Goal: Task Accomplishment & Management: Manage account settings

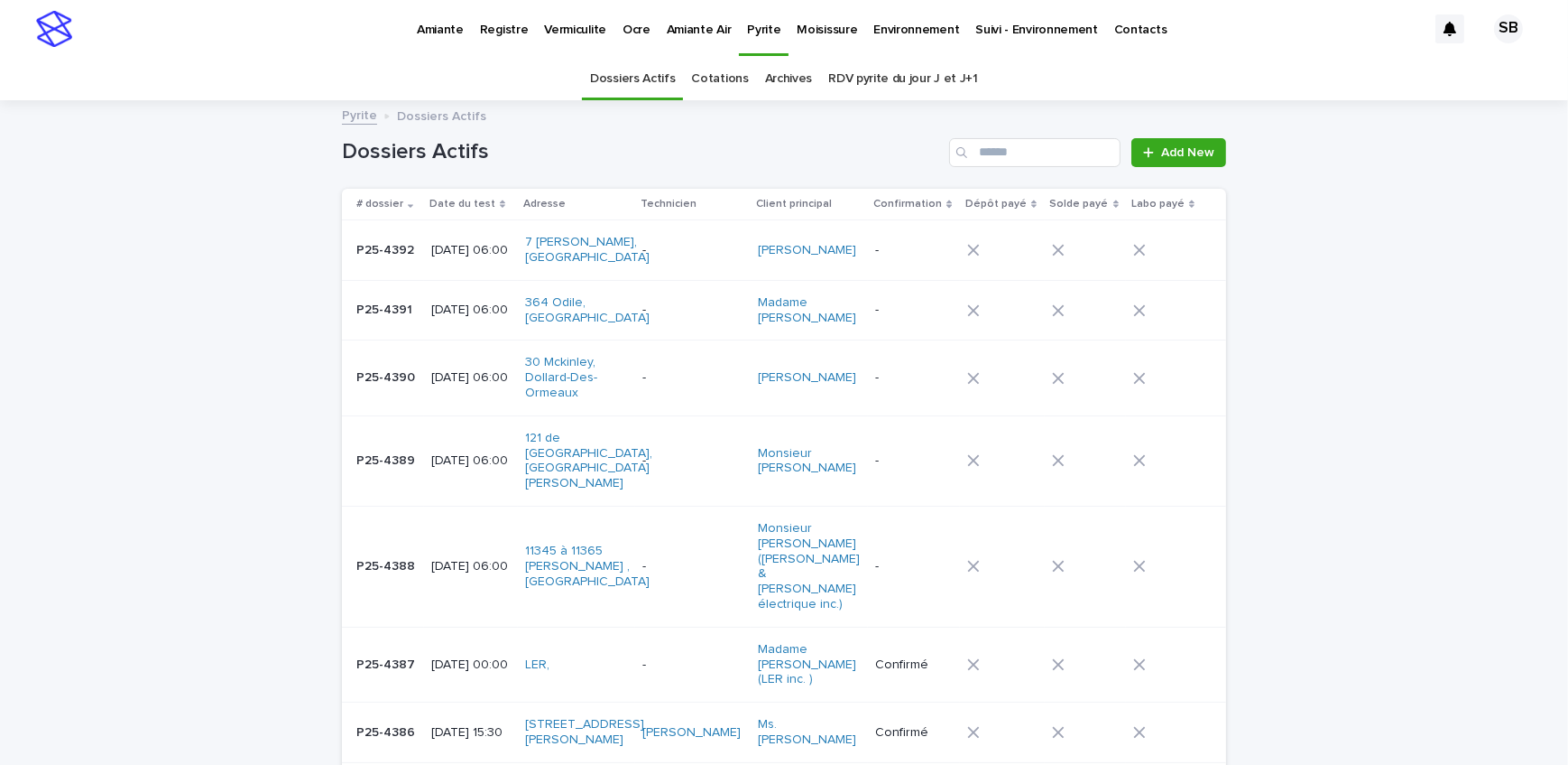
click at [582, 35] on p "Vermiculite" at bounding box center [576, 18] width 63 height 38
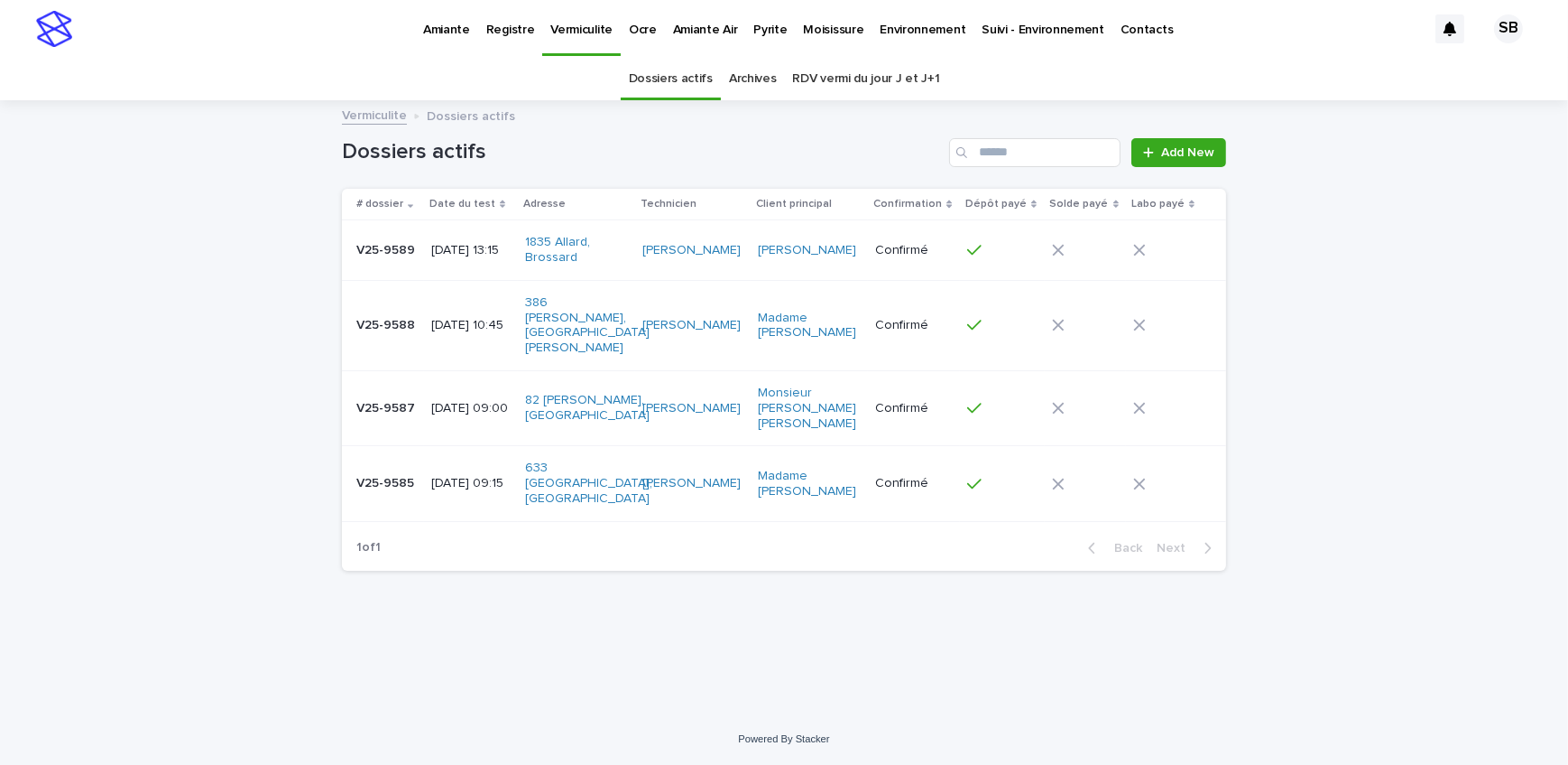
click at [745, 35] on div "Pyrite" at bounding box center [770, 18] width 50 height 38
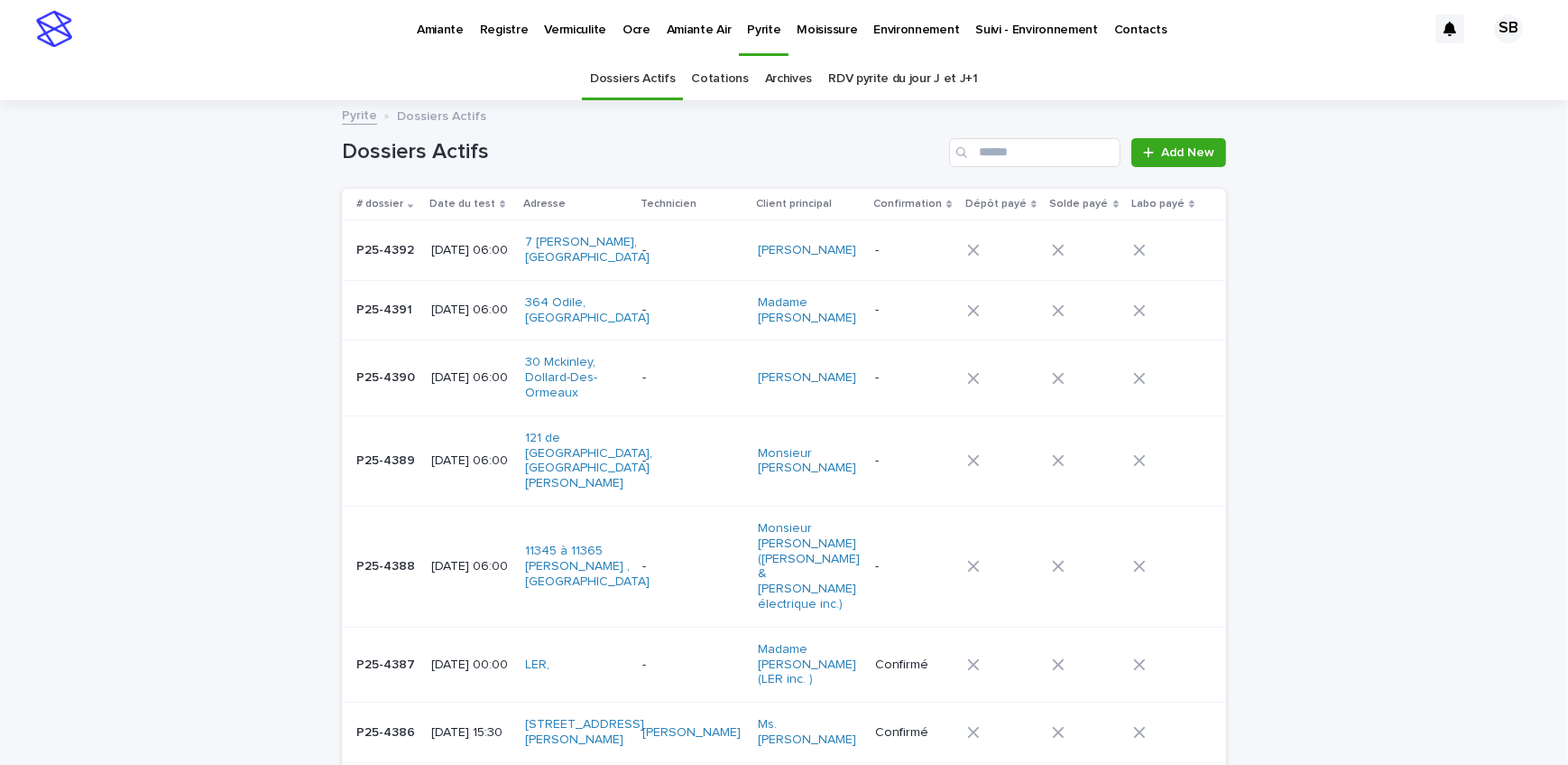
click at [576, 36] on p "Vermiculite" at bounding box center [576, 18] width 63 height 38
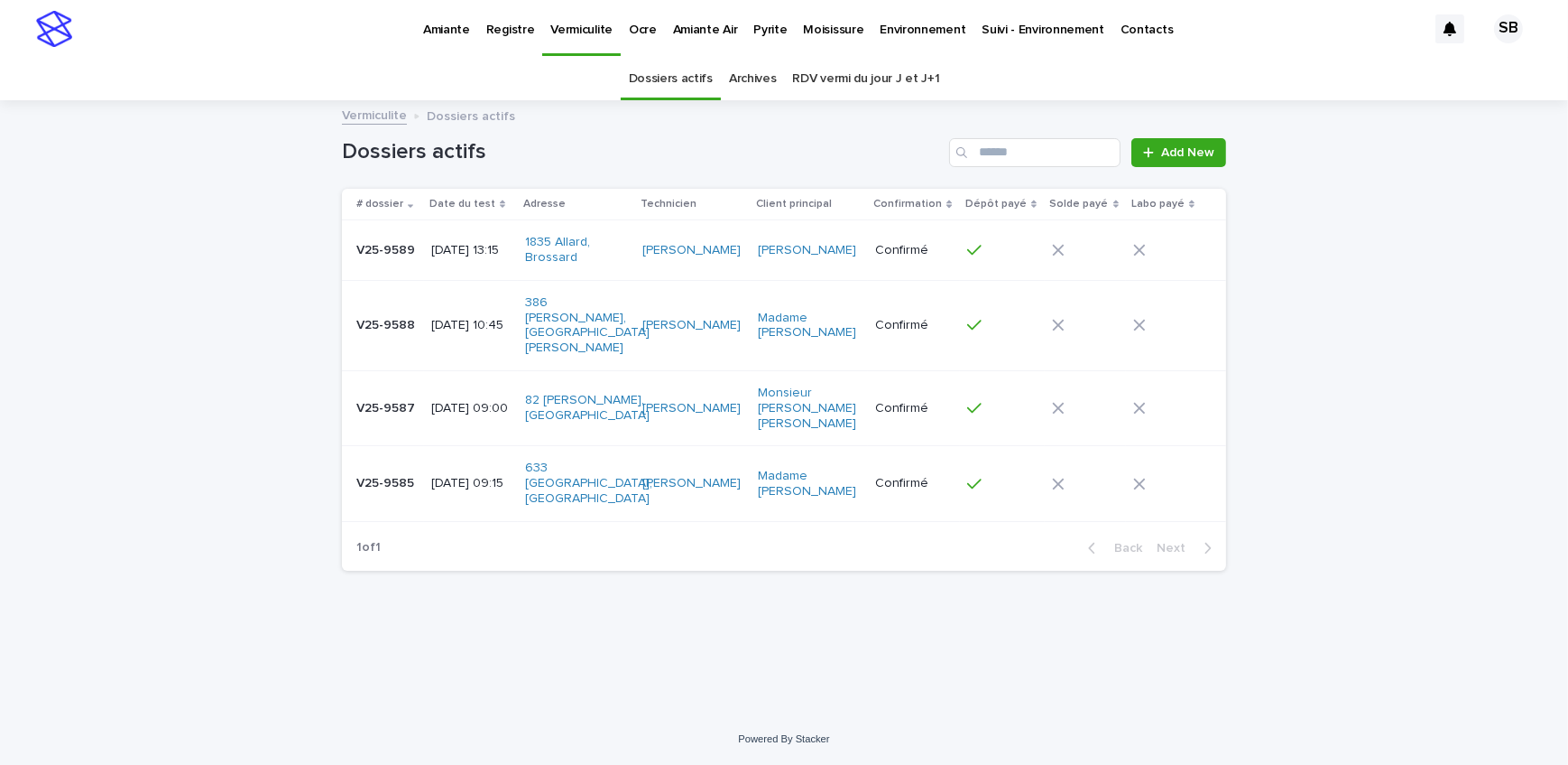
click at [1115, 470] on div at bounding box center [1085, 483] width 66 height 27
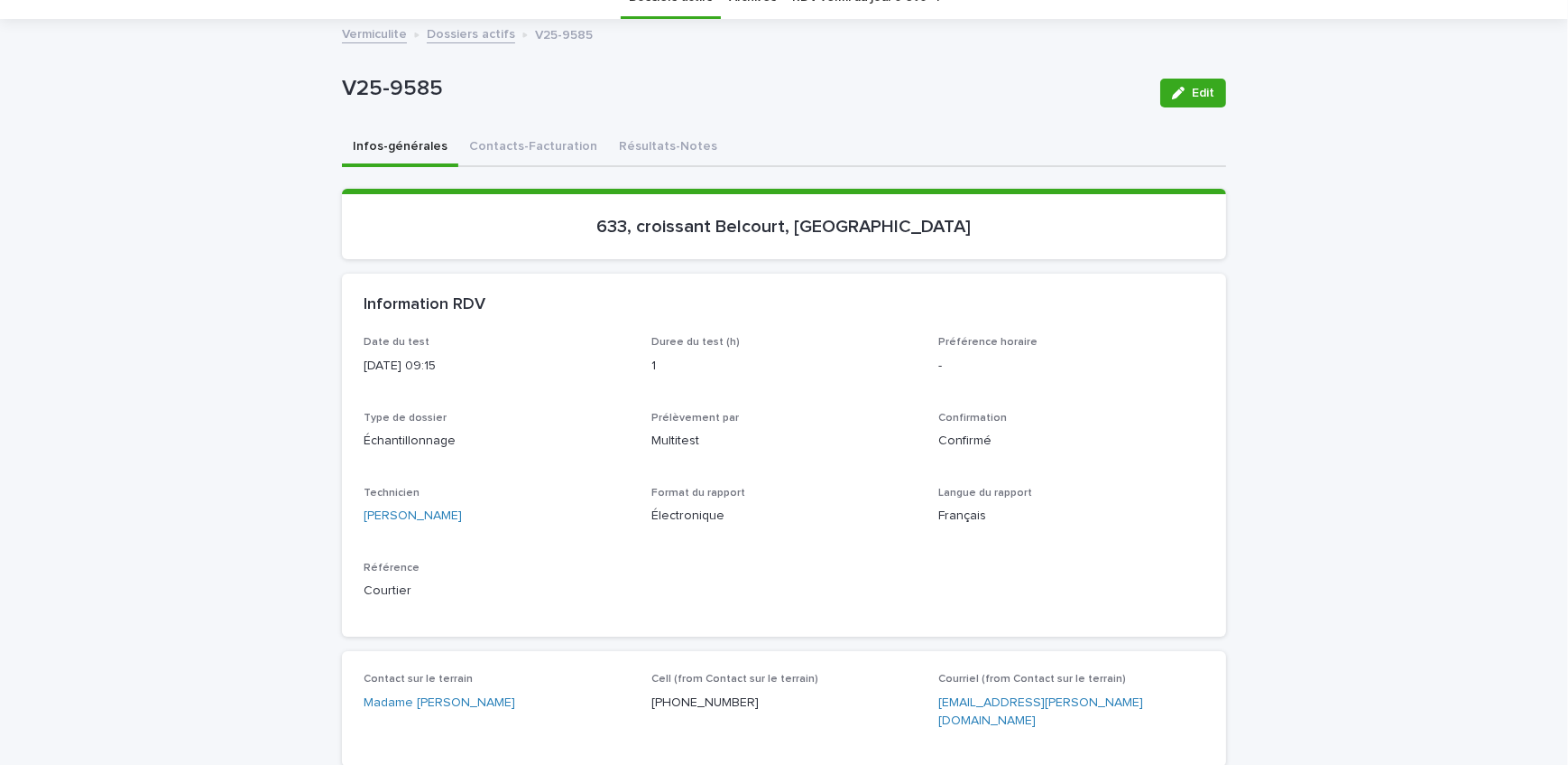
scroll to position [163, 0]
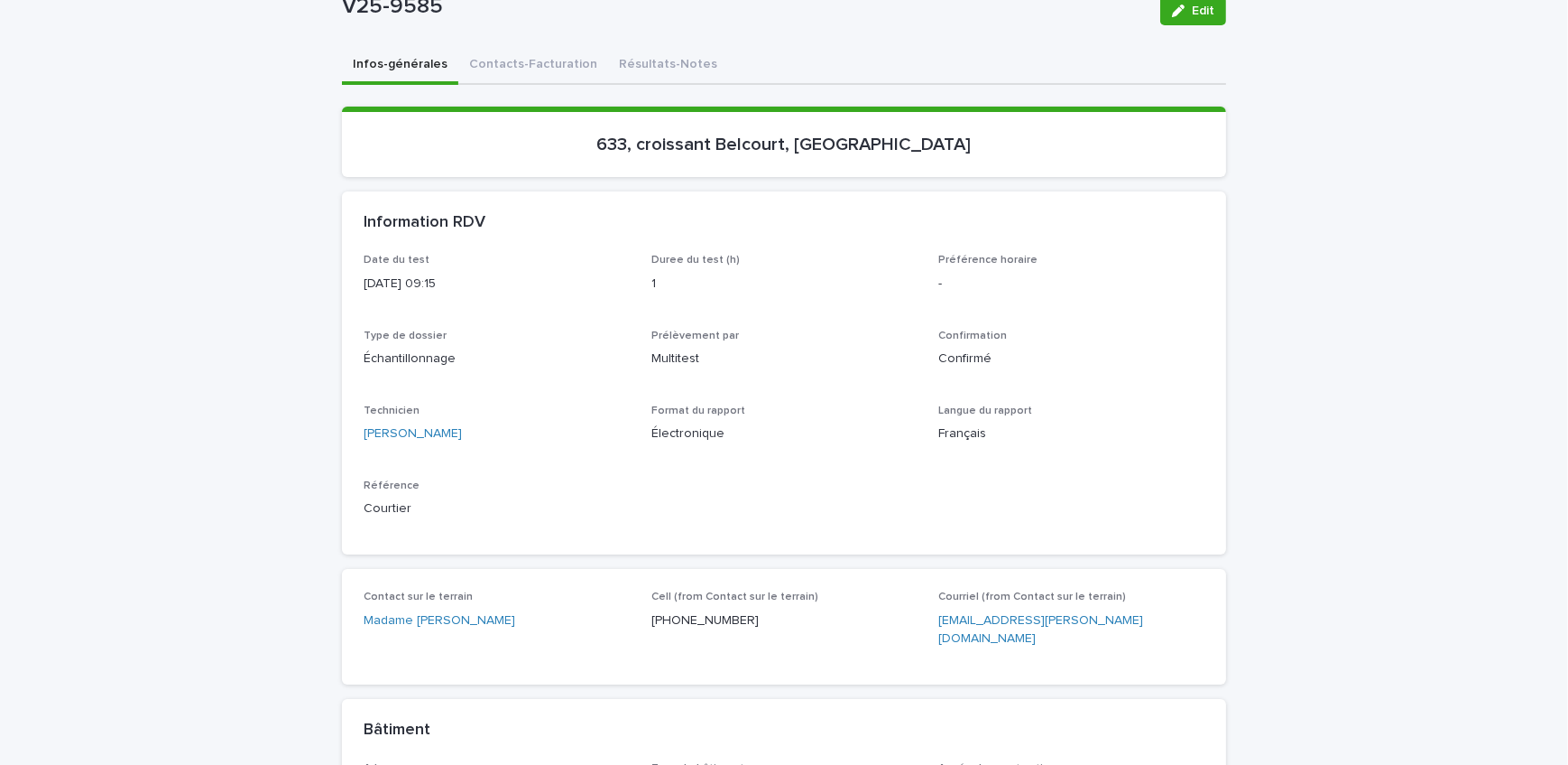
click at [667, 76] on div "Amiante Registre Vermiculite Ocre Amiante Air Pyrite Moisissure Environnement S…" at bounding box center [784, 691] width 1568 height 1710
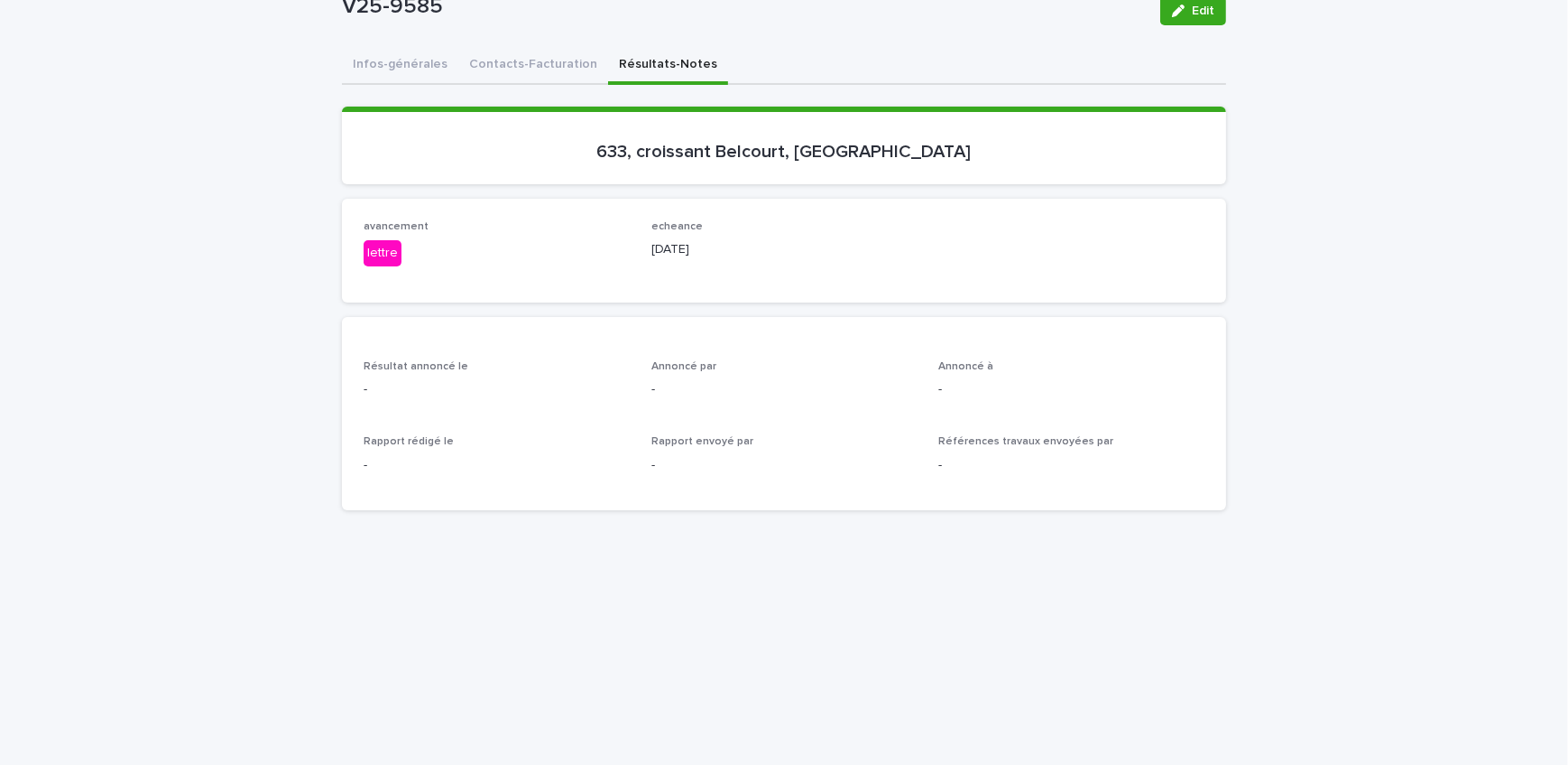
scroll to position [7, 0]
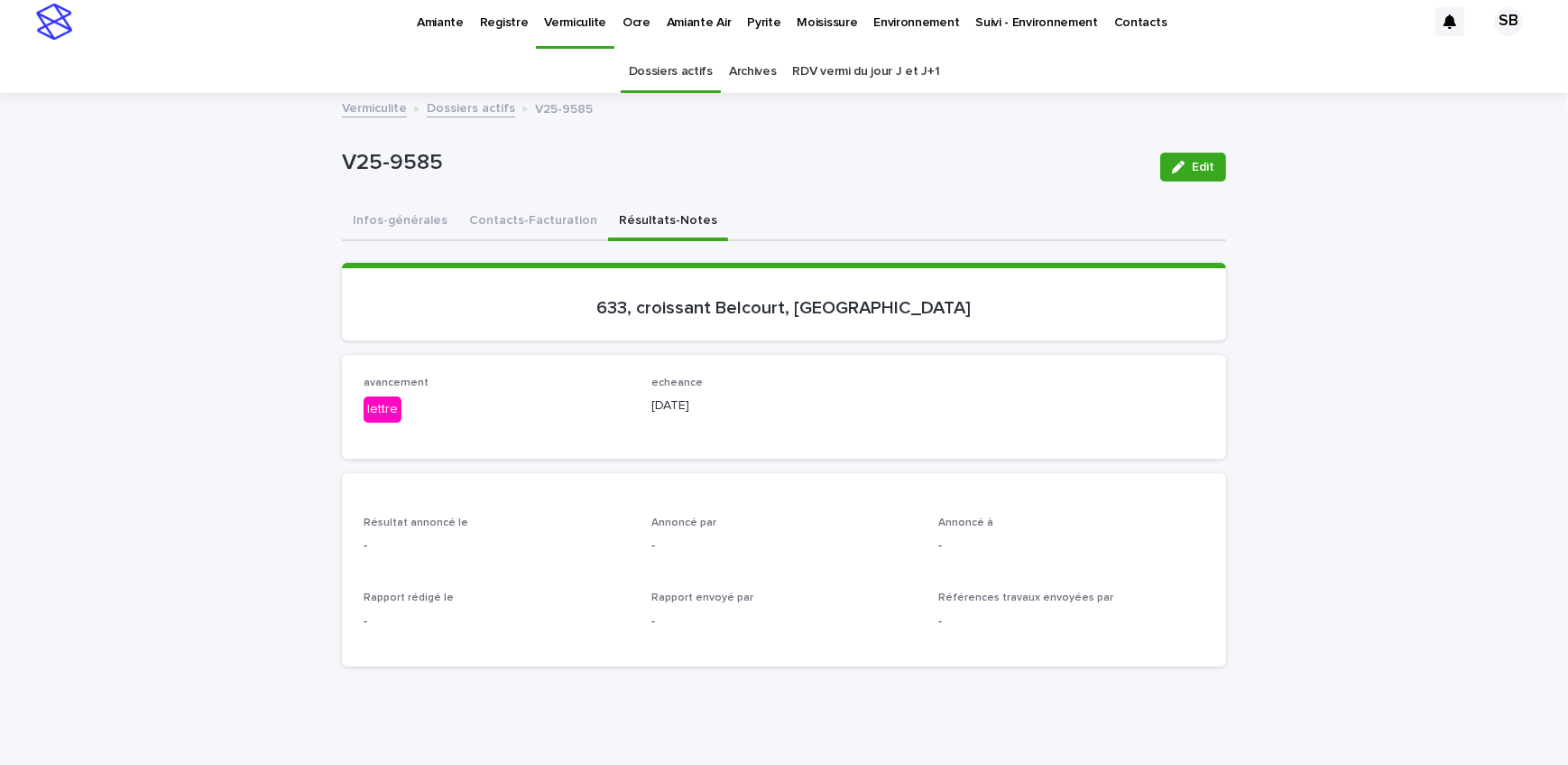
click at [448, 108] on link "Dossiers actifs" at bounding box center [471, 107] width 88 height 21
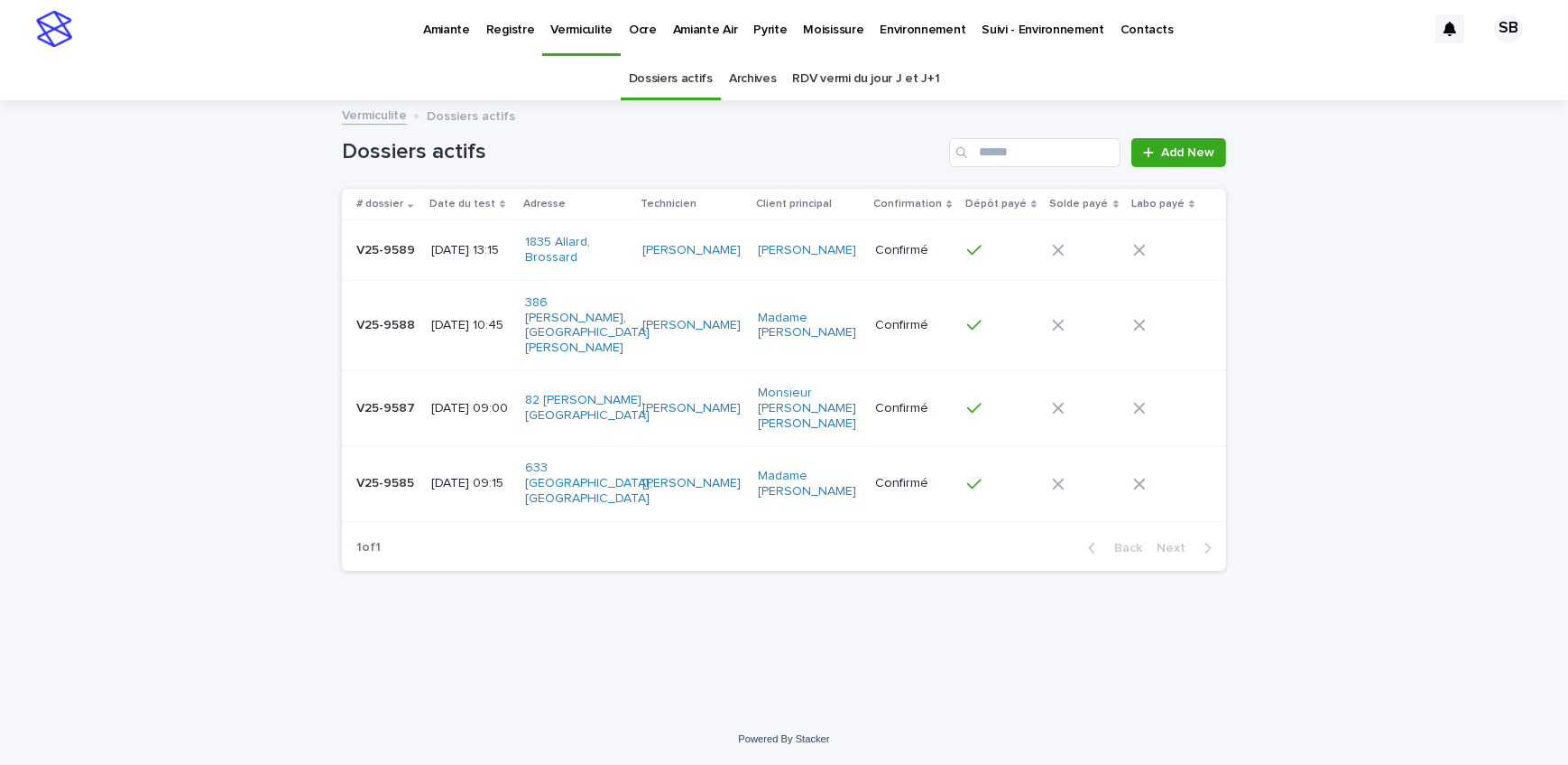
click at [436, 462] on td "[DATE] 09:15" at bounding box center [471, 483] width 94 height 75
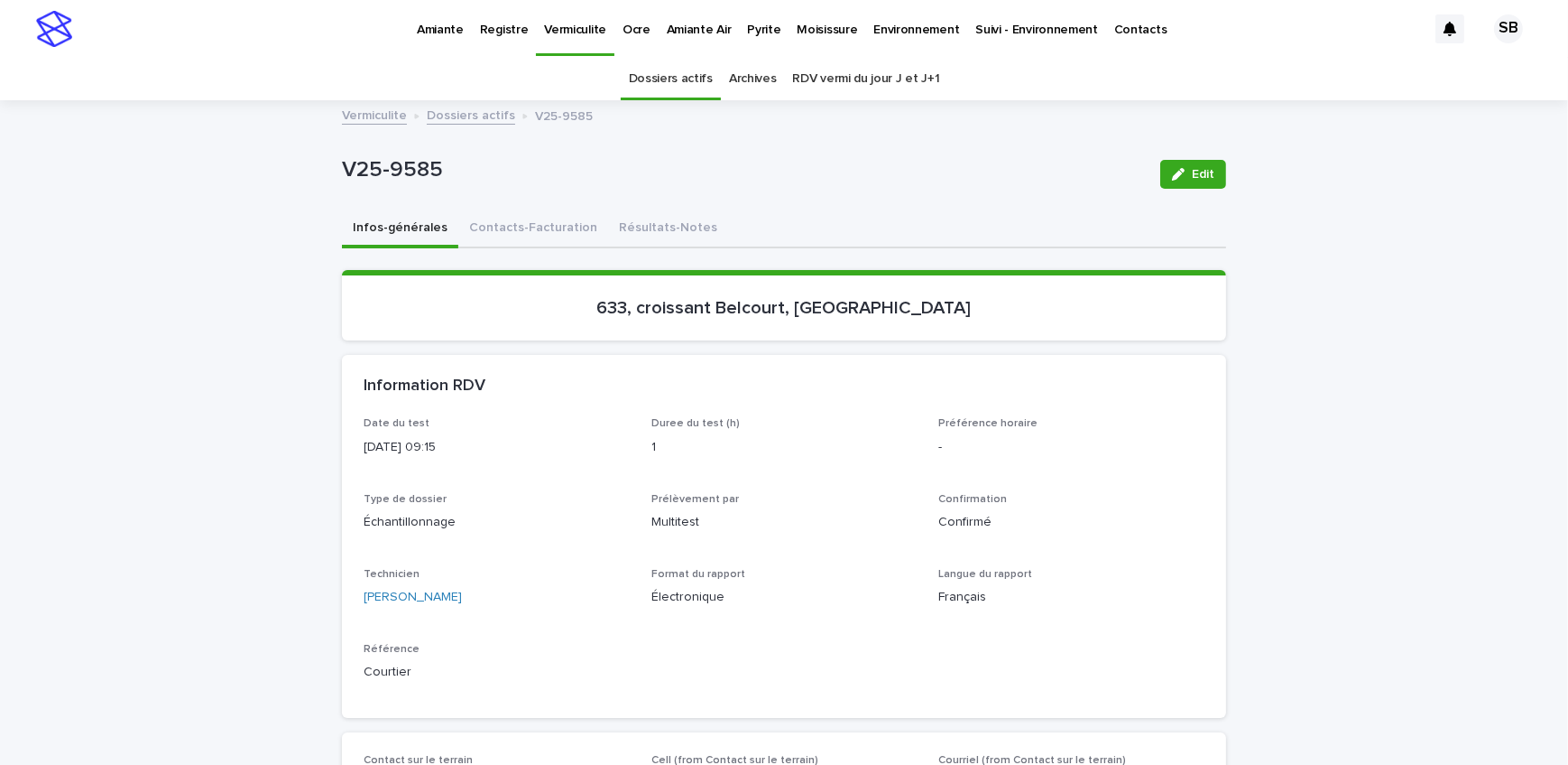
scroll to position [57, 0]
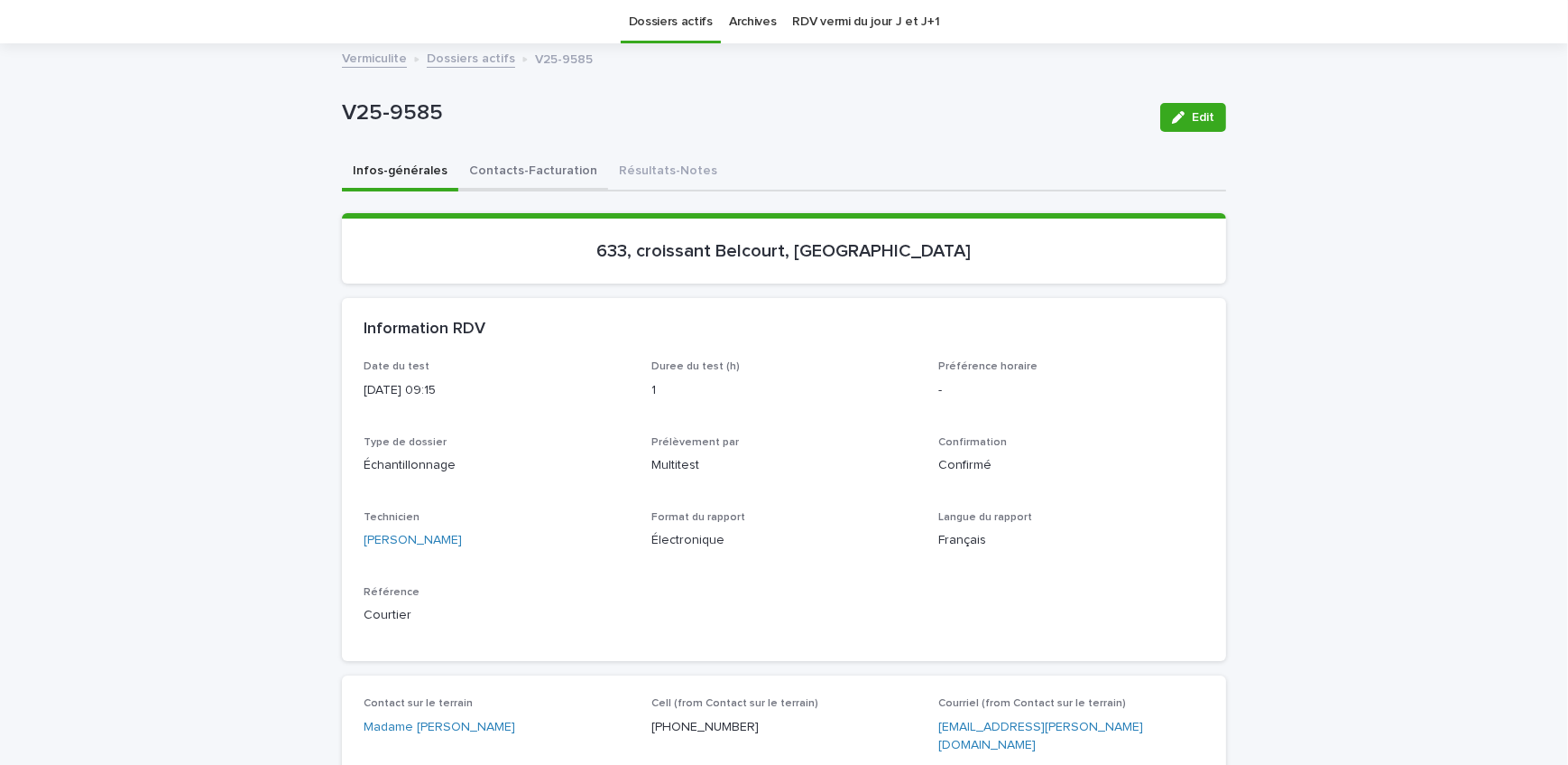
click at [505, 172] on button "Contacts-Facturation" at bounding box center [533, 172] width 150 height 38
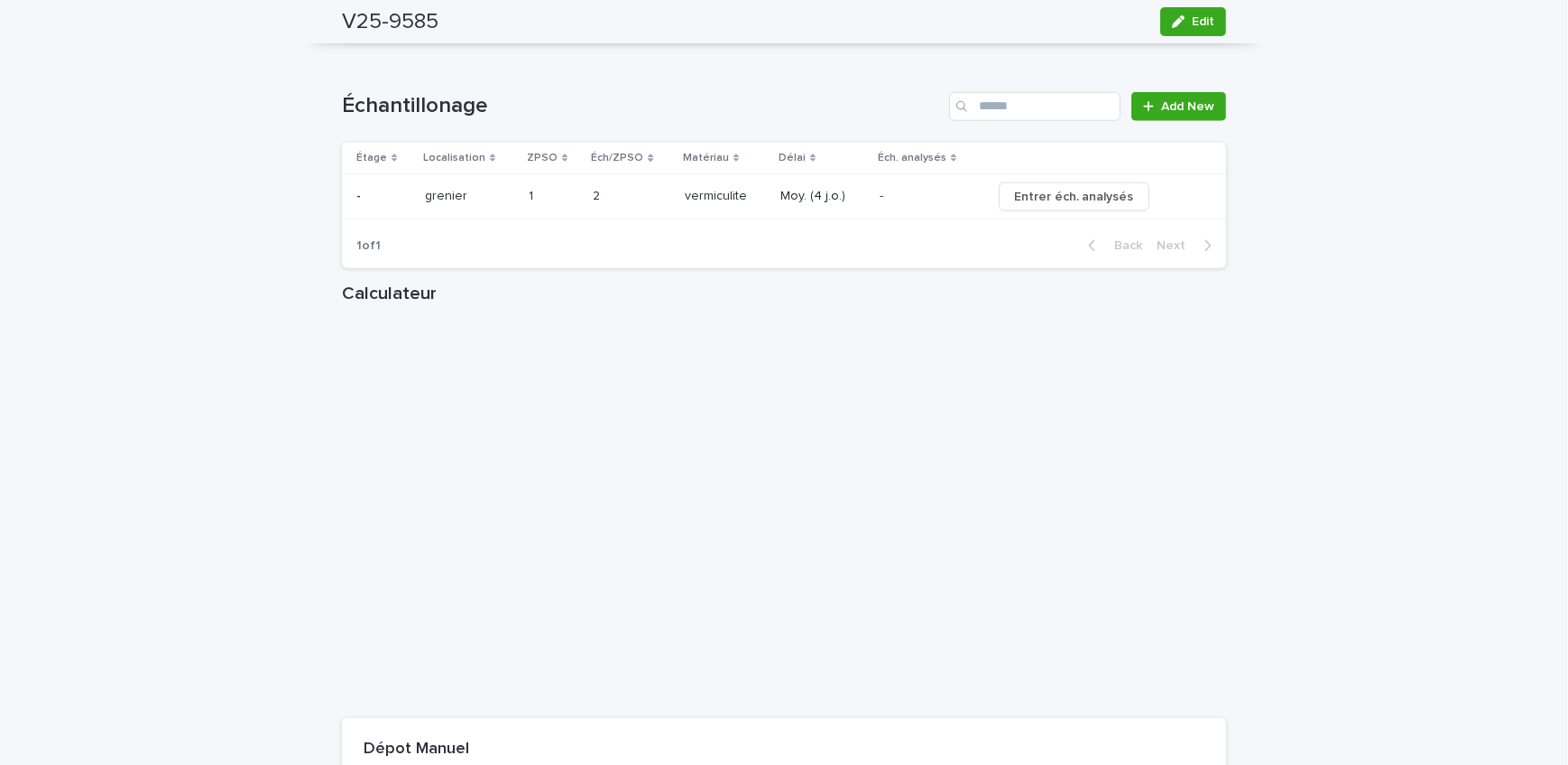
scroll to position [2109, 0]
click at [1059, 184] on span "Entrer éch. analysés" at bounding box center [1074, 194] width 120 height 18
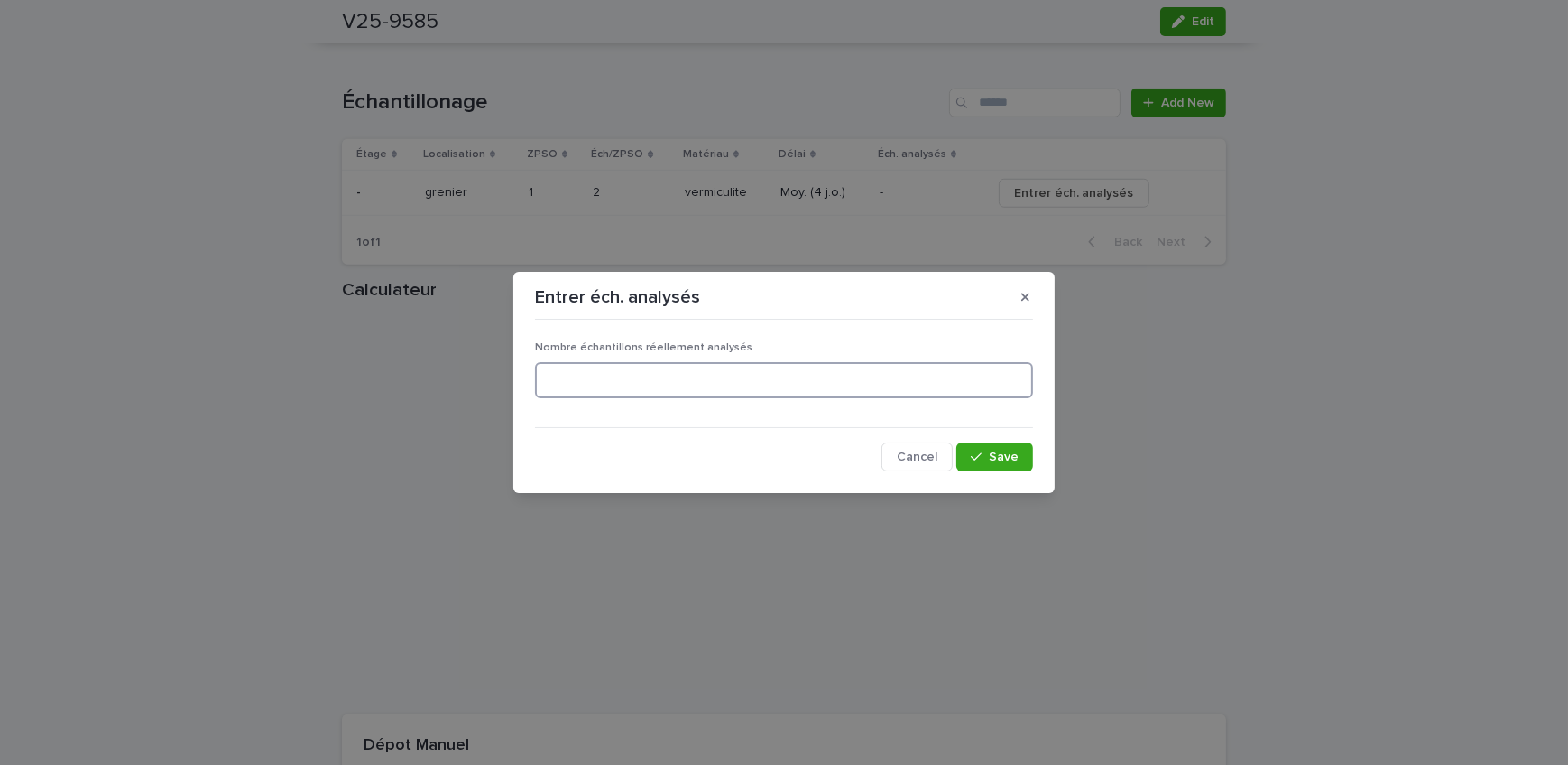
click at [652, 382] on input at bounding box center [784, 380] width 498 height 36
type input "*"
click at [978, 451] on icon "button" at bounding box center [977, 457] width 11 height 13
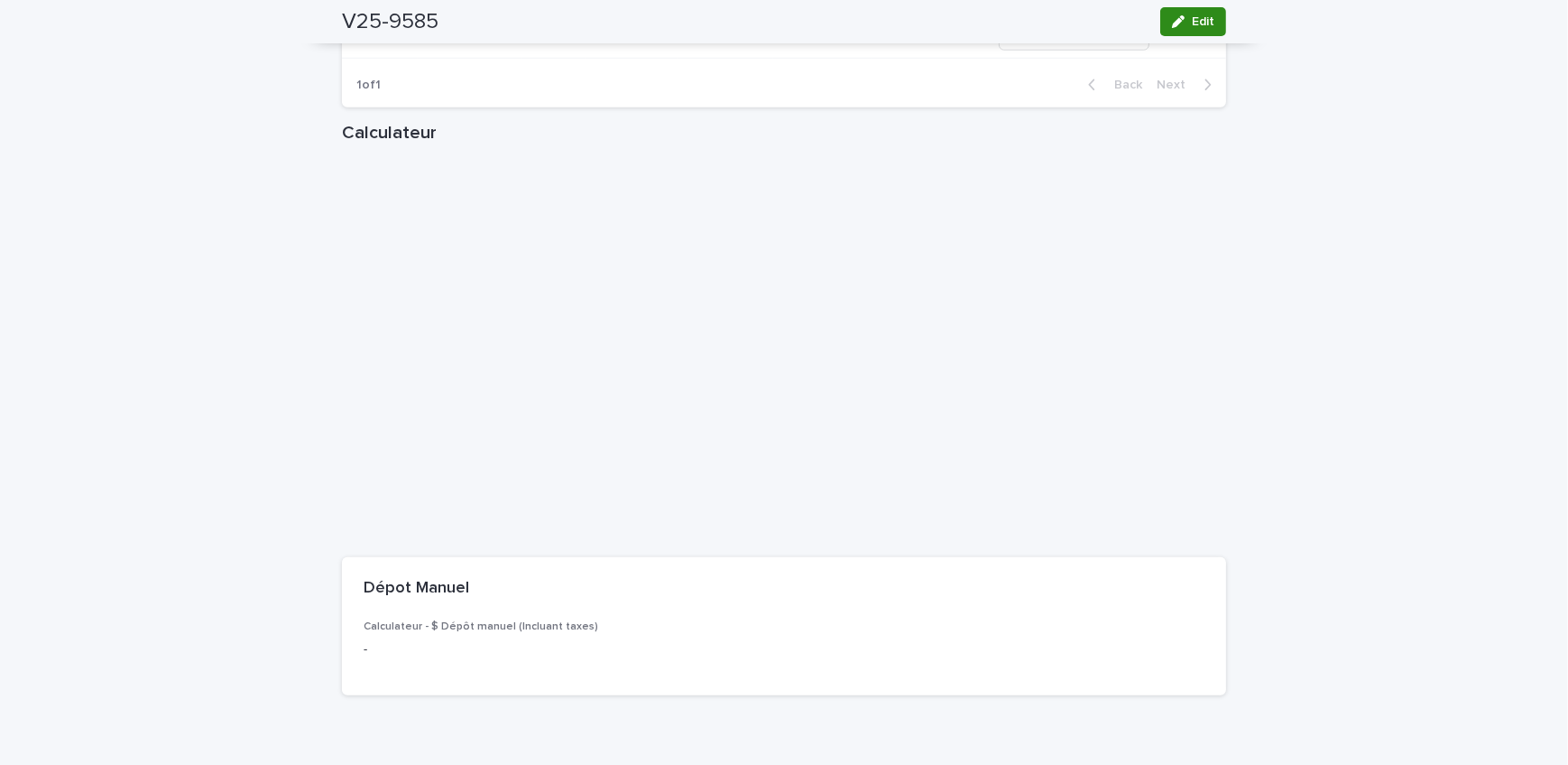
scroll to position [2255, 0]
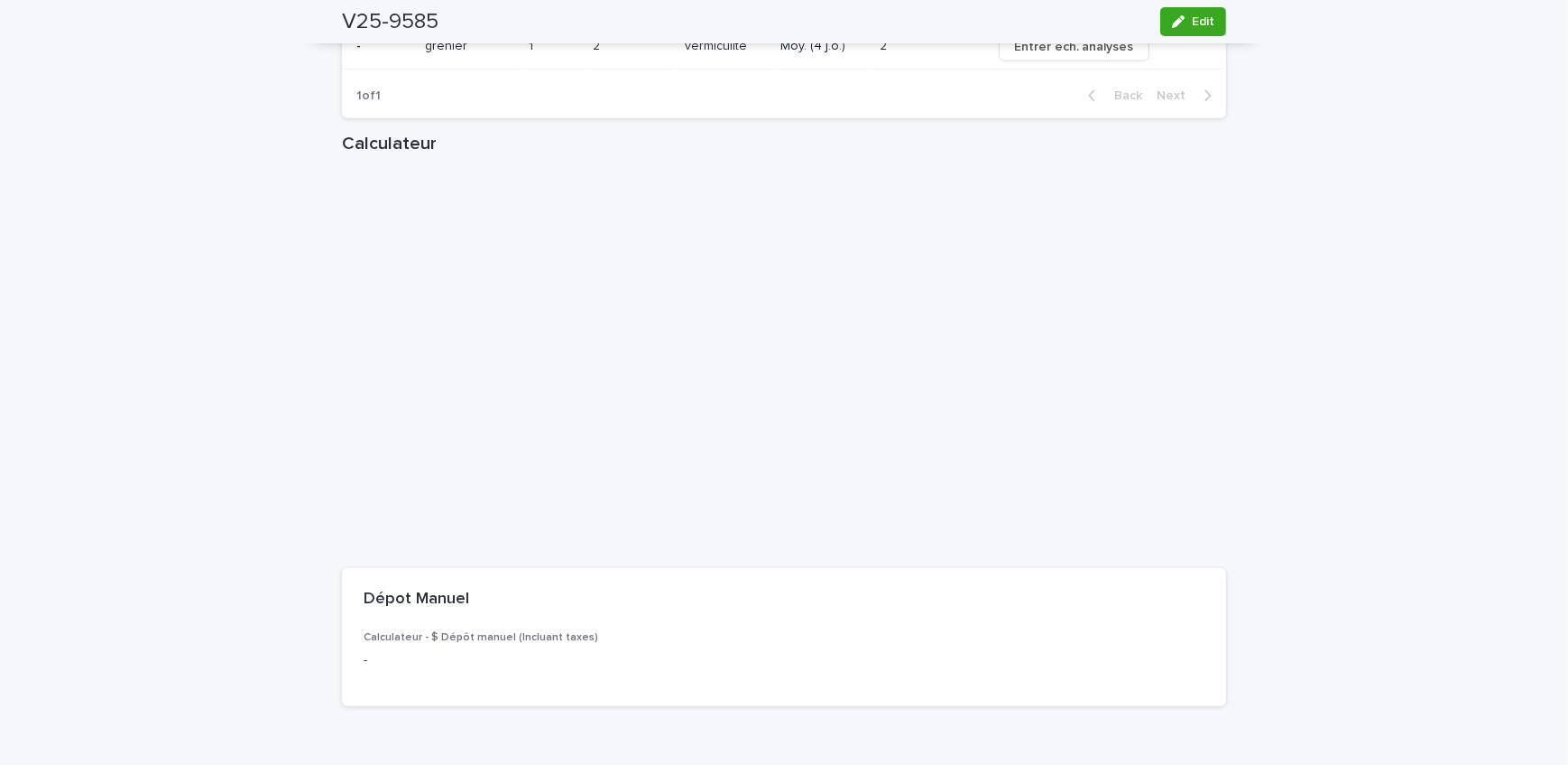
drag, startPoint x: 1196, startPoint y: 21, endPoint x: 1010, endPoint y: 157, distance: 230.4
click at [1196, 21] on span "Edit" at bounding box center [1203, 22] width 22 height 13
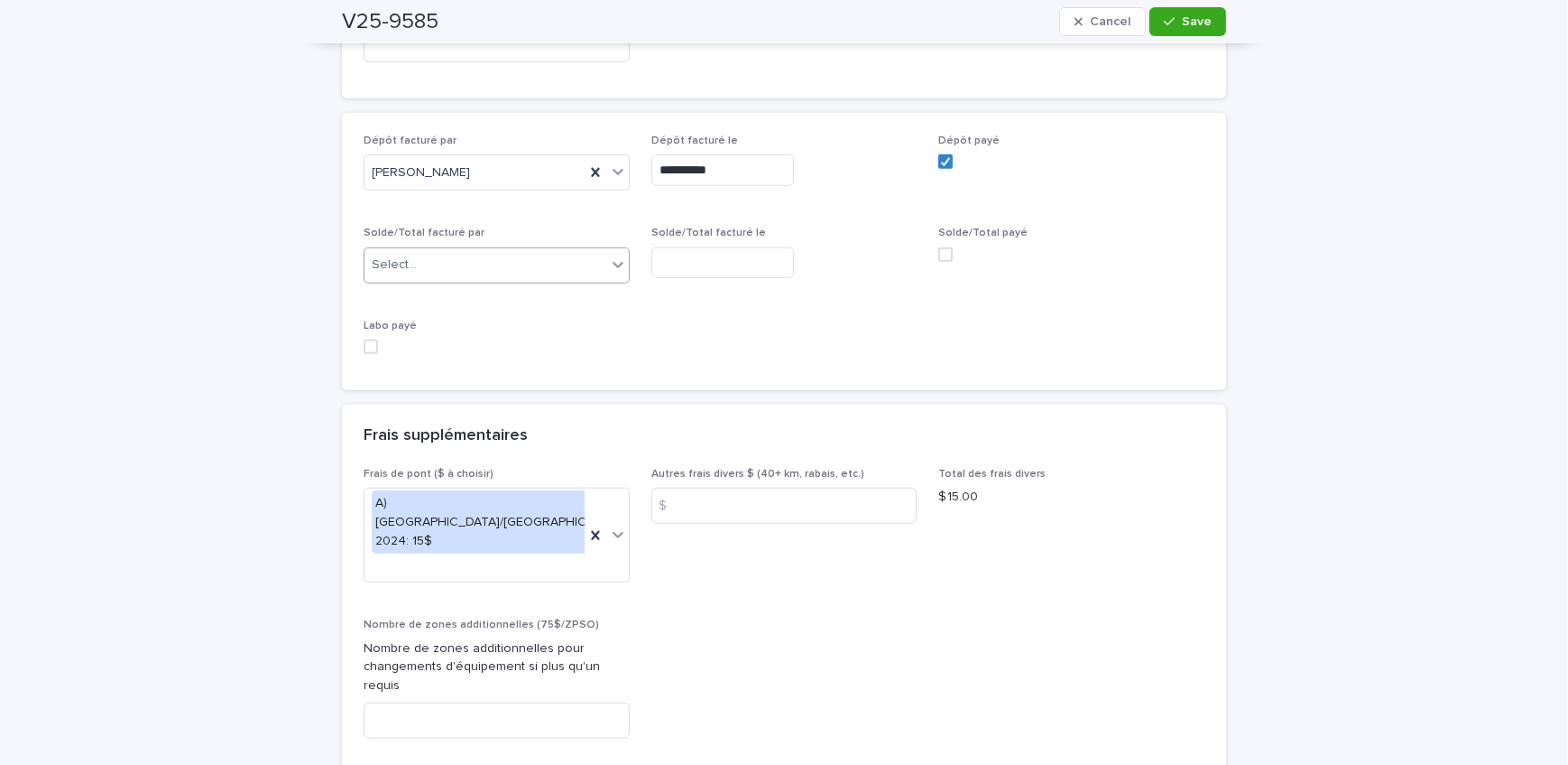
scroll to position [1762, 0]
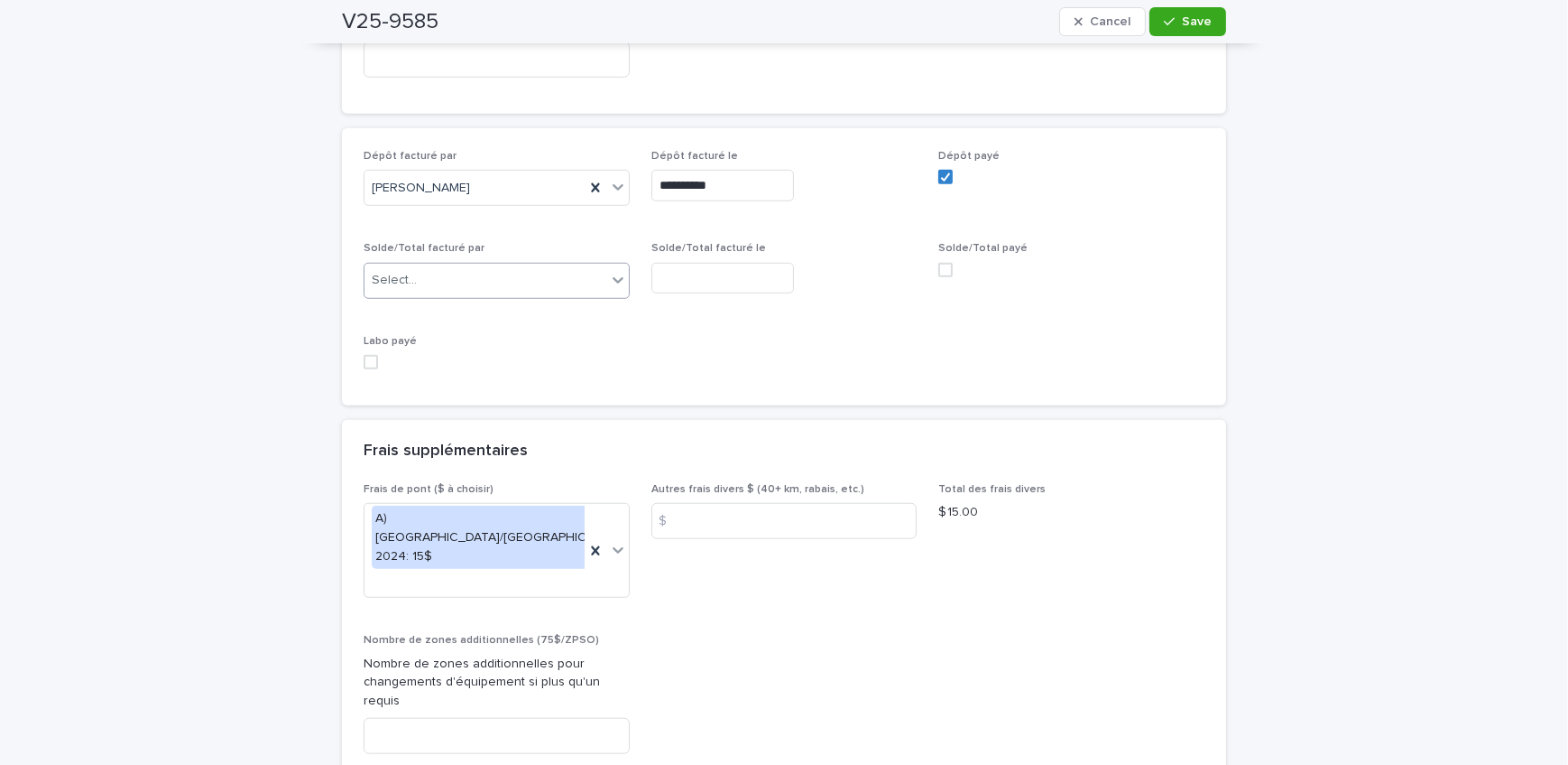
click at [479, 265] on div "Select..." at bounding box center [486, 280] width 242 height 29
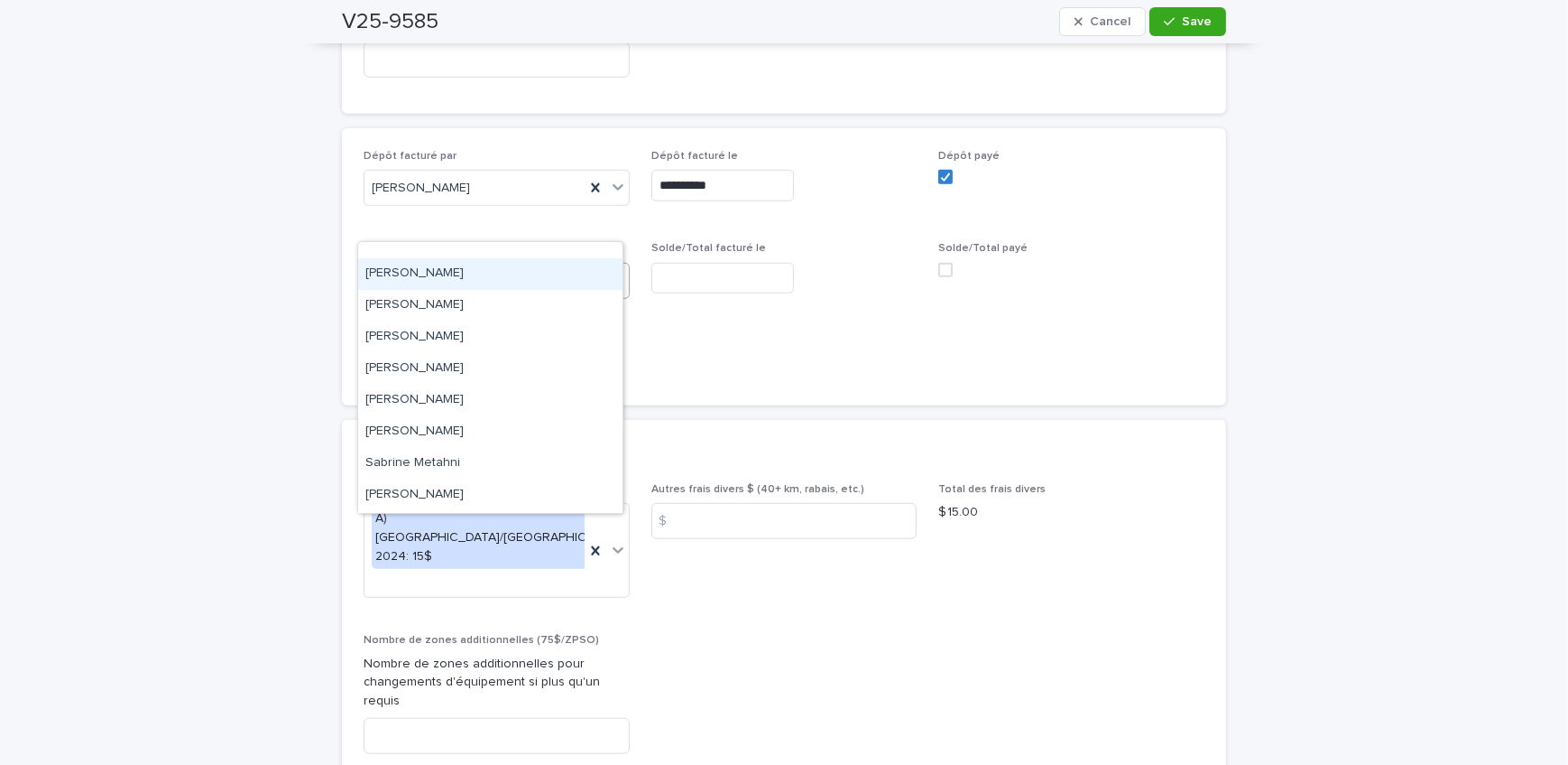
scroll to position [235, 0]
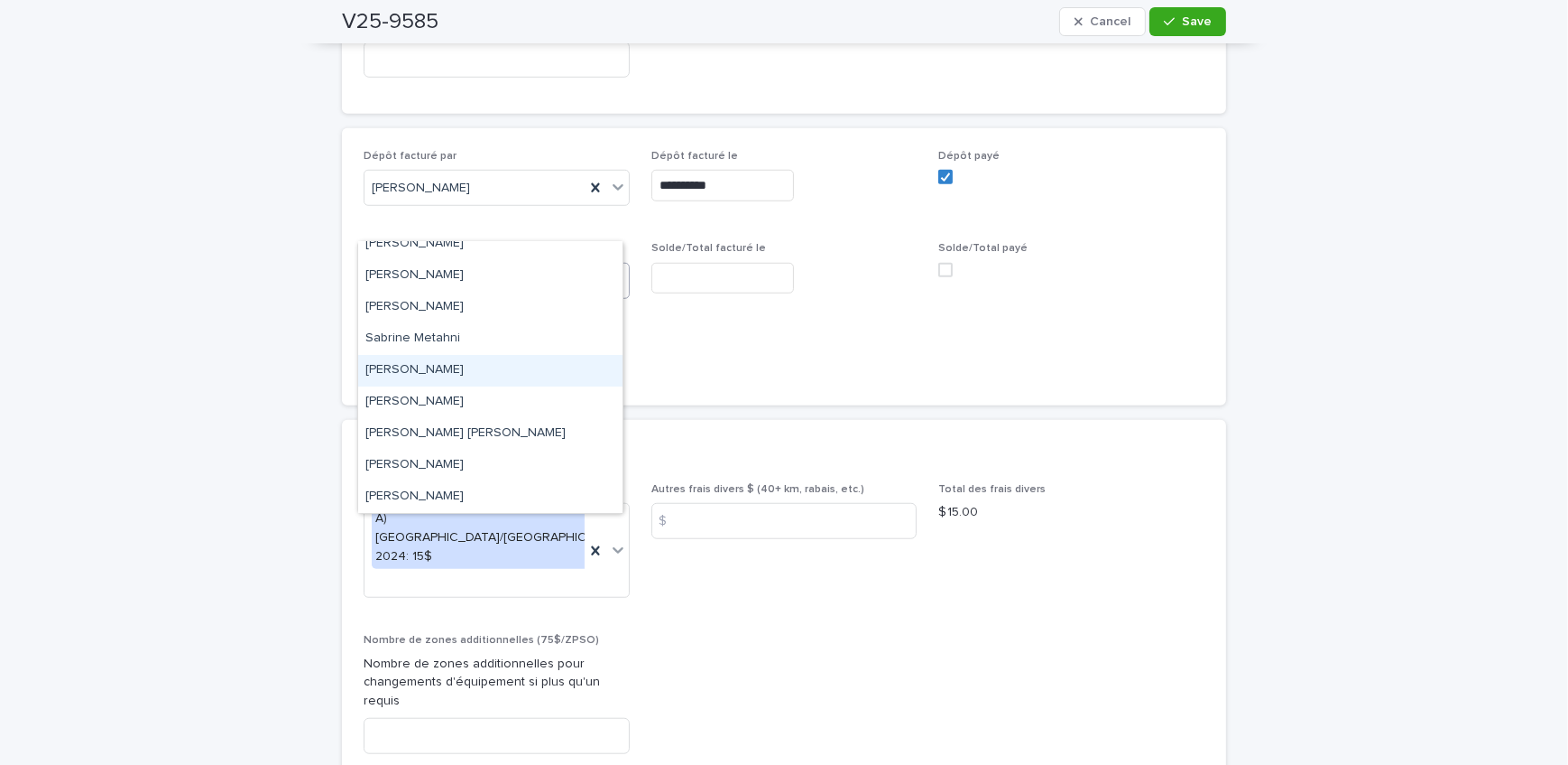
click at [478, 369] on div "[PERSON_NAME]" at bounding box center [490, 371] width 264 height 31
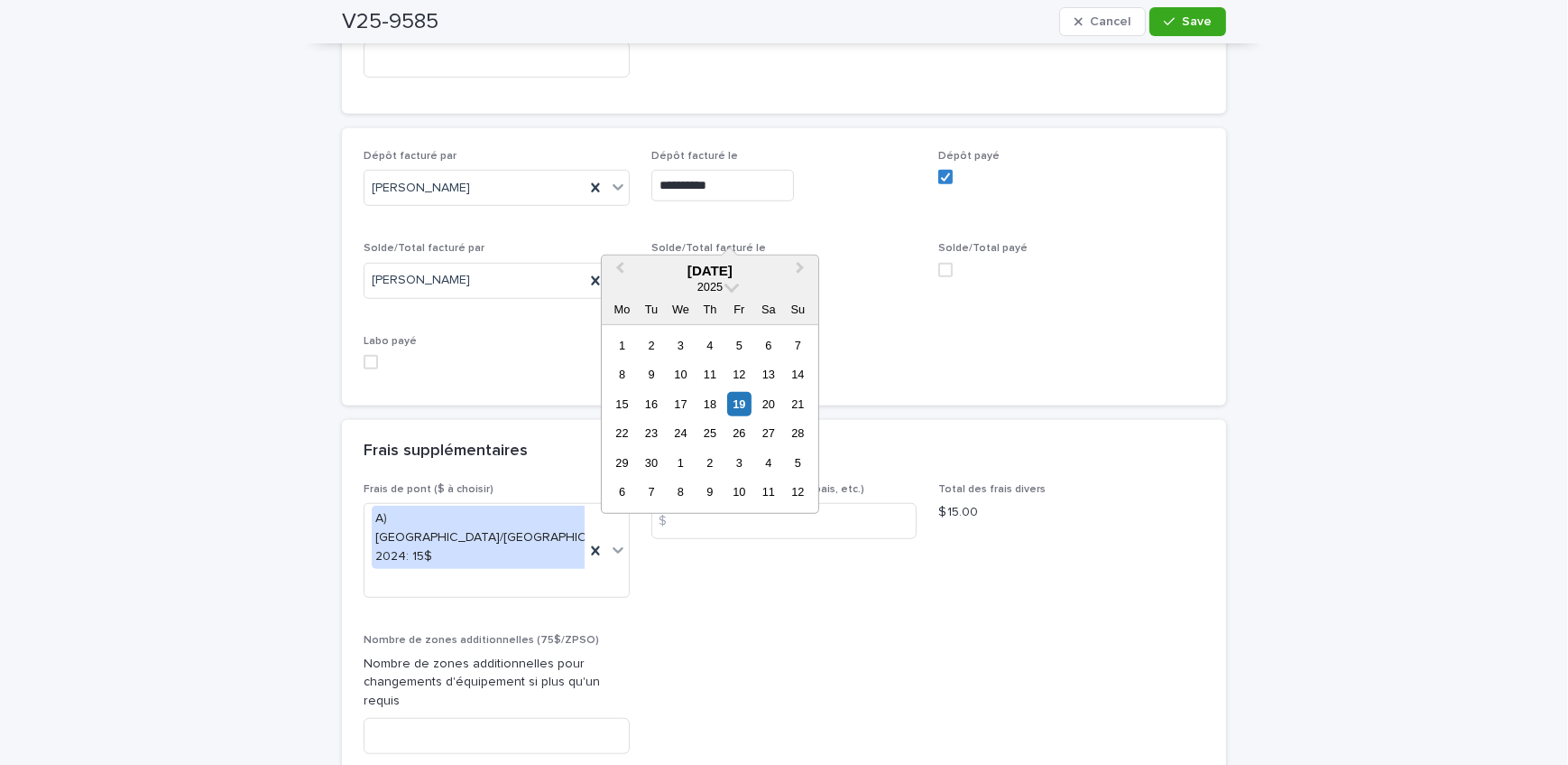
click at [717, 263] on input "text" at bounding box center [722, 278] width 143 height 31
click at [741, 405] on div "19" at bounding box center [740, 404] width 24 height 24
type input "**********"
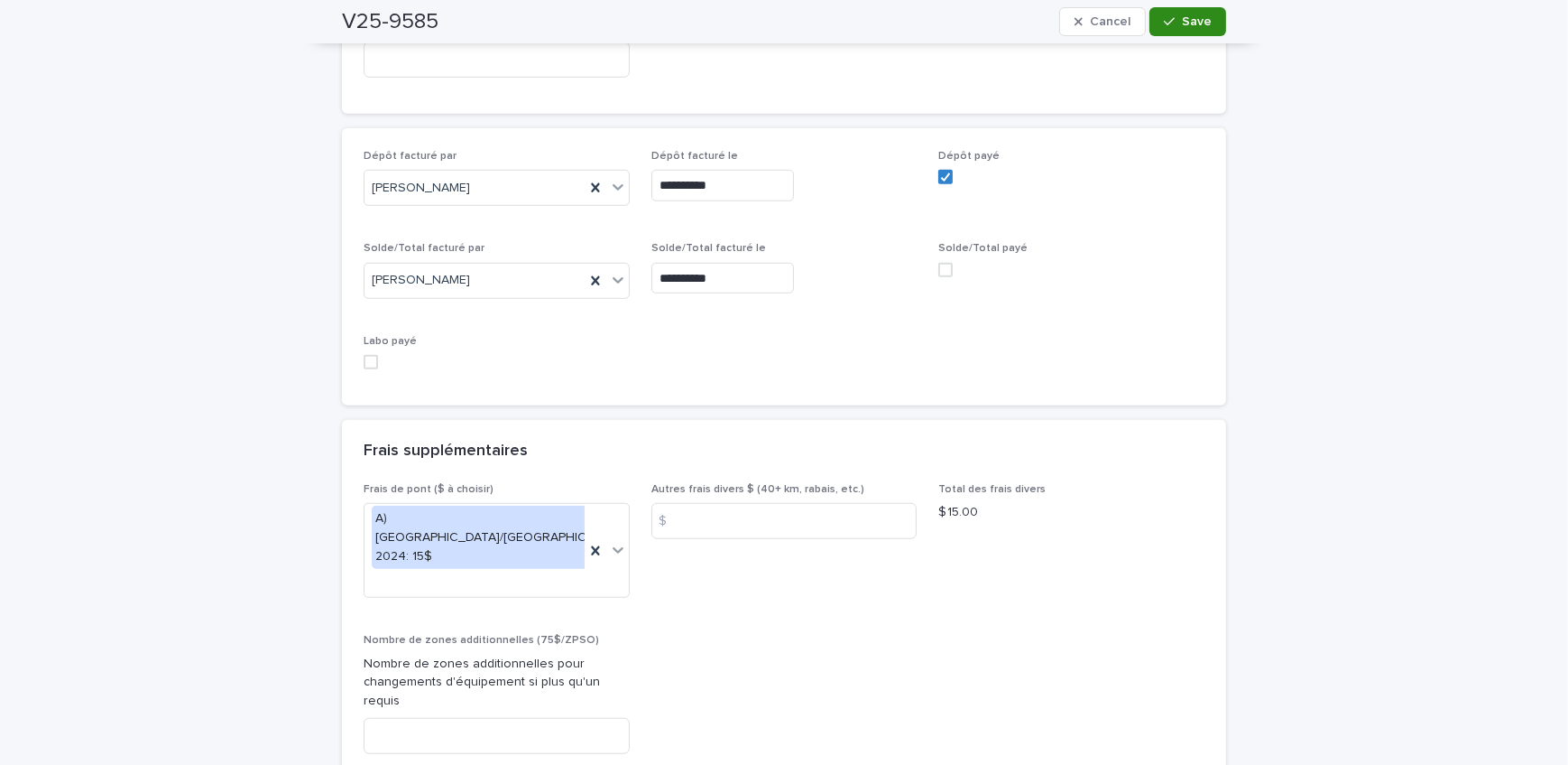
click at [1204, 19] on span "Save" at bounding box center [1197, 22] width 29 height 13
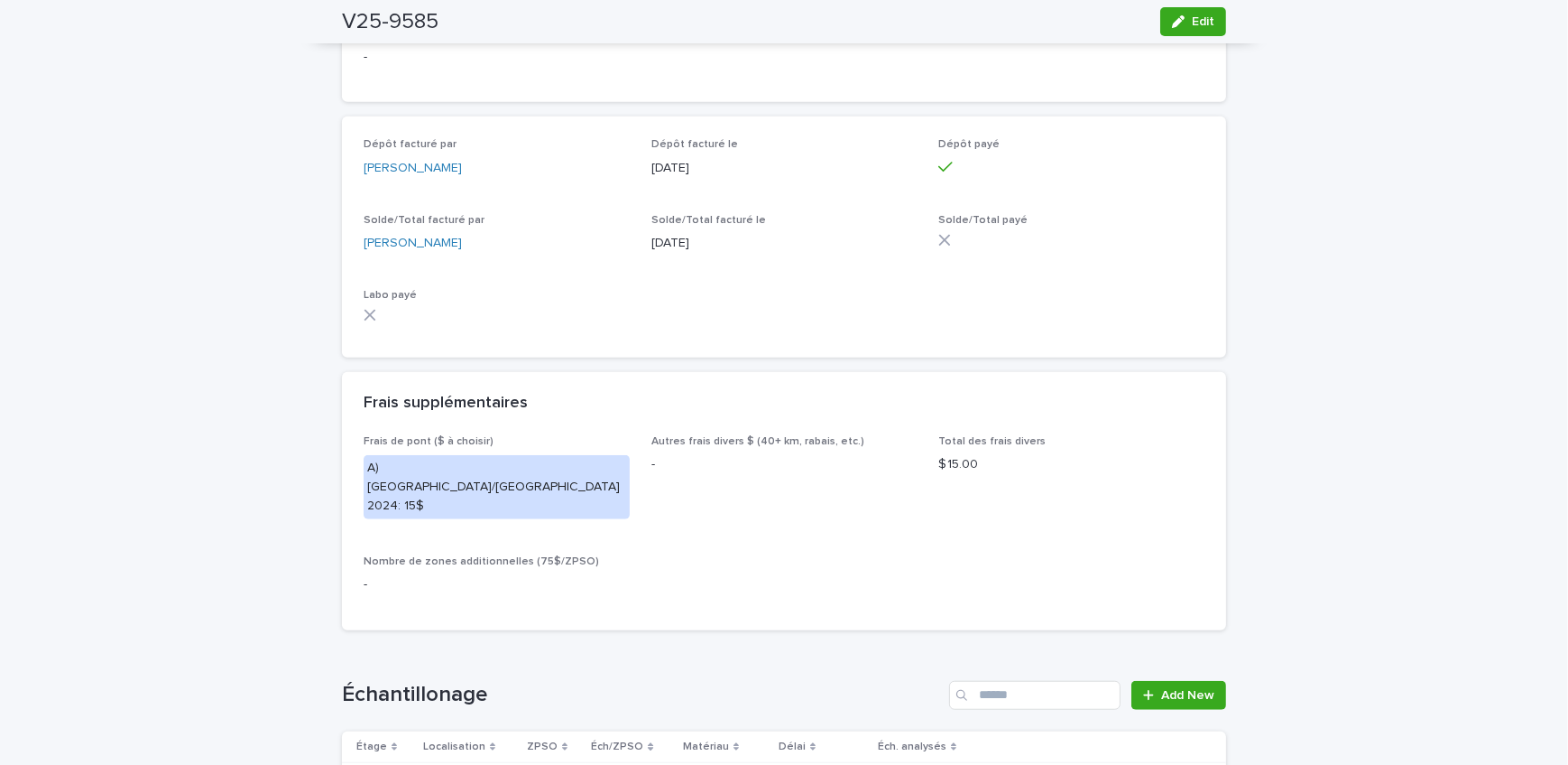
scroll to position [1353, 0]
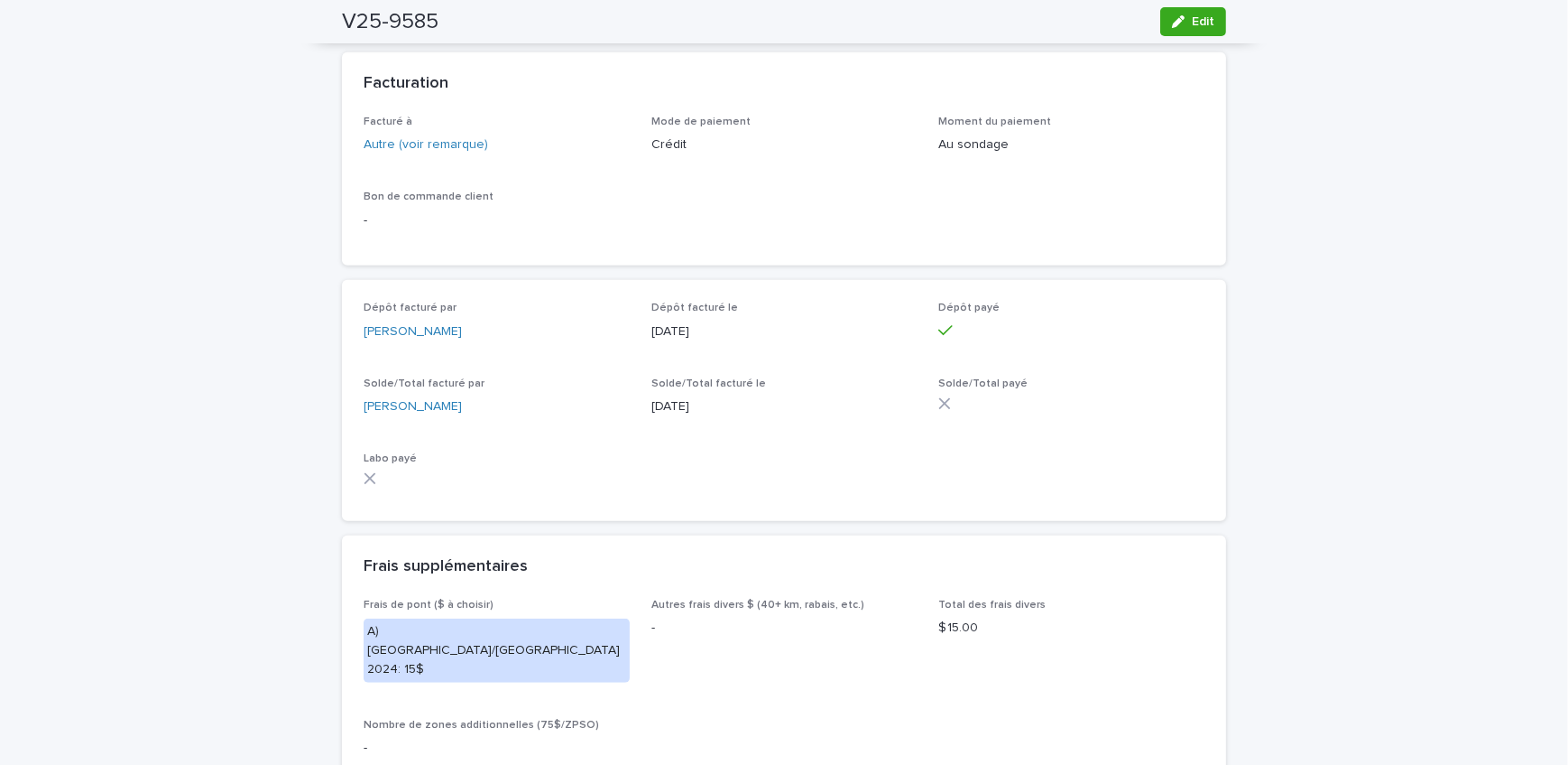
drag, startPoint x: 81, startPoint y: 244, endPoint x: 451, endPoint y: 171, distance: 377.1
click at [88, 242] on div "Loading... Saving… Loading... Saving… V25-9585 Edit V25-9585 Edit Sorry, there …" at bounding box center [784, 366] width 1568 height 3235
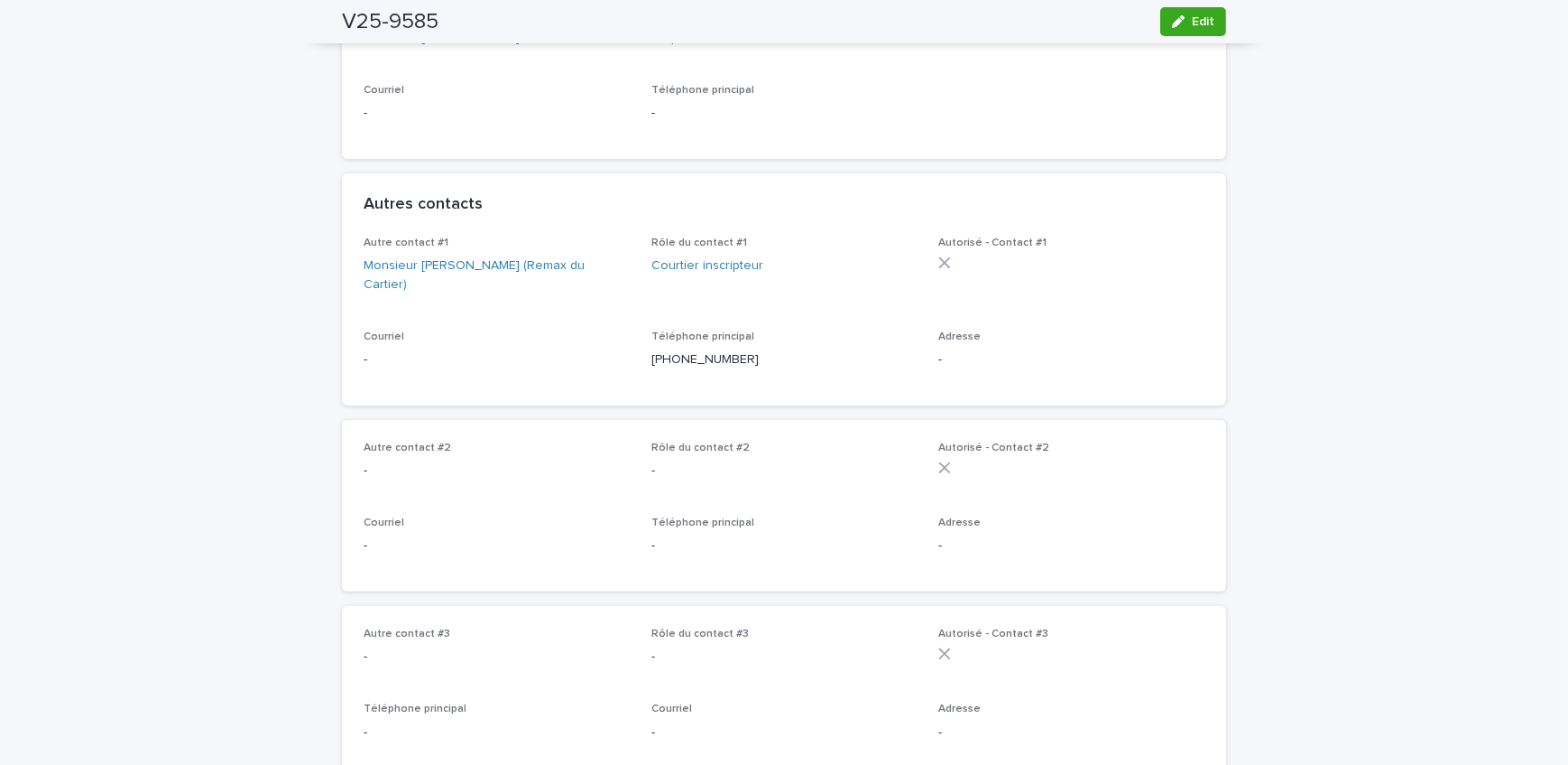
scroll to position [204, 0]
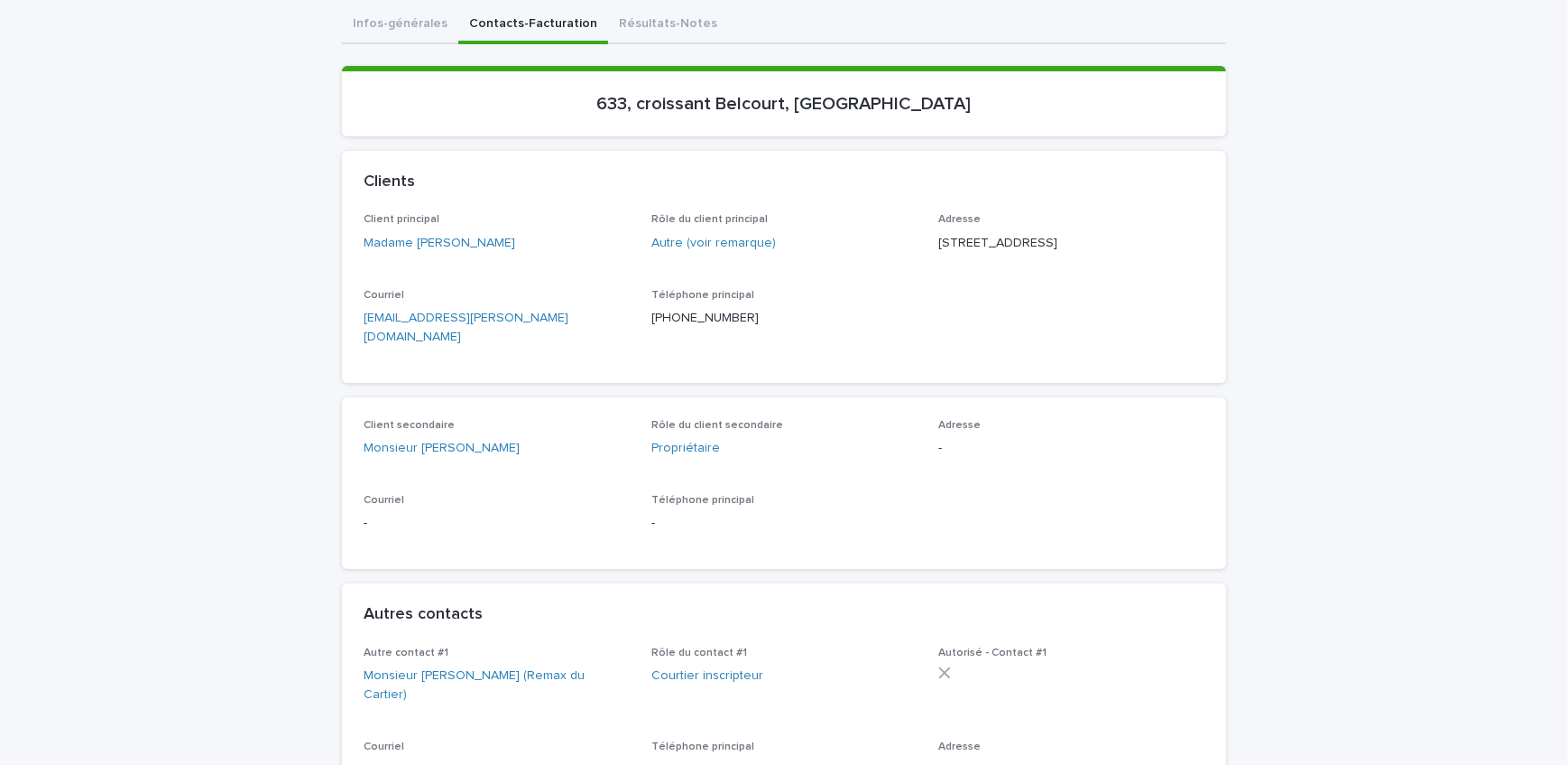
click at [661, 40] on button "Résultats-Notes" at bounding box center [668, 25] width 120 height 38
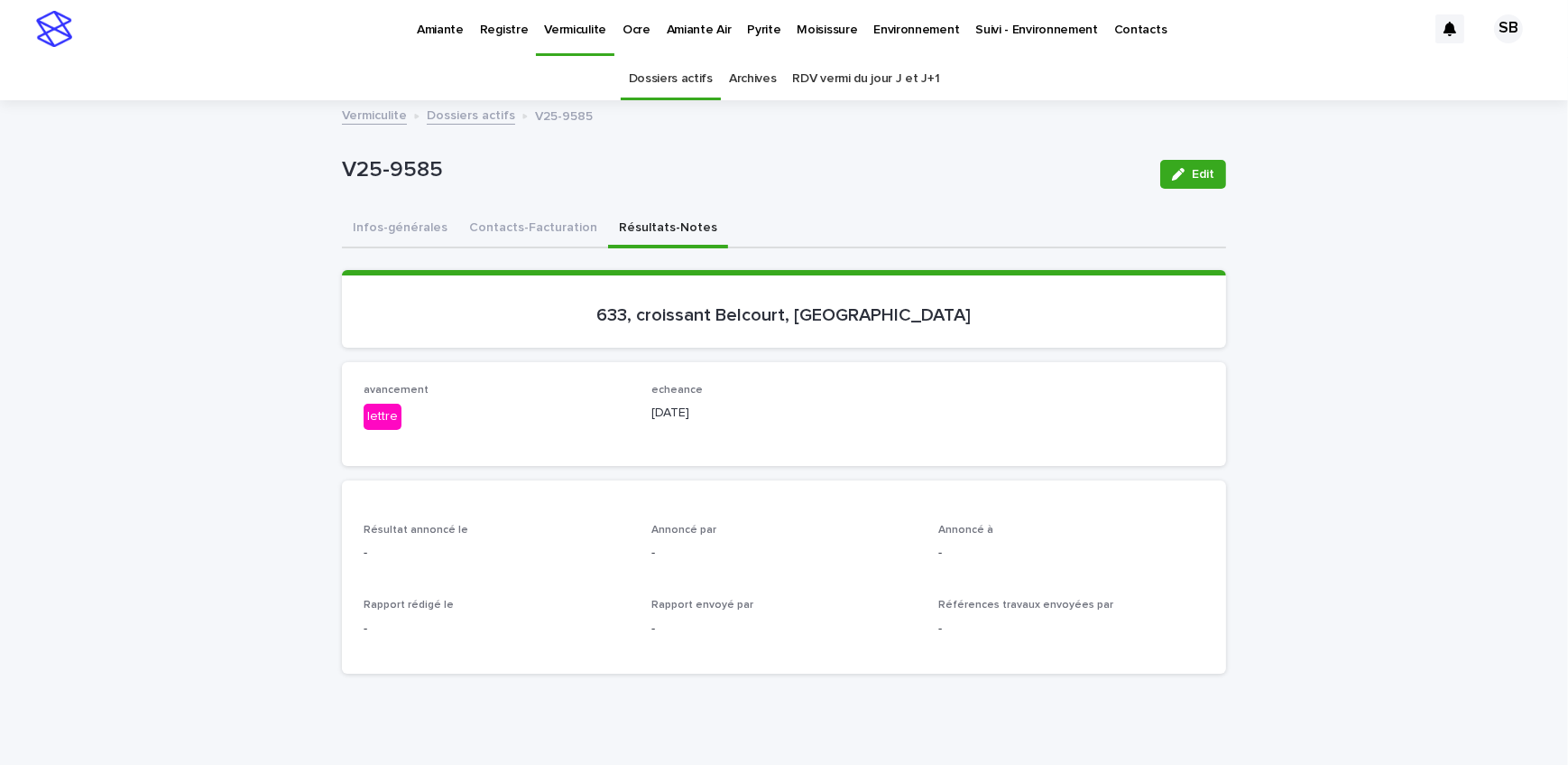
click at [1194, 177] on span "Edit" at bounding box center [1203, 174] width 22 height 13
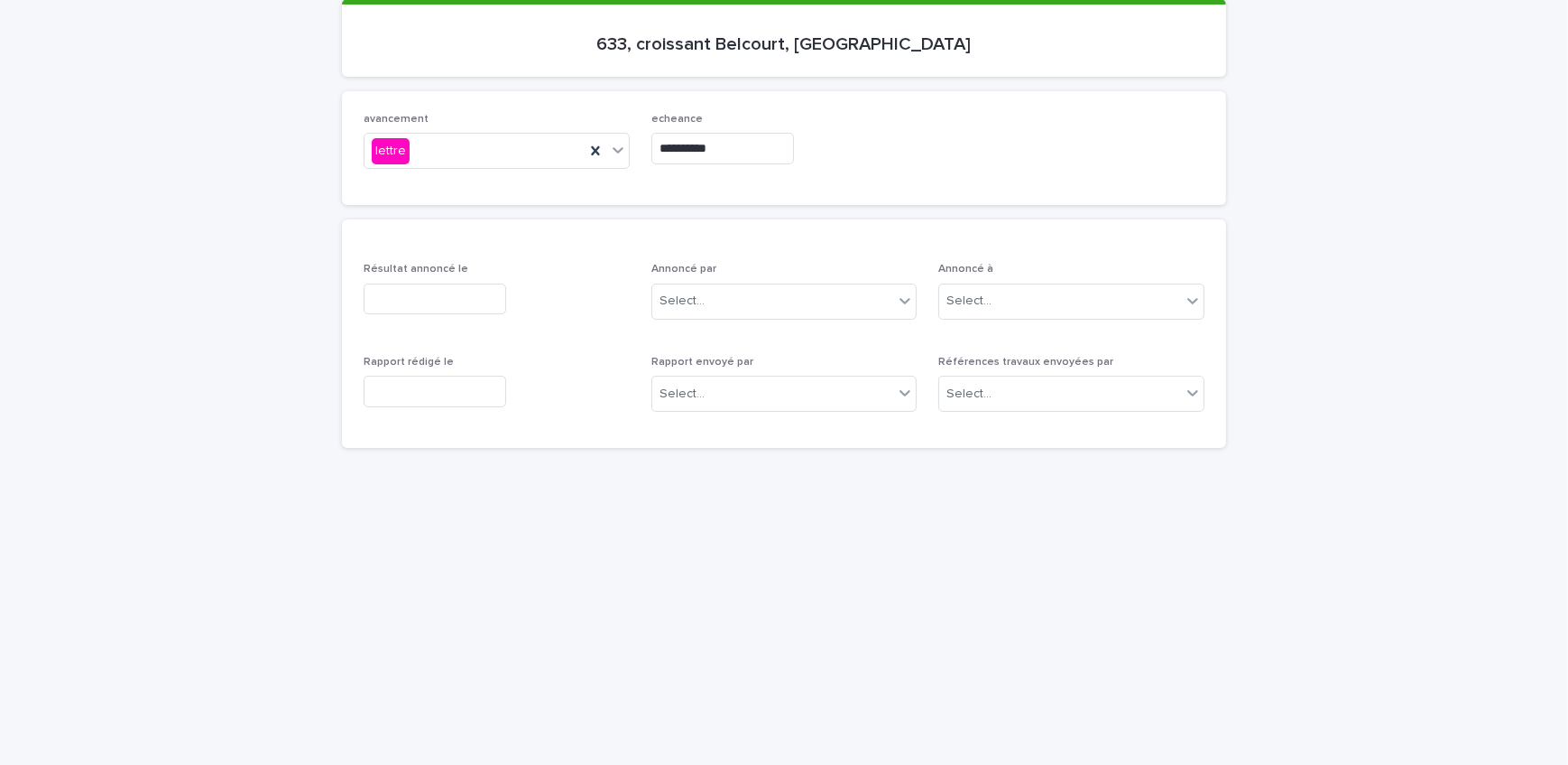
scroll to position [328, 0]
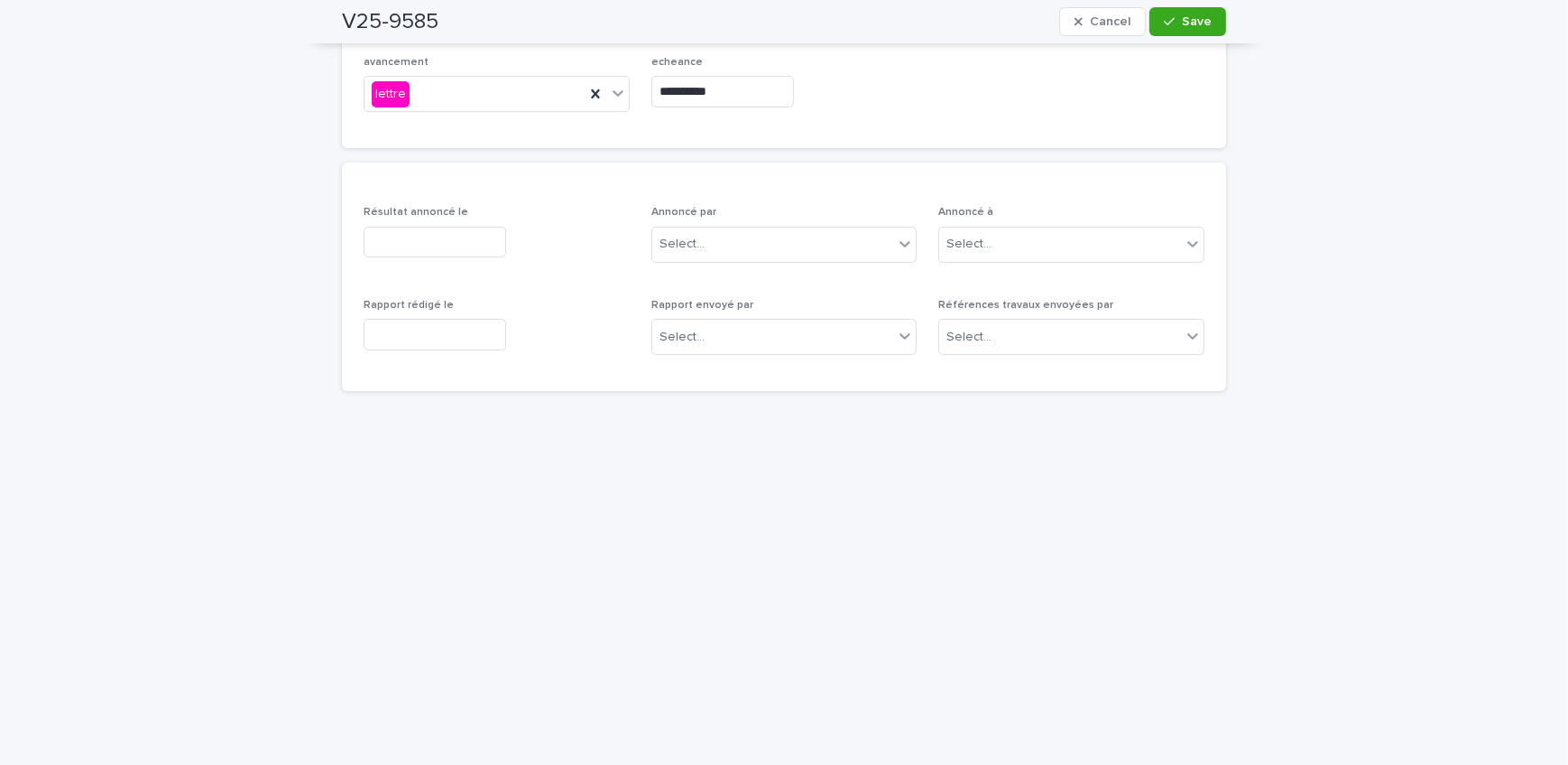
click at [455, 253] on input "text" at bounding box center [435, 242] width 143 height 31
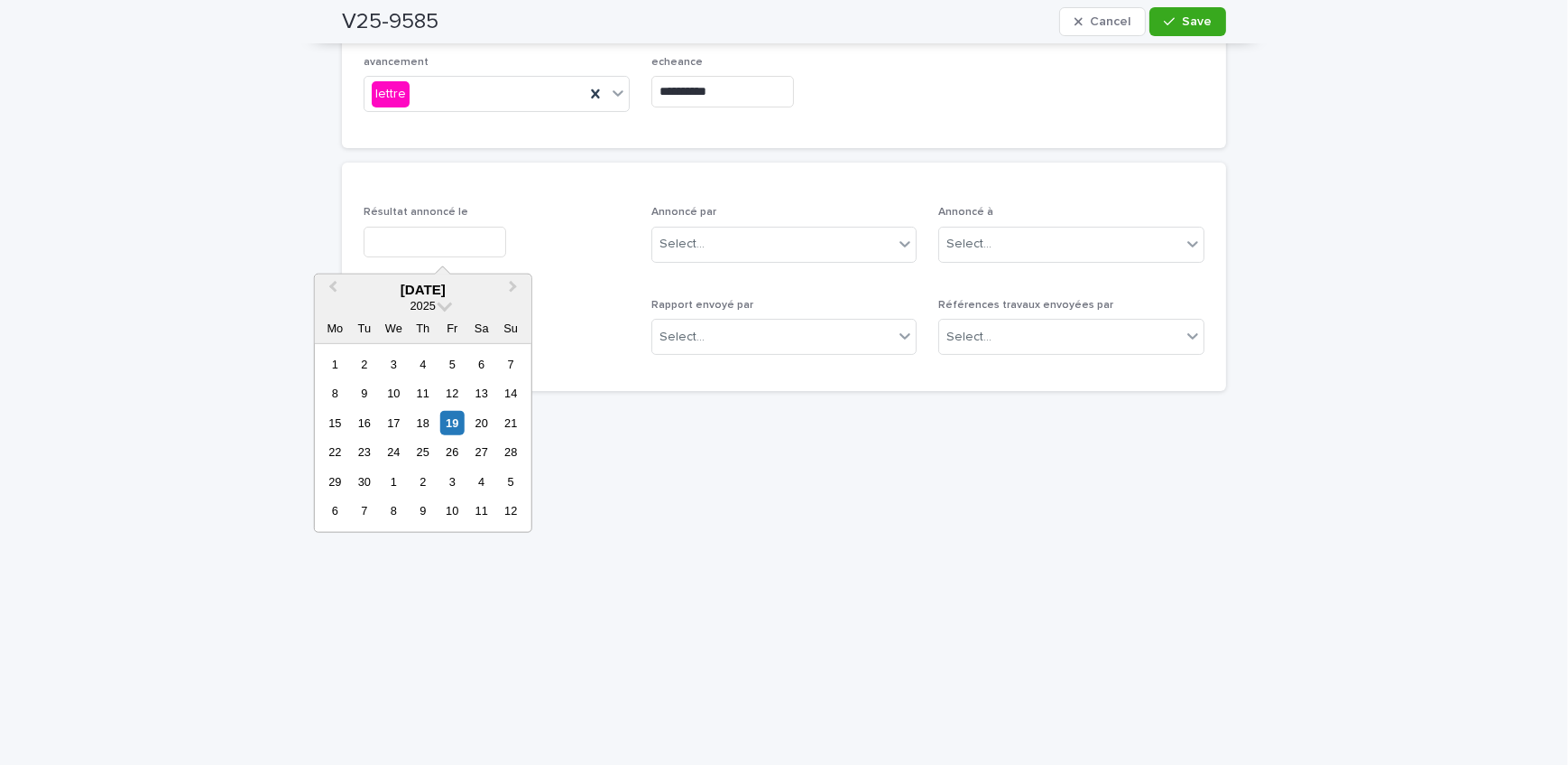
click at [452, 421] on div "19" at bounding box center [452, 423] width 24 height 24
type input "**********"
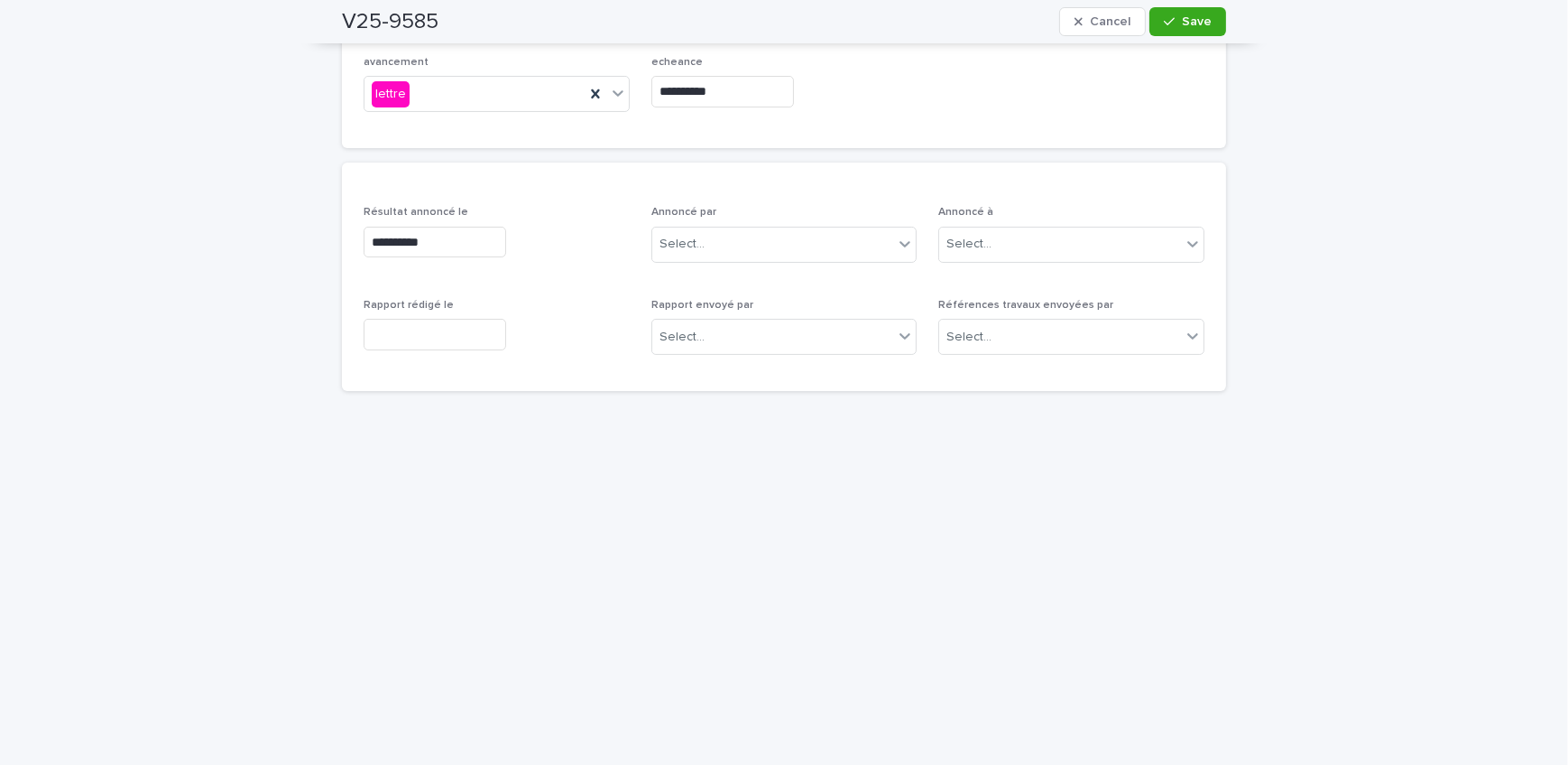
click at [462, 334] on input "text" at bounding box center [435, 335] width 143 height 31
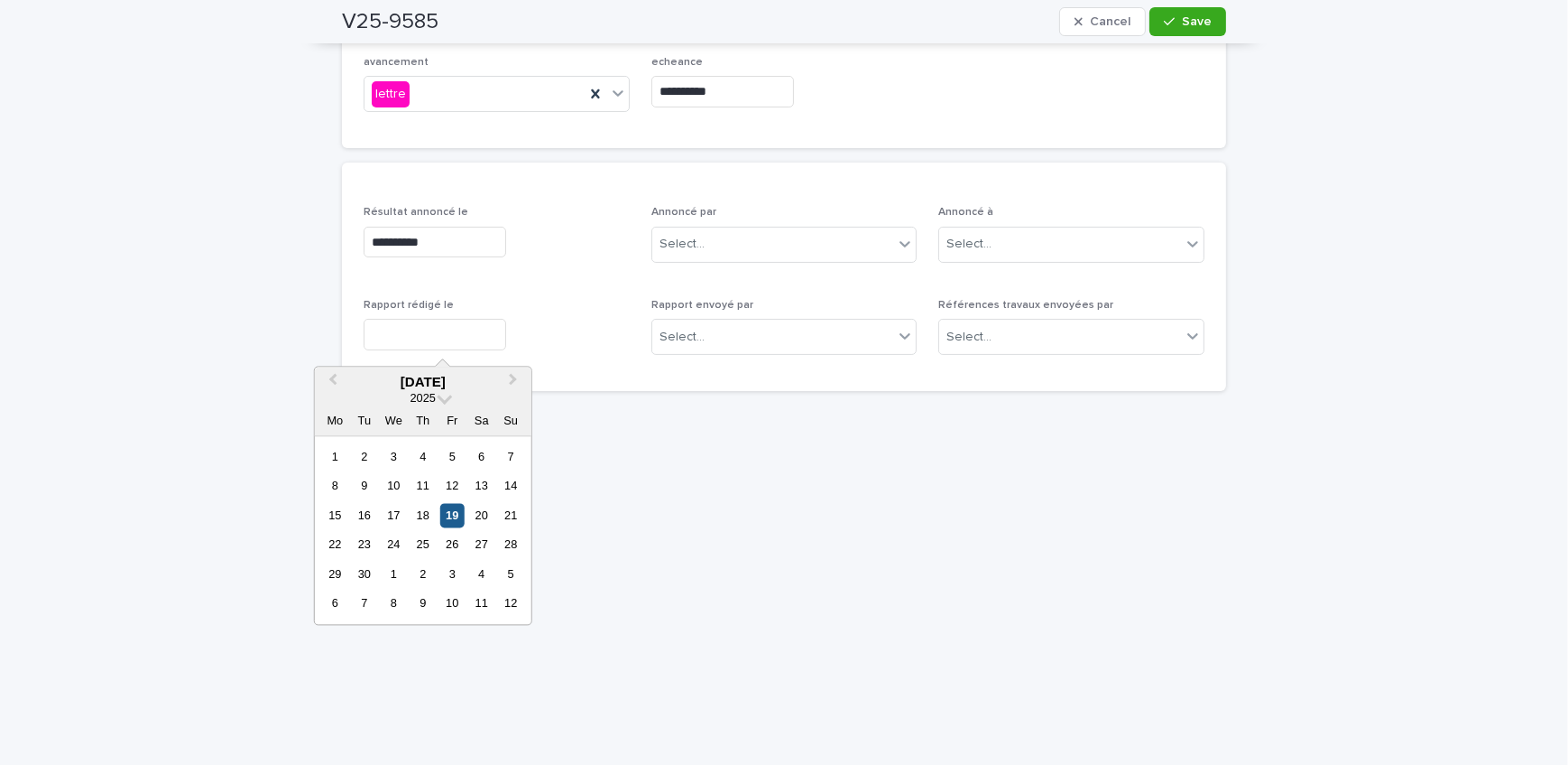
click at [456, 506] on div "19" at bounding box center [452, 515] width 24 height 24
type input "**********"
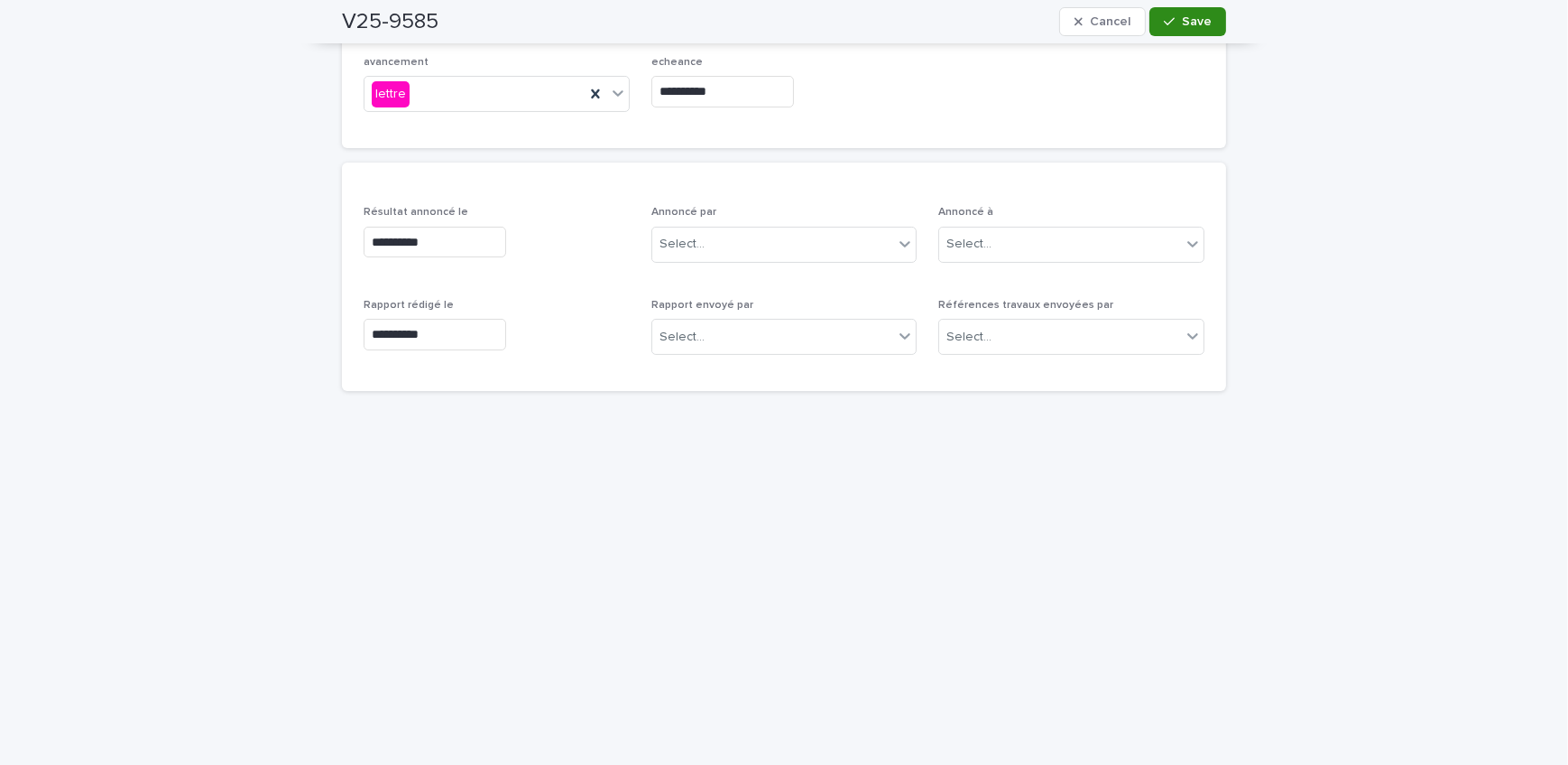
click at [1189, 26] on span "Save" at bounding box center [1197, 22] width 29 height 13
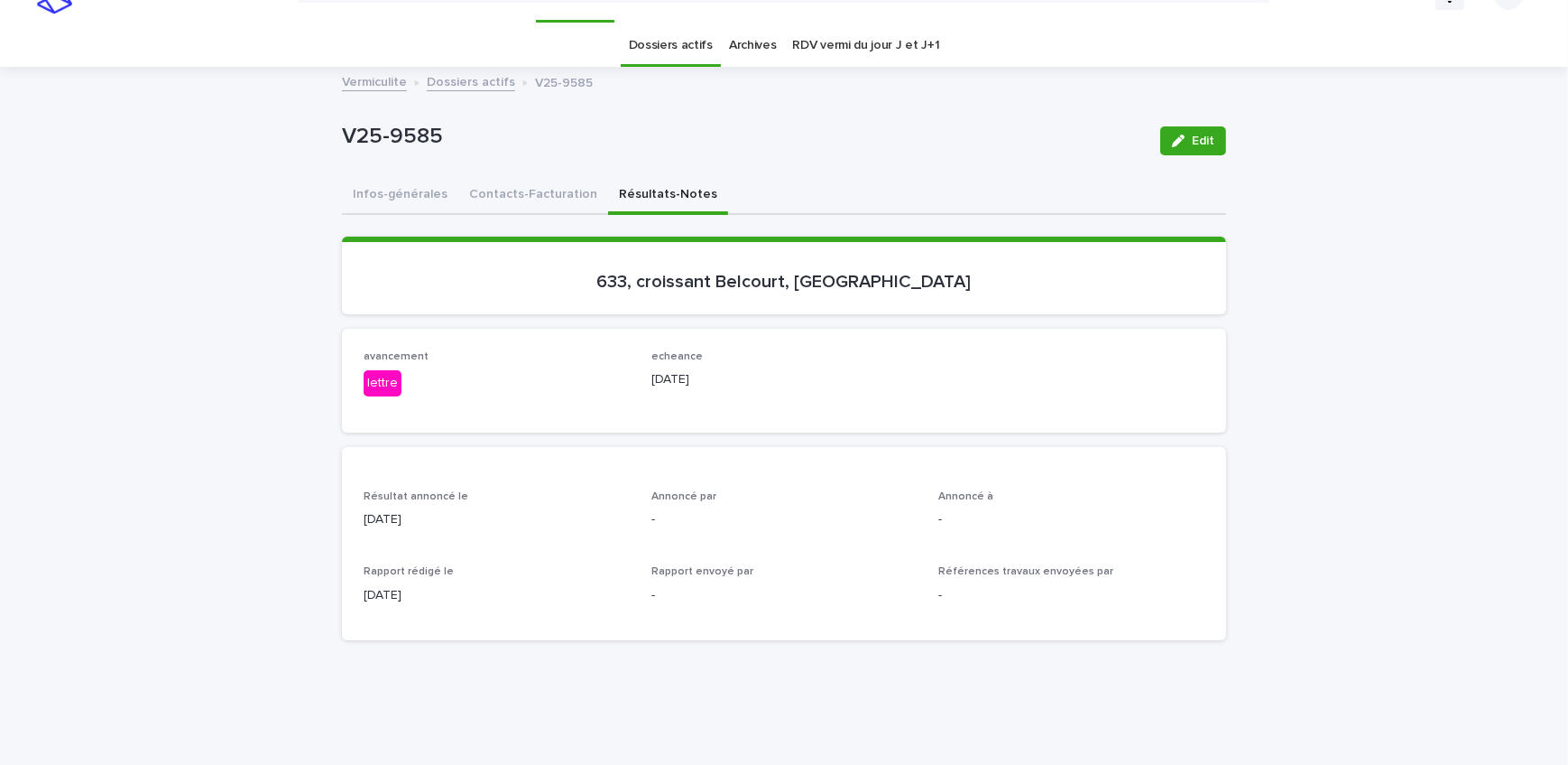
scroll to position [0, 0]
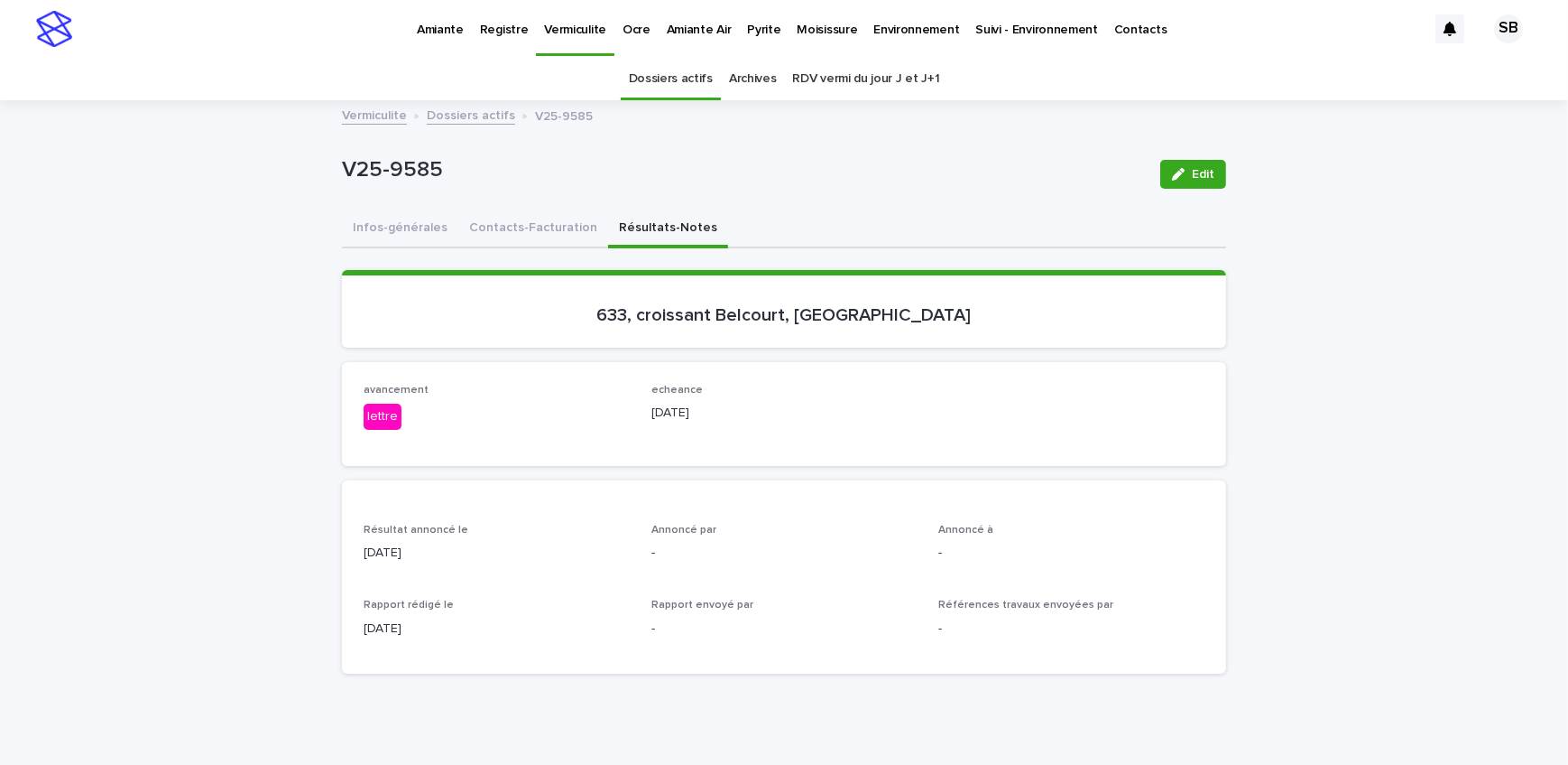
click at [758, 33] on p "Pyrite" at bounding box center [764, 18] width 33 height 38
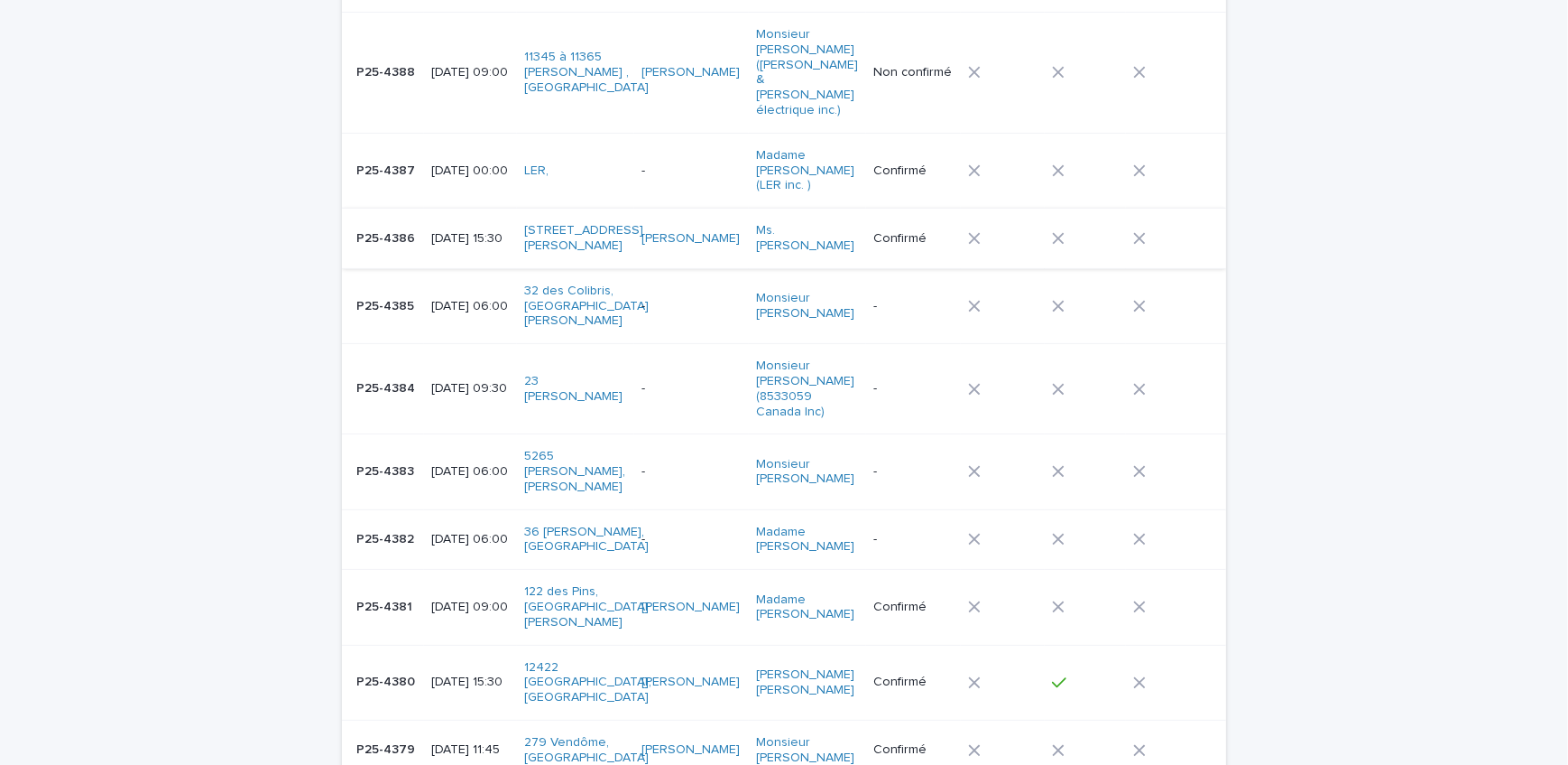
scroll to position [492, 0]
click at [424, 210] on td "[DATE] 15:30" at bounding box center [470, 241] width 93 height 61
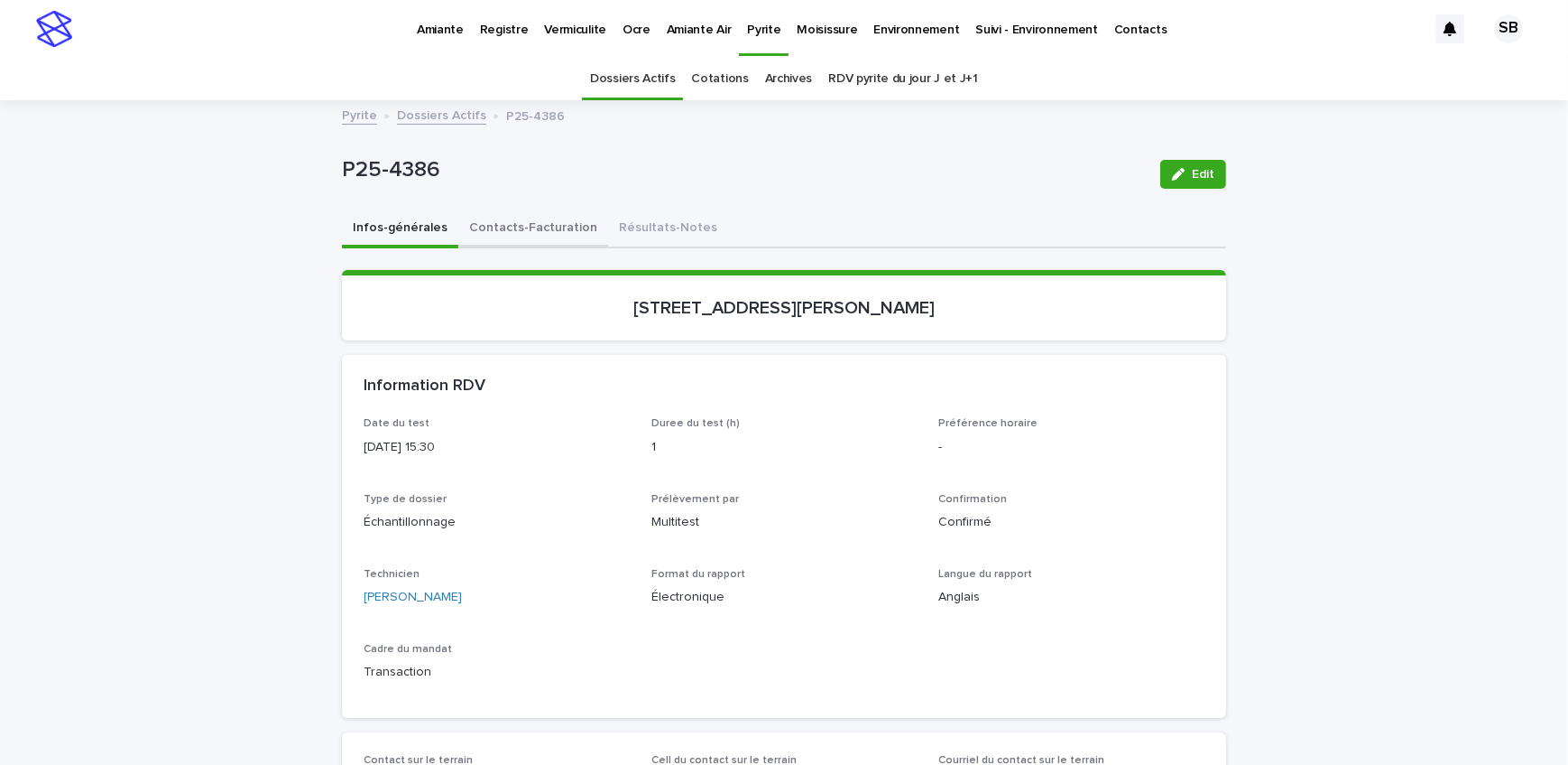
click at [544, 237] on button "Contacts-Facturation" at bounding box center [533, 229] width 150 height 38
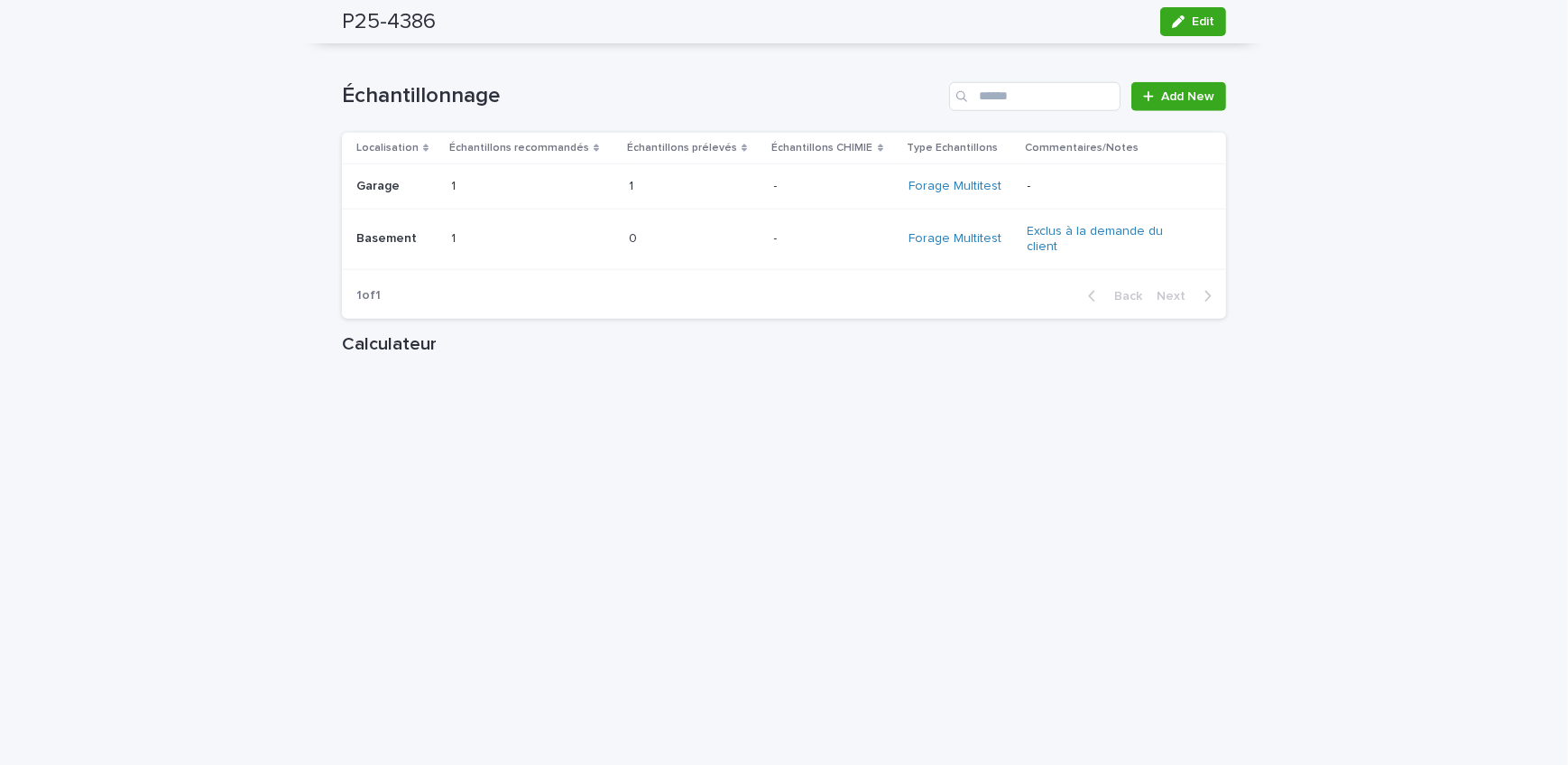
scroll to position [2380, 0]
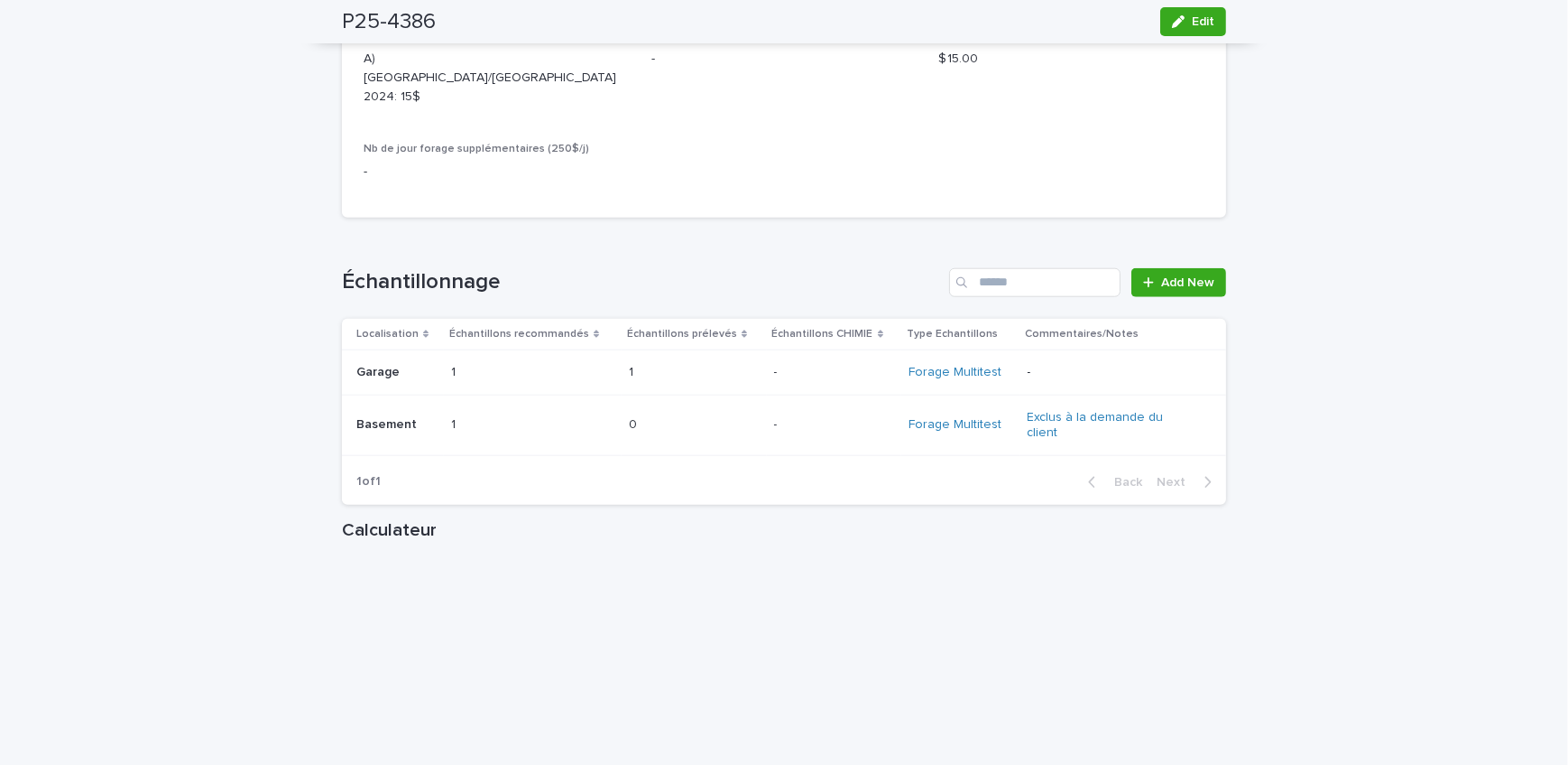
scroll to position [1969, 0]
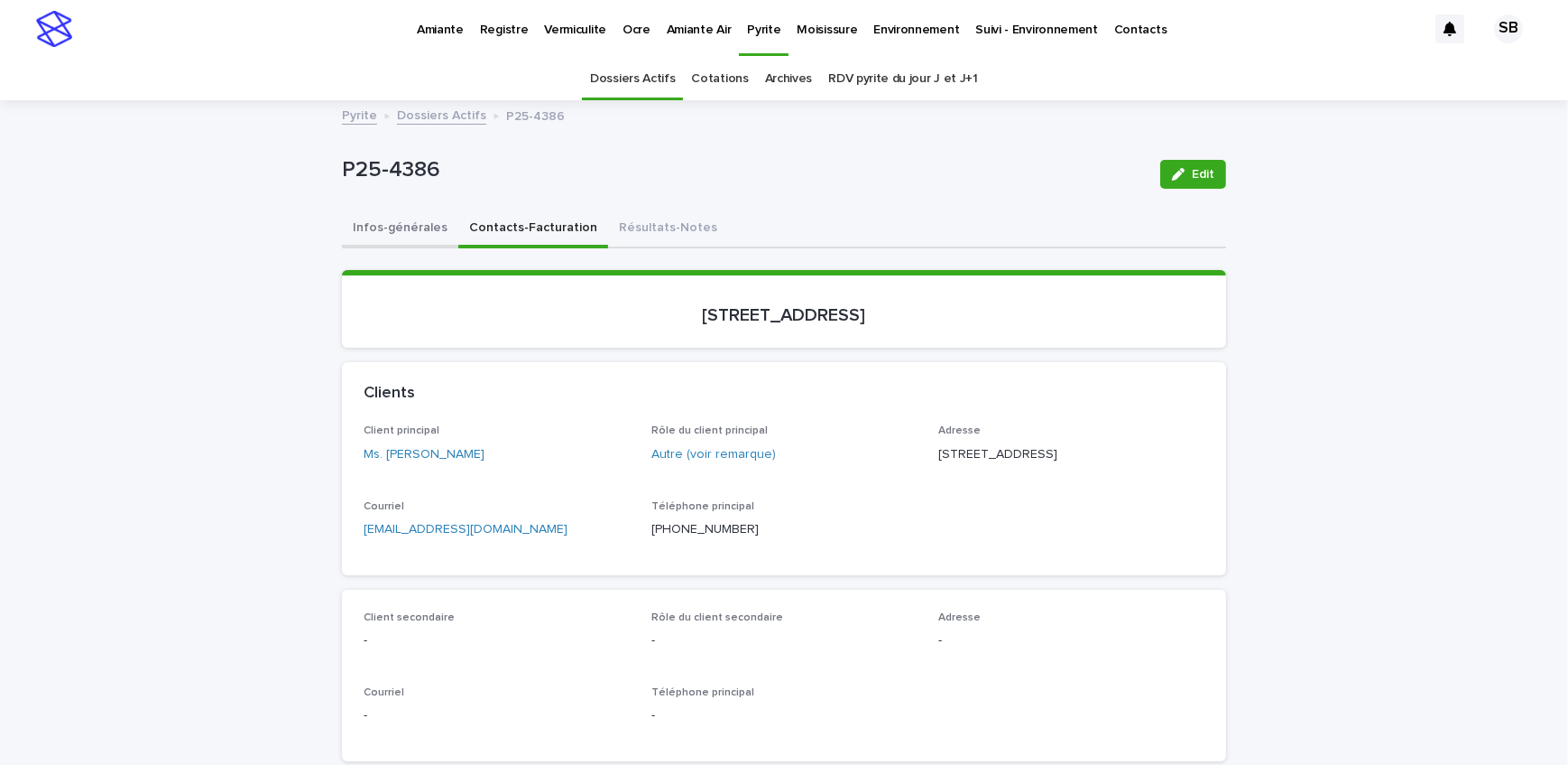
click at [374, 227] on button "Infos-générales" at bounding box center [400, 229] width 116 height 38
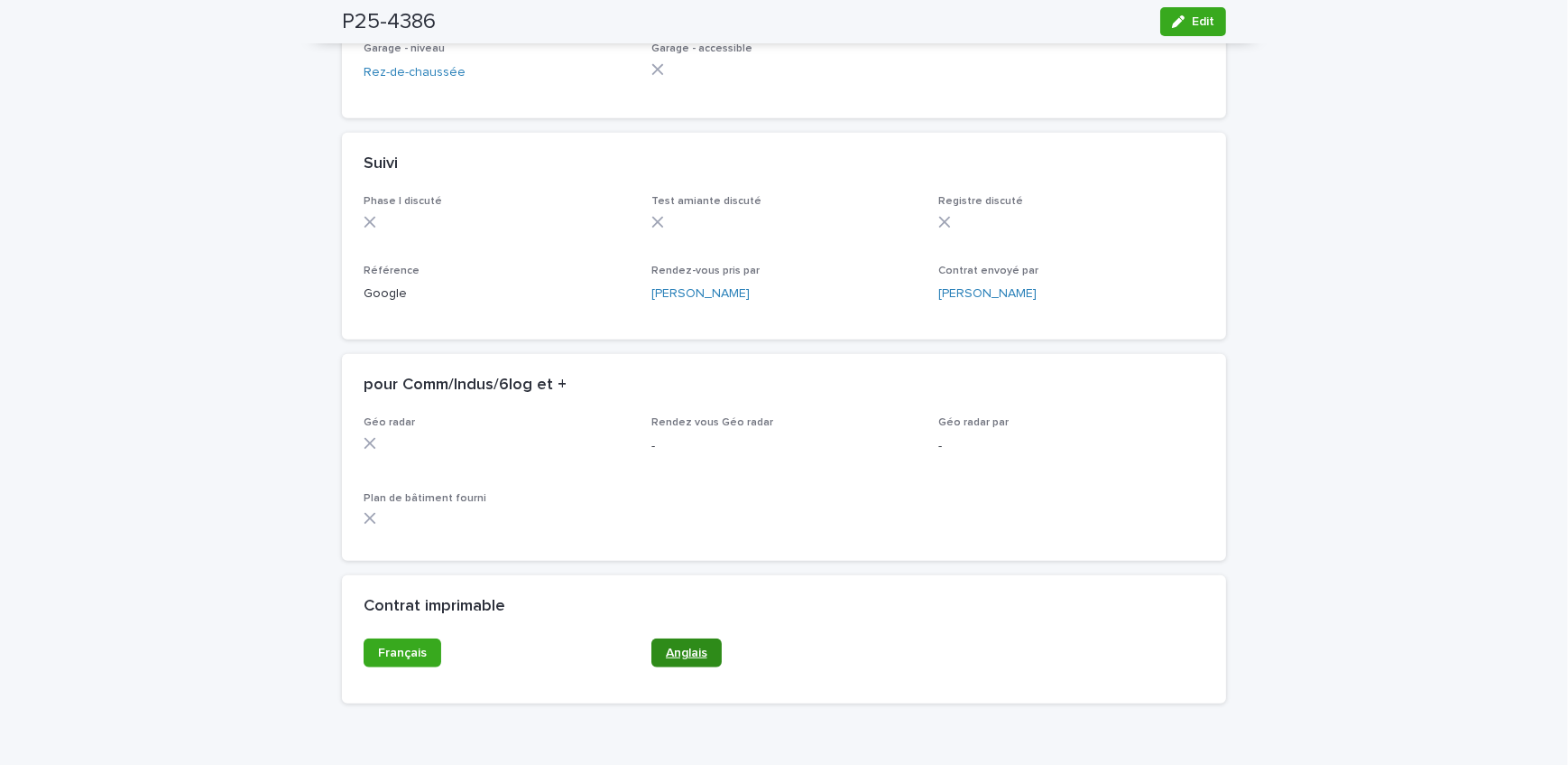
scroll to position [1428, 0]
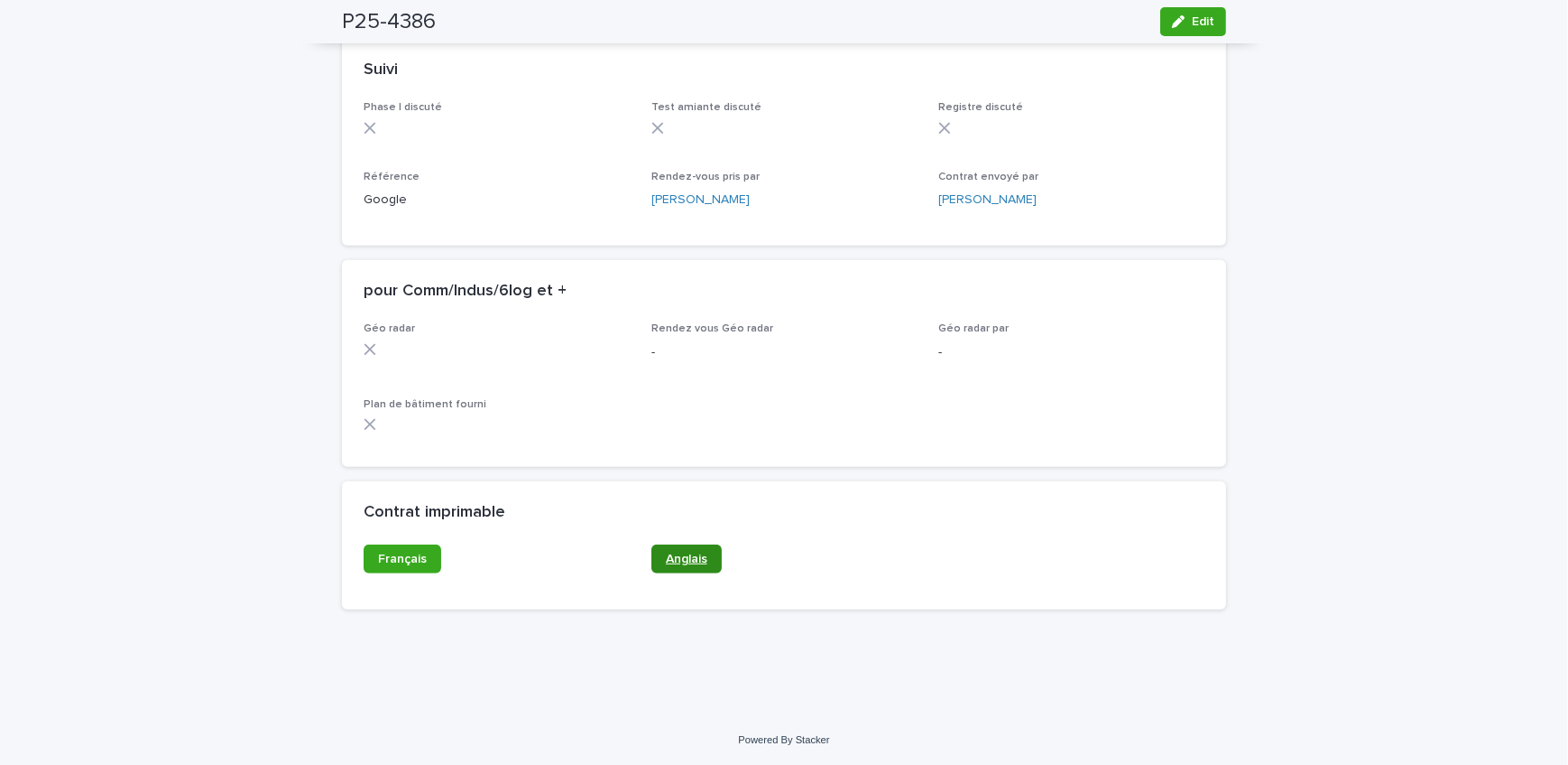
click at [667, 554] on span "Anglais" at bounding box center [686, 559] width 41 height 13
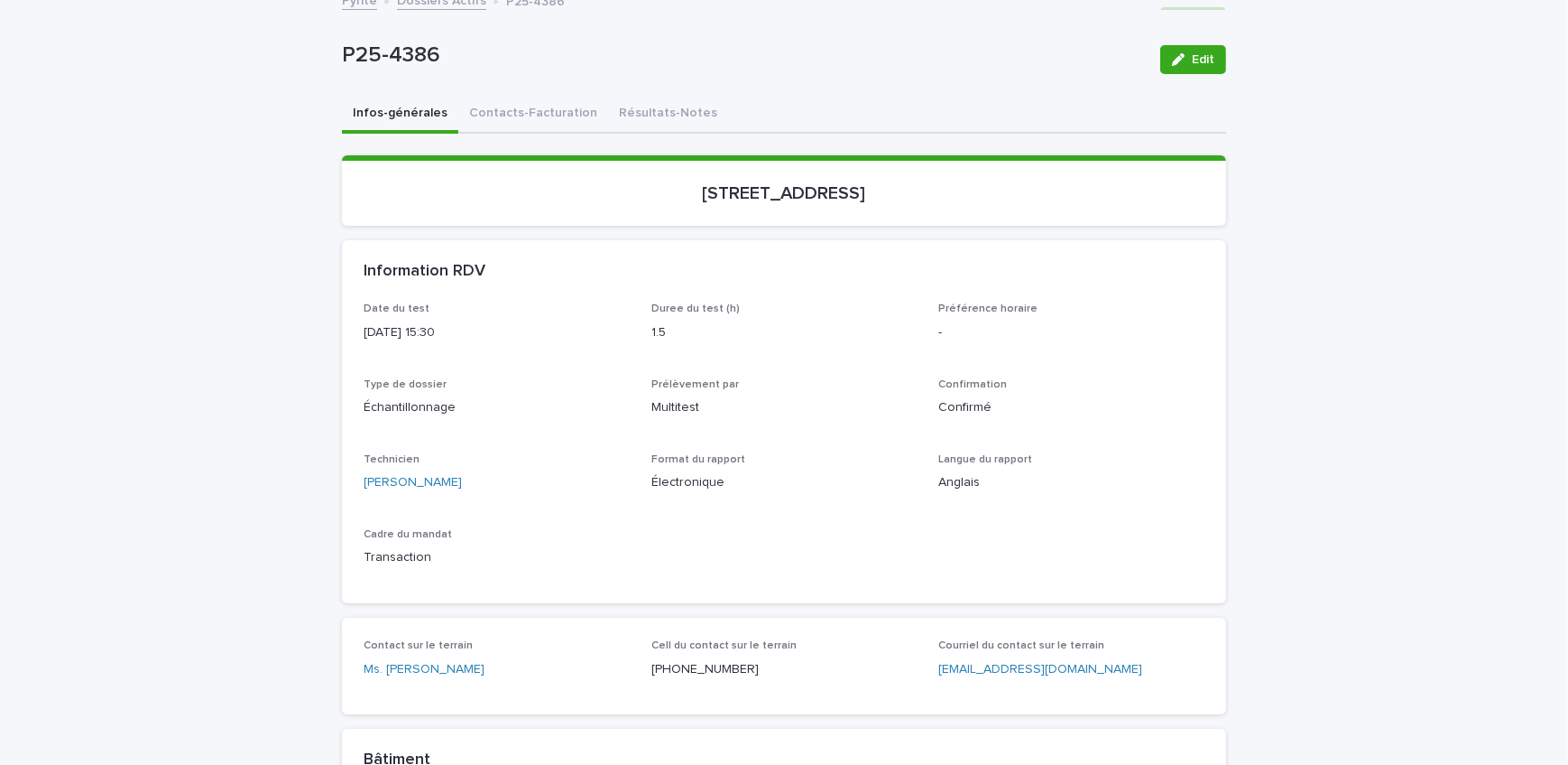
scroll to position [0, 0]
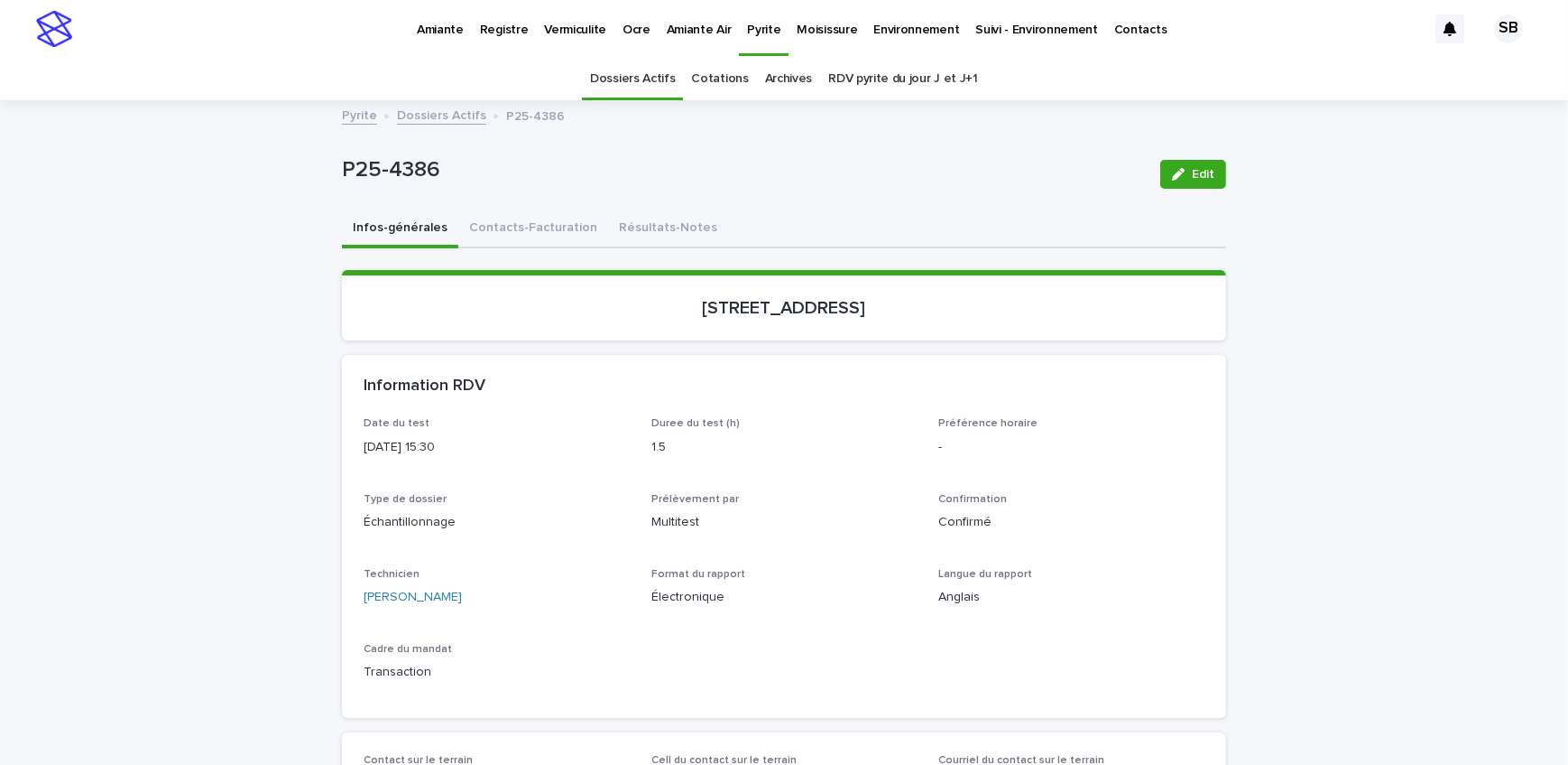
click at [405, 122] on link "Dossiers Actifs" at bounding box center [441, 114] width 89 height 21
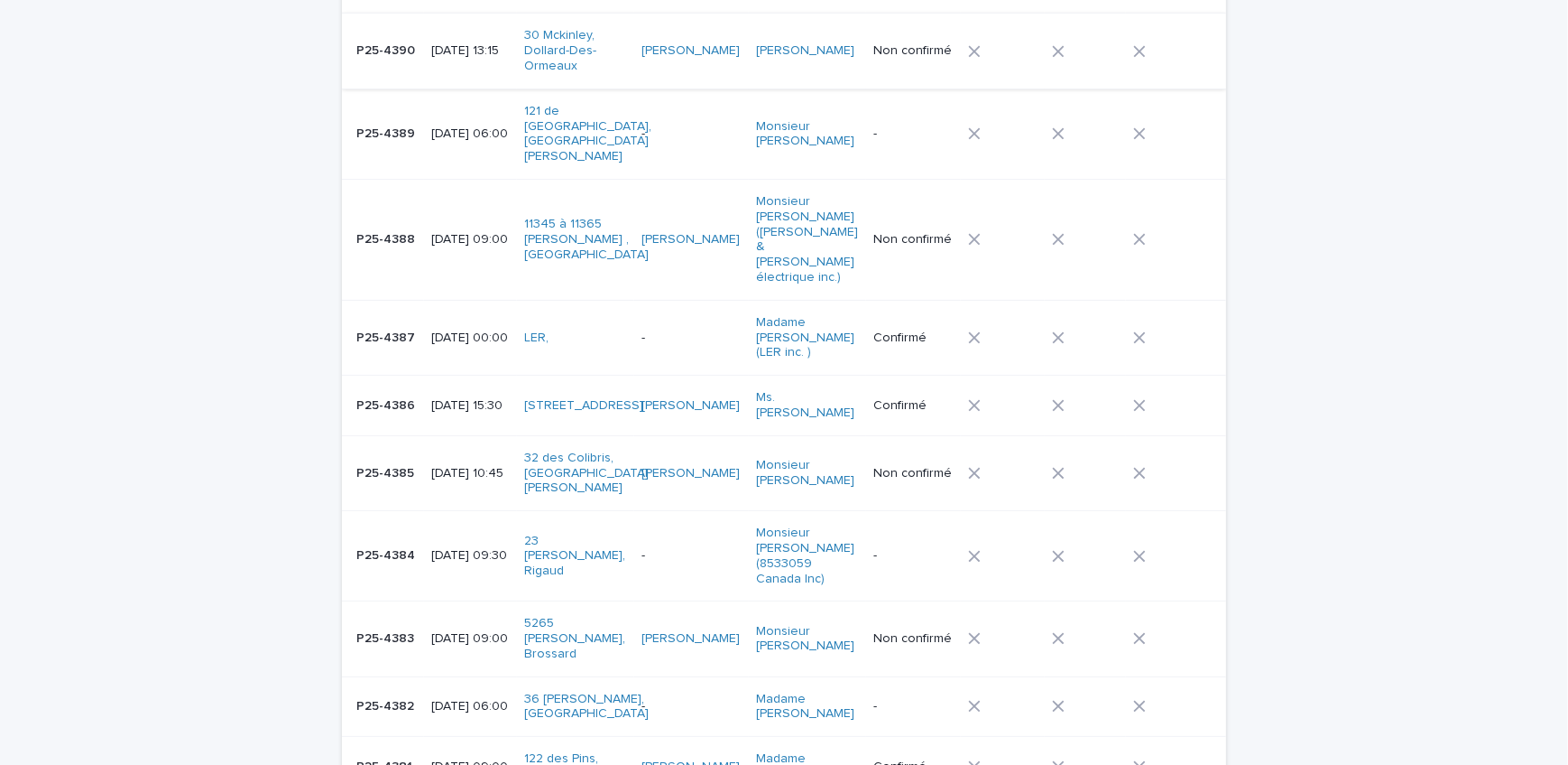
scroll to position [328, 0]
click at [367, 394] on p "P25-4386" at bounding box center [388, 403] width 63 height 19
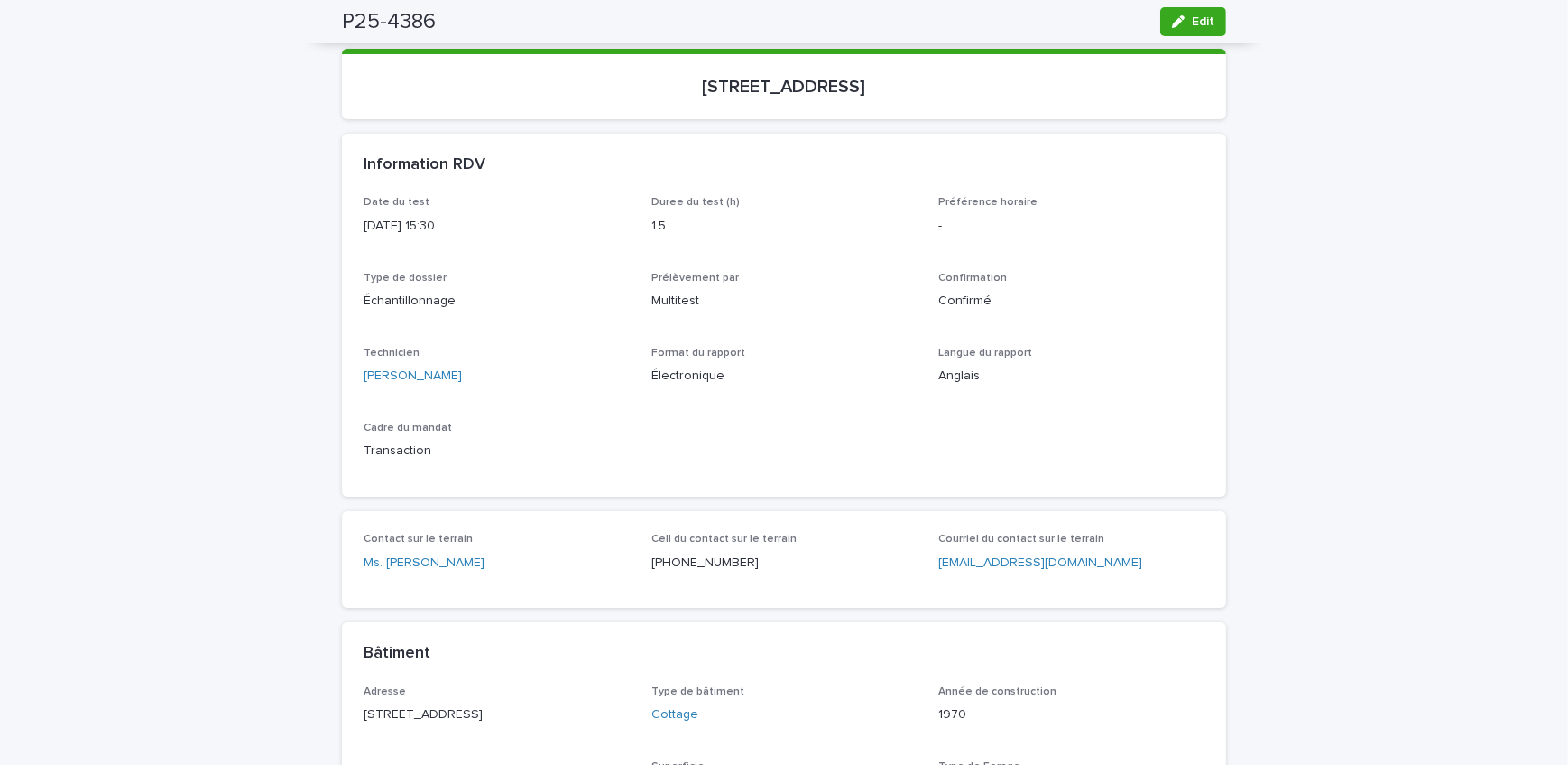
scroll to position [139, 0]
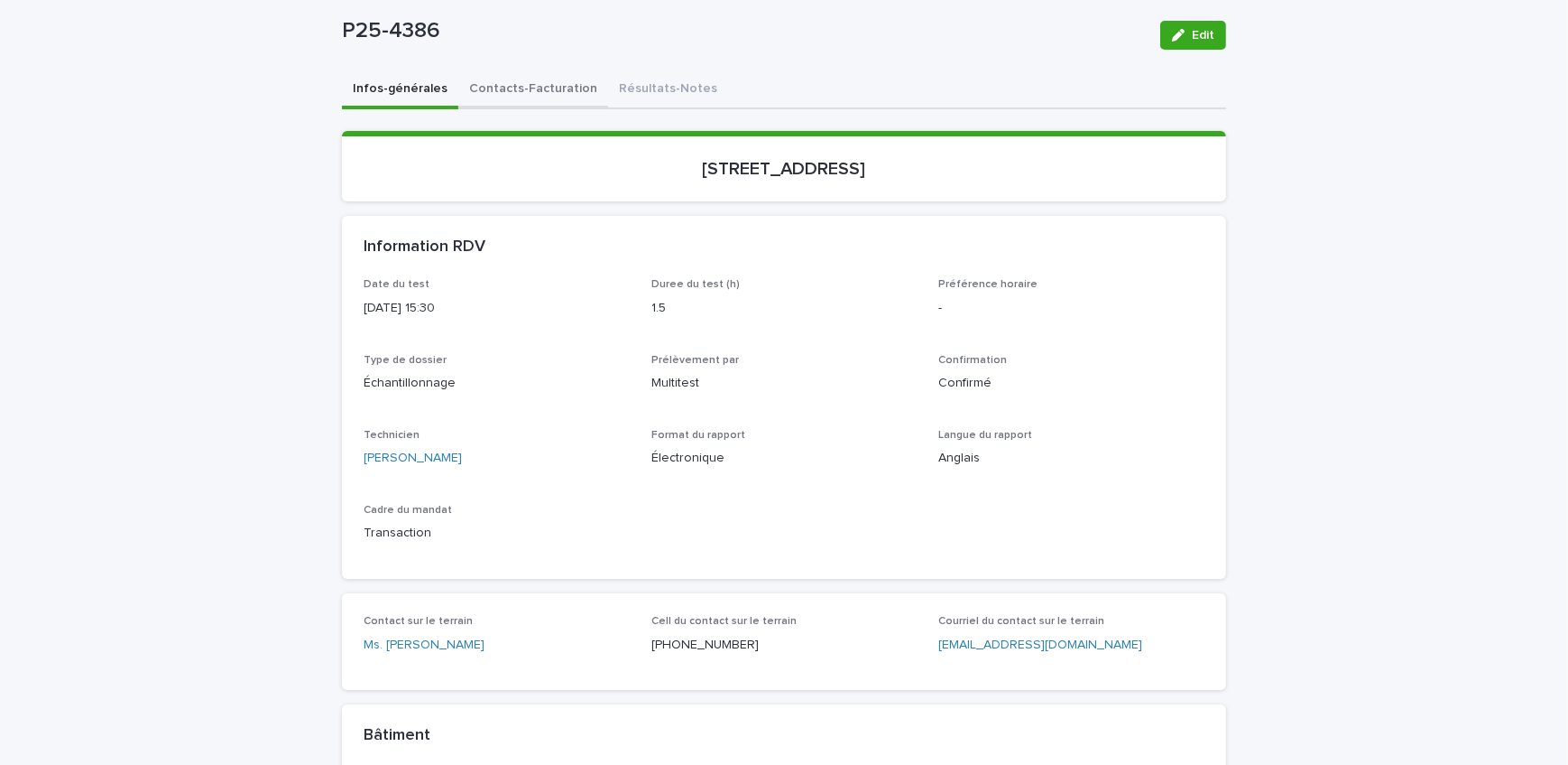
click at [555, 90] on button "Contacts-Facturation" at bounding box center [533, 89] width 150 height 38
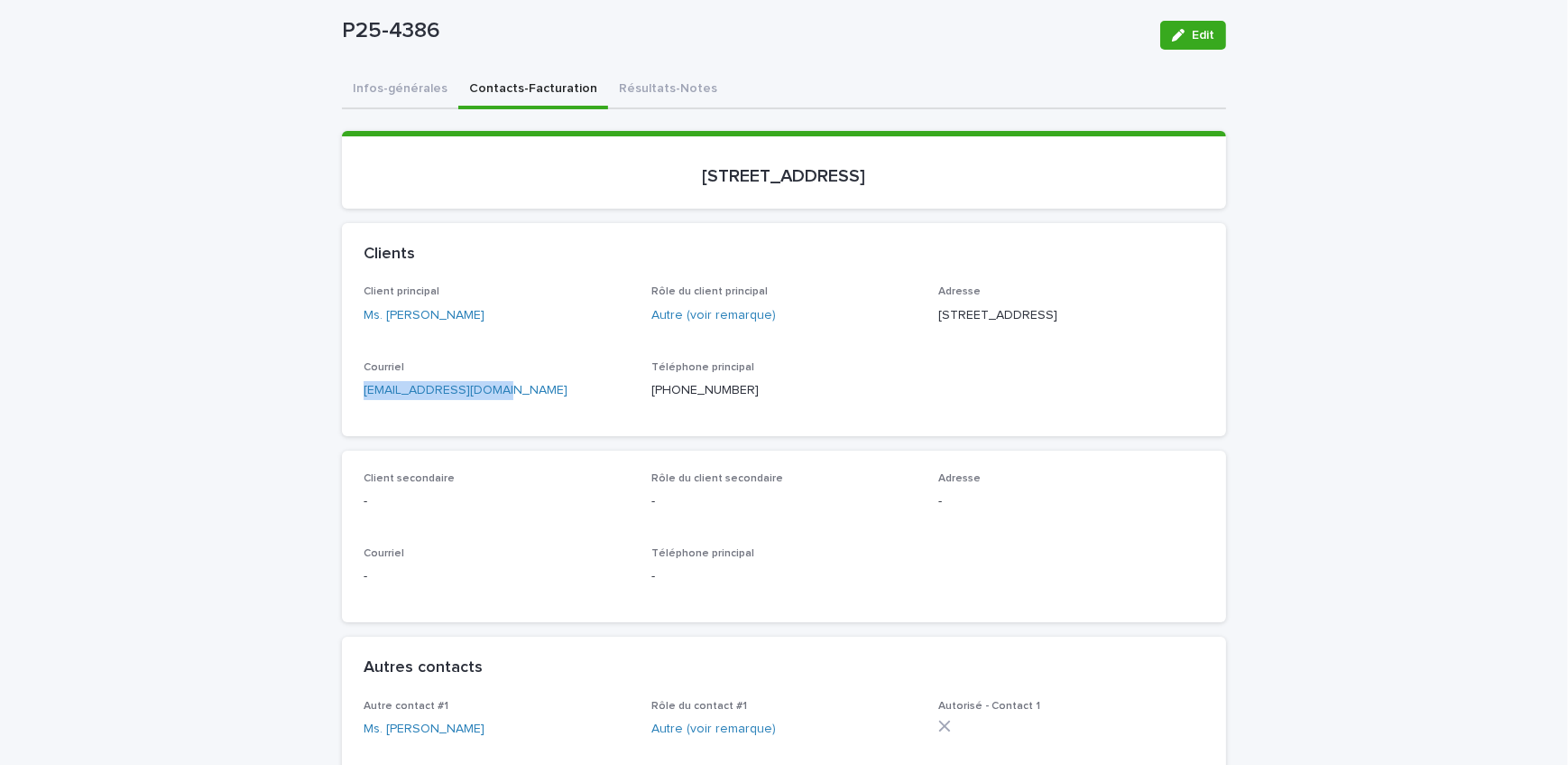
drag, startPoint x: 514, startPoint y: 421, endPoint x: 323, endPoint y: 421, distance: 191.0
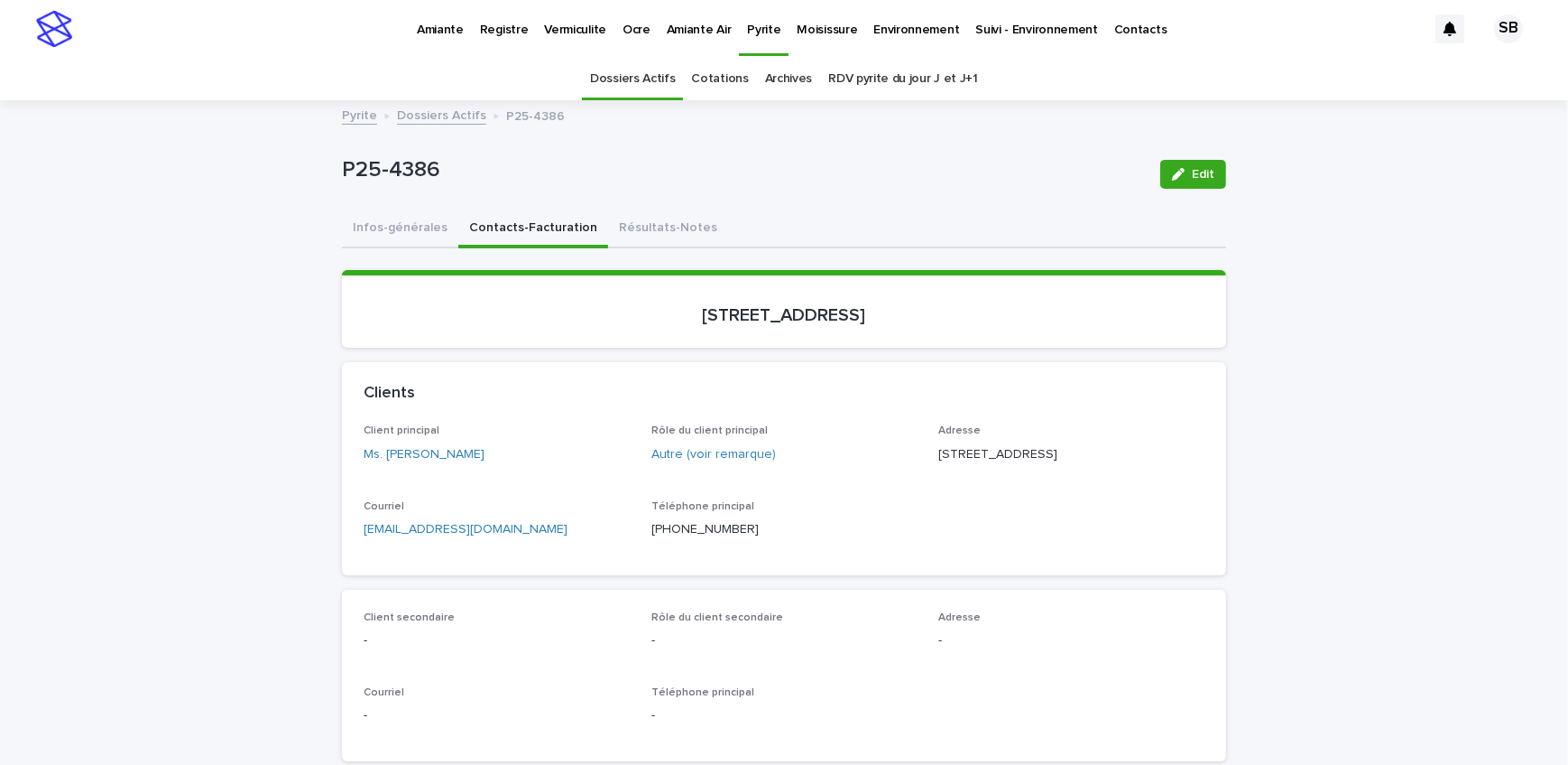
click at [439, 117] on link "Dossiers Actifs" at bounding box center [441, 114] width 89 height 21
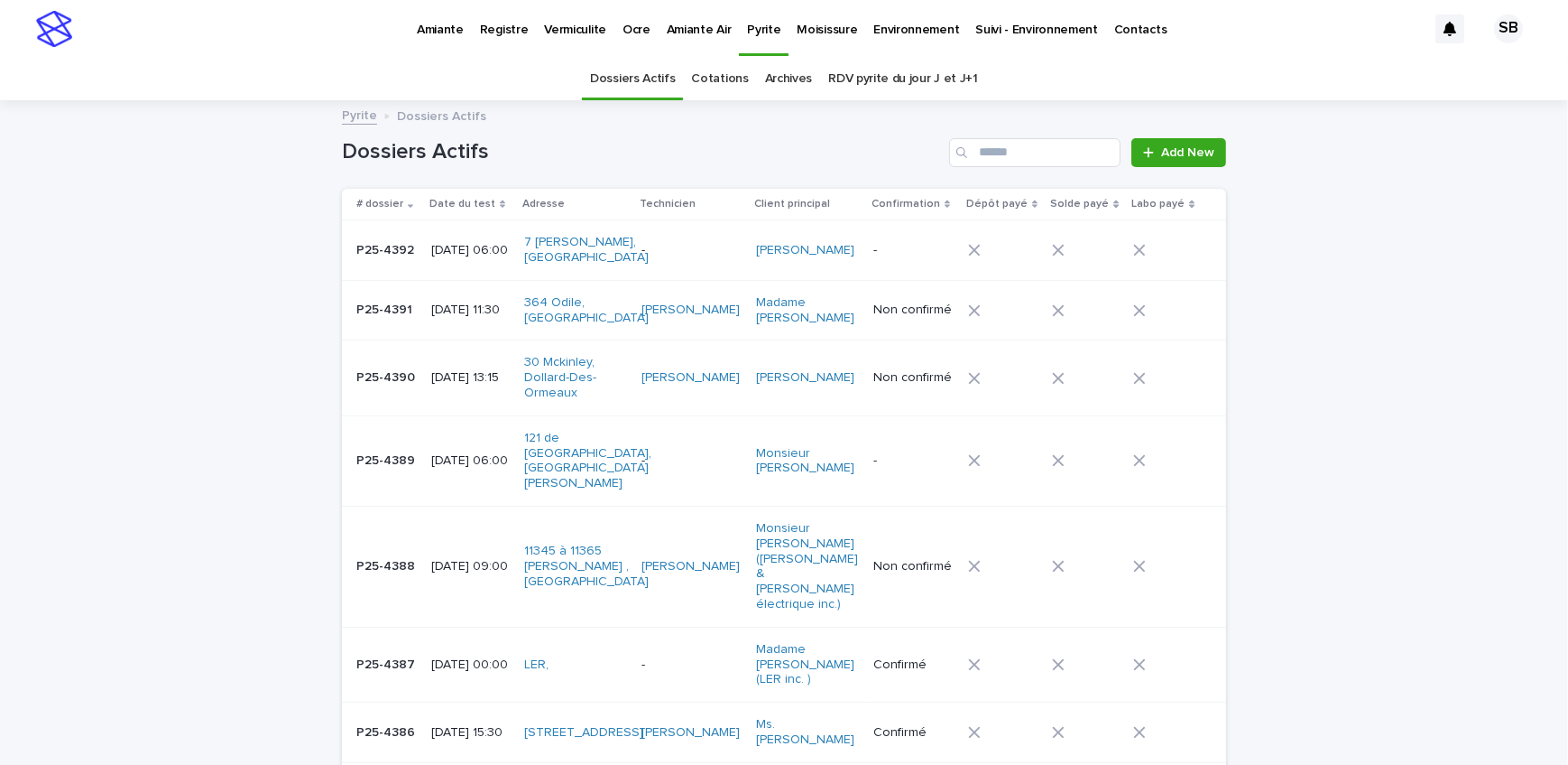
click at [587, 32] on p "Vermiculite" at bounding box center [576, 18] width 63 height 38
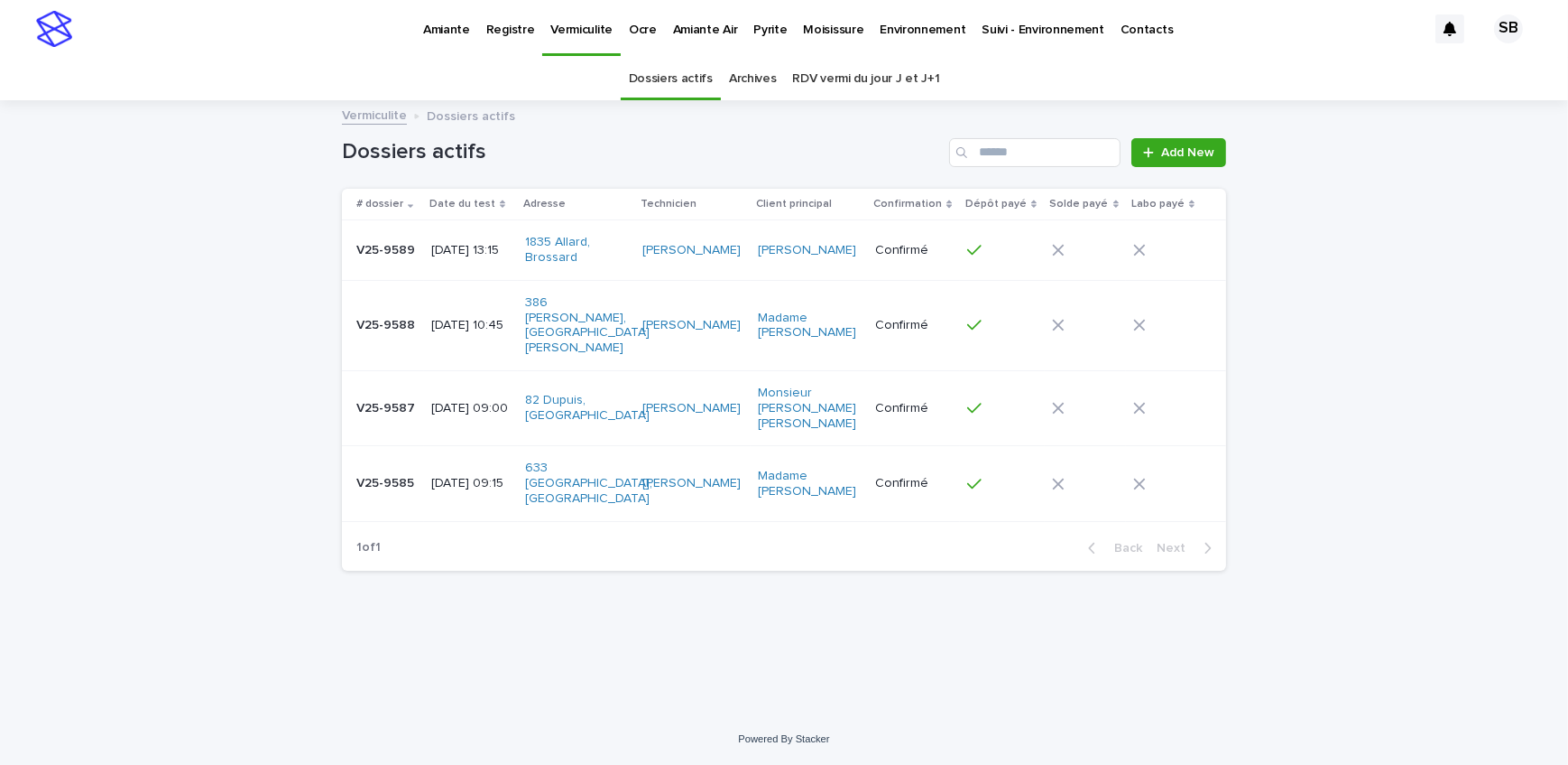
click at [452, 476] on p "[DATE] 09:15" at bounding box center [471, 483] width 79 height 16
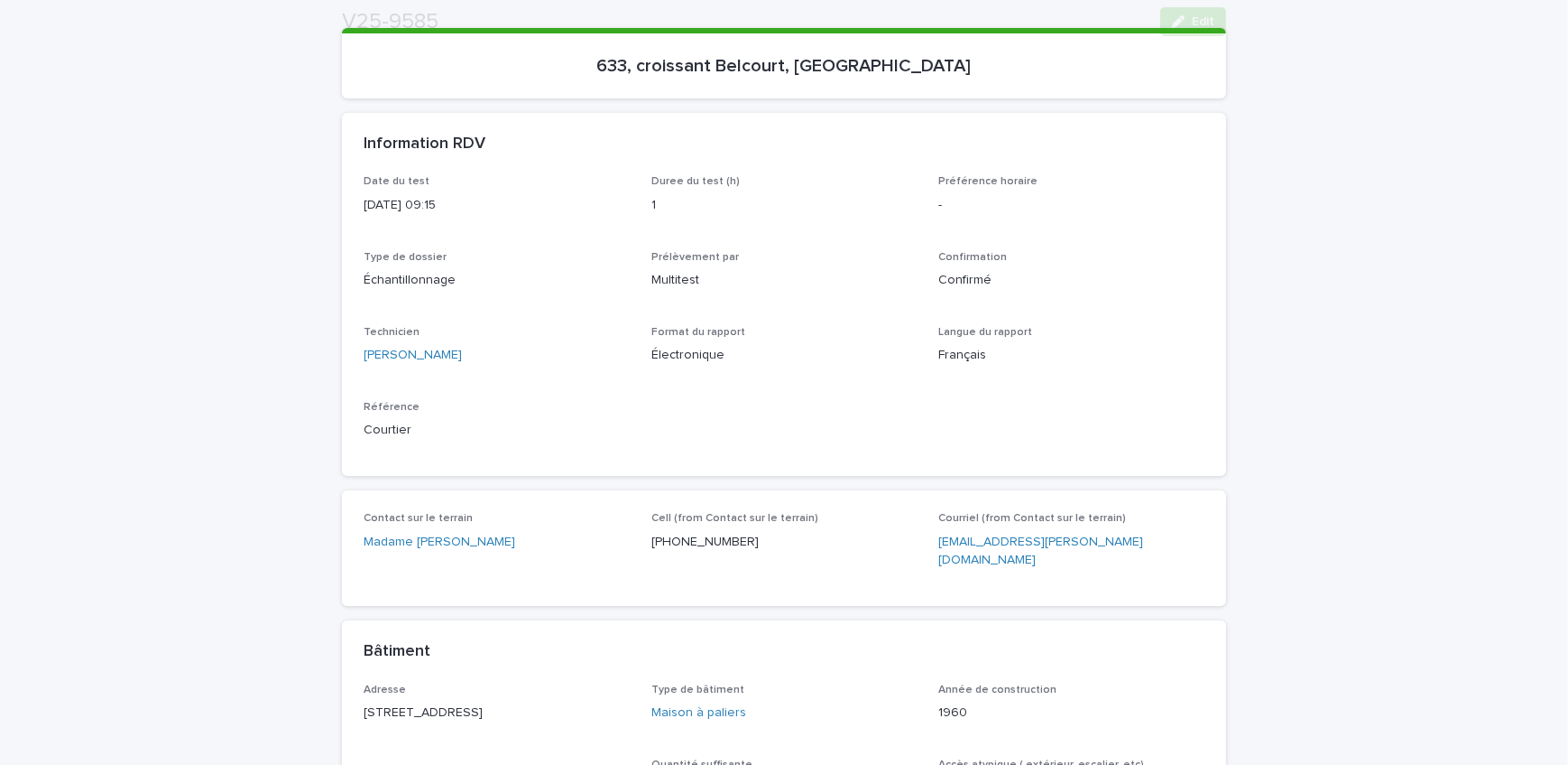
scroll to position [245, 0]
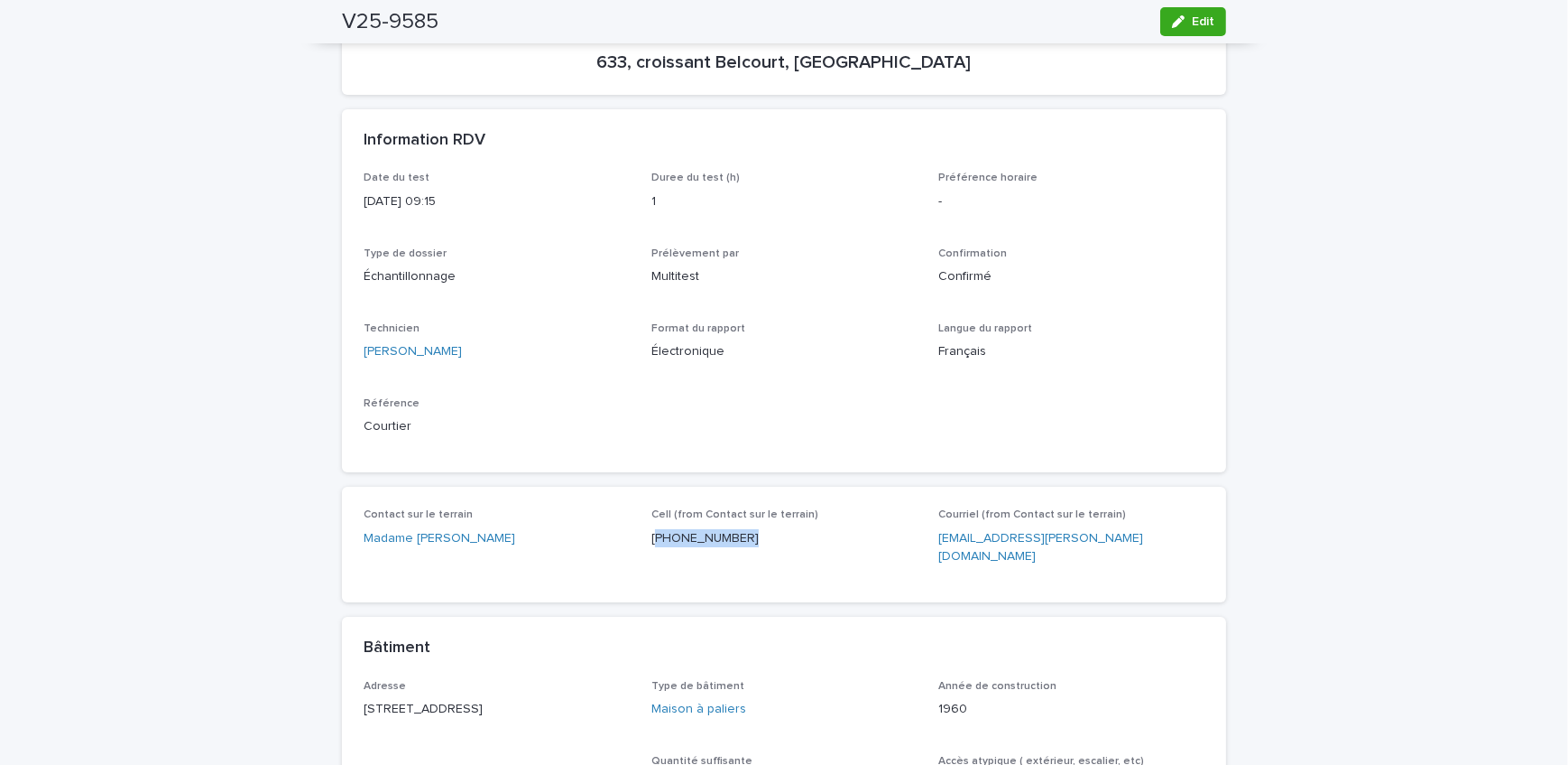
drag, startPoint x: 750, startPoint y: 545, endPoint x: 649, endPoint y: 548, distance: 101.0
click at [651, 548] on div "Cell (from Contact sur le terrain) [PHONE_NUMBER]" at bounding box center [784, 535] width 266 height 53
copy p "647) 200-8508"
click at [267, 324] on div "Loading... Saving… Loading... Saving… V25-9585 Edit V25-9585 Edit Sorry, there …" at bounding box center [784, 634] width 1568 height 1557
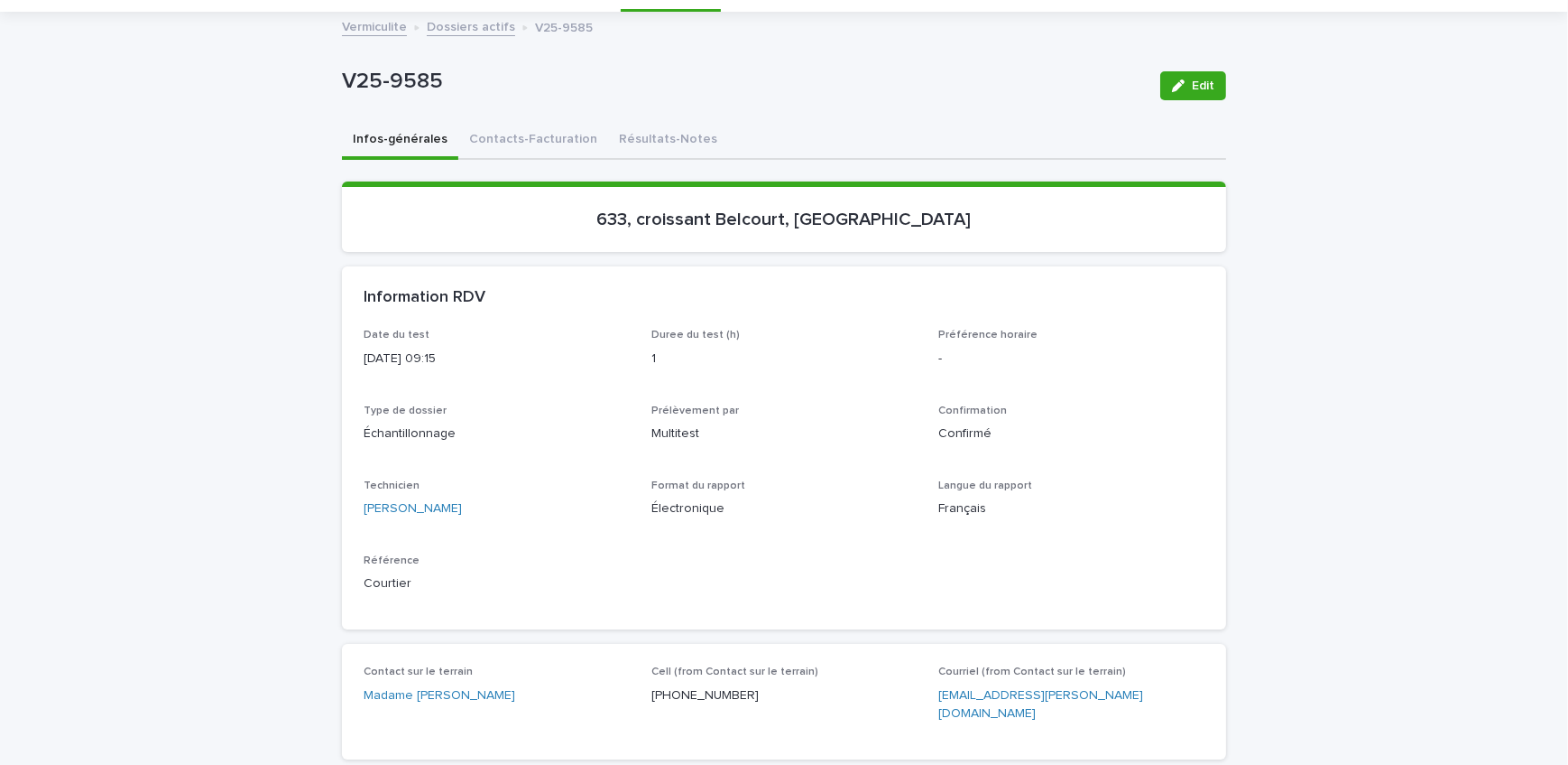
scroll to position [328, 0]
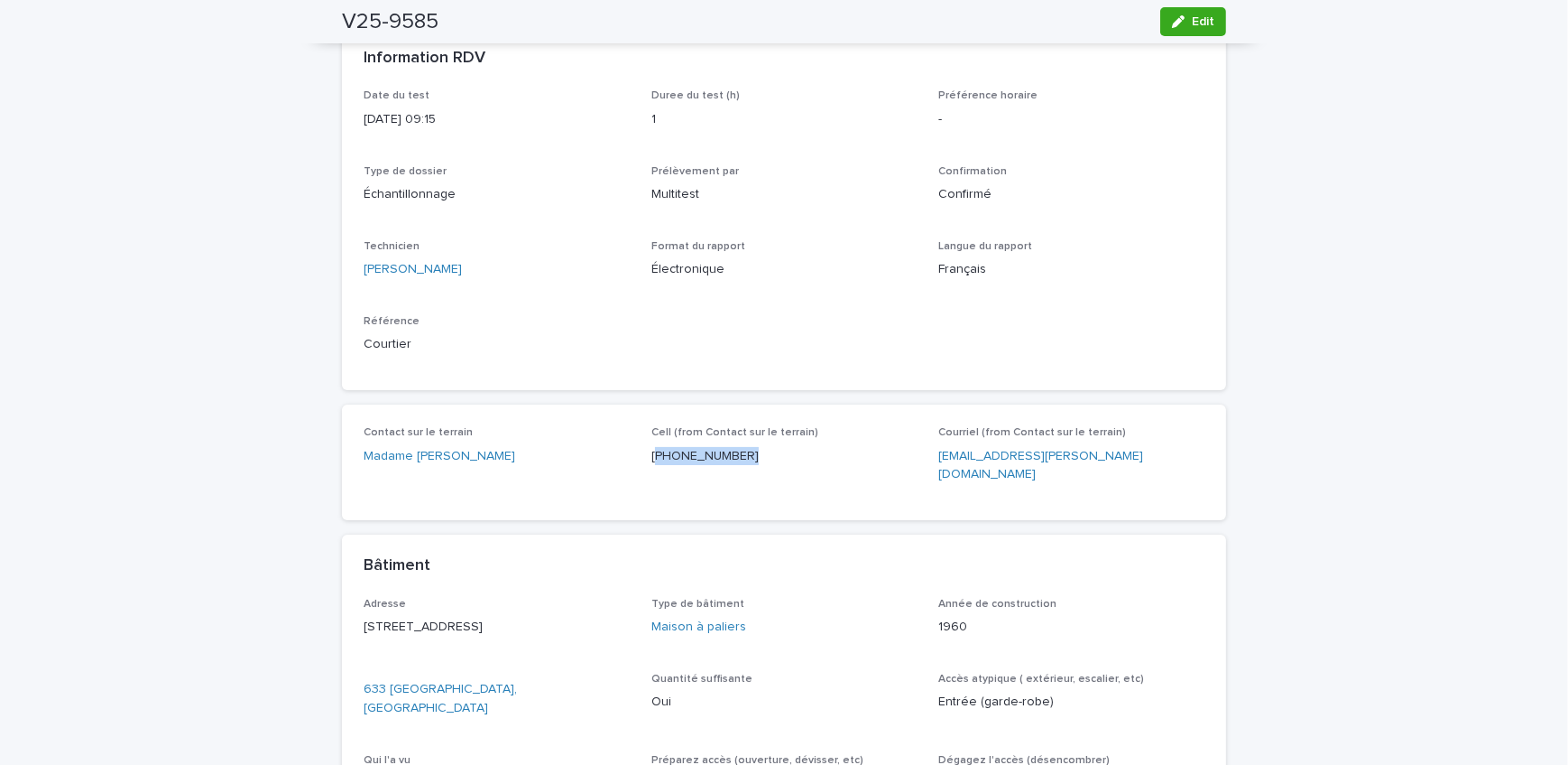
drag, startPoint x: 745, startPoint y: 461, endPoint x: 650, endPoint y: 465, distance: 95.1
click at [651, 465] on div "Cell (from Contact sur le terrain) [PHONE_NUMBER]" at bounding box center [784, 453] width 266 height 53
copy p "647) 200-8508"
click at [222, 297] on div "Loading... Saving… Loading... Saving… V25-9585 Edit V25-9585 Edit Sorry, there …" at bounding box center [784, 552] width 1568 height 1557
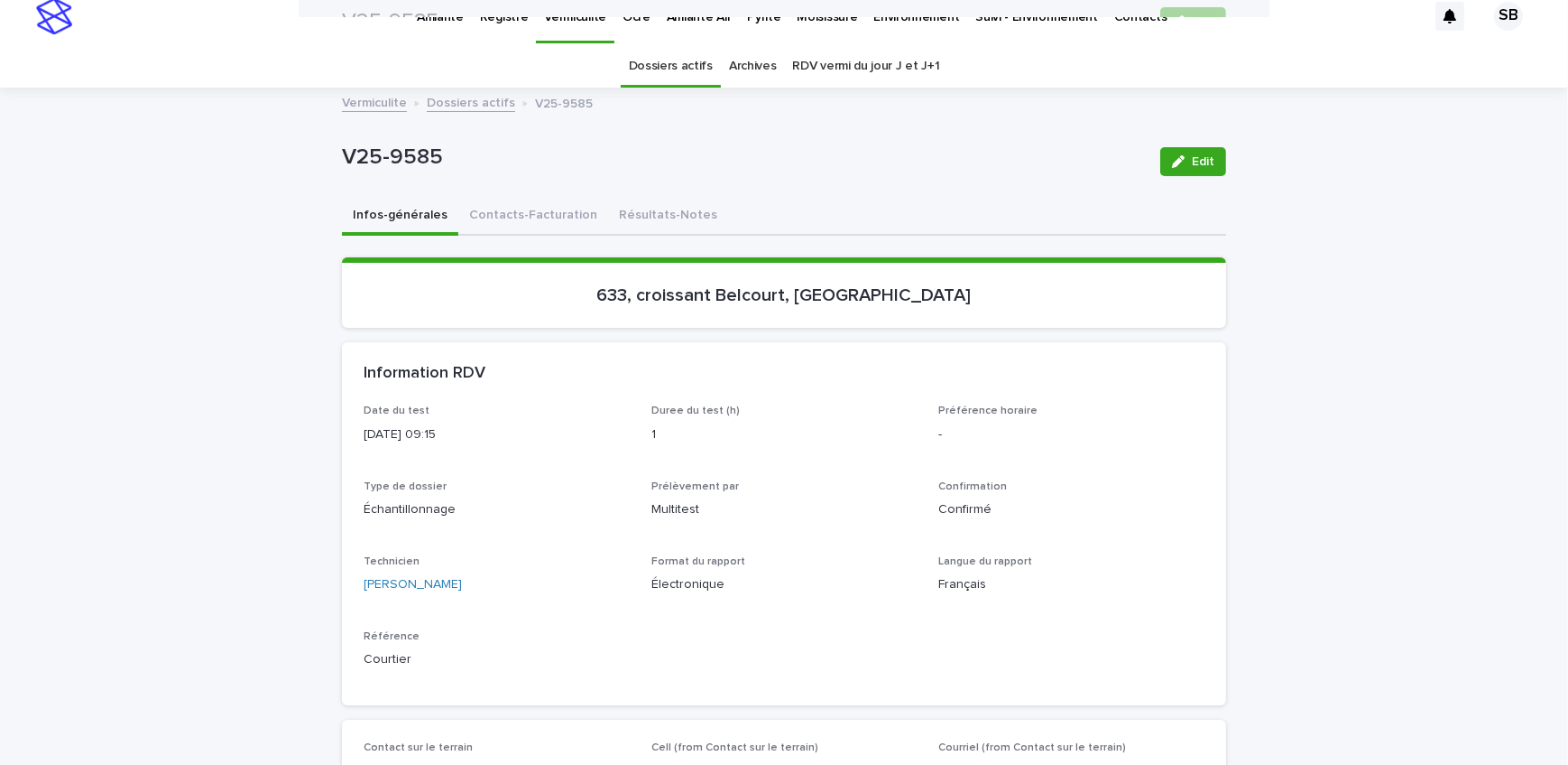
scroll to position [0, 0]
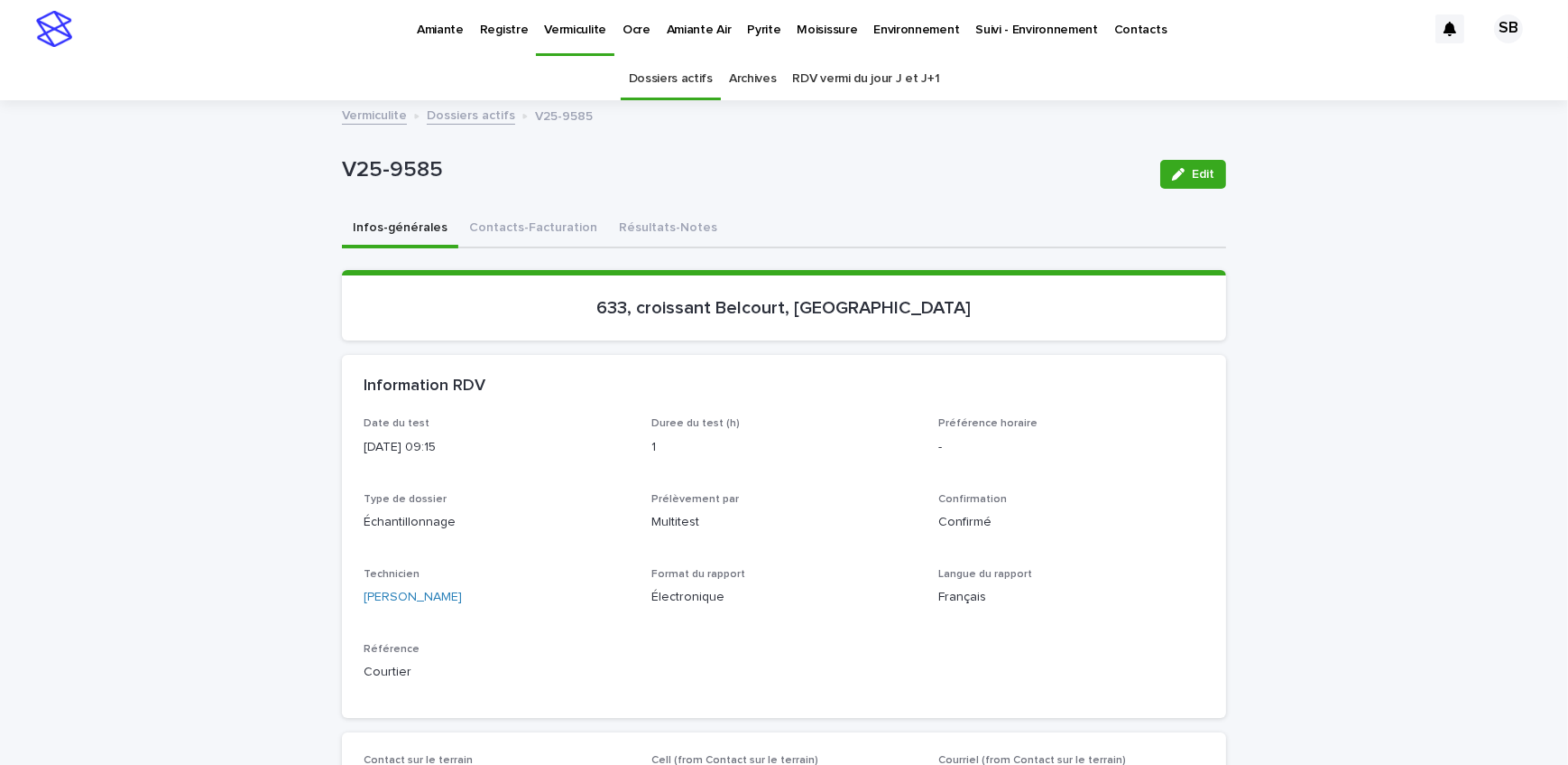
click at [634, 219] on button "Résultats-Notes" at bounding box center [668, 229] width 120 height 38
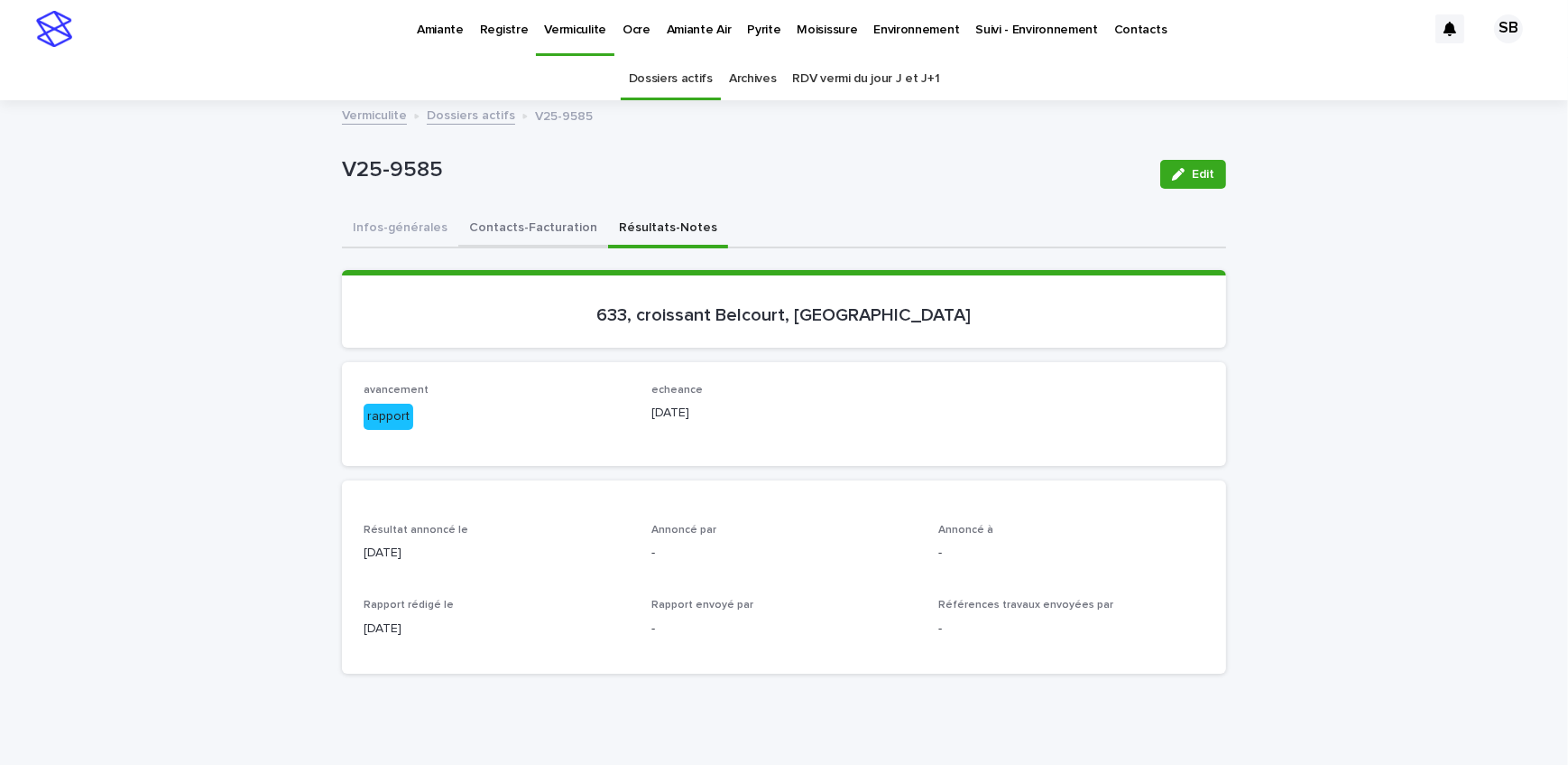
click at [555, 227] on button "Contacts-Facturation" at bounding box center [533, 229] width 150 height 38
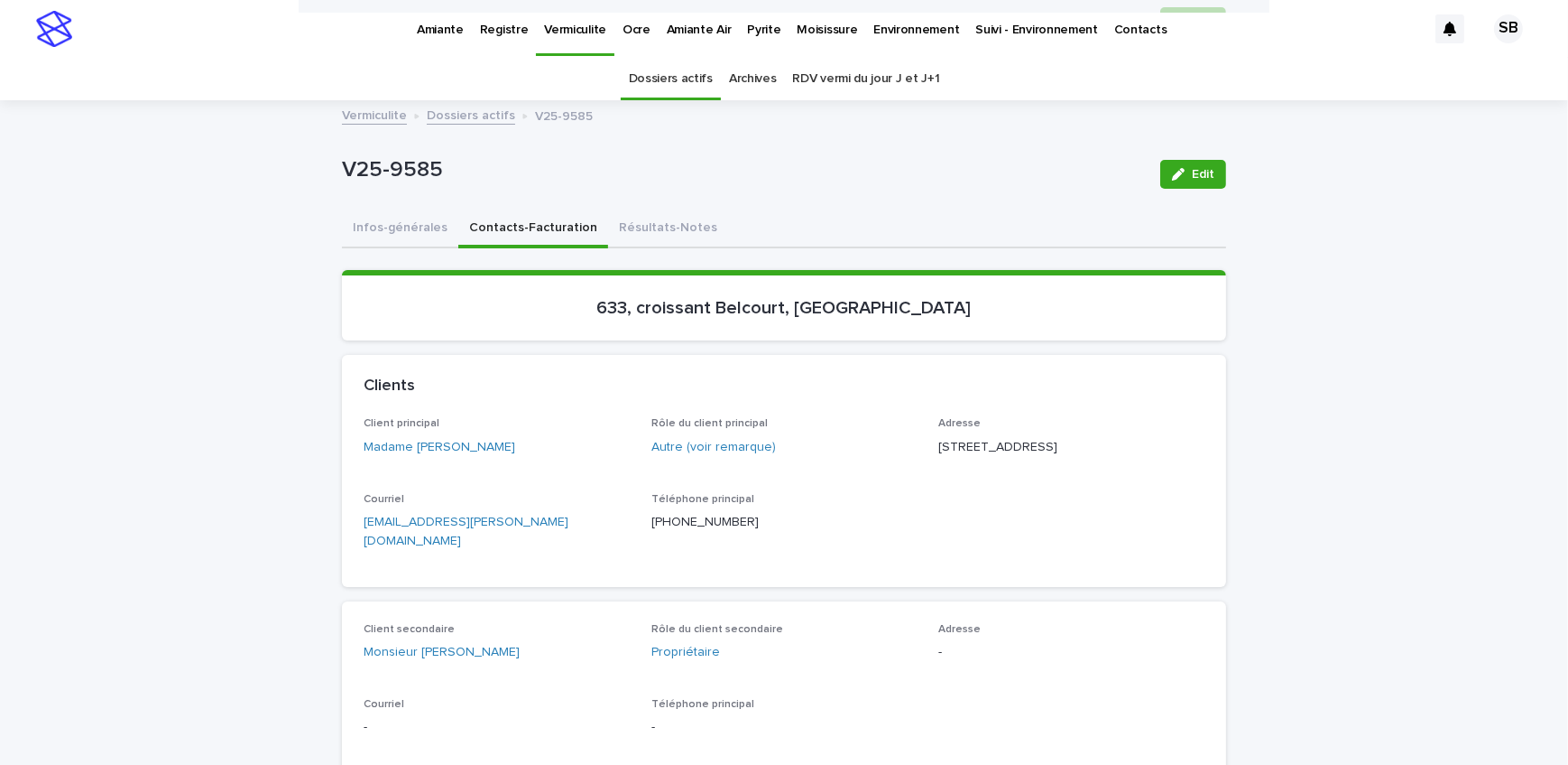
click at [665, 234] on button "Résultats-Notes" at bounding box center [668, 229] width 120 height 38
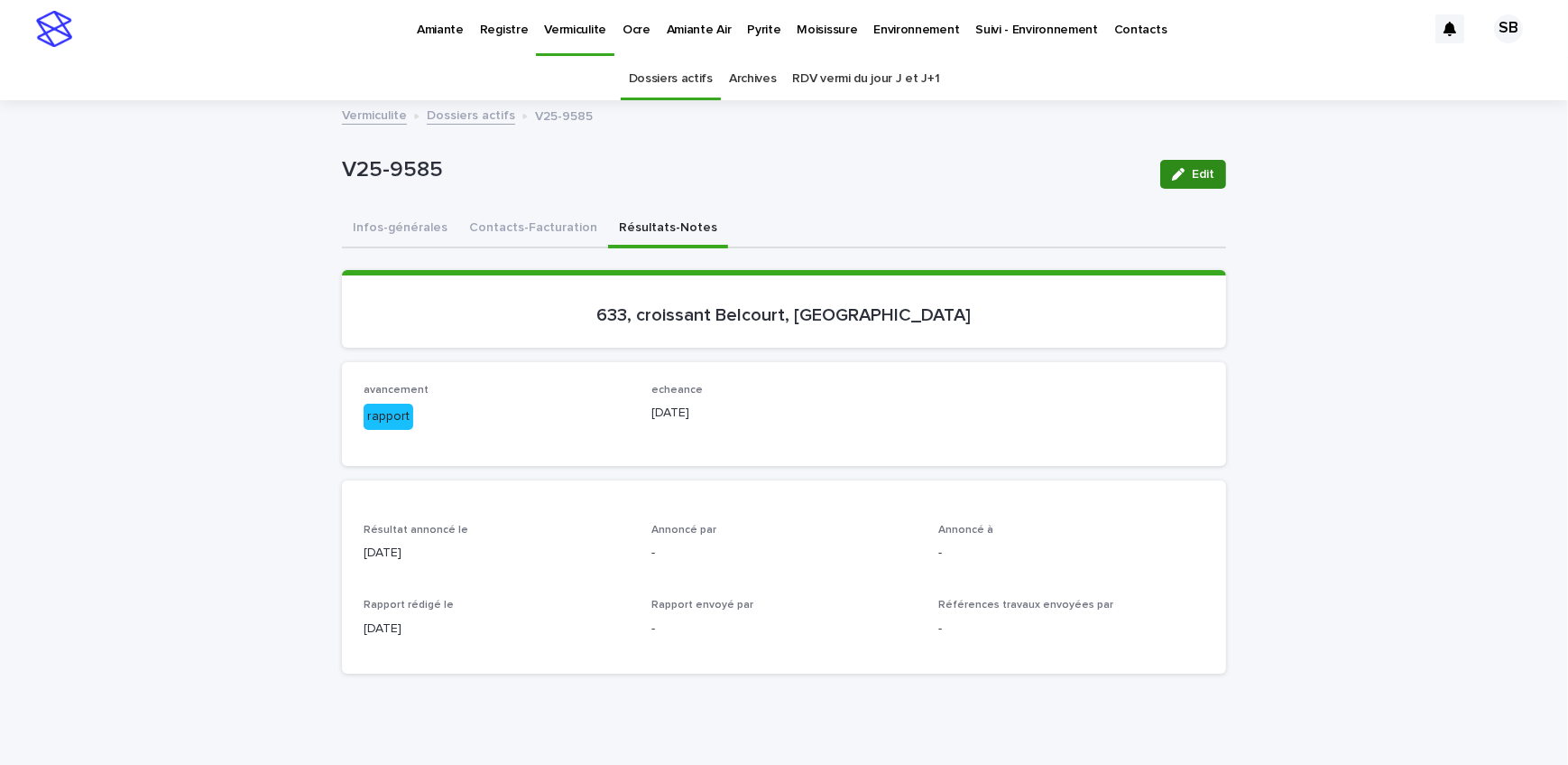
click at [1172, 171] on icon "button" at bounding box center [1178, 174] width 13 height 13
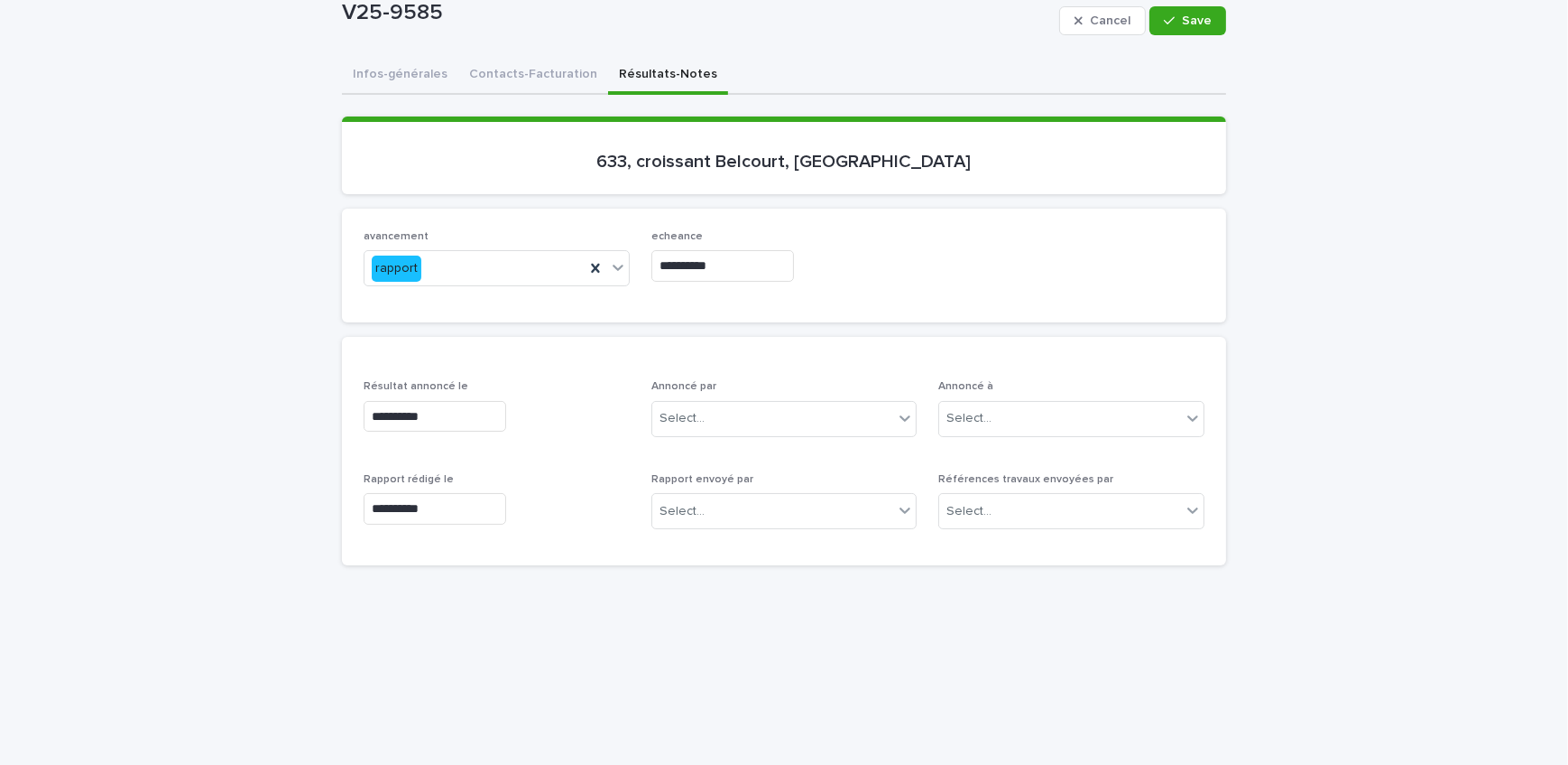
scroll to position [163, 0]
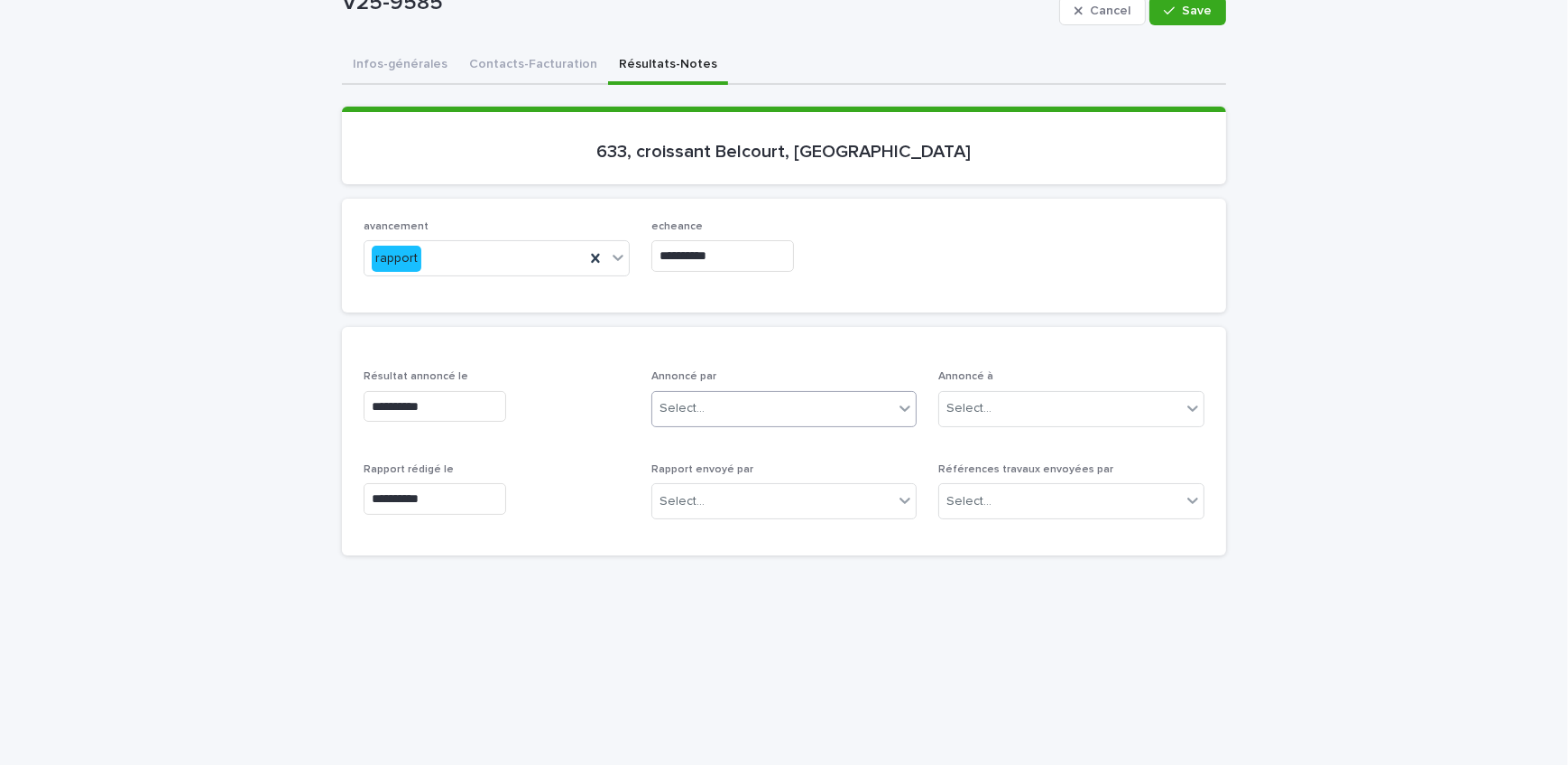
click at [766, 396] on div "Select..." at bounding box center [773, 408] width 242 height 29
type input "********"
click at [781, 441] on div "[PERSON_NAME]" at bounding box center [778, 441] width 264 height 31
click at [1022, 404] on div "Select..." at bounding box center [1060, 408] width 242 height 29
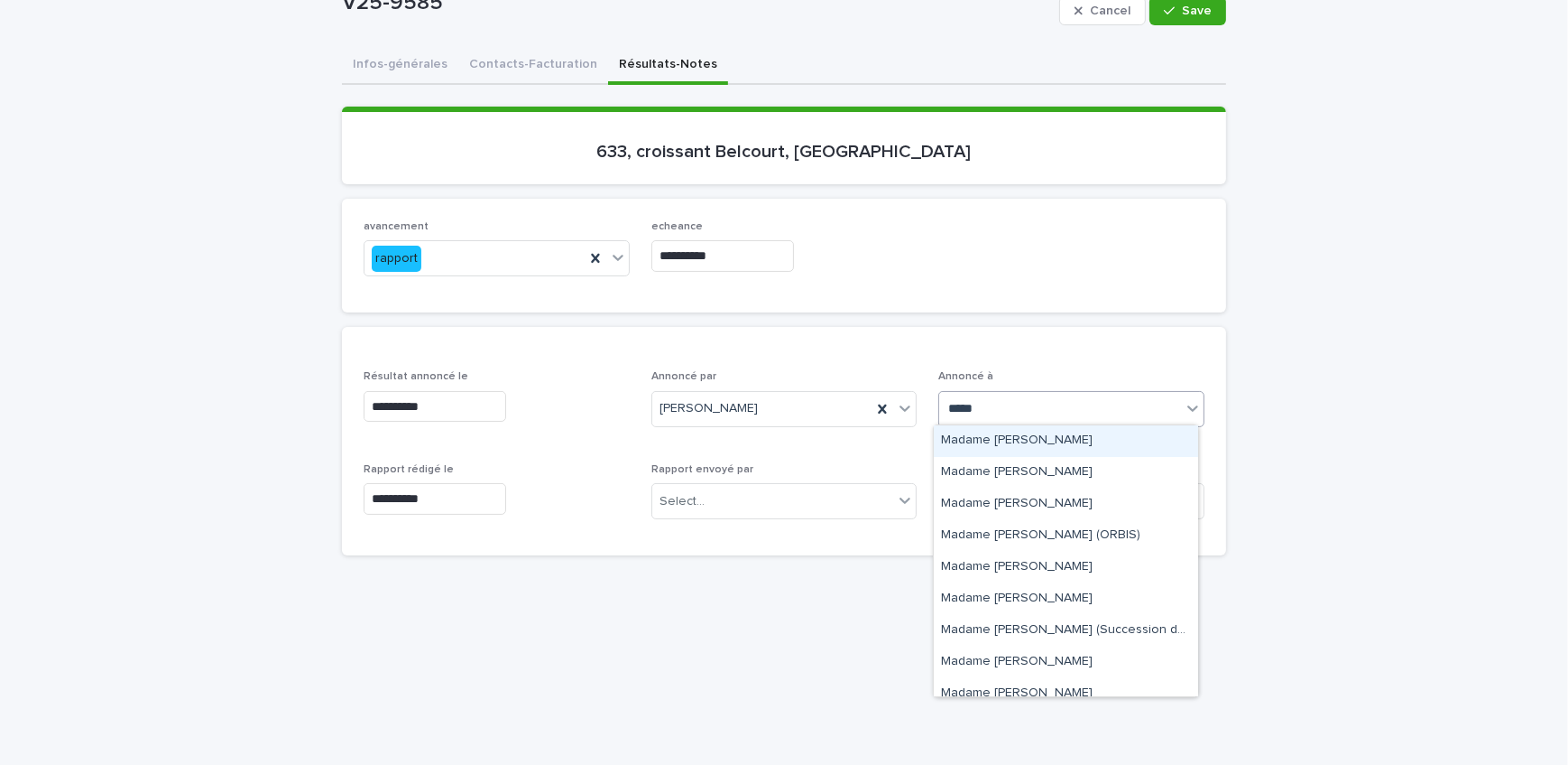
type input "****"
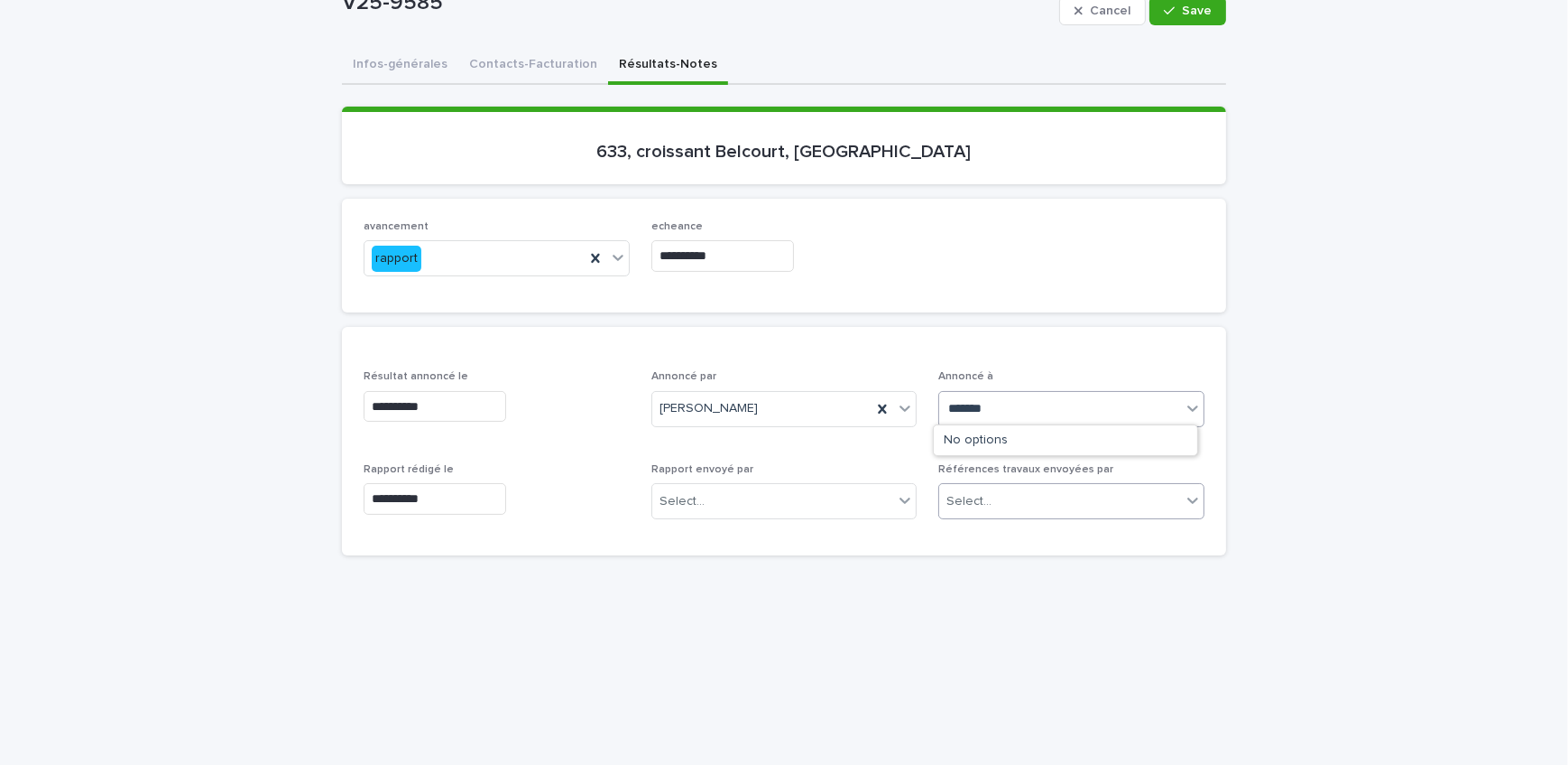
type input "********"
click at [1020, 441] on div "Madame [PERSON_NAME]" at bounding box center [1066, 441] width 264 height 31
click at [1189, 18] on button "Save" at bounding box center [1188, 10] width 76 height 29
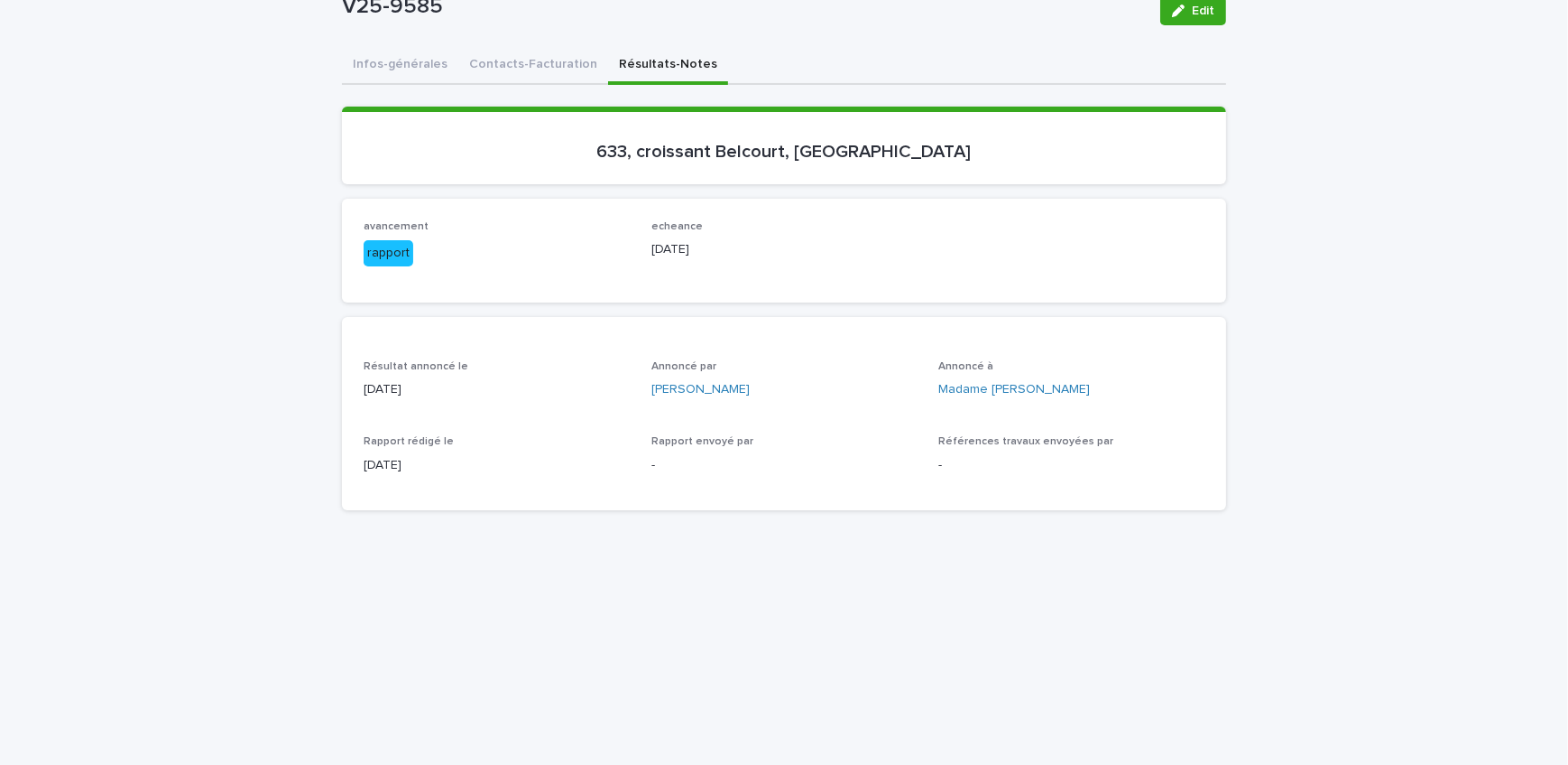
scroll to position [142, 0]
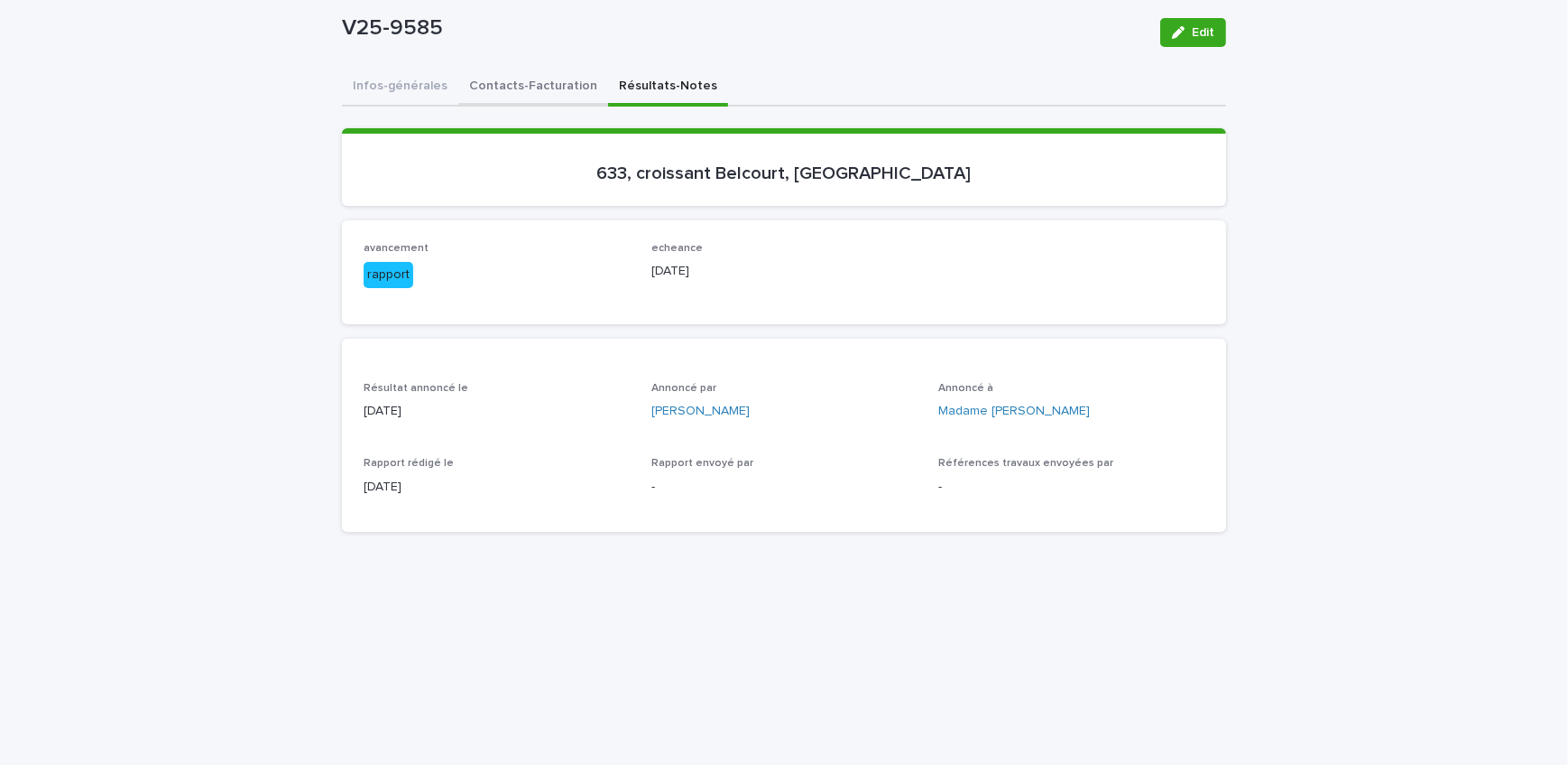
click at [563, 90] on div "Infos-générales Contacts-Facturation Résultats-Notes Can't display tree at inde…" at bounding box center [784, 661] width 884 height 1186
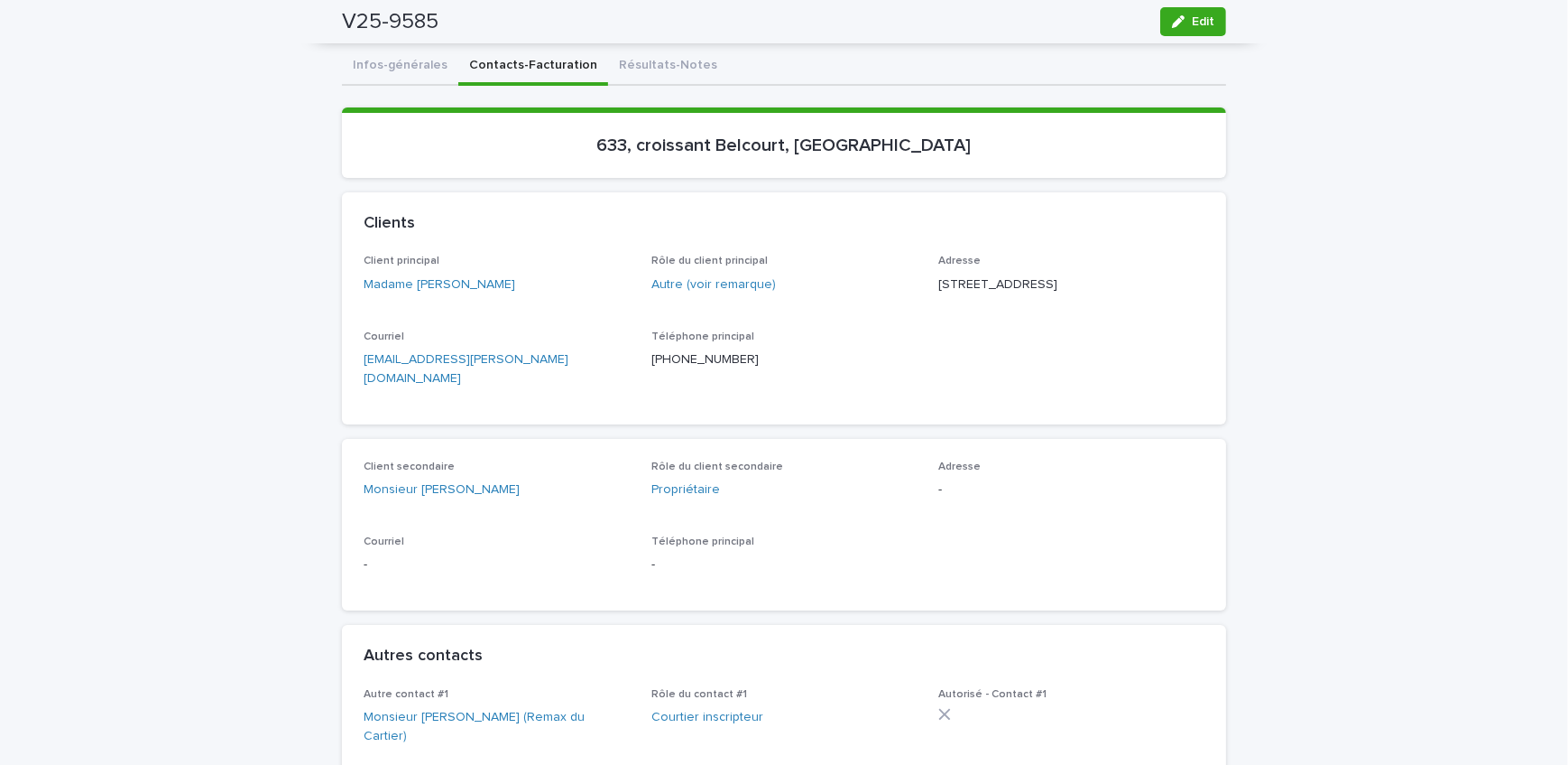
scroll to position [39, 0]
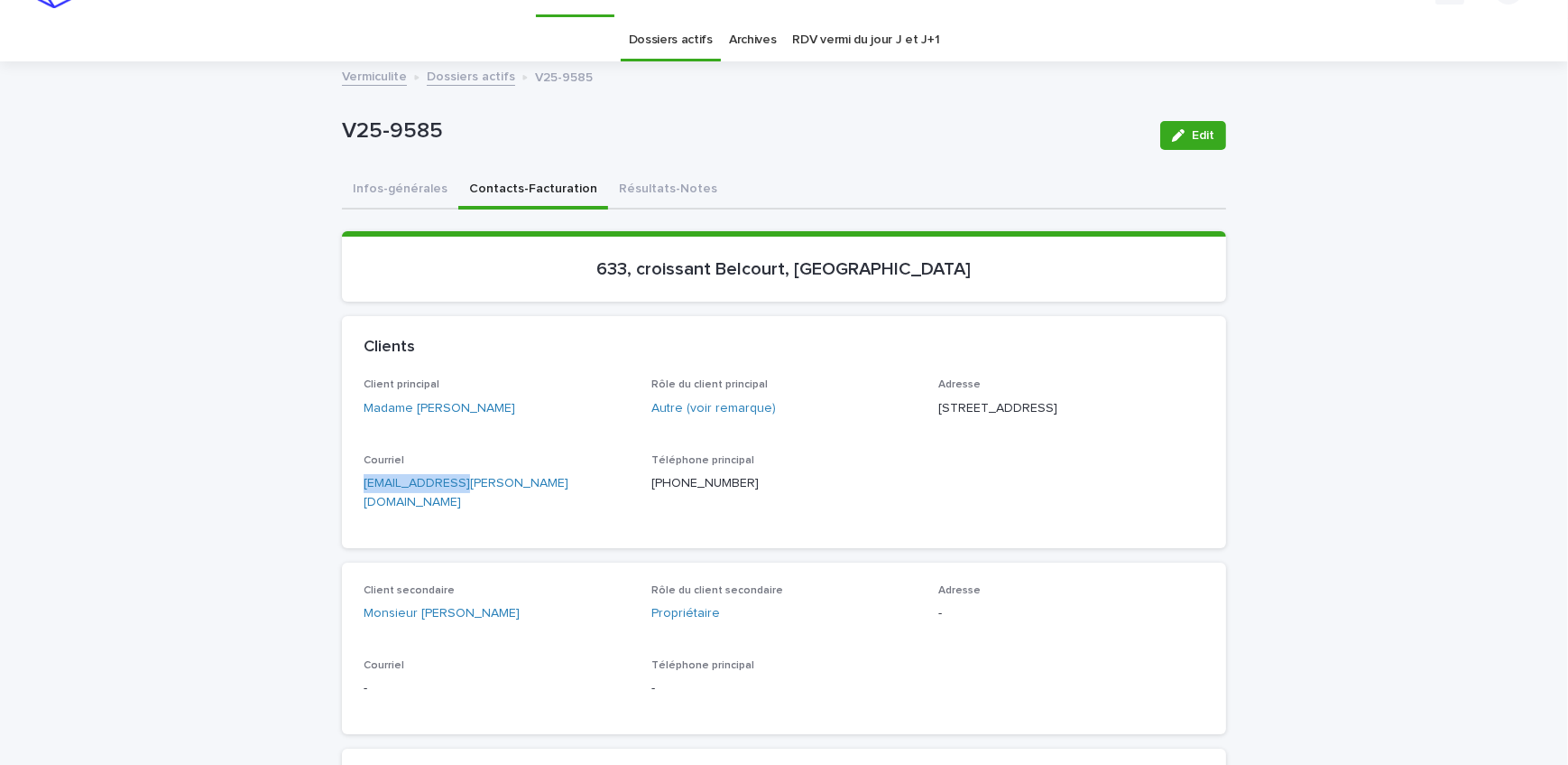
drag, startPoint x: 457, startPoint y: 523, endPoint x: 275, endPoint y: 543, distance: 183.1
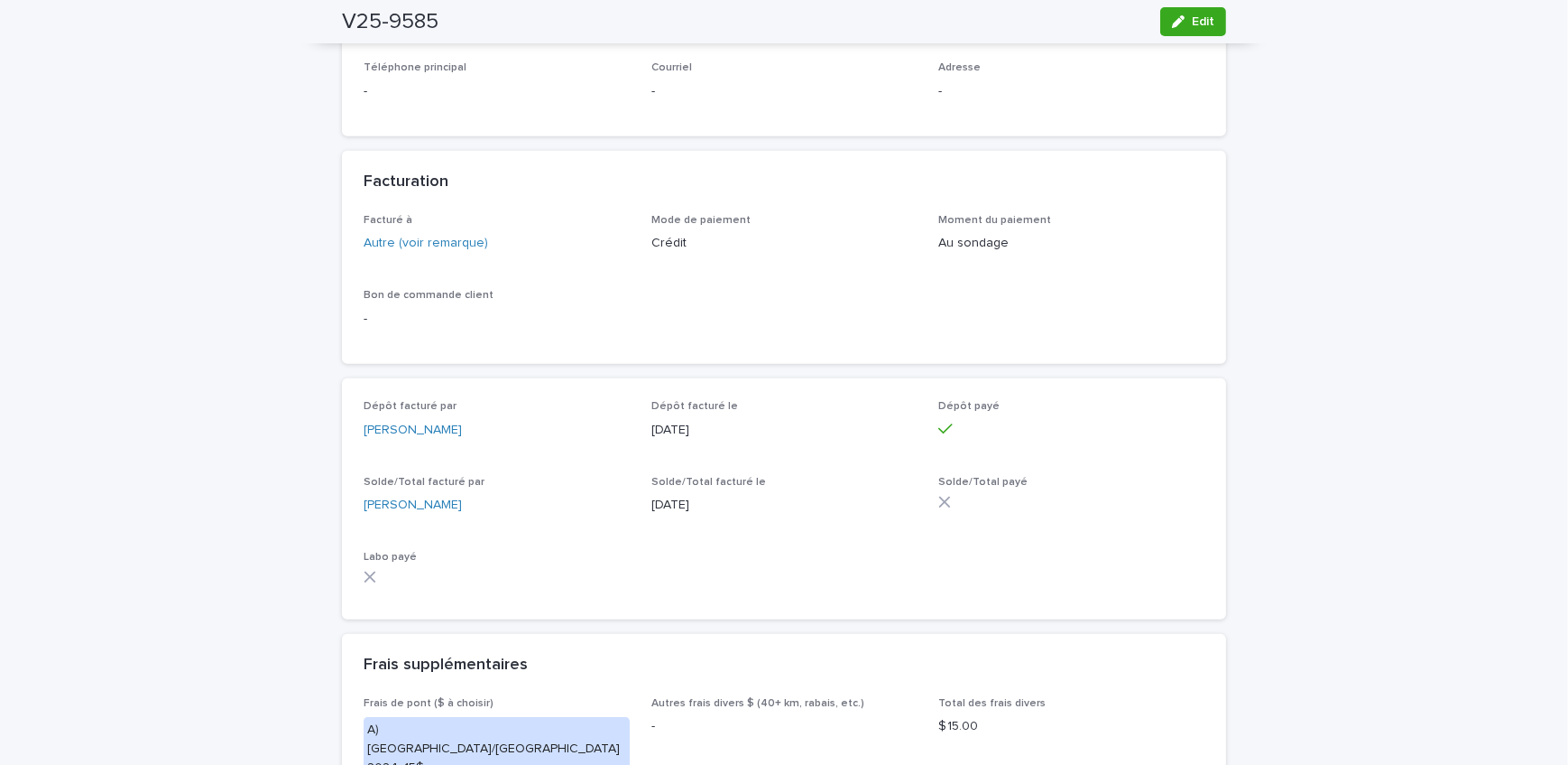
scroll to position [1435, 0]
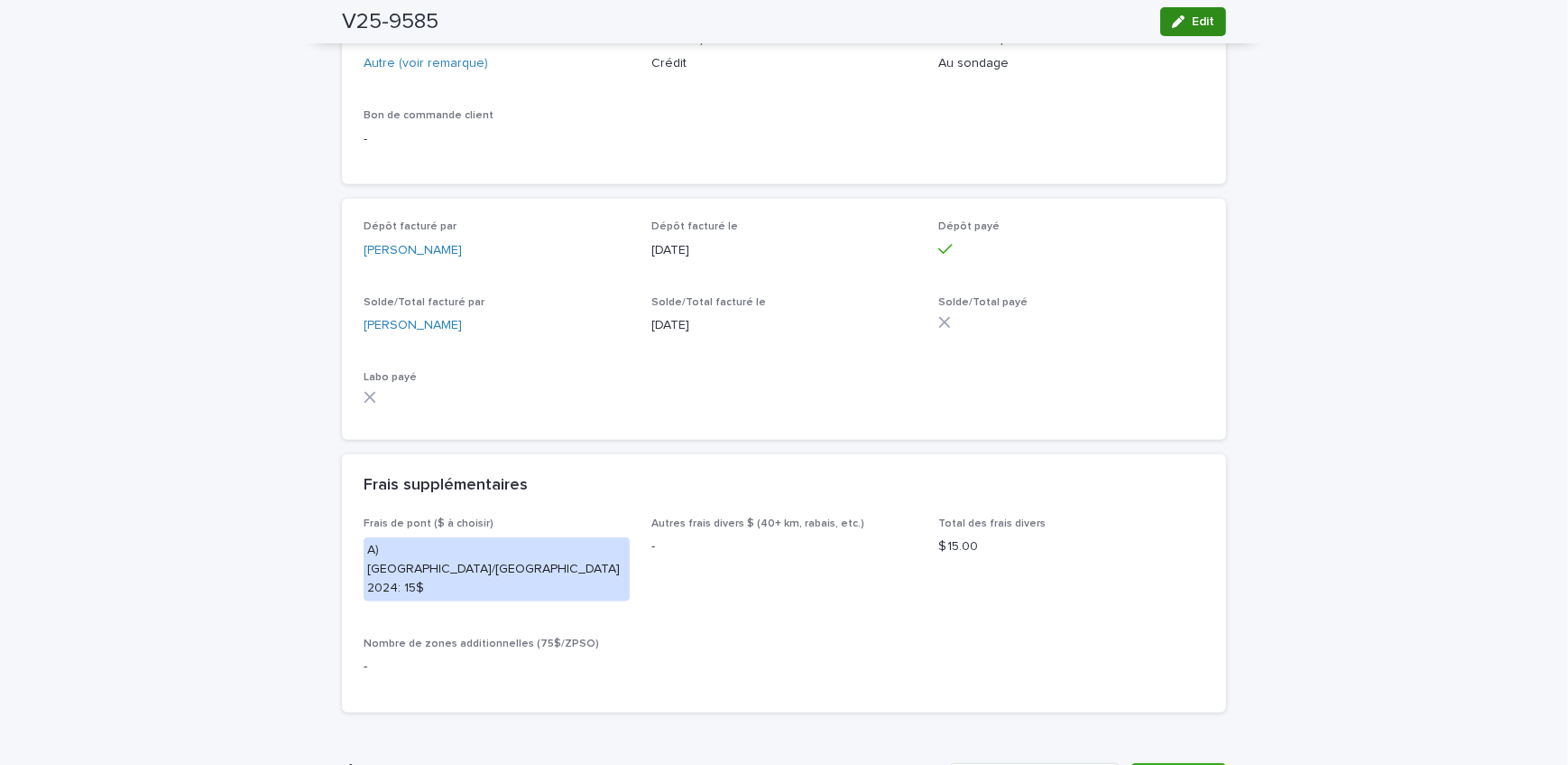
click at [1207, 14] on button "Edit" at bounding box center [1194, 21] width 66 height 29
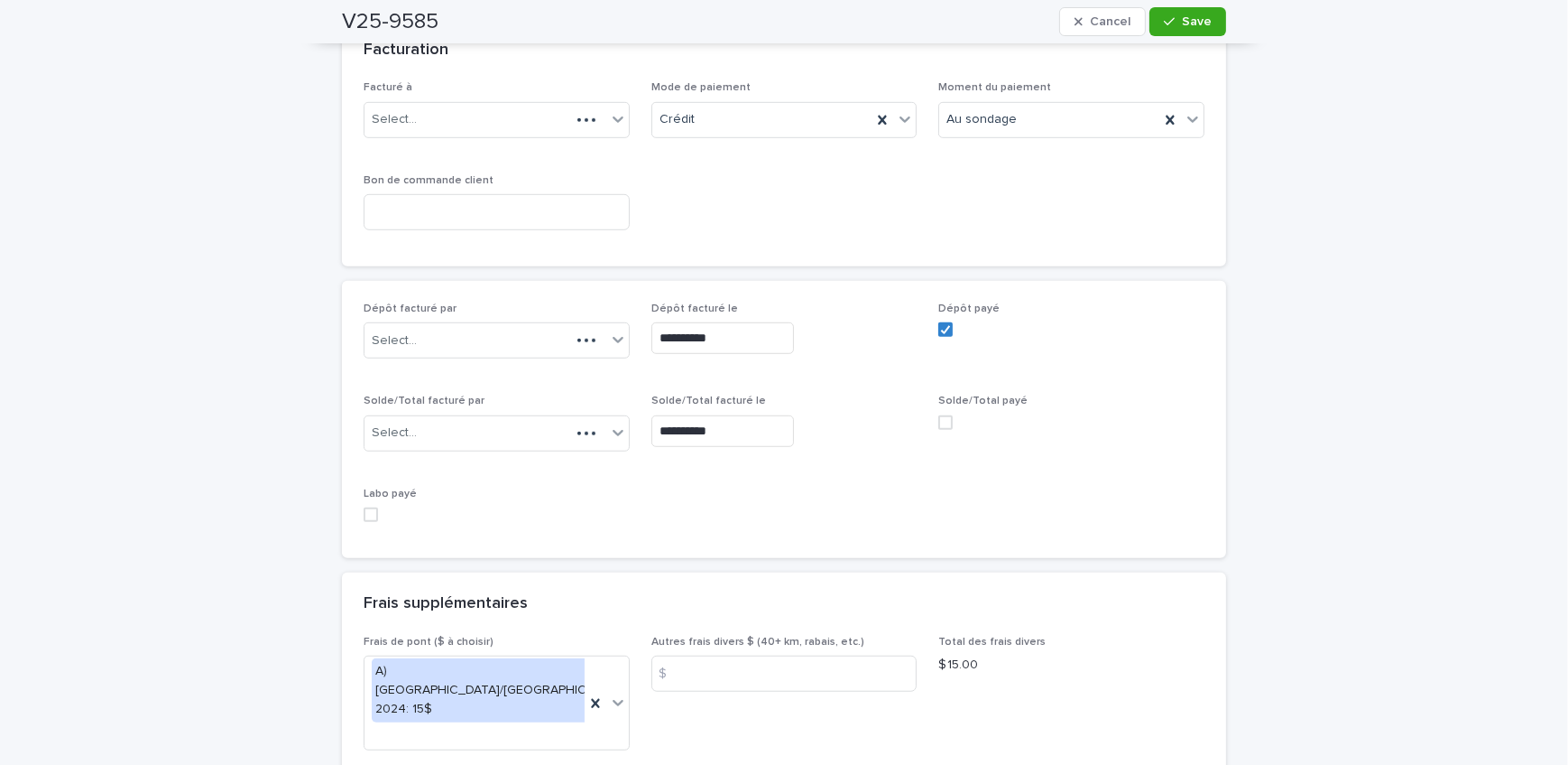
scroll to position [1516, 0]
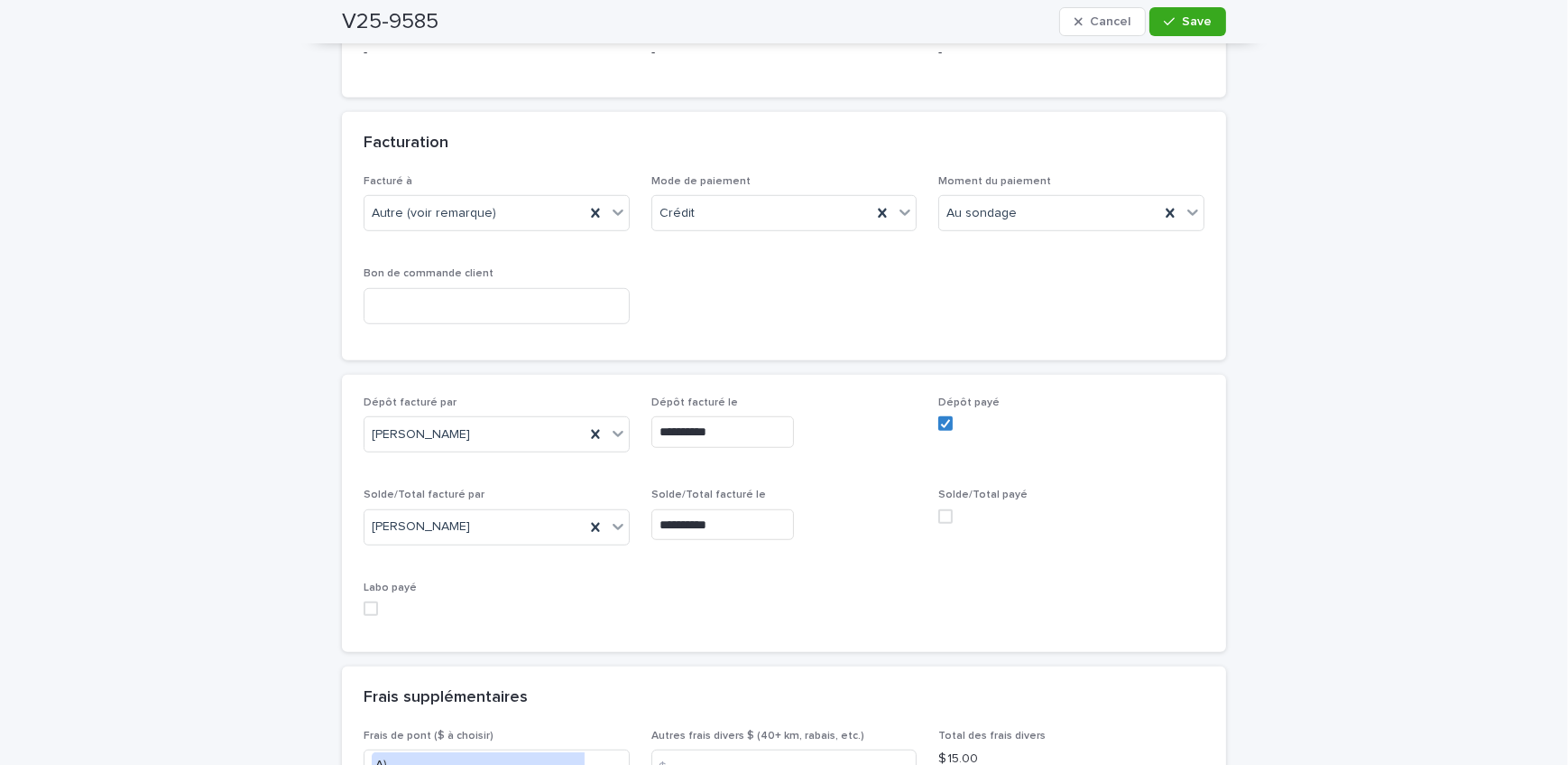
click at [939, 509] on span at bounding box center [946, 516] width 15 height 15
click at [1201, 26] on span "Save" at bounding box center [1197, 22] width 29 height 13
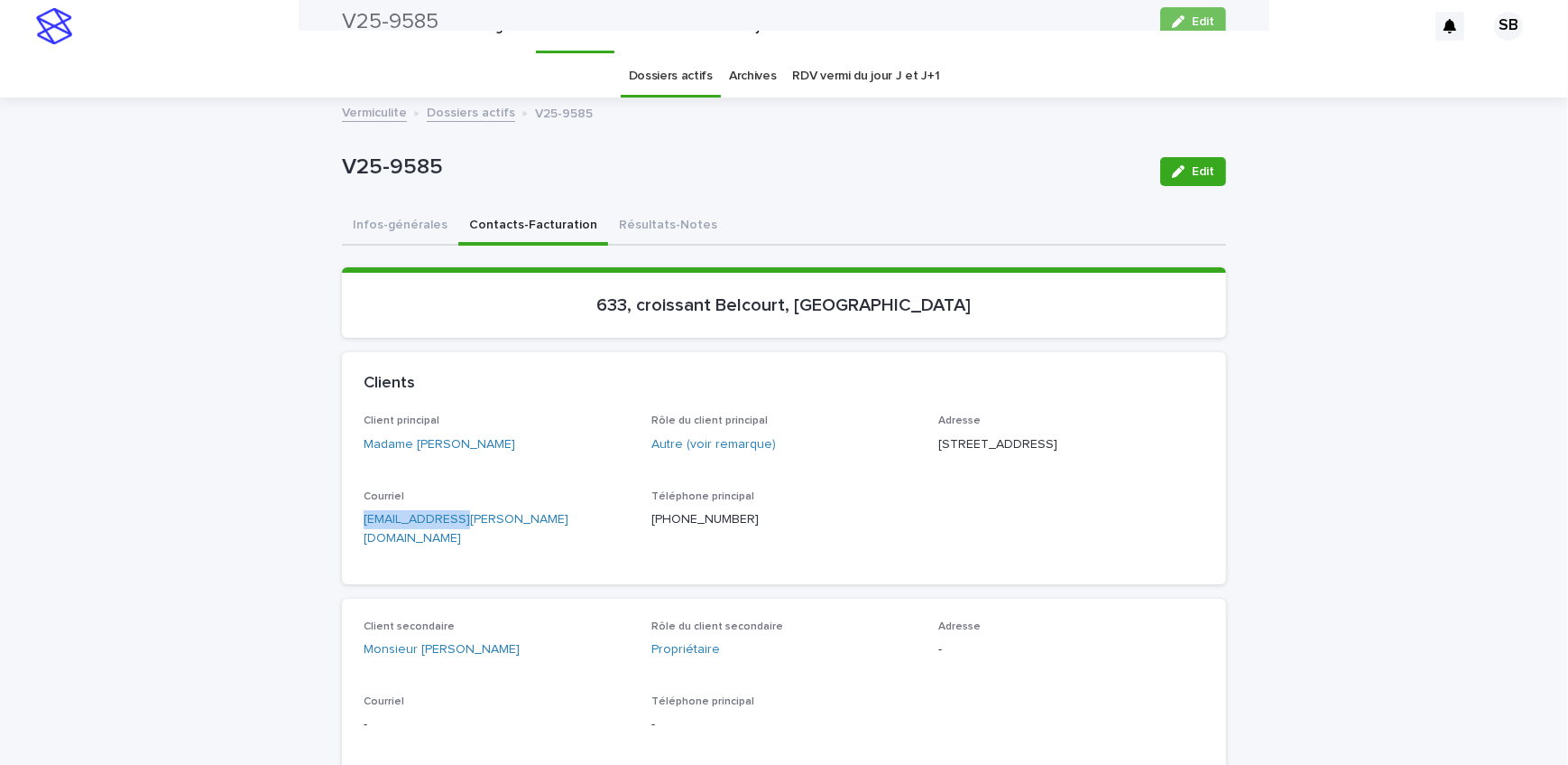
scroll to position [0, 0]
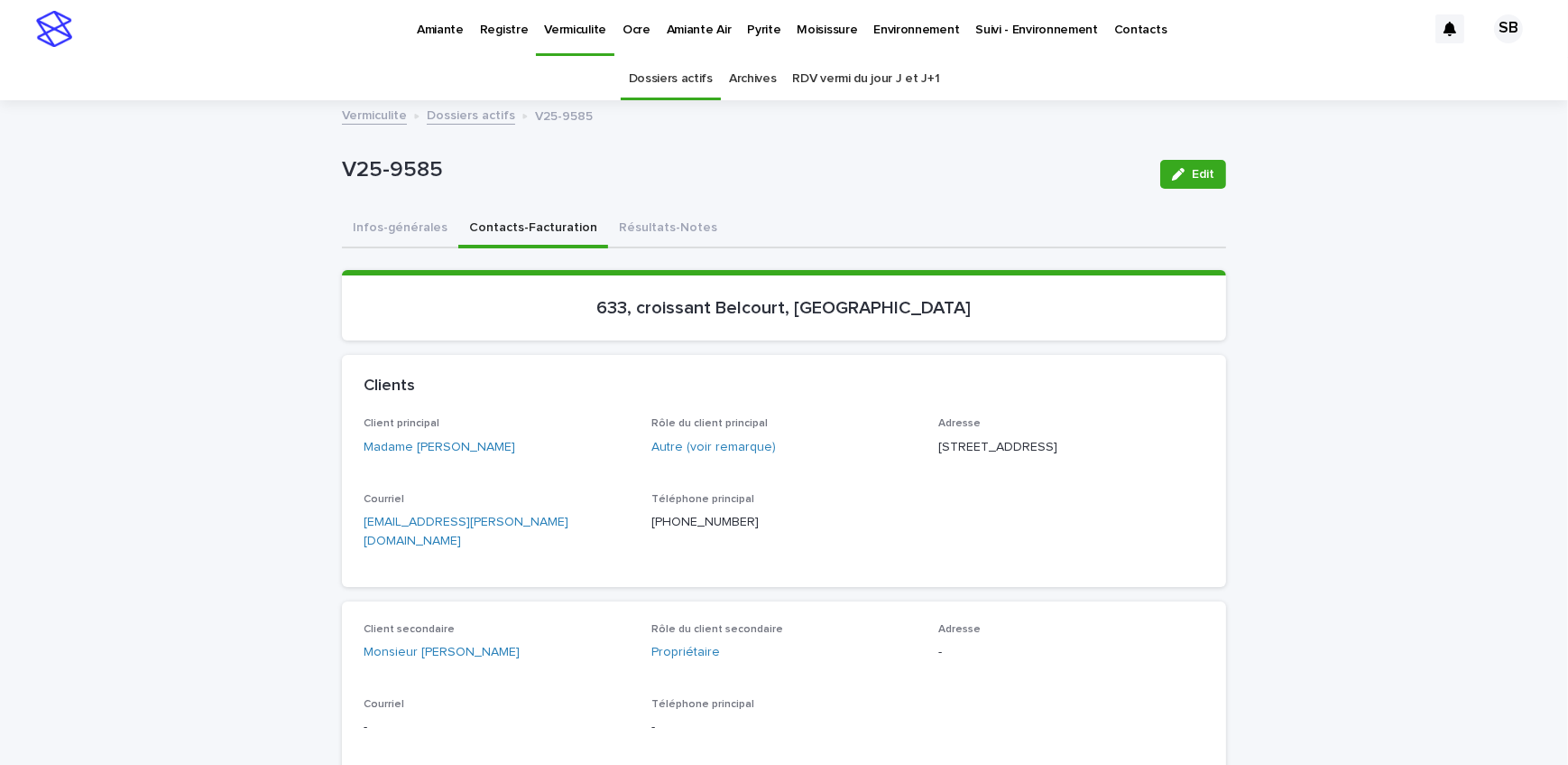
click at [661, 230] on button "Résultats-Notes" at bounding box center [668, 229] width 120 height 38
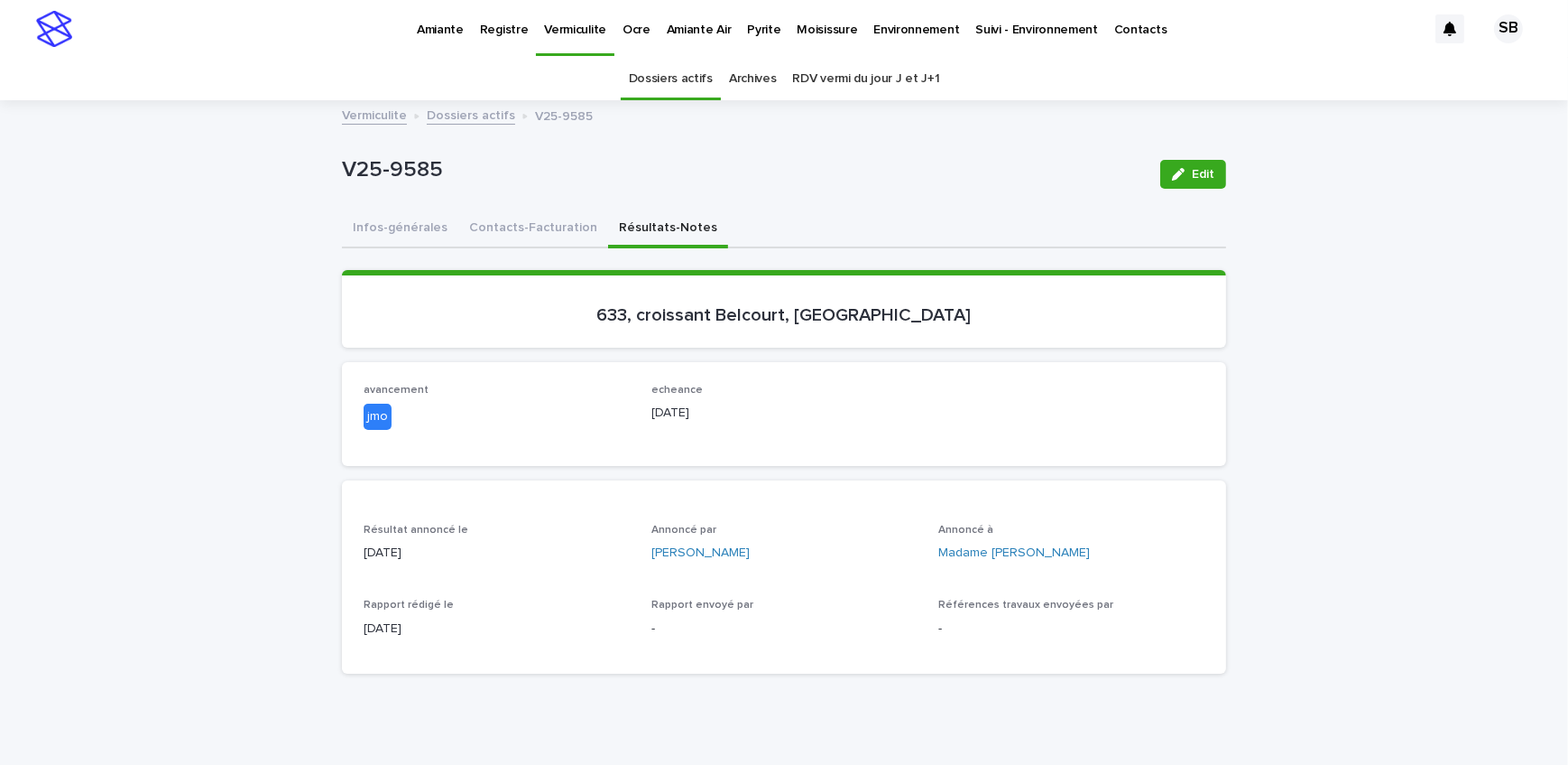
click at [434, 109] on link "Dossiers actifs" at bounding box center [471, 114] width 88 height 21
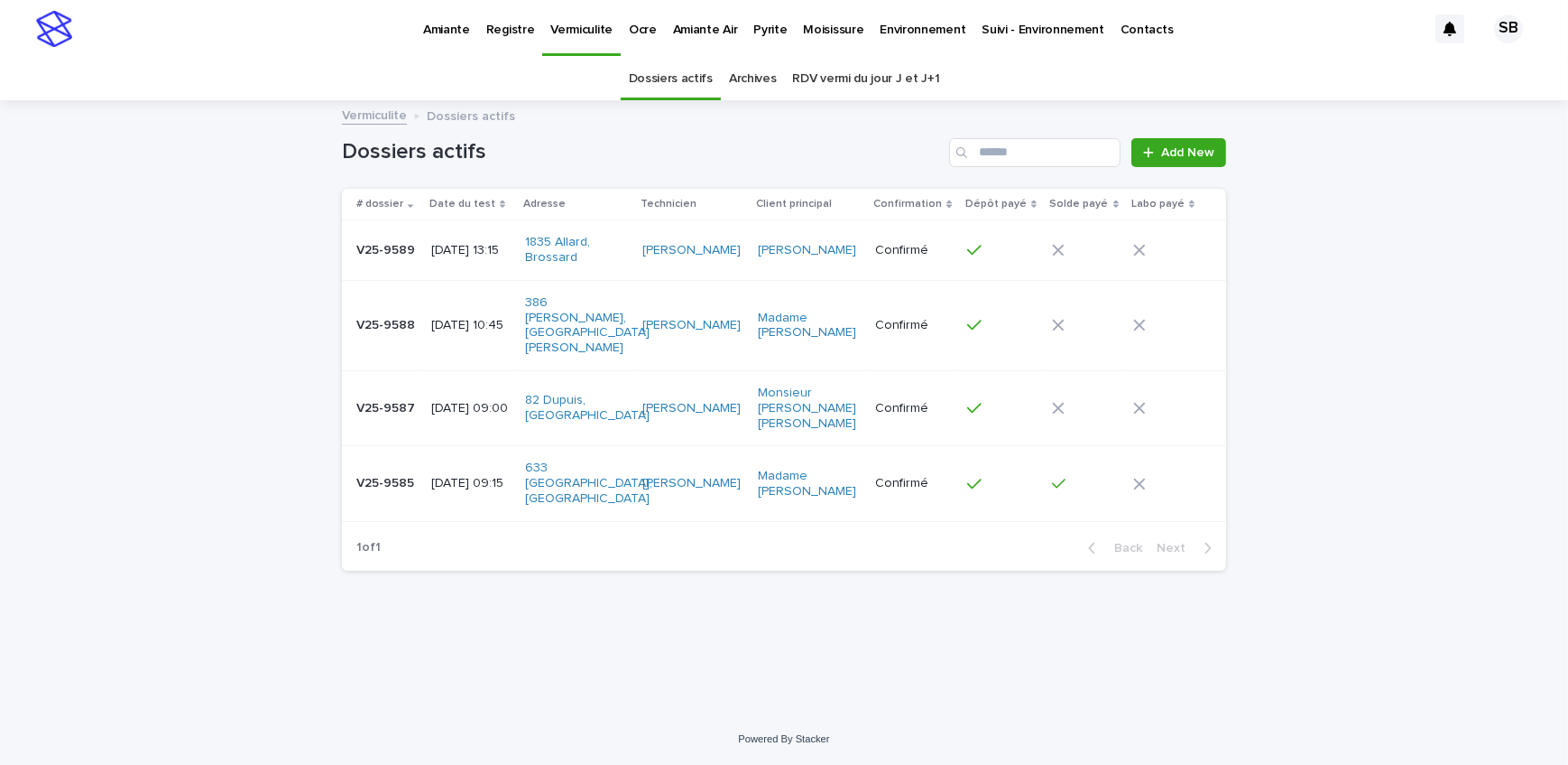
click at [398, 472] on p "V25-9585" at bounding box center [387, 481] width 62 height 19
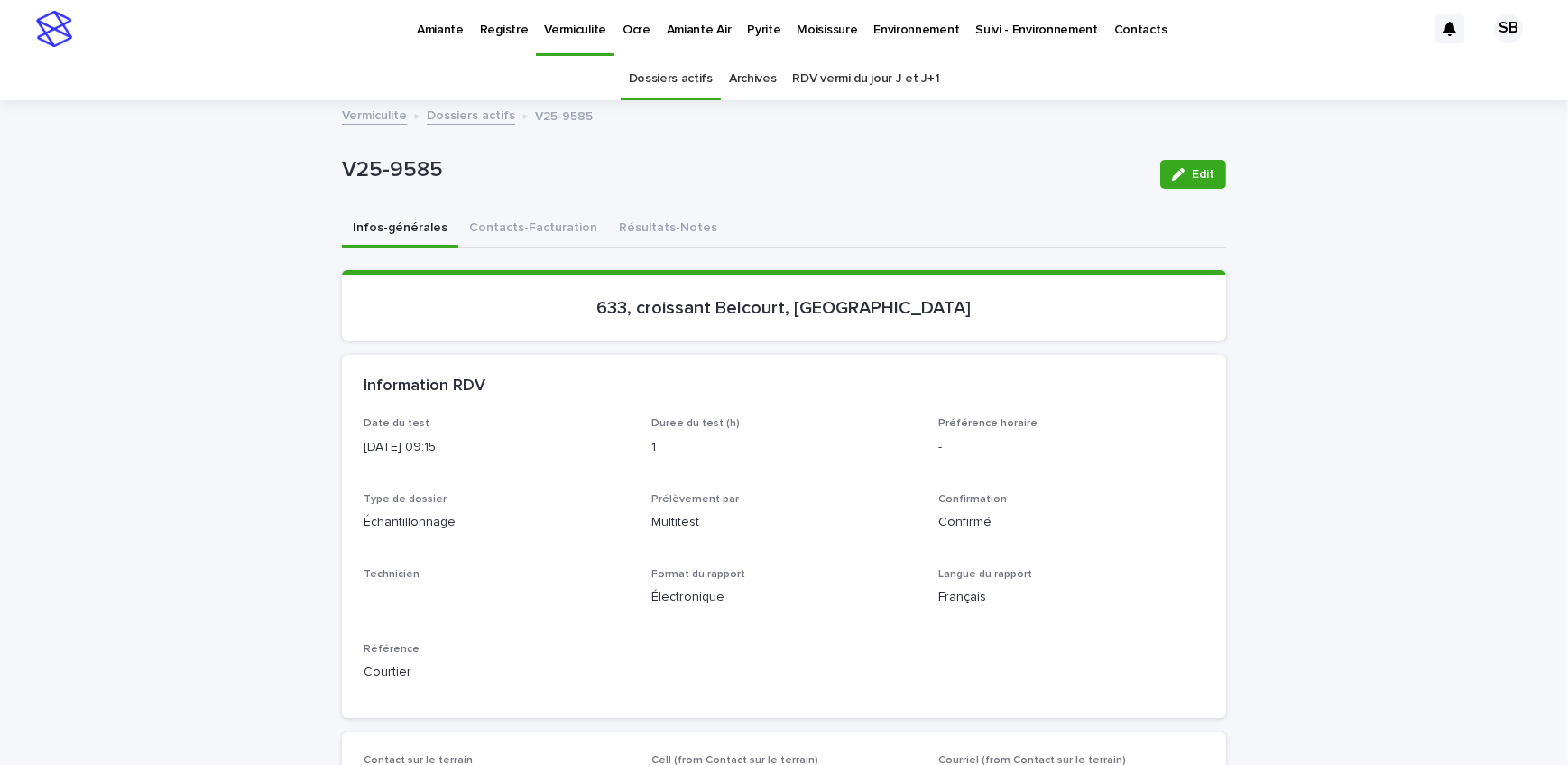
scroll to position [57, 0]
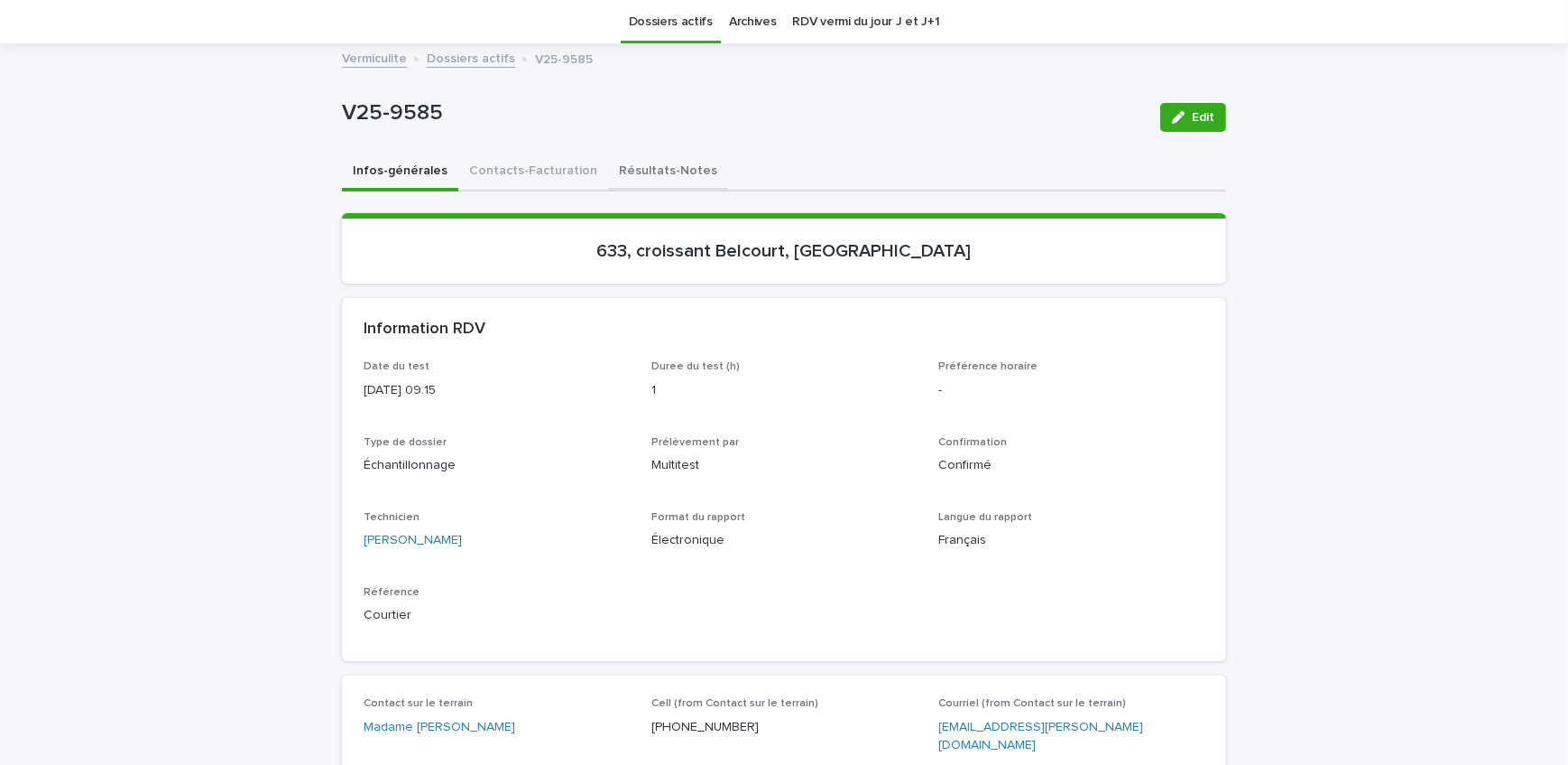
click at [626, 164] on button "Résultats-Notes" at bounding box center [668, 172] width 120 height 38
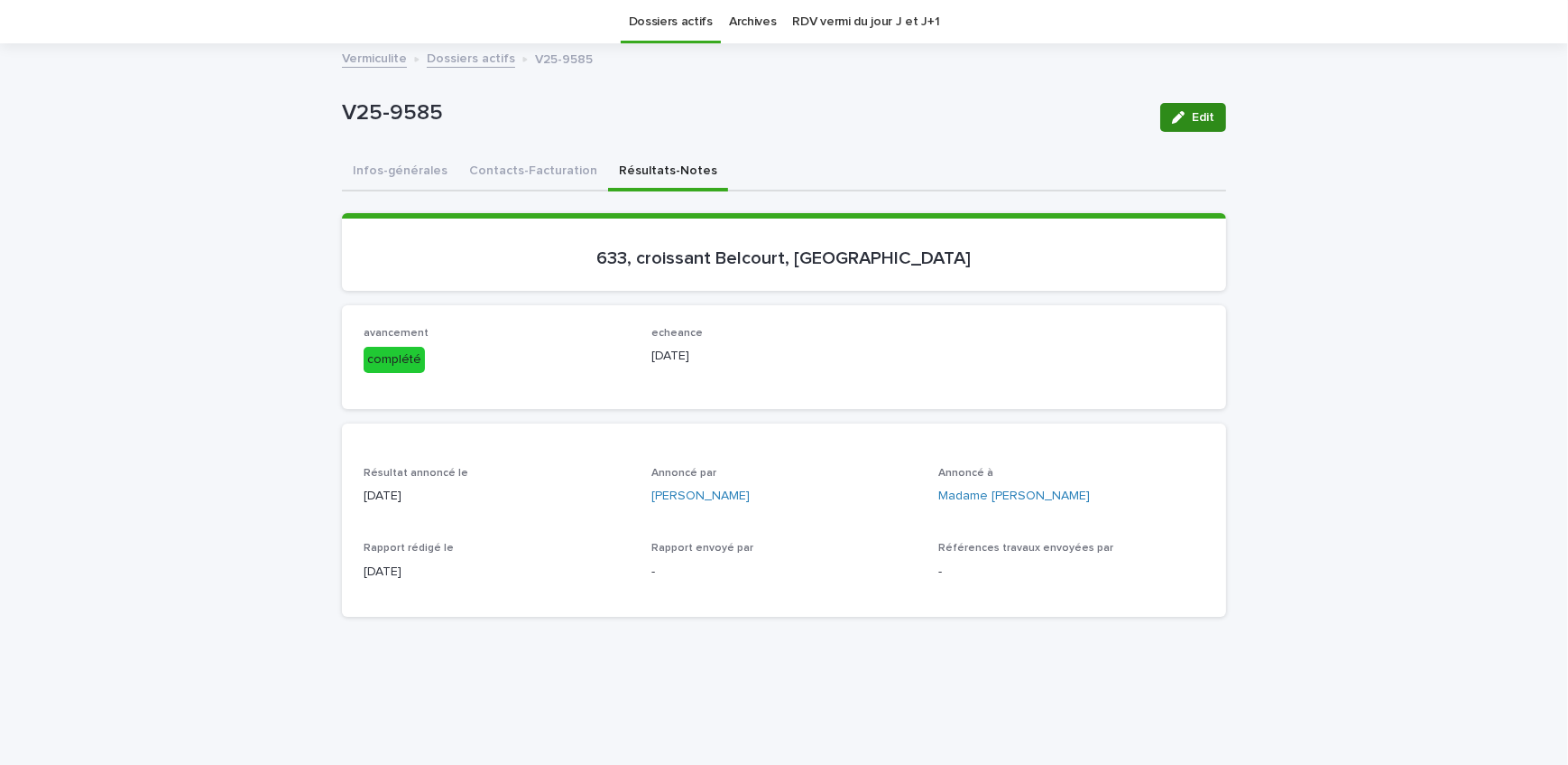
click at [1180, 112] on div "button" at bounding box center [1182, 117] width 20 height 13
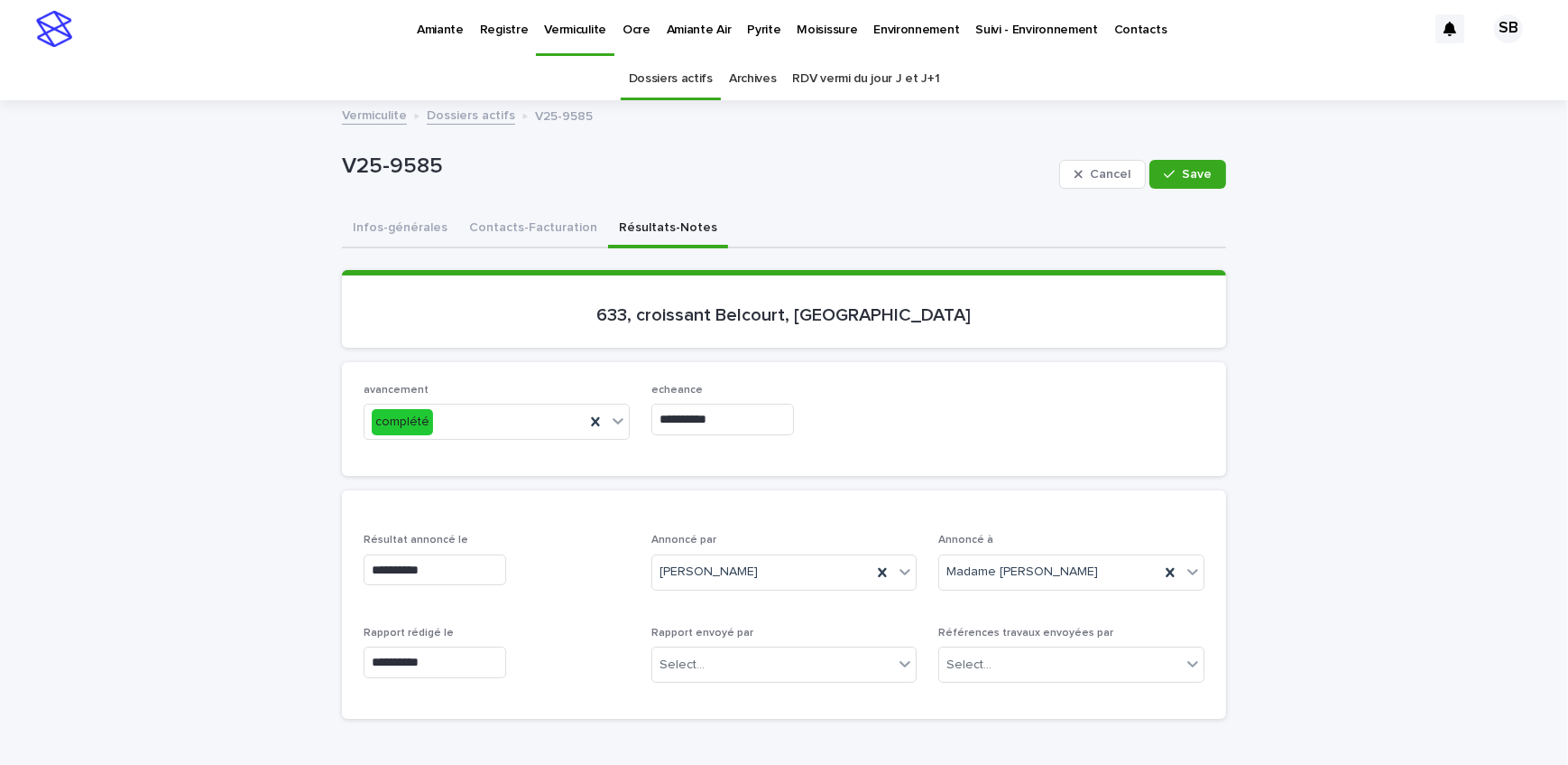
scroll to position [245, 0]
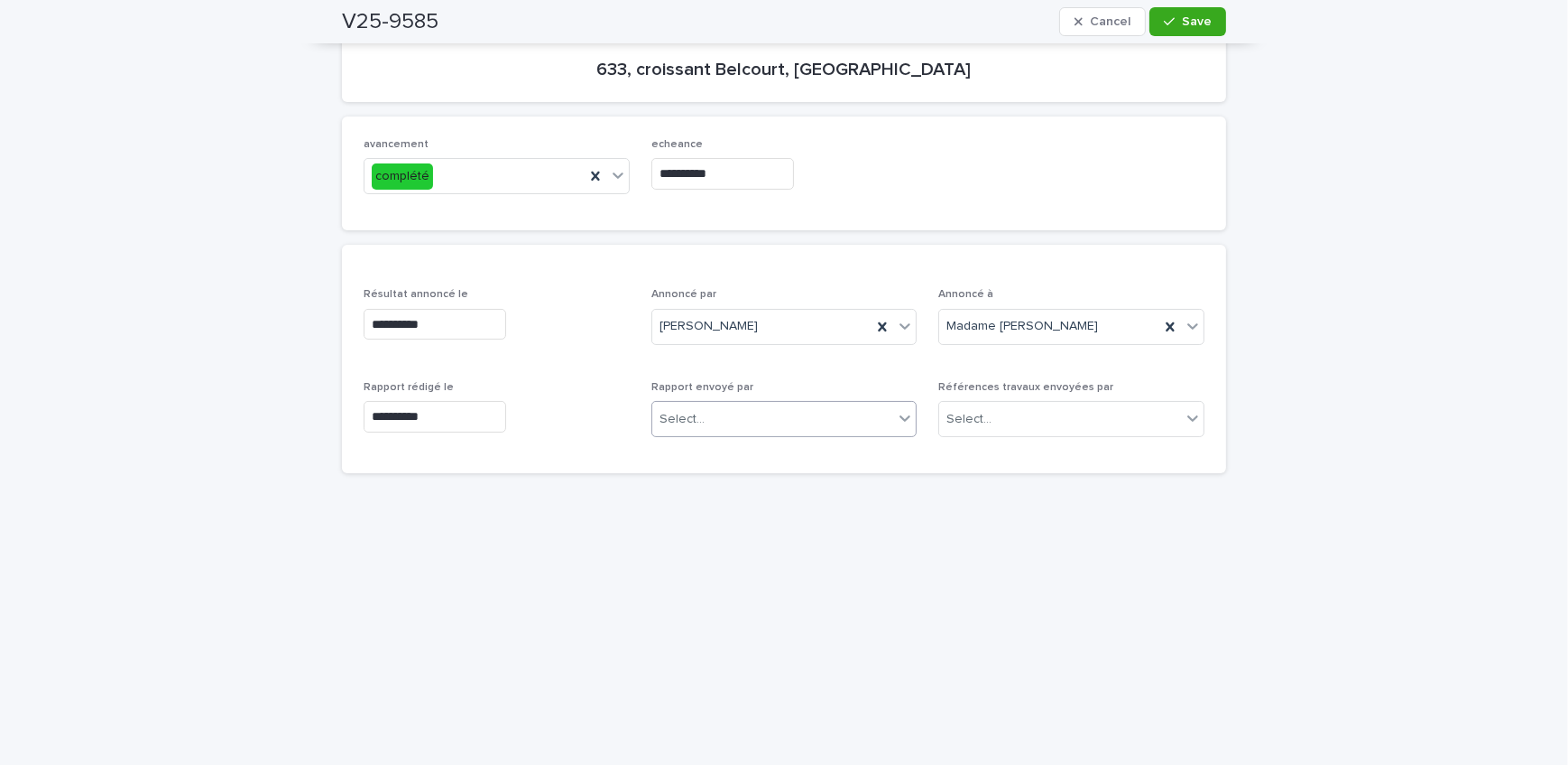
click at [775, 423] on div "Select..." at bounding box center [773, 419] width 242 height 29
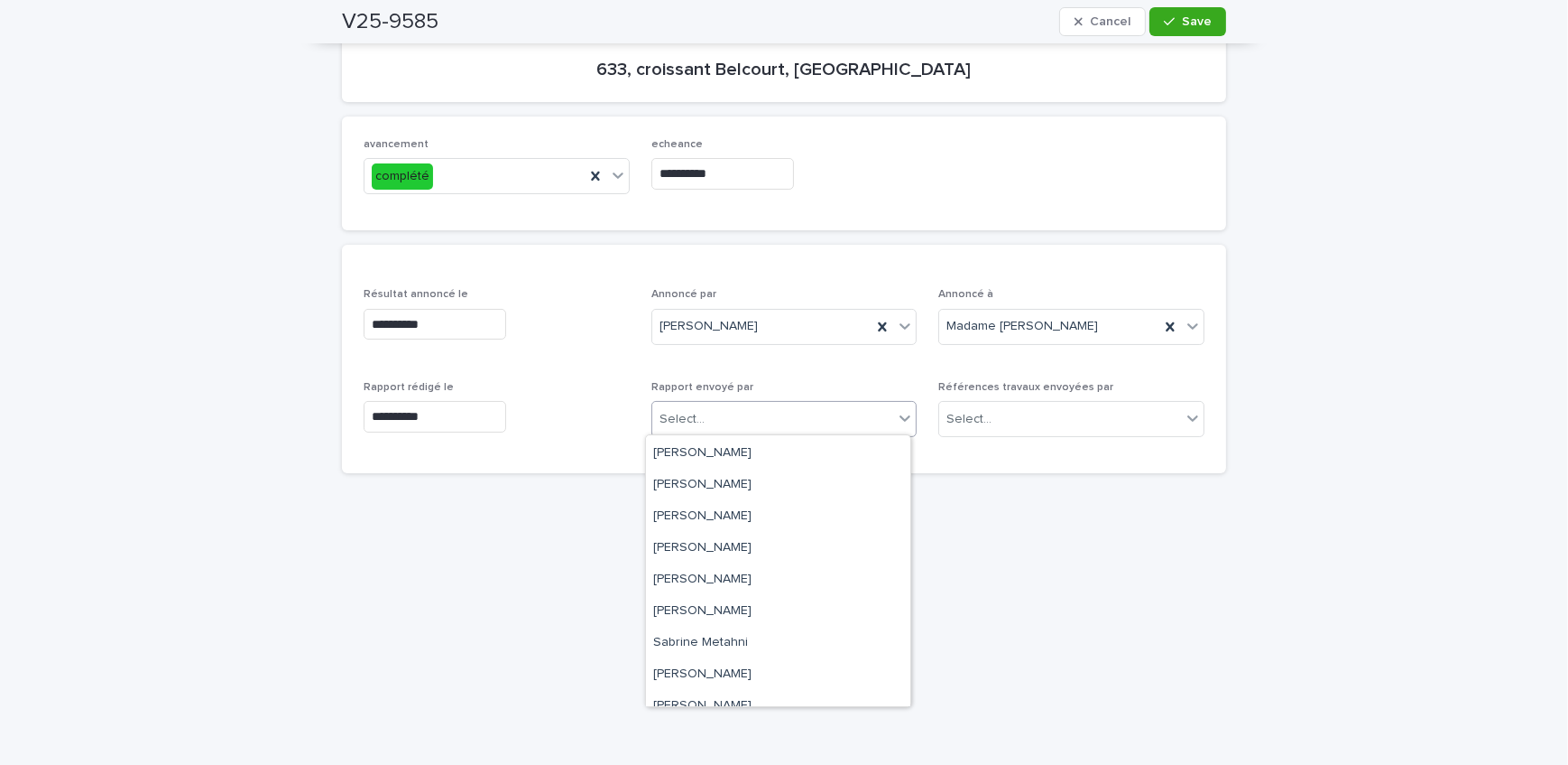
scroll to position [235, 0]
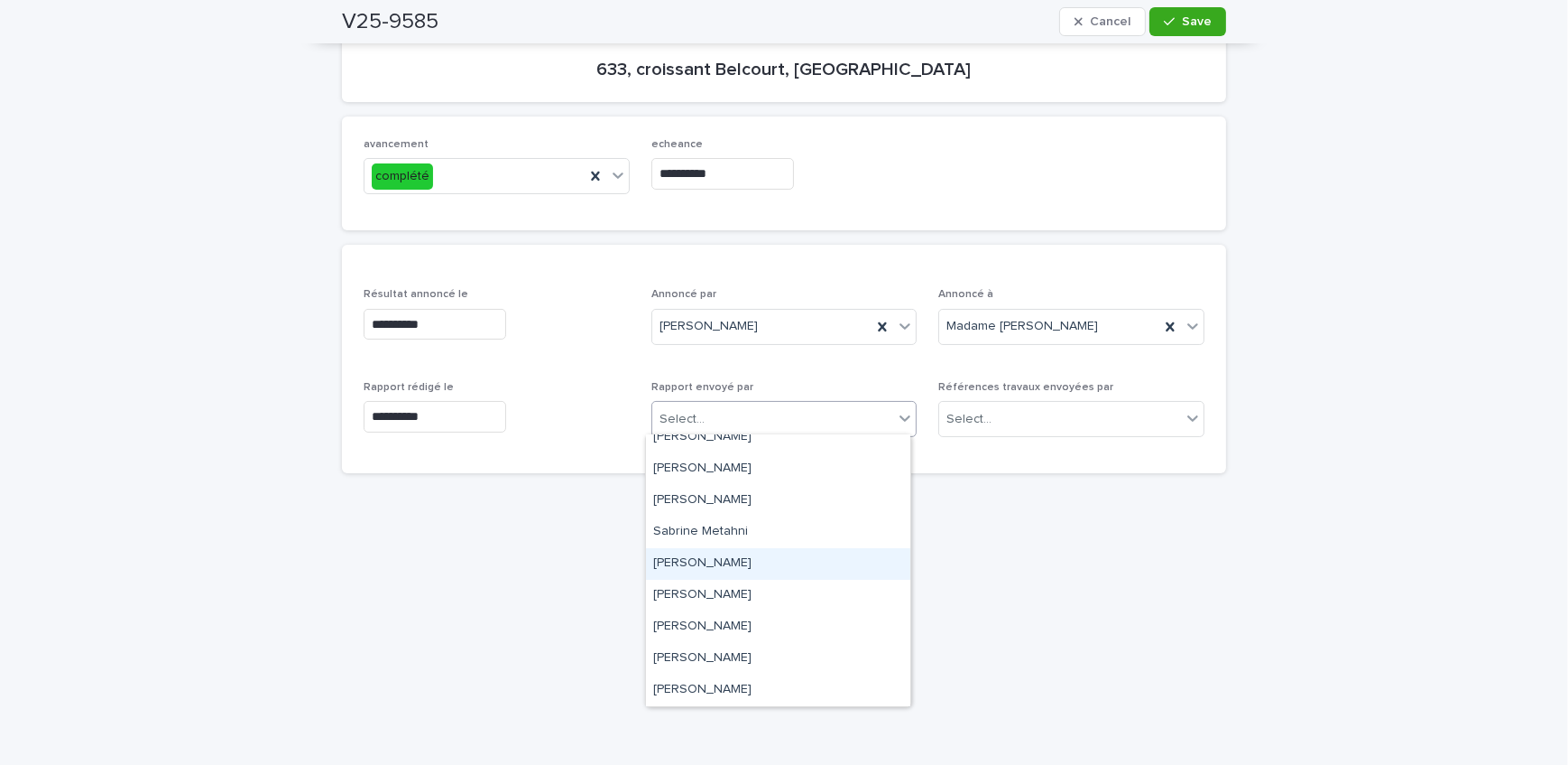
click at [779, 559] on div "[PERSON_NAME]" at bounding box center [778, 564] width 264 height 31
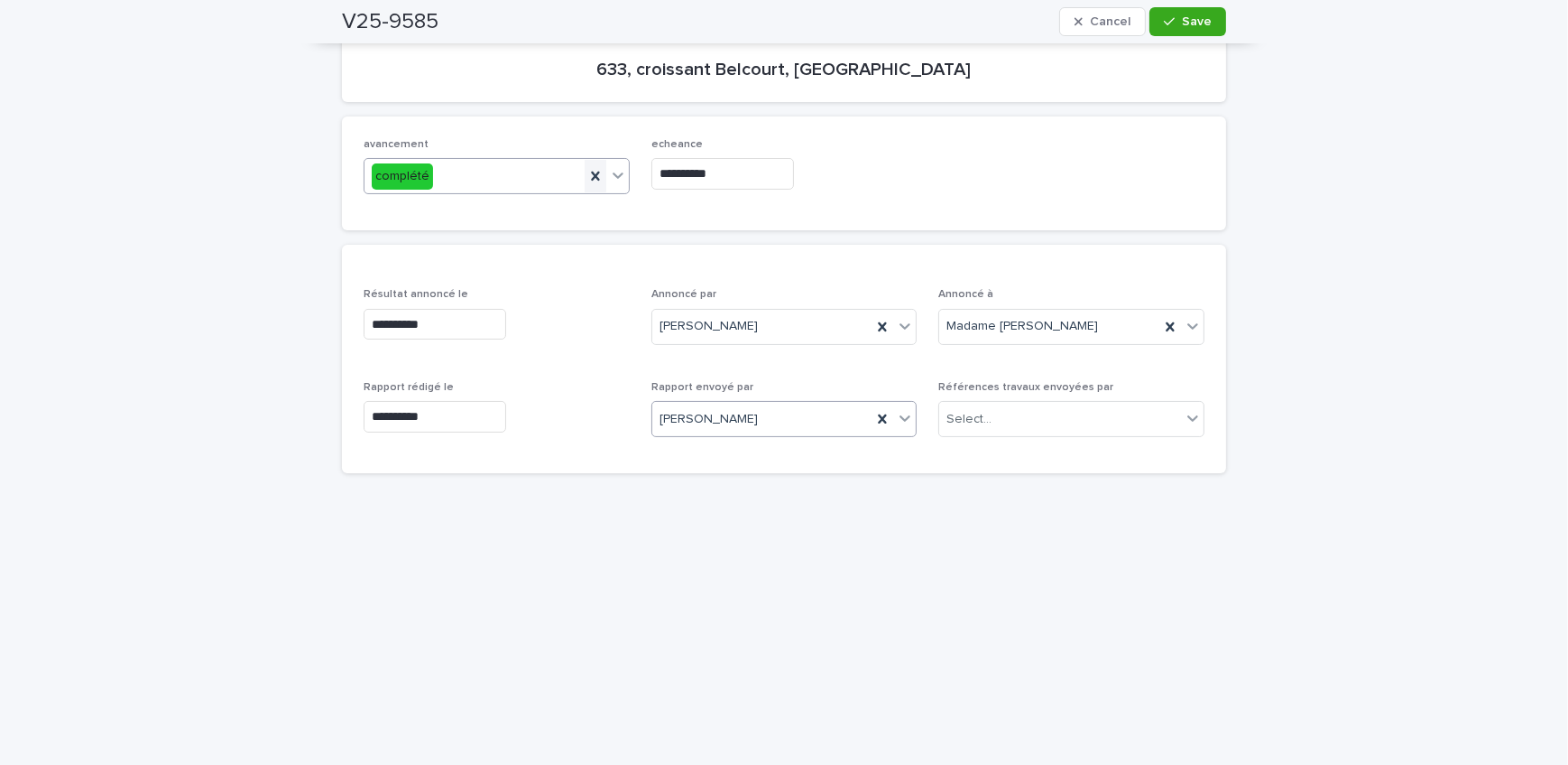
click at [593, 167] on icon at bounding box center [596, 176] width 18 height 18
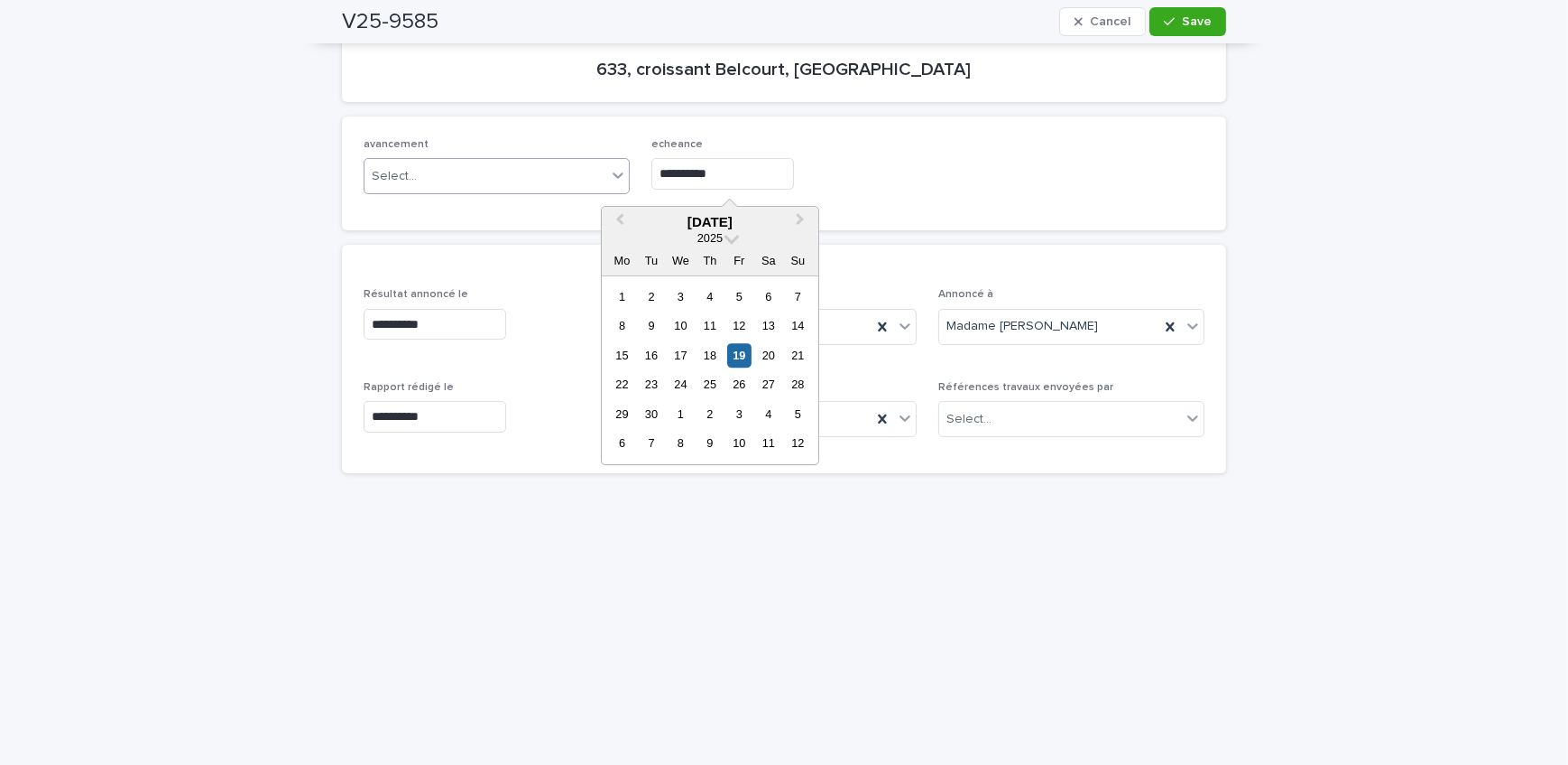
drag, startPoint x: 670, startPoint y: 173, endPoint x: 512, endPoint y: 185, distance: 158.5
click at [512, 185] on div "**********" at bounding box center [784, 173] width 841 height 70
click at [948, 195] on div "avancement Select... echeance" at bounding box center [784, 173] width 841 height 70
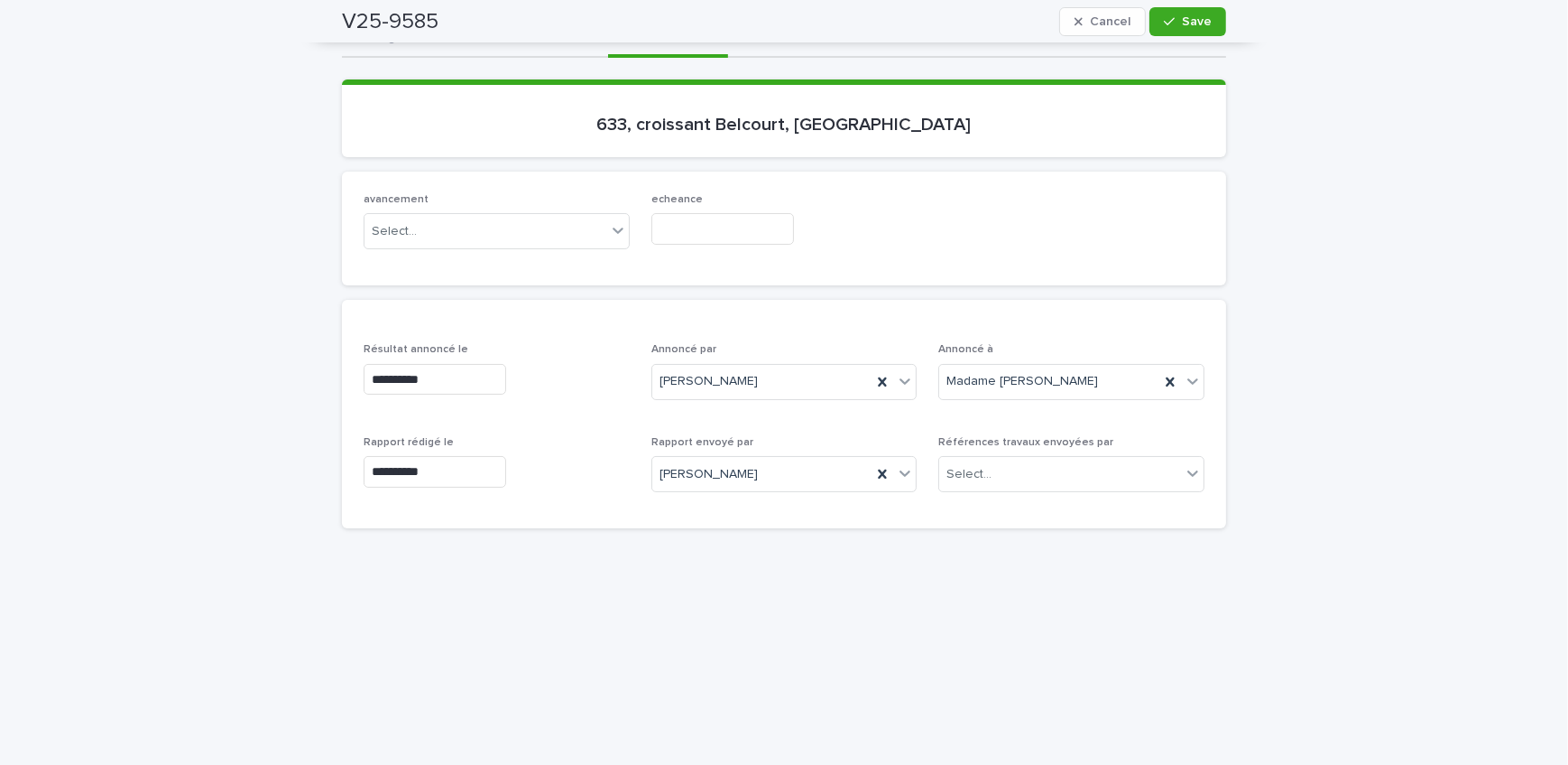
scroll to position [163, 0]
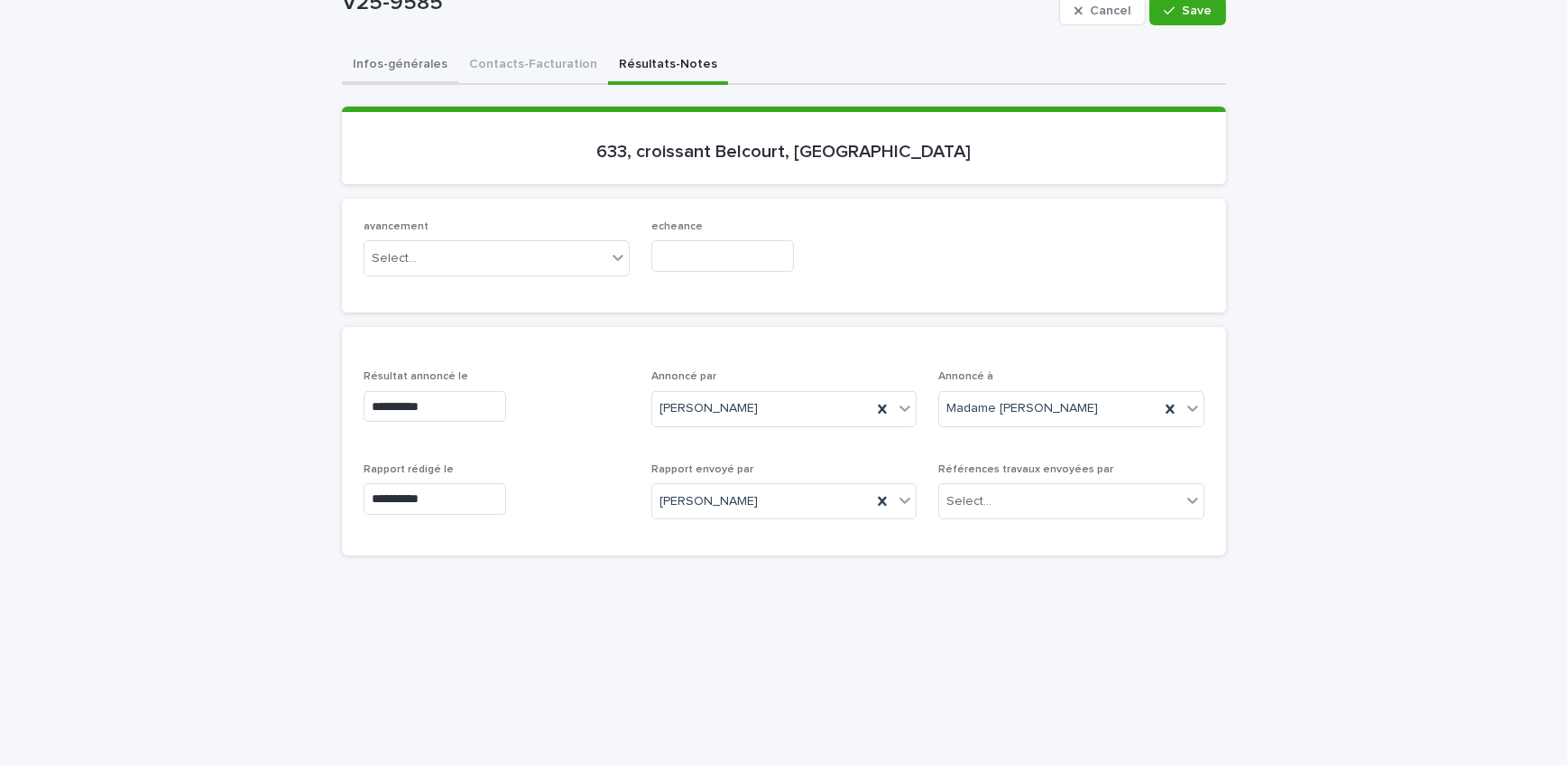
click at [409, 66] on div "**********" at bounding box center [784, 663] width 884 height 1231
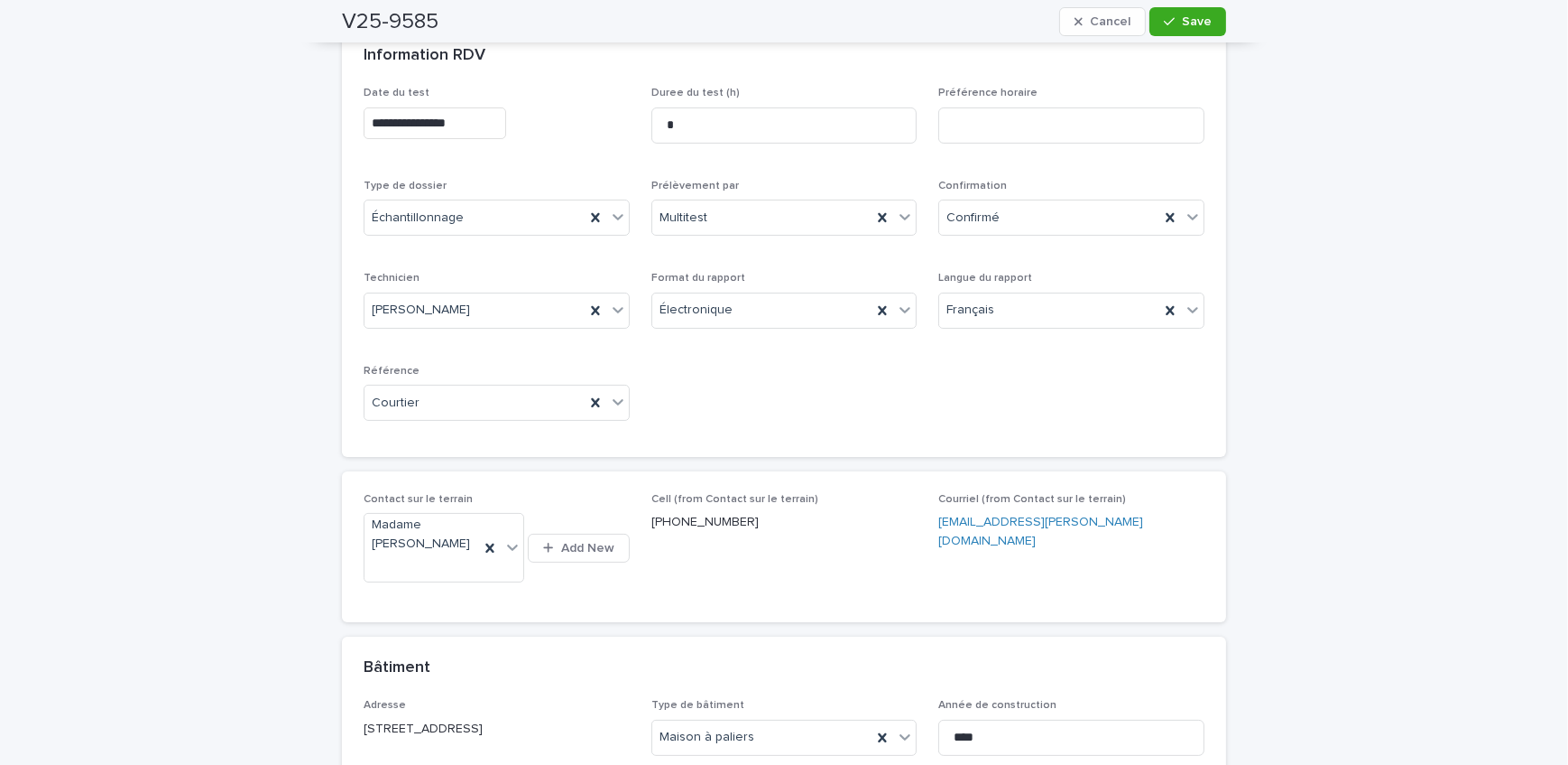
scroll to position [333, 0]
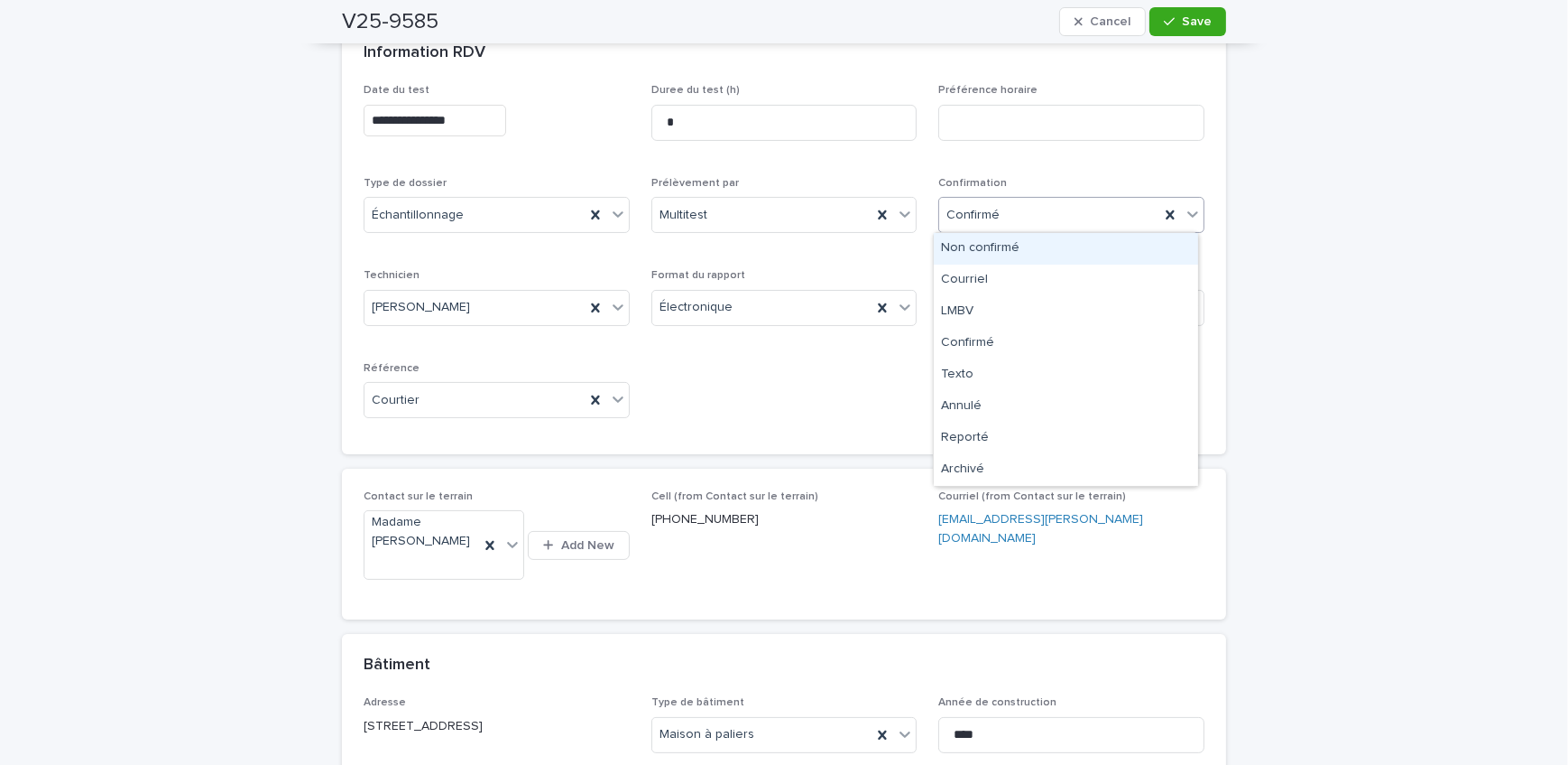
click at [1010, 214] on div "Confirmé" at bounding box center [1049, 215] width 220 height 29
click at [1022, 477] on div "Archivé" at bounding box center [1066, 470] width 264 height 31
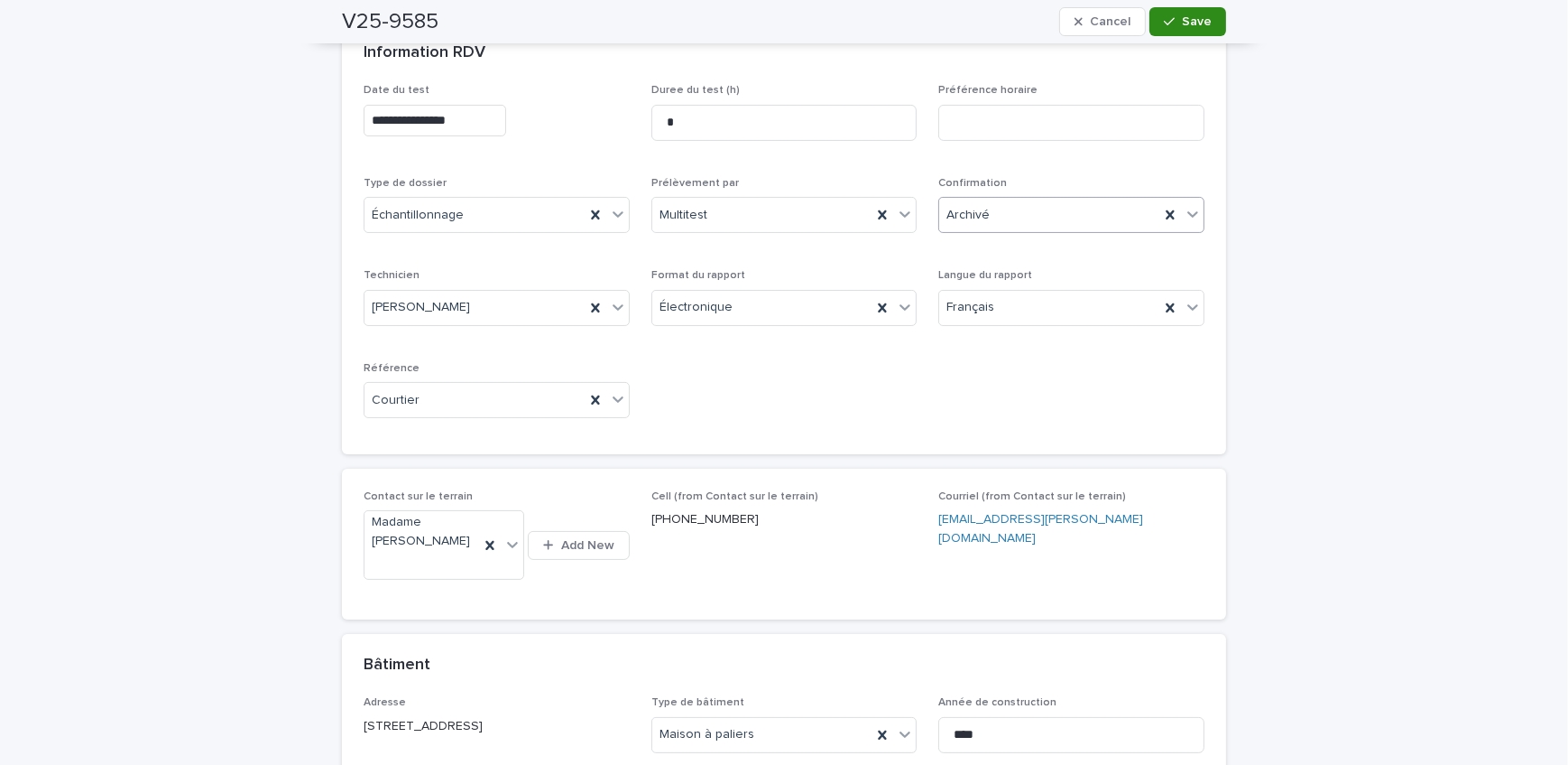
click at [1199, 29] on button "Save" at bounding box center [1188, 21] width 76 height 29
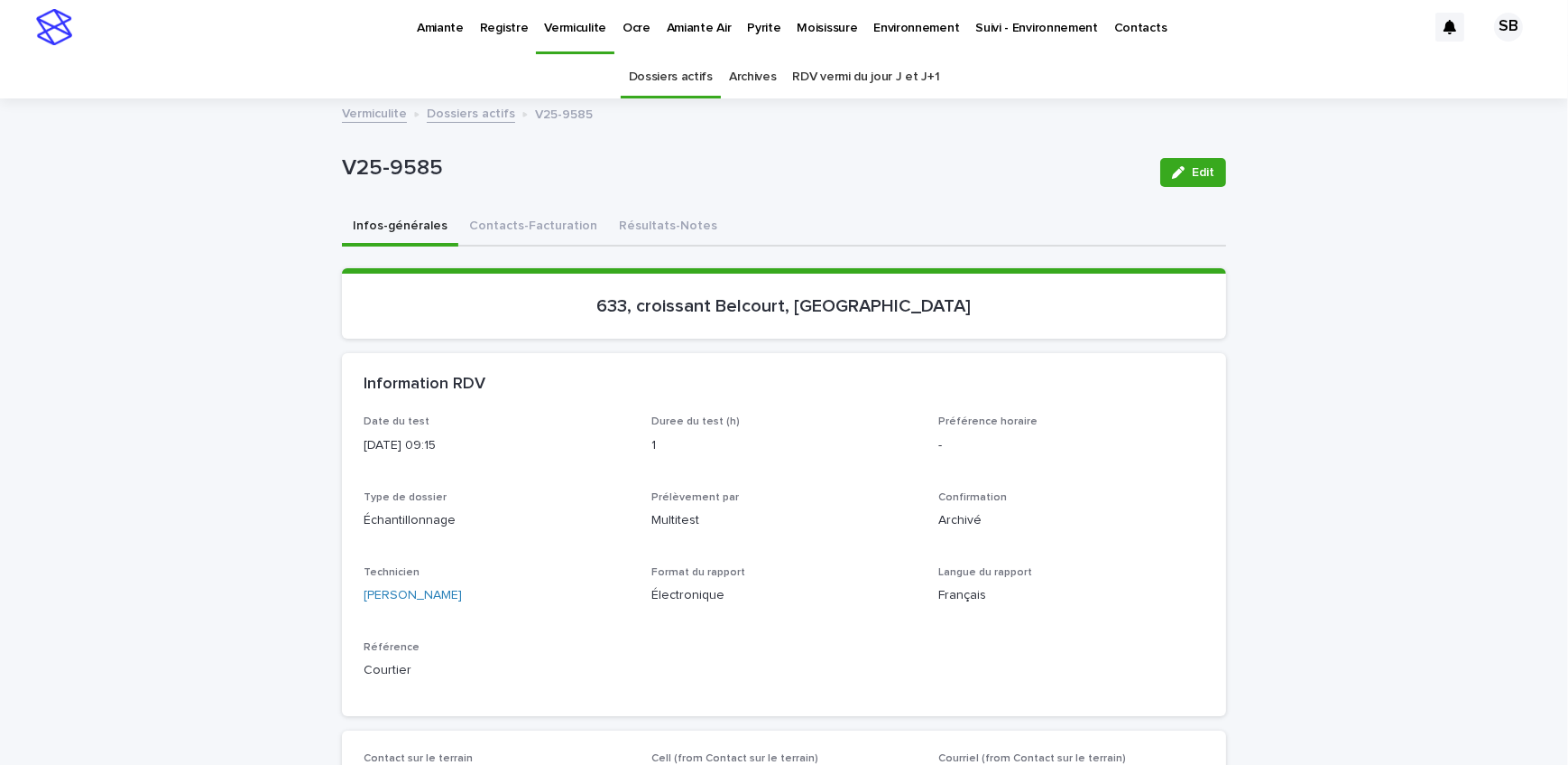
scroll to position [0, 0]
click at [427, 119] on link "Dossiers actifs" at bounding box center [471, 114] width 88 height 21
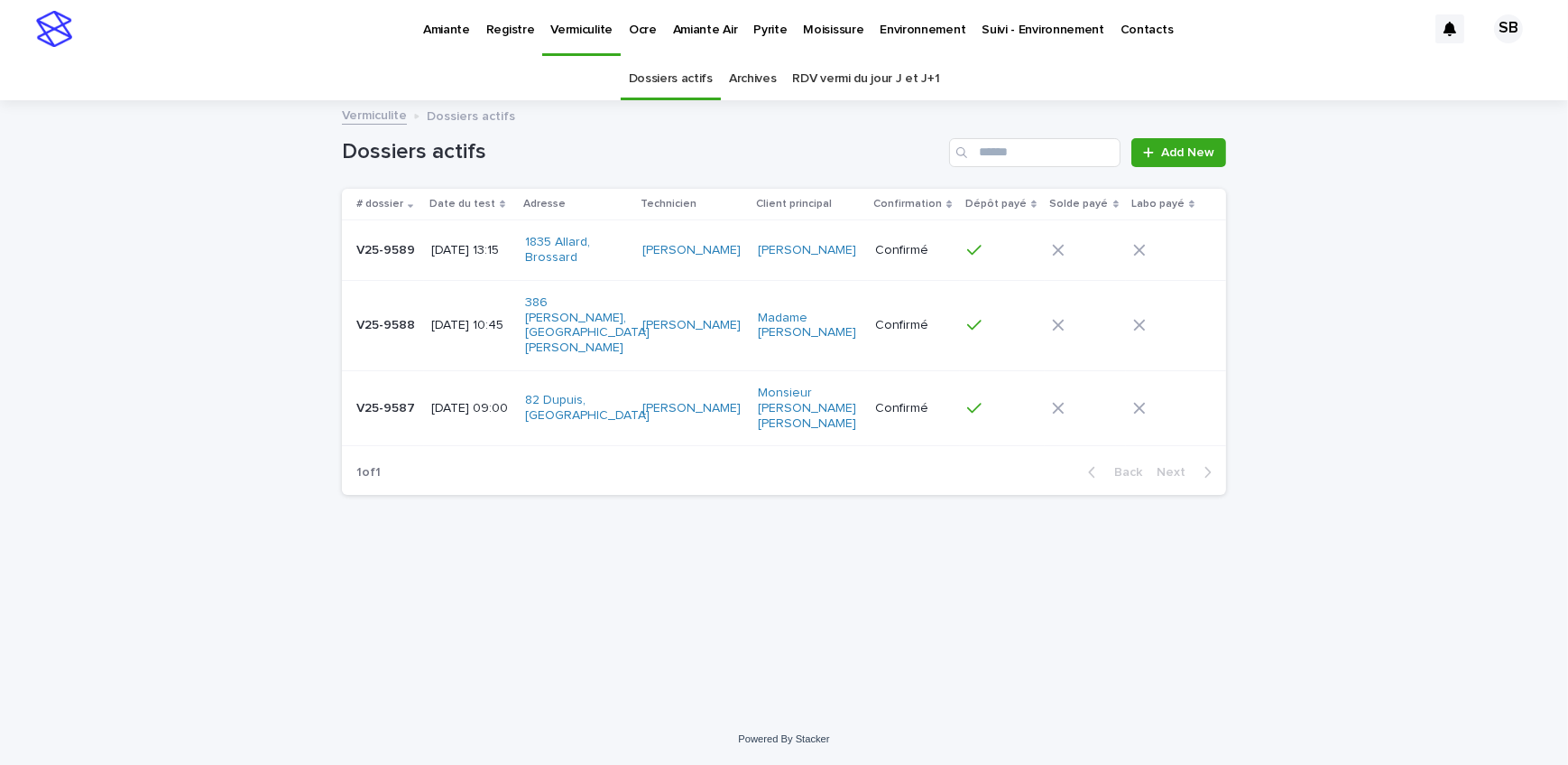
click at [754, 24] on p "Pyrite" at bounding box center [770, 18] width 33 height 38
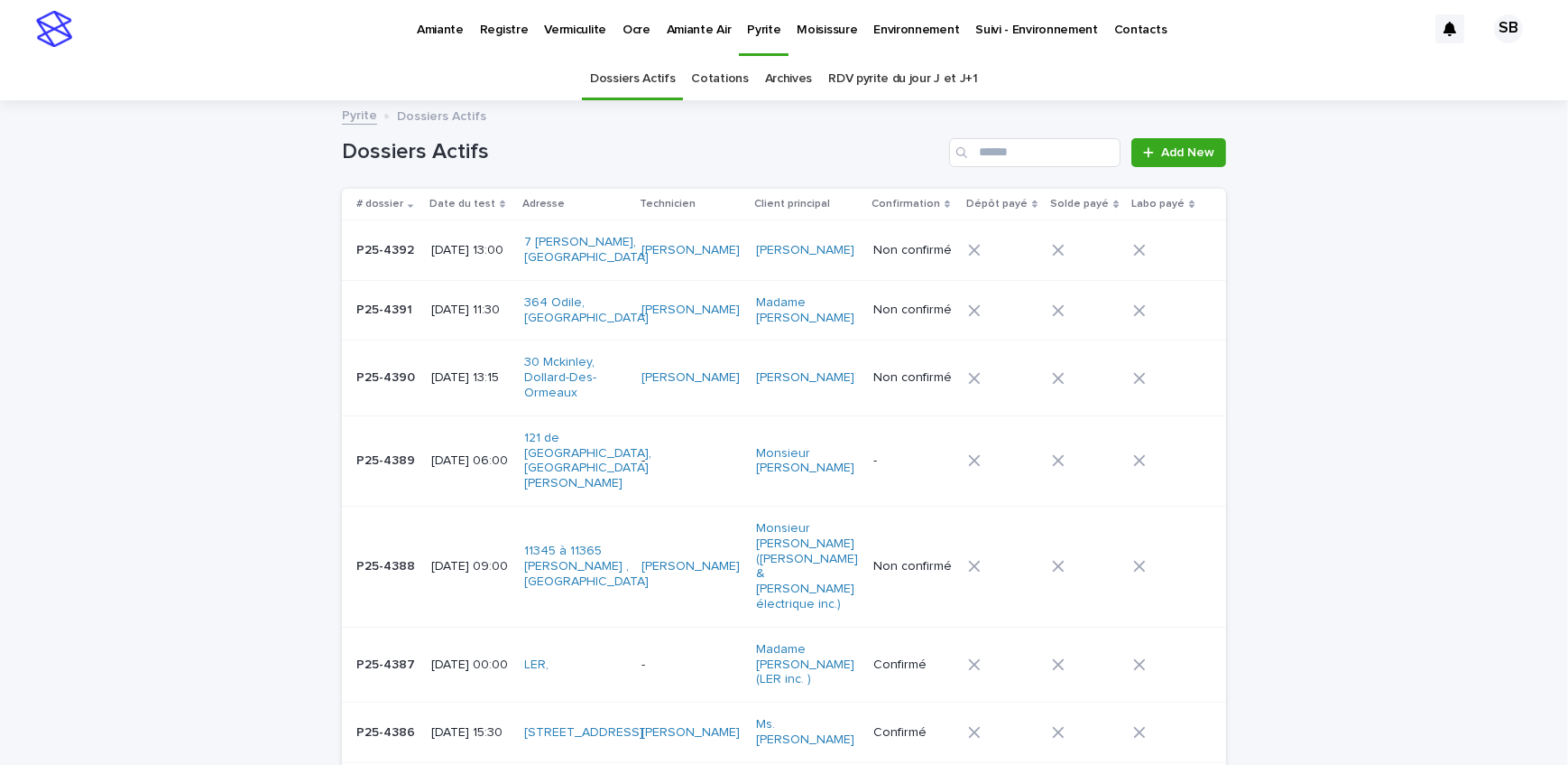
click at [1191, 143] on link "Add New" at bounding box center [1178, 152] width 95 height 29
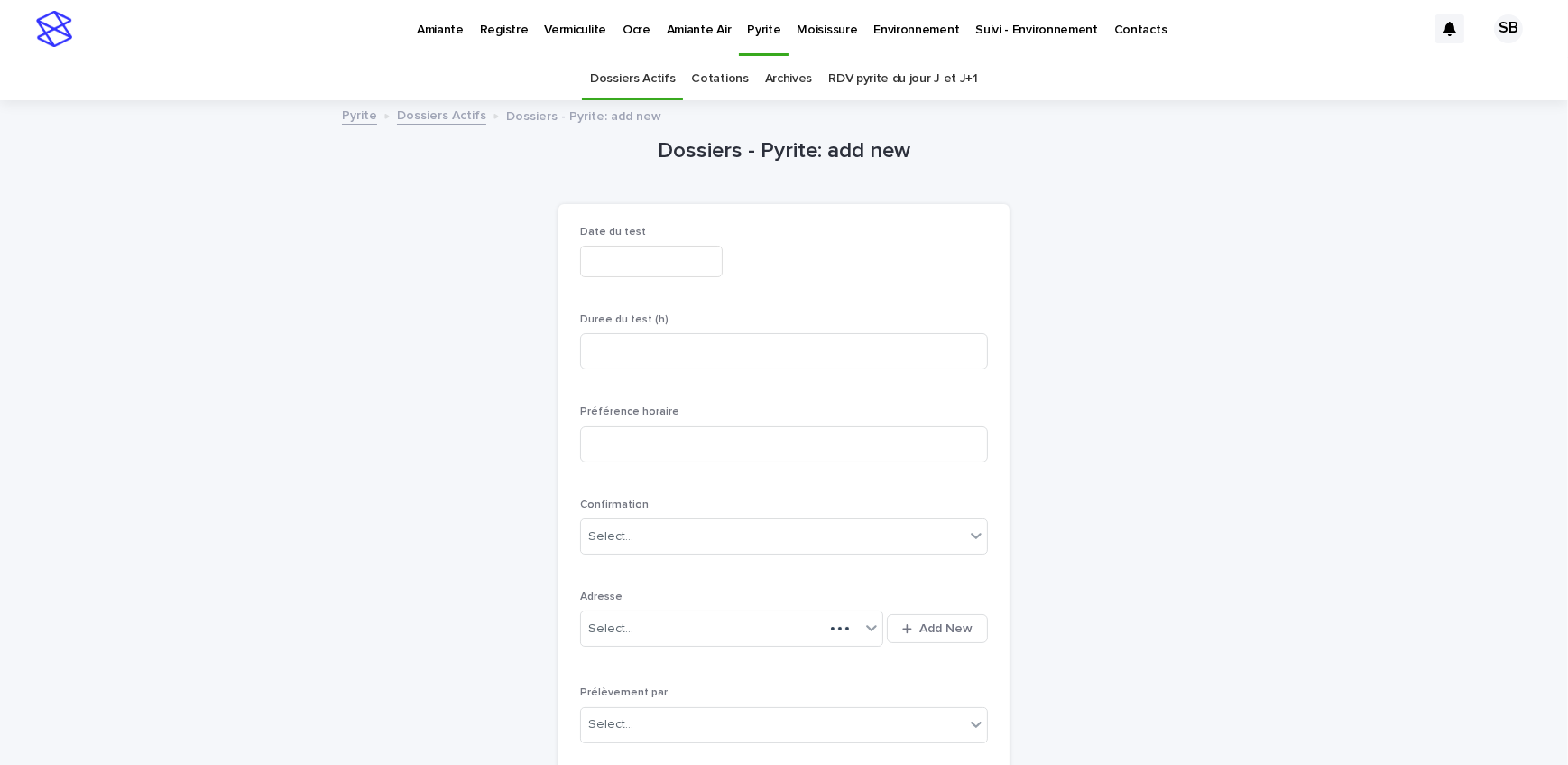
scroll to position [57, 0]
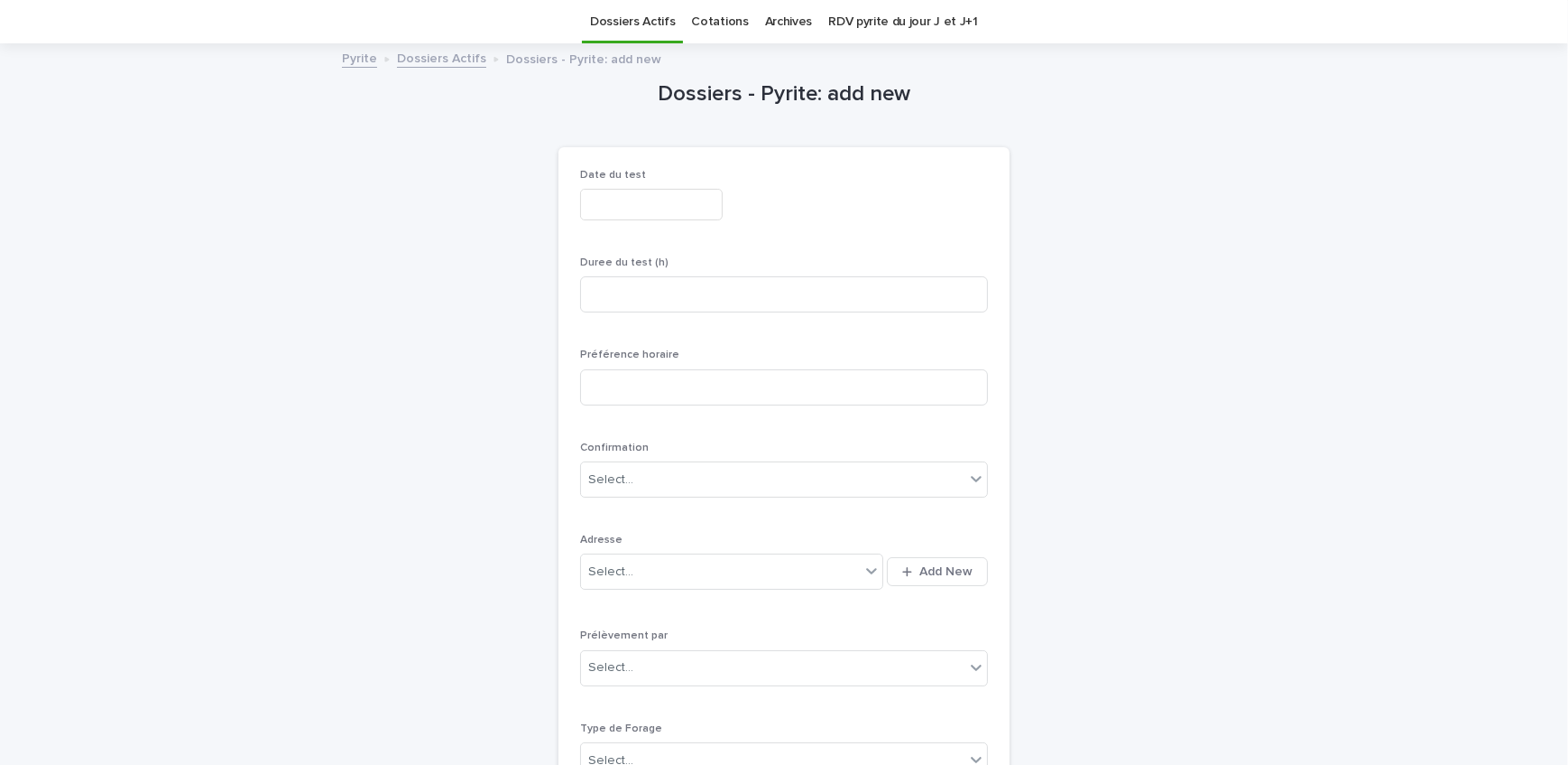
click at [600, 209] on input "text" at bounding box center [651, 205] width 143 height 31
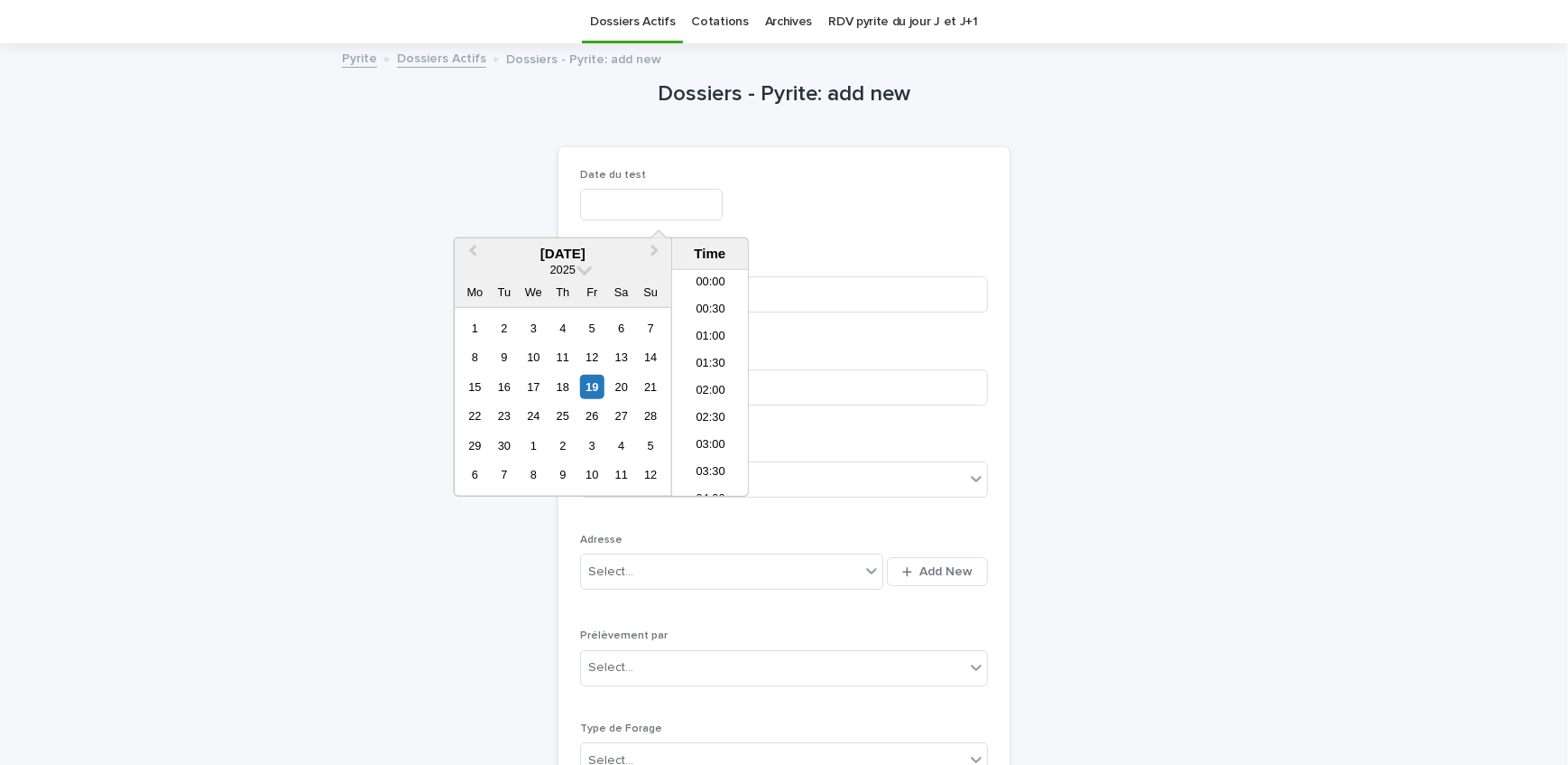
scroll to position [686, 0]
click at [534, 416] on div "24" at bounding box center [533, 416] width 24 height 24
click at [703, 331] on li "06:00" at bounding box center [710, 333] width 76 height 27
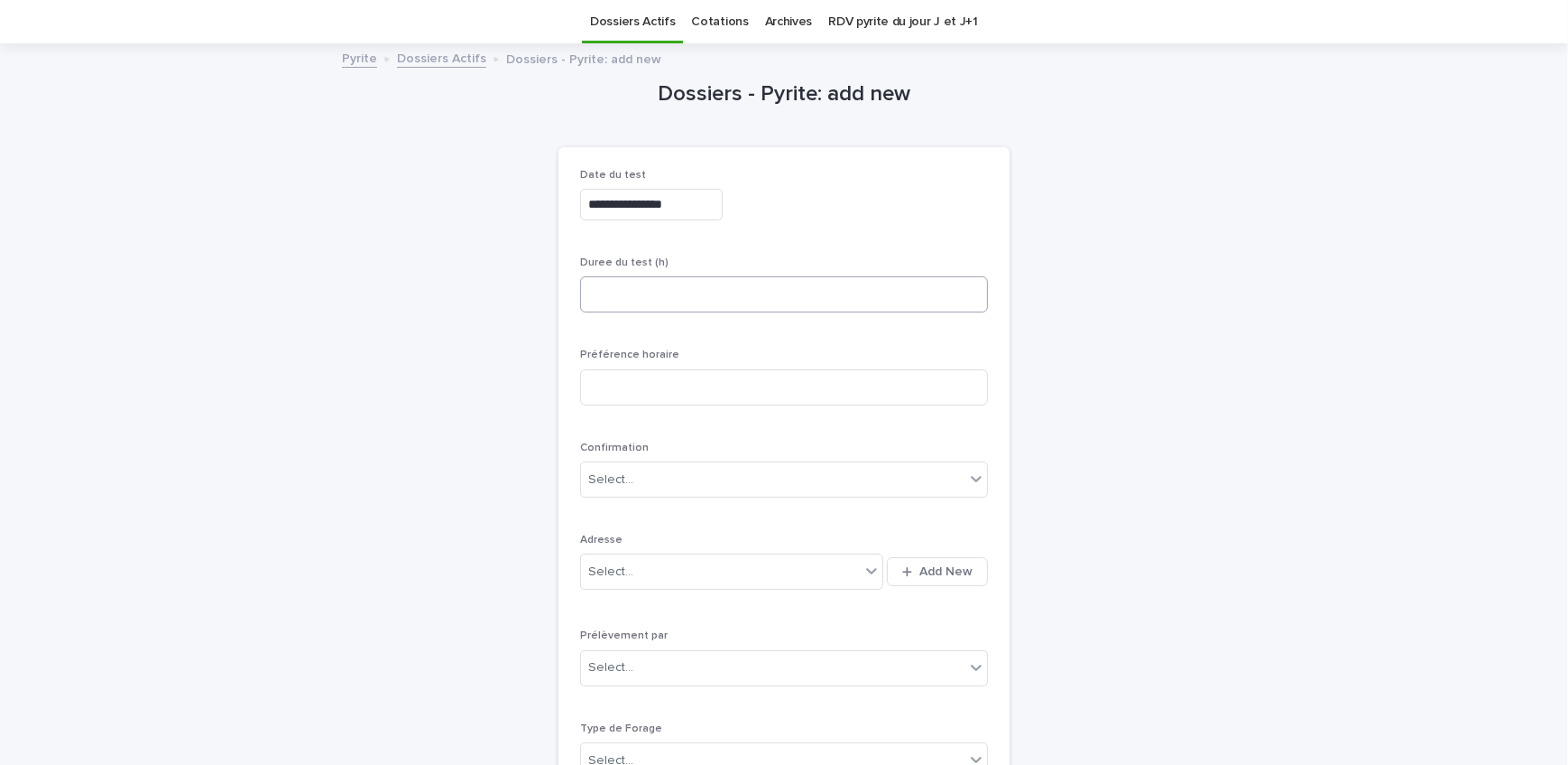
type input "**********"
click at [730, 304] on input at bounding box center [784, 294] width 408 height 36
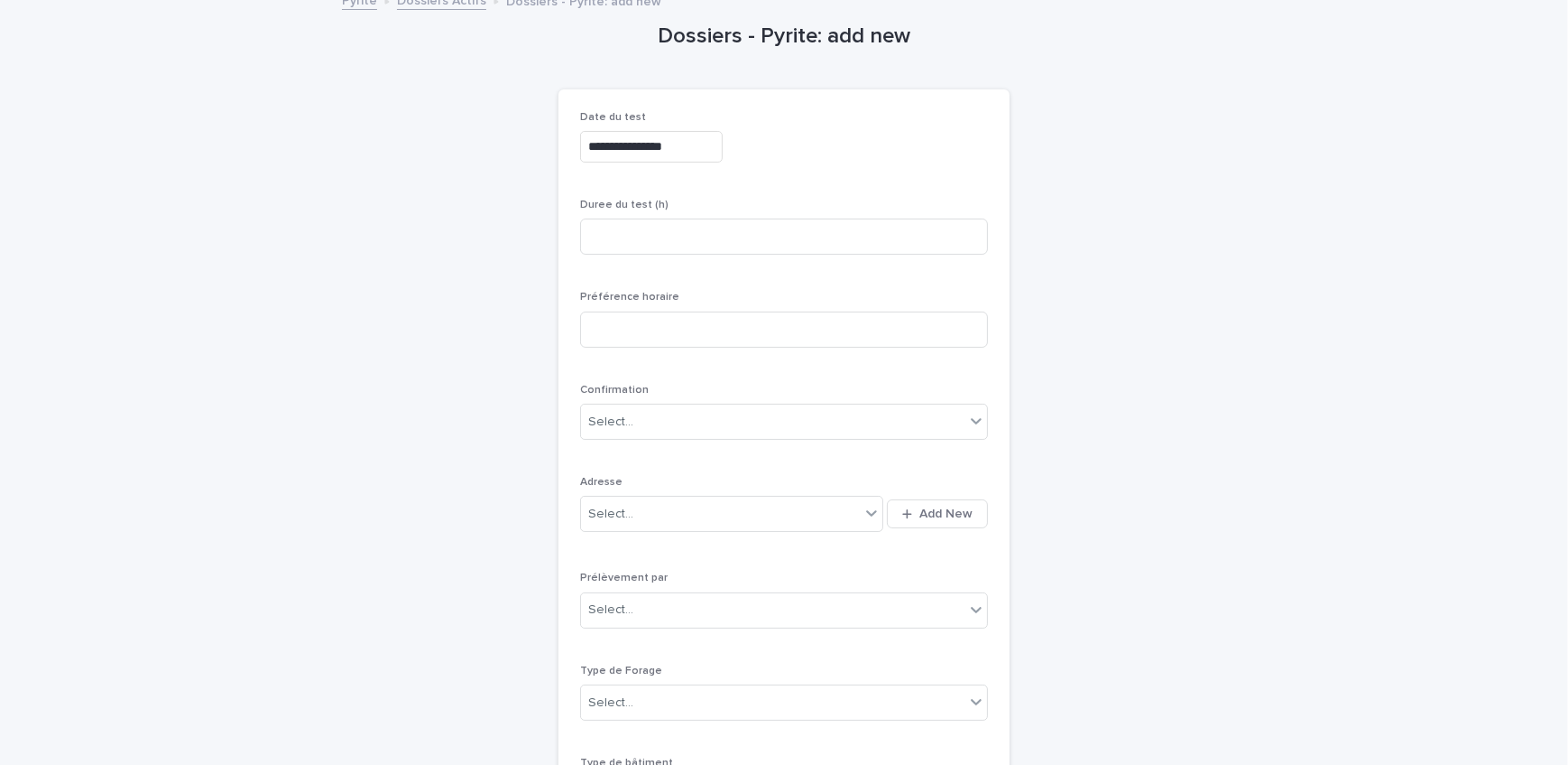
scroll to position [139, 0]
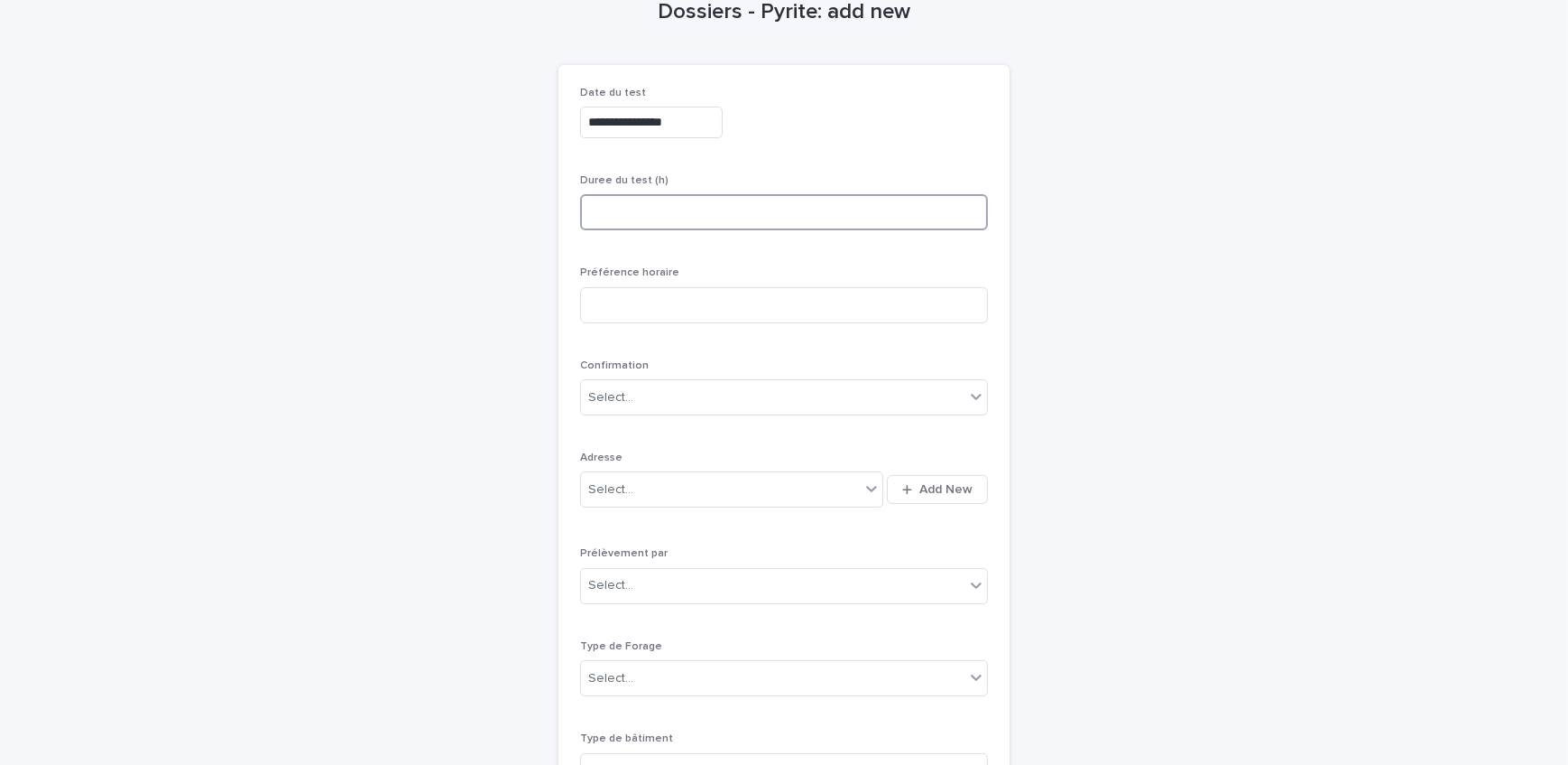
click at [623, 208] on input at bounding box center [784, 212] width 408 height 36
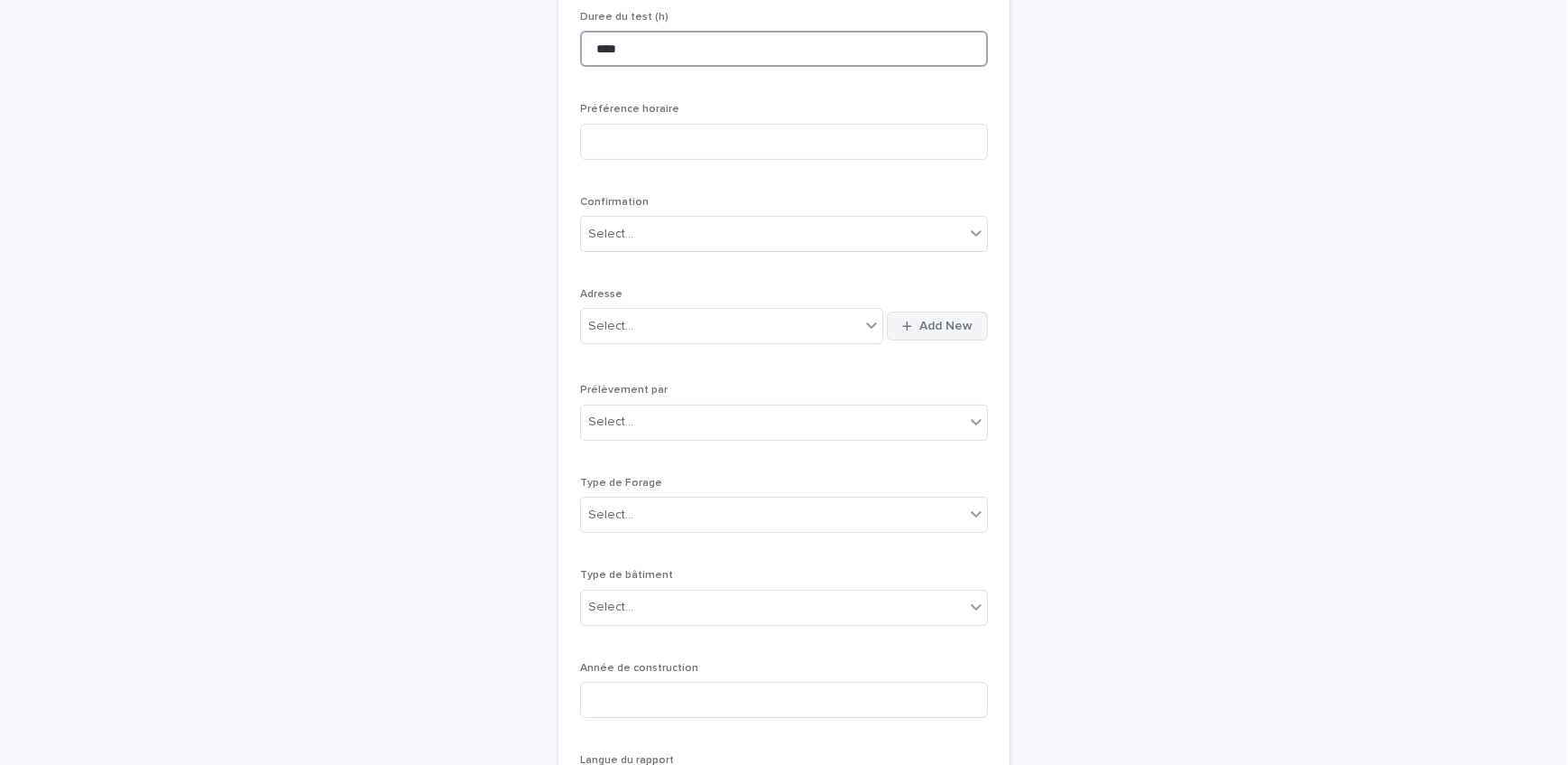
scroll to position [303, 0]
type input "****"
click at [958, 331] on button "Add New" at bounding box center [938, 324] width 101 height 29
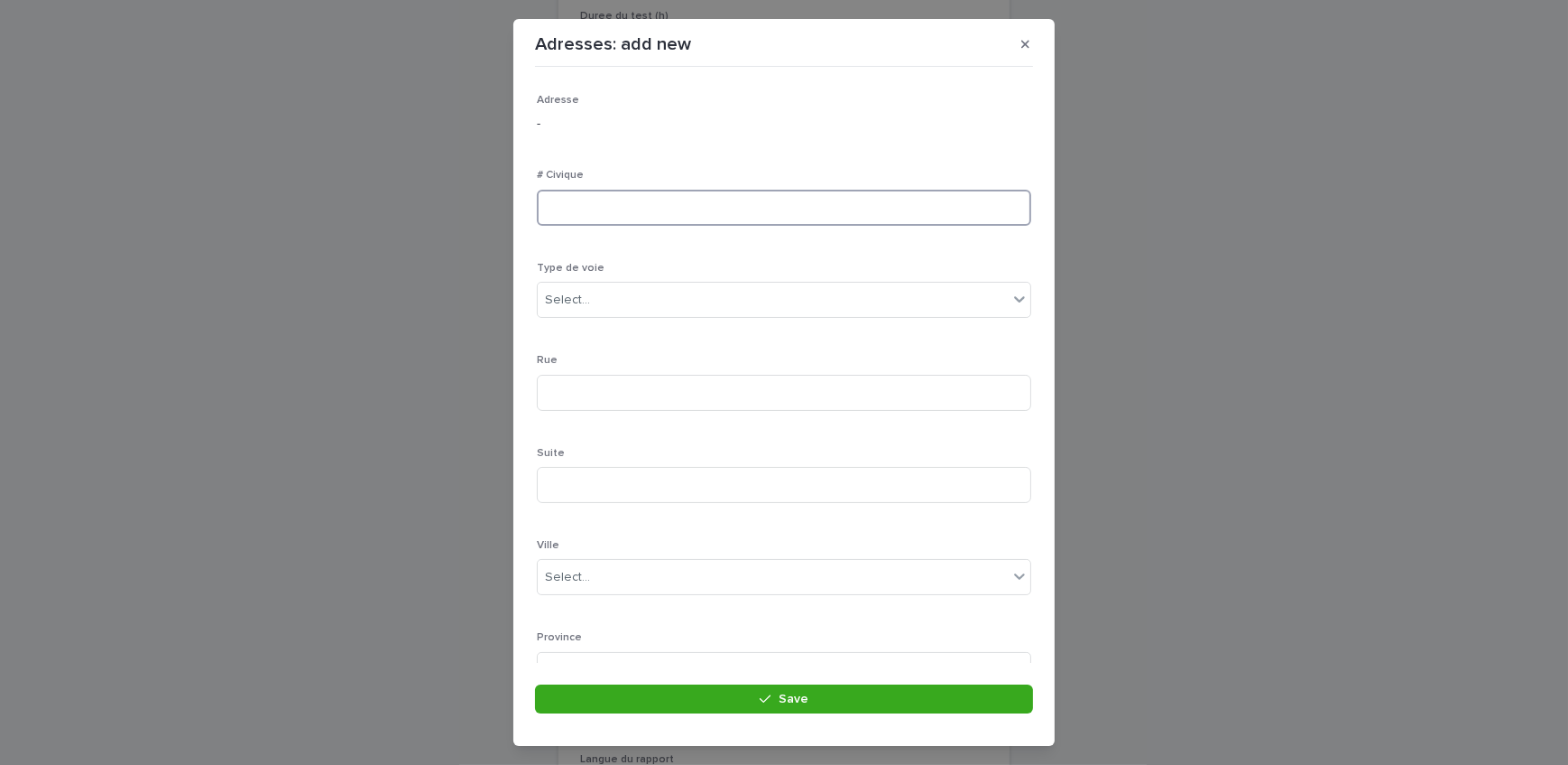
click at [633, 198] on input at bounding box center [784, 207] width 495 height 36
click at [657, 211] on input at bounding box center [784, 207] width 495 height 36
type input "*****"
click at [586, 395] on input at bounding box center [784, 393] width 495 height 36
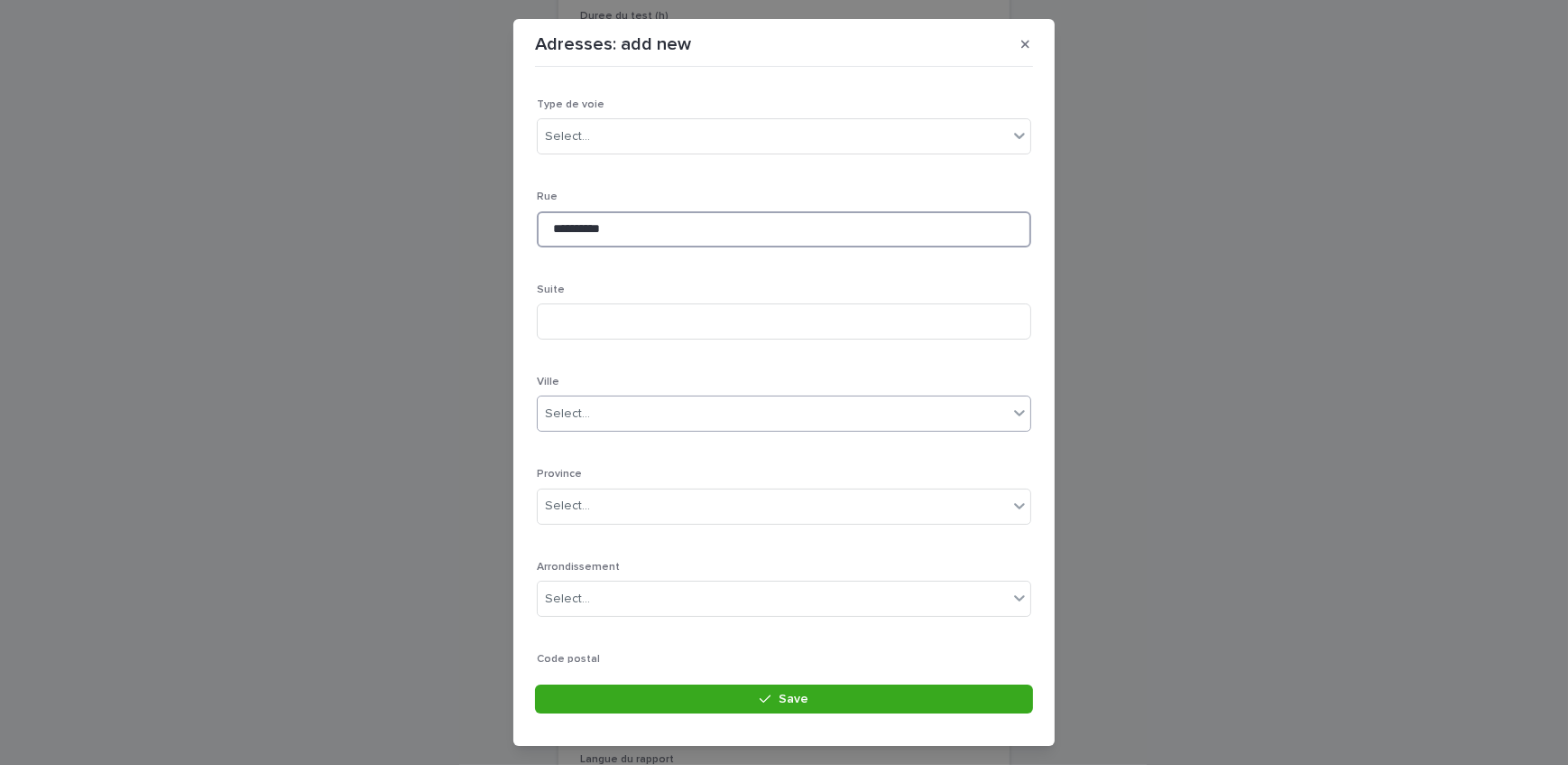
type input "**********"
click at [614, 415] on div "Select..." at bounding box center [773, 414] width 470 height 29
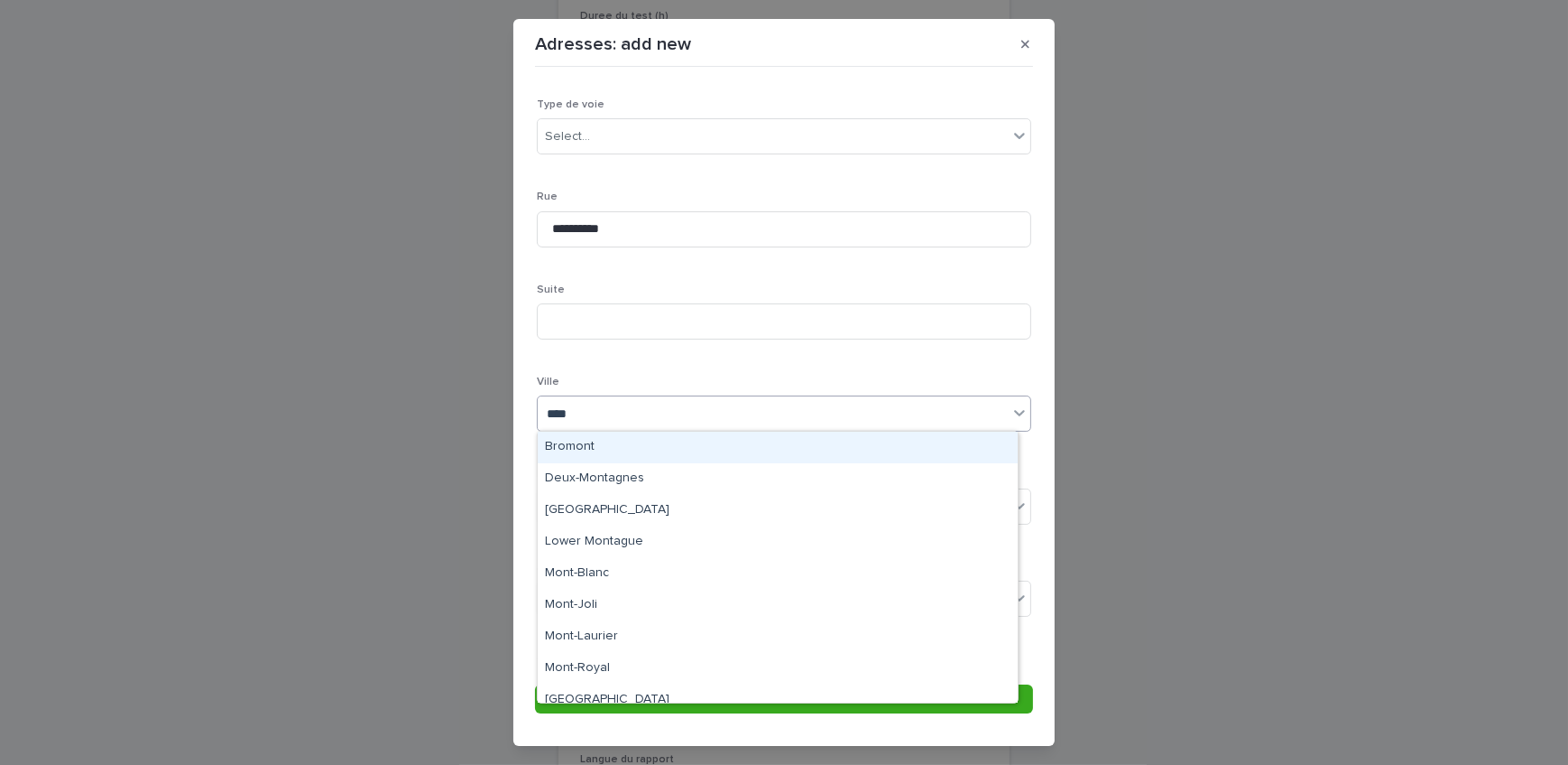
type input "*****"
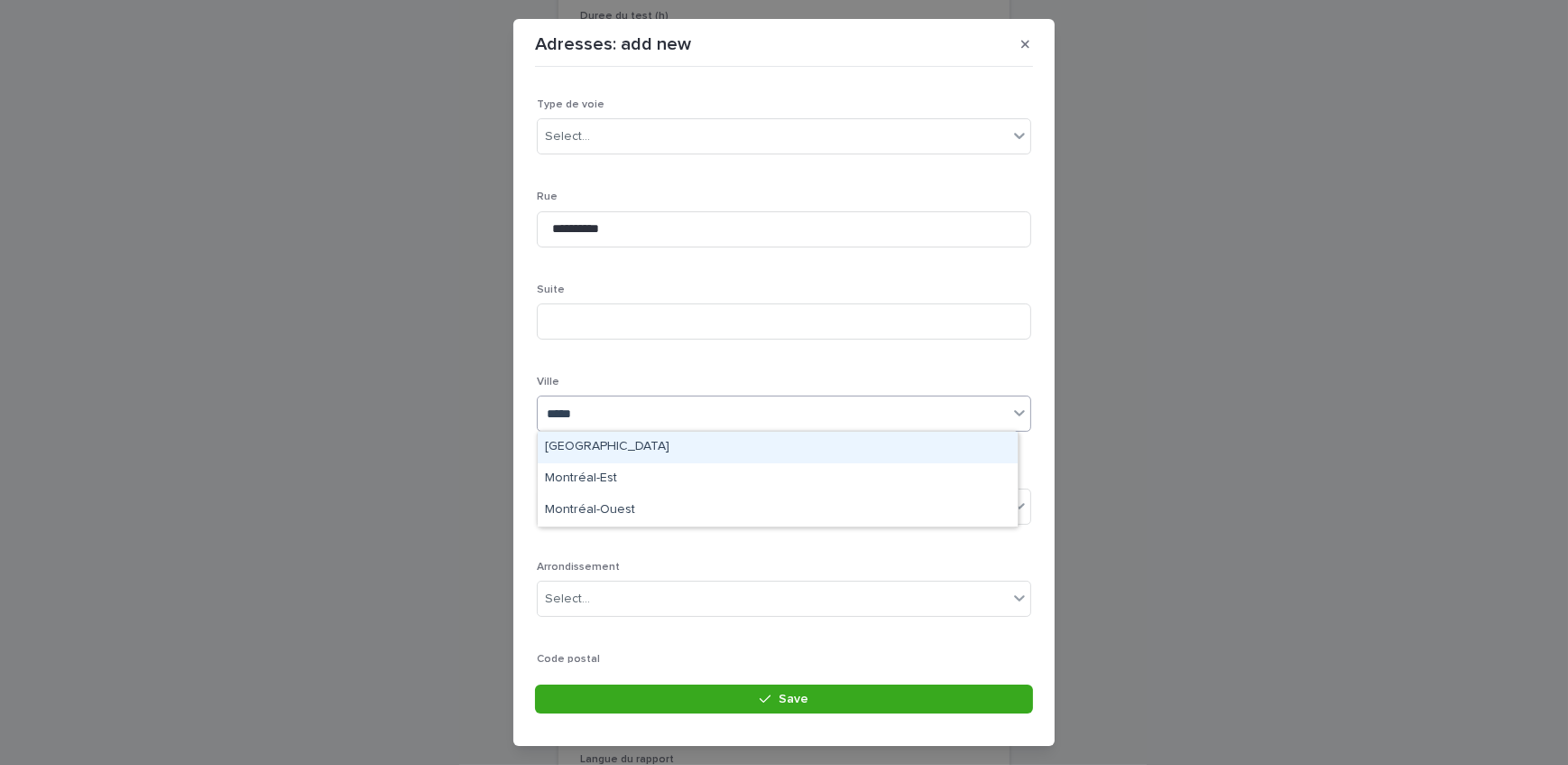
click at [616, 445] on div "[GEOGRAPHIC_DATA]" at bounding box center [778, 447] width 480 height 31
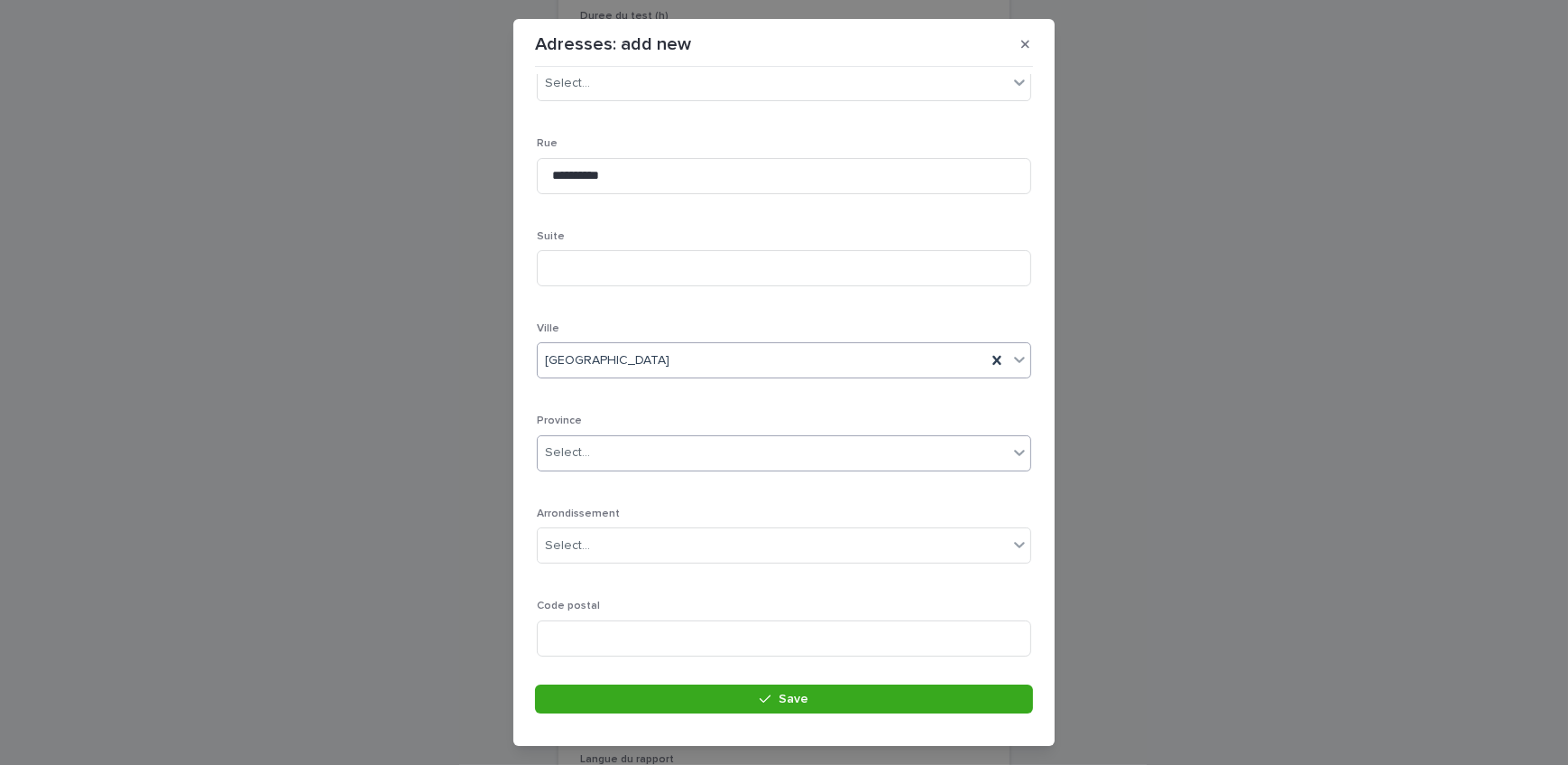
scroll to position [264, 0]
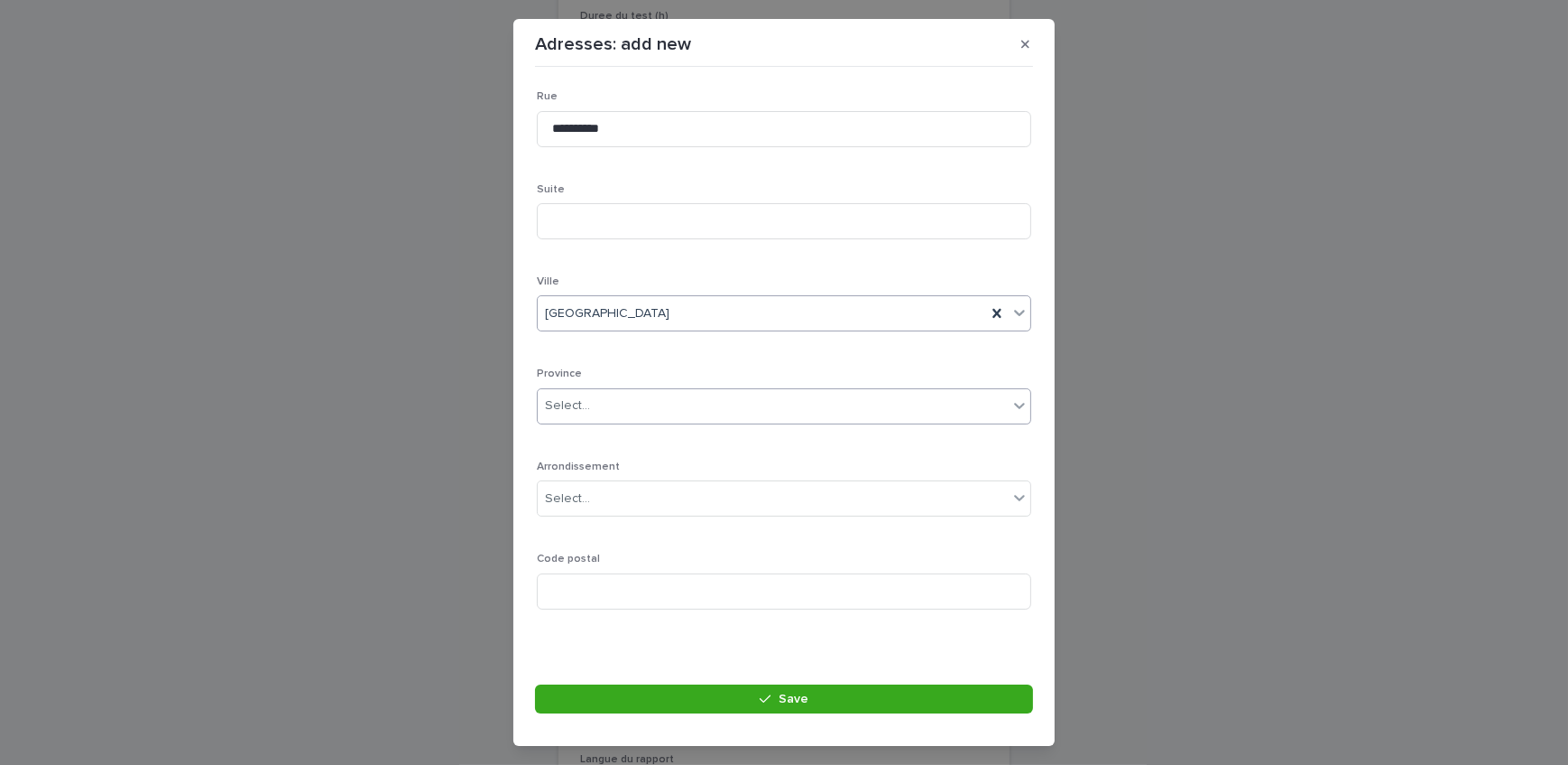
click at [638, 401] on div "Select..." at bounding box center [773, 406] width 470 height 29
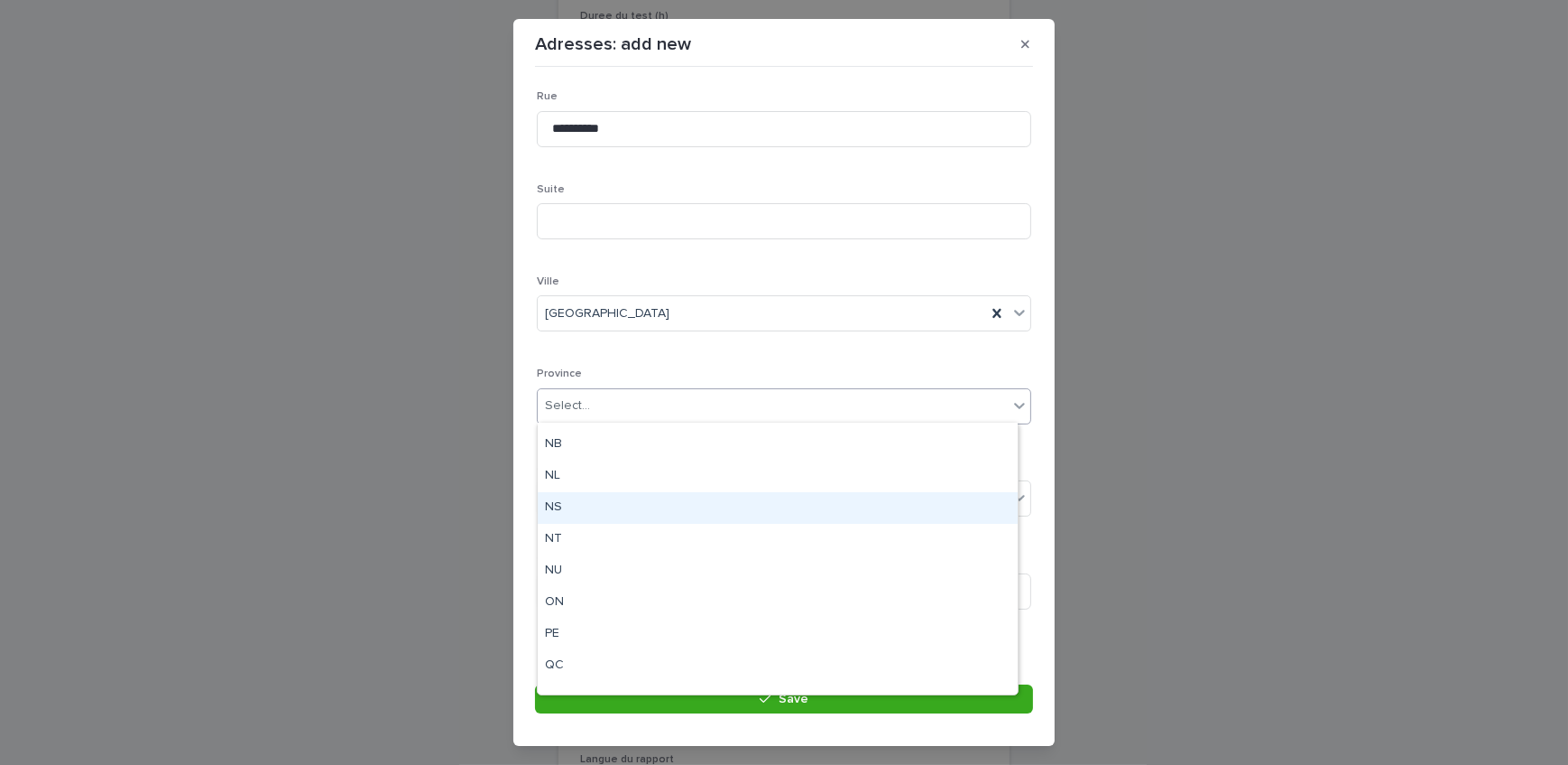
scroll to position [140, 0]
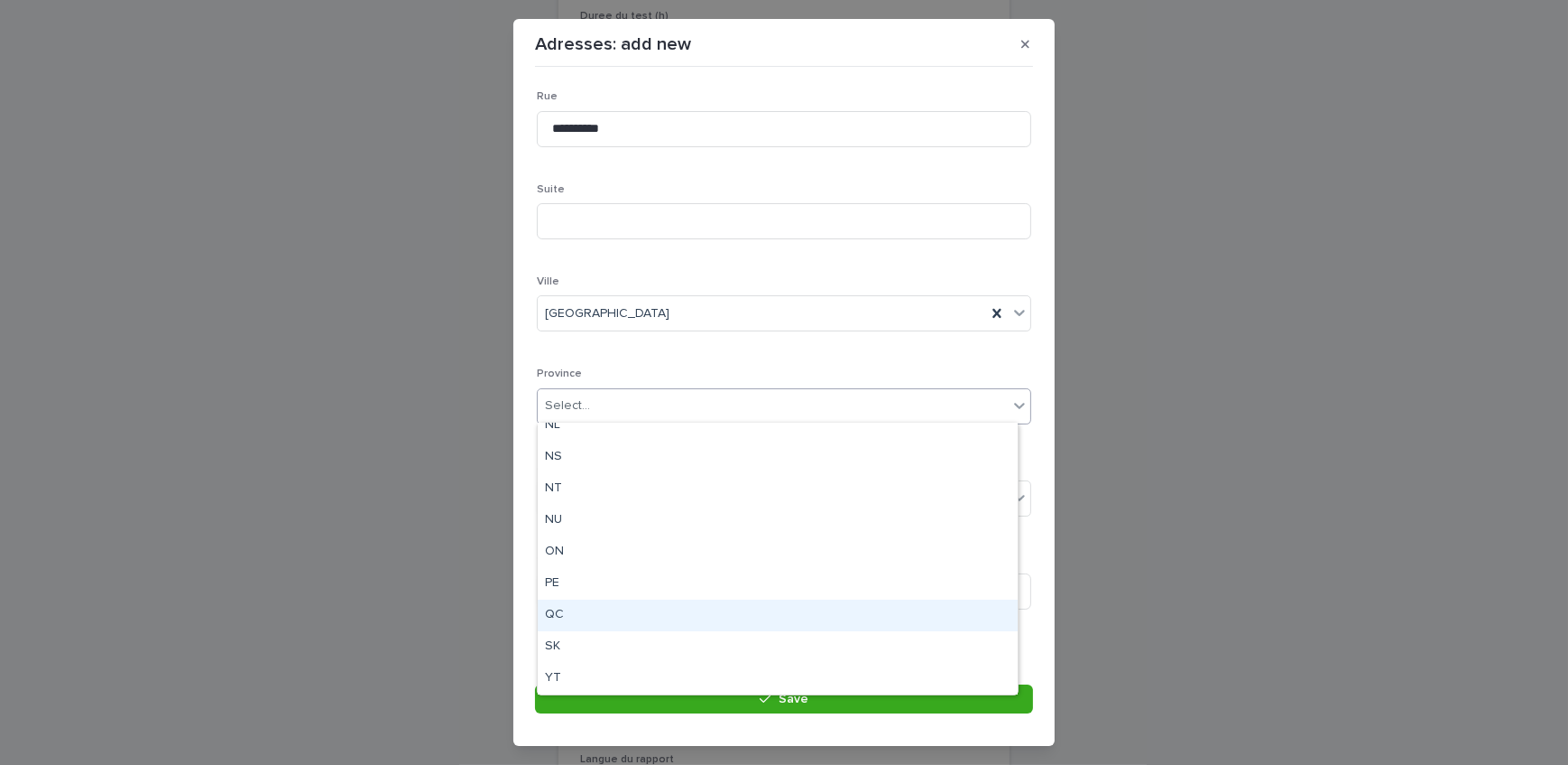
click at [597, 618] on div "QC" at bounding box center [778, 615] width 480 height 31
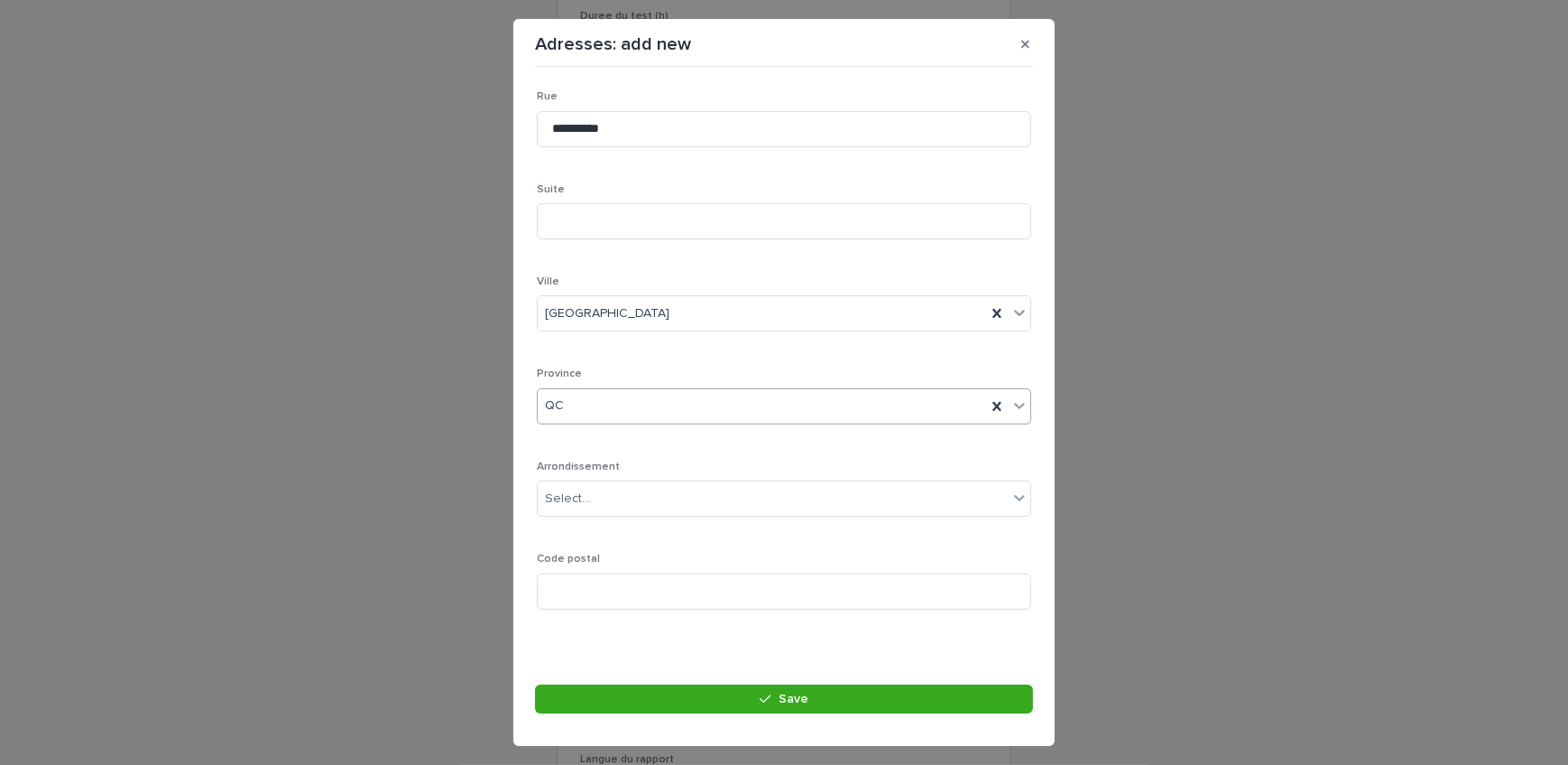
click at [602, 514] on div "Arrondissement Select..." at bounding box center [784, 496] width 495 height 70
click at [592, 499] on input "text" at bounding box center [593, 499] width 2 height 16
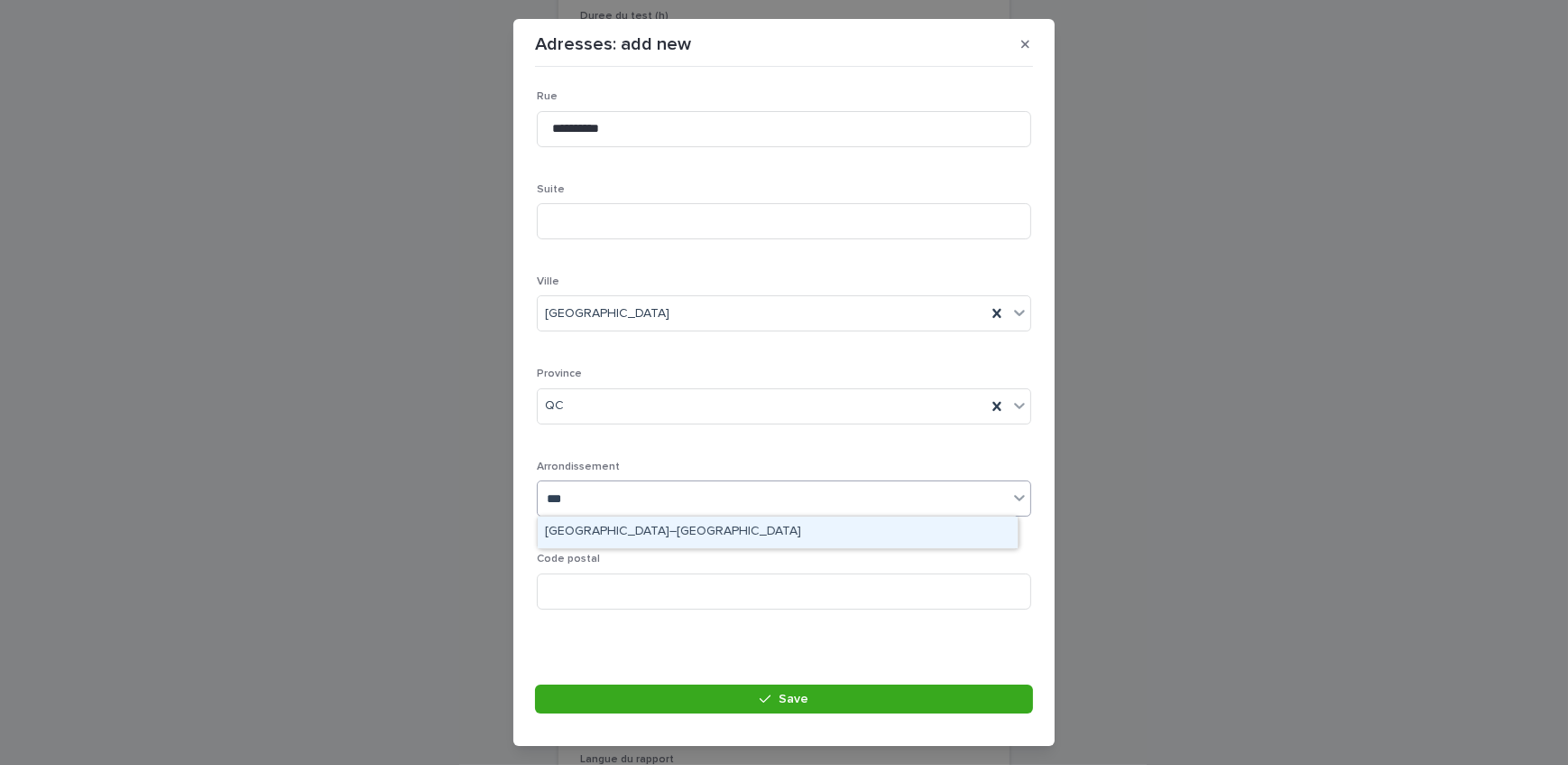
type input "****"
click at [604, 535] on div "[GEOGRAPHIC_DATA]–[GEOGRAPHIC_DATA]" at bounding box center [778, 532] width 480 height 31
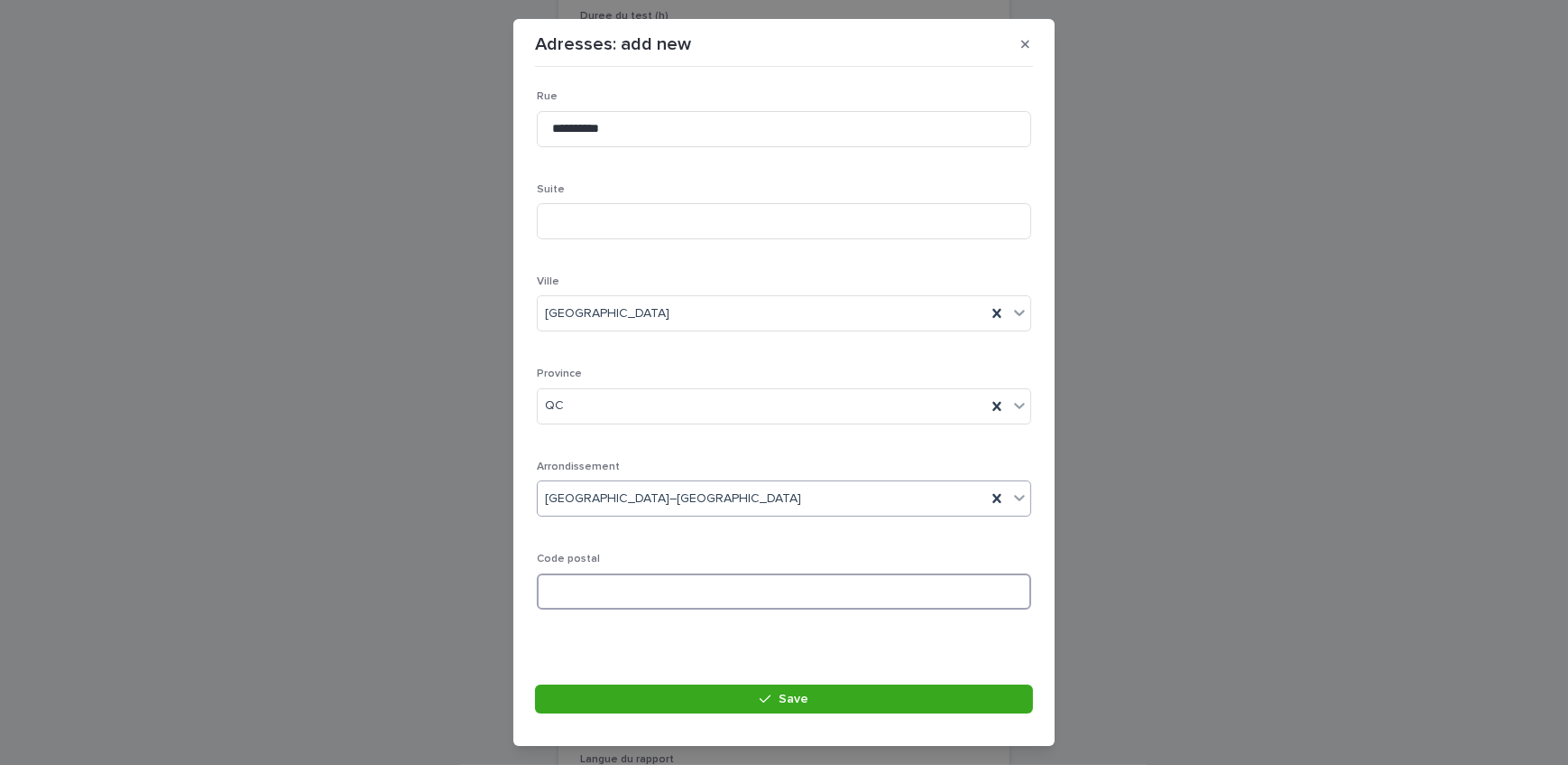
click at [615, 583] on input at bounding box center [784, 591] width 495 height 36
click at [604, 582] on input at bounding box center [784, 591] width 495 height 36
paste input "*******"
type input "*******"
click at [659, 690] on button "Save" at bounding box center [784, 699] width 498 height 29
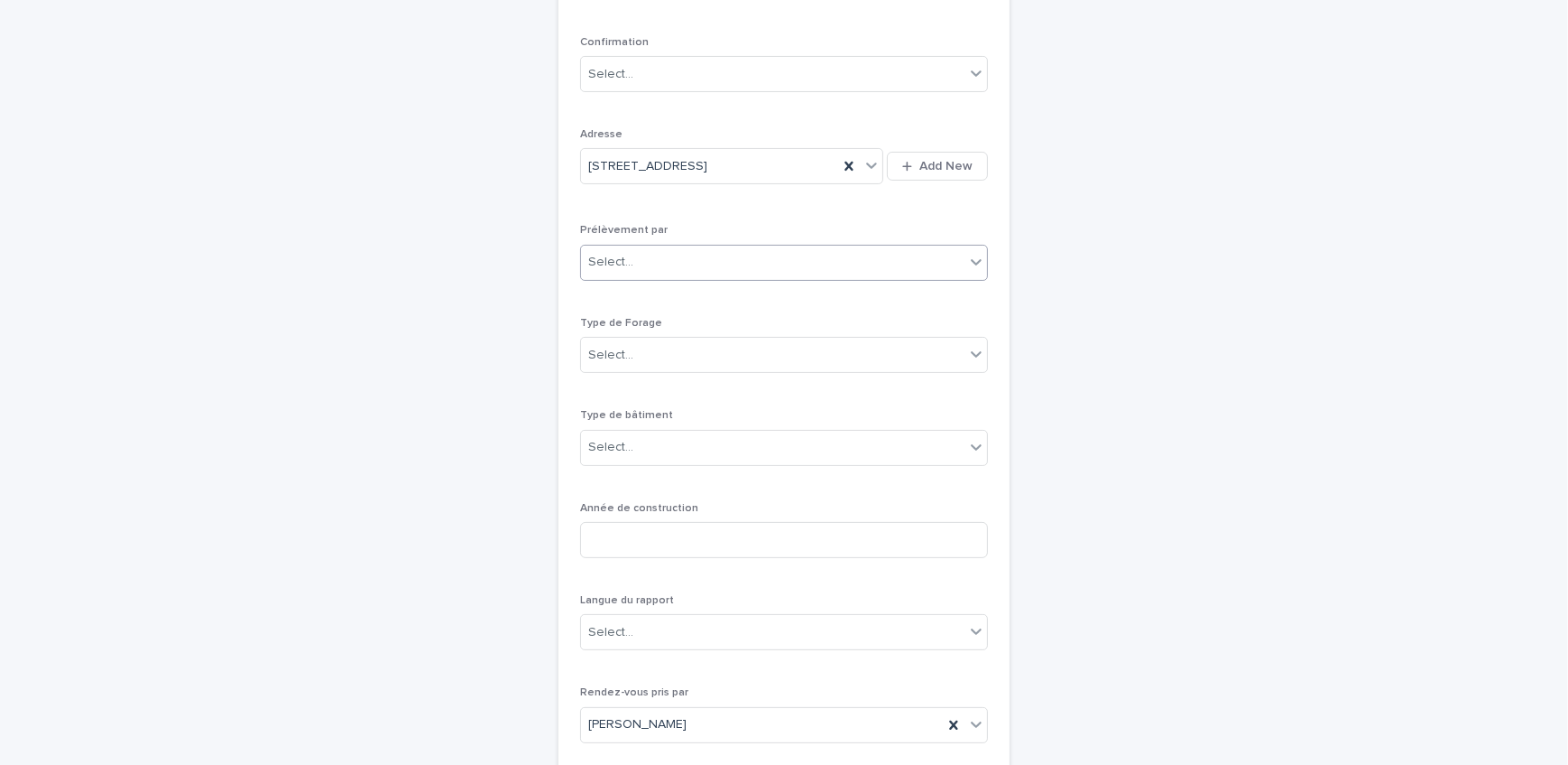
scroll to position [467, 0]
click at [684, 264] on div "Select..." at bounding box center [773, 257] width 383 height 29
click at [676, 287] on div "Multitest" at bounding box center [778, 291] width 406 height 31
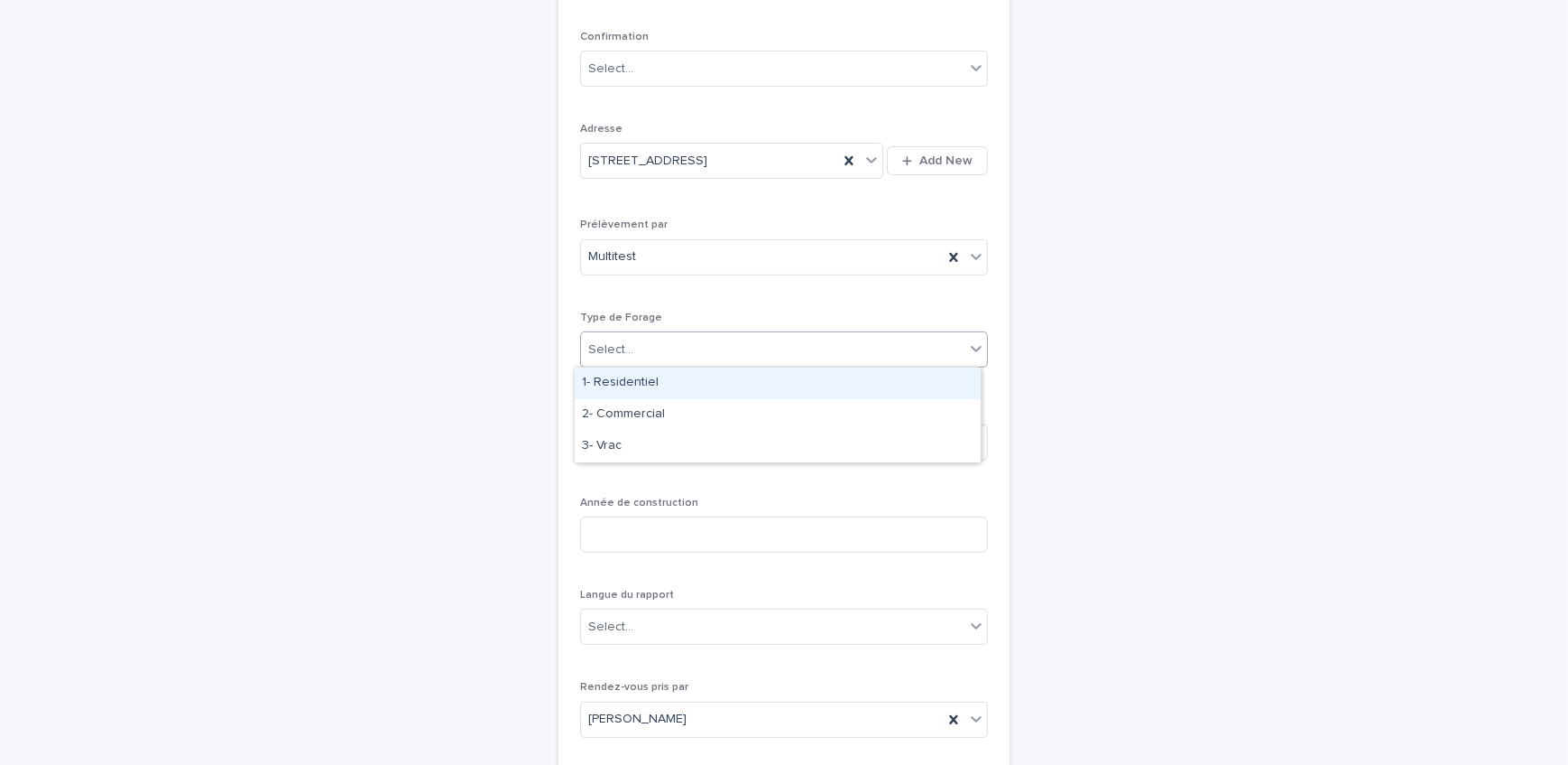
click at [666, 351] on div "Select..." at bounding box center [773, 349] width 383 height 29
click at [672, 378] on div "1- Residentiel" at bounding box center [778, 383] width 406 height 31
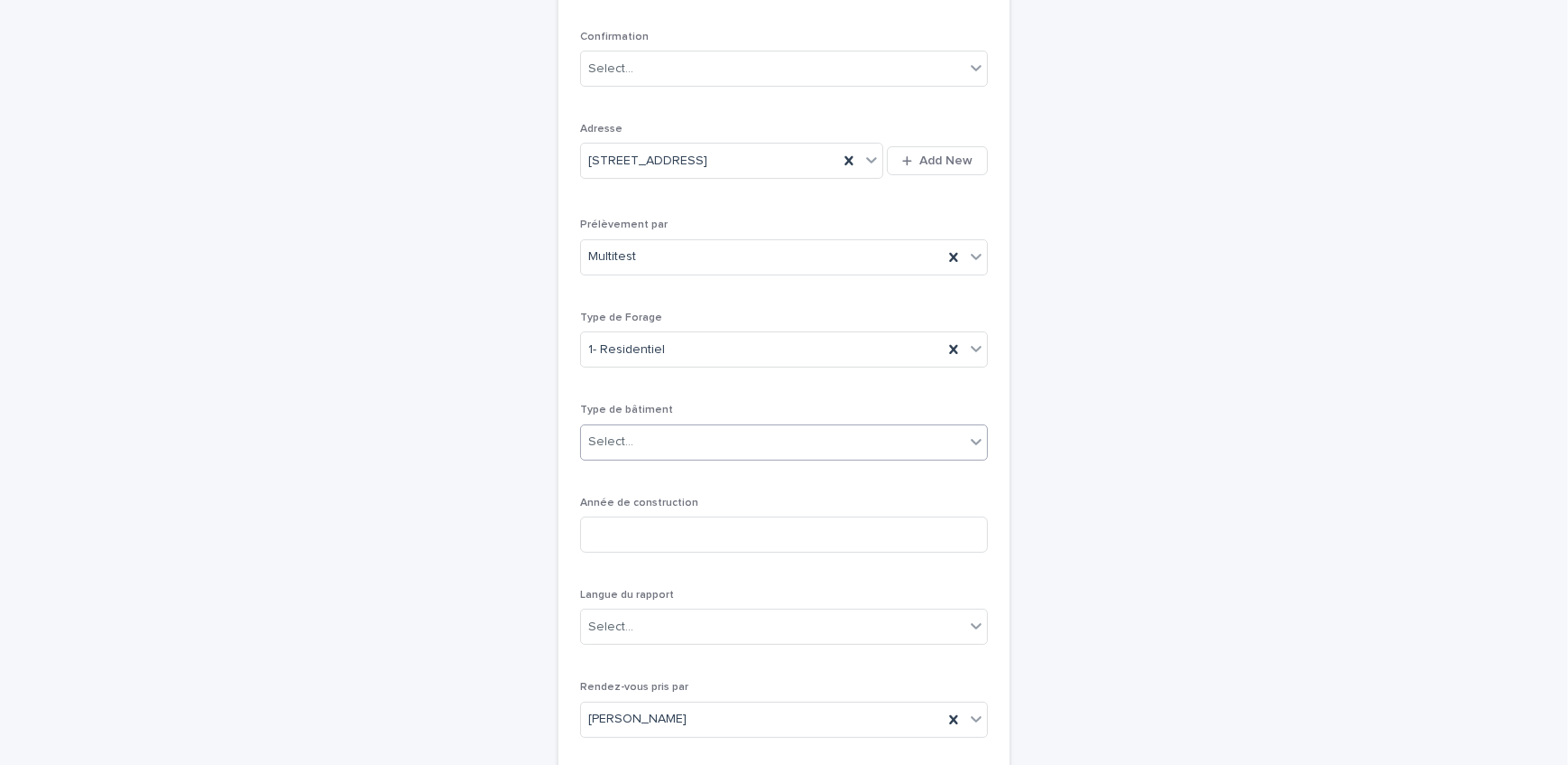
click at [730, 440] on div "Select..." at bounding box center [773, 441] width 383 height 29
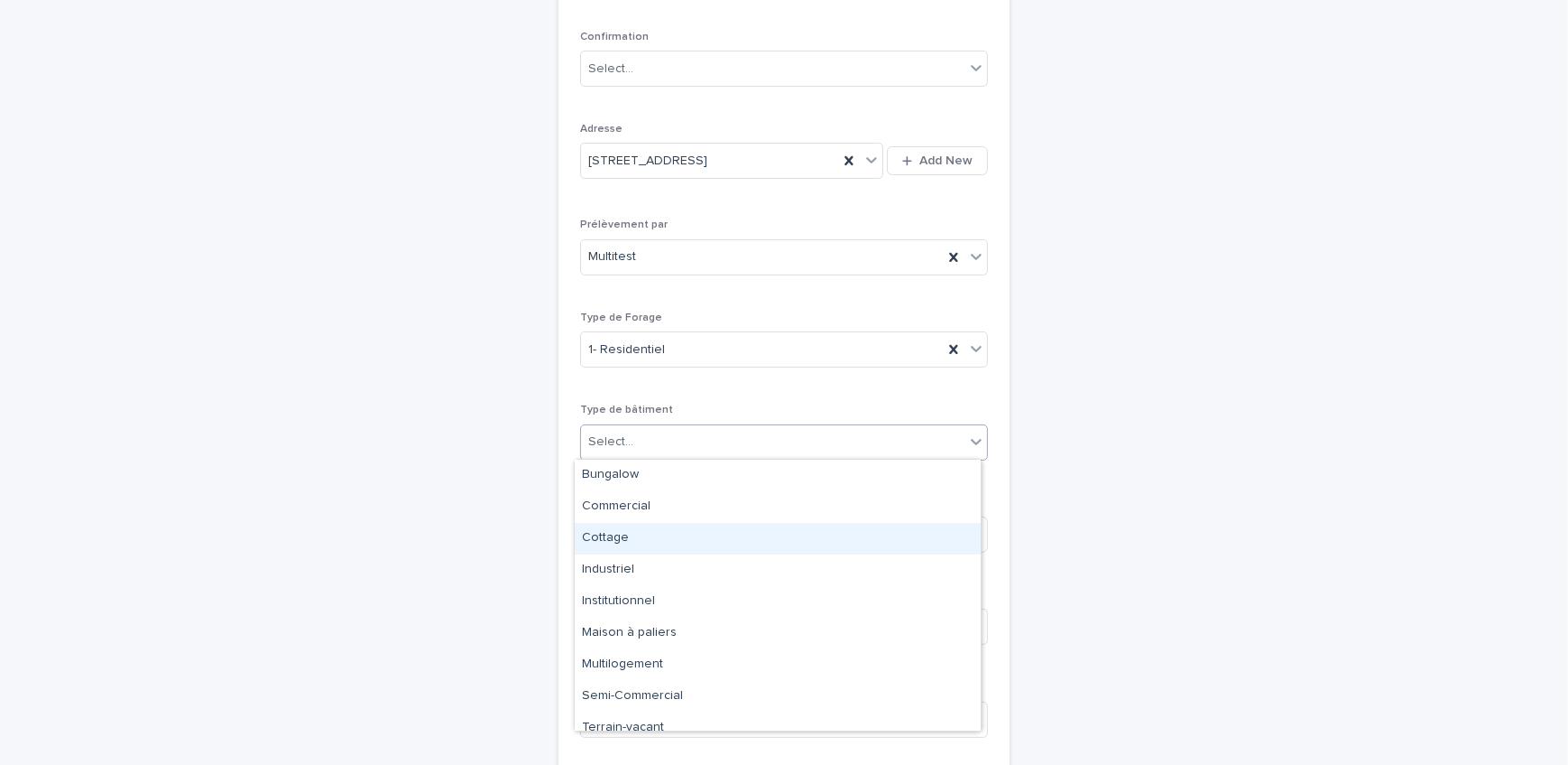
click at [662, 544] on div "Cottage" at bounding box center [778, 538] width 406 height 31
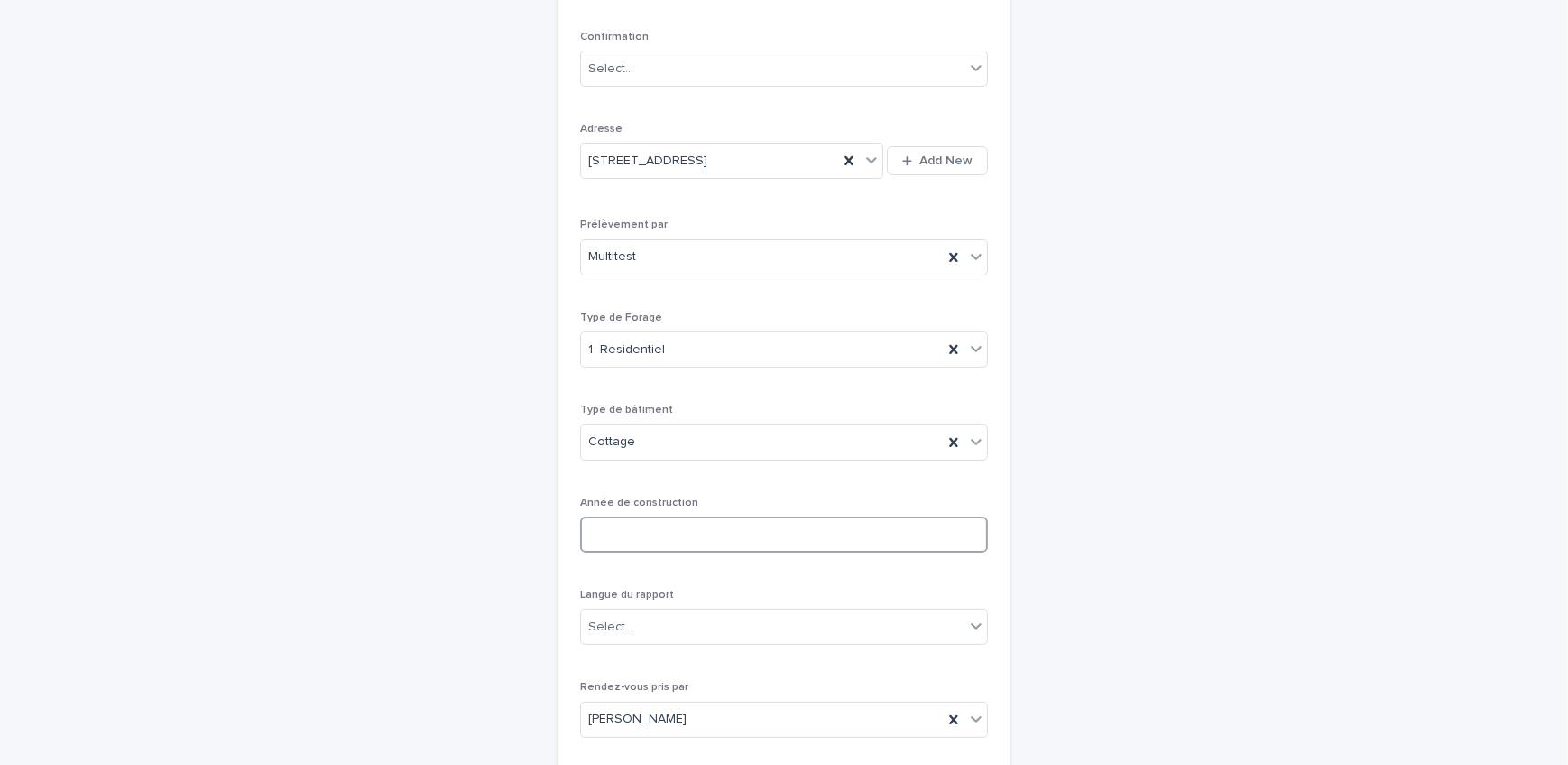
drag, startPoint x: 734, startPoint y: 533, endPoint x: 626, endPoint y: 527, distance: 108.2
click at [734, 533] on input at bounding box center [784, 534] width 408 height 36
type input "****"
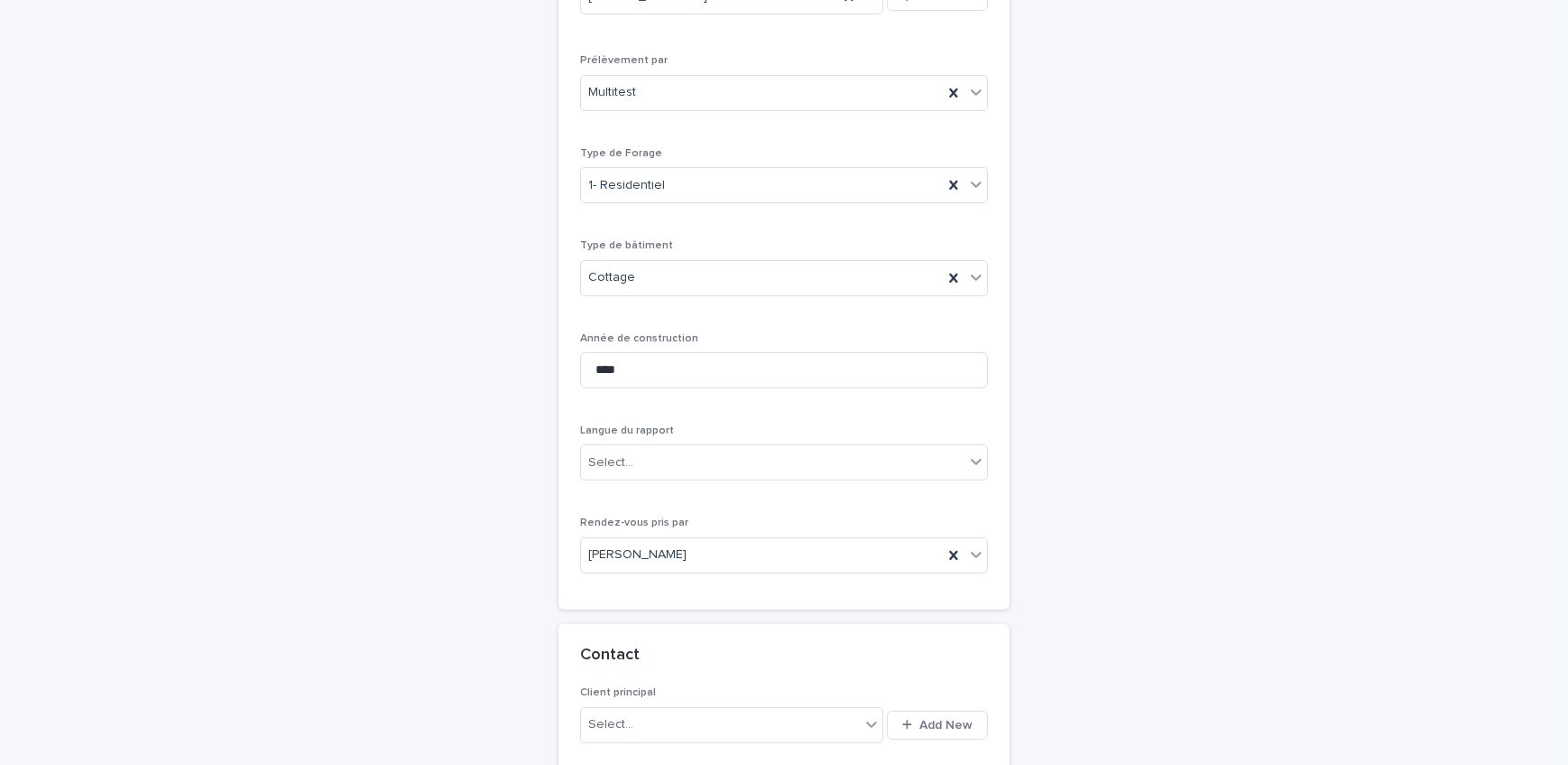
scroll to position [713, 0]
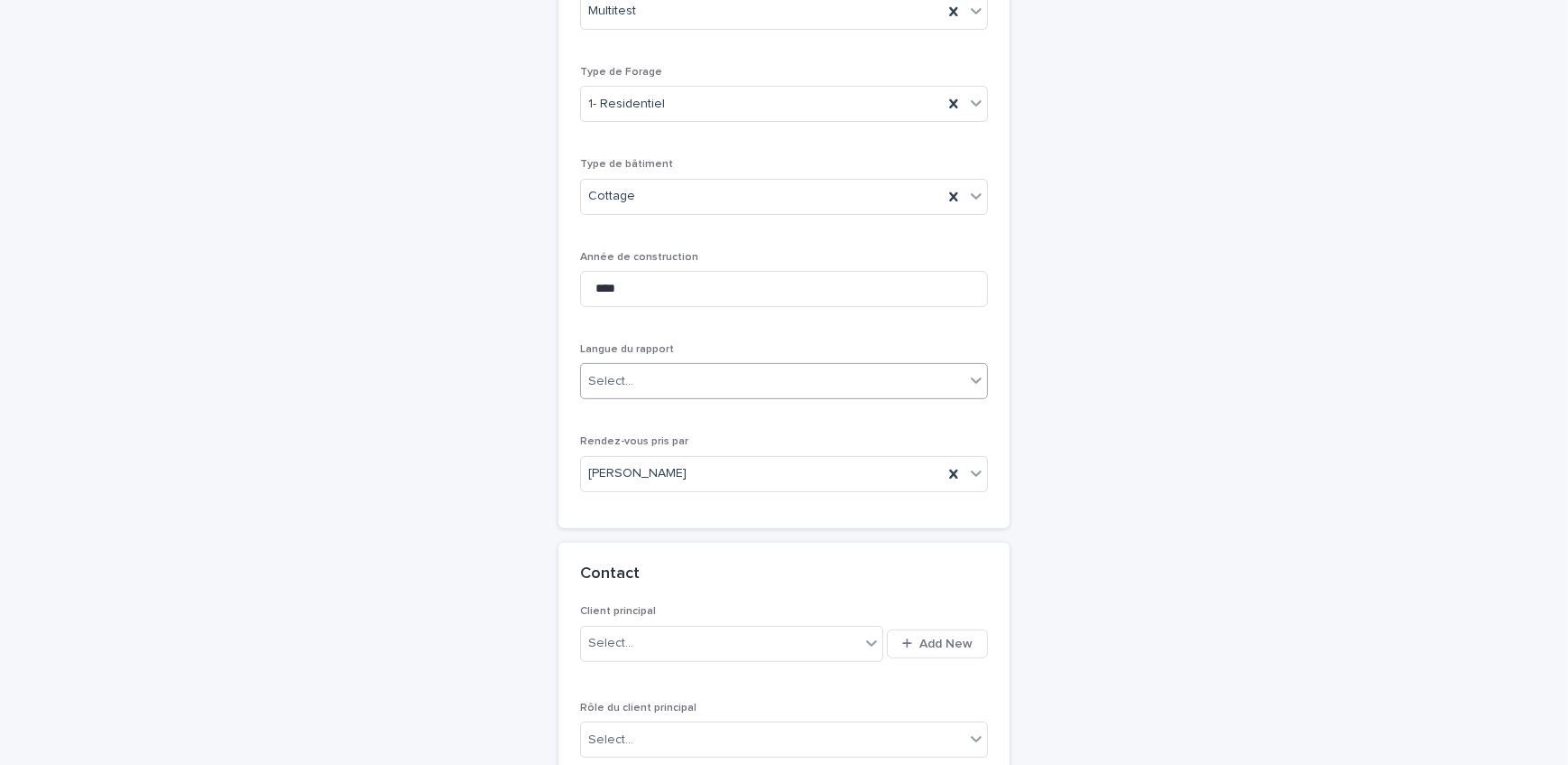
click at [676, 385] on div "Select..." at bounding box center [773, 382] width 383 height 29
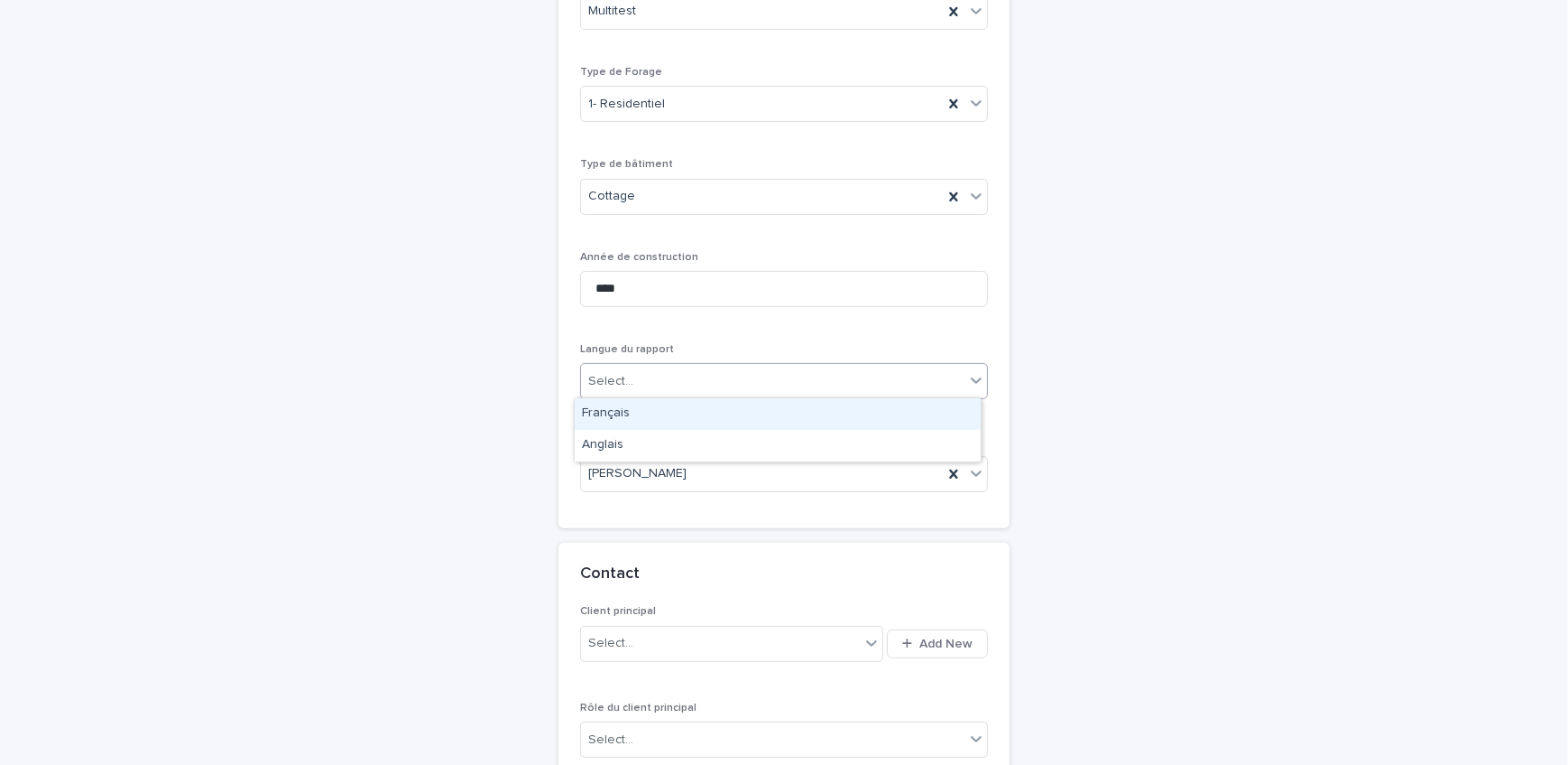
click at [626, 418] on div "Français" at bounding box center [778, 414] width 406 height 31
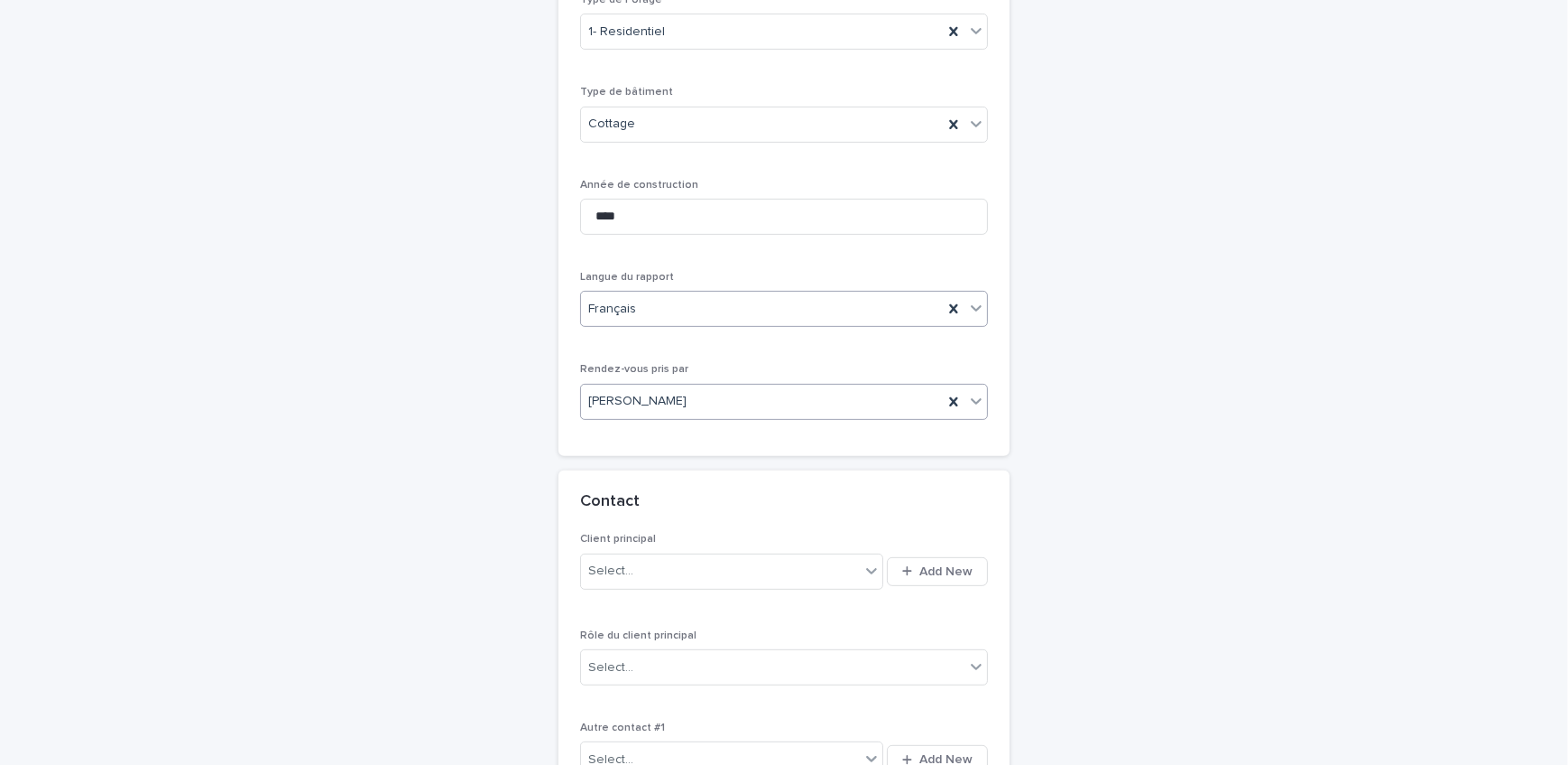
scroll to position [959, 0]
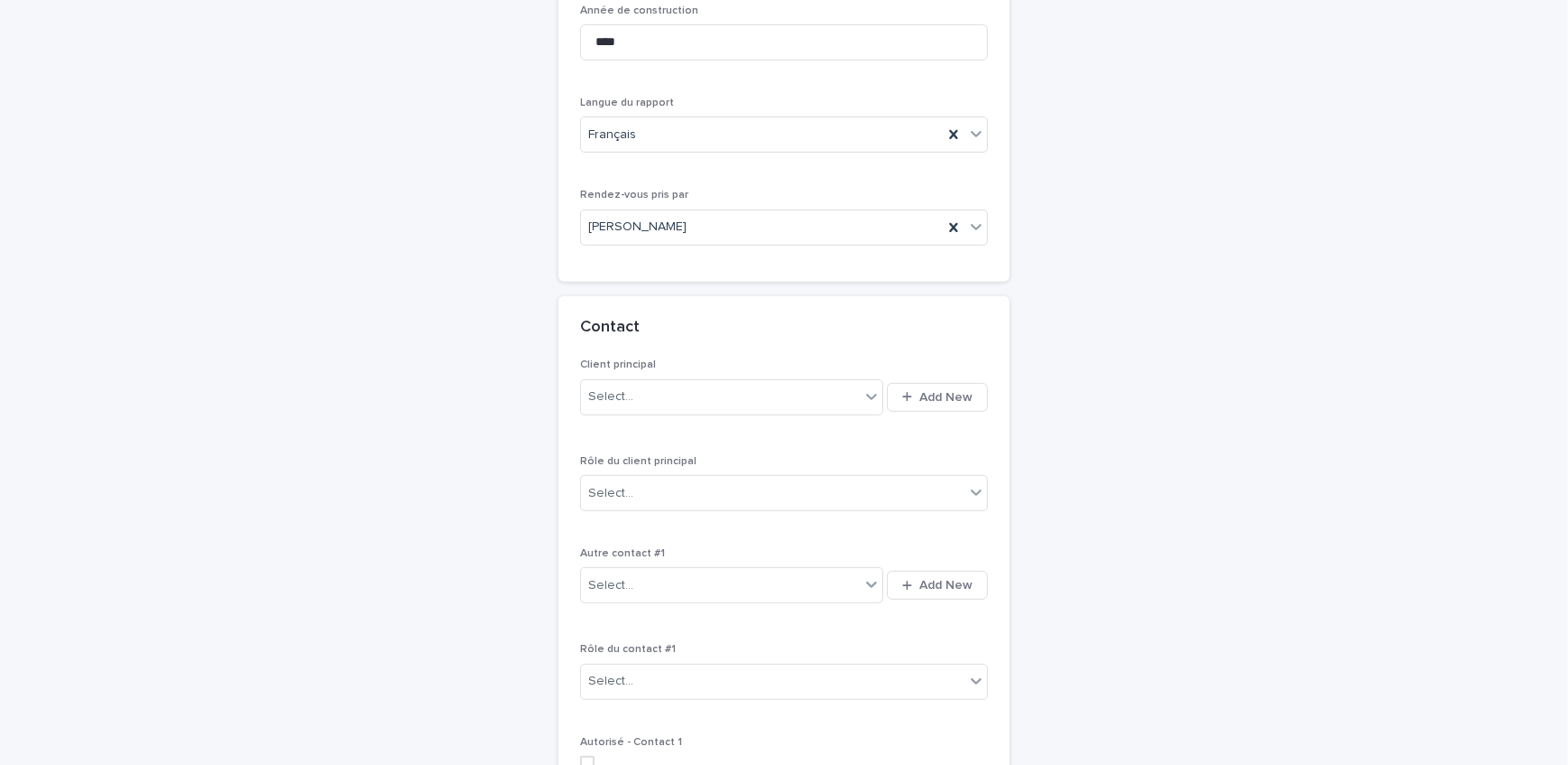
click at [925, 379] on div "Select... Add New" at bounding box center [784, 396] width 408 height 43
click at [925, 385] on button "Add New" at bounding box center [938, 396] width 101 height 29
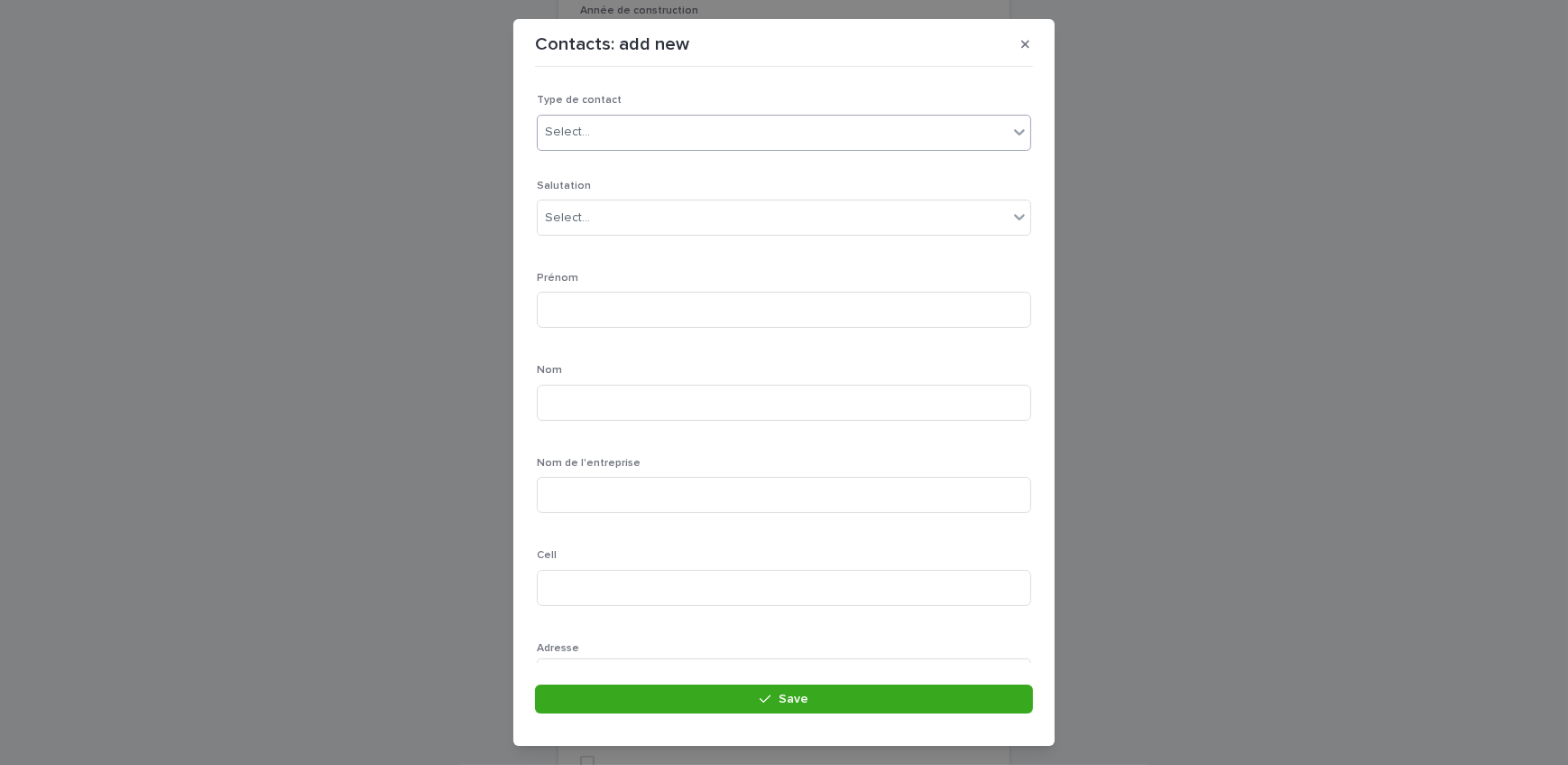
click at [636, 141] on div "Select..." at bounding box center [773, 132] width 470 height 29
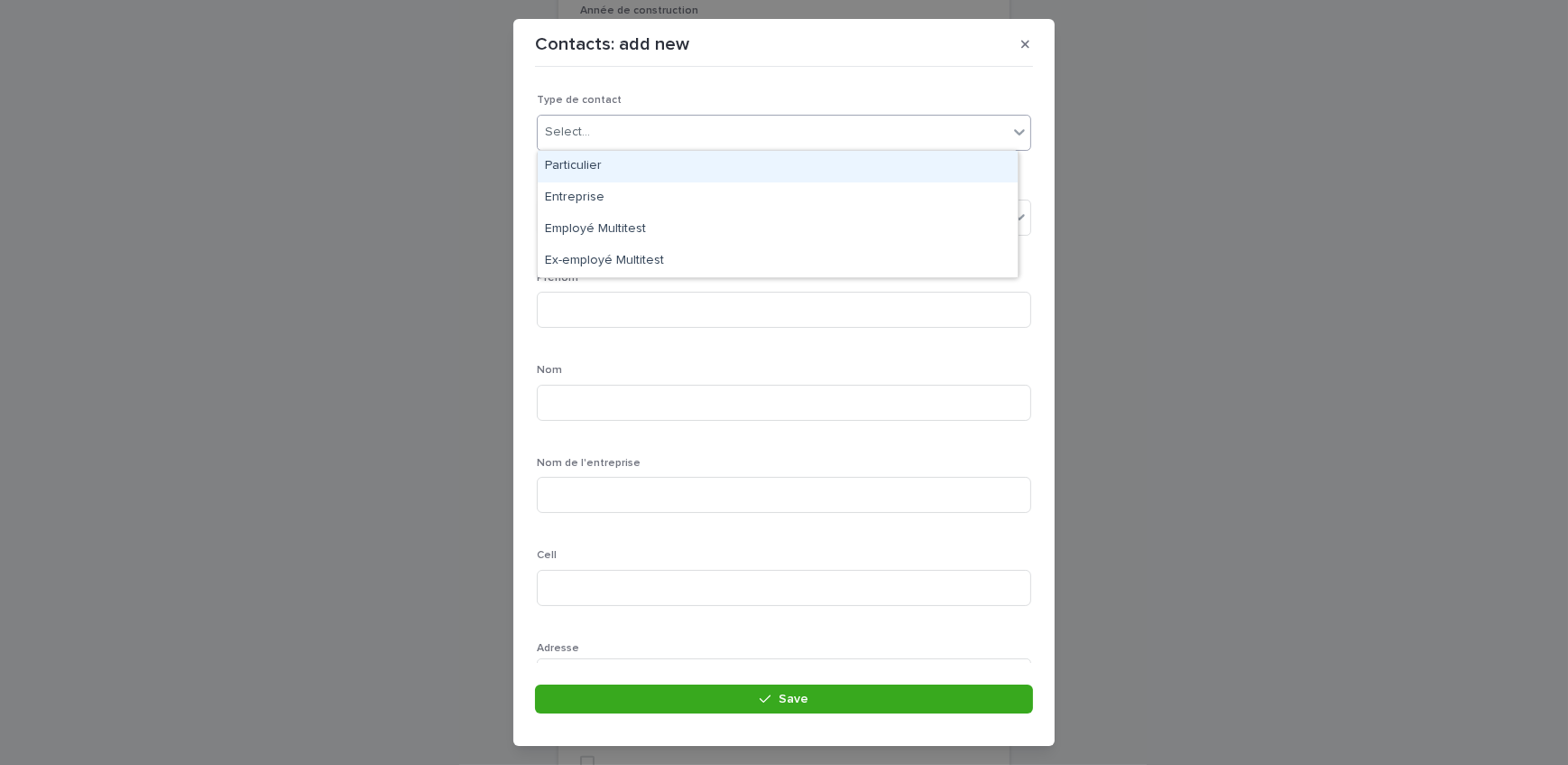
click at [640, 164] on div "Particulier" at bounding box center [778, 167] width 480 height 31
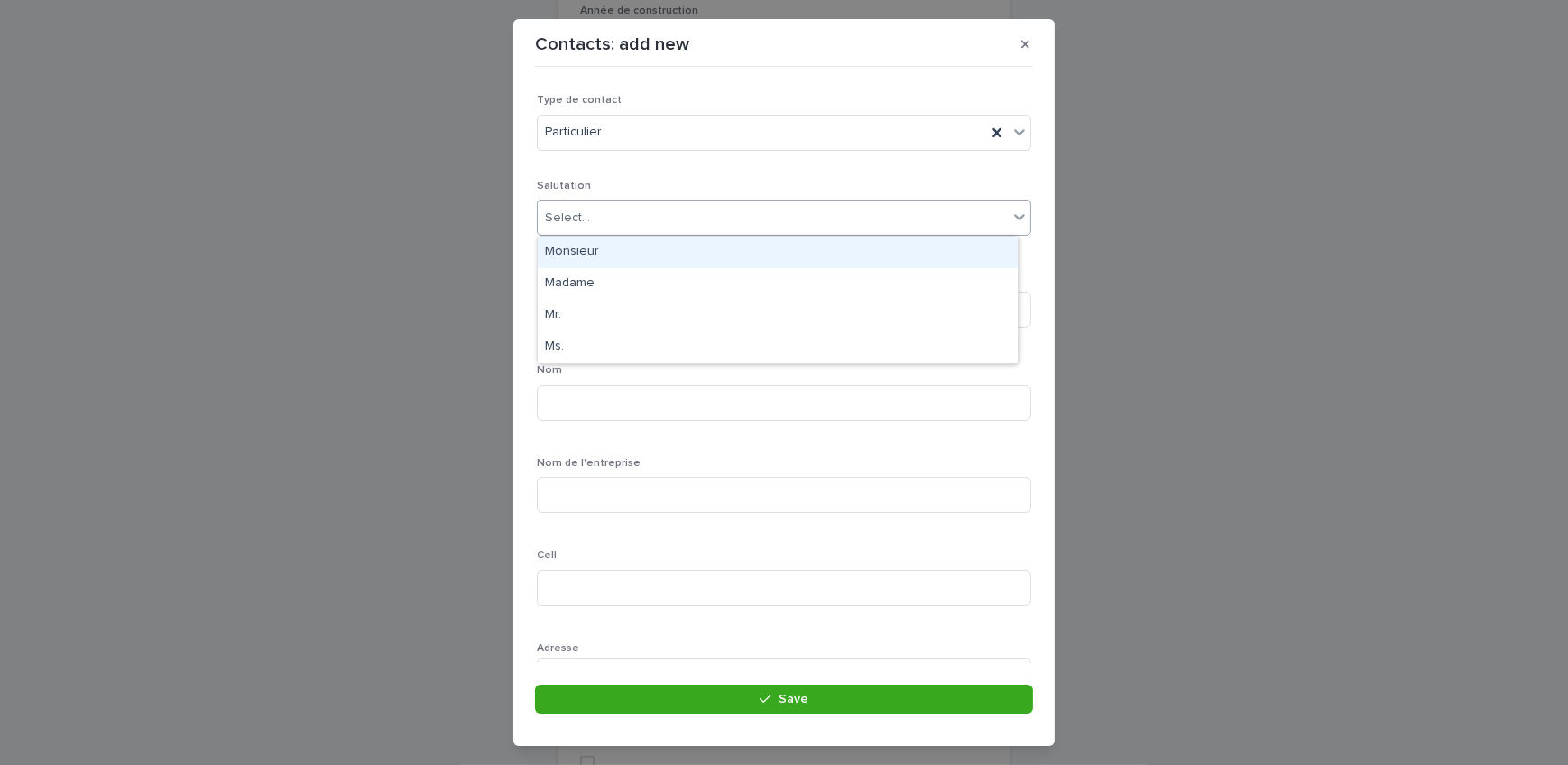
click at [643, 214] on div "Select..." at bounding box center [773, 218] width 470 height 29
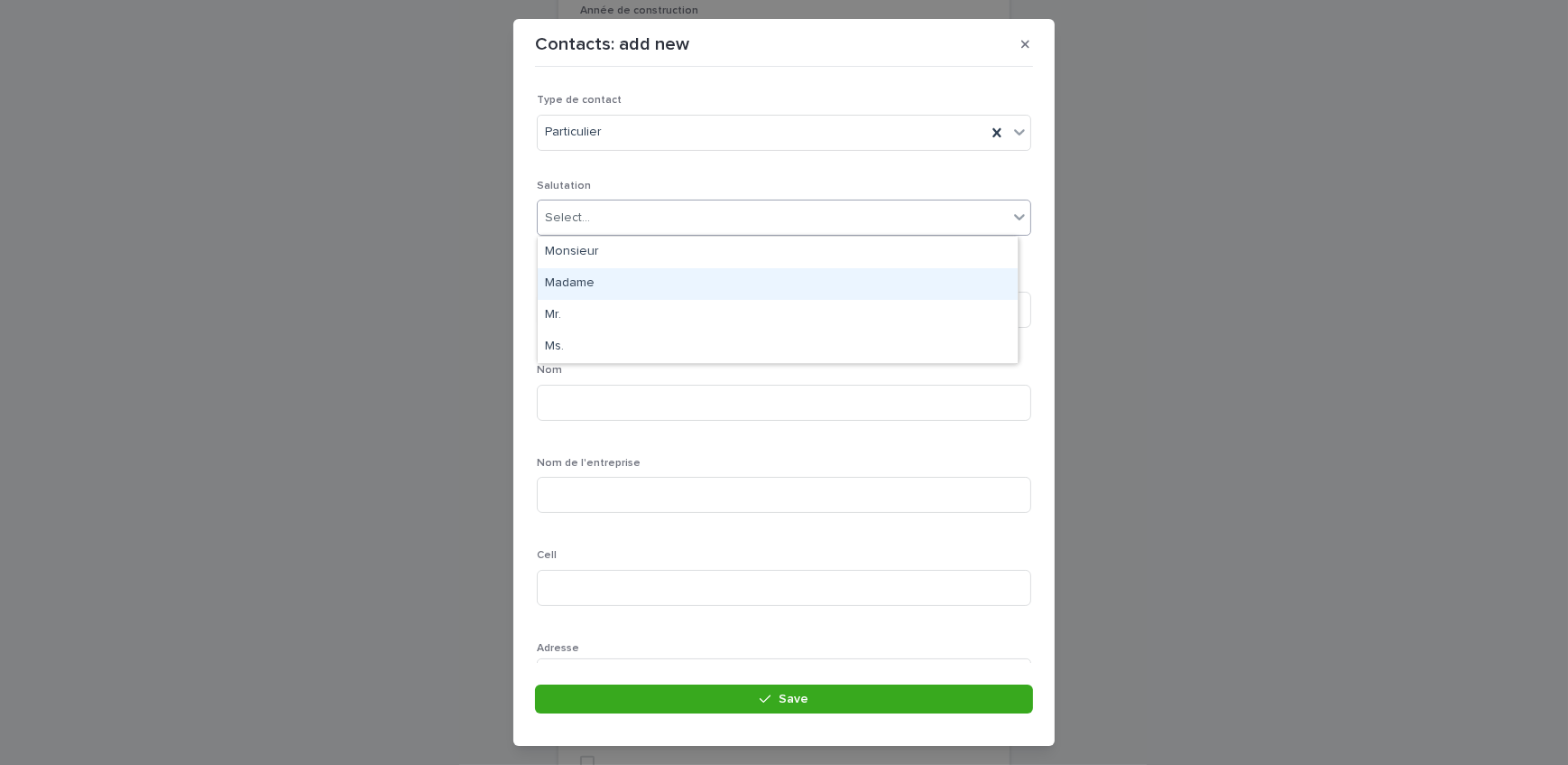
click at [638, 271] on div "Madame" at bounding box center [778, 284] width 480 height 31
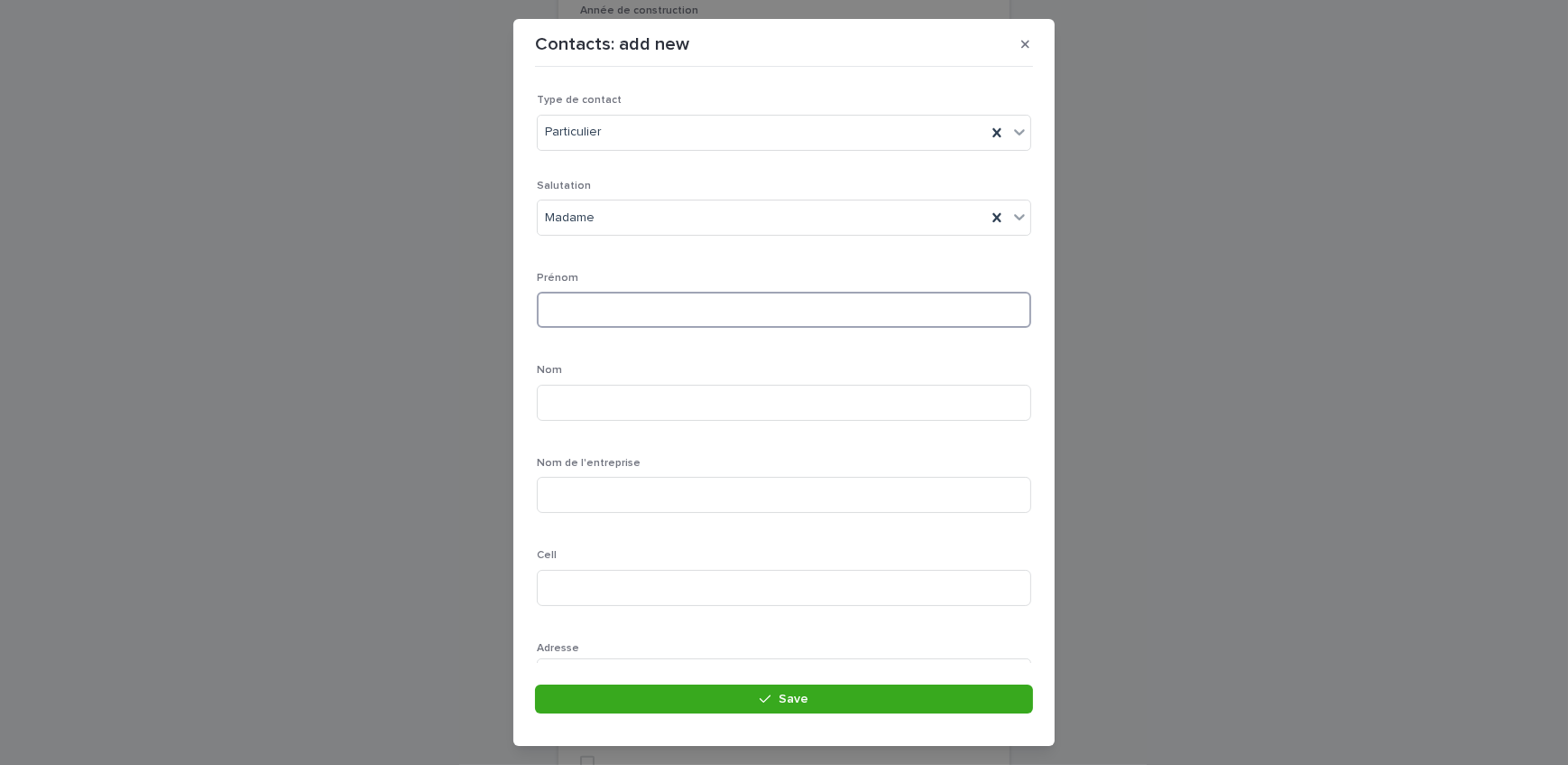
click at [559, 306] on input at bounding box center [784, 309] width 495 height 36
type input "********"
click at [570, 407] on input at bounding box center [784, 402] width 495 height 36
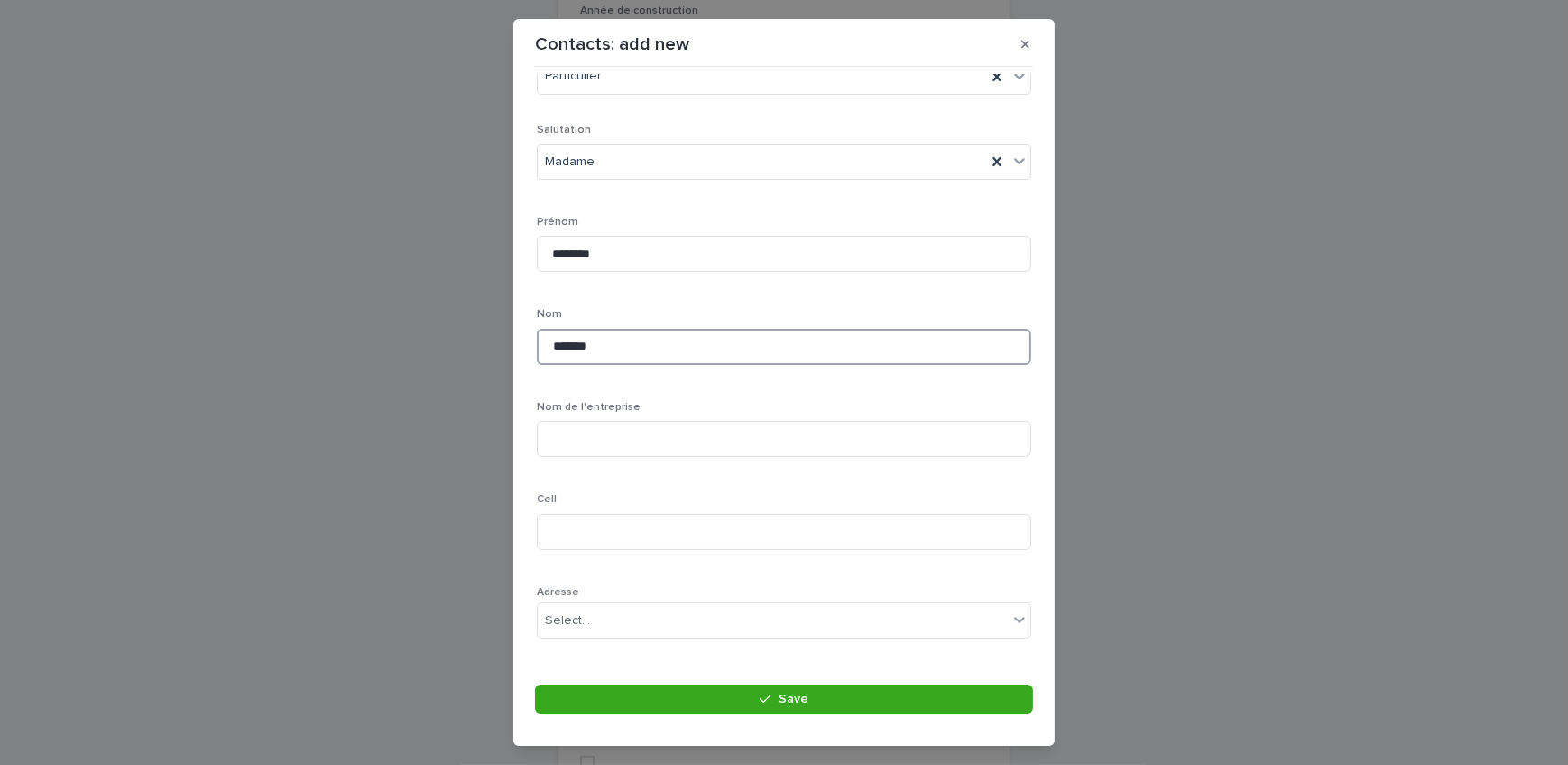
scroll to position [81, 0]
type input "*******"
click at [581, 500] on input at bounding box center [784, 506] width 495 height 36
type input "**********"
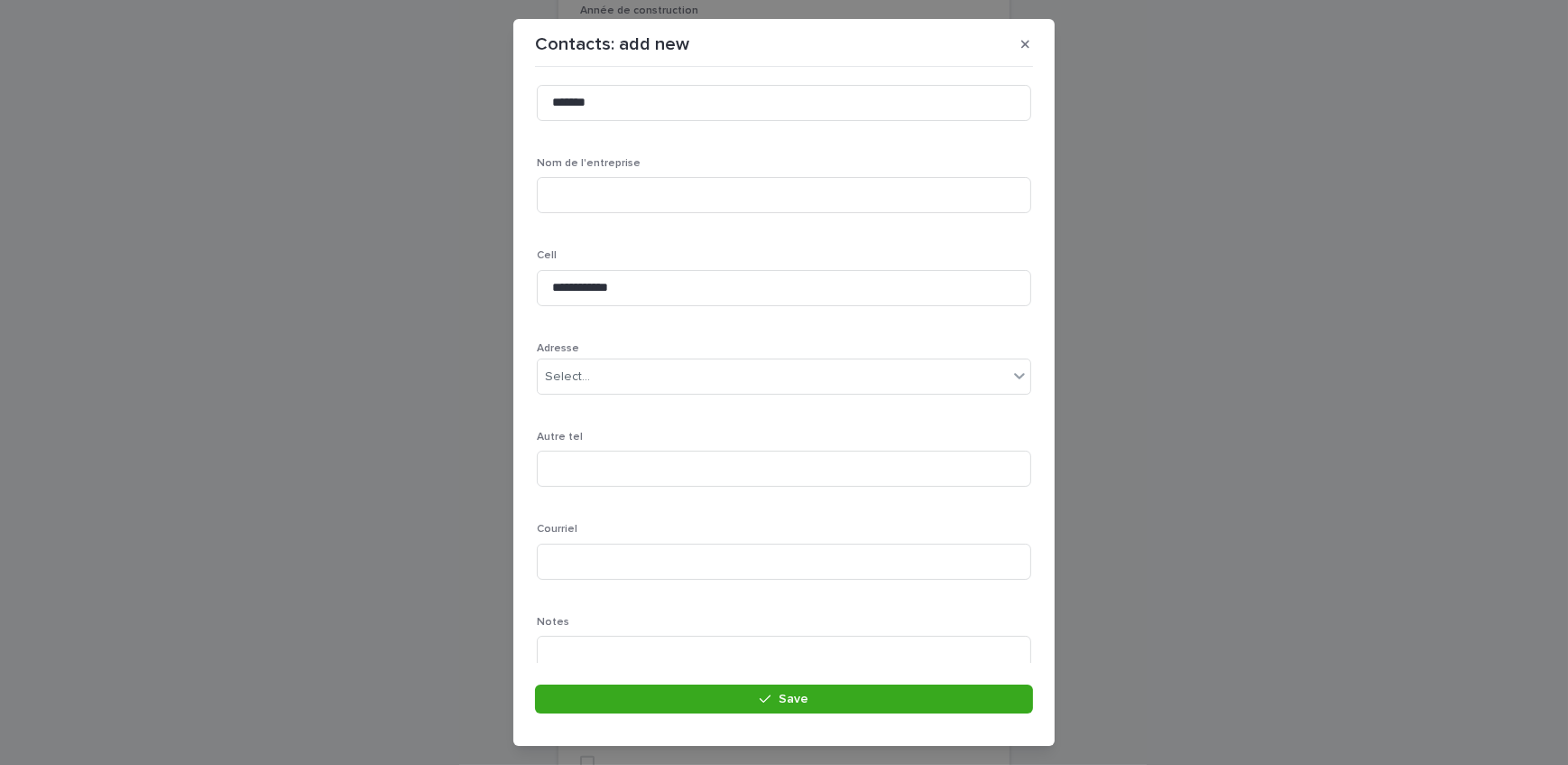
scroll to position [328, 0]
click at [619, 542] on input at bounding box center [784, 533] width 495 height 36
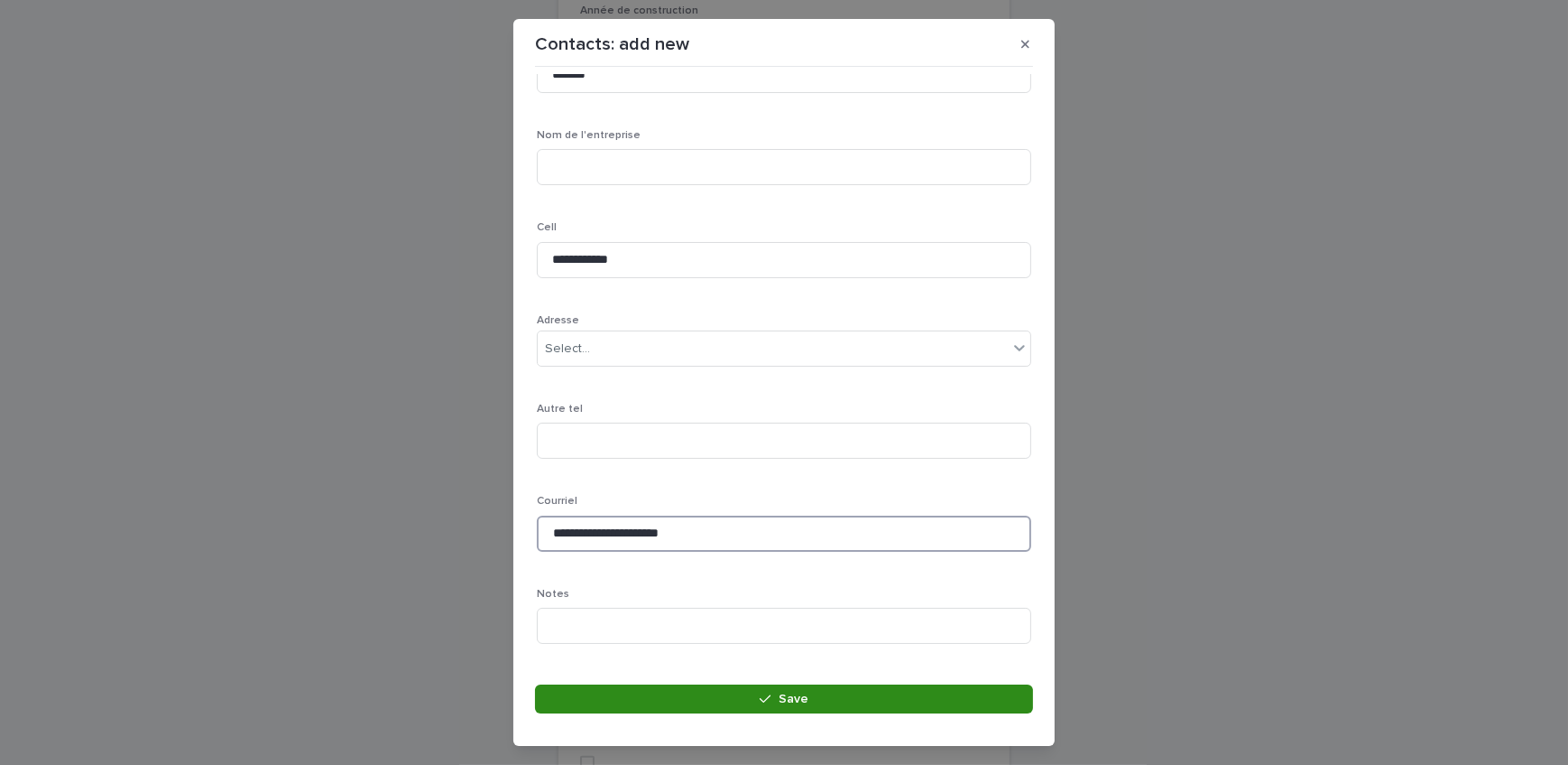
type input "**********"
click at [731, 697] on button "Save" at bounding box center [784, 699] width 498 height 29
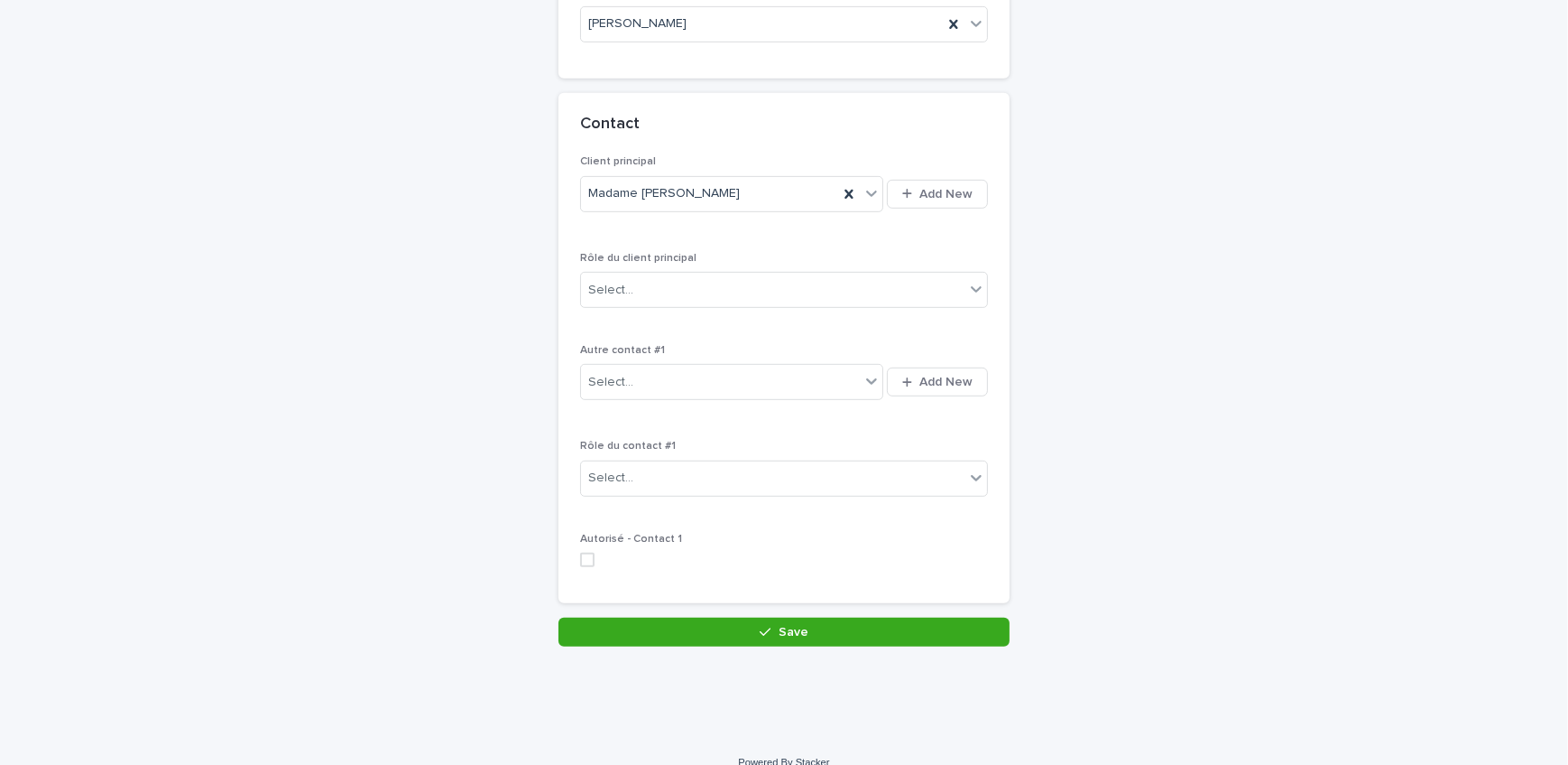
scroll to position [1183, 0]
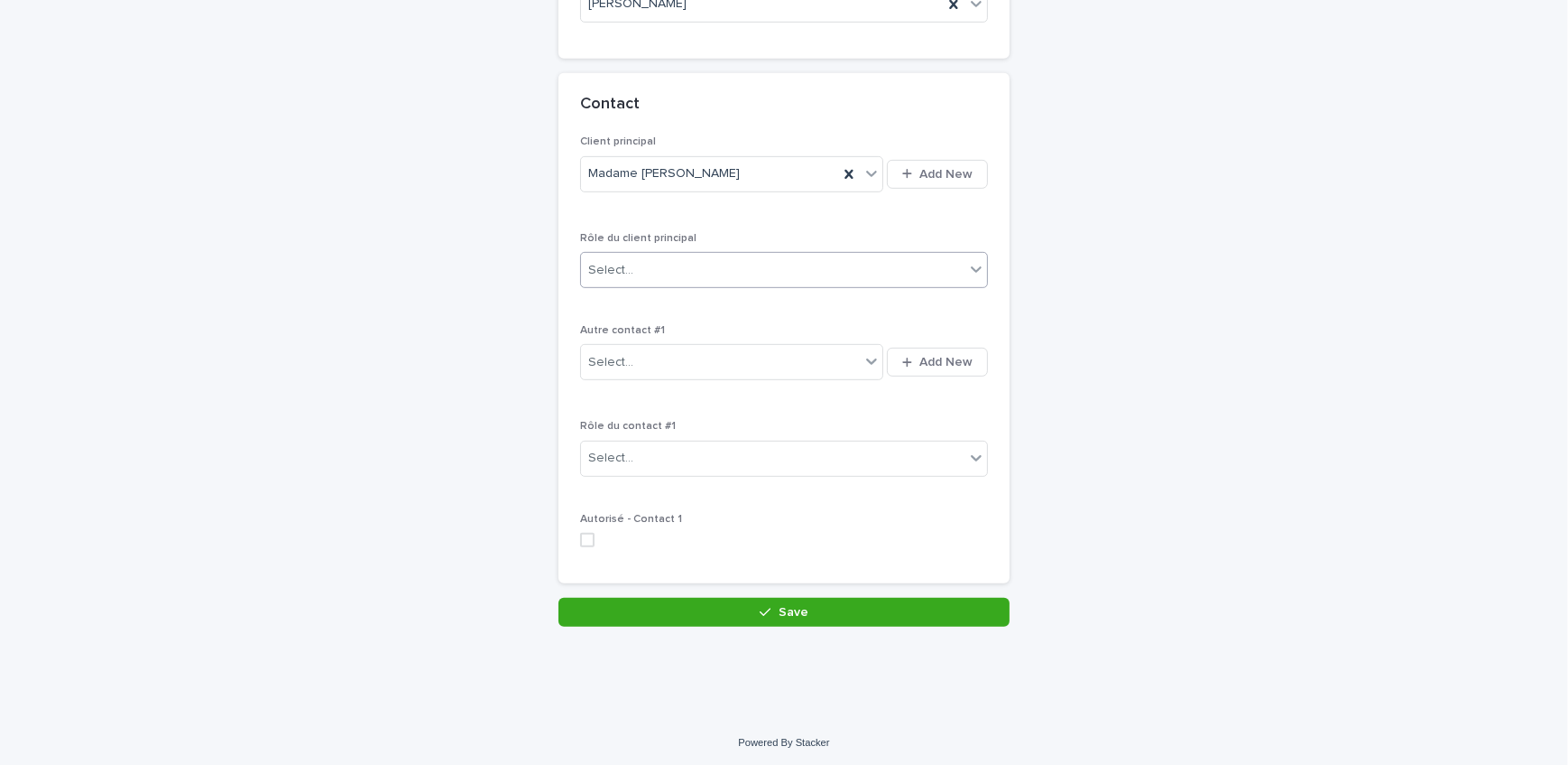
click at [731, 262] on div "Select..." at bounding box center [773, 270] width 383 height 29
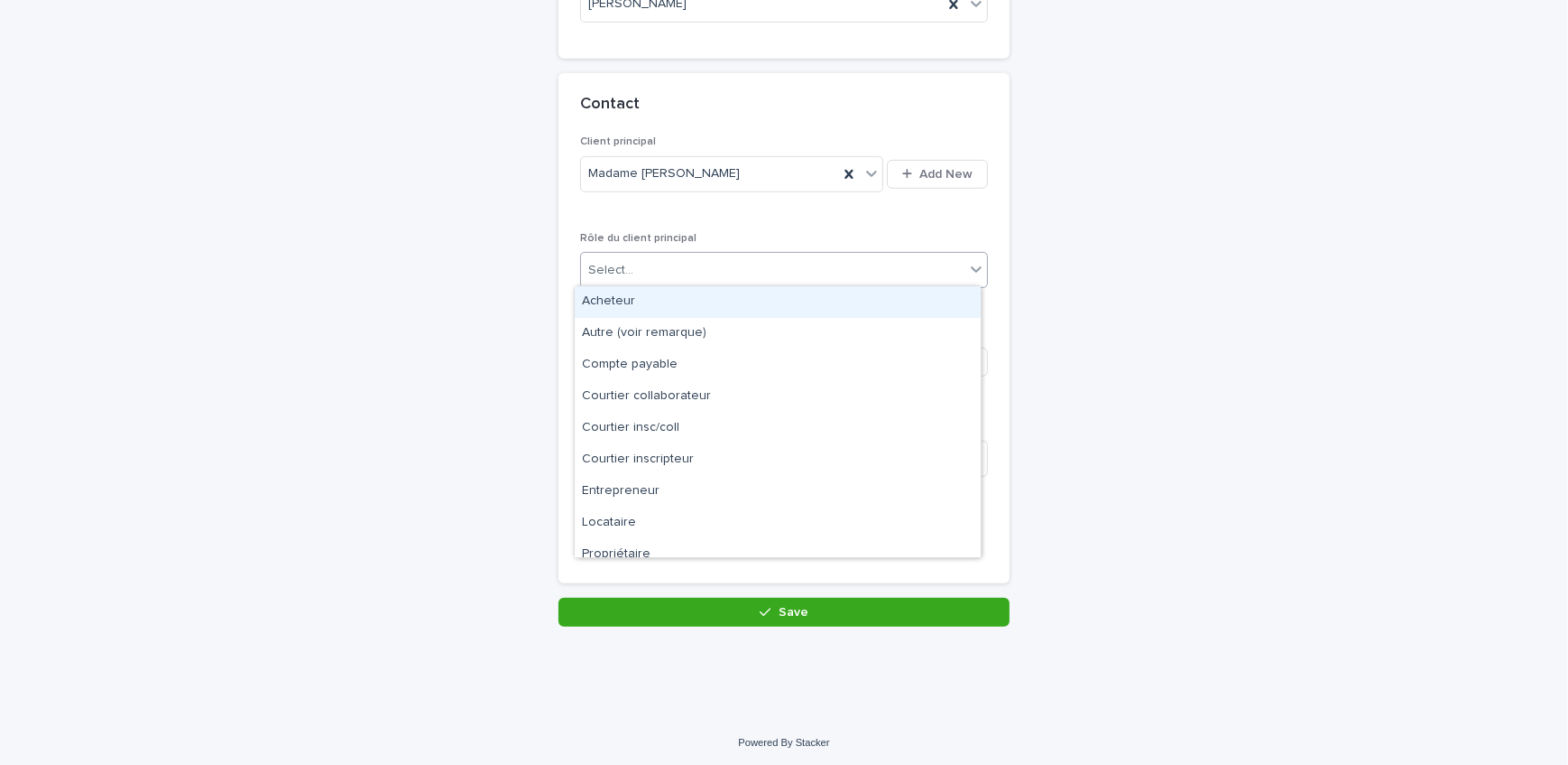
click at [719, 312] on div "Acheteur" at bounding box center [778, 302] width 406 height 31
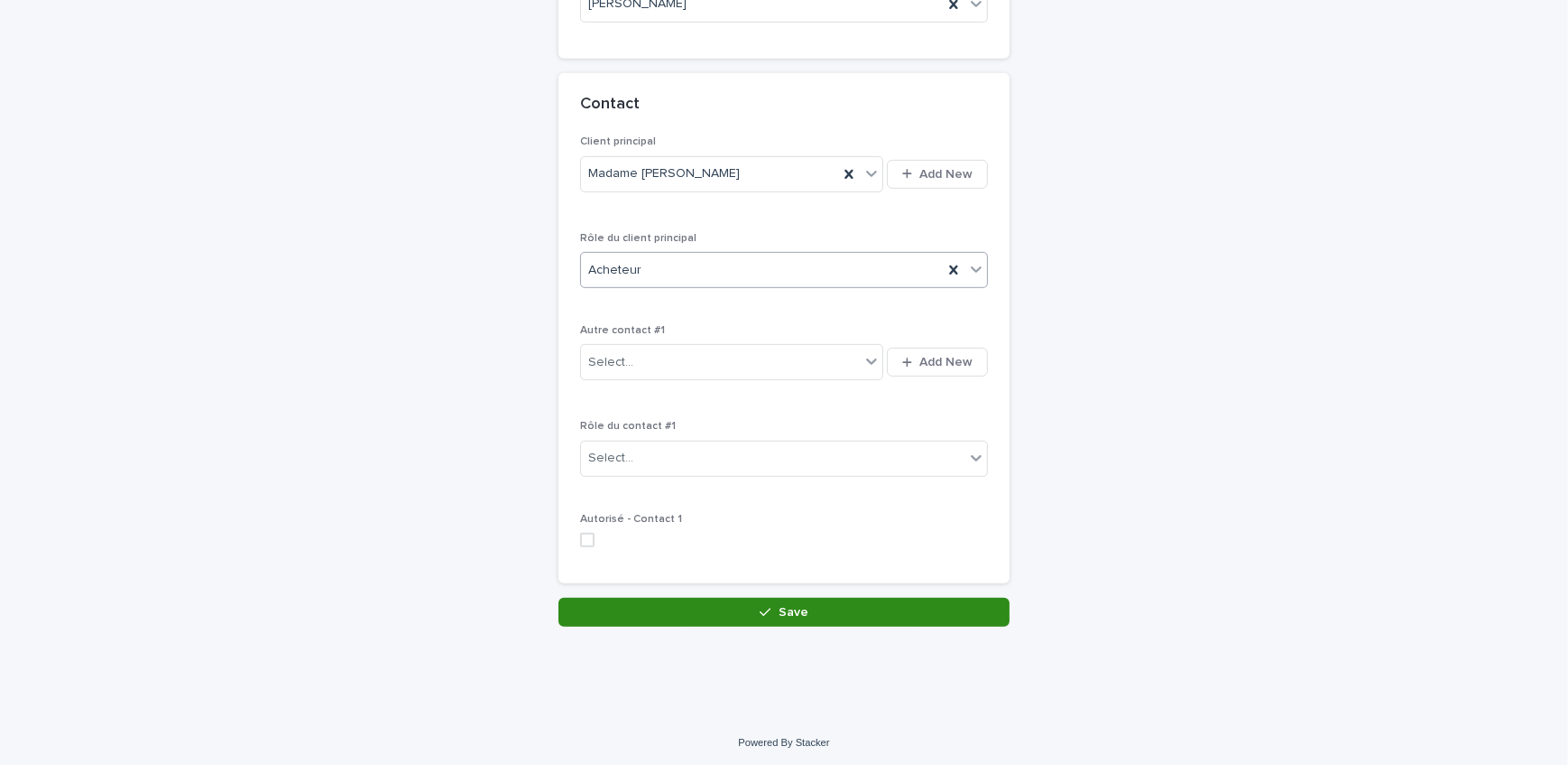
click at [766, 606] on div "button" at bounding box center [769, 612] width 18 height 13
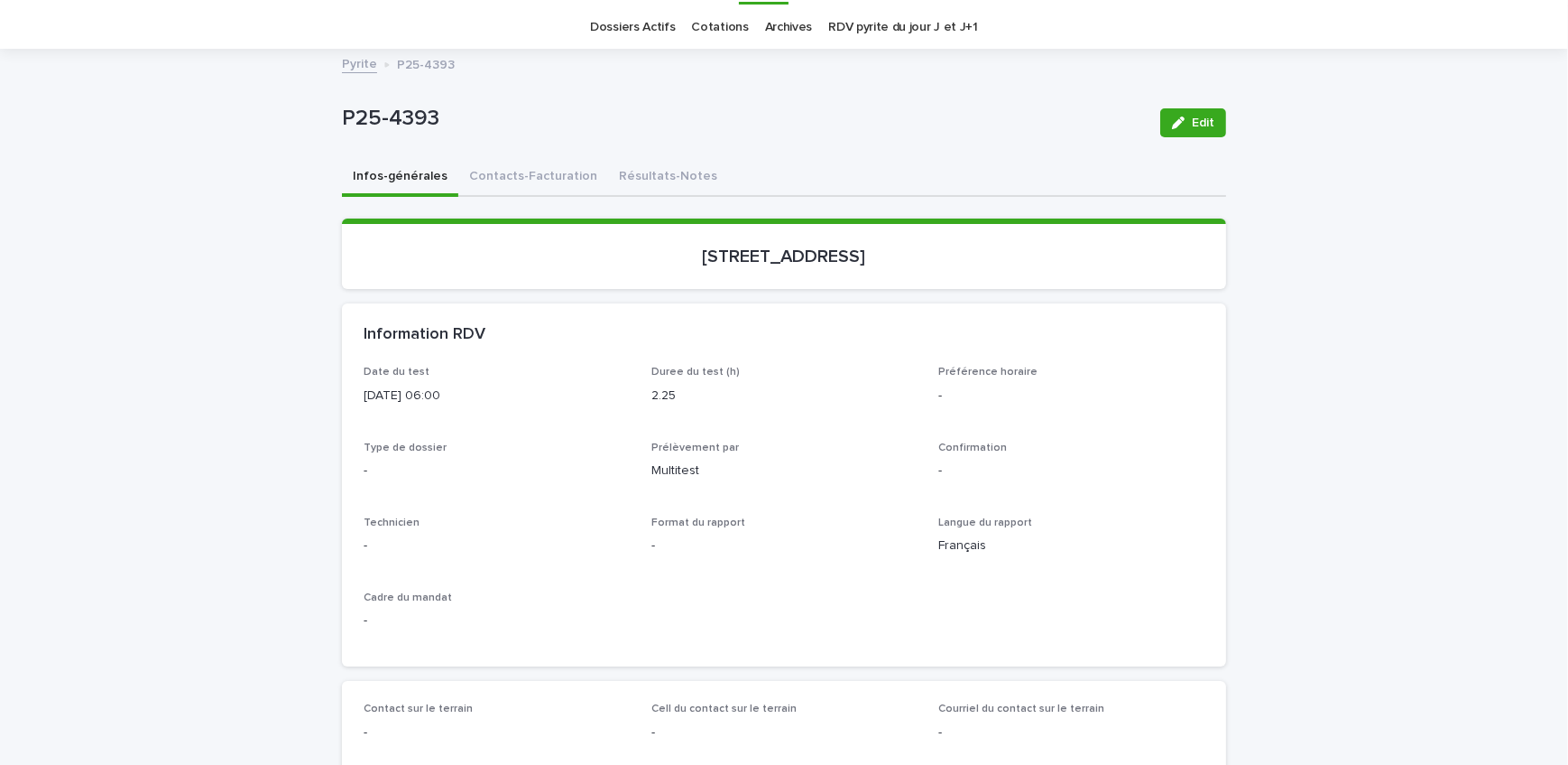
scroll to position [245, 0]
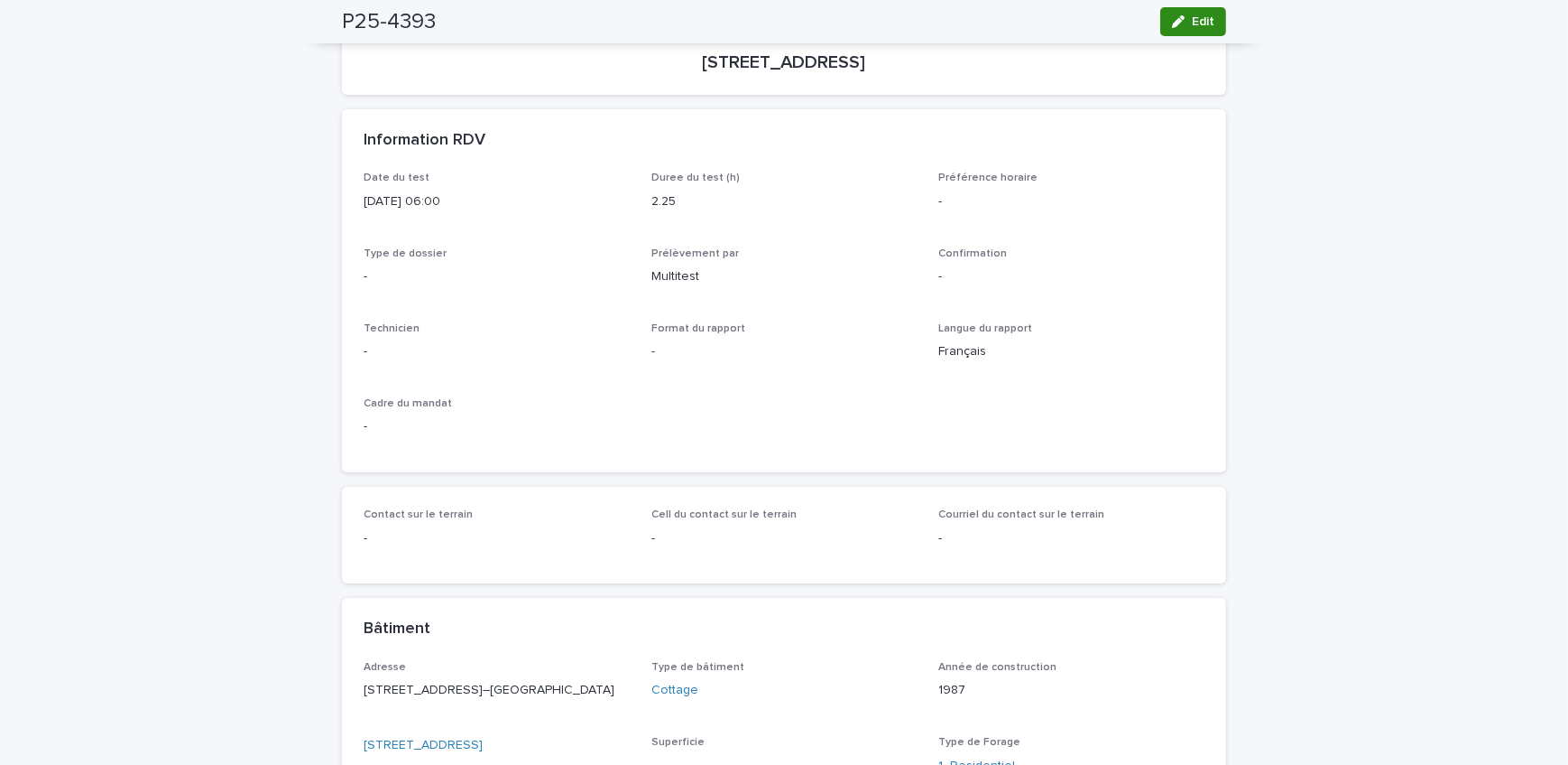
click at [1184, 24] on div "button" at bounding box center [1182, 22] width 20 height 13
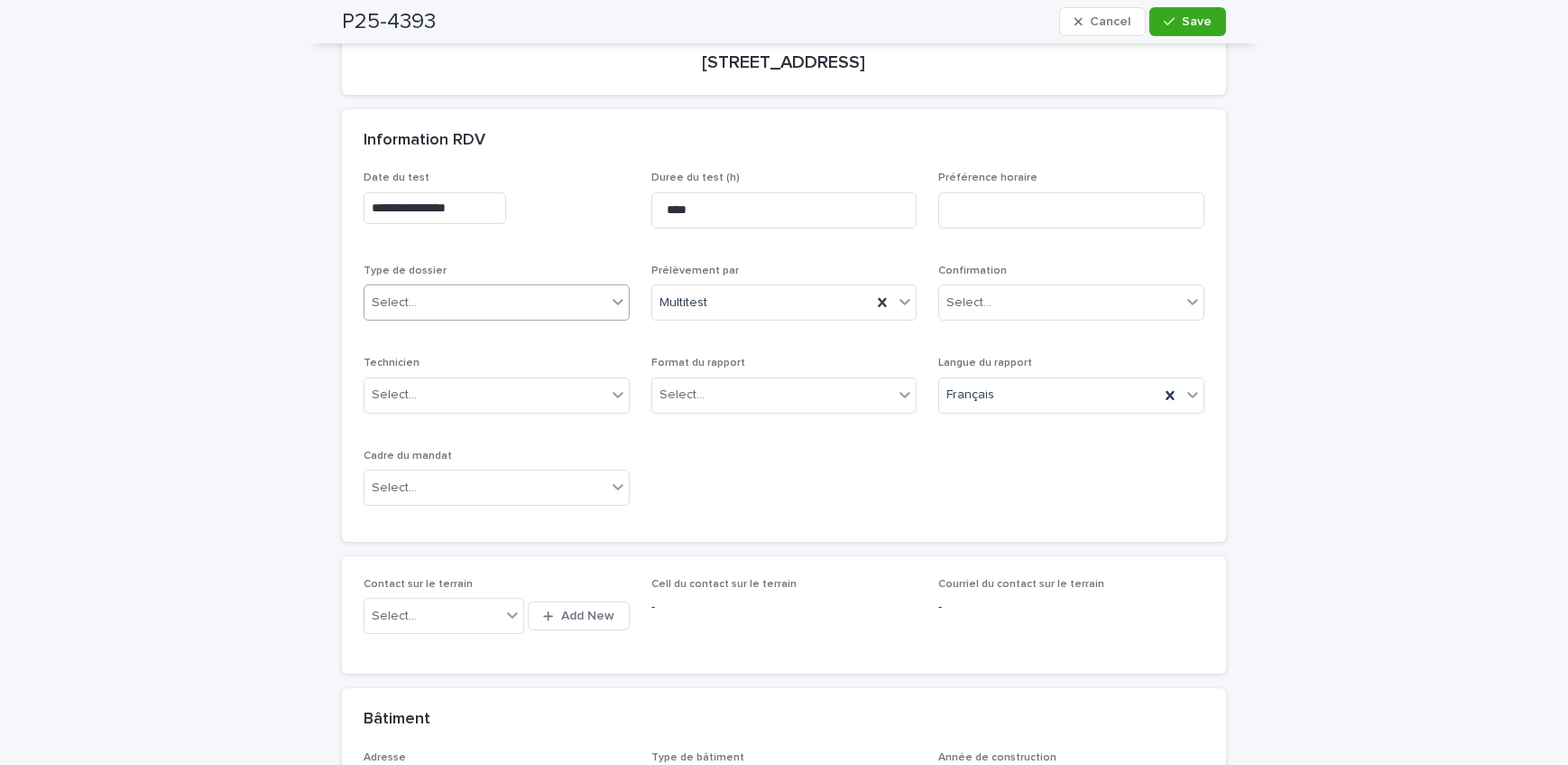
click at [460, 300] on div "Select..." at bounding box center [486, 302] width 242 height 29
click at [458, 337] on div "Échantillonnage" at bounding box center [490, 335] width 264 height 31
click at [685, 380] on div "Select..." at bounding box center [773, 394] width 242 height 29
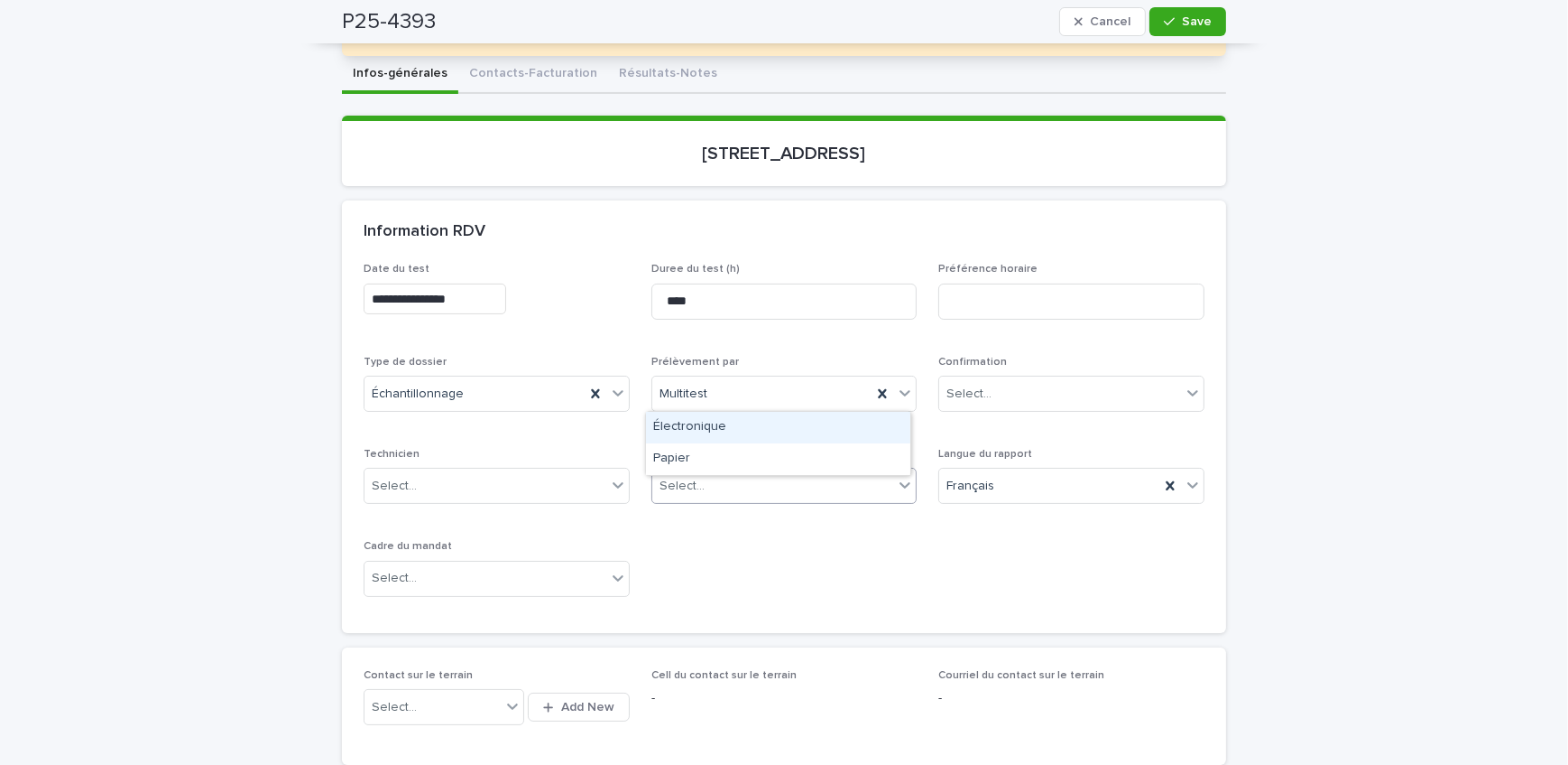
click at [718, 420] on div "Électronique" at bounding box center [778, 428] width 264 height 31
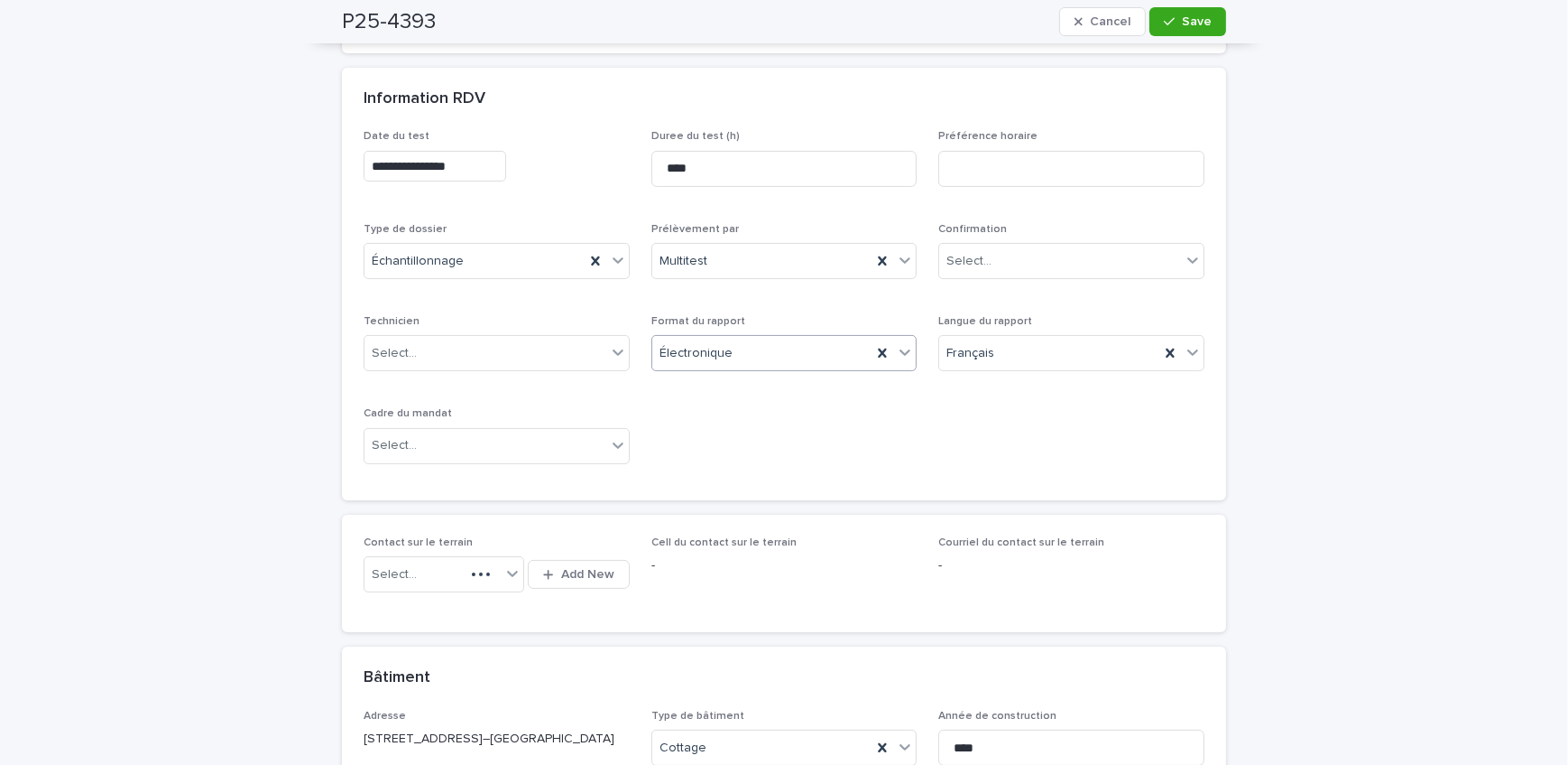
scroll to position [492, 0]
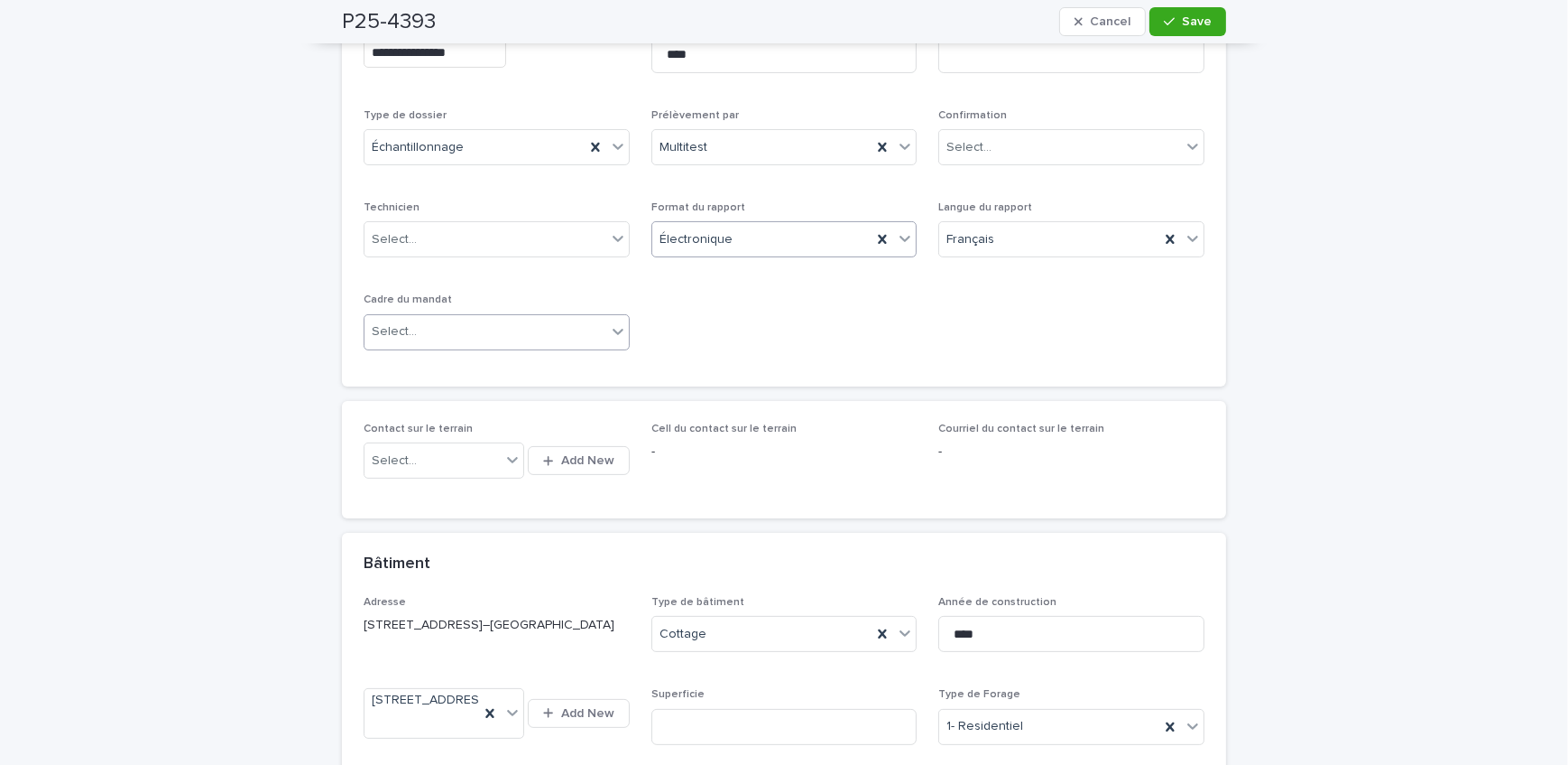
click at [448, 340] on div "Select..." at bounding box center [486, 332] width 242 height 29
click at [442, 397] on div "Transaction" at bounding box center [490, 395] width 264 height 31
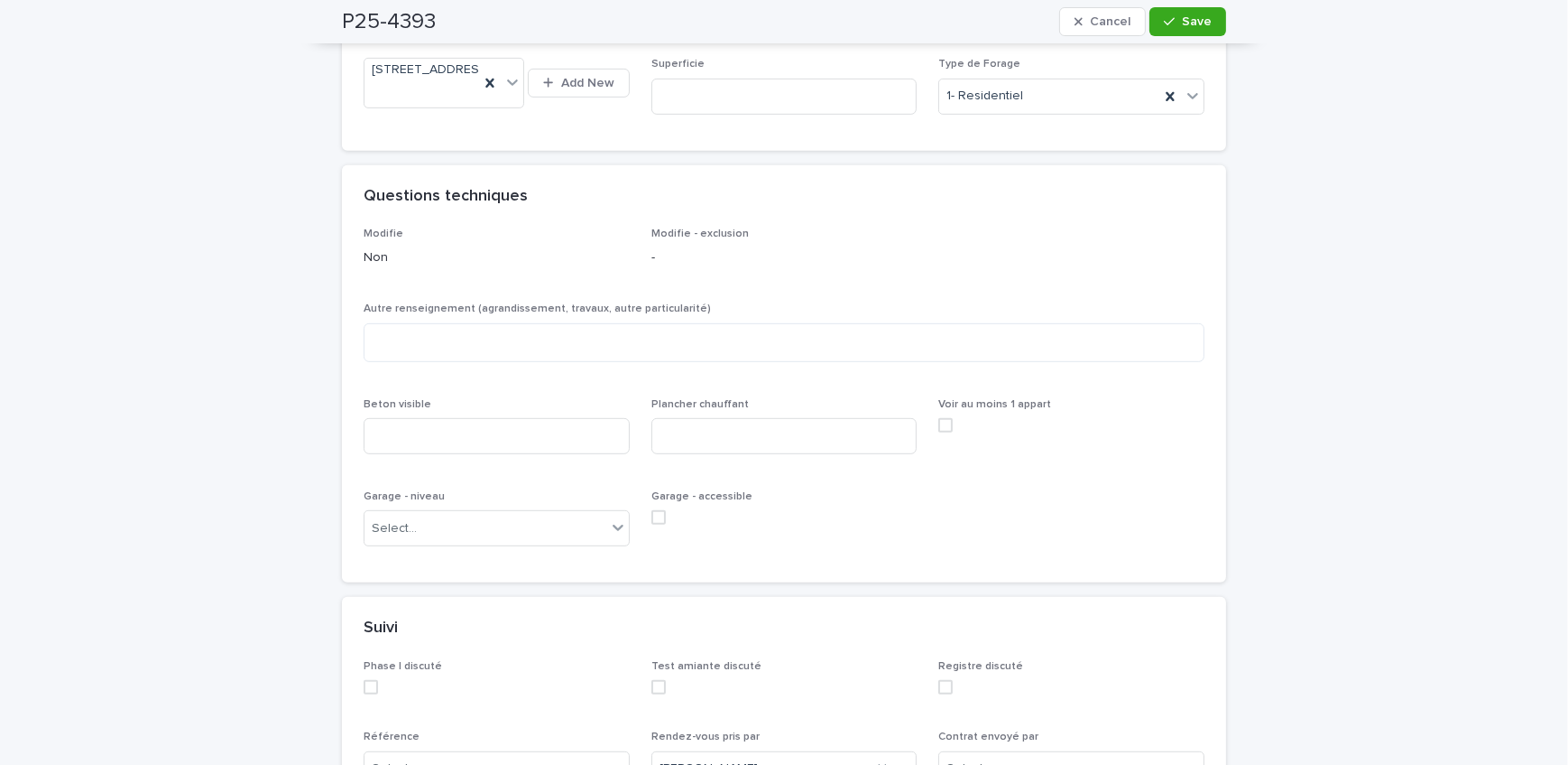
scroll to position [1148, 0]
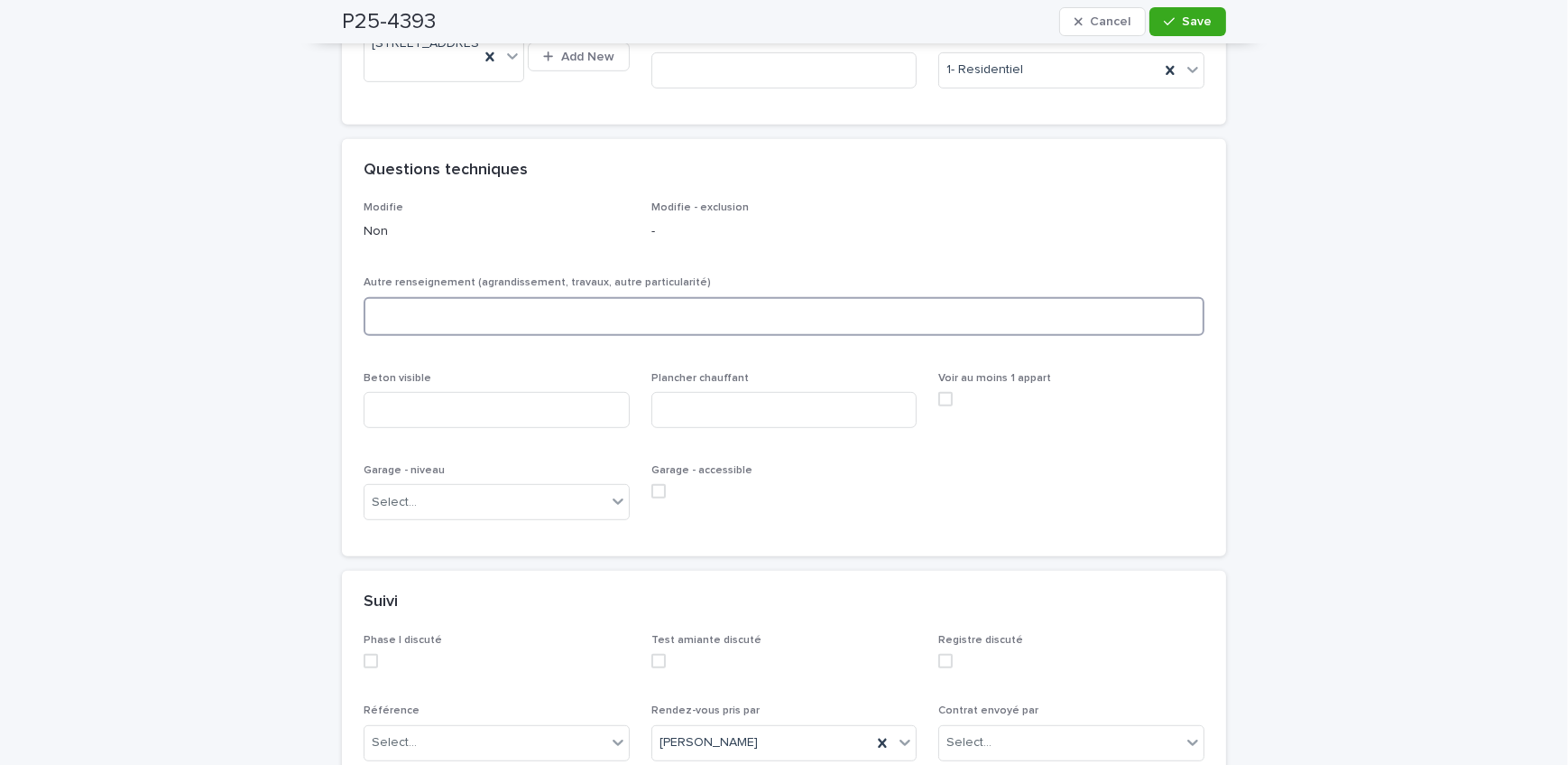
click at [455, 335] on textarea at bounding box center [784, 316] width 841 height 39
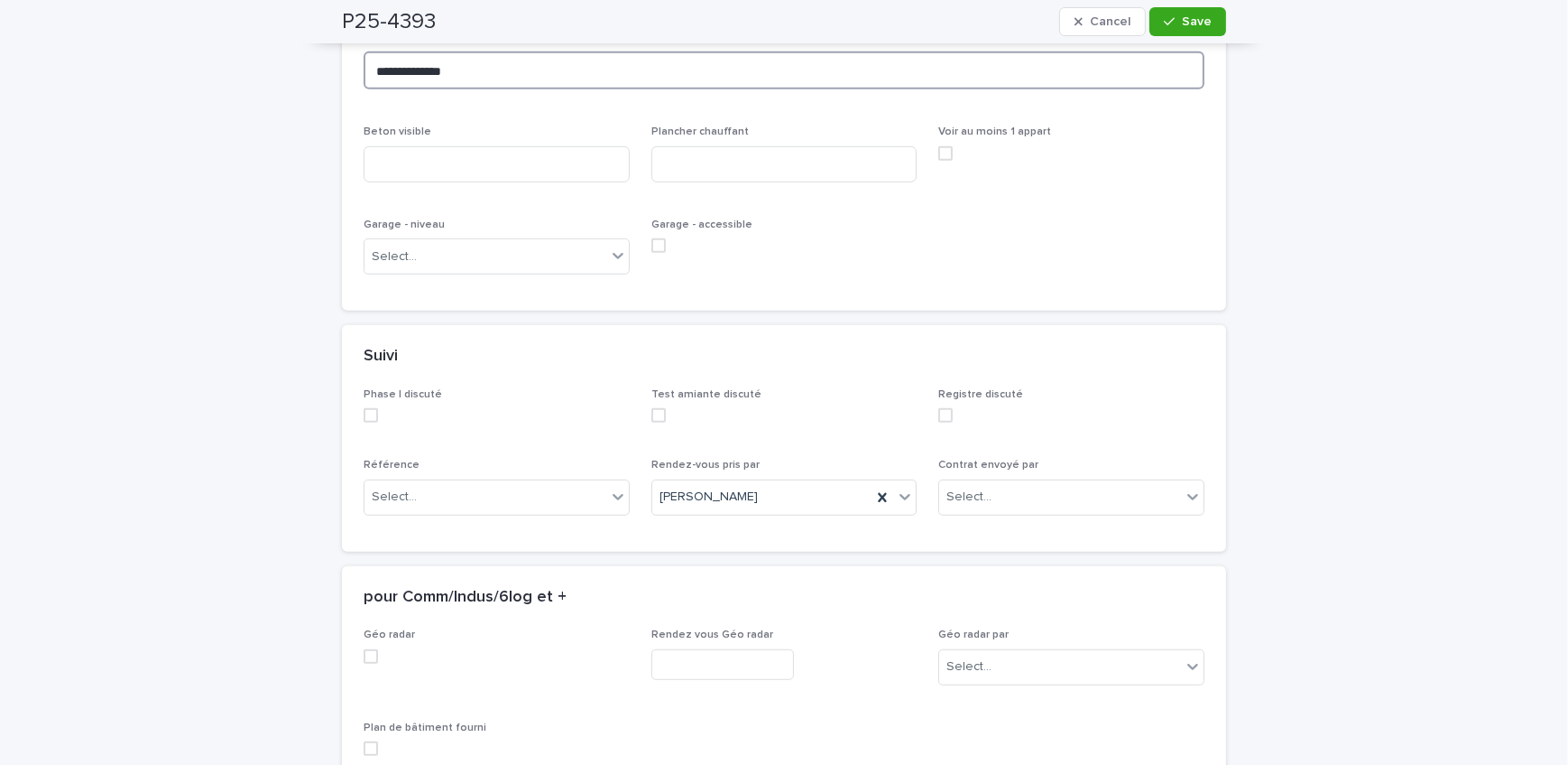
scroll to position [1395, 0]
type textarea "**********"
click at [427, 271] on div "Select..." at bounding box center [486, 256] width 242 height 29
click at [391, 271] on div "Select..." at bounding box center [486, 256] width 242 height 29
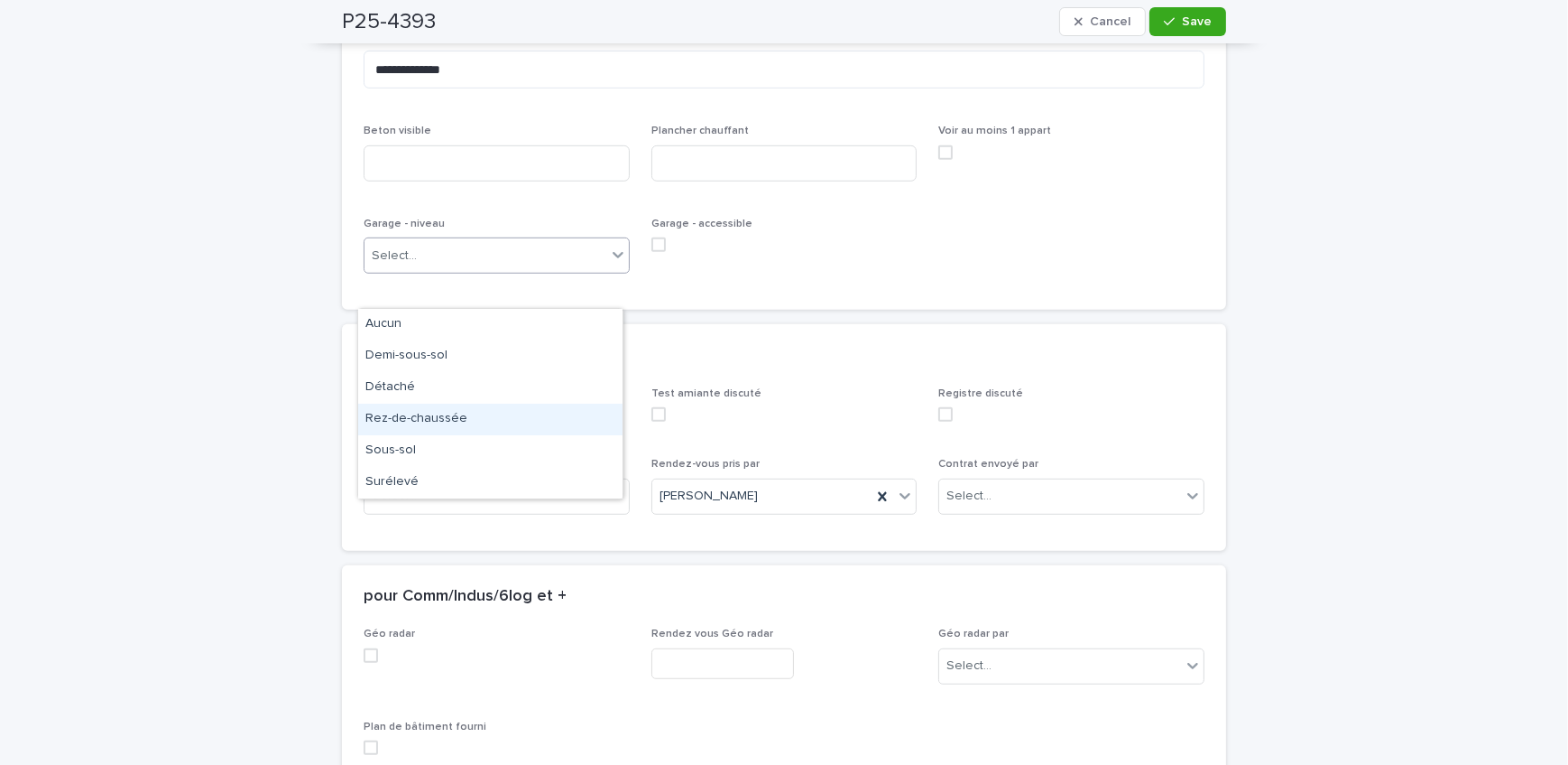
click at [434, 406] on div "Rez-de-chaussée" at bounding box center [490, 419] width 264 height 31
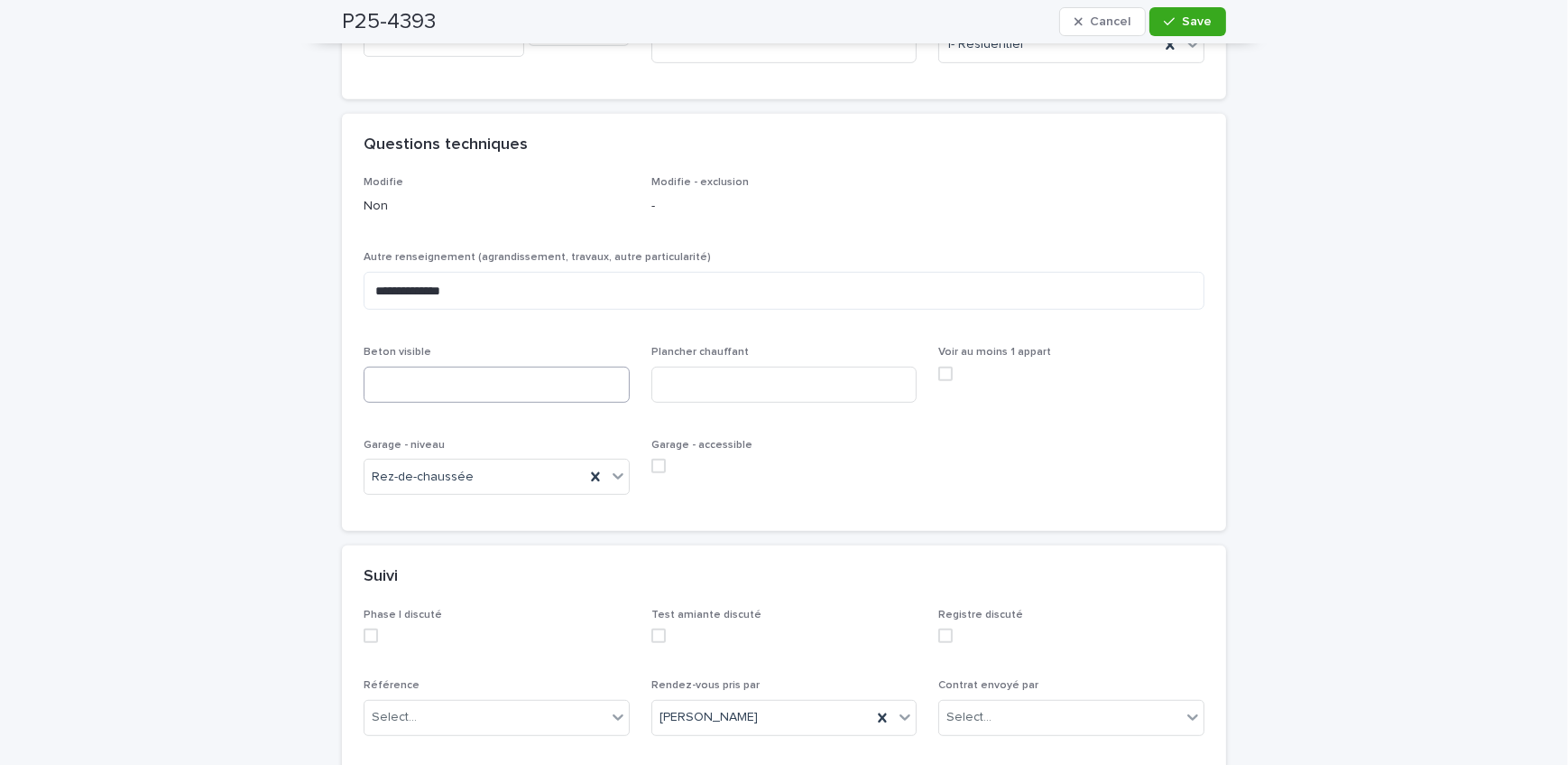
scroll to position [1148, 0]
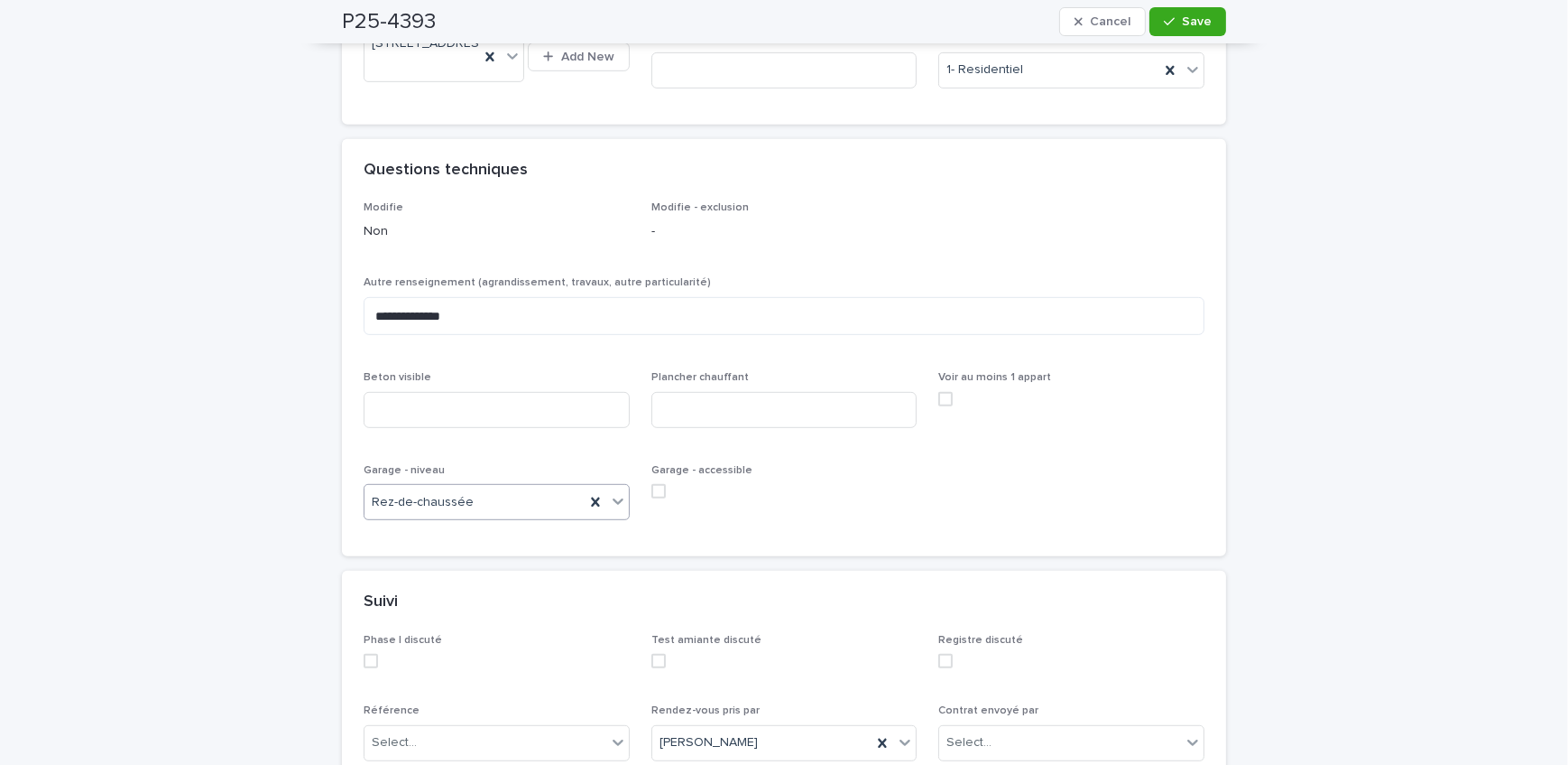
click at [651, 499] on span at bounding box center [659, 491] width 15 height 15
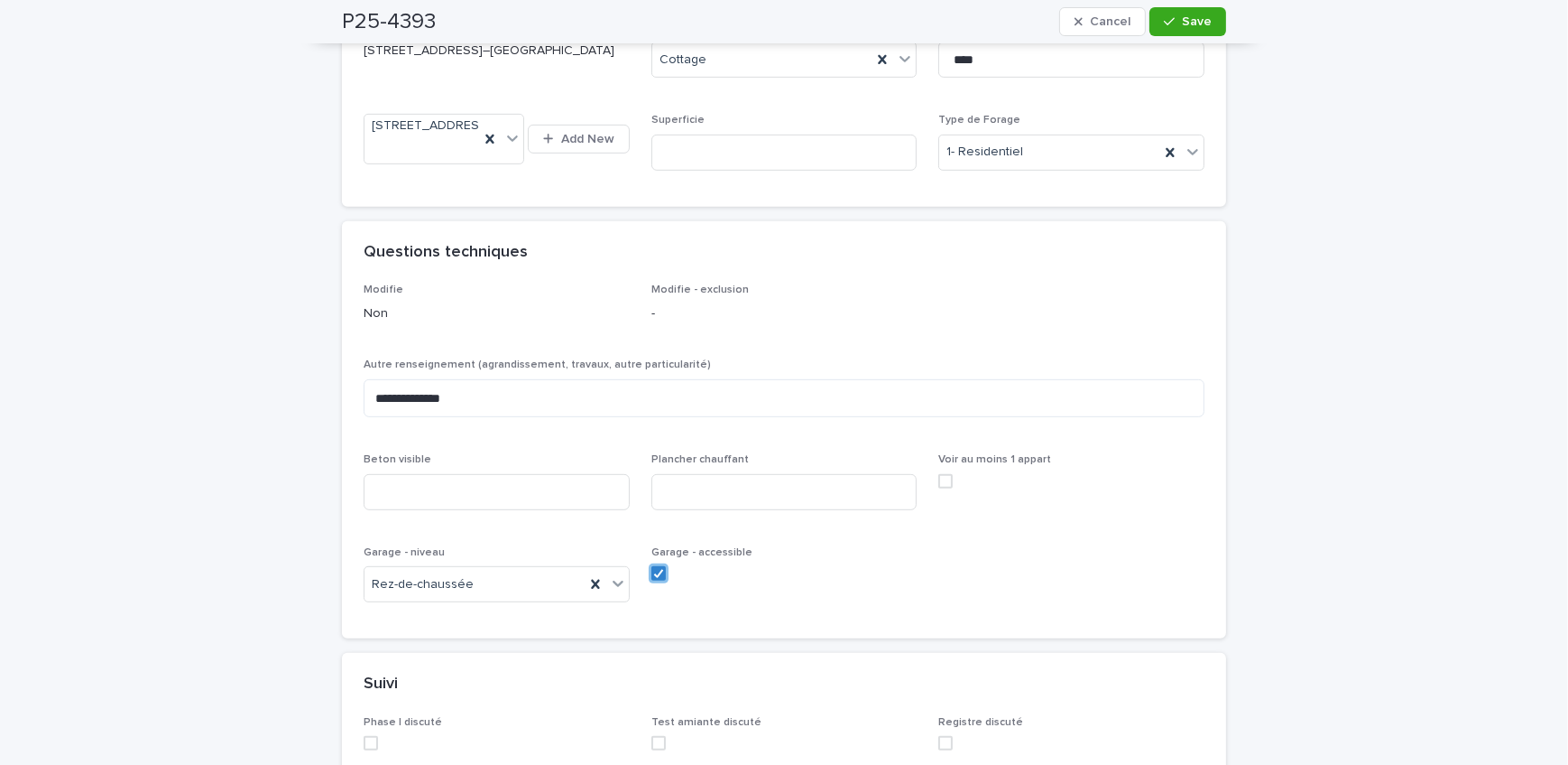
click at [478, 503] on div "Beton visible" at bounding box center [497, 488] width 266 height 70
click at [476, 510] on input at bounding box center [497, 491] width 266 height 36
click at [532, 510] on input at bounding box center [497, 491] width 266 height 36
type input "**********"
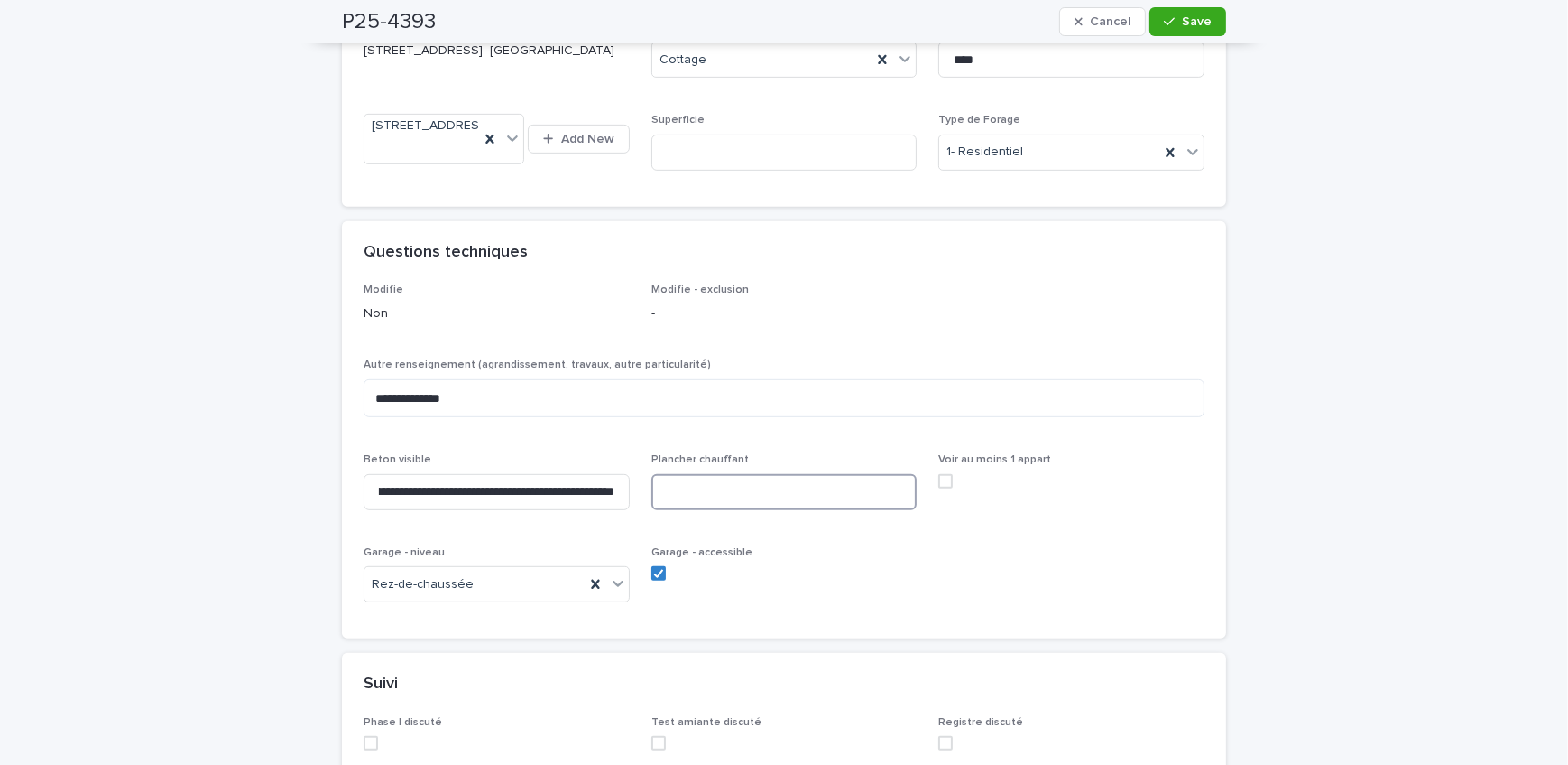
click at [767, 510] on input at bounding box center [784, 491] width 266 height 36
type input "***"
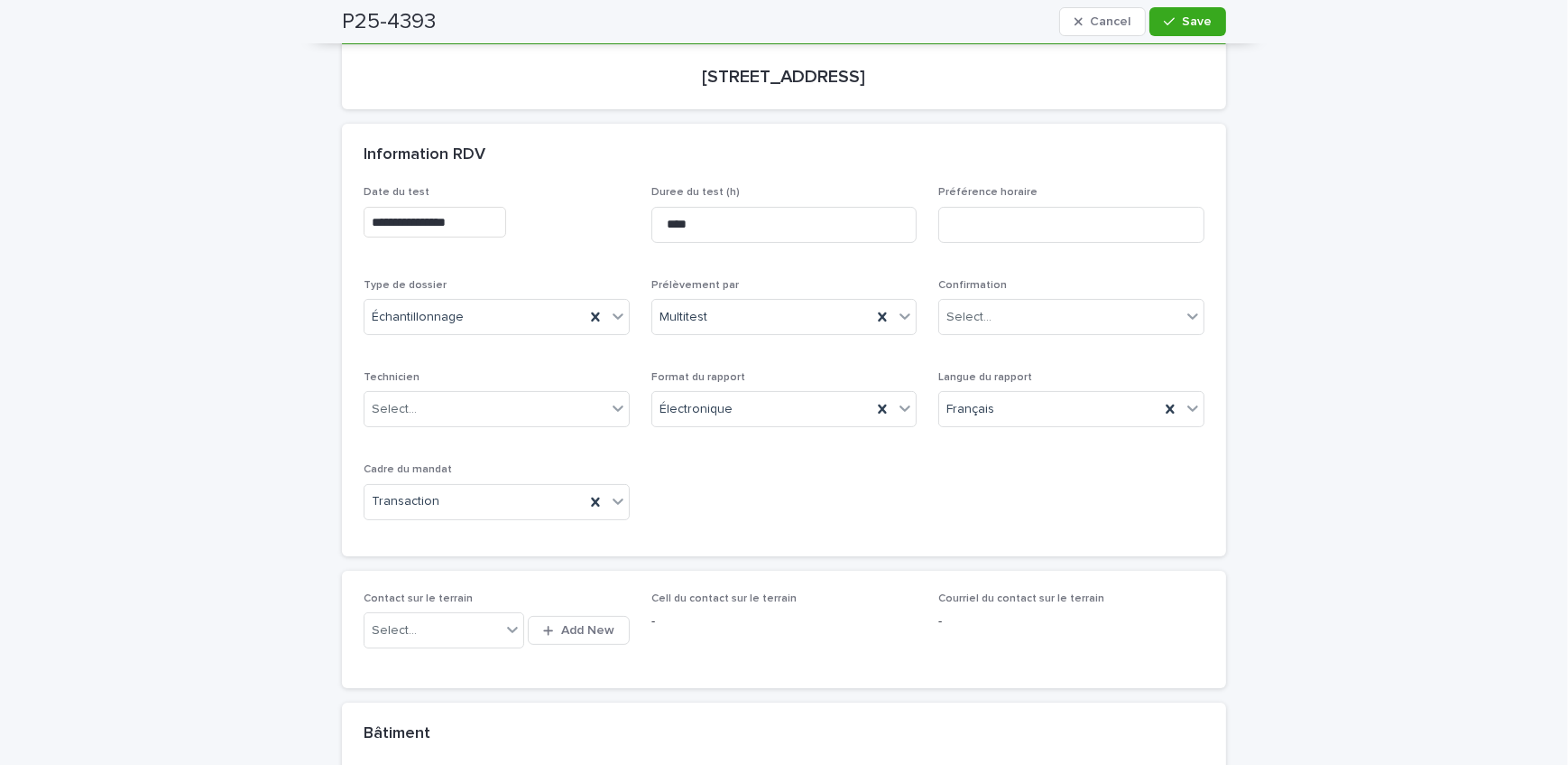
scroll to position [163, 0]
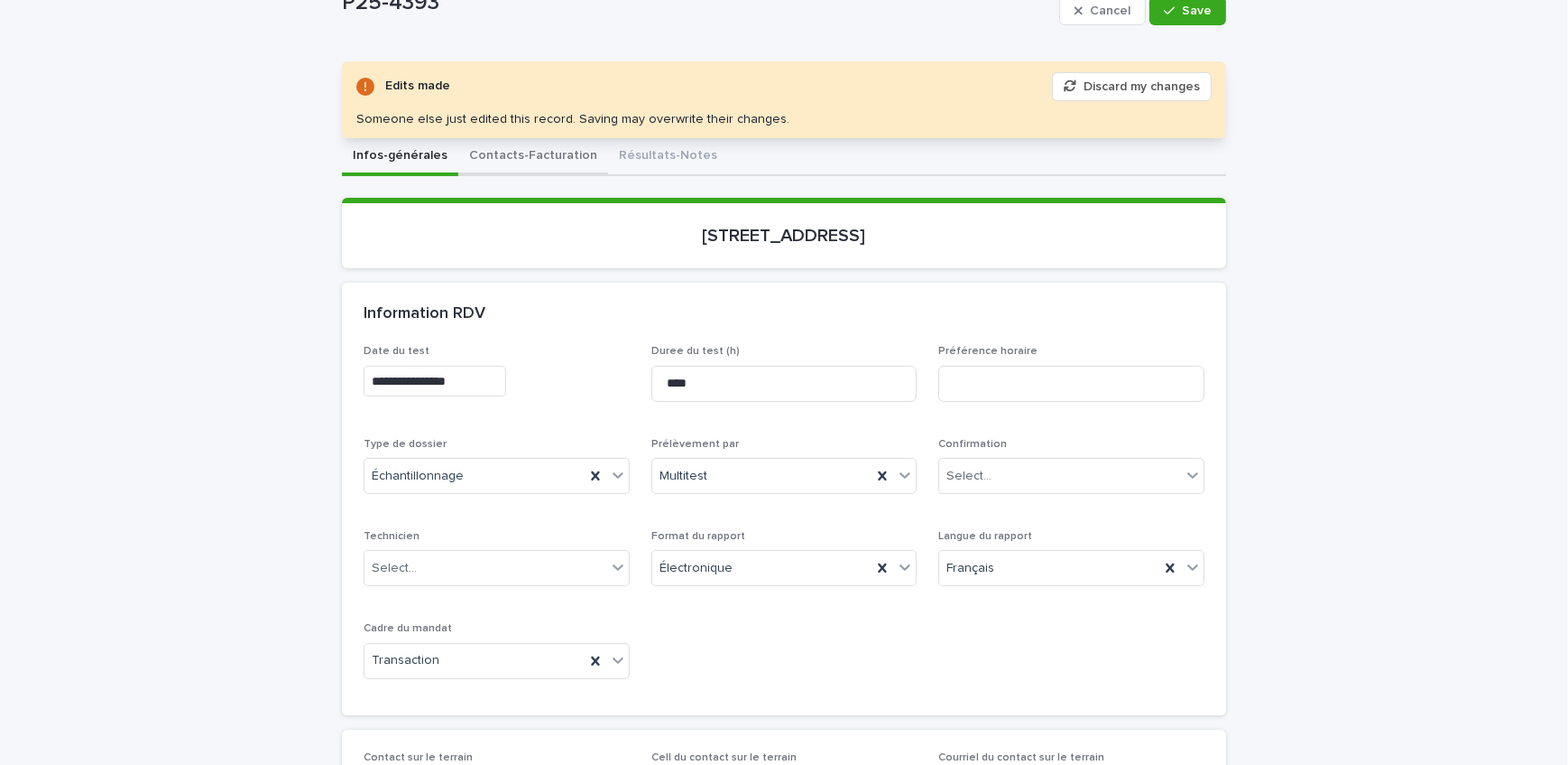
click at [531, 152] on button "Contacts-Facturation" at bounding box center [533, 157] width 150 height 38
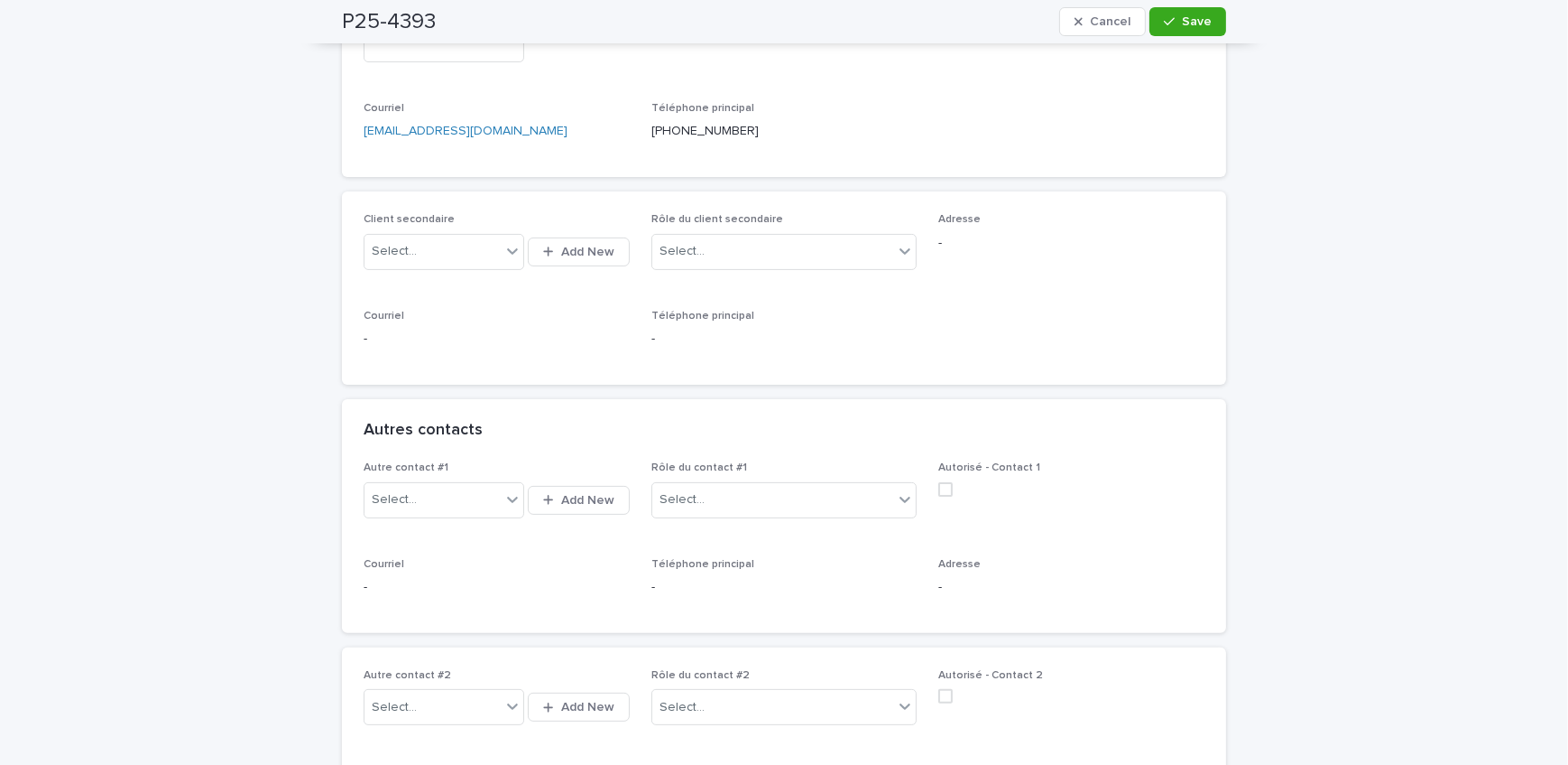
scroll to position [656, 0]
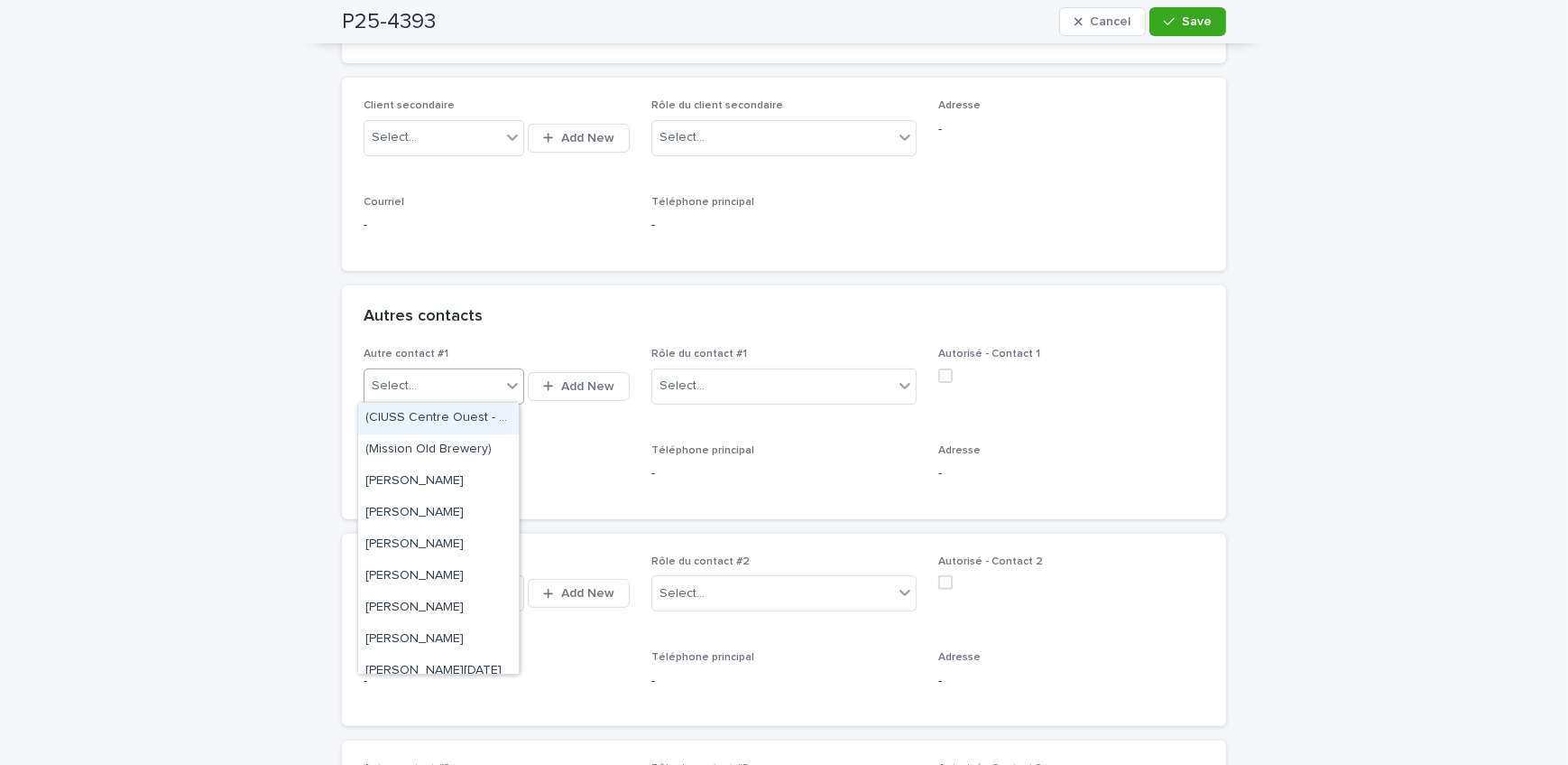
click at [426, 389] on div "Select..." at bounding box center [433, 386] width 136 height 29
click at [547, 319] on div "Autres contacts" at bounding box center [780, 317] width 834 height 20
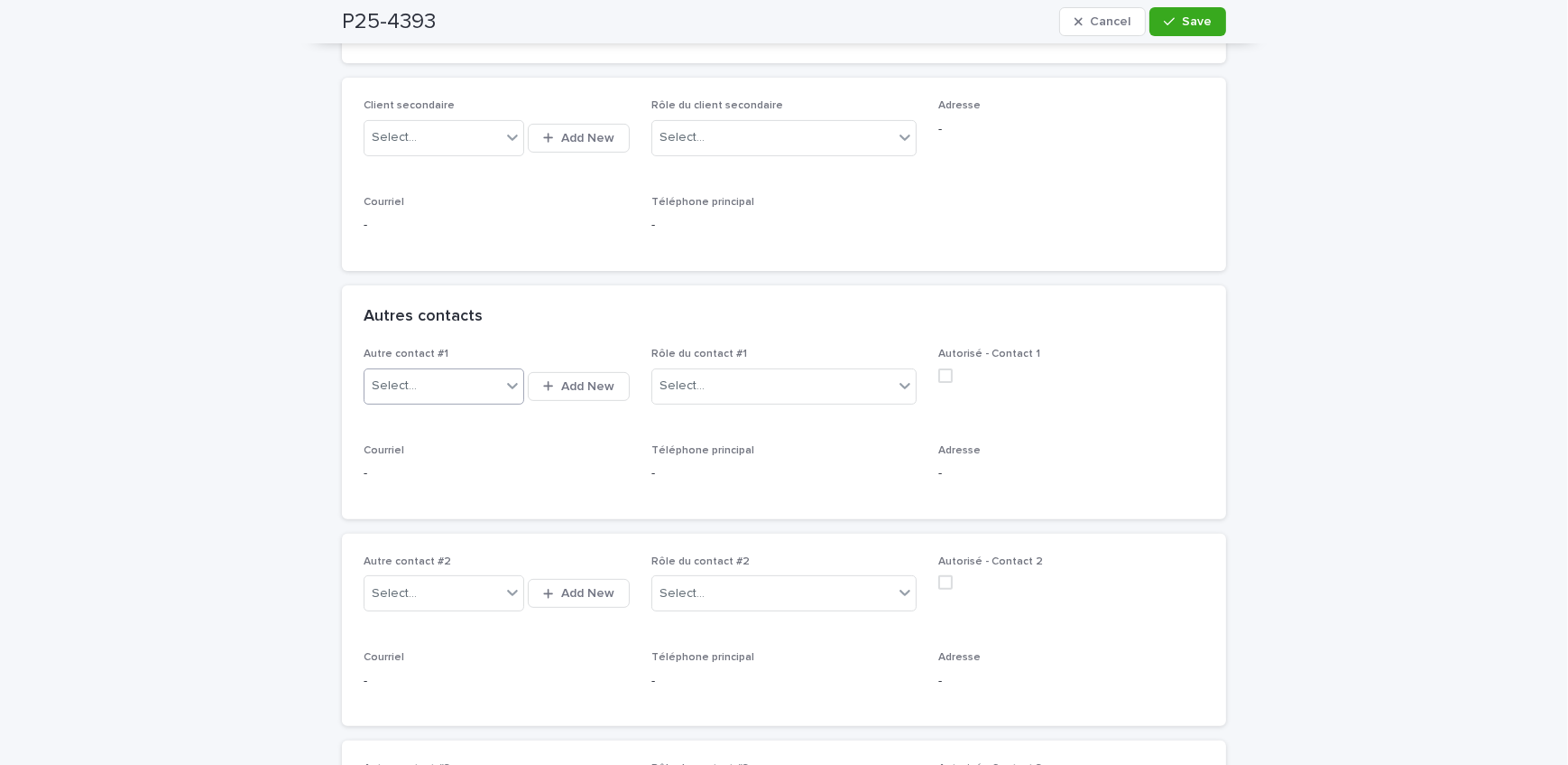
click at [422, 389] on div "Select..." at bounding box center [433, 386] width 136 height 29
type input "**********"
click at [451, 450] on div "Monsieur [PERSON_NAME] (Remax D'Ici)" at bounding box center [439, 450] width 160 height 31
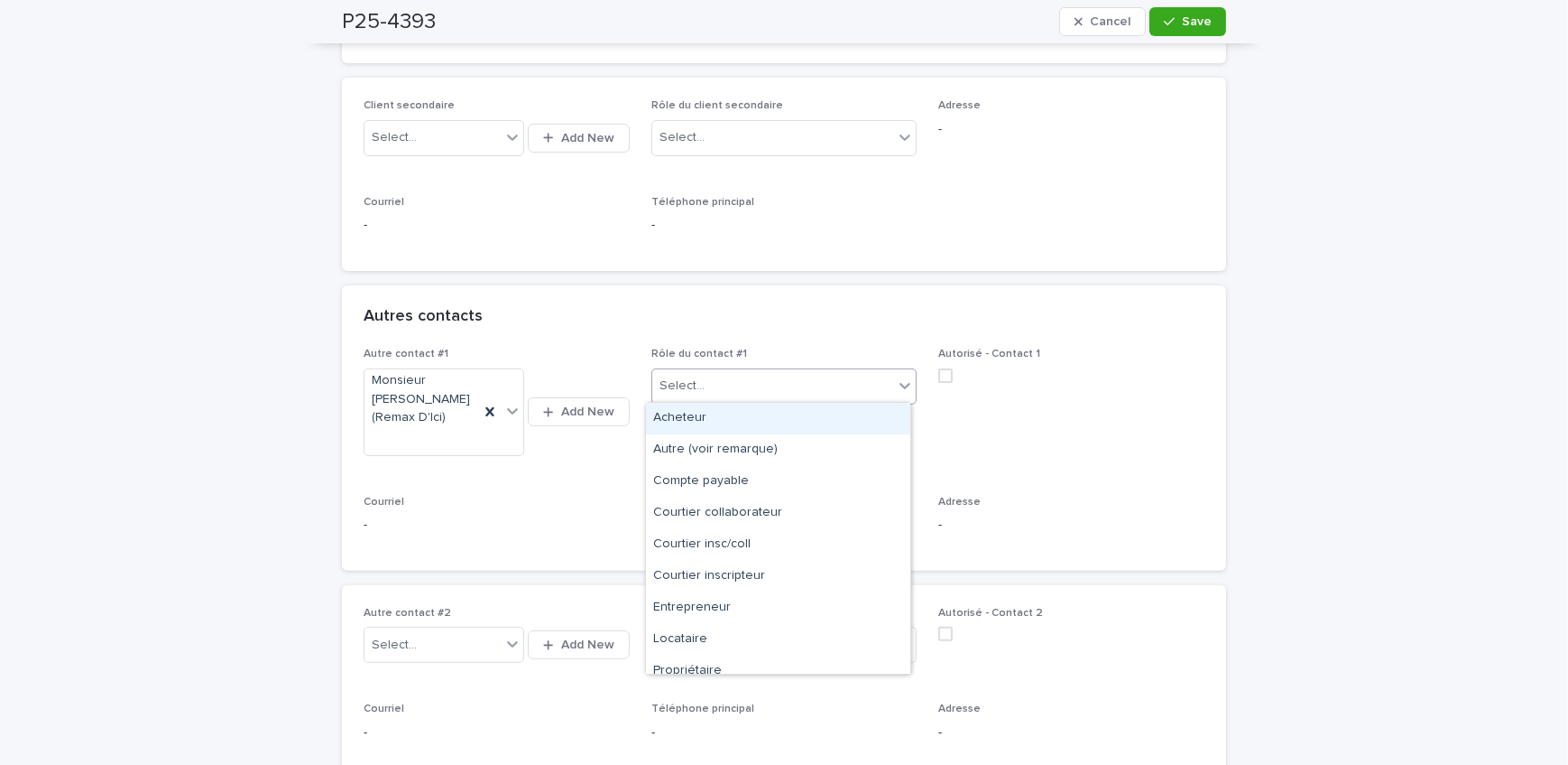
drag, startPoint x: 781, startPoint y: 386, endPoint x: 790, endPoint y: 422, distance: 37.1
click at [781, 394] on div "Select..." at bounding box center [773, 386] width 242 height 29
click at [792, 584] on div "Courtier inscripteur" at bounding box center [778, 576] width 264 height 31
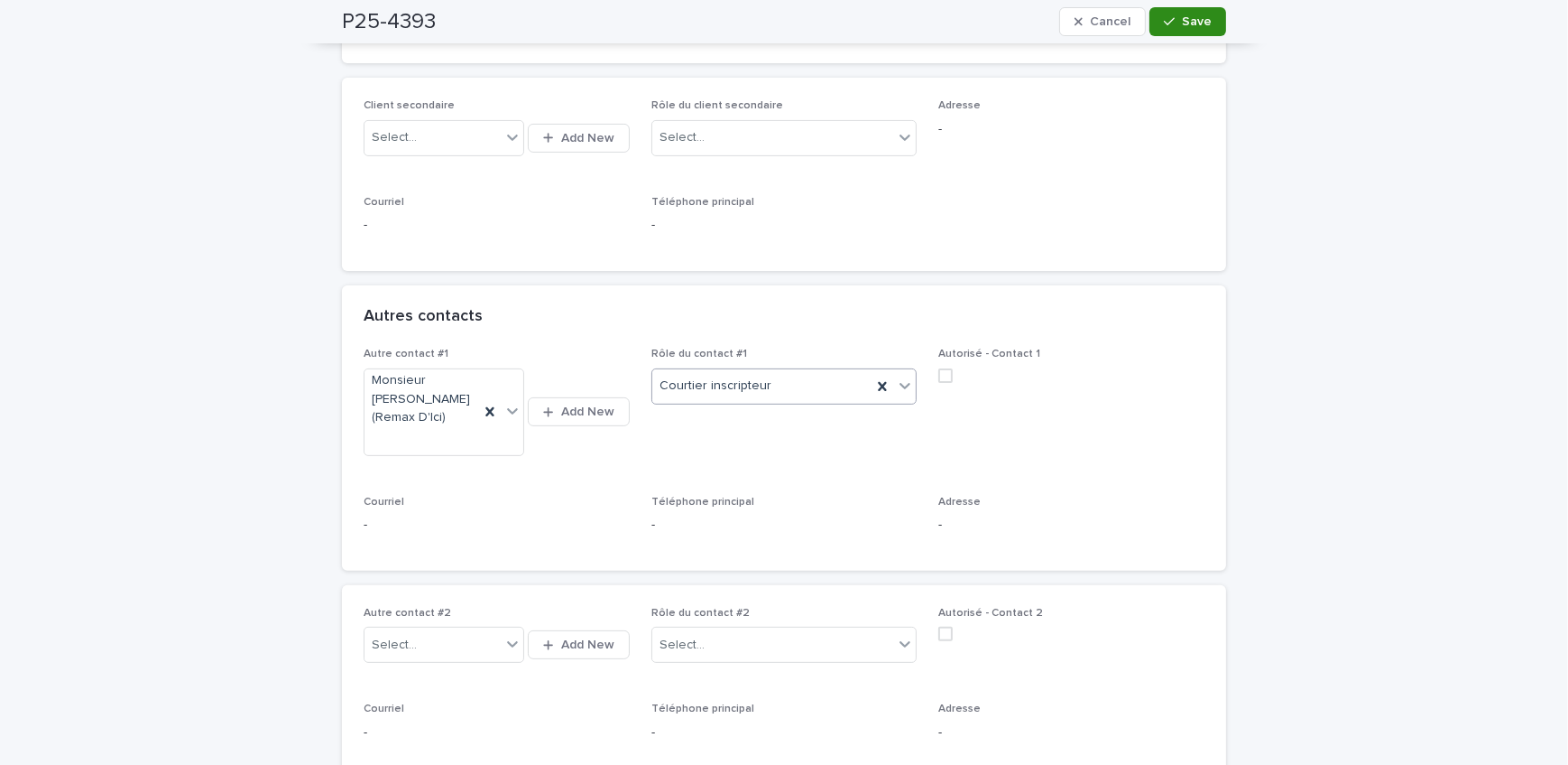
drag, startPoint x: 1161, startPoint y: 18, endPoint x: 671, endPoint y: 371, distance: 603.9
click at [1164, 21] on icon "button" at bounding box center [1170, 22] width 11 height 13
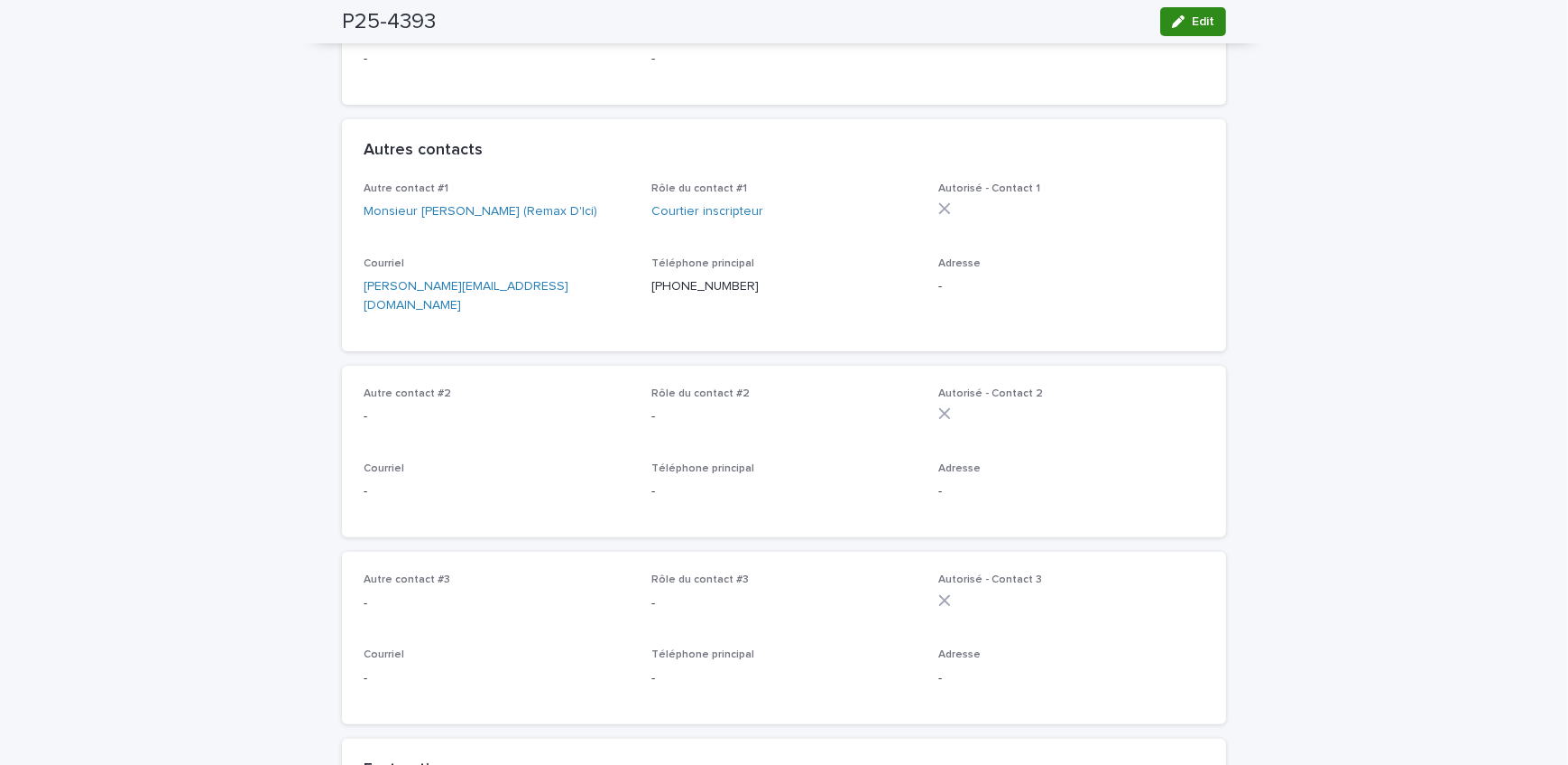
click at [1192, 22] on span "Edit" at bounding box center [1203, 22] width 22 height 13
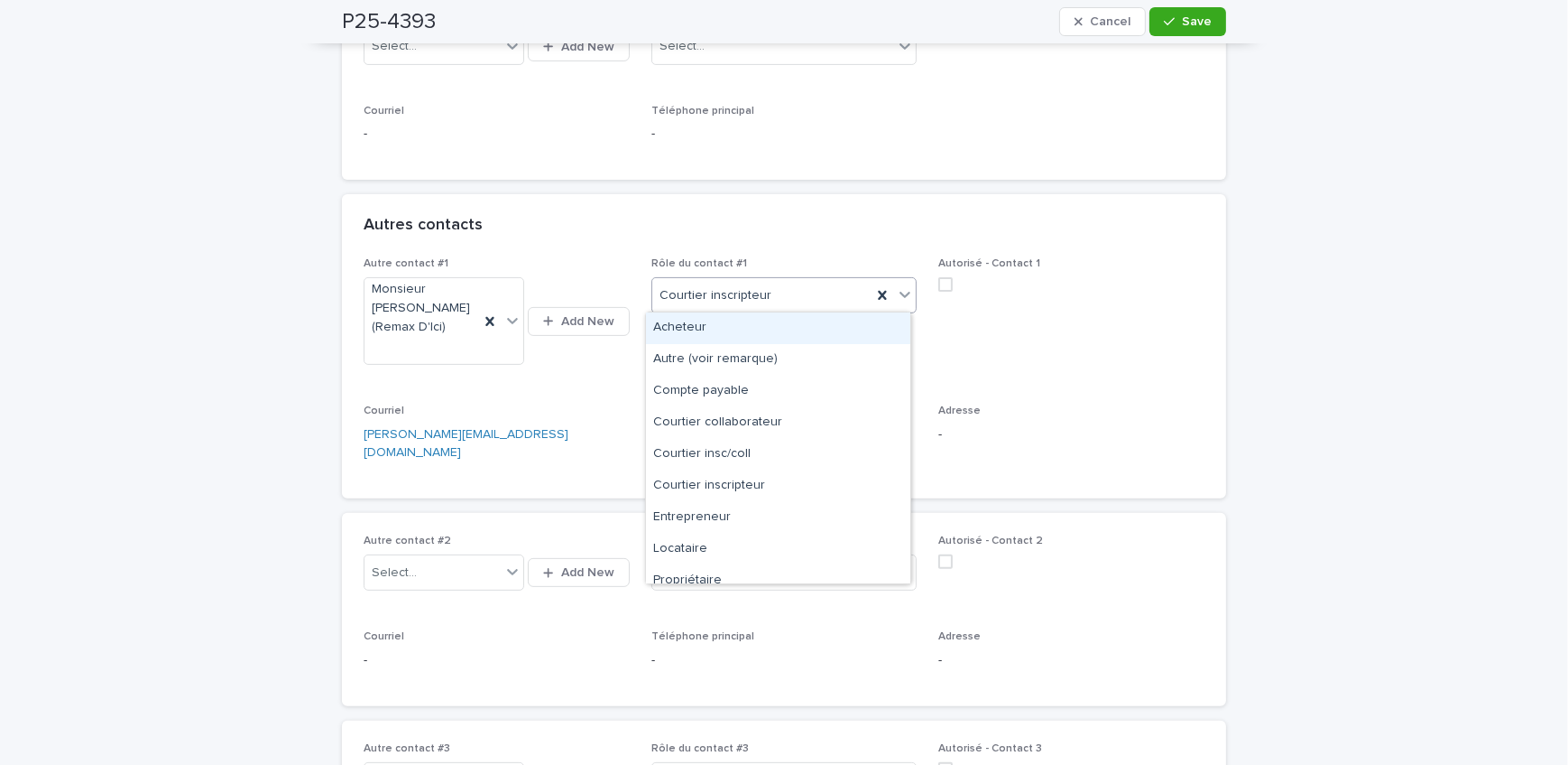
click at [782, 303] on div "Courtier inscripteur" at bounding box center [762, 296] width 220 height 29
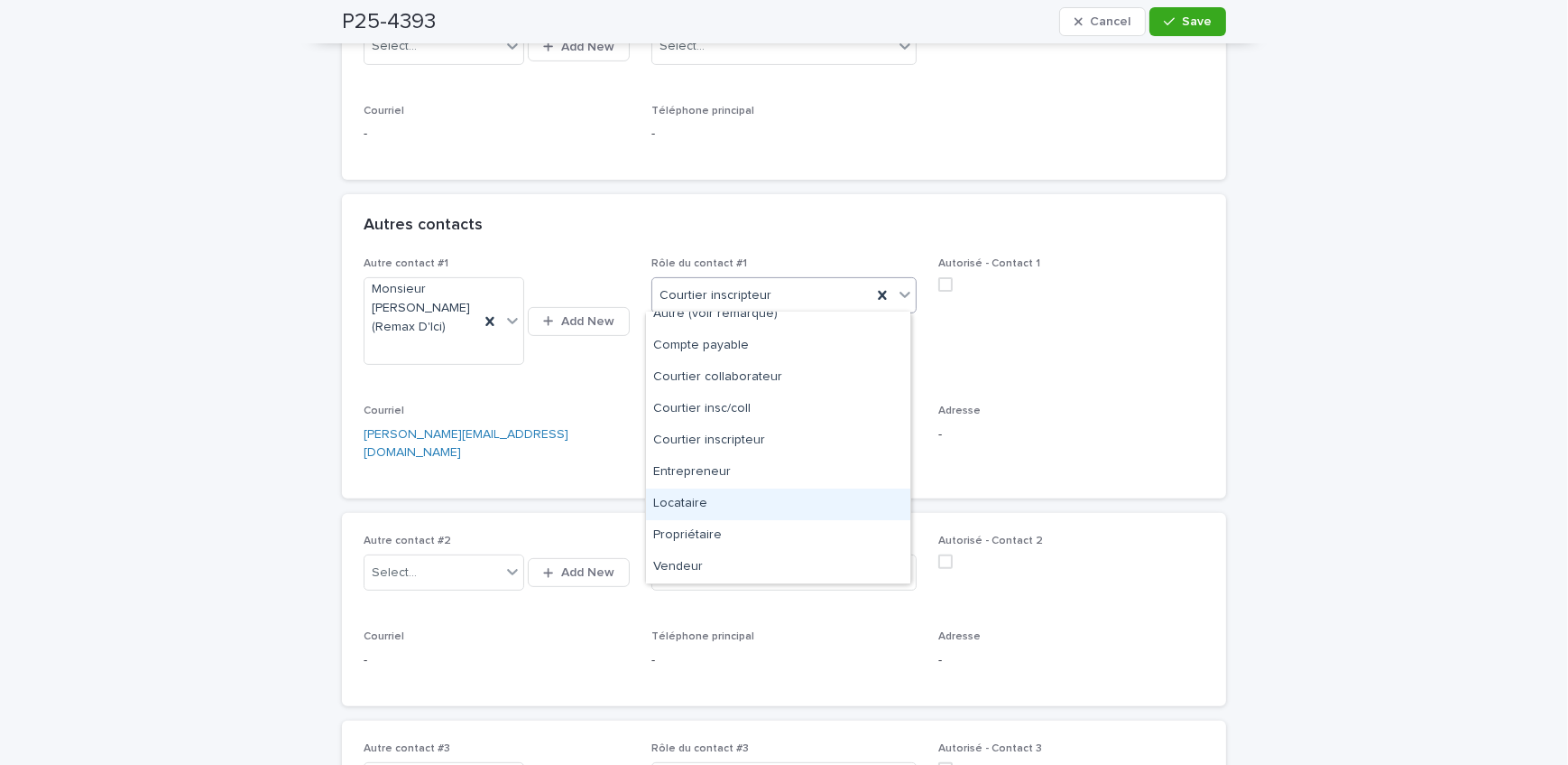
scroll to position [0, 0]
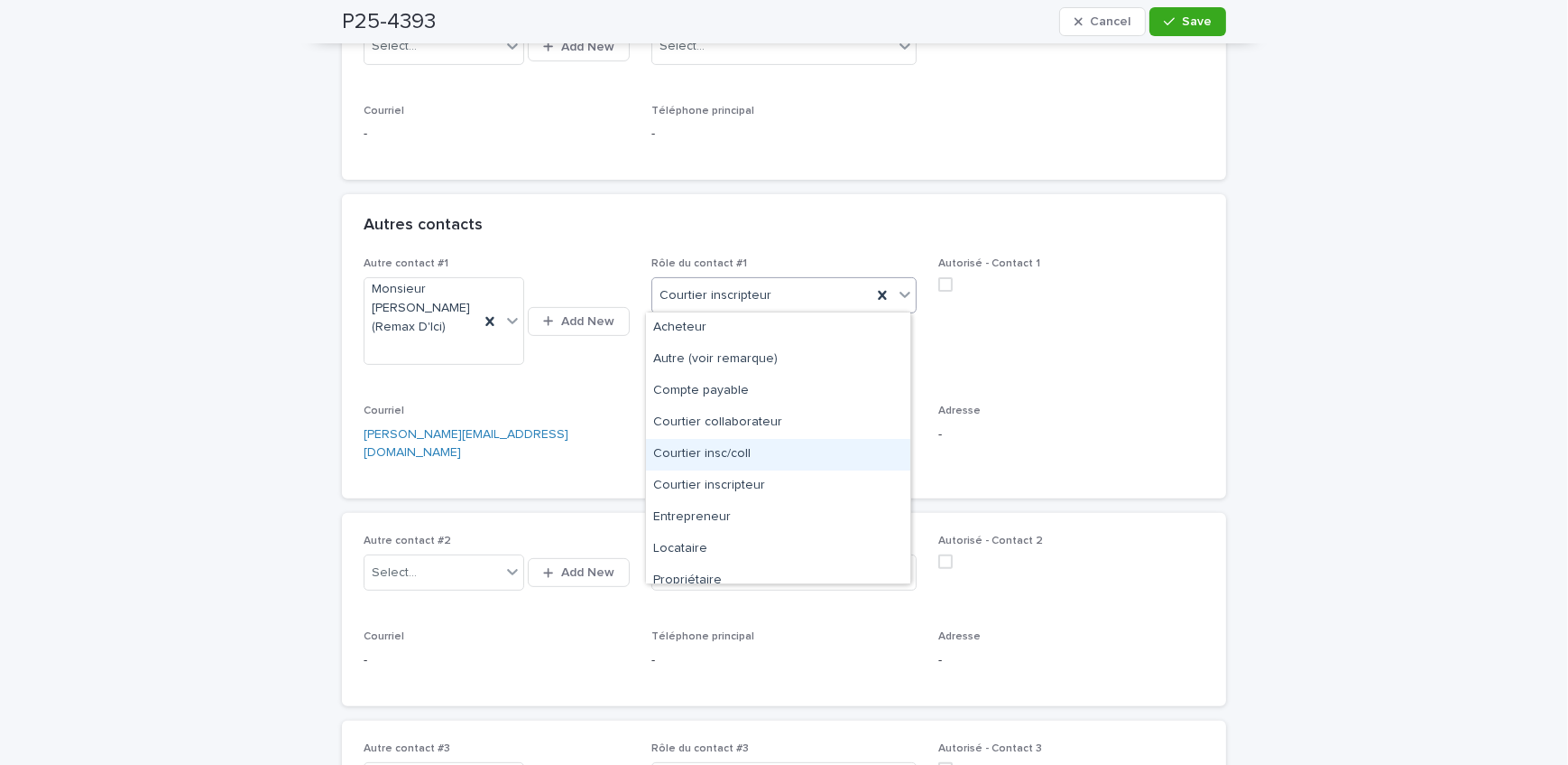
click at [783, 450] on div "Courtier insc/coll" at bounding box center [778, 454] width 264 height 31
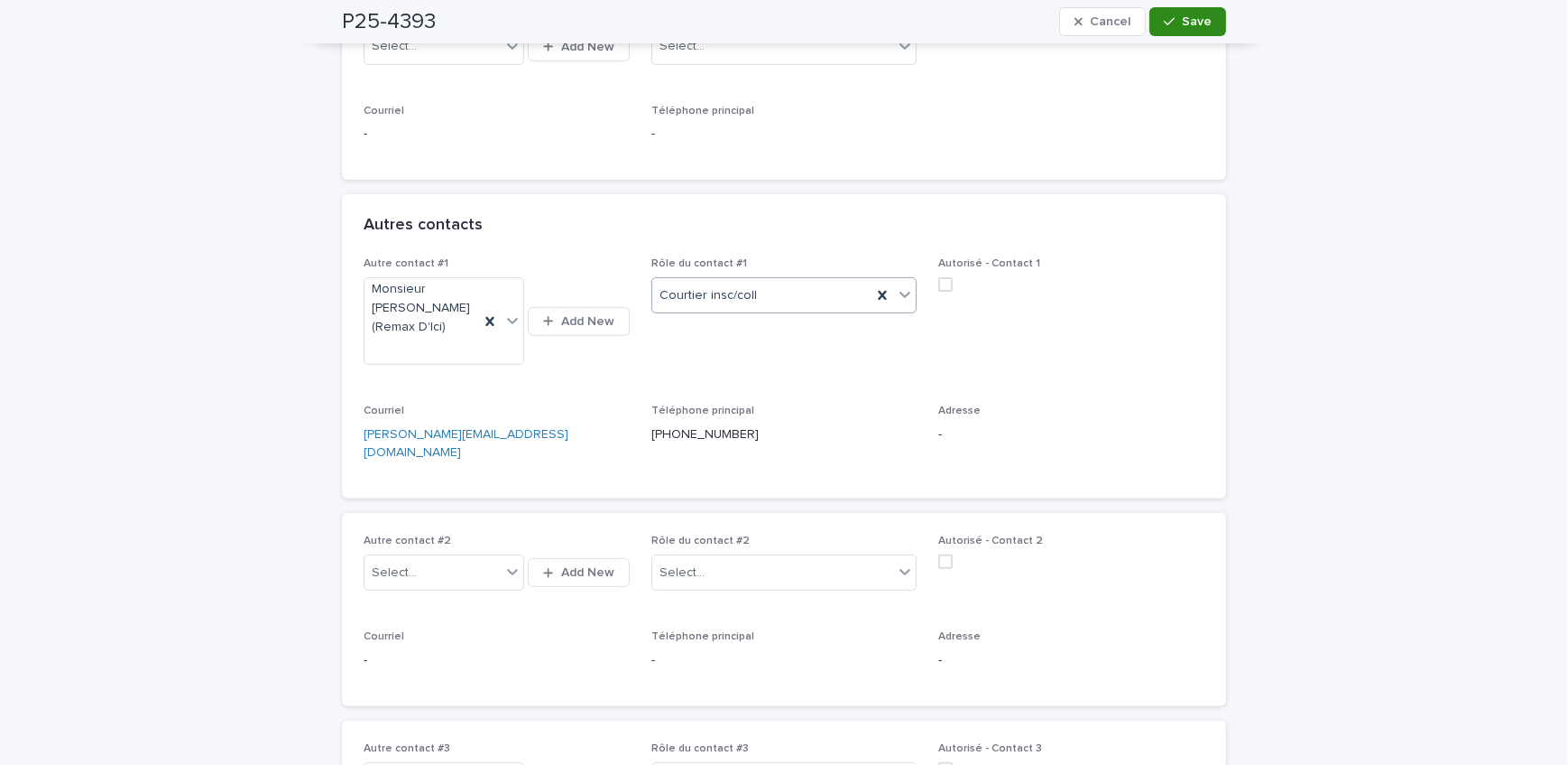
click at [1171, 25] on div "button" at bounding box center [1174, 22] width 18 height 13
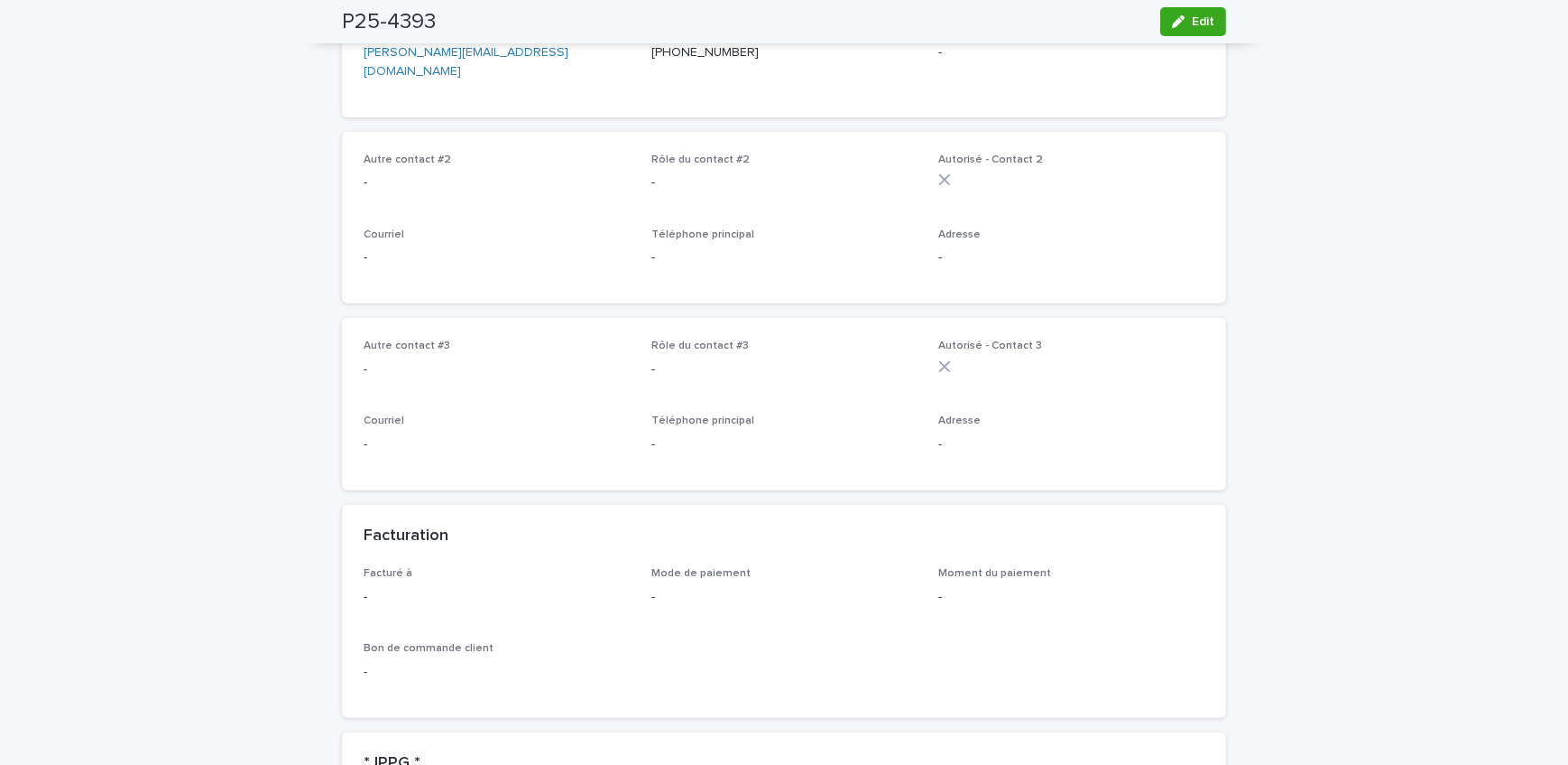
scroll to position [903, 0]
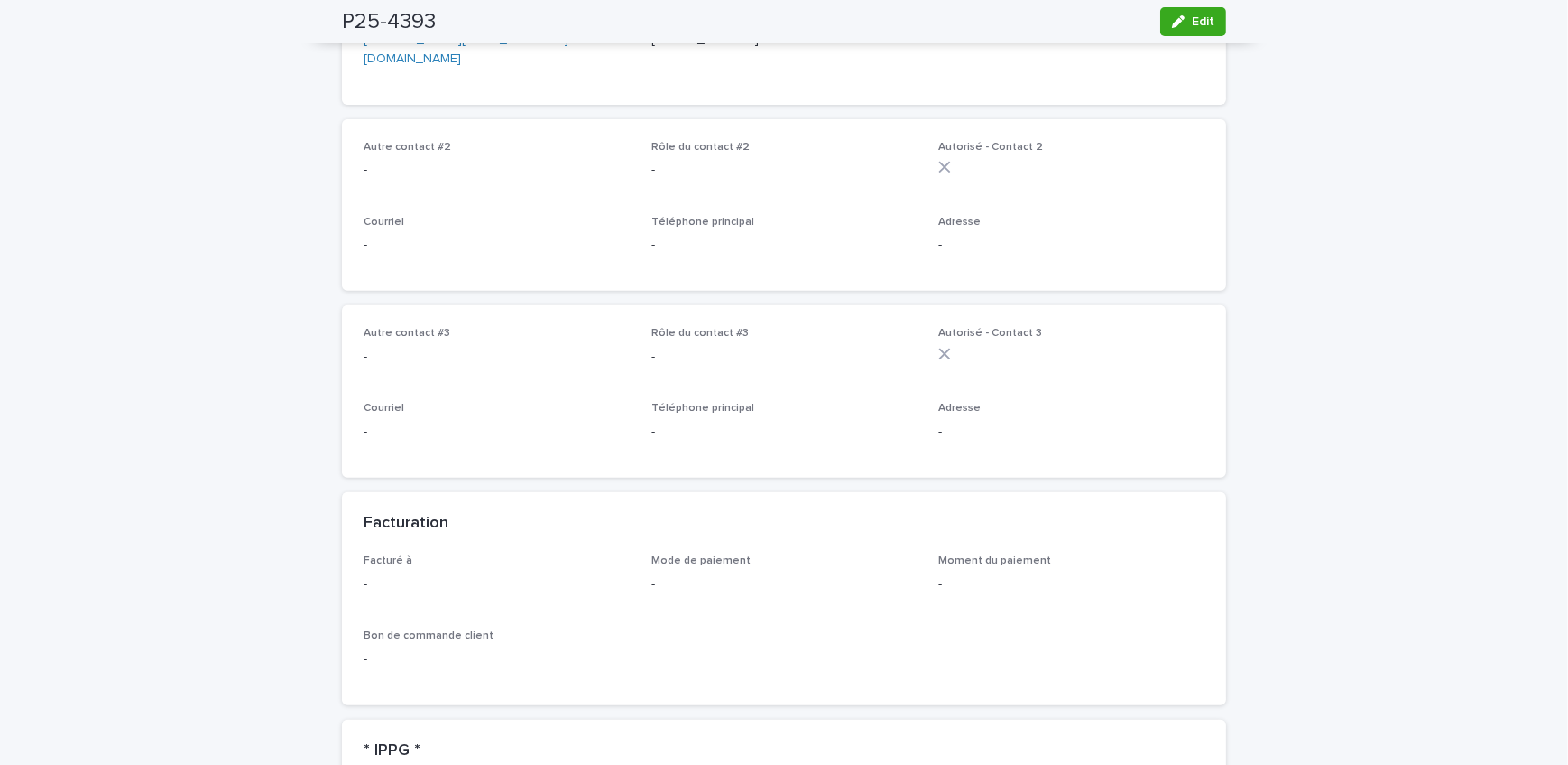
click at [1169, 29] on button "Edit" at bounding box center [1194, 21] width 66 height 29
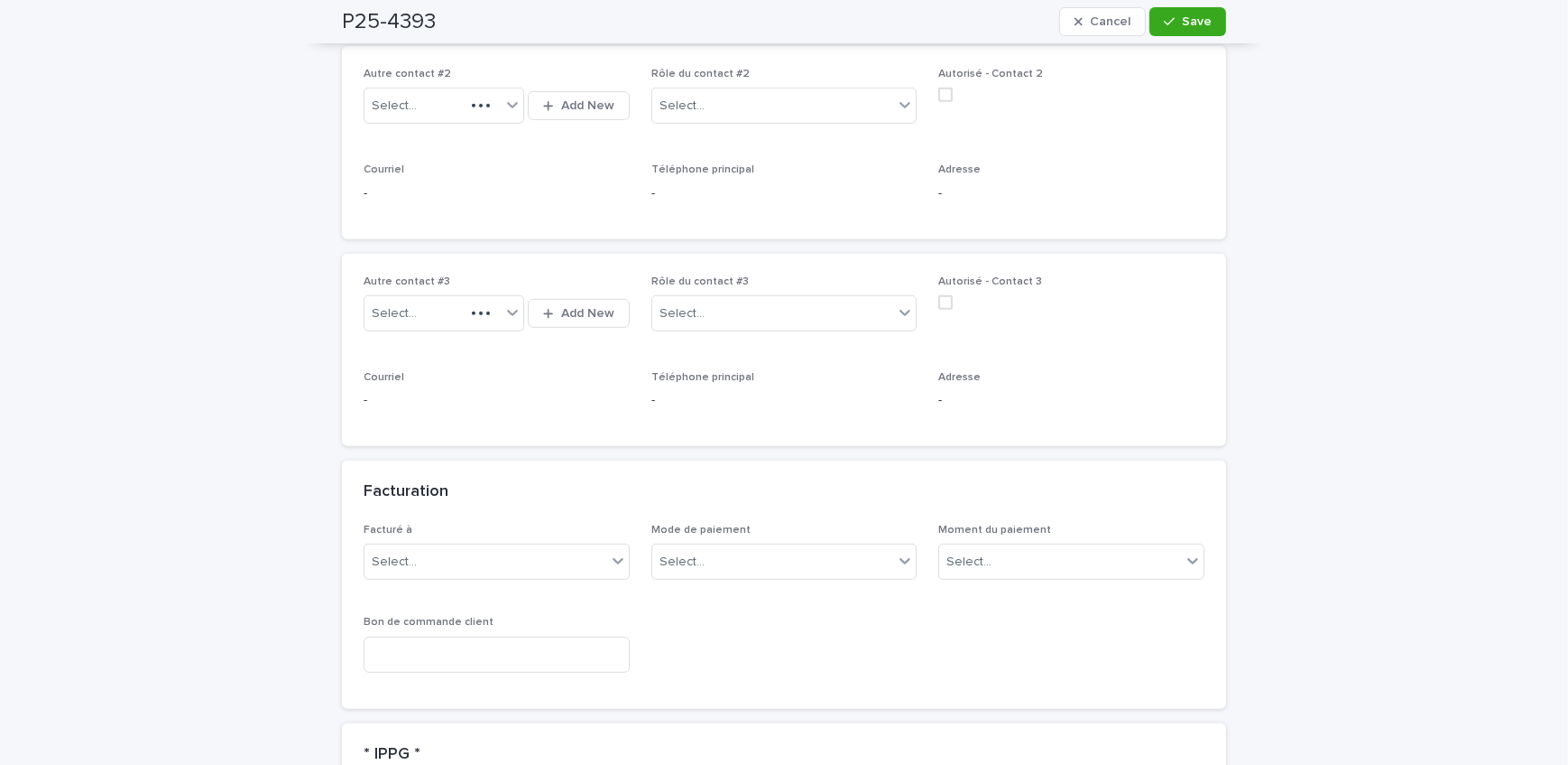
scroll to position [1148, 0]
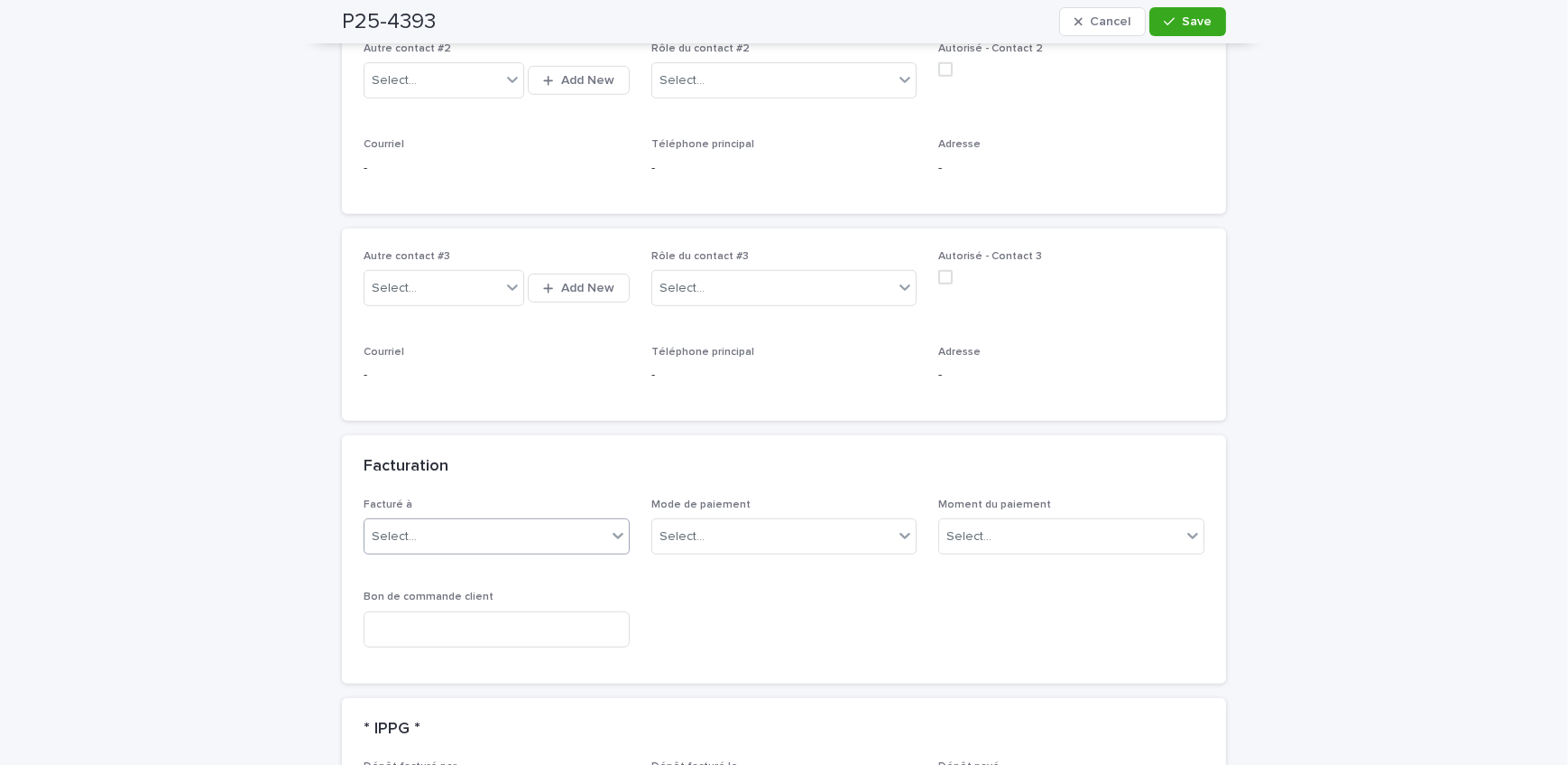
click at [436, 528] on div "Select..." at bounding box center [486, 536] width 242 height 29
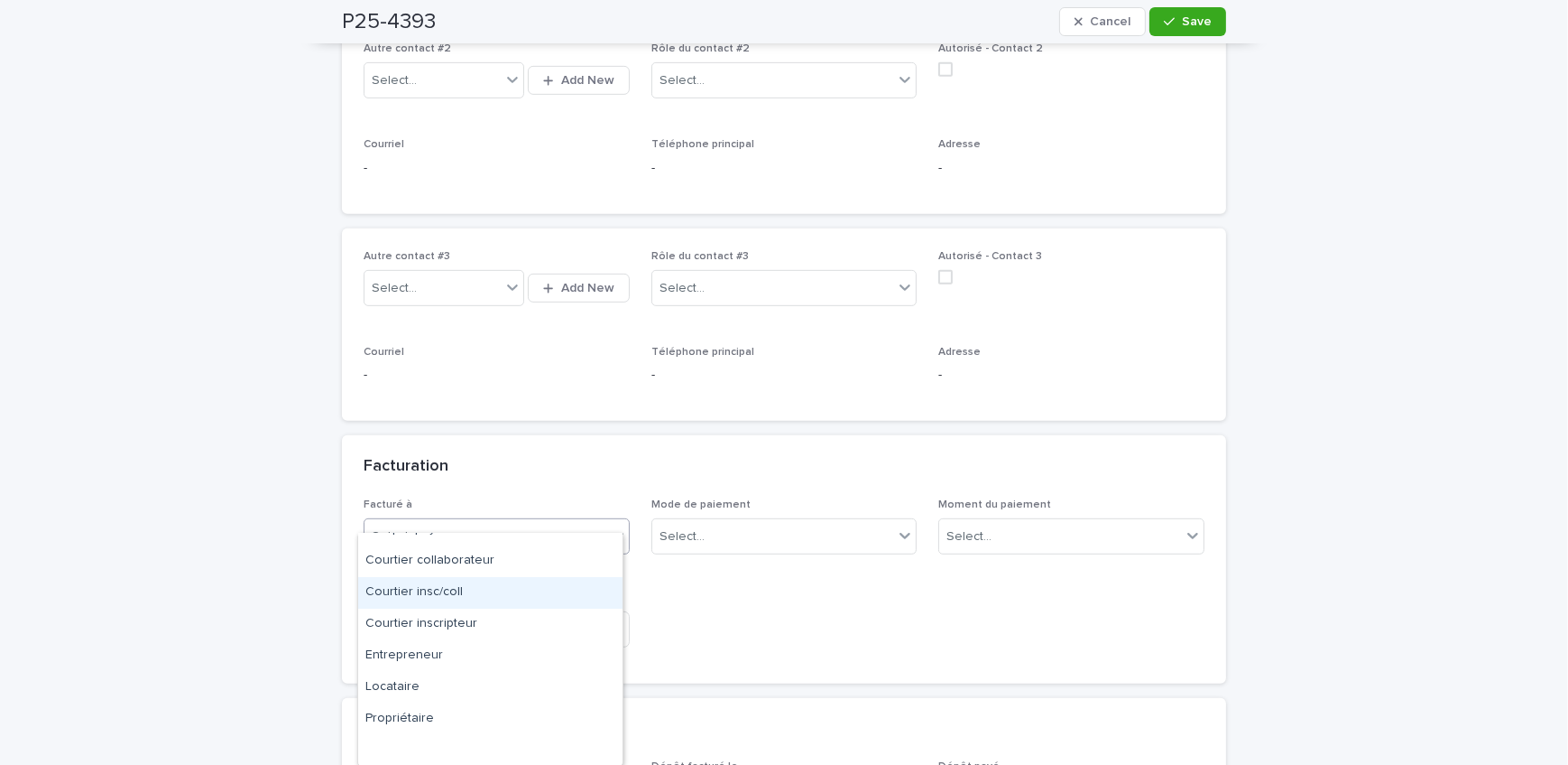
scroll to position [0, 0]
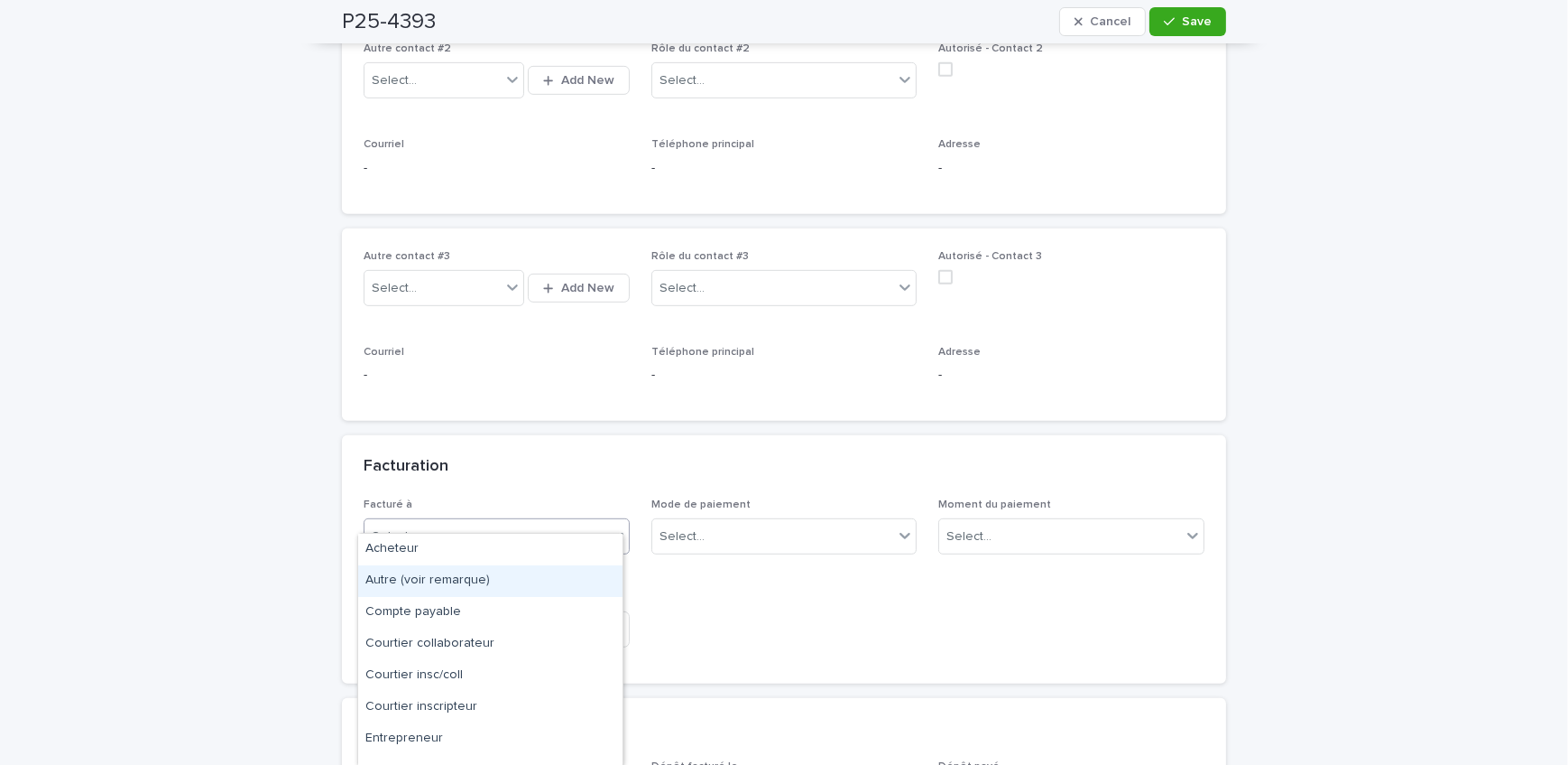
click at [485, 565] on div "Autre (voir remarque)" at bounding box center [490, 581] width 264 height 31
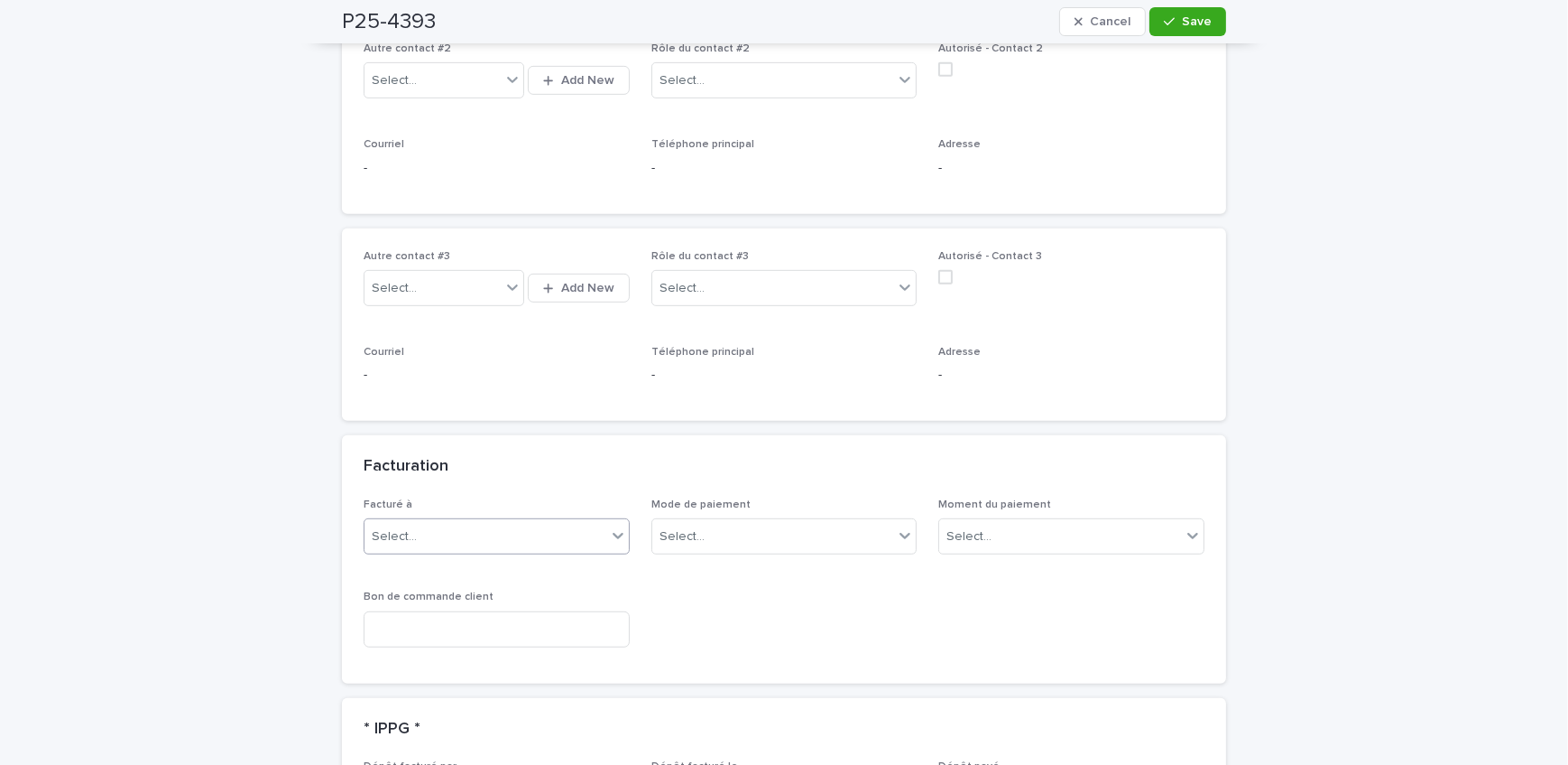
click at [494, 524] on div "Select..." at bounding box center [486, 536] width 242 height 29
click at [493, 533] on div "Facturé à [GEOGRAPHIC_DATA] (voir remarque)" at bounding box center [497, 534] width 266 height 70
click at [495, 525] on div "Autre (voir remarque)" at bounding box center [474, 536] width 220 height 29
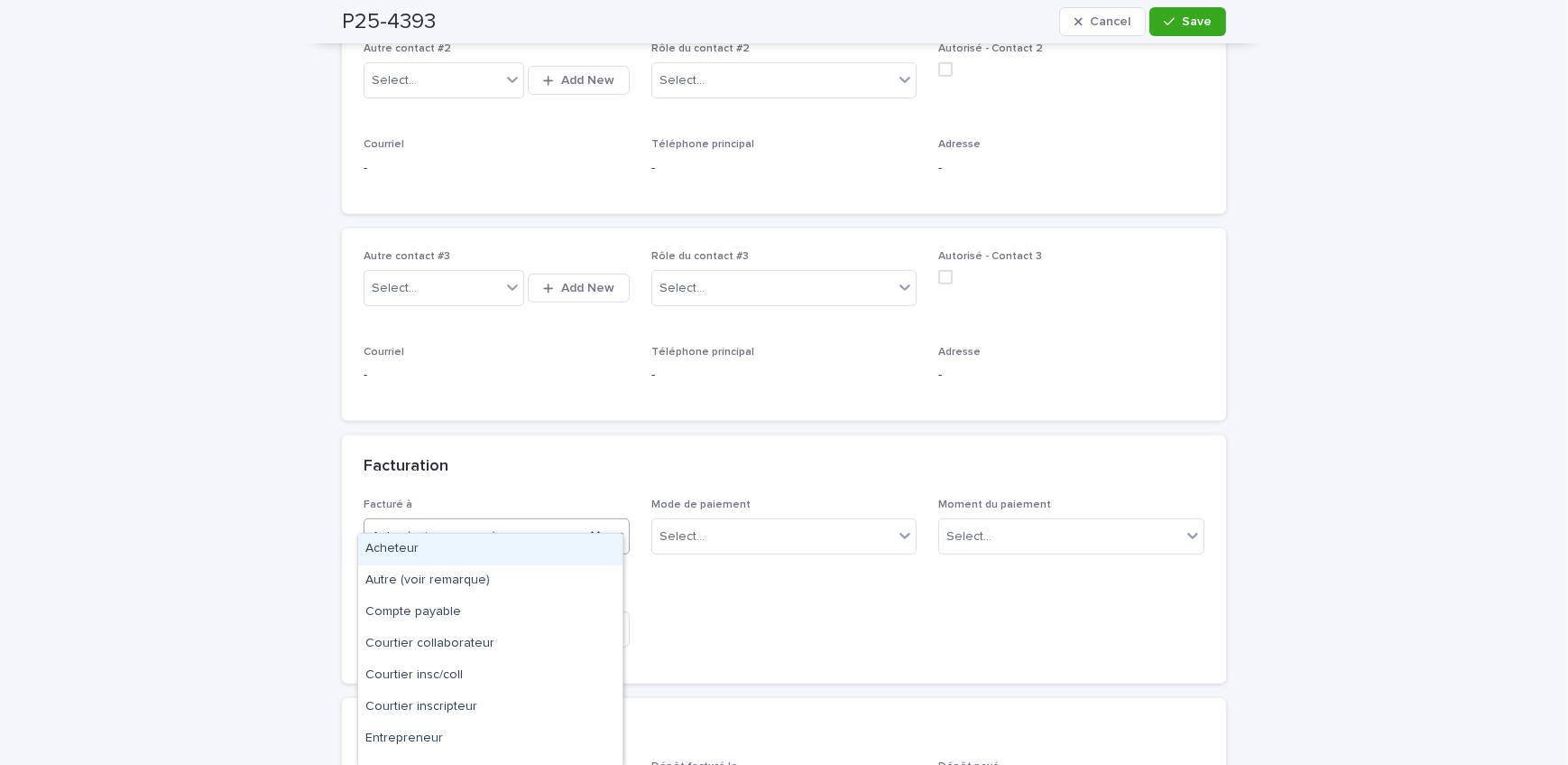
click at [487, 558] on div "Acheteur" at bounding box center [490, 549] width 264 height 31
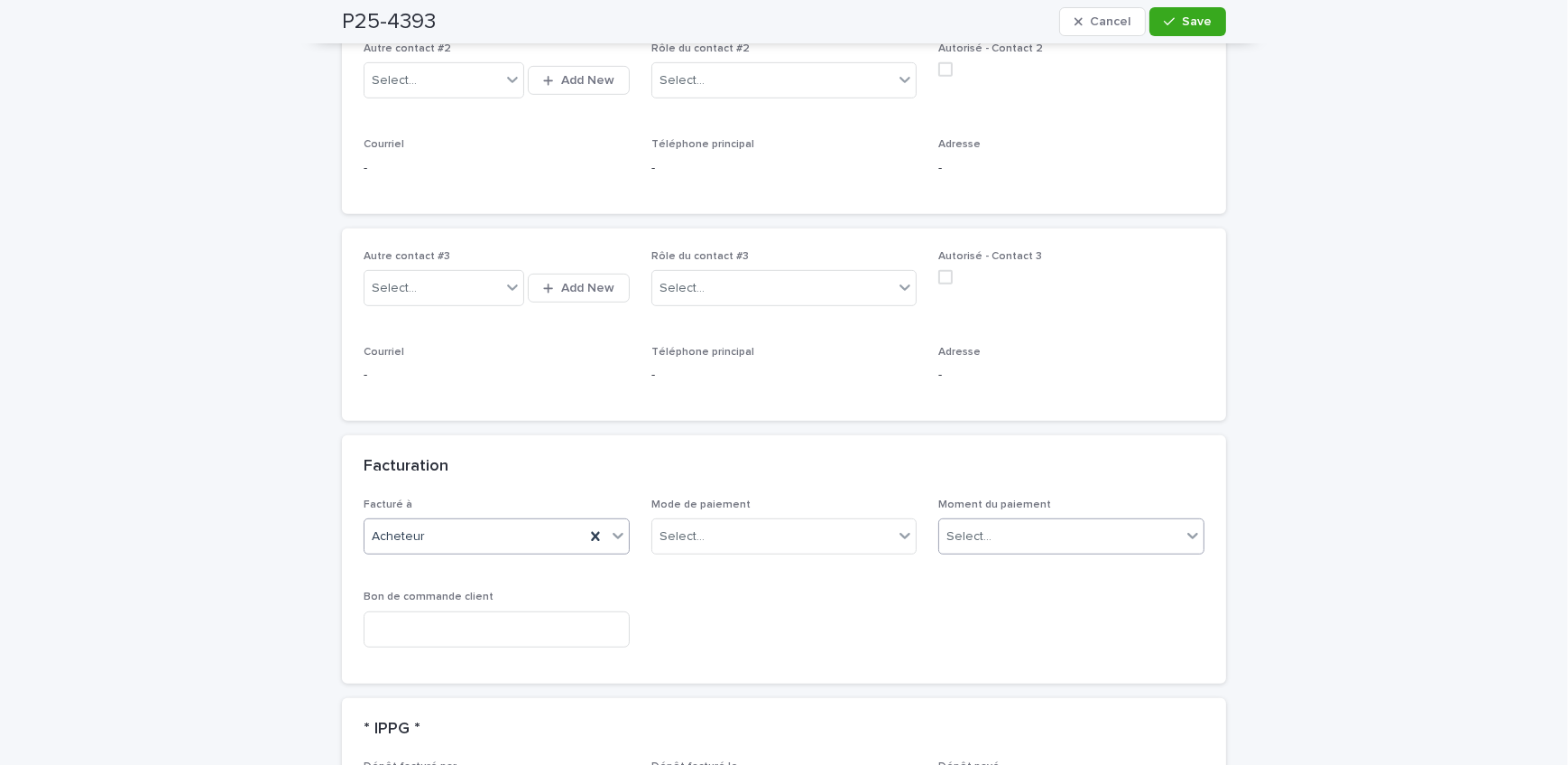
click at [1079, 524] on div "Select..." at bounding box center [1060, 536] width 242 height 29
click at [1059, 550] on div "Au sondage" at bounding box center [1066, 549] width 264 height 31
click at [1182, 19] on span "Save" at bounding box center [1197, 22] width 29 height 13
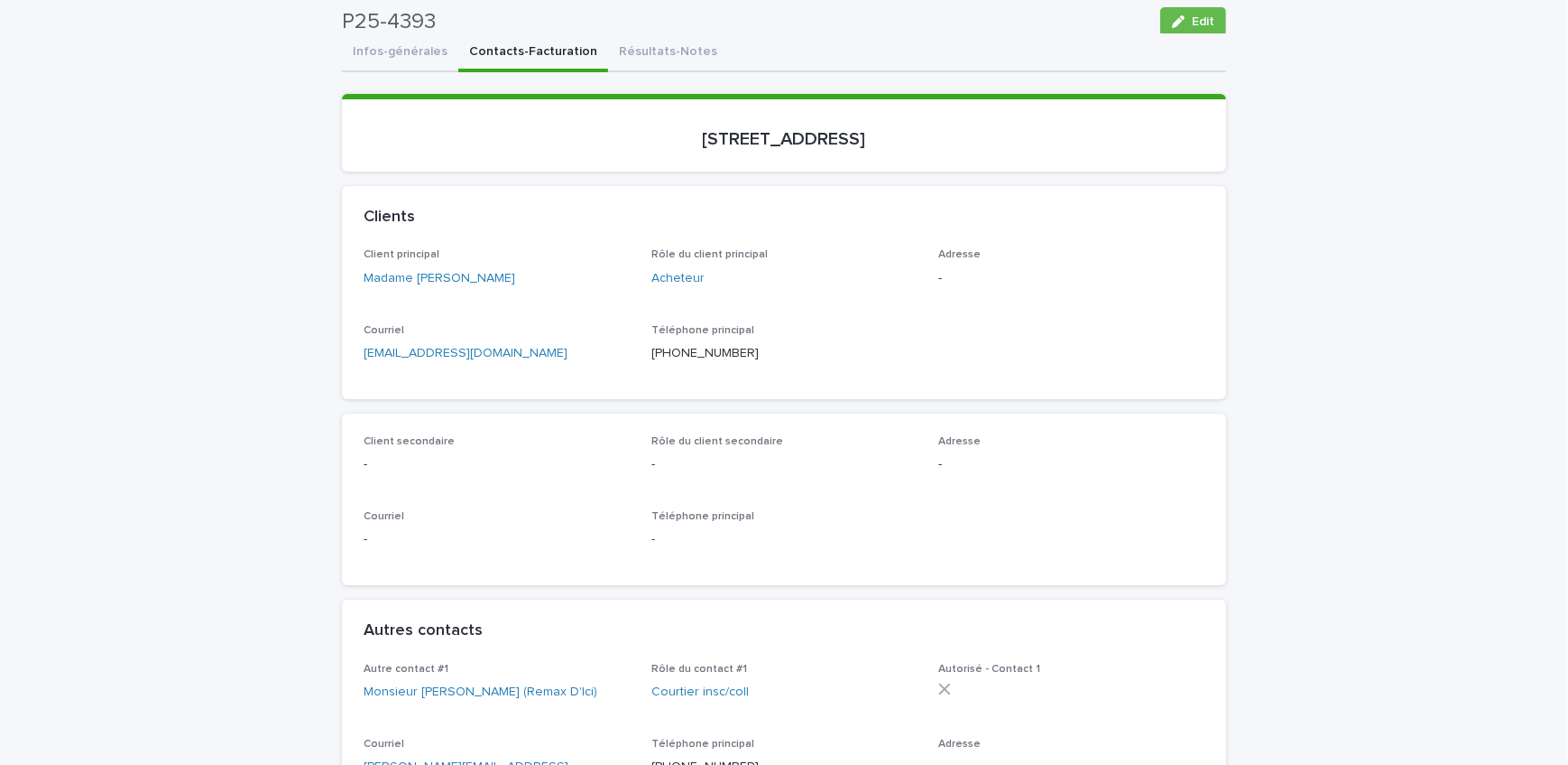
scroll to position [81, 0]
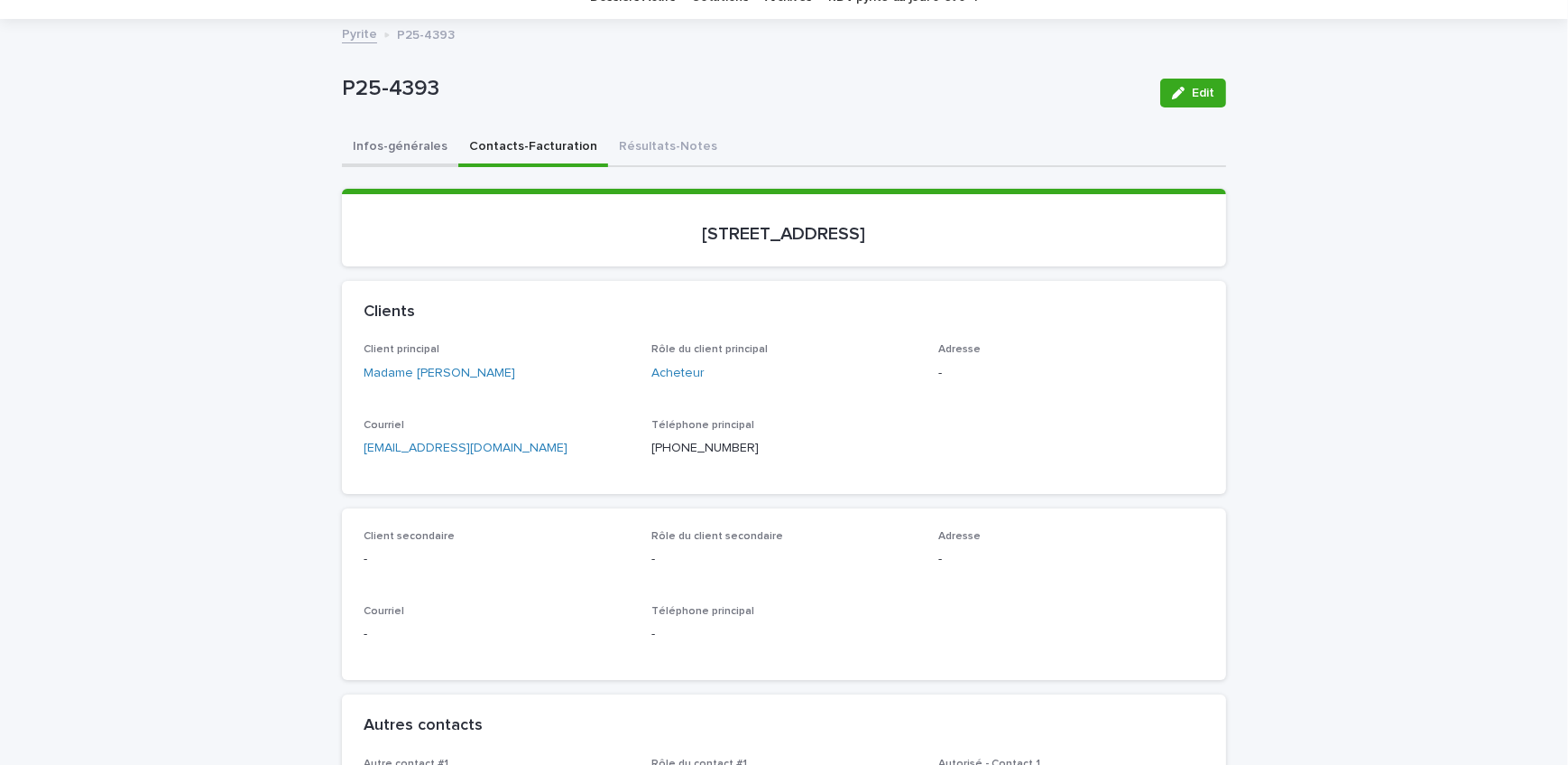
click at [425, 148] on button "Infos-générales" at bounding box center [400, 147] width 116 height 38
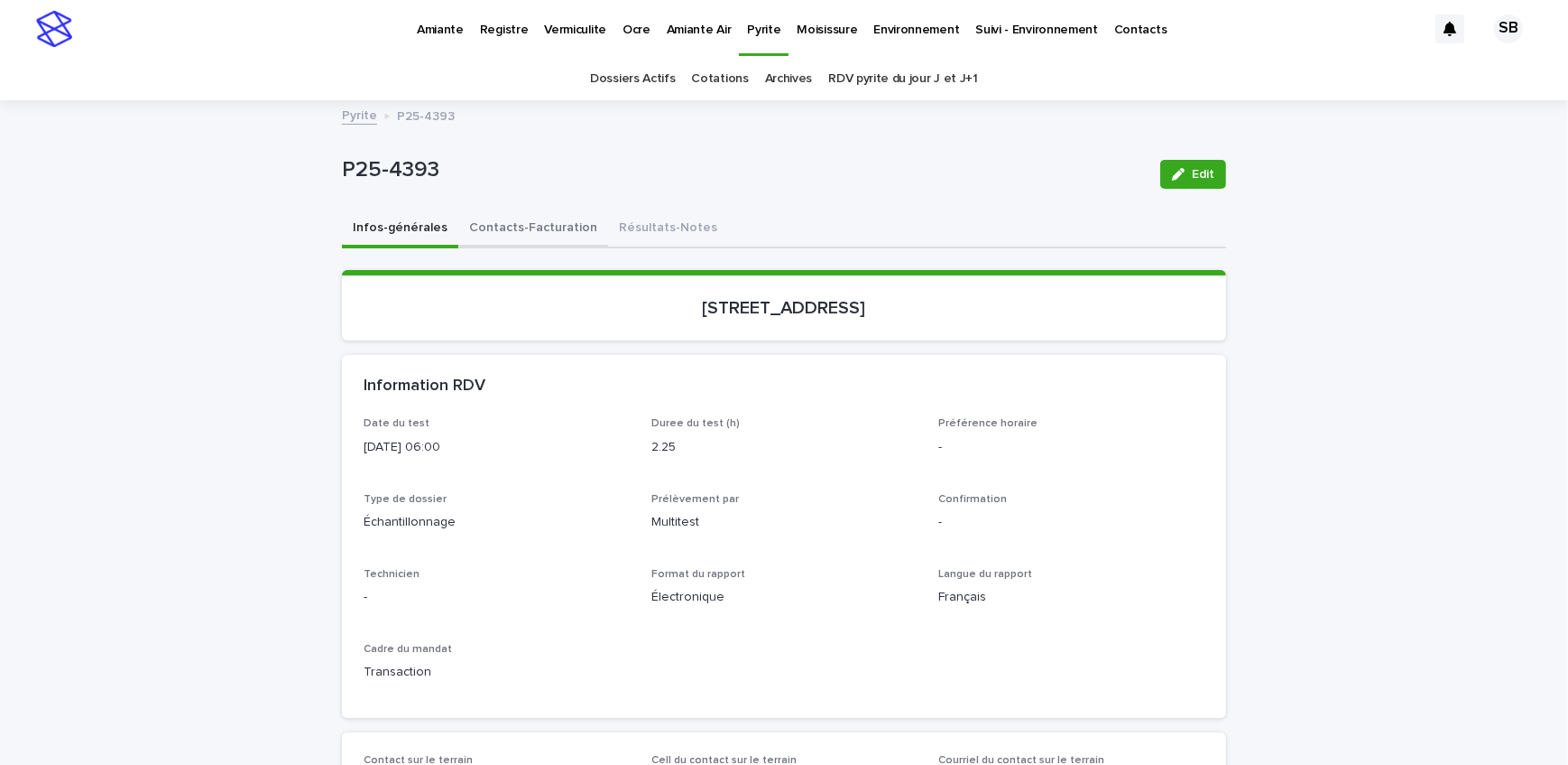
click at [472, 227] on button "Contacts-Facturation" at bounding box center [533, 229] width 150 height 38
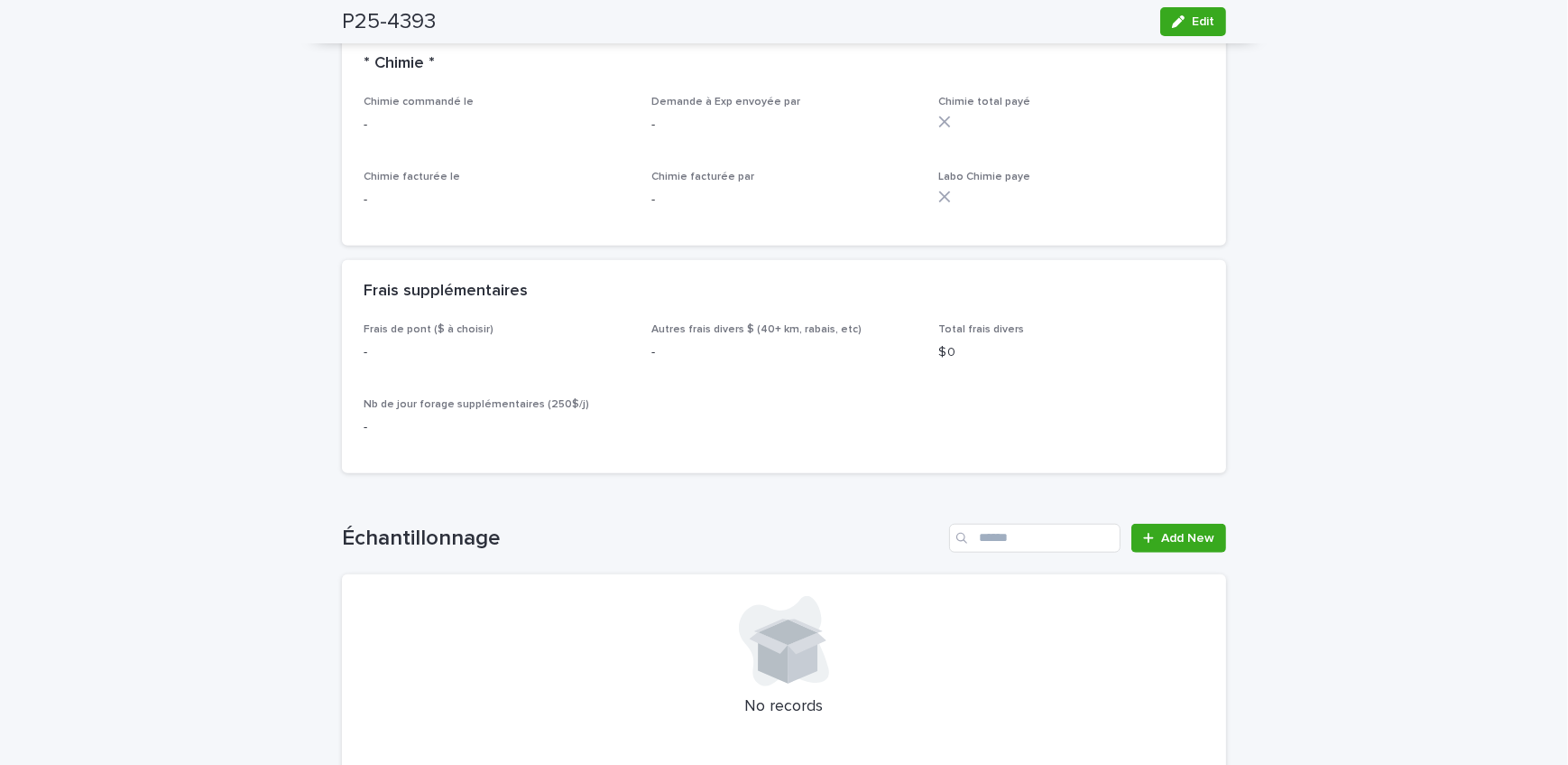
scroll to position [1887, 0]
click at [1162, 531] on span "Add New" at bounding box center [1188, 537] width 53 height 13
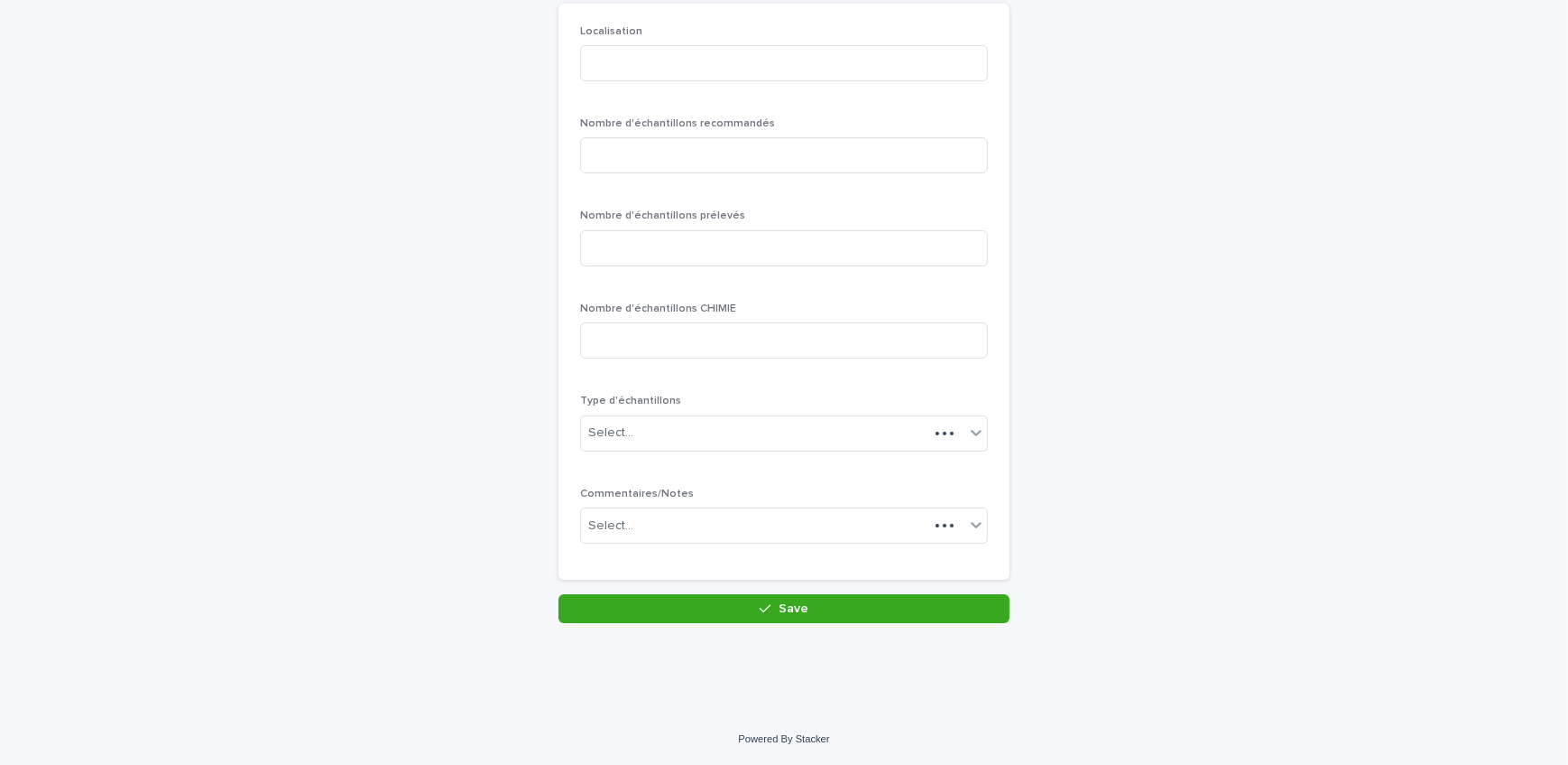
scroll to position [156, 0]
click at [654, 64] on input at bounding box center [784, 65] width 408 height 36
type input "********"
click at [673, 179] on div "Nombre d'échantillons recommandés" at bounding box center [784, 154] width 408 height 70
click at [671, 174] on div "Nombre d'échantillons recommandés" at bounding box center [784, 154] width 408 height 70
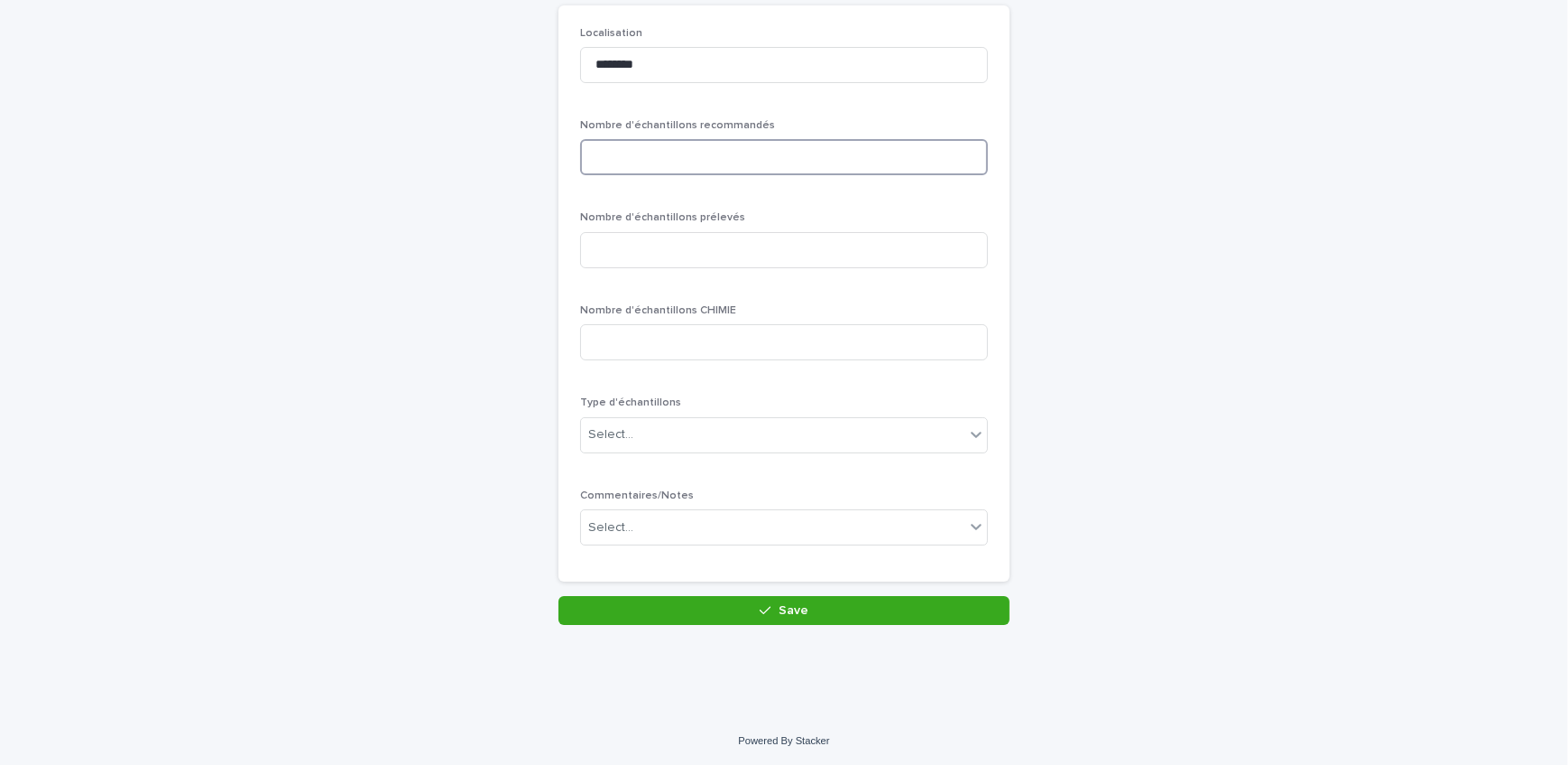
click at [687, 164] on input at bounding box center [784, 157] width 408 height 36
type input "*"
click at [686, 260] on input at bounding box center [784, 250] width 408 height 36
type input "*"
drag, startPoint x: 701, startPoint y: 404, endPoint x: 701, endPoint y: 418, distance: 14.0
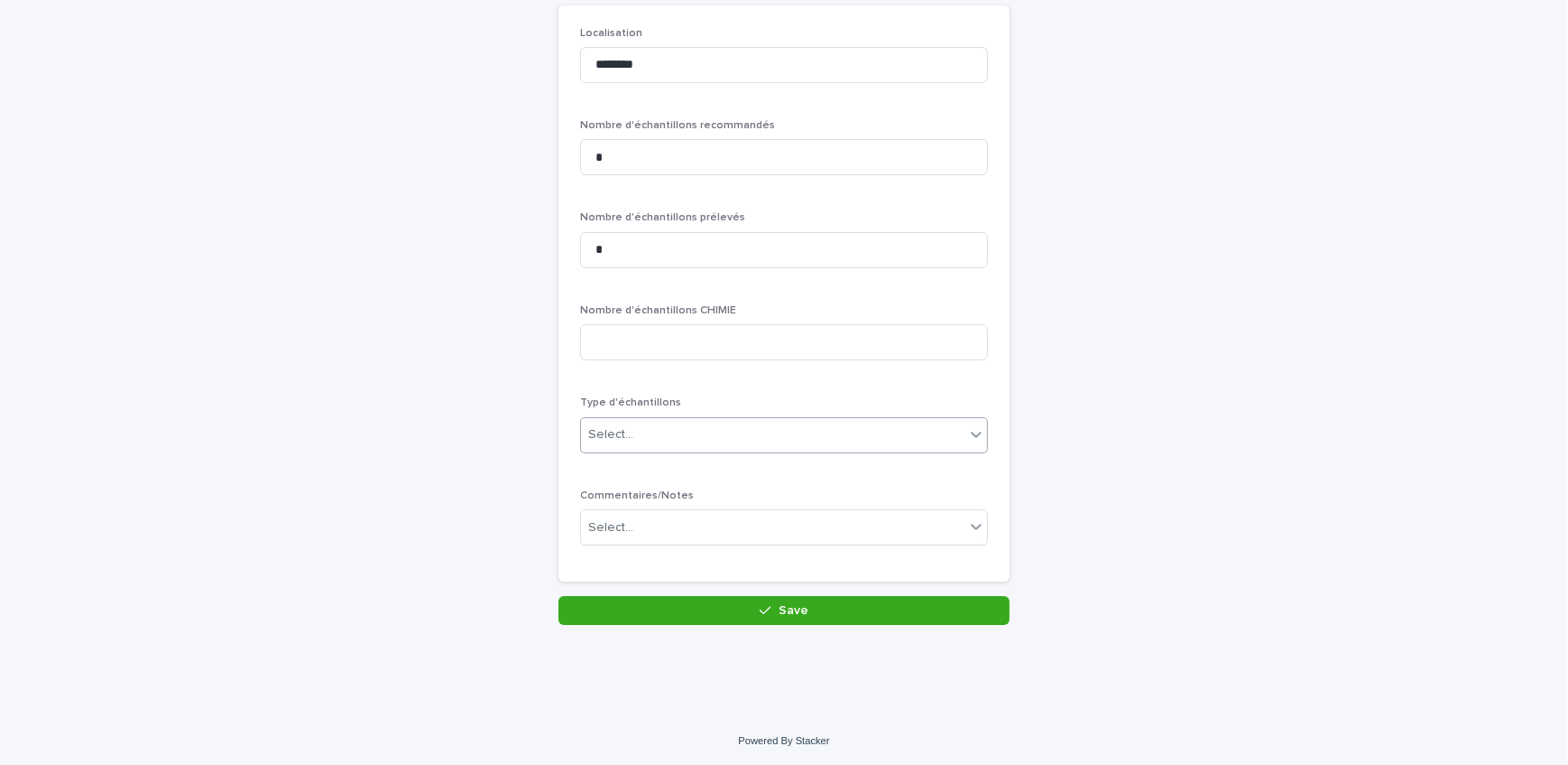
click at [701, 410] on div "Type d'échantillons Select..." at bounding box center [784, 431] width 408 height 70
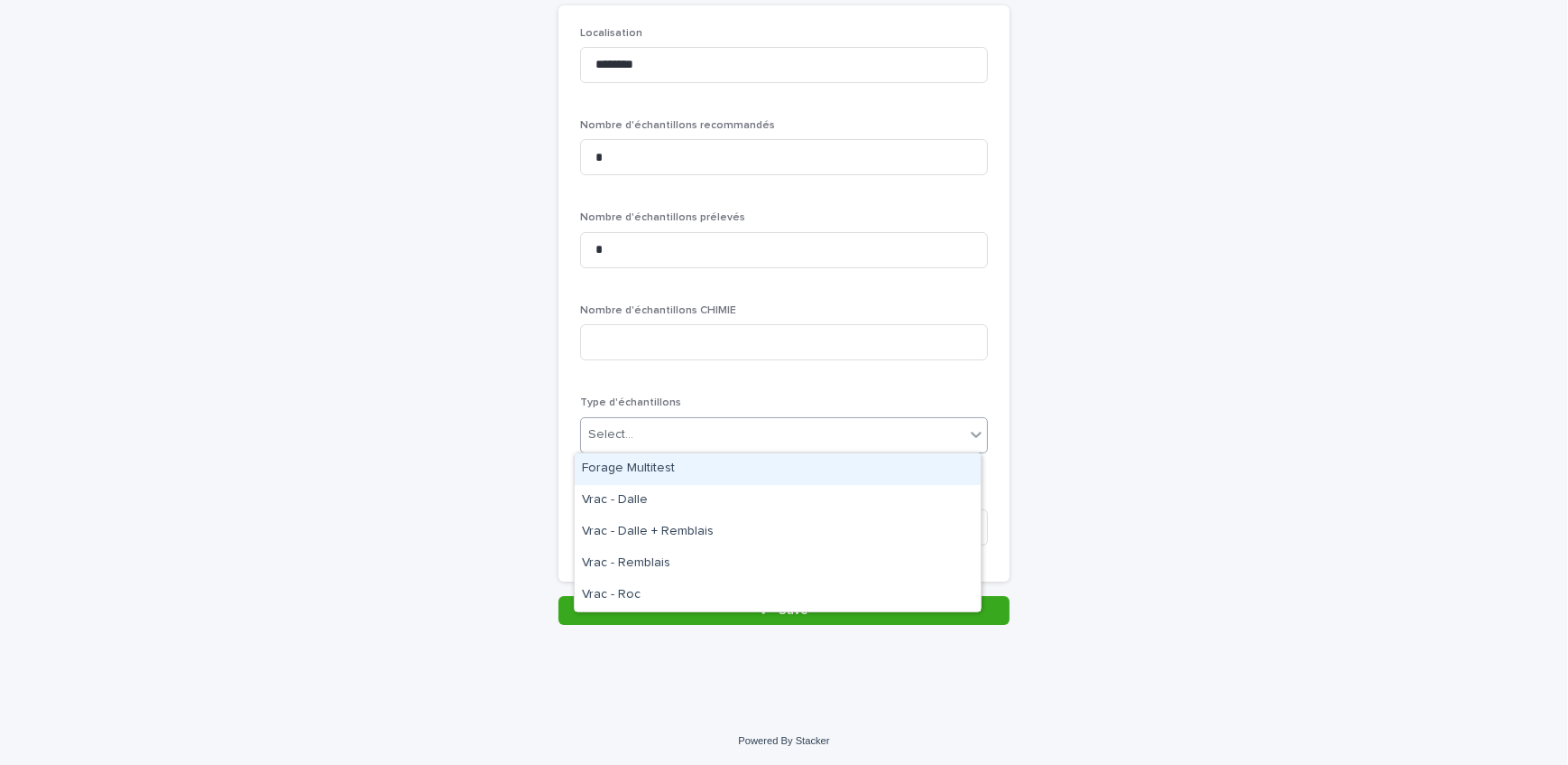
drag, startPoint x: 701, startPoint y: 418, endPoint x: 699, endPoint y: 451, distance: 33.1
click at [700, 424] on div "Select..." at bounding box center [784, 435] width 408 height 36
drag, startPoint x: 699, startPoint y: 451, endPoint x: 698, endPoint y: 478, distance: 27.0
click at [698, 468] on div "Localisation ******** Nombre d'échantillons recommandés * Nombre d'échantillons…" at bounding box center [784, 293] width 408 height 533
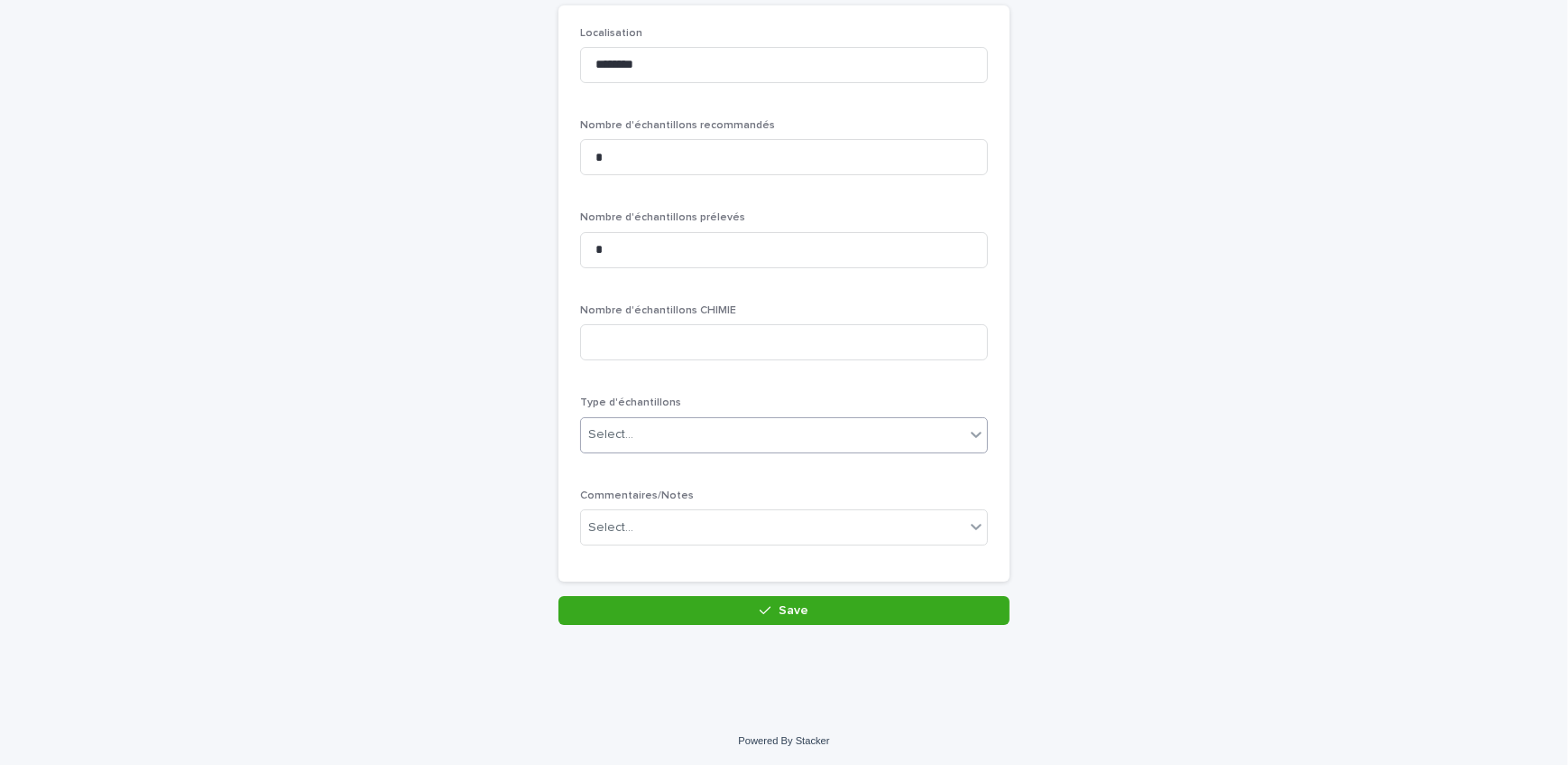
click at [691, 431] on div "Select..." at bounding box center [773, 434] width 383 height 29
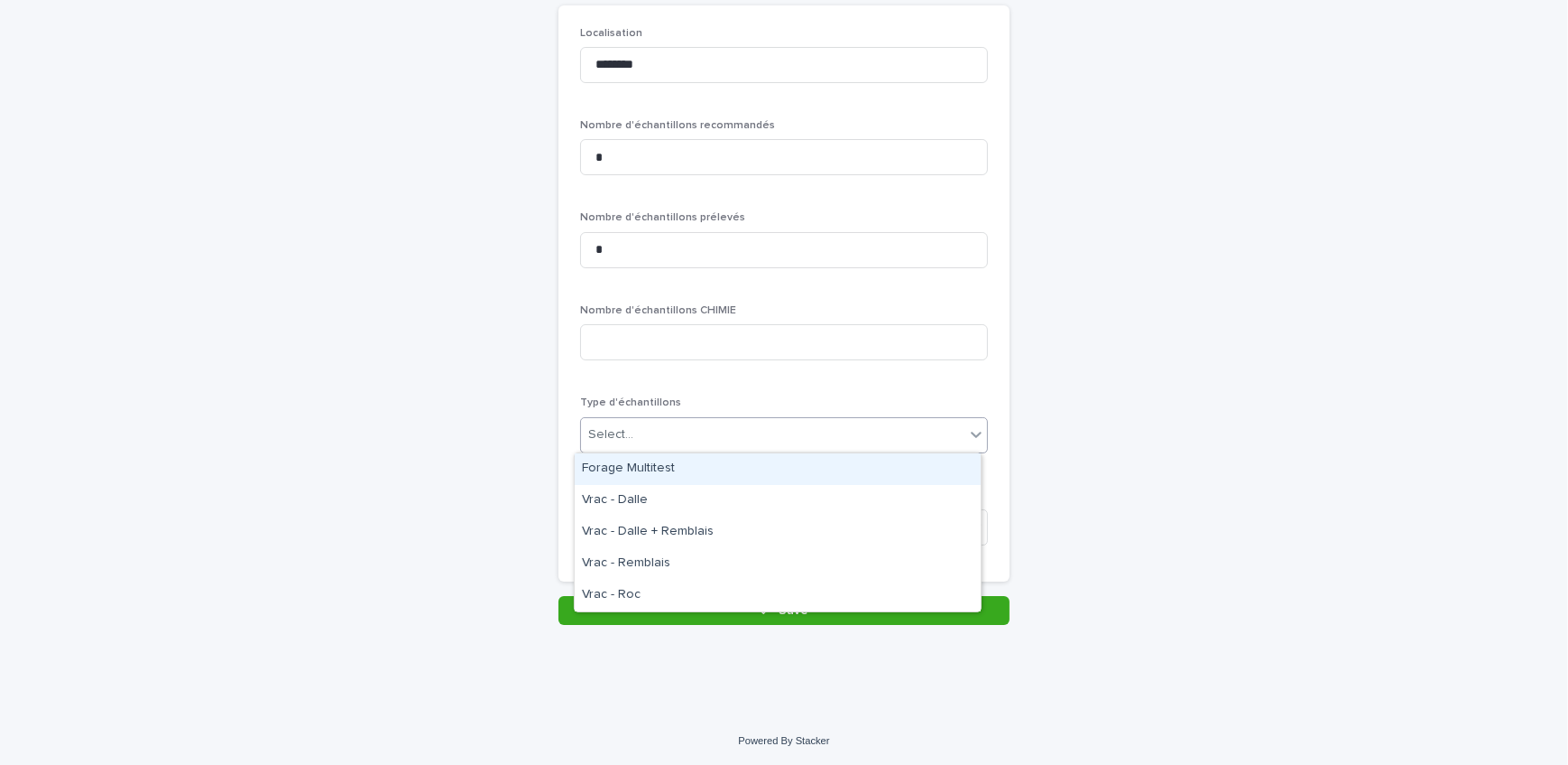
click at [695, 469] on div "Forage Multitest" at bounding box center [778, 469] width 406 height 31
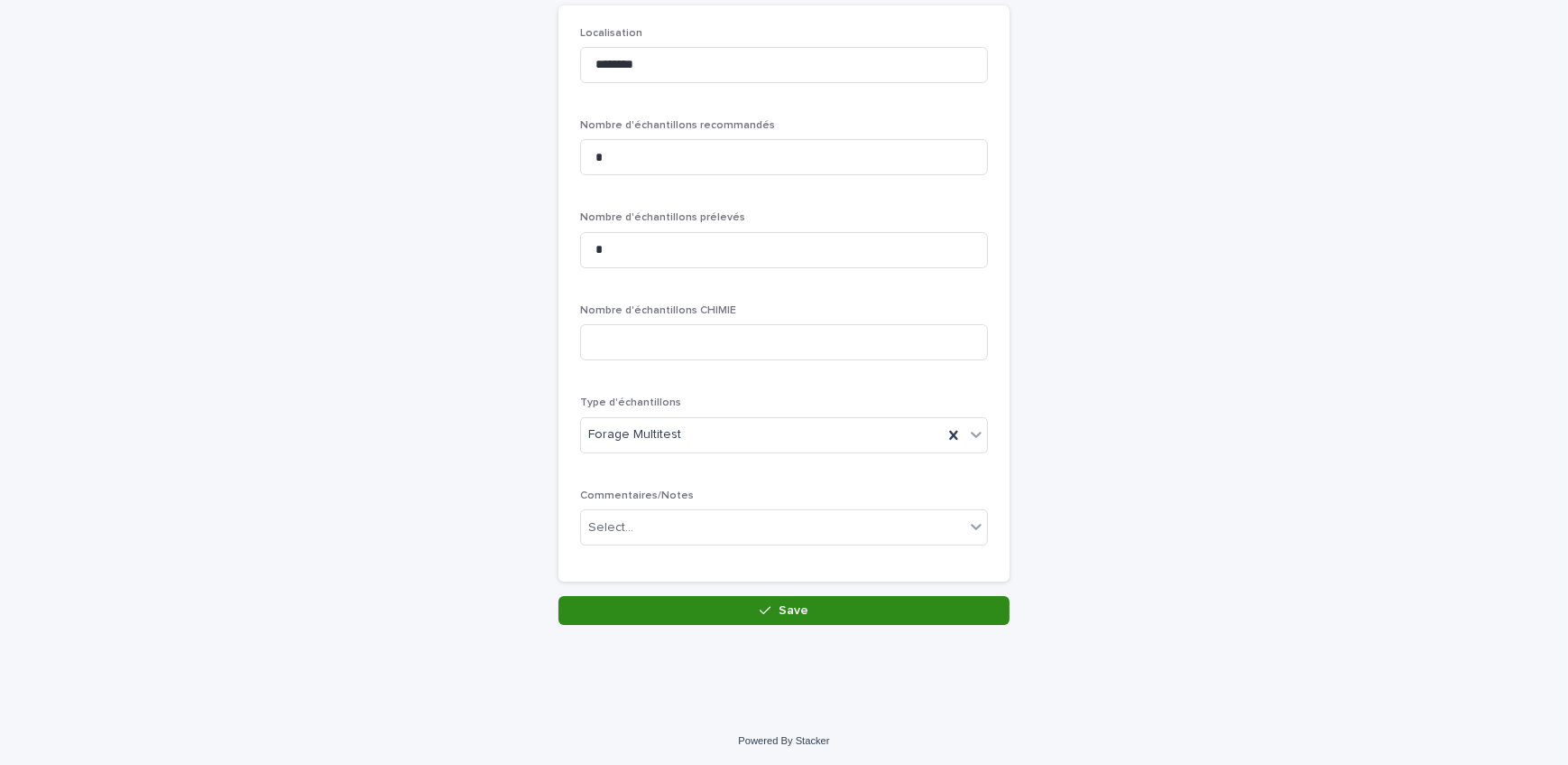
click at [778, 606] on span "Save" at bounding box center [793, 610] width 29 height 13
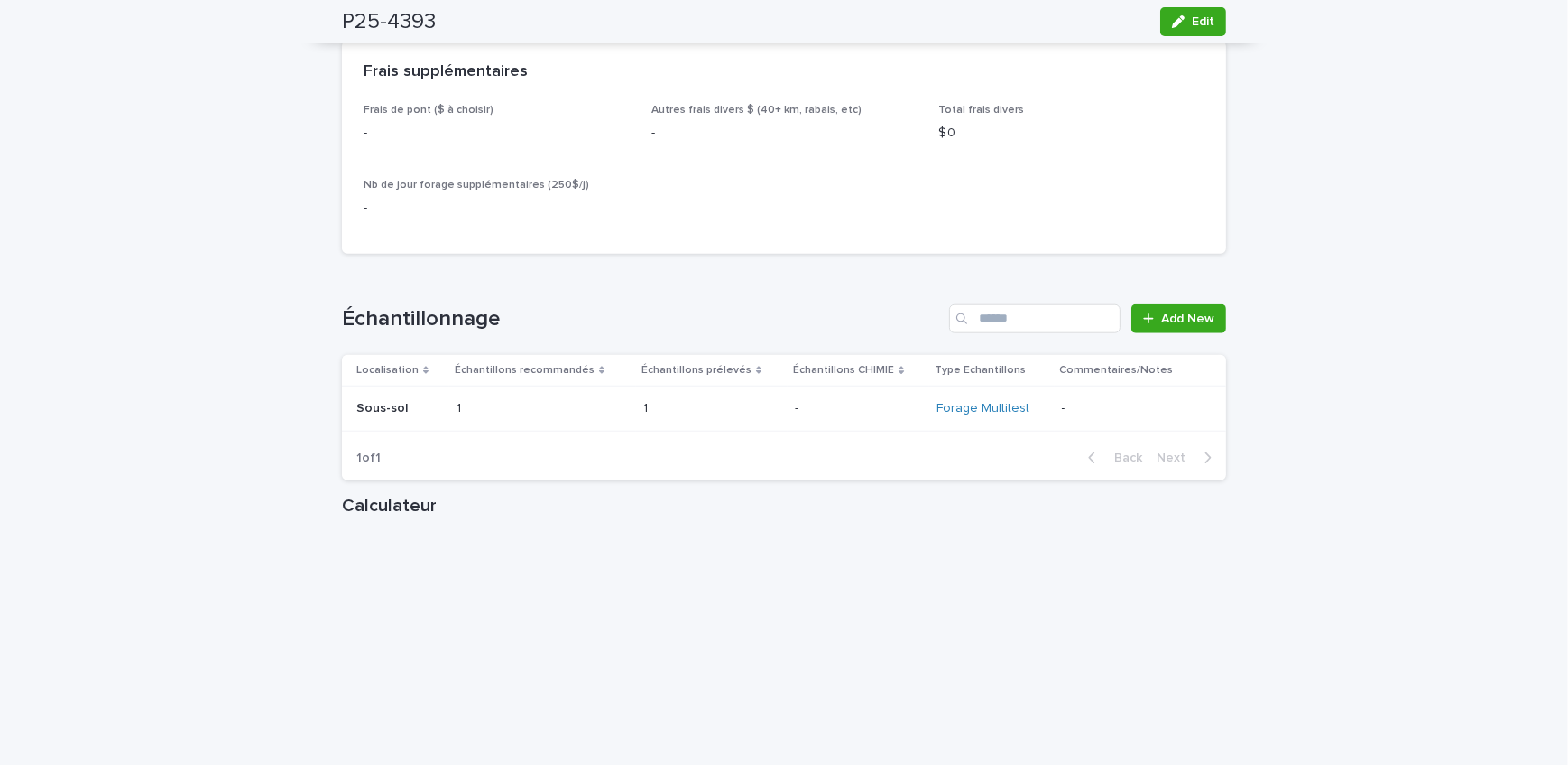
scroll to position [2298, 0]
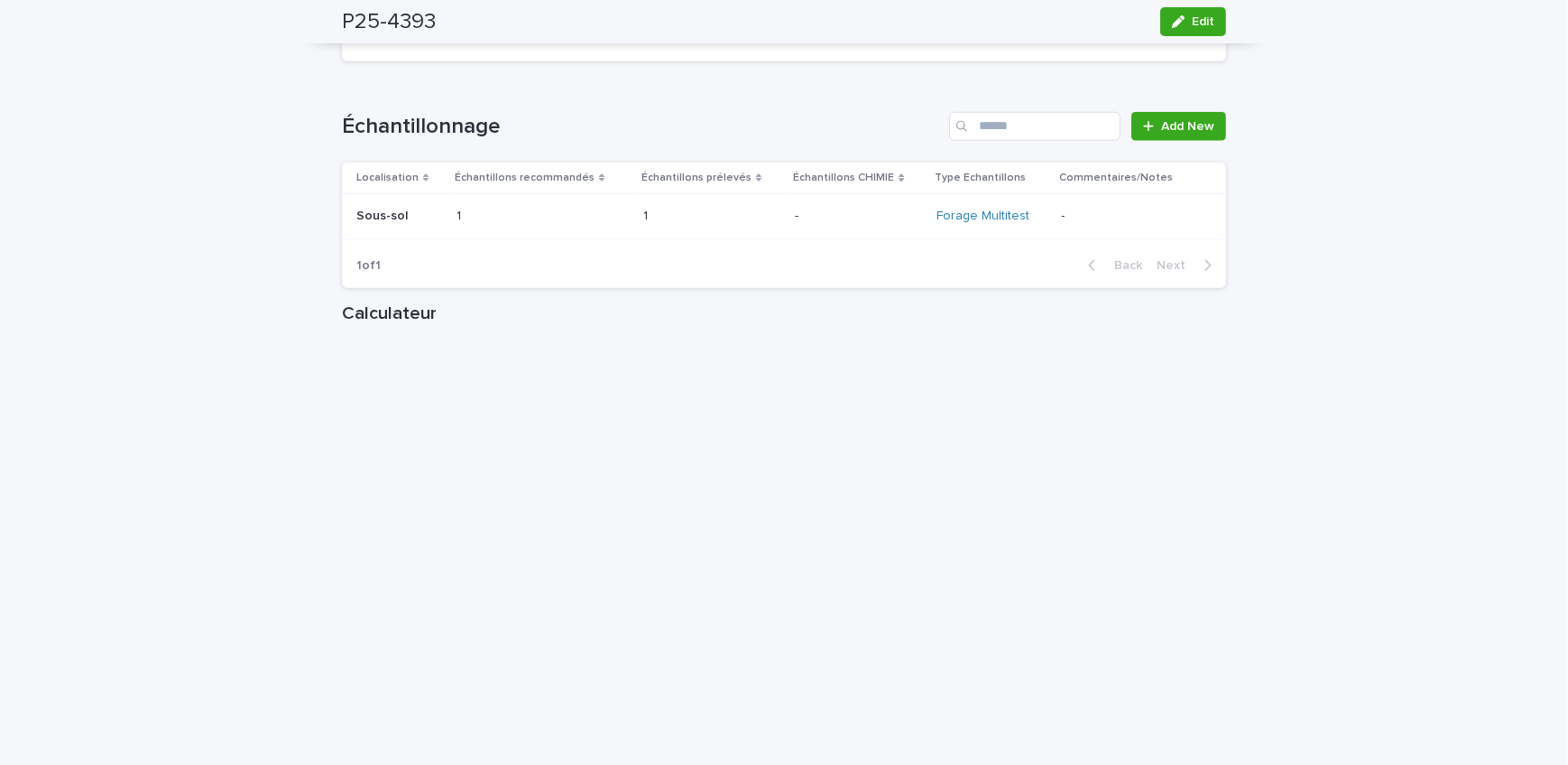
click at [1162, 84] on div "Loading... Saving… Échantillonnage Add New Localisation Échantillons recommandé…" at bounding box center [784, 189] width 884 height 227
click at [1169, 120] on span "Add New" at bounding box center [1188, 126] width 53 height 13
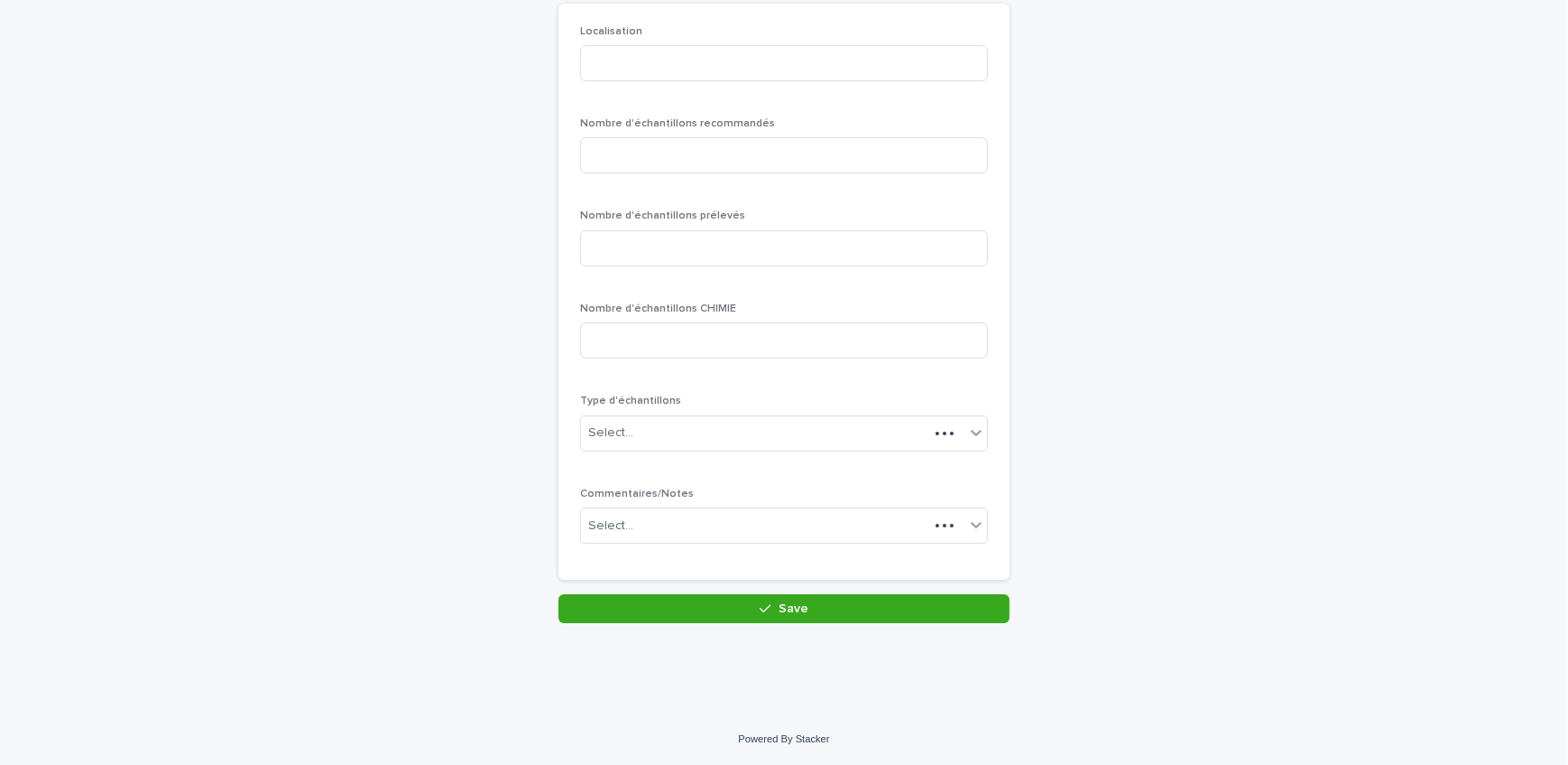
scroll to position [156, 0]
click at [746, 72] on input at bounding box center [784, 65] width 408 height 36
type input "******"
click at [750, 155] on input at bounding box center [784, 157] width 408 height 36
type input "*"
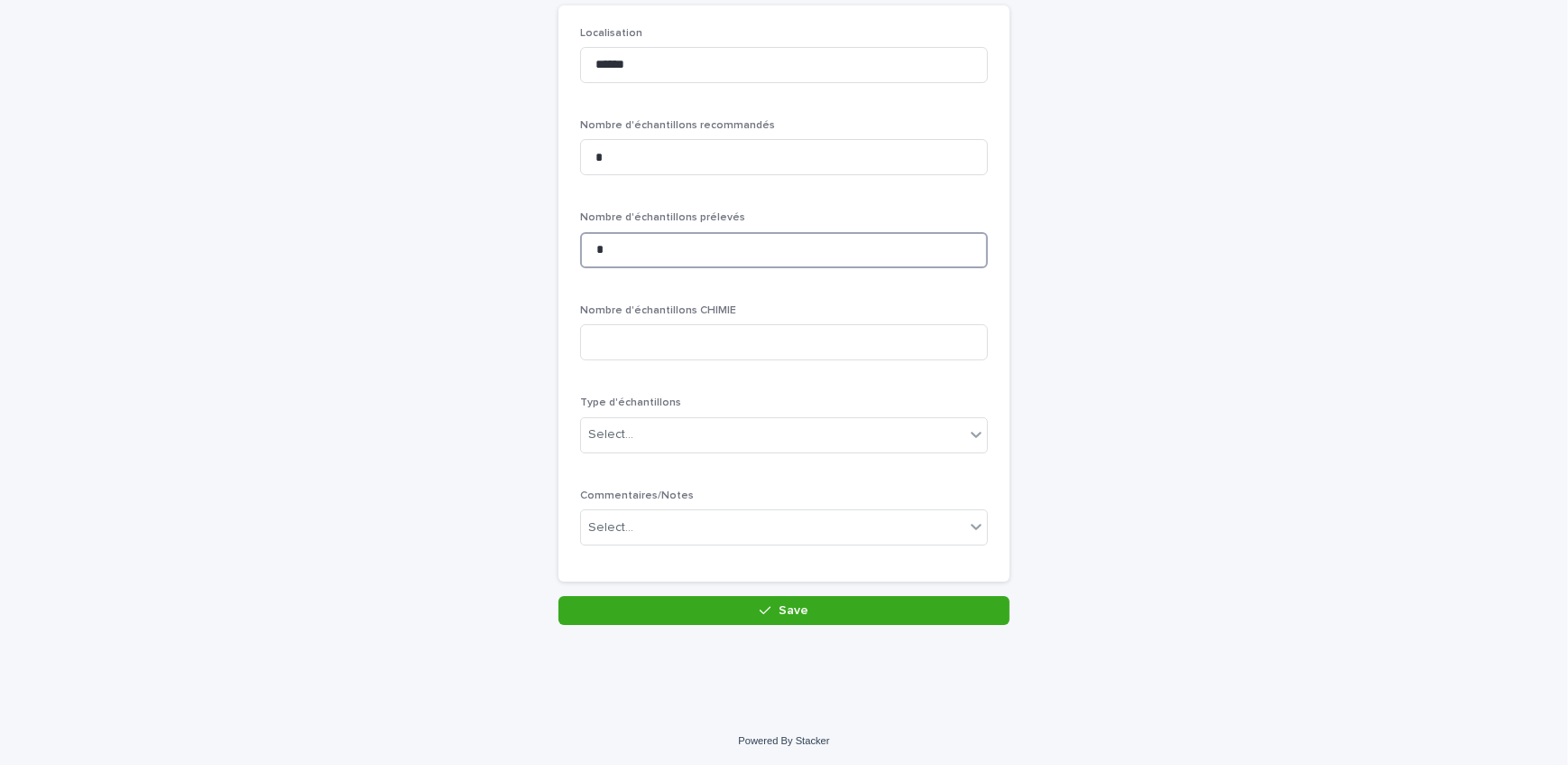
click at [726, 259] on input "*" at bounding box center [784, 250] width 408 height 36
type input "*"
click at [708, 433] on div "Select..." at bounding box center [773, 434] width 383 height 29
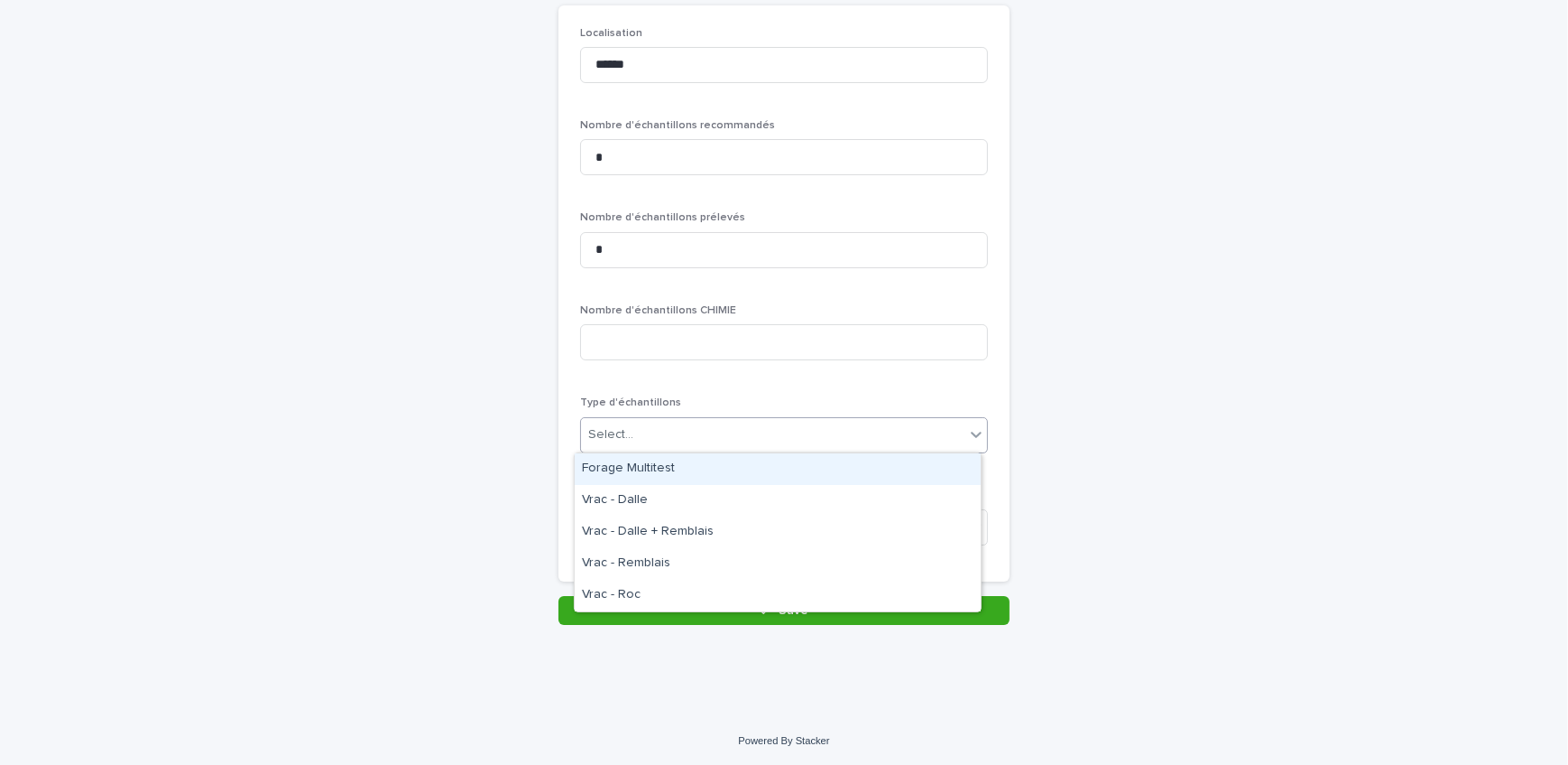
click at [711, 466] on div "Forage Multitest" at bounding box center [778, 469] width 406 height 31
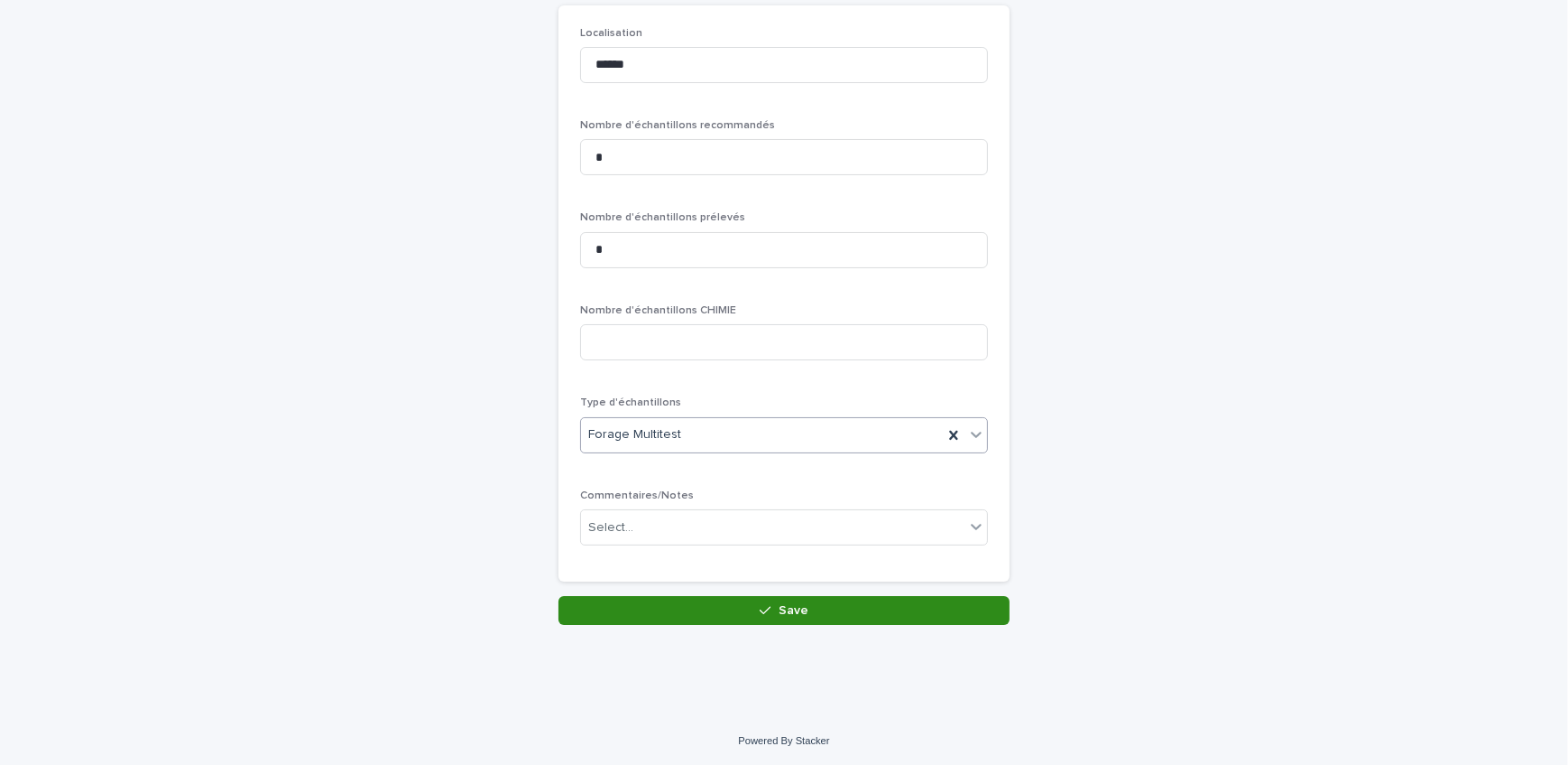
click at [751, 607] on button "Save" at bounding box center [784, 610] width 451 height 29
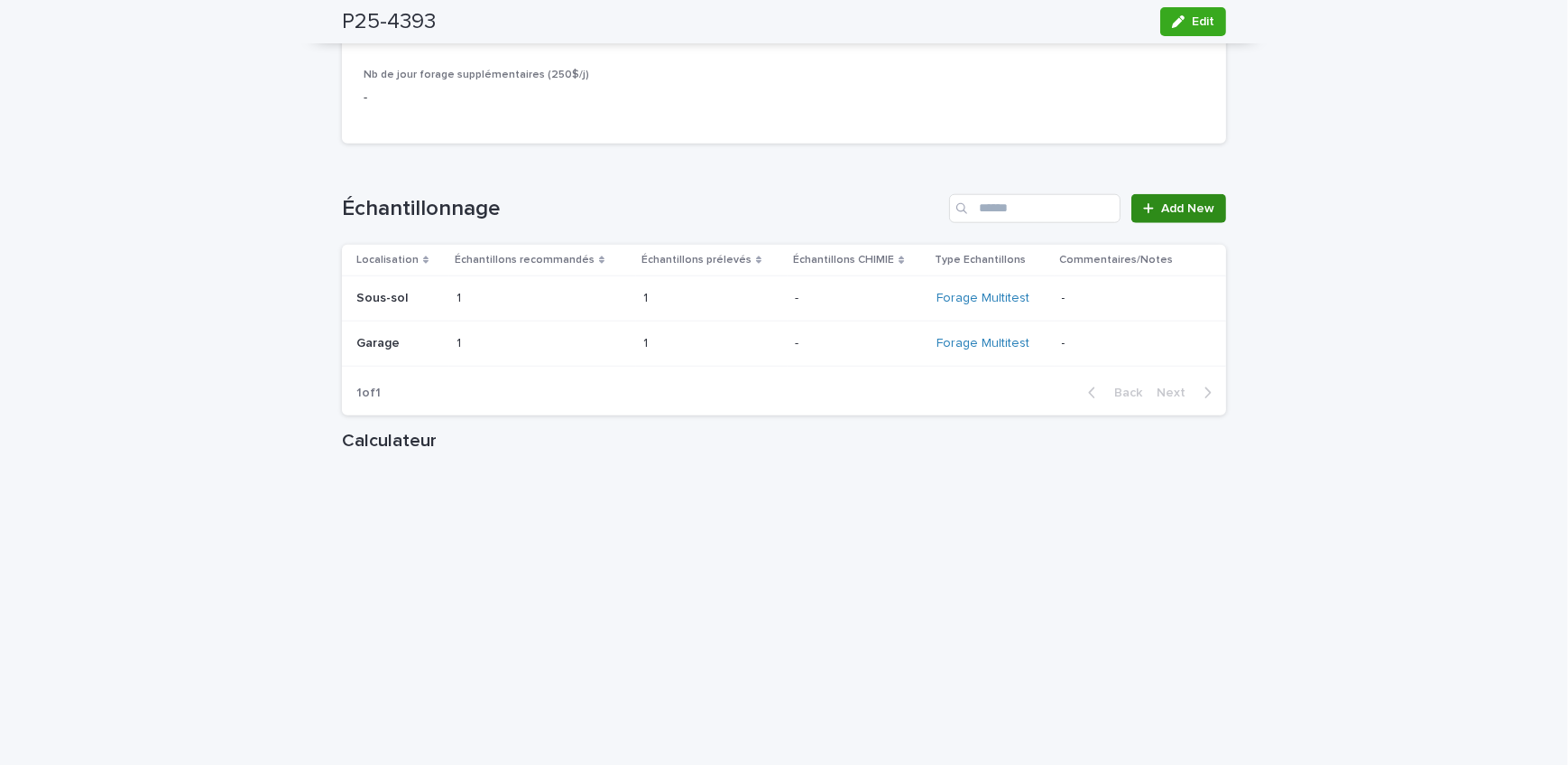
click at [1153, 202] on div at bounding box center [1153, 208] width 18 height 13
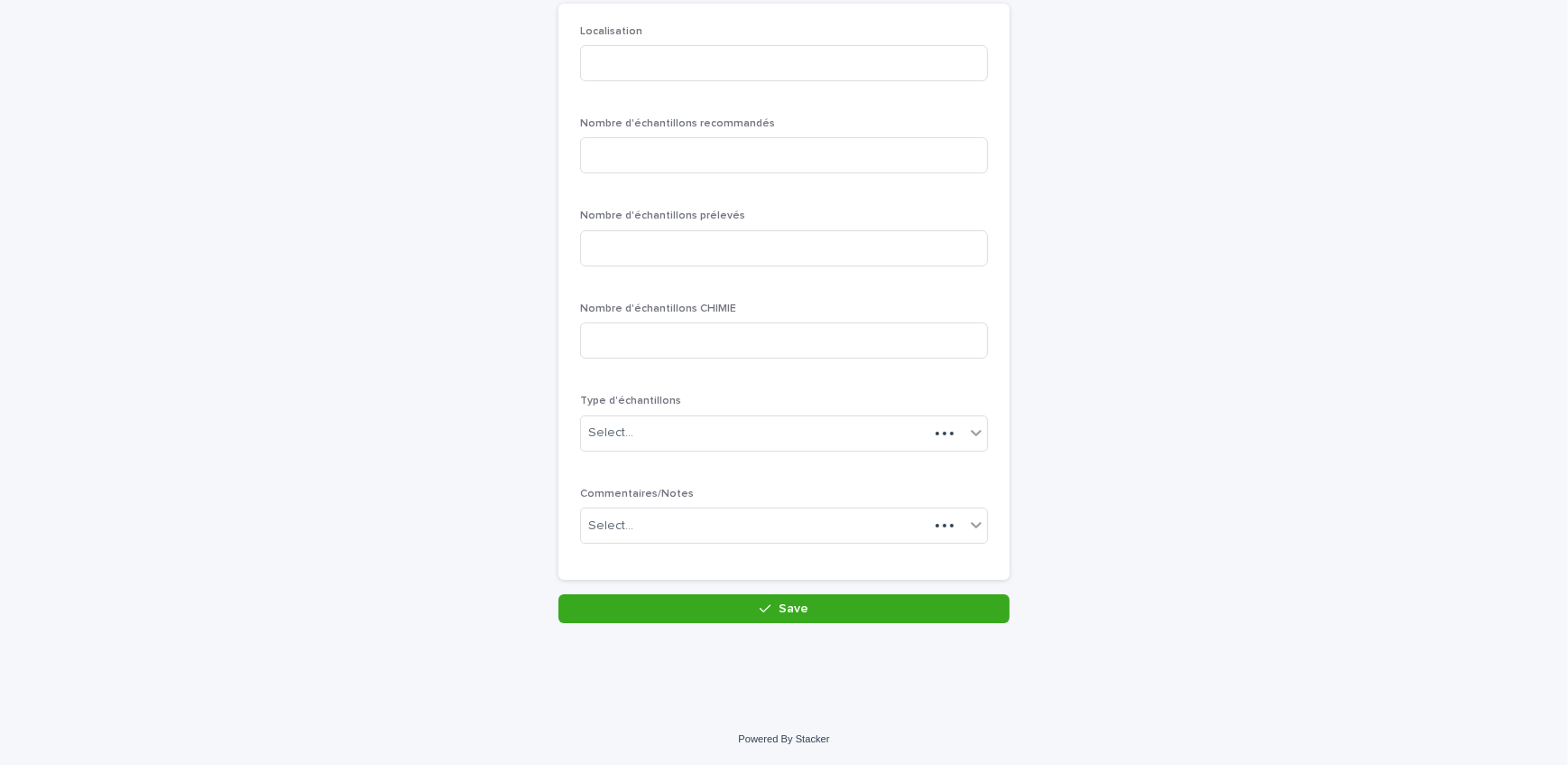
scroll to position [156, 0]
click at [645, 75] on input at bounding box center [784, 65] width 408 height 36
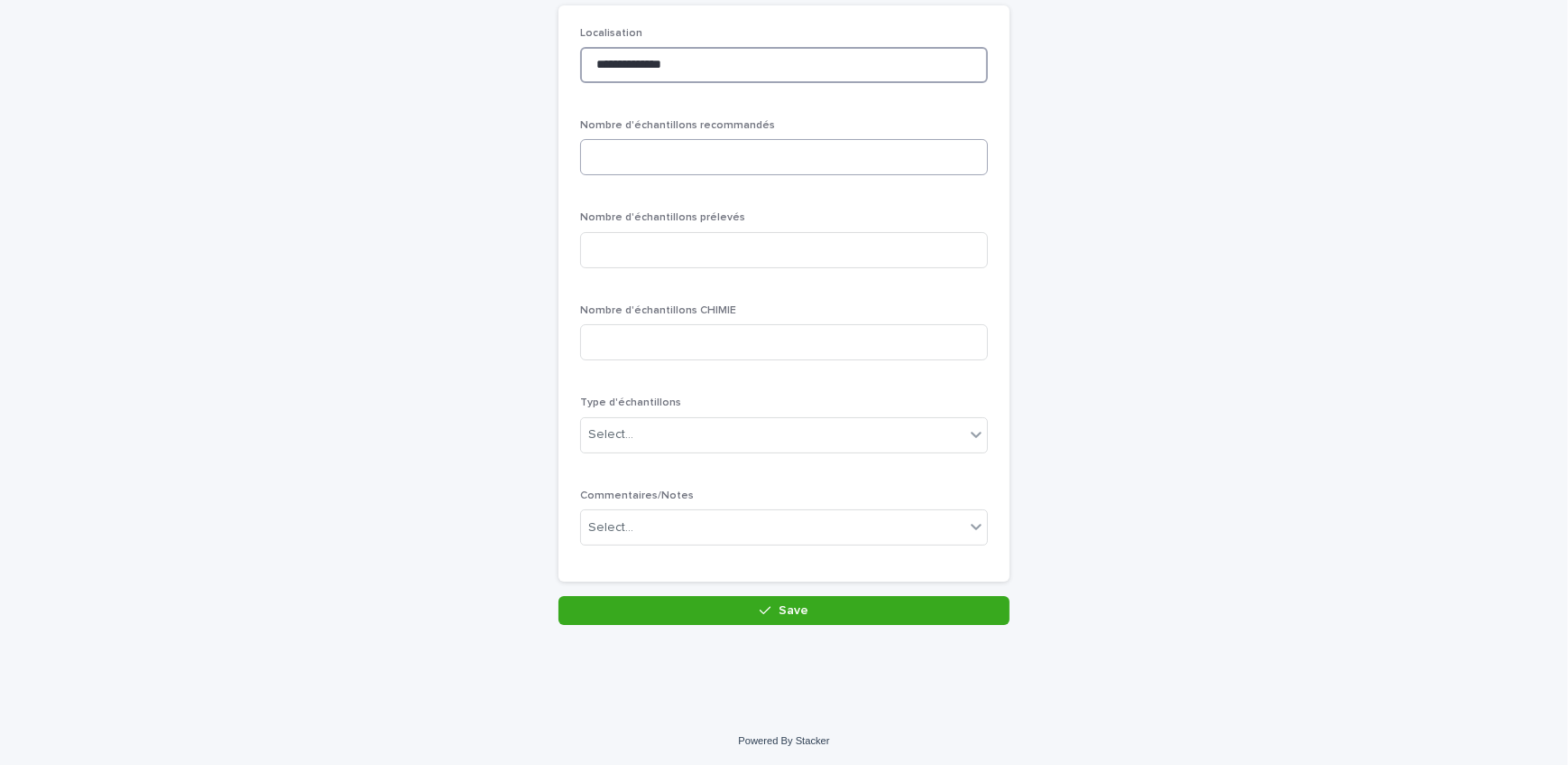
type input "**********"
click at [677, 150] on input at bounding box center [784, 157] width 408 height 36
type input "*"
click at [656, 235] on input at bounding box center [784, 250] width 408 height 36
type input "*"
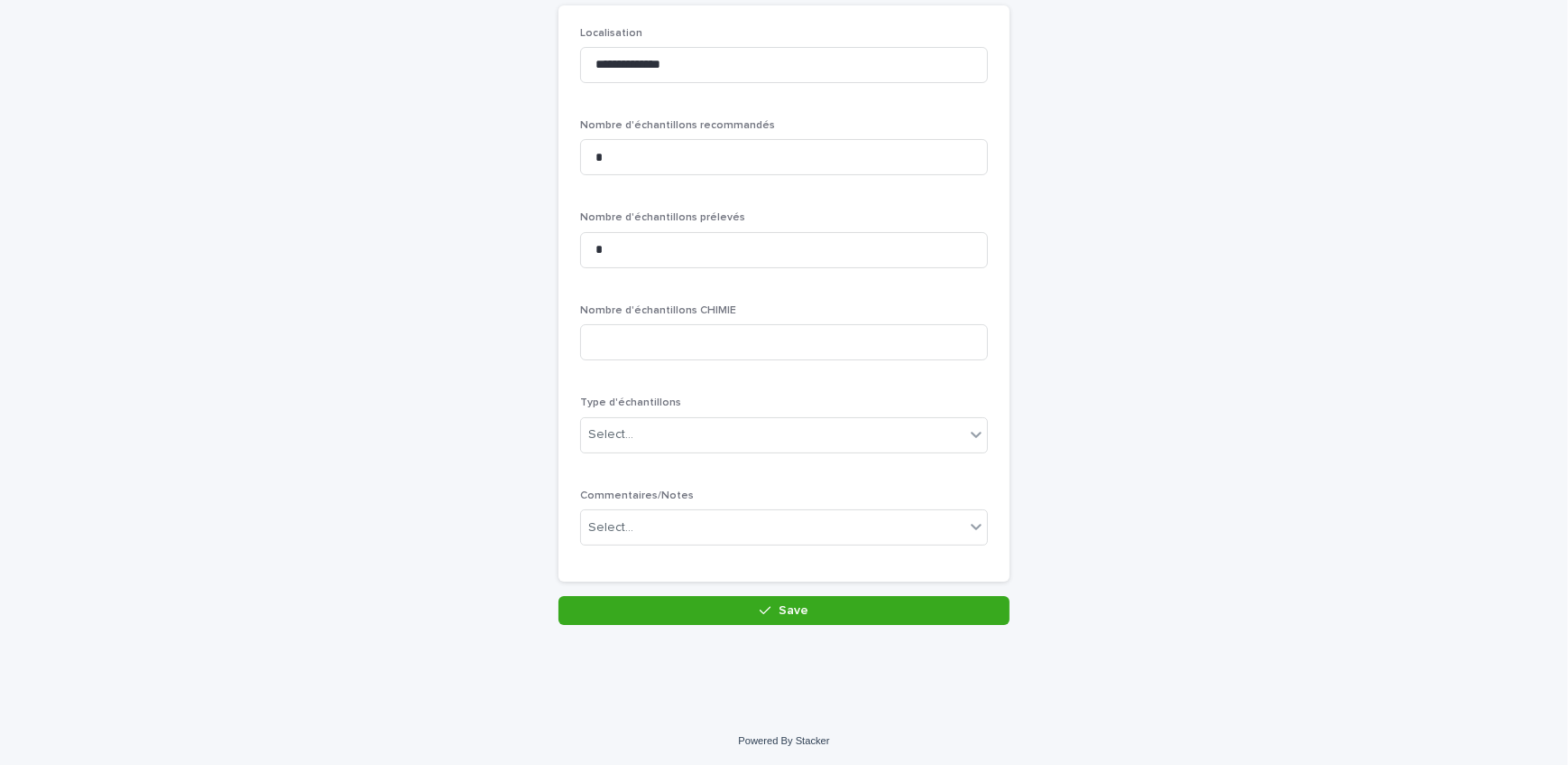
click at [642, 452] on div "Type d'échantillons Select..." at bounding box center [784, 431] width 408 height 70
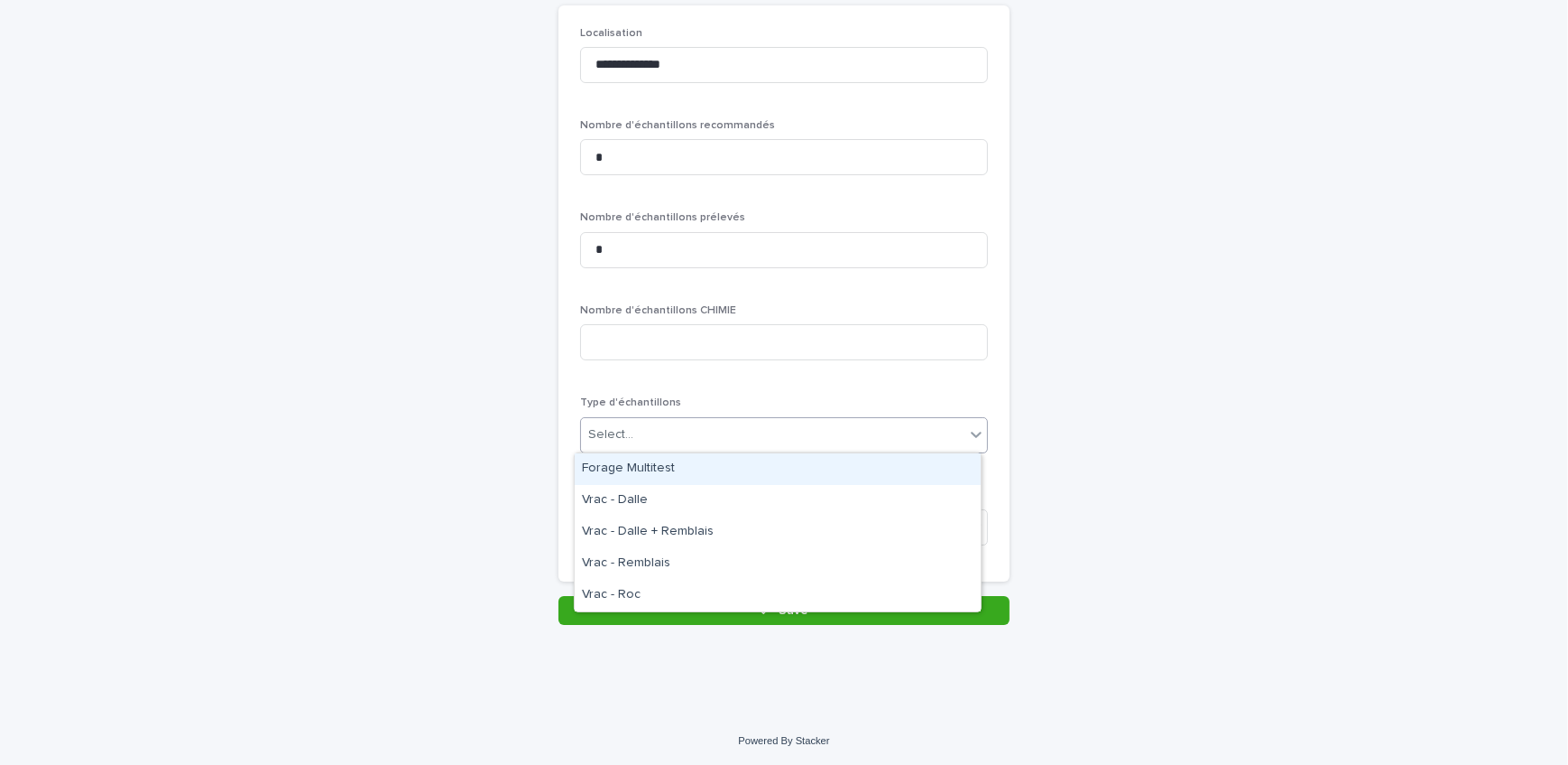
click at [647, 439] on div "Select..." at bounding box center [773, 434] width 383 height 29
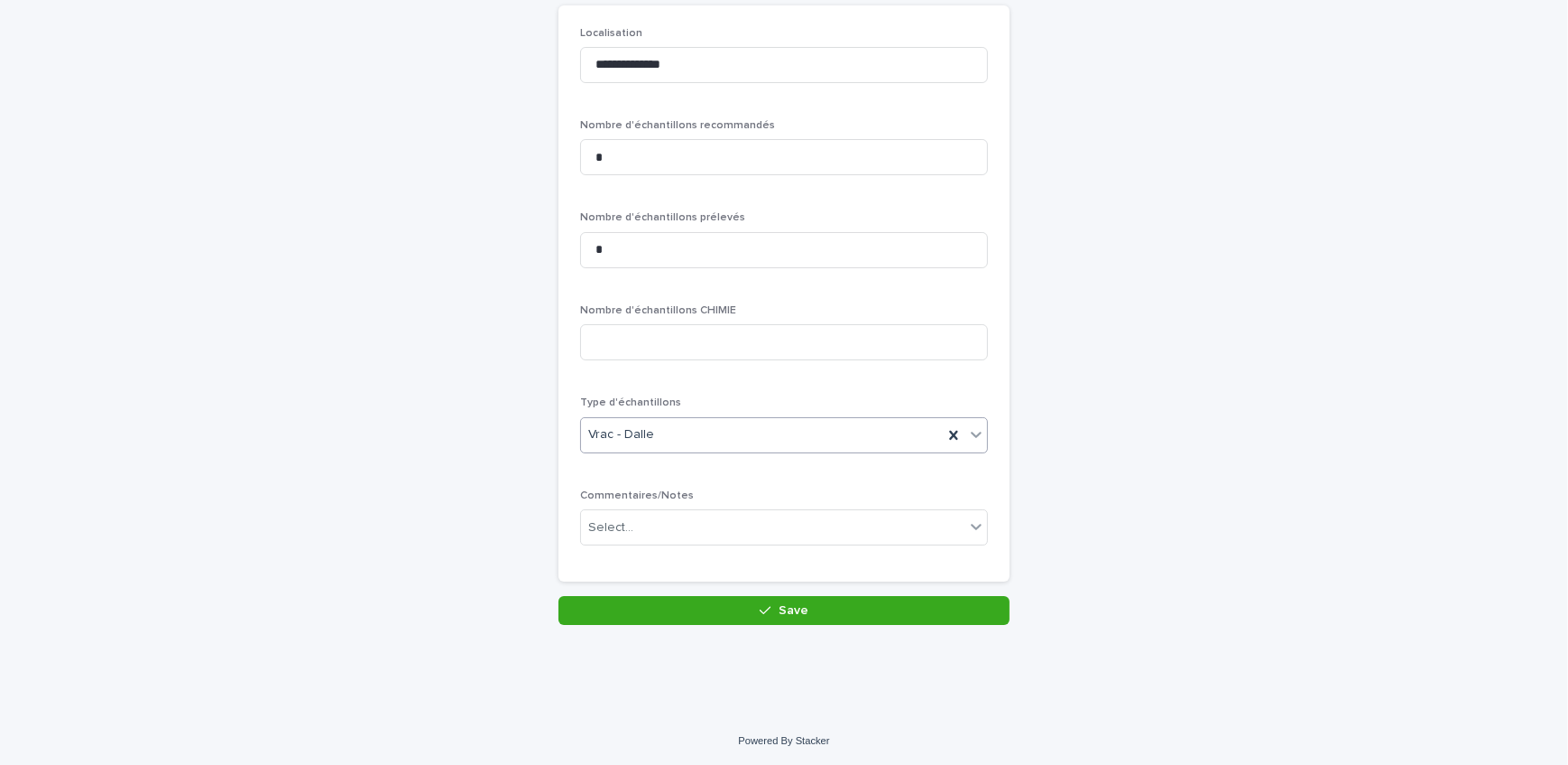
click at [659, 448] on div "Vrac - Dalle" at bounding box center [762, 434] width 362 height 29
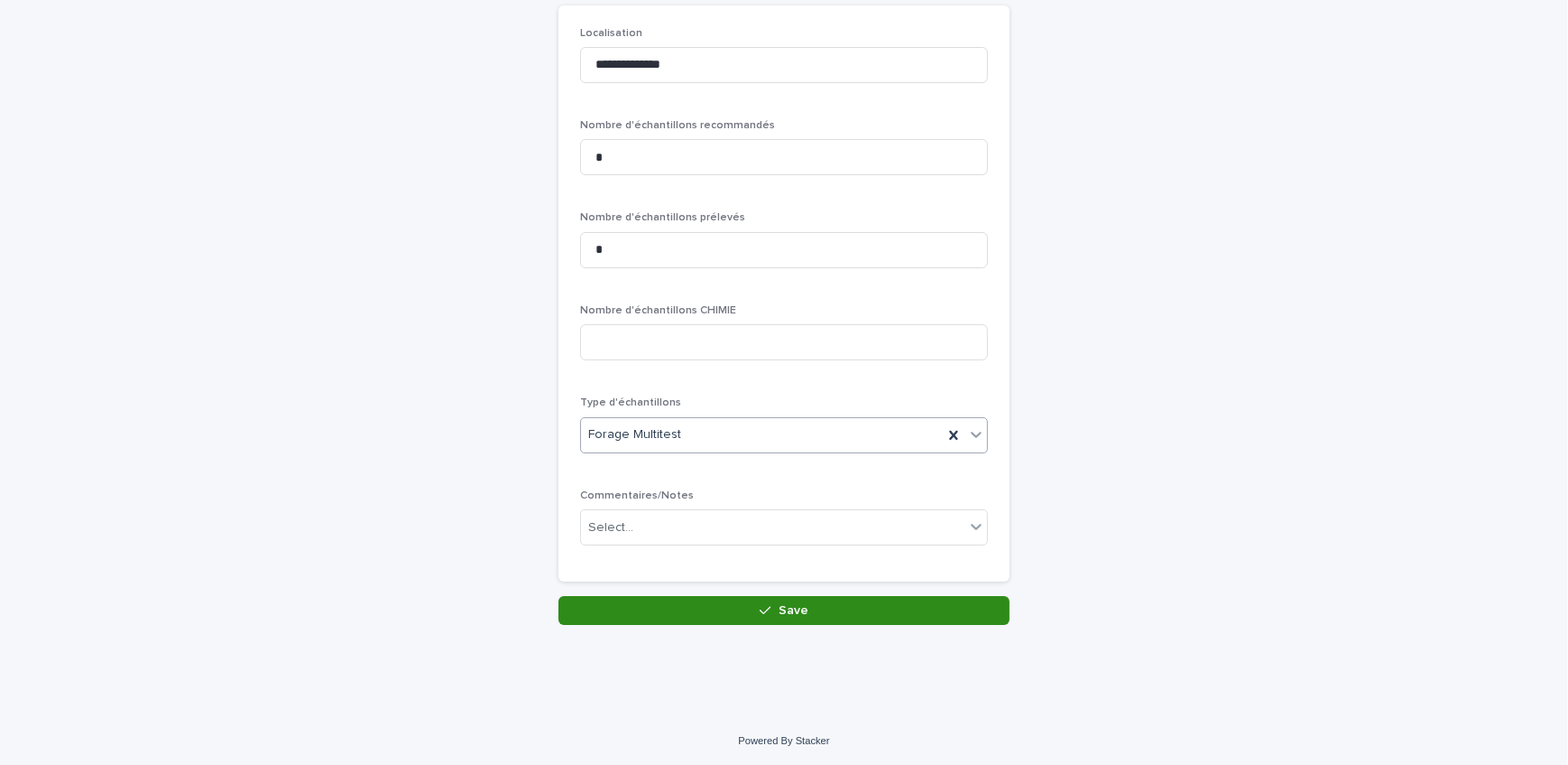
click at [685, 599] on button "Save" at bounding box center [784, 610] width 451 height 29
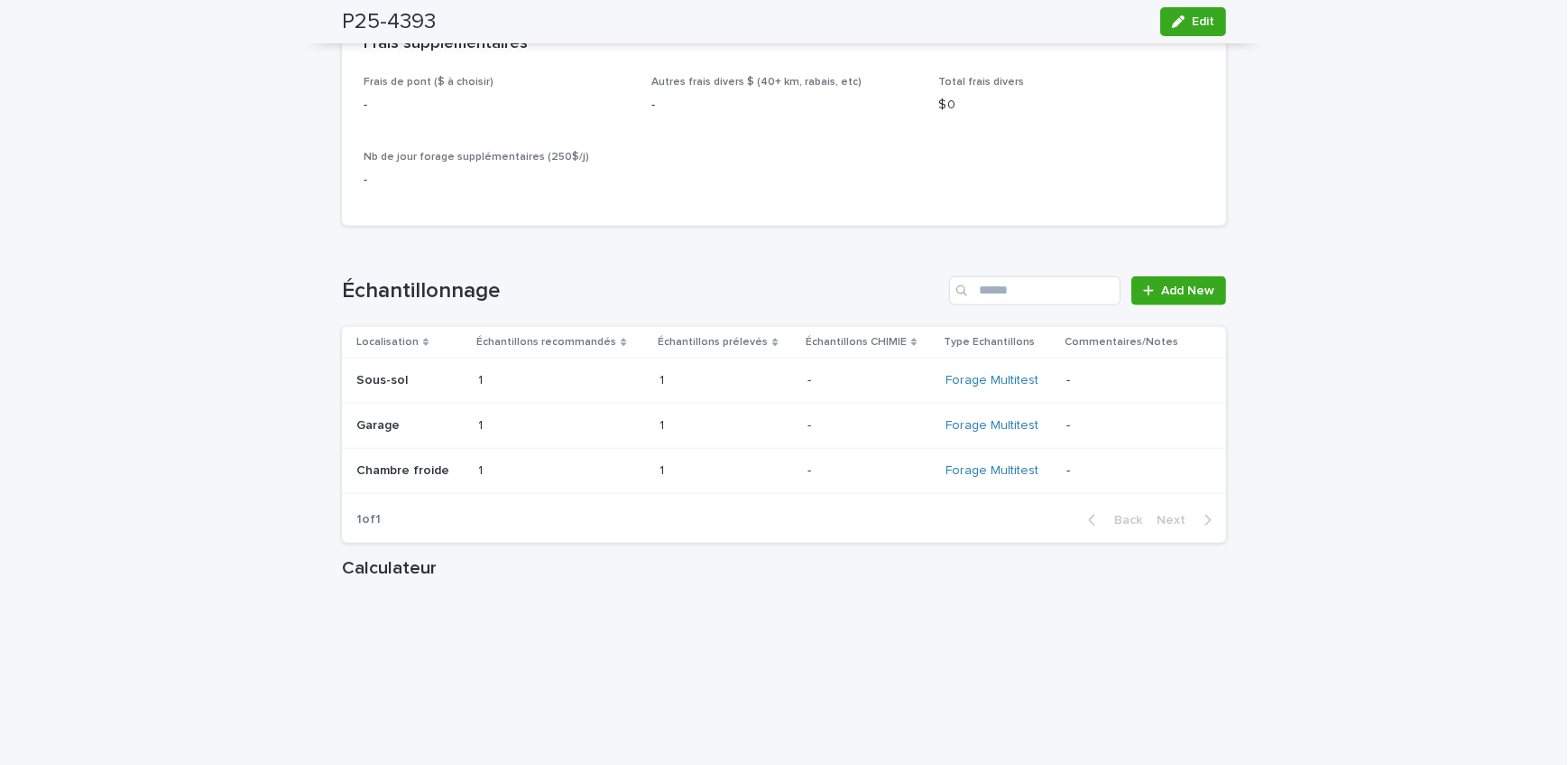
scroll to position [2052, 0]
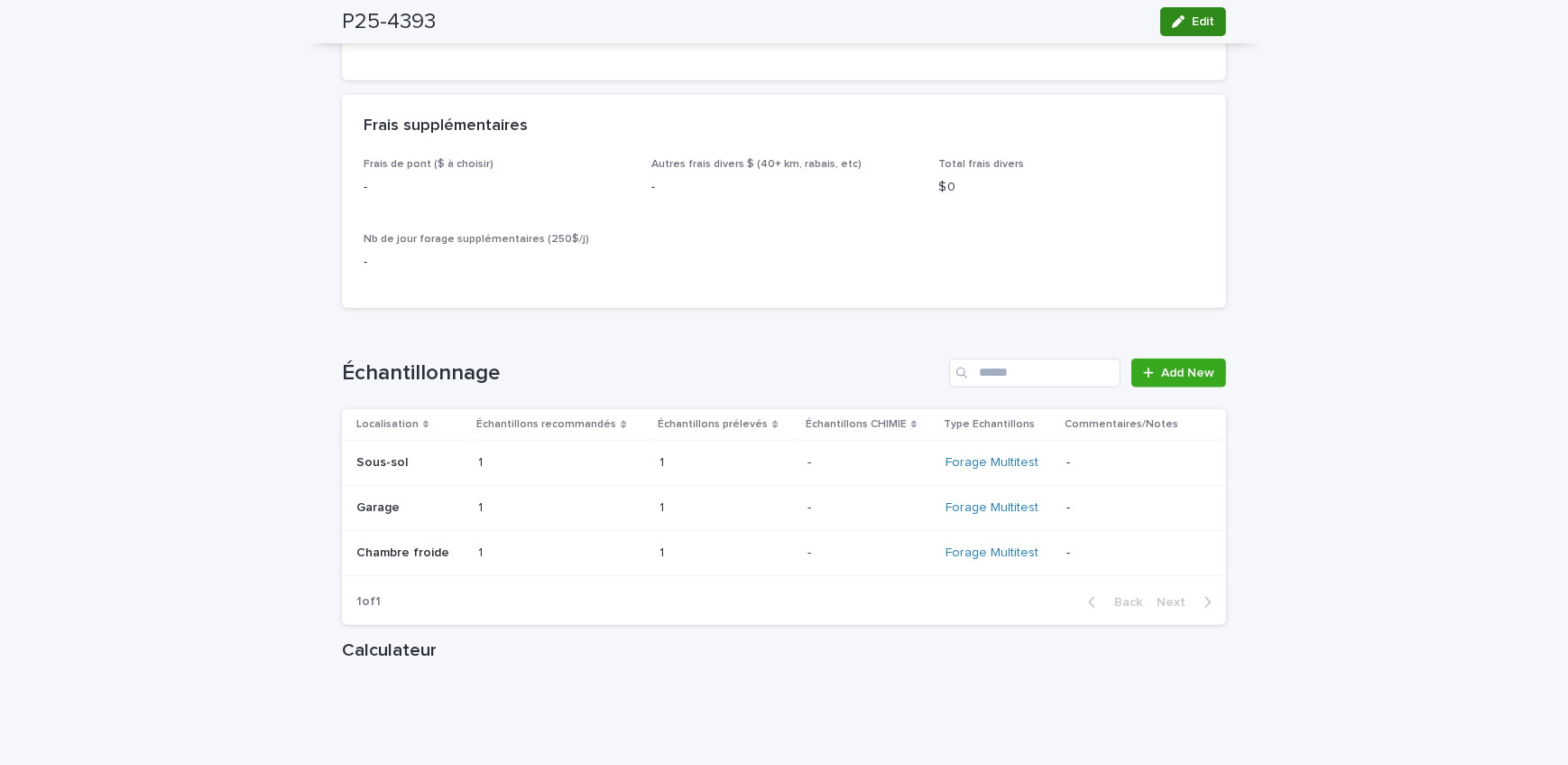
click at [1192, 25] on span "Edit" at bounding box center [1203, 22] width 22 height 13
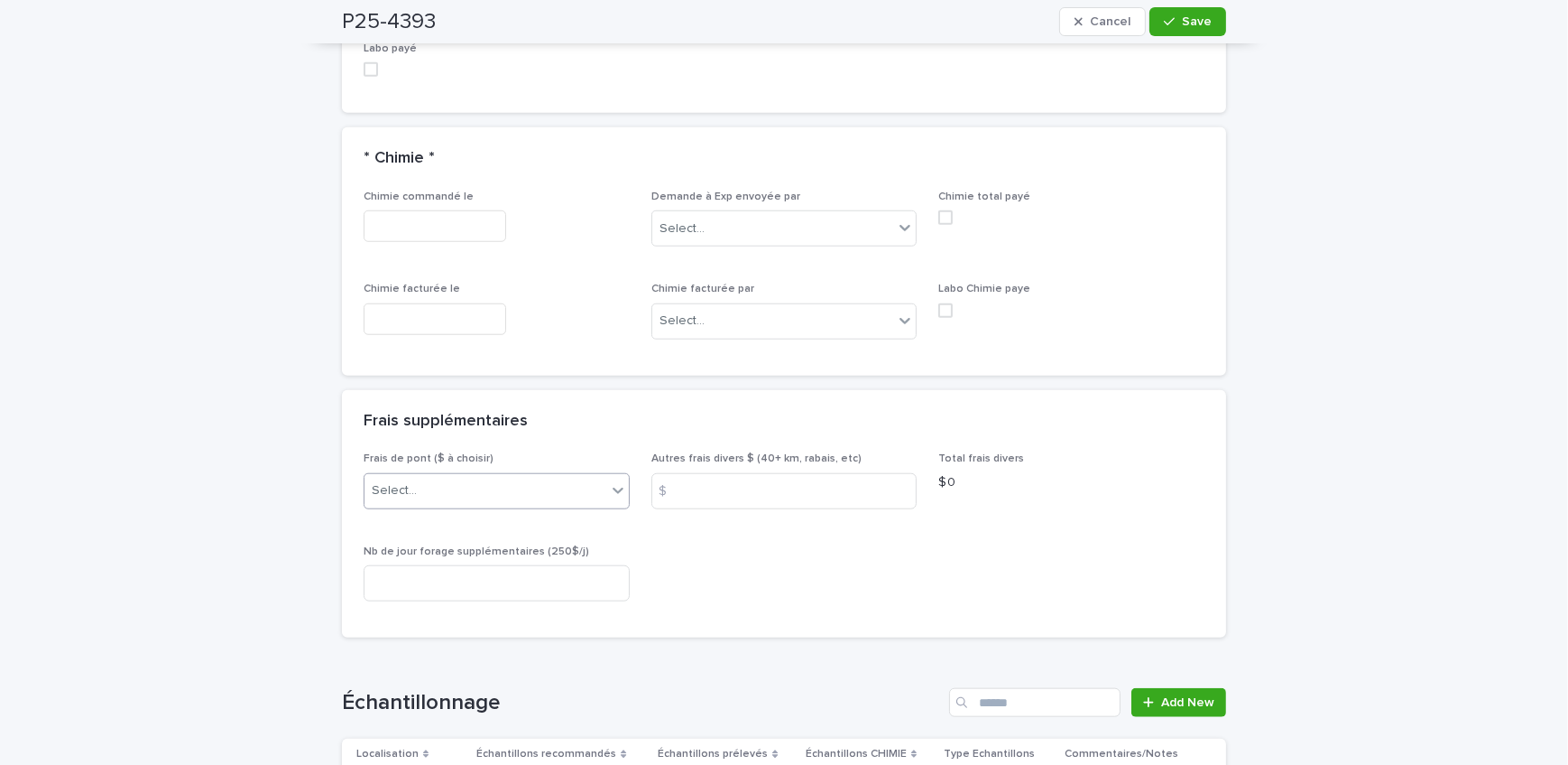
click at [500, 476] on div "Select..." at bounding box center [486, 490] width 242 height 29
click at [509, 502] on div "A) [GEOGRAPHIC_DATA]/[GEOGRAPHIC_DATA] 2024: 15$" at bounding box center [490, 502] width 264 height 31
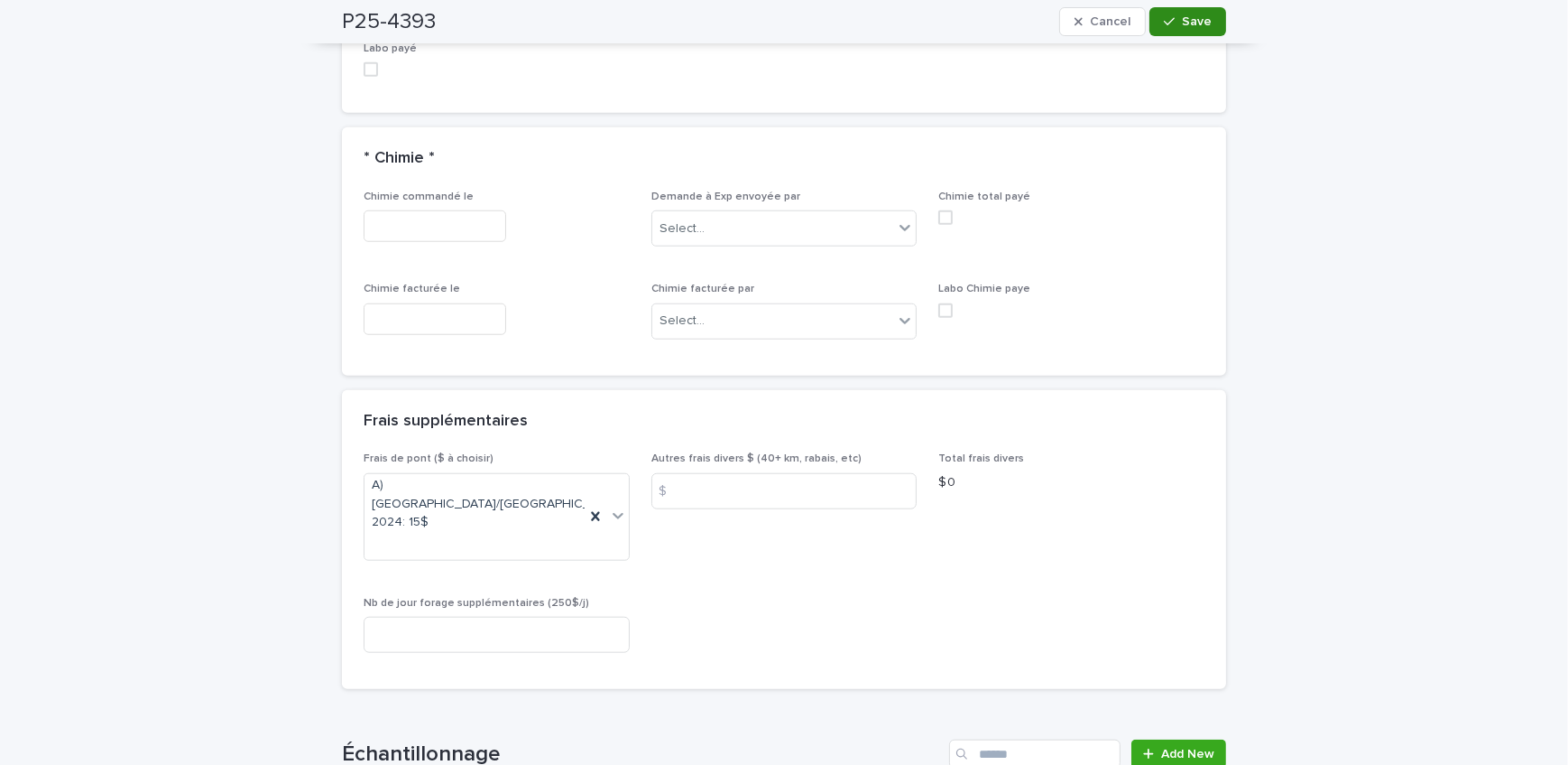
click at [1199, 28] on button "Save" at bounding box center [1188, 21] width 76 height 29
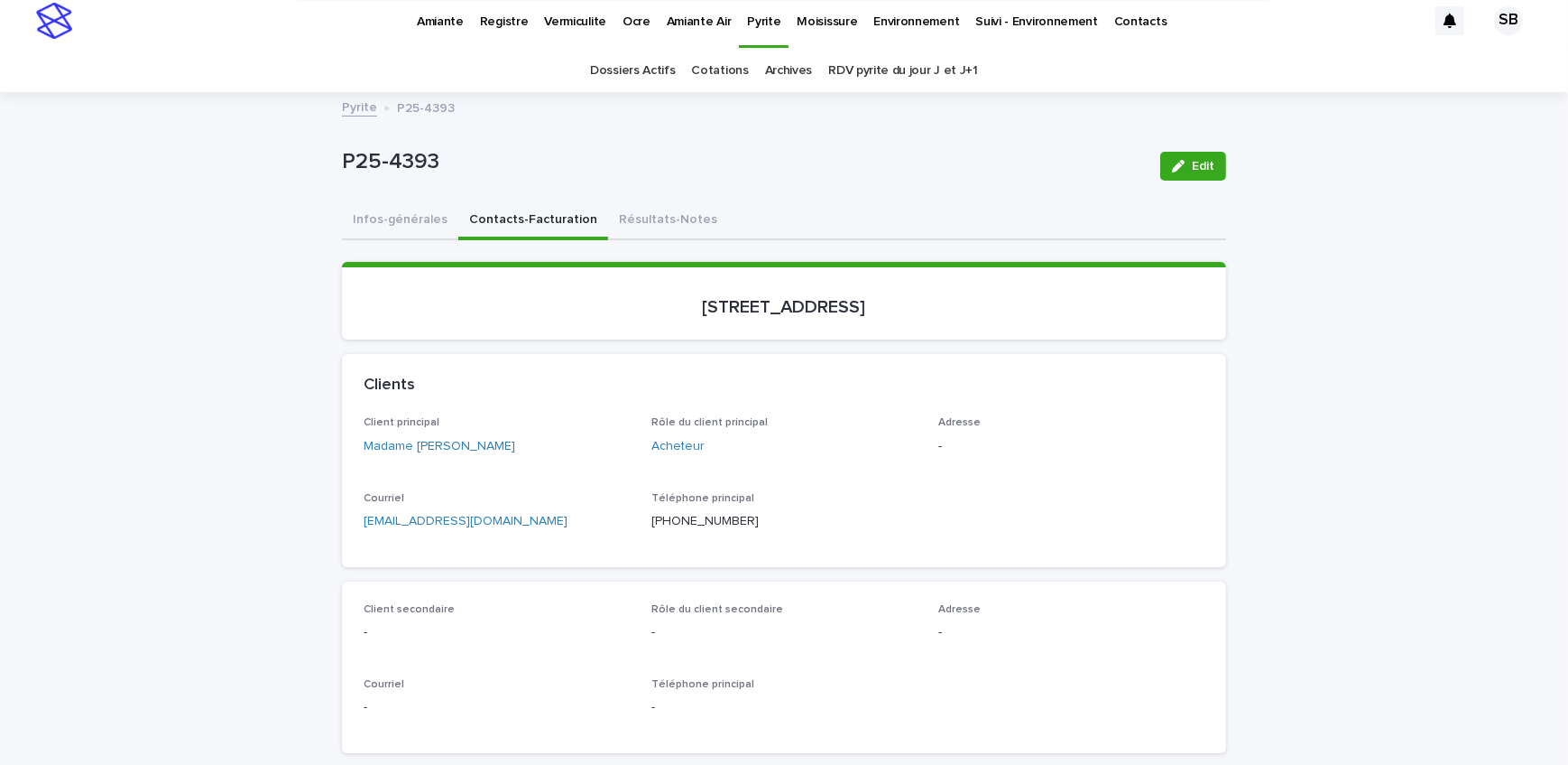
scroll to position [0, 0]
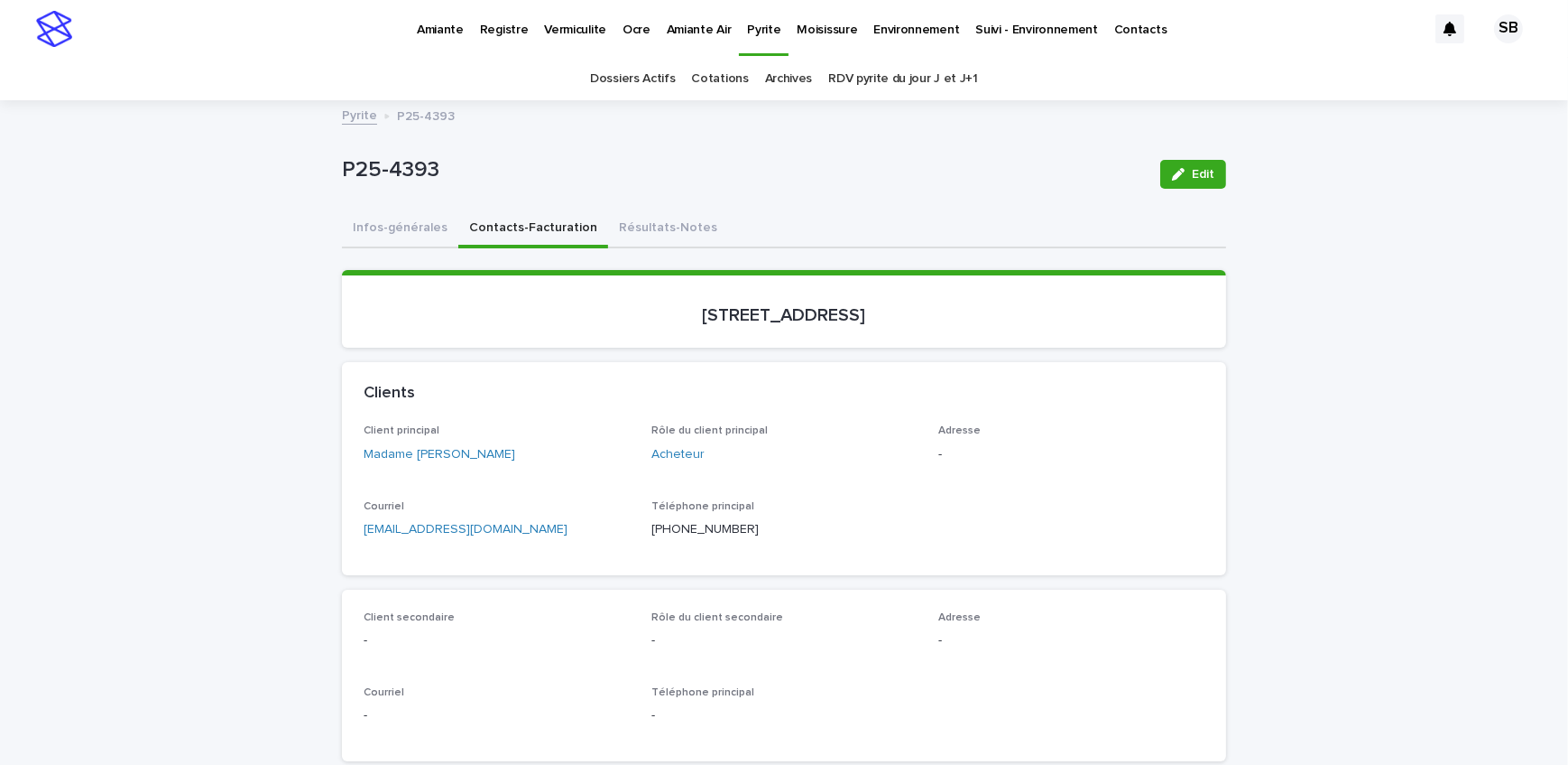
click at [418, 227] on button "Infos-générales" at bounding box center [400, 229] width 116 height 38
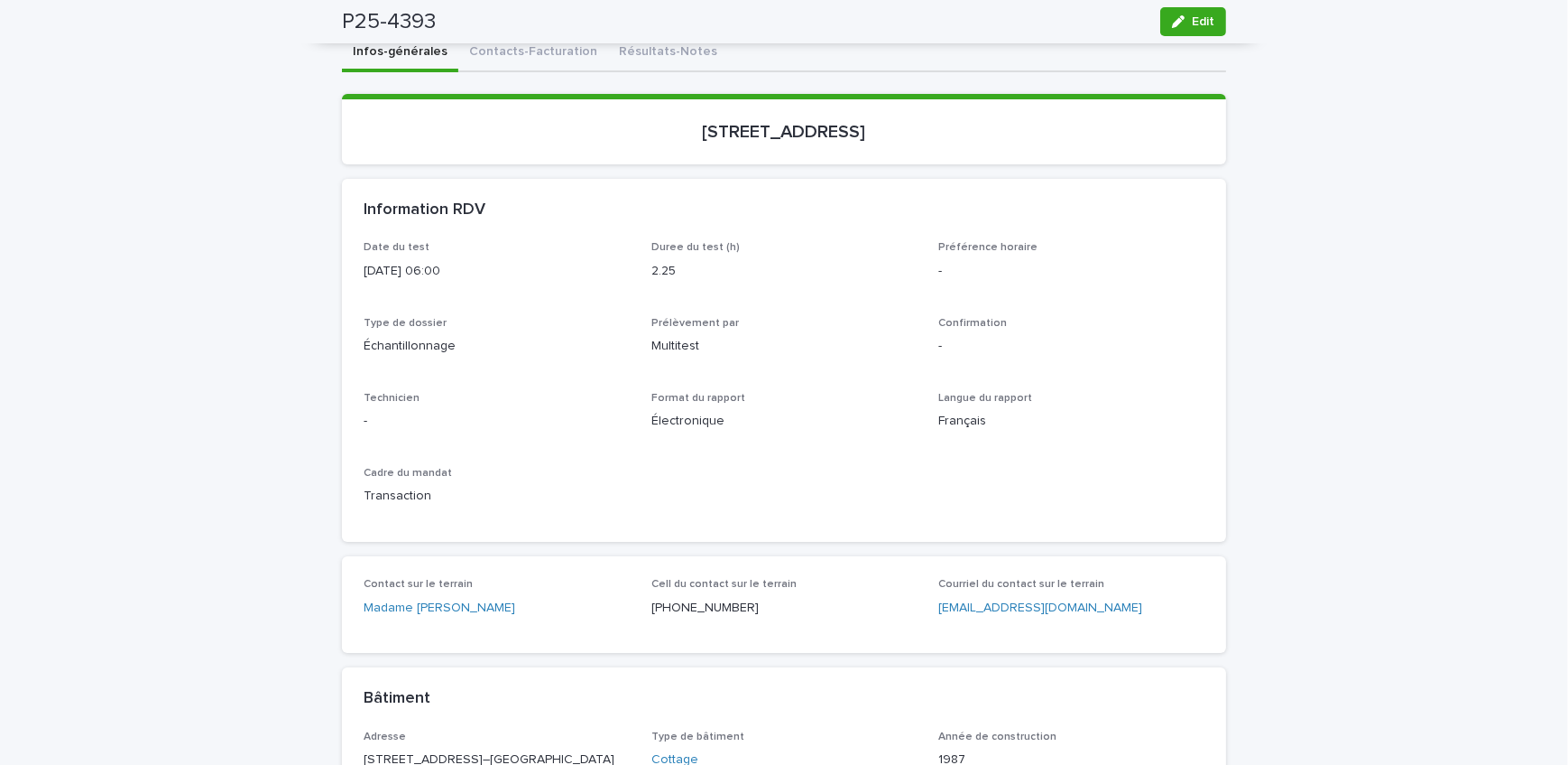
scroll to position [163, 0]
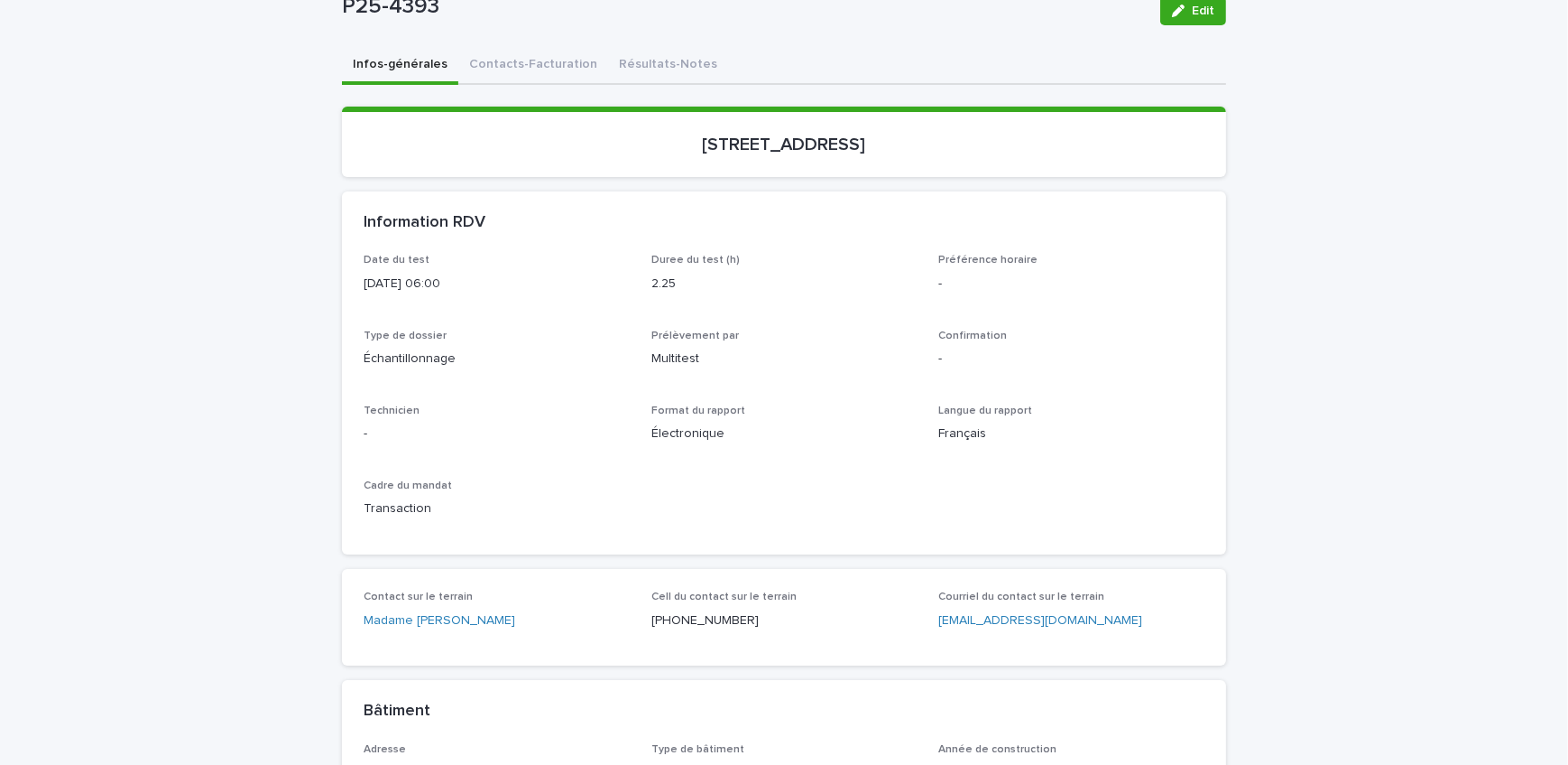
drag, startPoint x: 1164, startPoint y: 18, endPoint x: 552, endPoint y: 312, distance: 679.0
click at [1164, 18] on button "Edit" at bounding box center [1194, 10] width 66 height 29
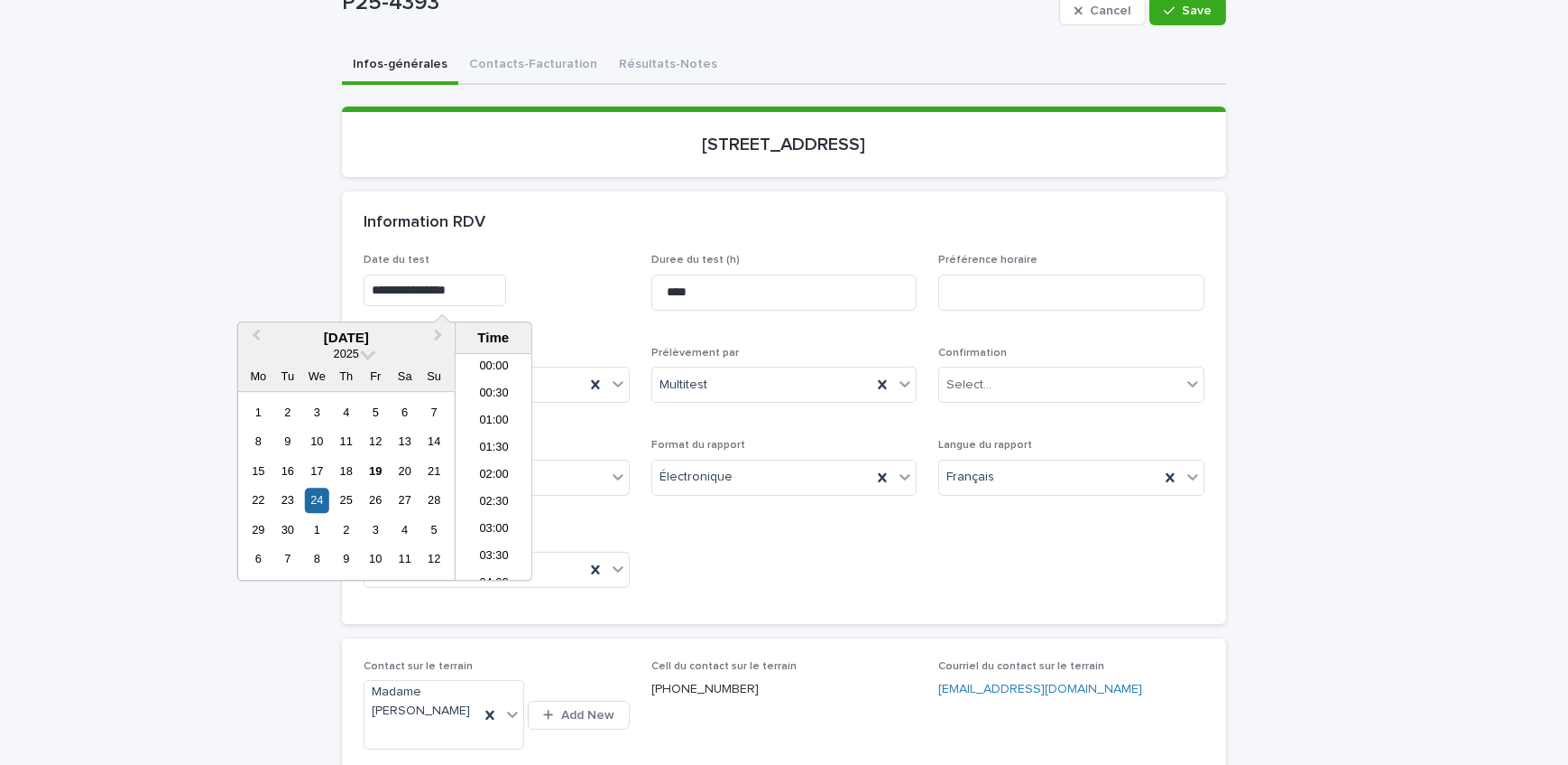
click at [498, 285] on input "**********" at bounding box center [435, 290] width 143 height 31
click at [343, 495] on div "25" at bounding box center [345, 500] width 24 height 24
type input "**********"
click at [562, 296] on div "**********" at bounding box center [497, 290] width 266 height 31
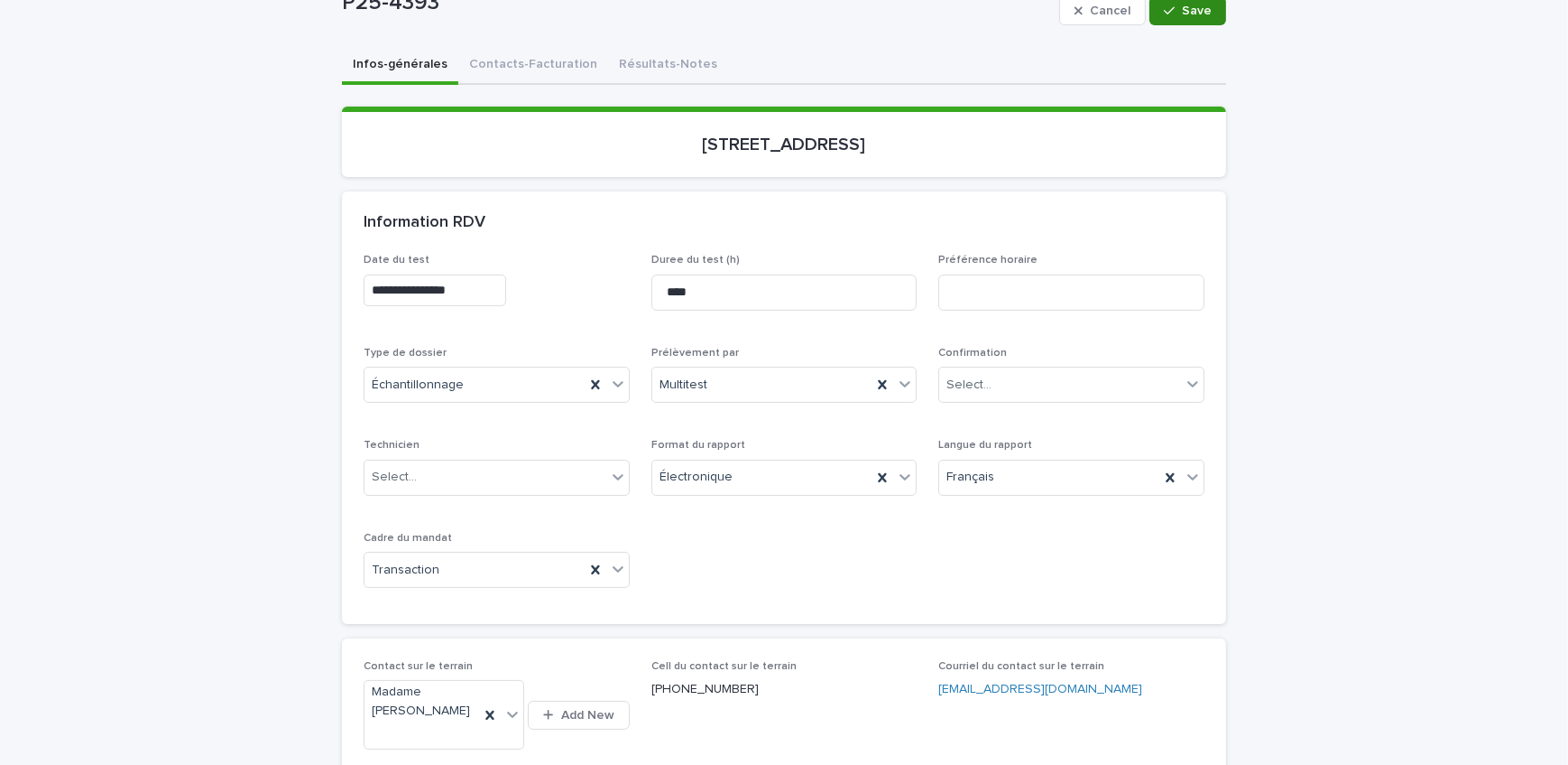
click at [1171, 20] on button "Save" at bounding box center [1188, 10] width 76 height 29
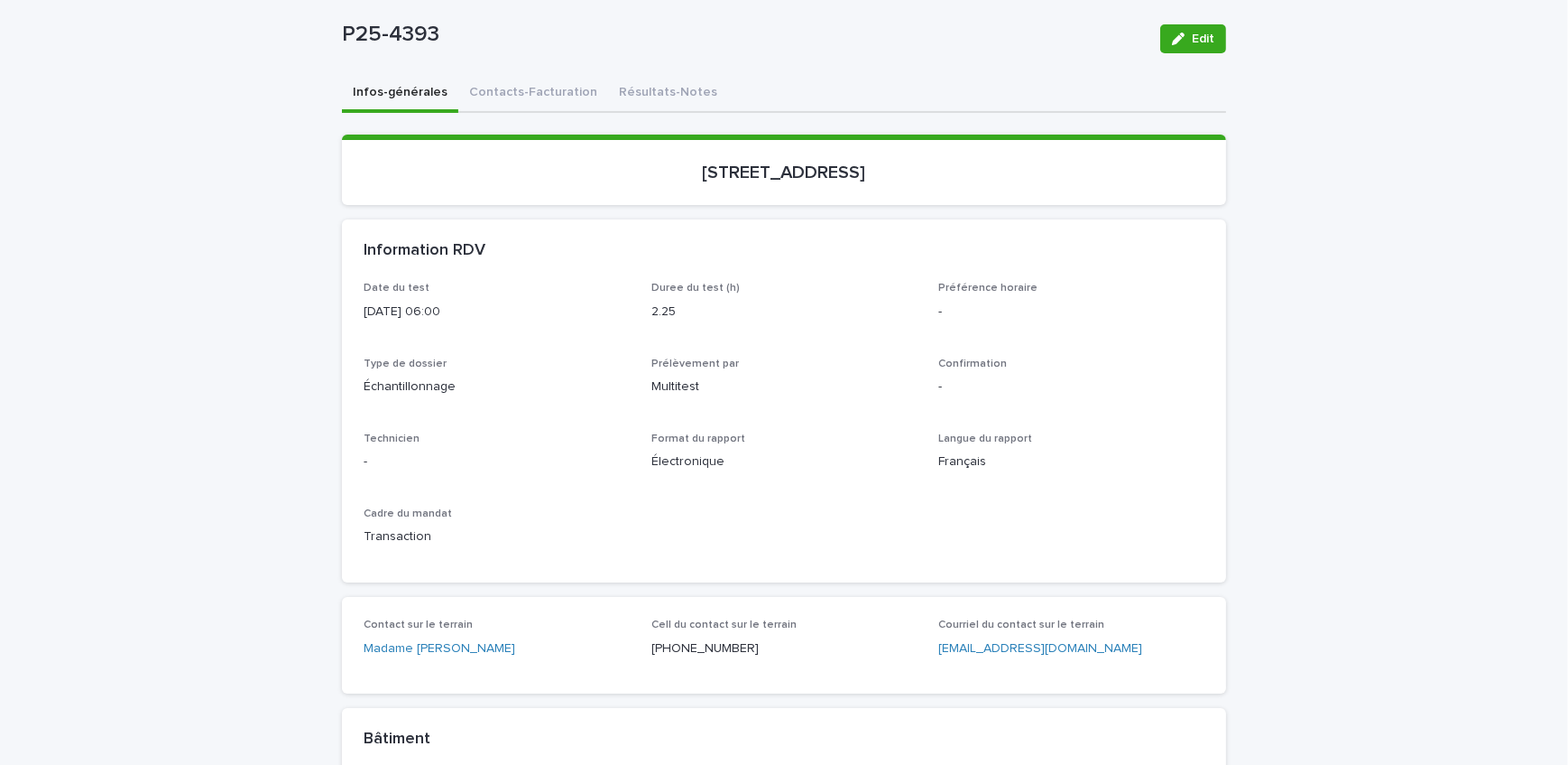
scroll to position [163, 0]
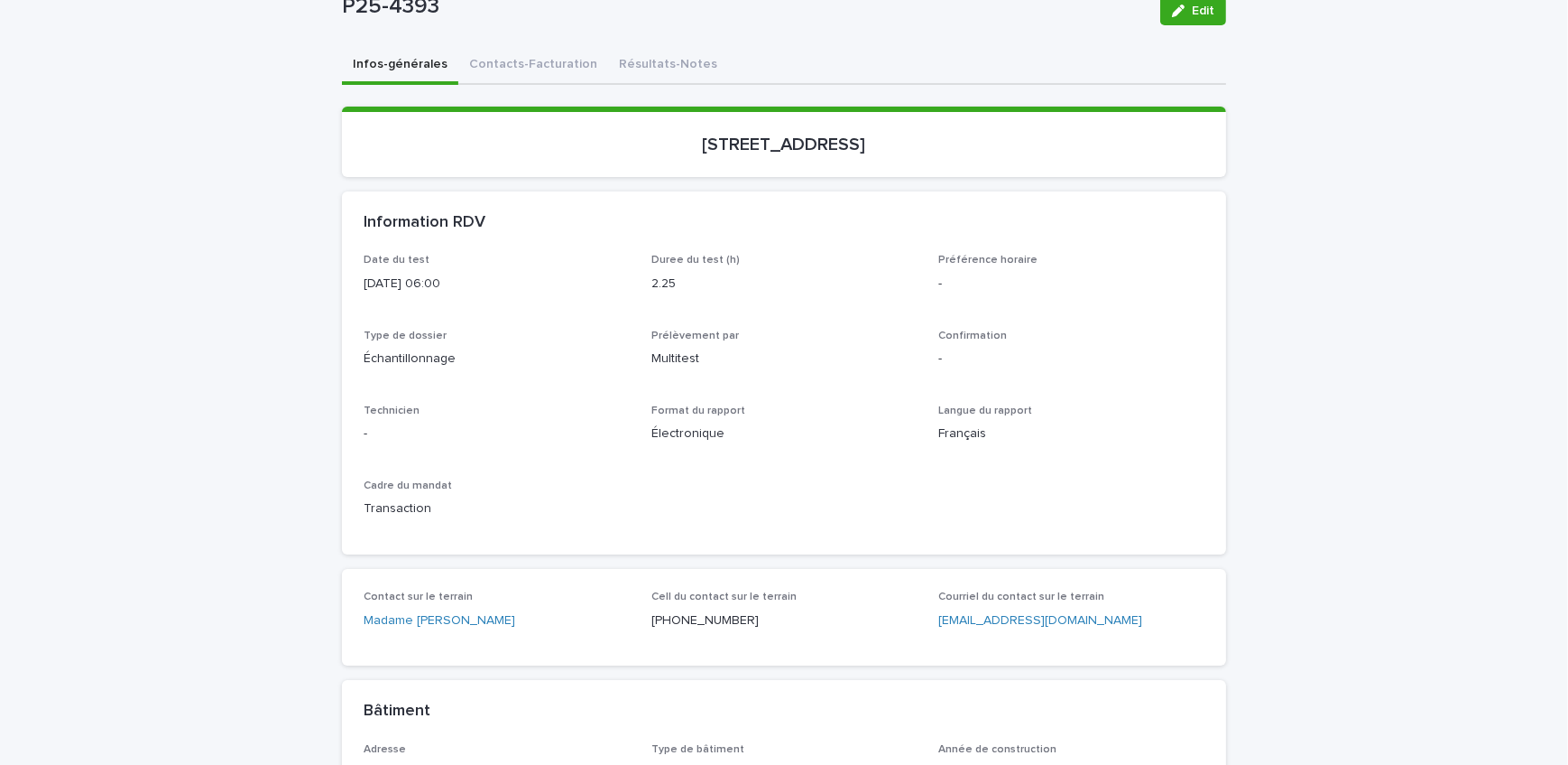
click at [521, 78] on button "Contacts-Facturation" at bounding box center [533, 65] width 150 height 38
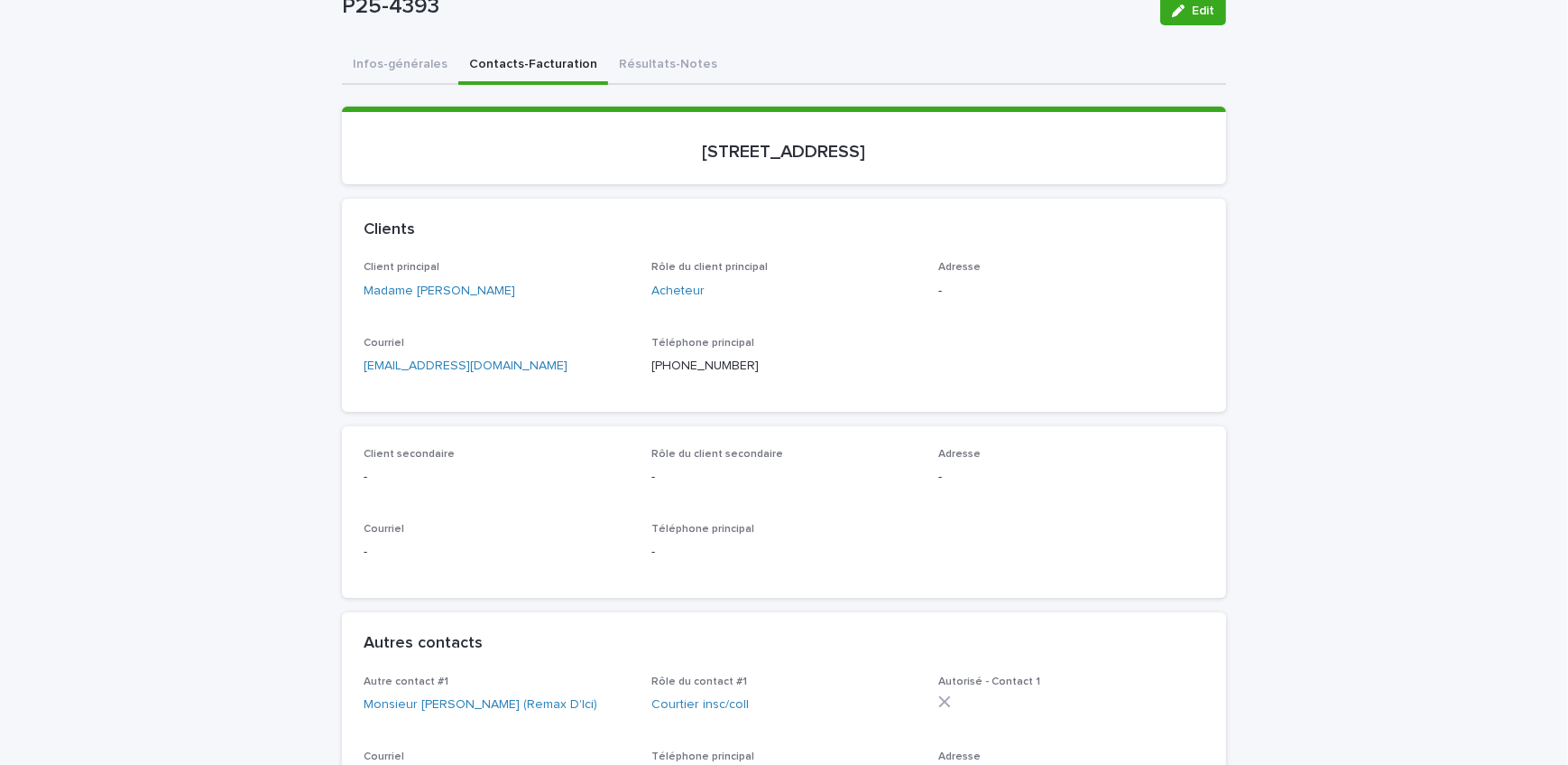
click at [419, 72] on button "Infos-générales" at bounding box center [400, 65] width 116 height 38
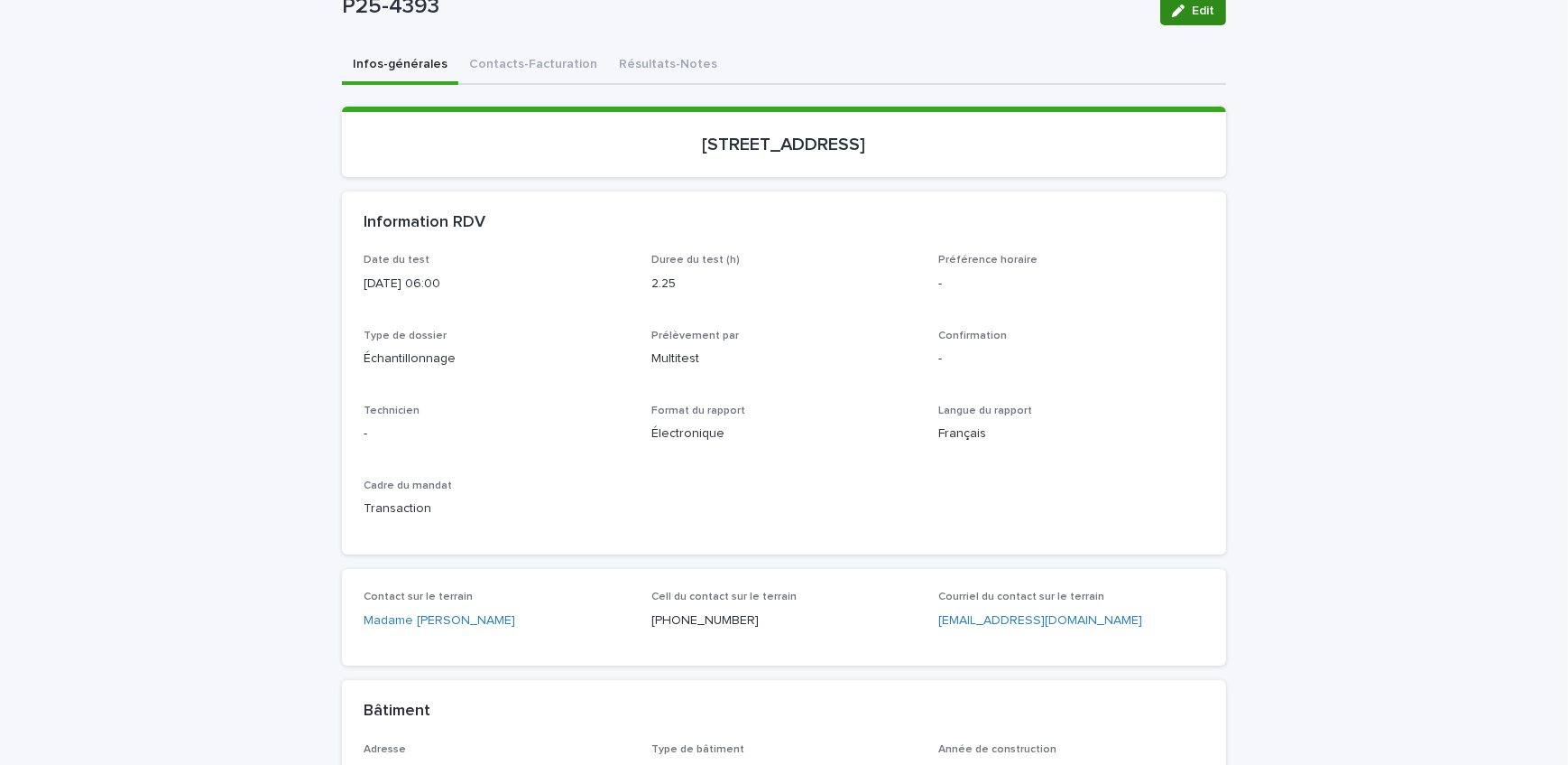
click at [1199, 13] on span "Edit" at bounding box center [1203, 11] width 22 height 13
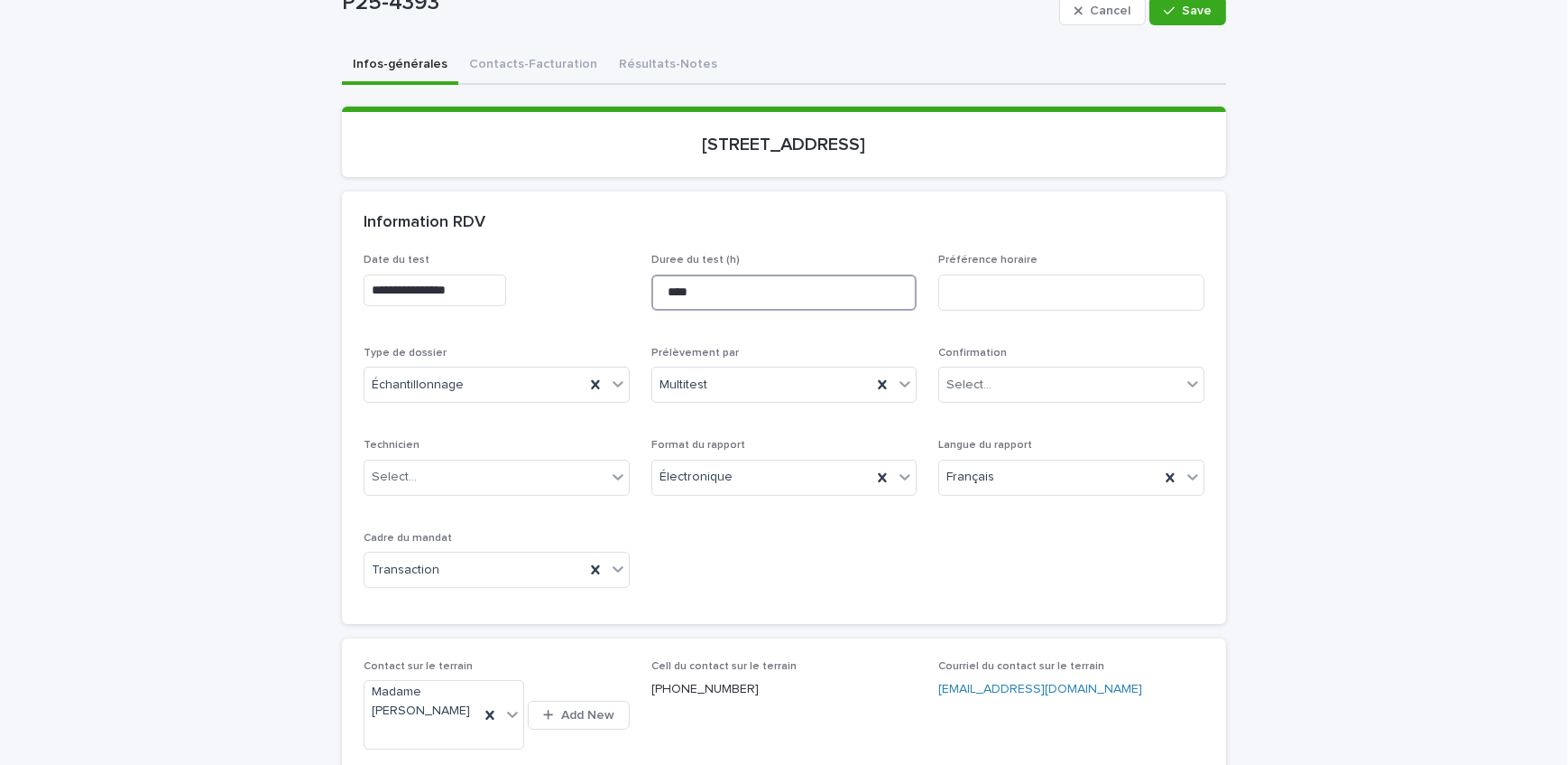
drag, startPoint x: 722, startPoint y: 296, endPoint x: 457, endPoint y: 313, distance: 265.5
click at [457, 313] on div "**********" at bounding box center [784, 428] width 841 height 348
type input "****"
click at [1191, 17] on button "Save" at bounding box center [1188, 10] width 76 height 29
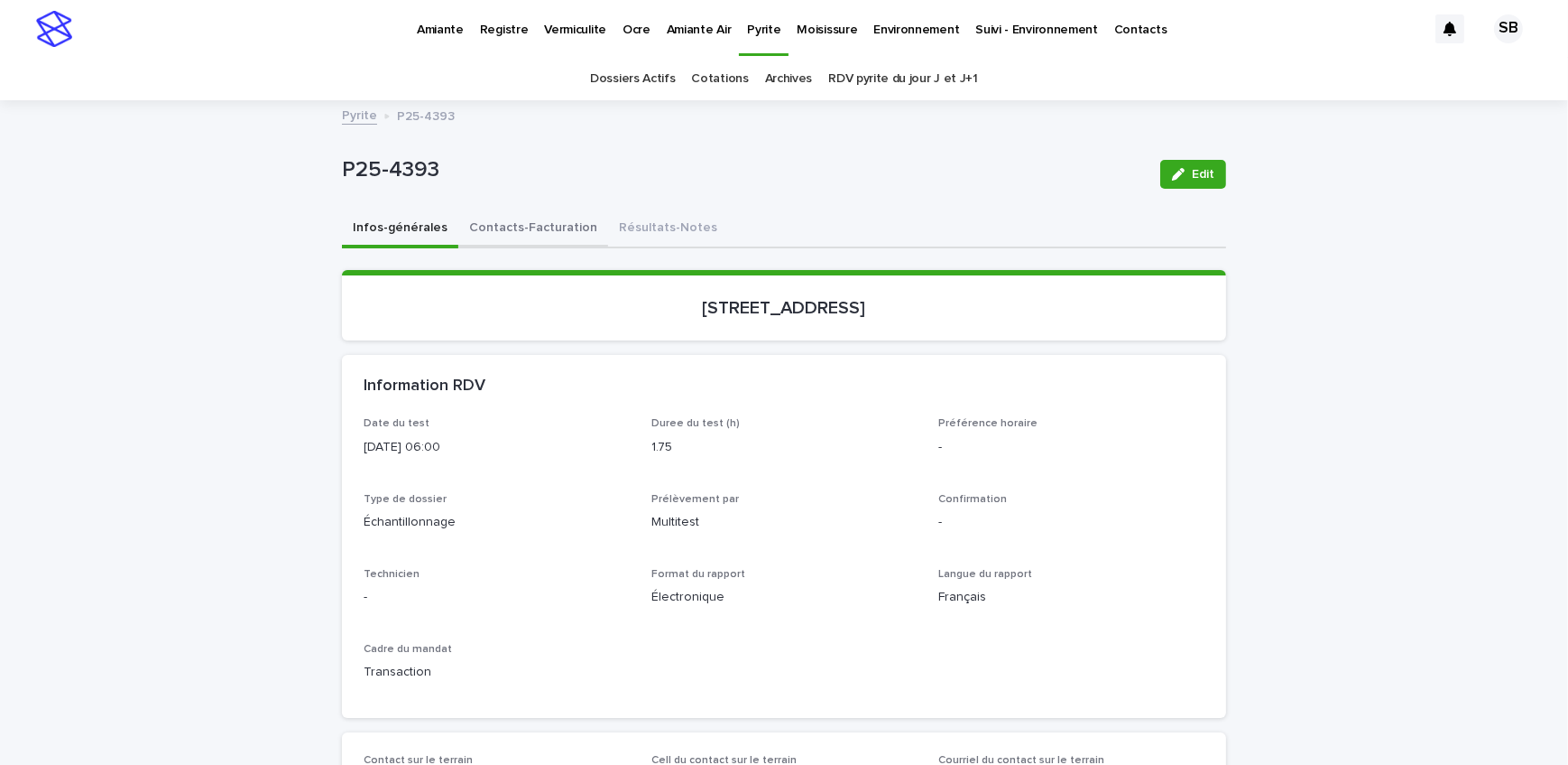
click at [539, 215] on button "Contacts-Facturation" at bounding box center [533, 229] width 150 height 38
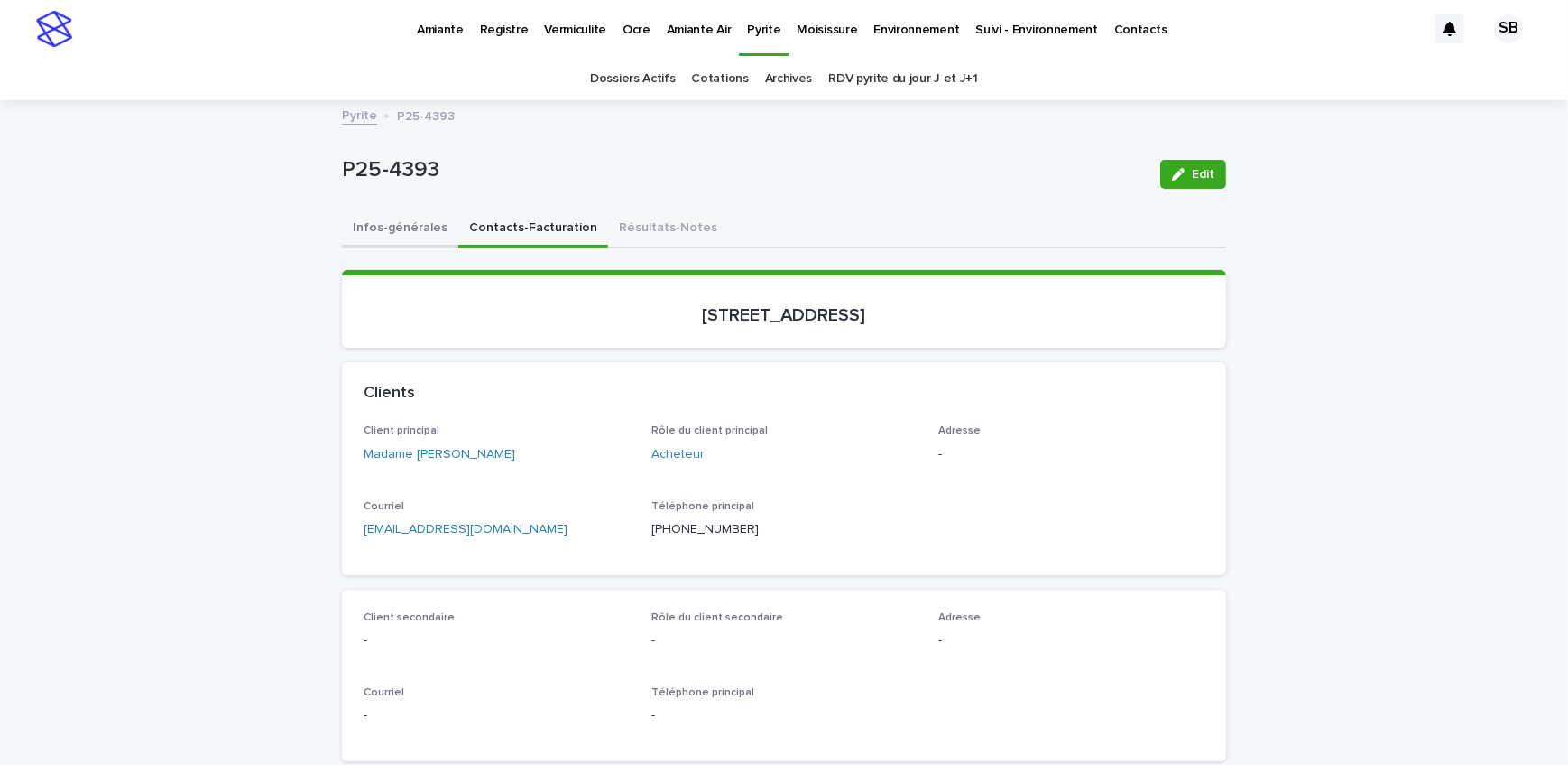
click at [402, 227] on button "Infos-générales" at bounding box center [400, 229] width 116 height 38
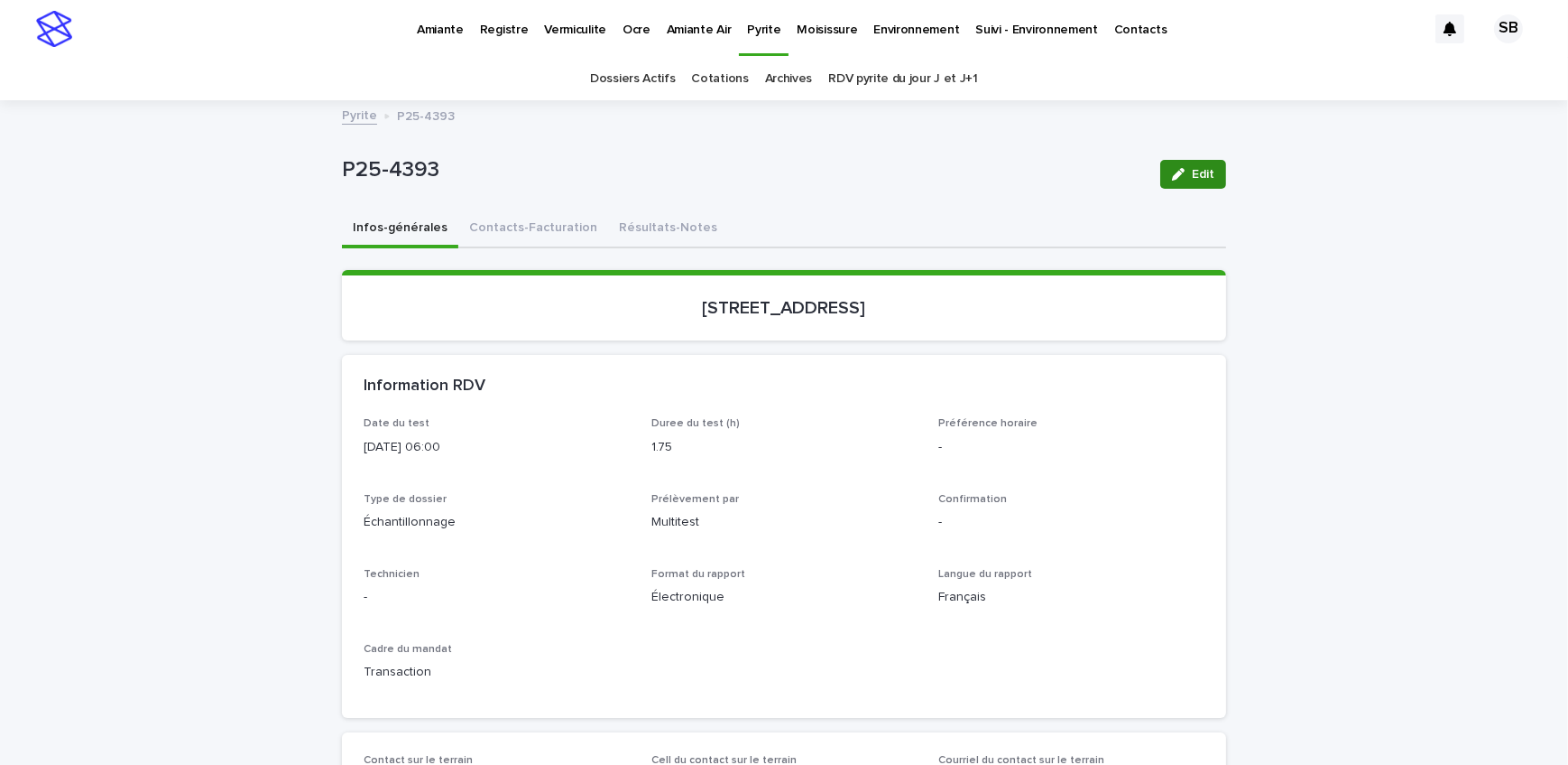
click at [1163, 172] on button "Edit" at bounding box center [1194, 173] width 66 height 29
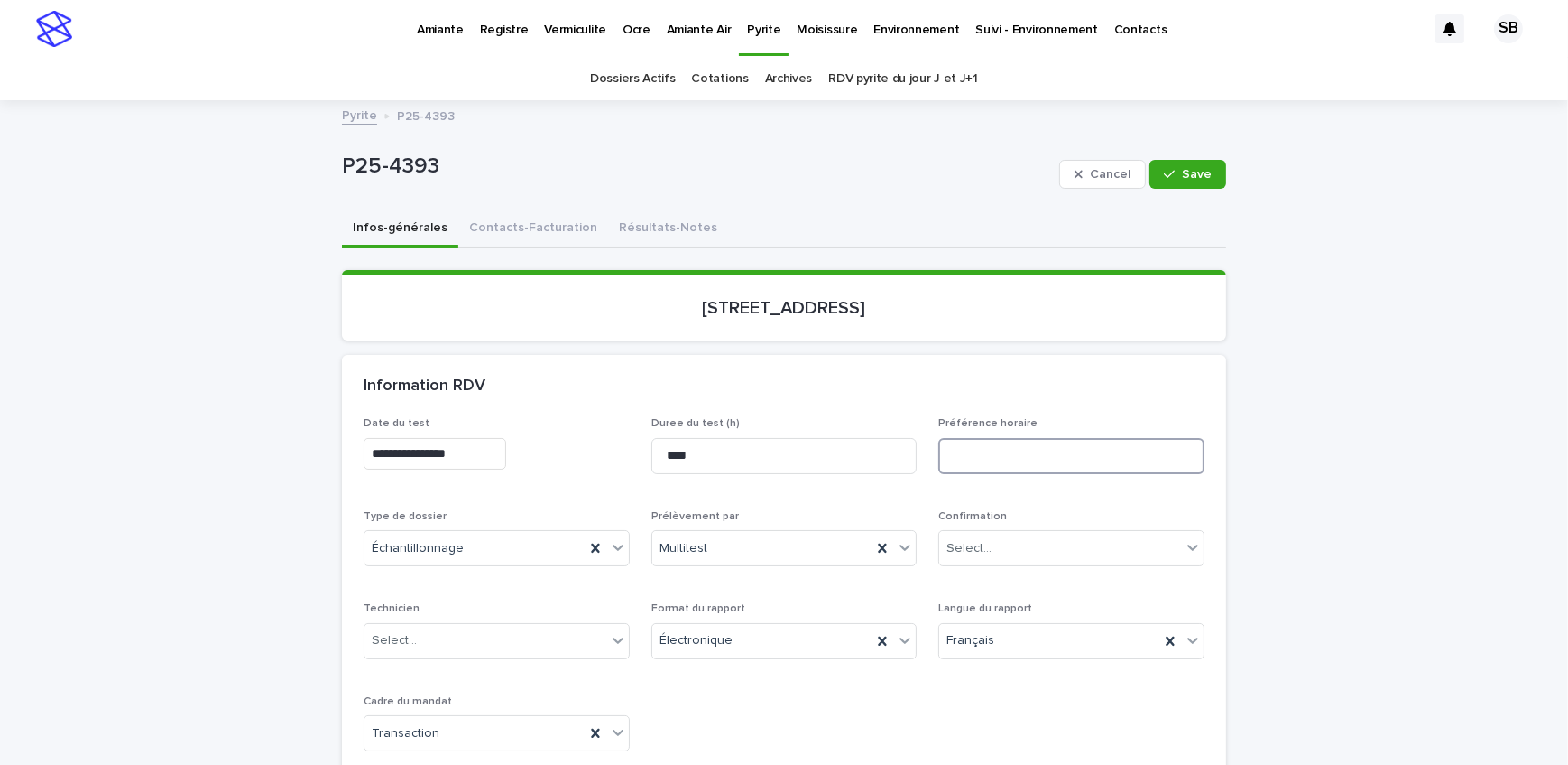
click at [1039, 459] on input at bounding box center [1071, 455] width 266 height 36
click at [948, 461] on input "**********" at bounding box center [1071, 455] width 266 height 36
type input "**********"
click at [1200, 168] on span "Save" at bounding box center [1197, 174] width 29 height 13
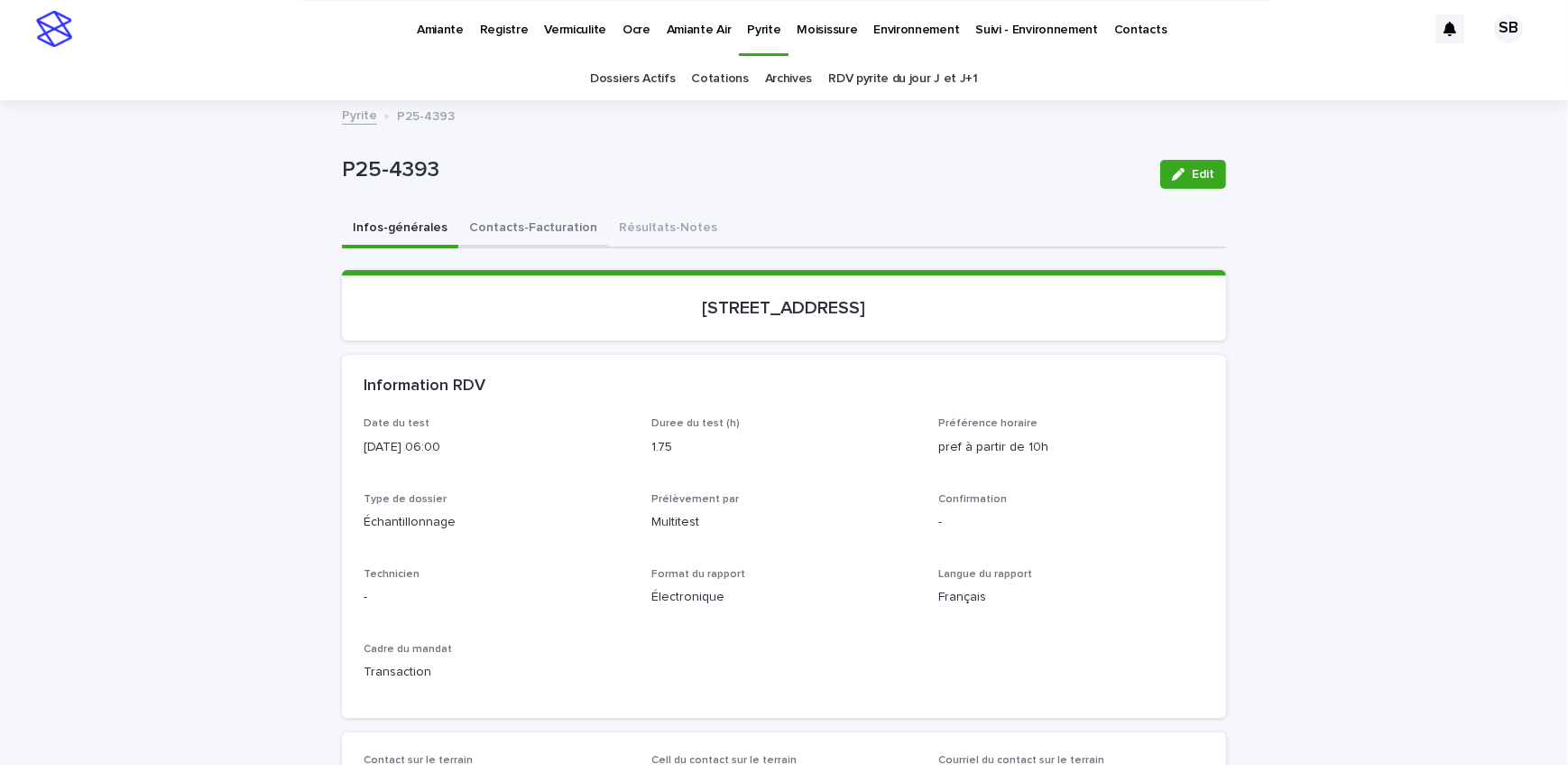
click at [540, 216] on button "Contacts-Facturation" at bounding box center [533, 229] width 150 height 38
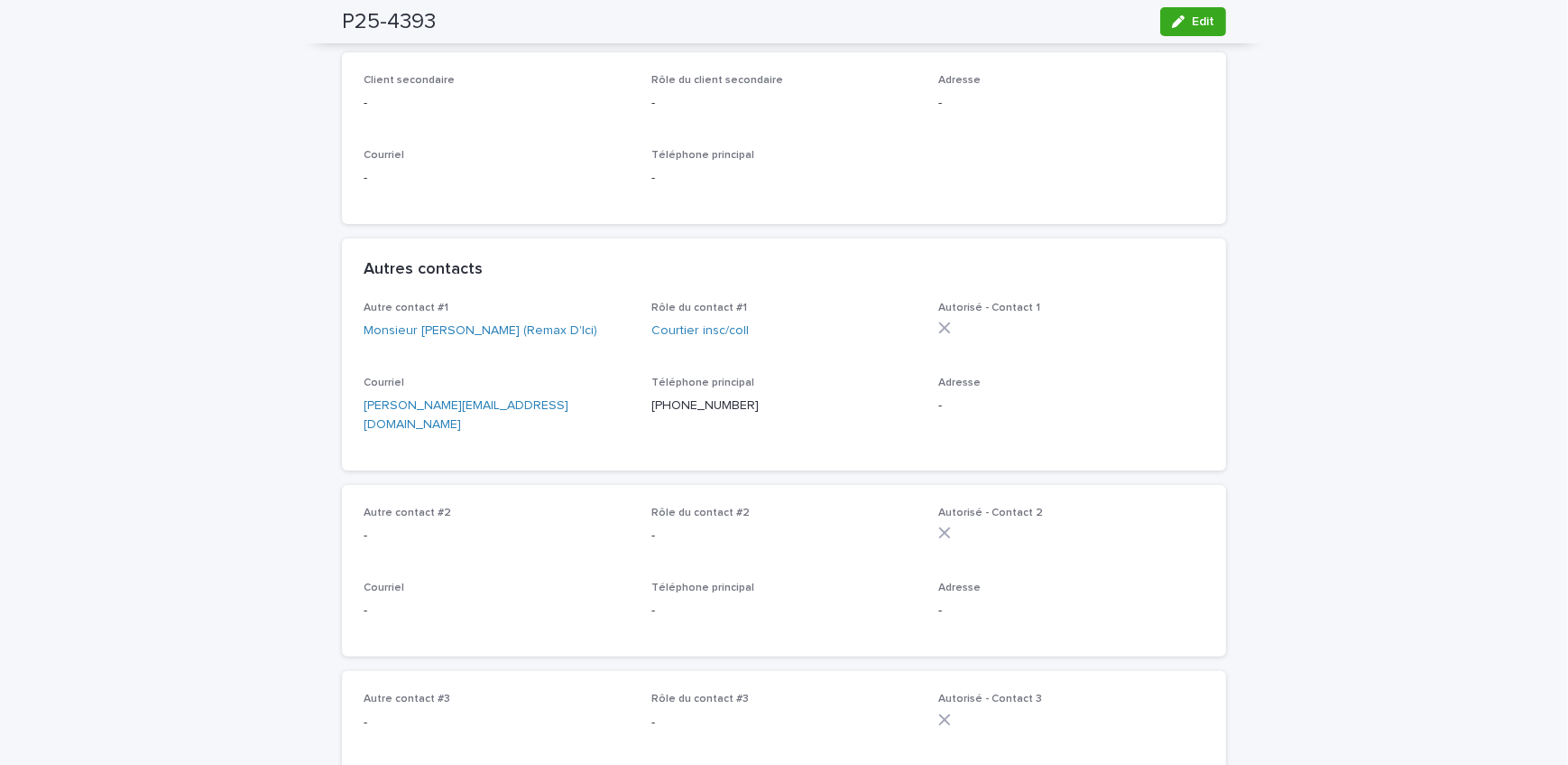
scroll to position [410, 0]
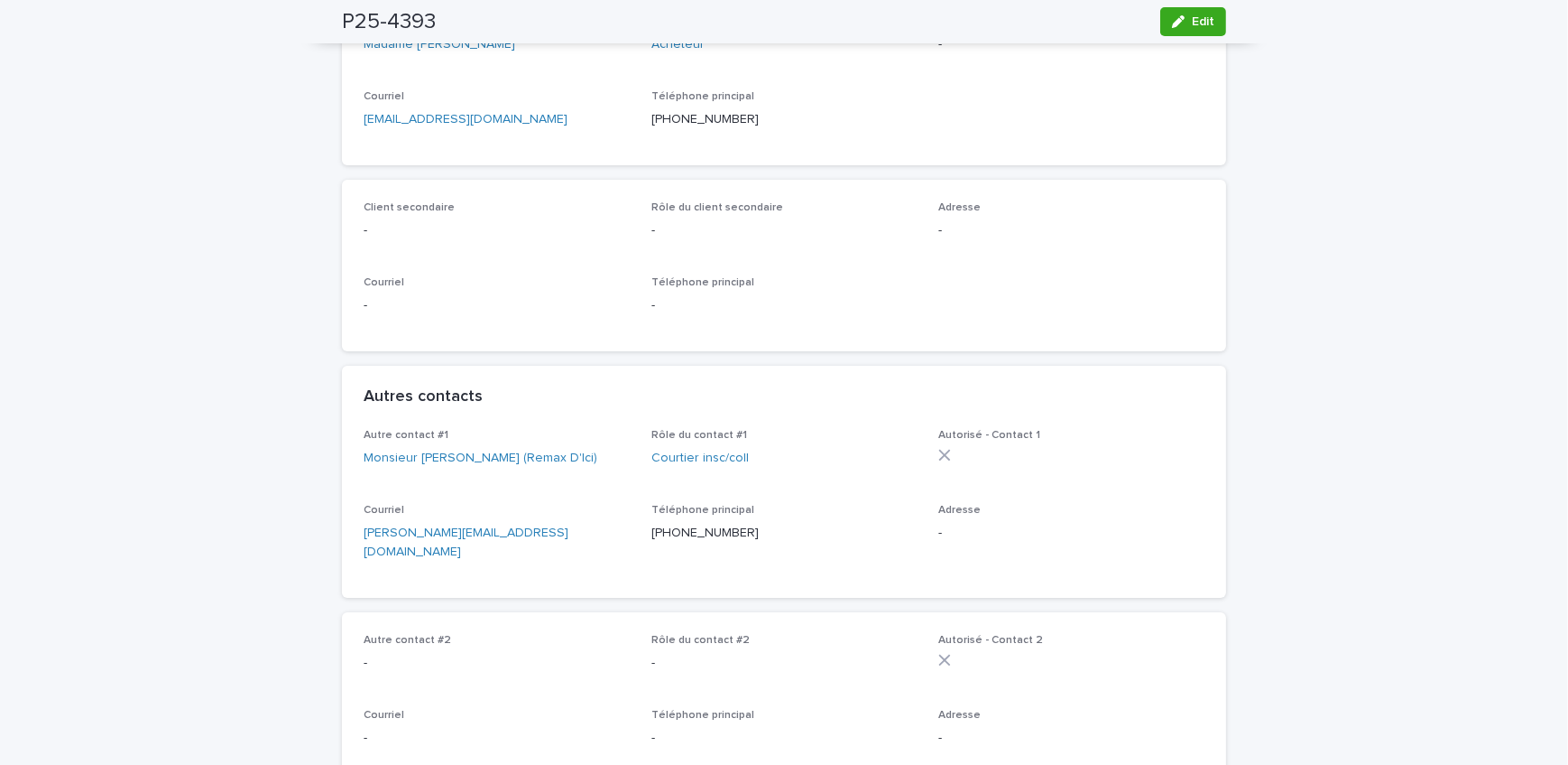
drag, startPoint x: 1170, startPoint y: 28, endPoint x: 24, endPoint y: 379, distance: 1198.5
click at [1171, 28] on button "Edit" at bounding box center [1194, 21] width 66 height 29
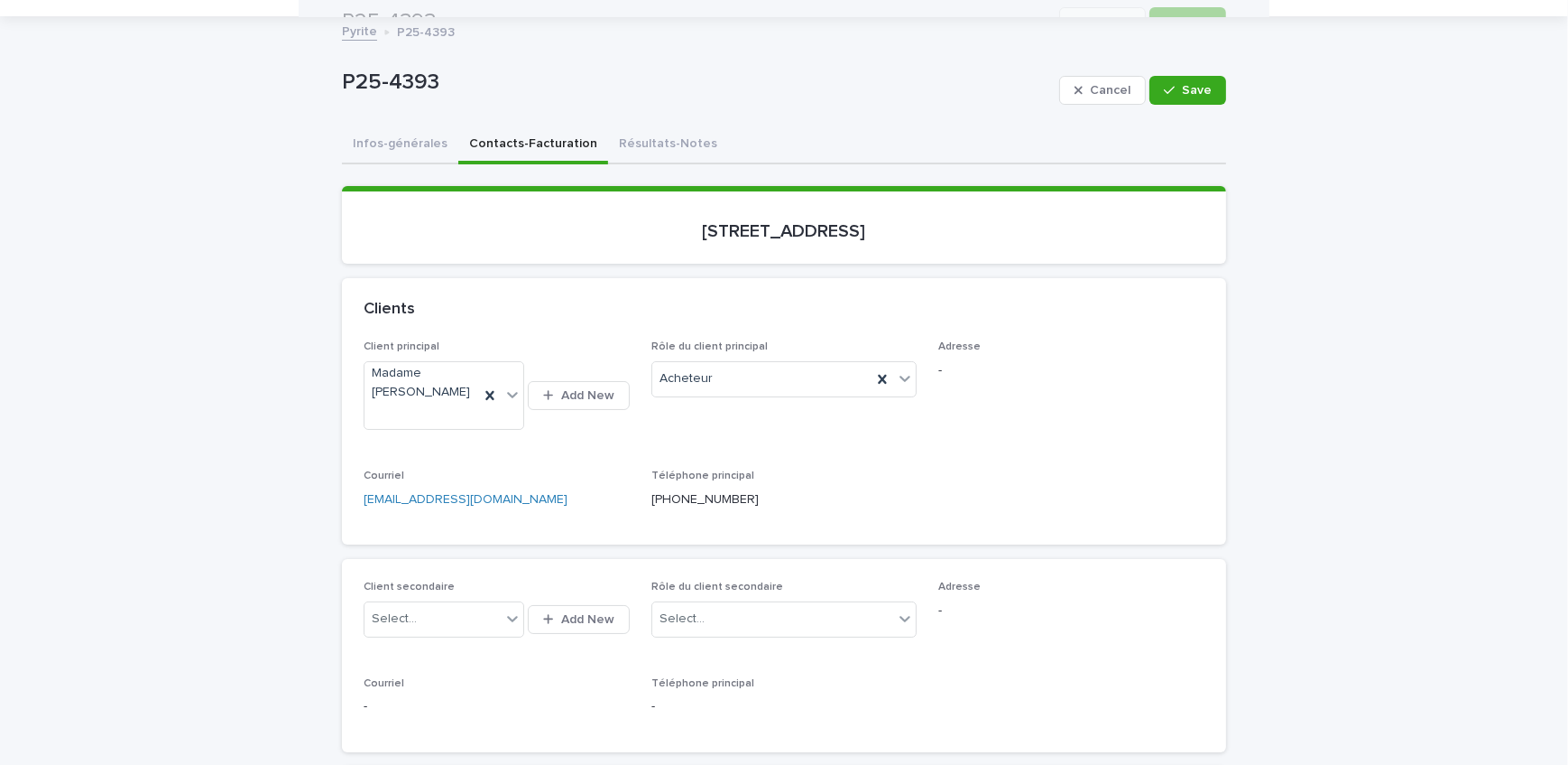
scroll to position [81, 0]
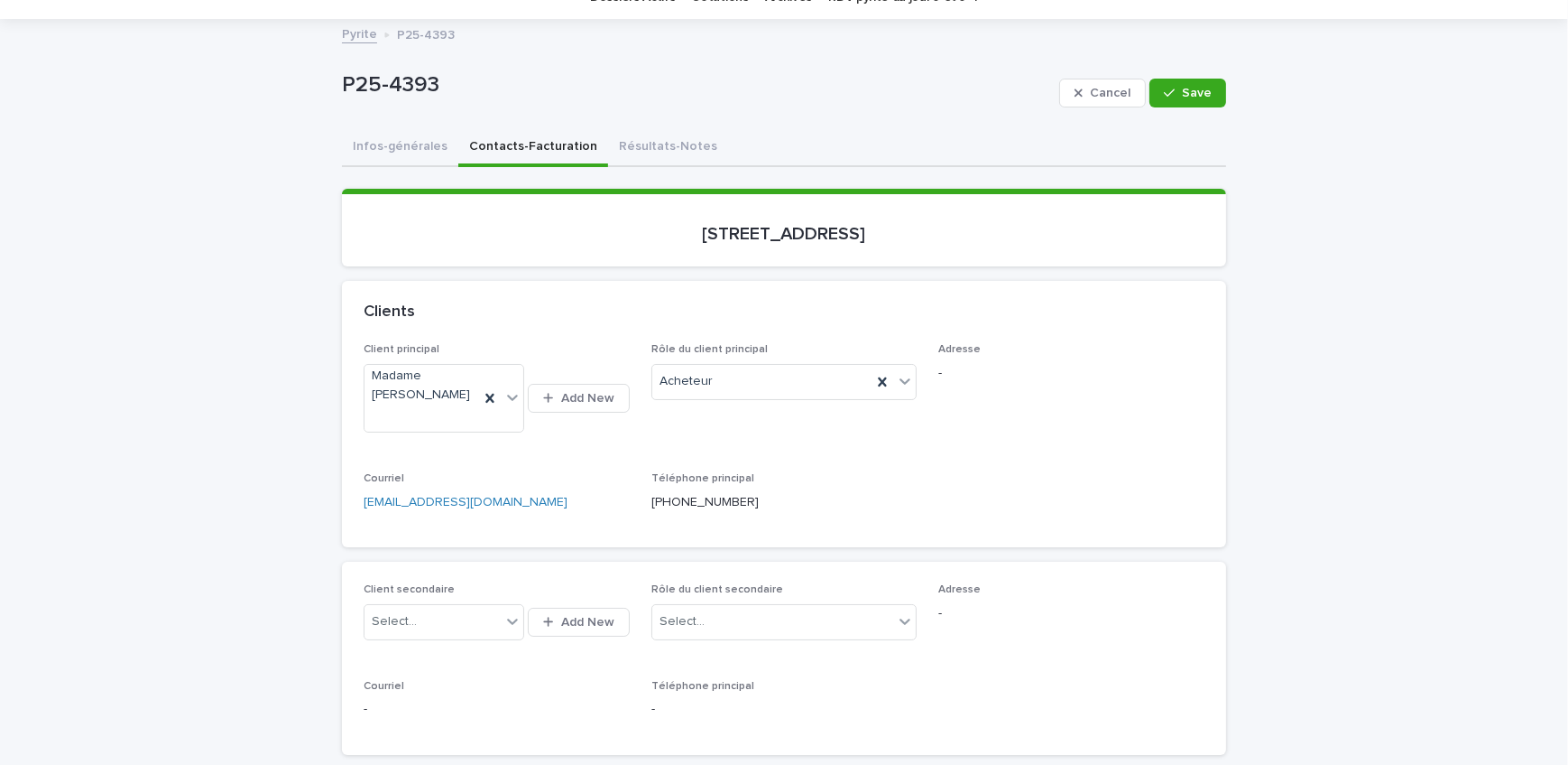
drag, startPoint x: 1162, startPoint y: 84, endPoint x: 801, endPoint y: 177, distance: 372.8
click at [1162, 84] on button "Save" at bounding box center [1188, 92] width 76 height 29
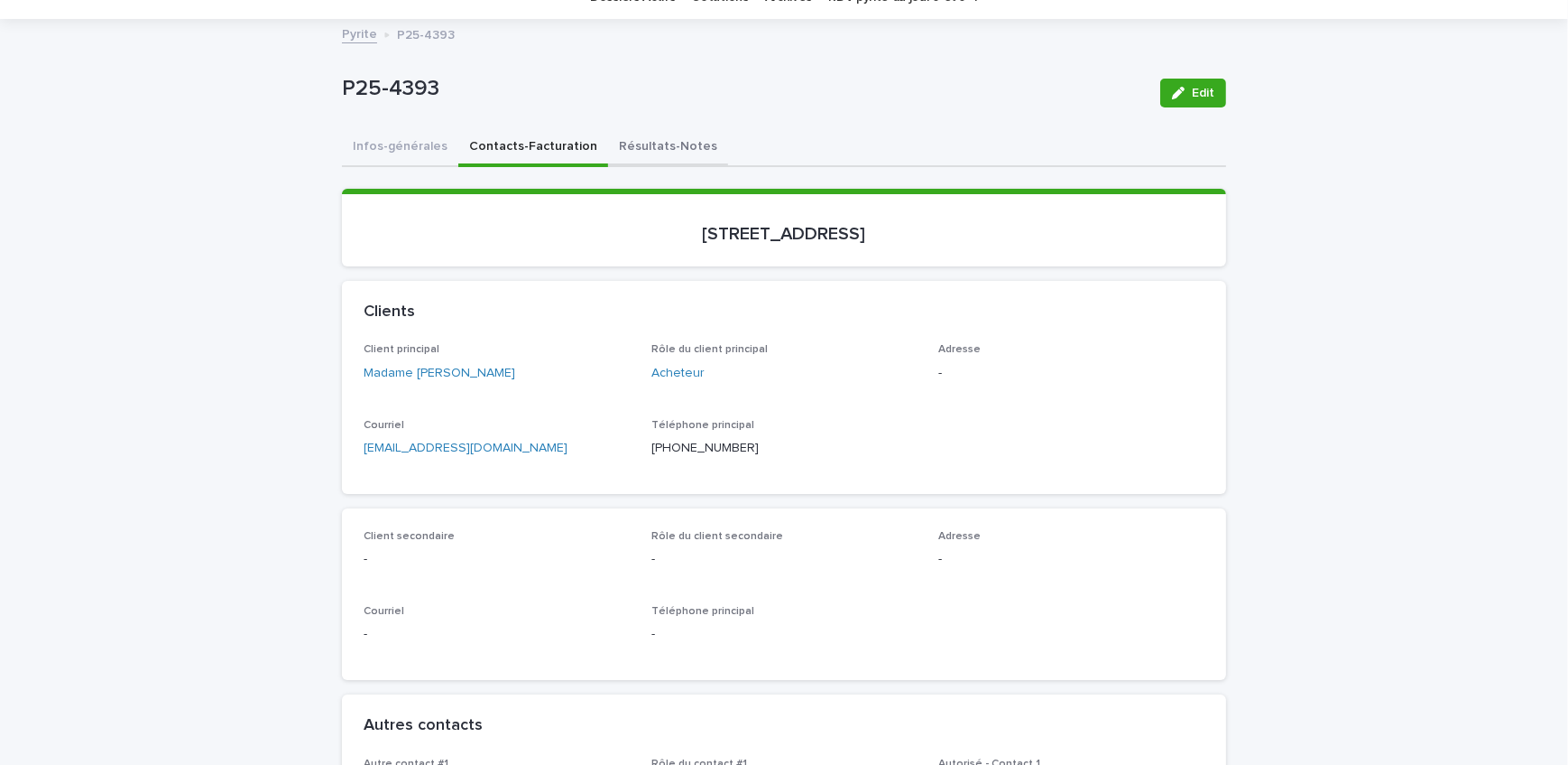
click at [638, 144] on button "Résultats-Notes" at bounding box center [668, 147] width 120 height 38
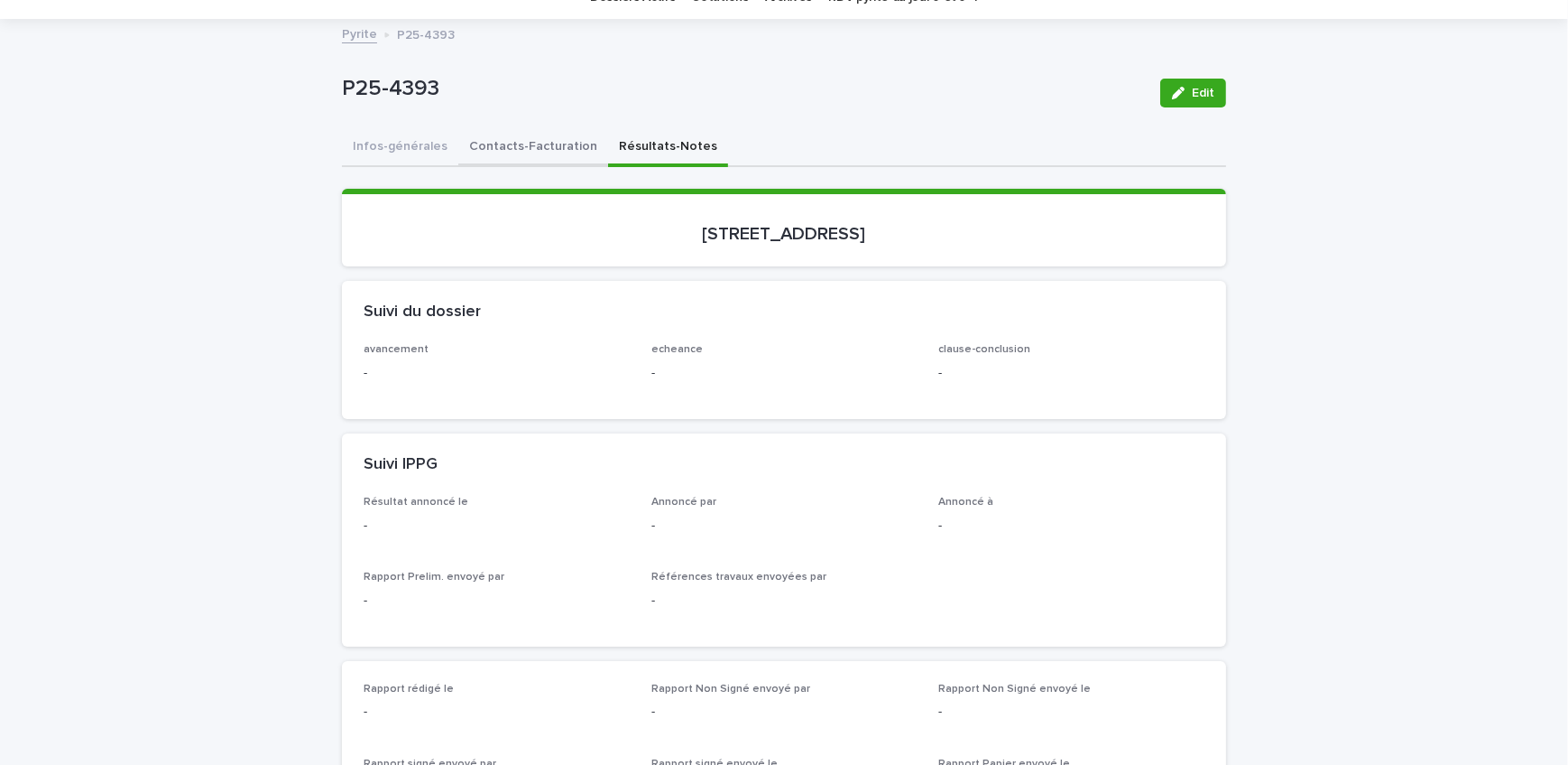
click at [488, 143] on button "Contacts-Facturation" at bounding box center [533, 147] width 150 height 38
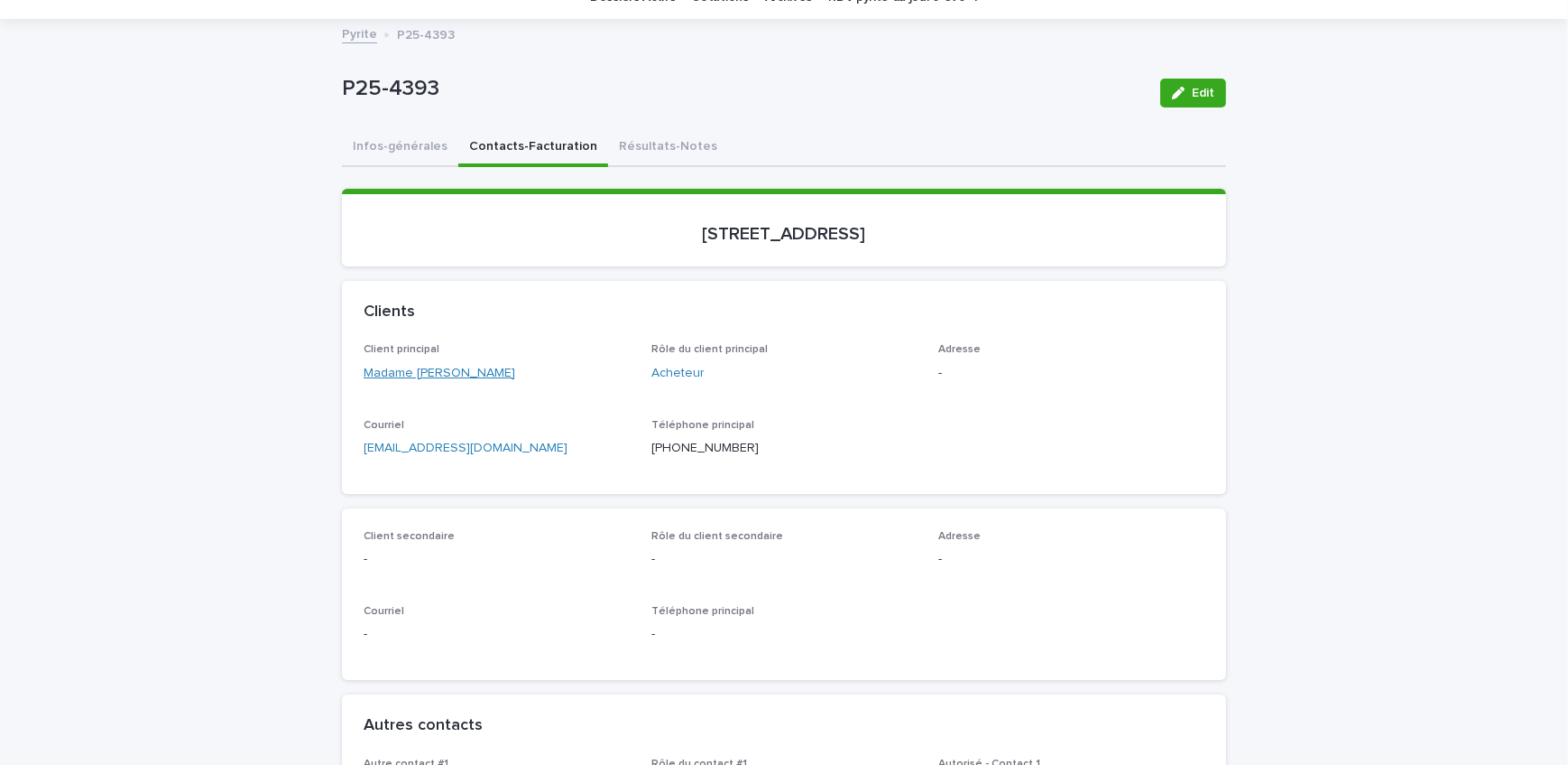
click at [432, 364] on link "Madame [PERSON_NAME]" at bounding box center [439, 373] width 152 height 19
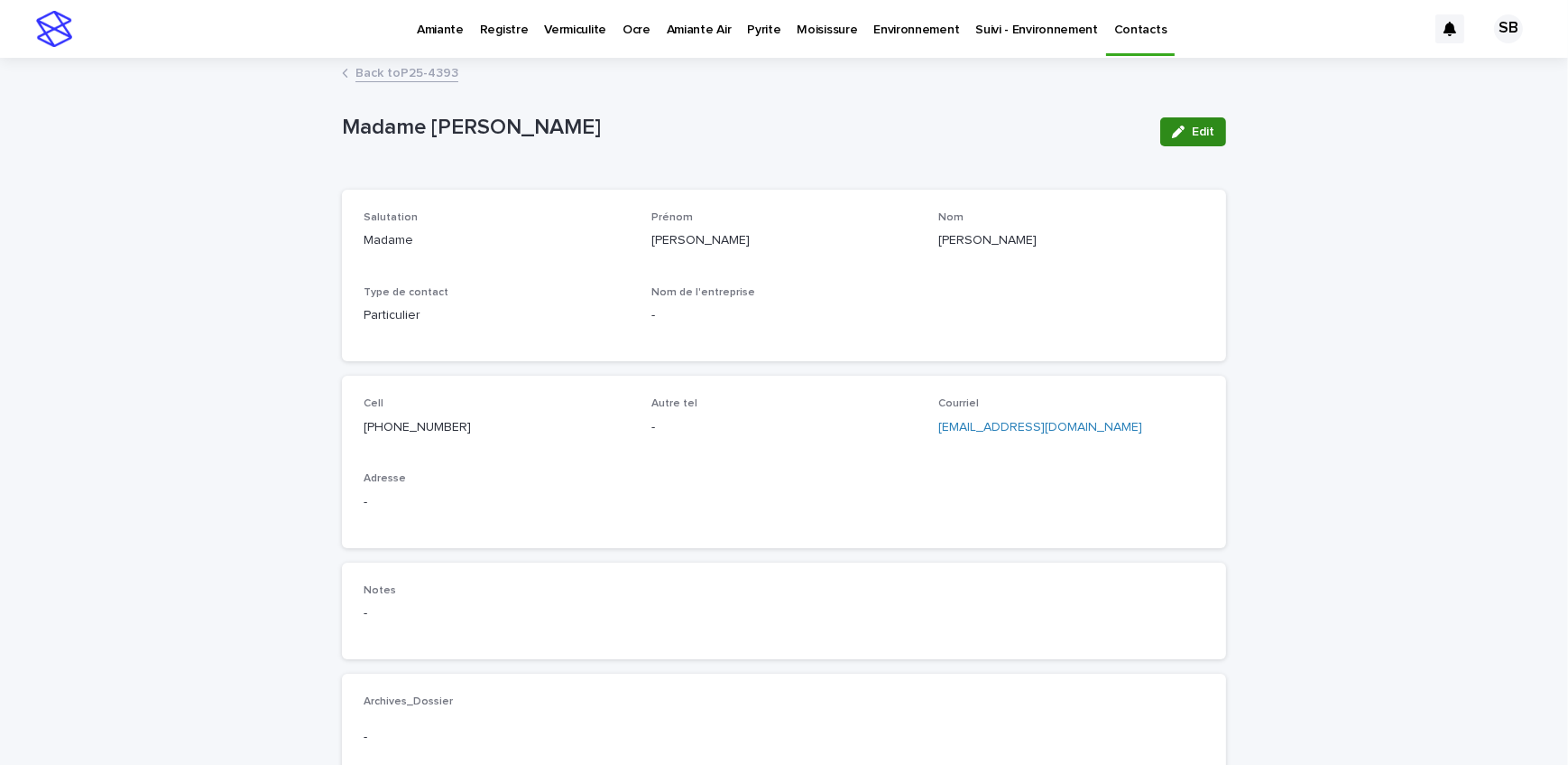
click at [1192, 130] on span "Edit" at bounding box center [1203, 132] width 22 height 13
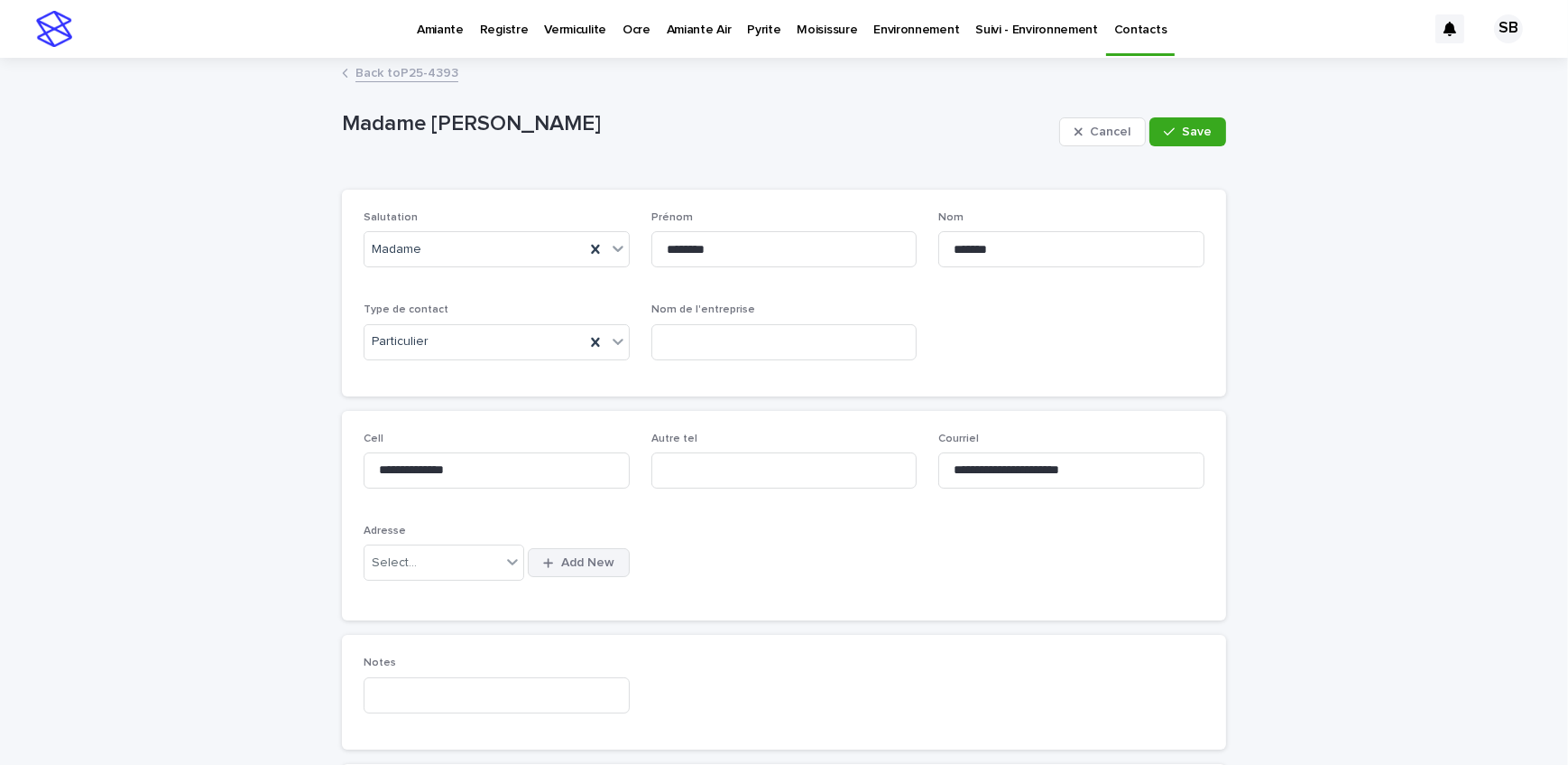
click at [564, 564] on span "Add New" at bounding box center [588, 562] width 53 height 13
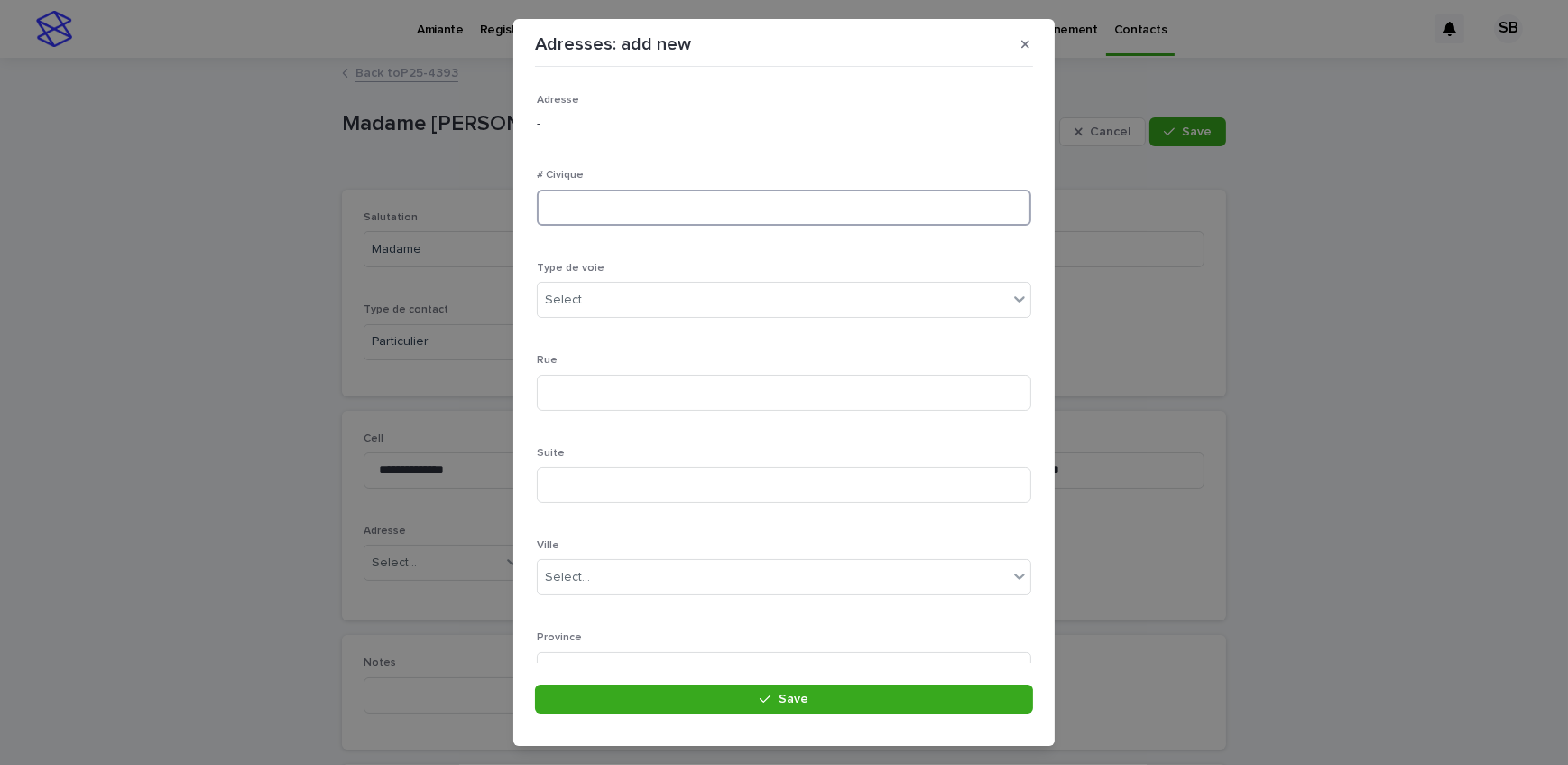
click at [659, 208] on input at bounding box center [784, 207] width 495 height 36
type input "****"
click at [592, 290] on div at bounding box center [593, 300] width 2 height 19
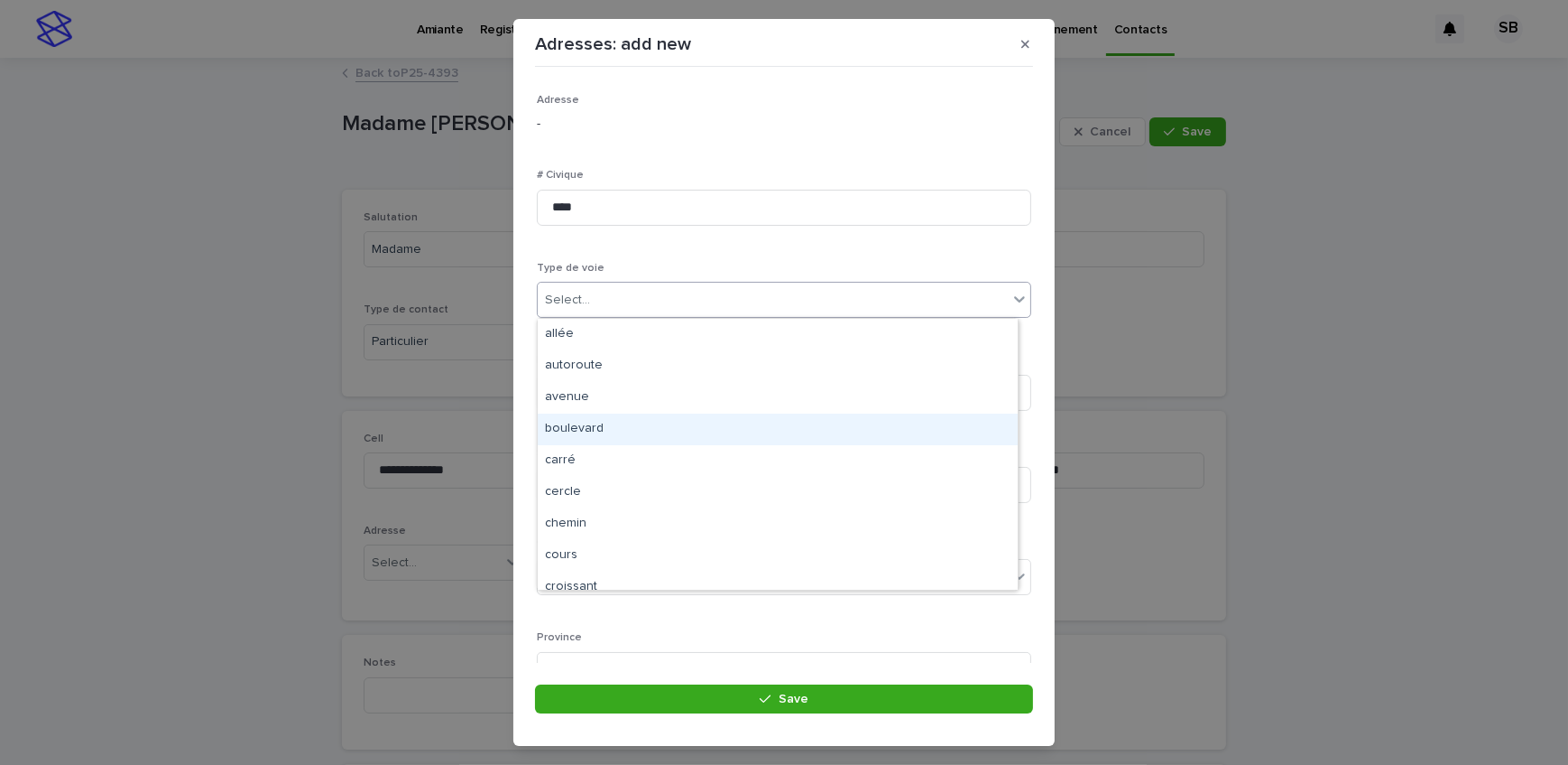
click at [646, 426] on div "boulevard" at bounding box center [778, 430] width 480 height 31
click at [631, 385] on input at bounding box center [784, 393] width 495 height 36
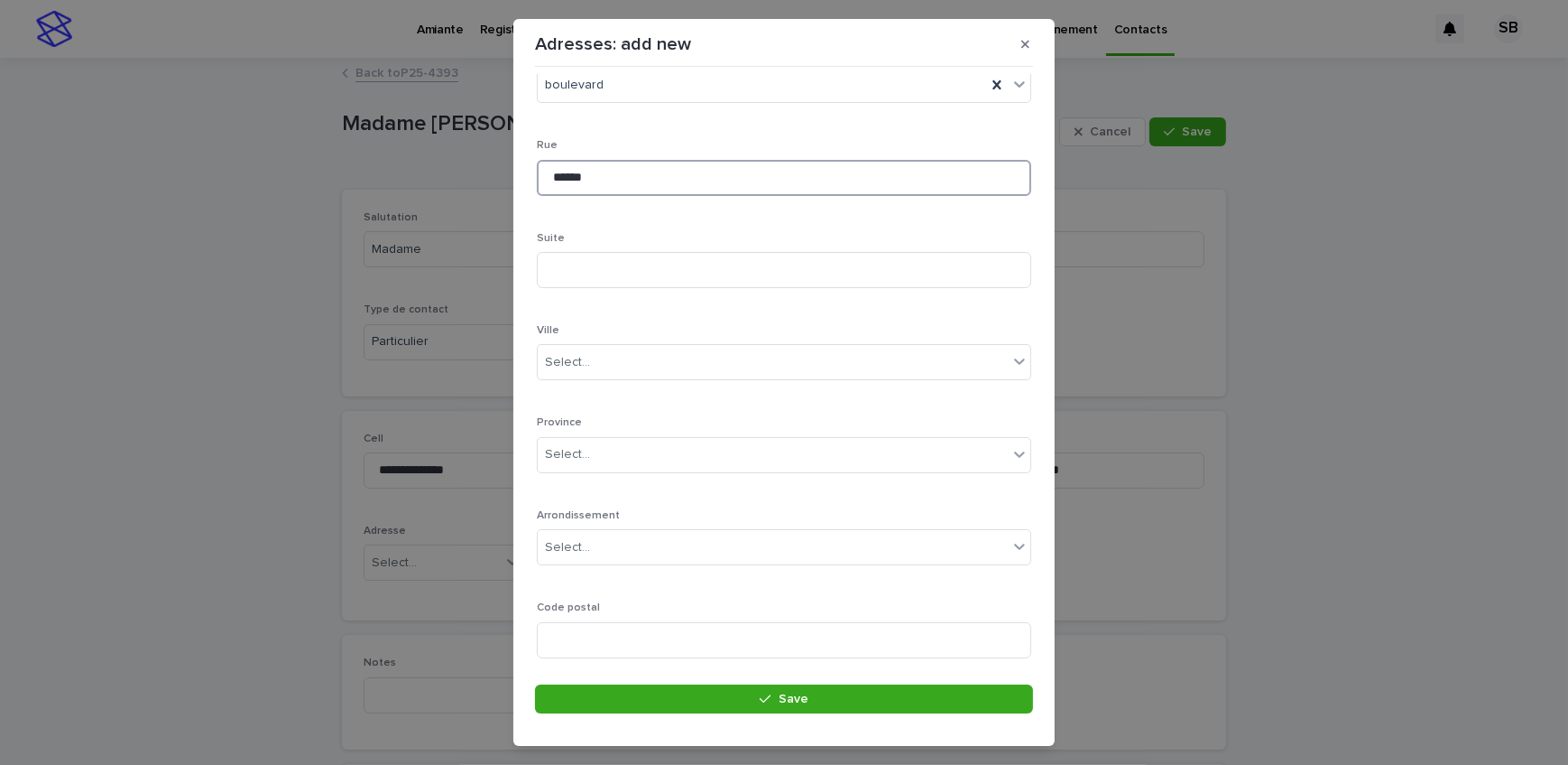
scroll to position [245, 0]
type input "******"
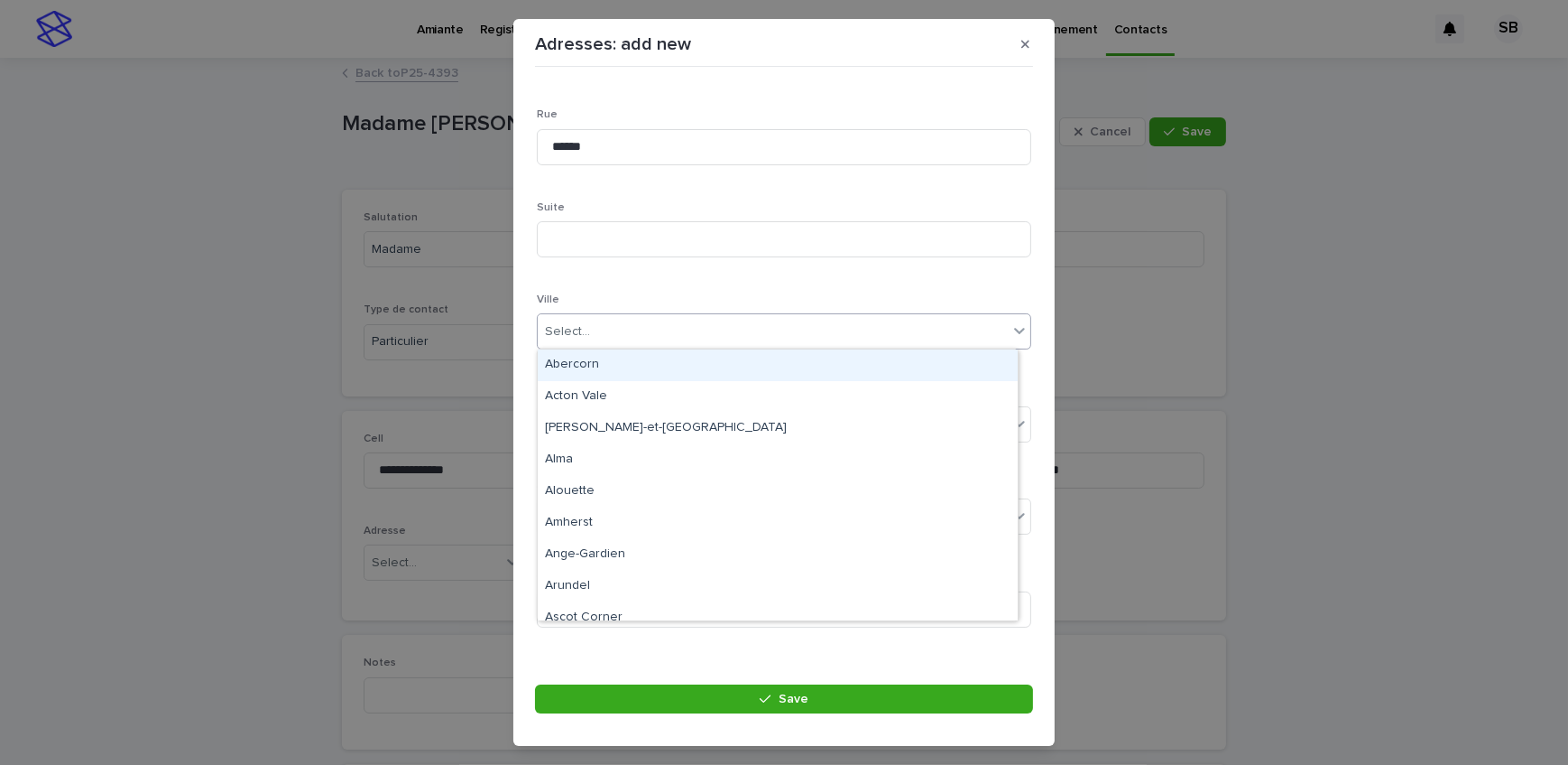
click at [604, 313] on div "Select..." at bounding box center [784, 331] width 495 height 36
type input "*****"
click at [634, 351] on div "[GEOGRAPHIC_DATA]" at bounding box center [778, 365] width 480 height 31
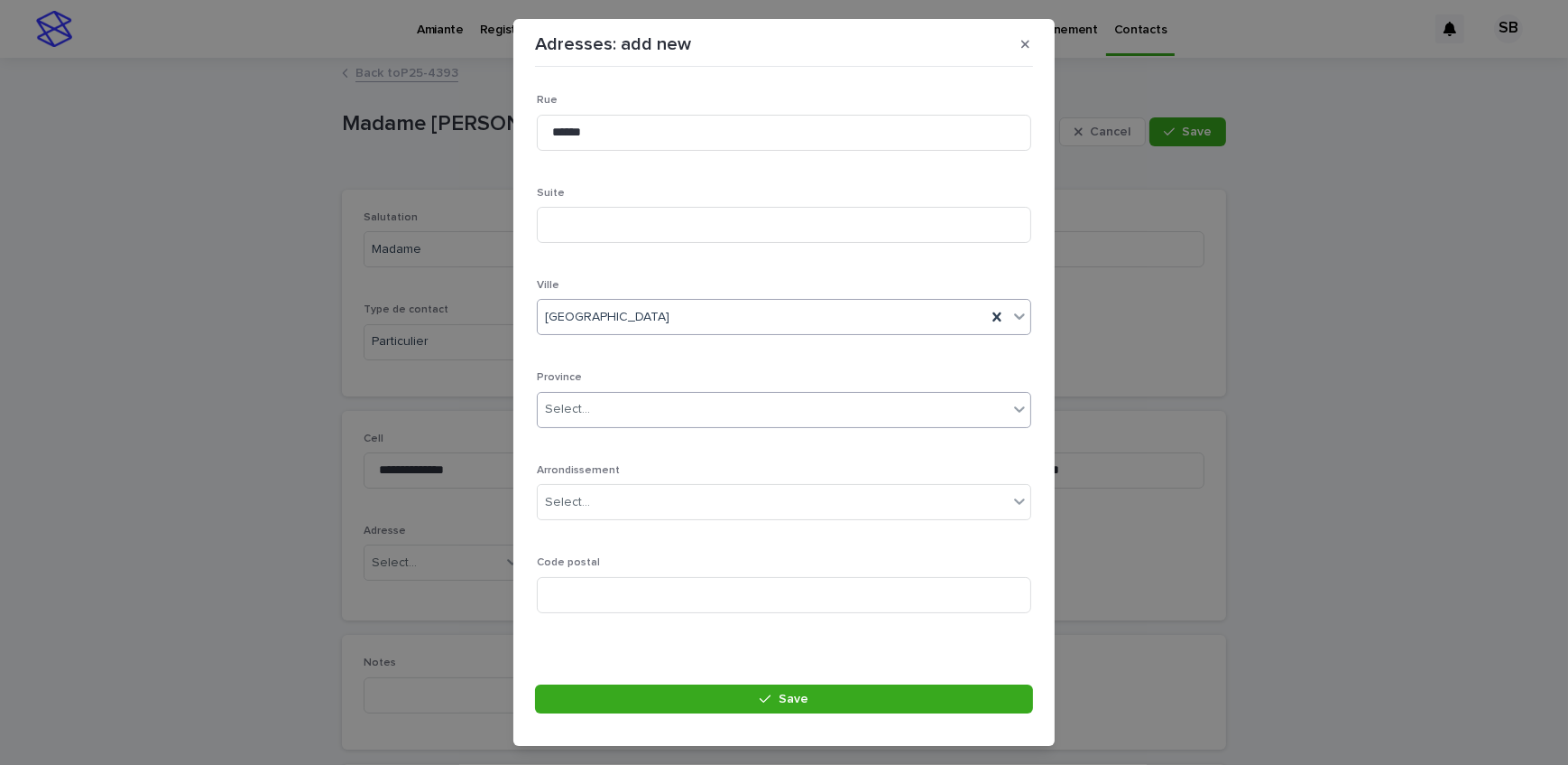
scroll to position [264, 0]
click at [629, 409] on div "Select..." at bounding box center [773, 406] width 470 height 29
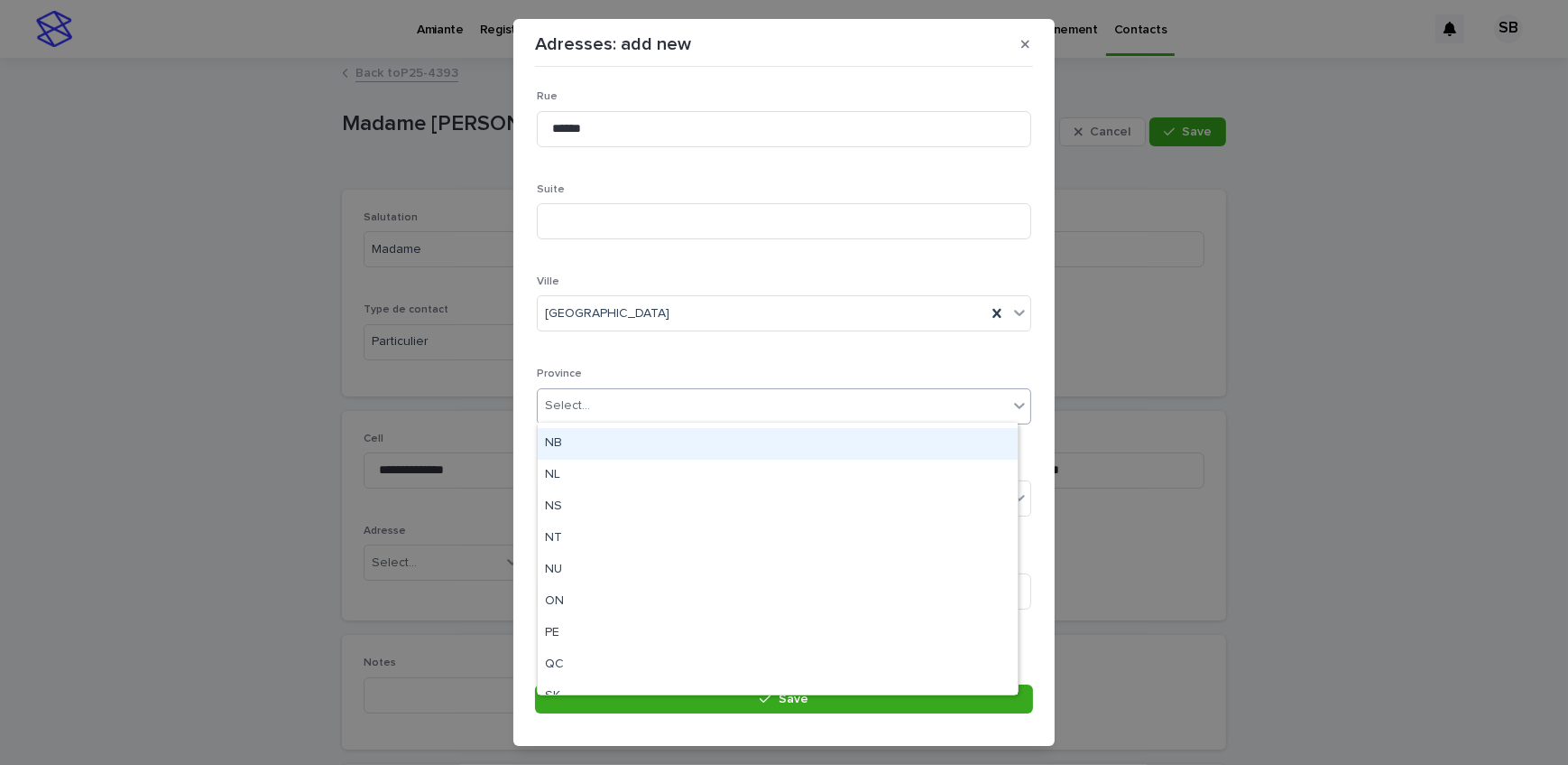
scroll to position [140, 0]
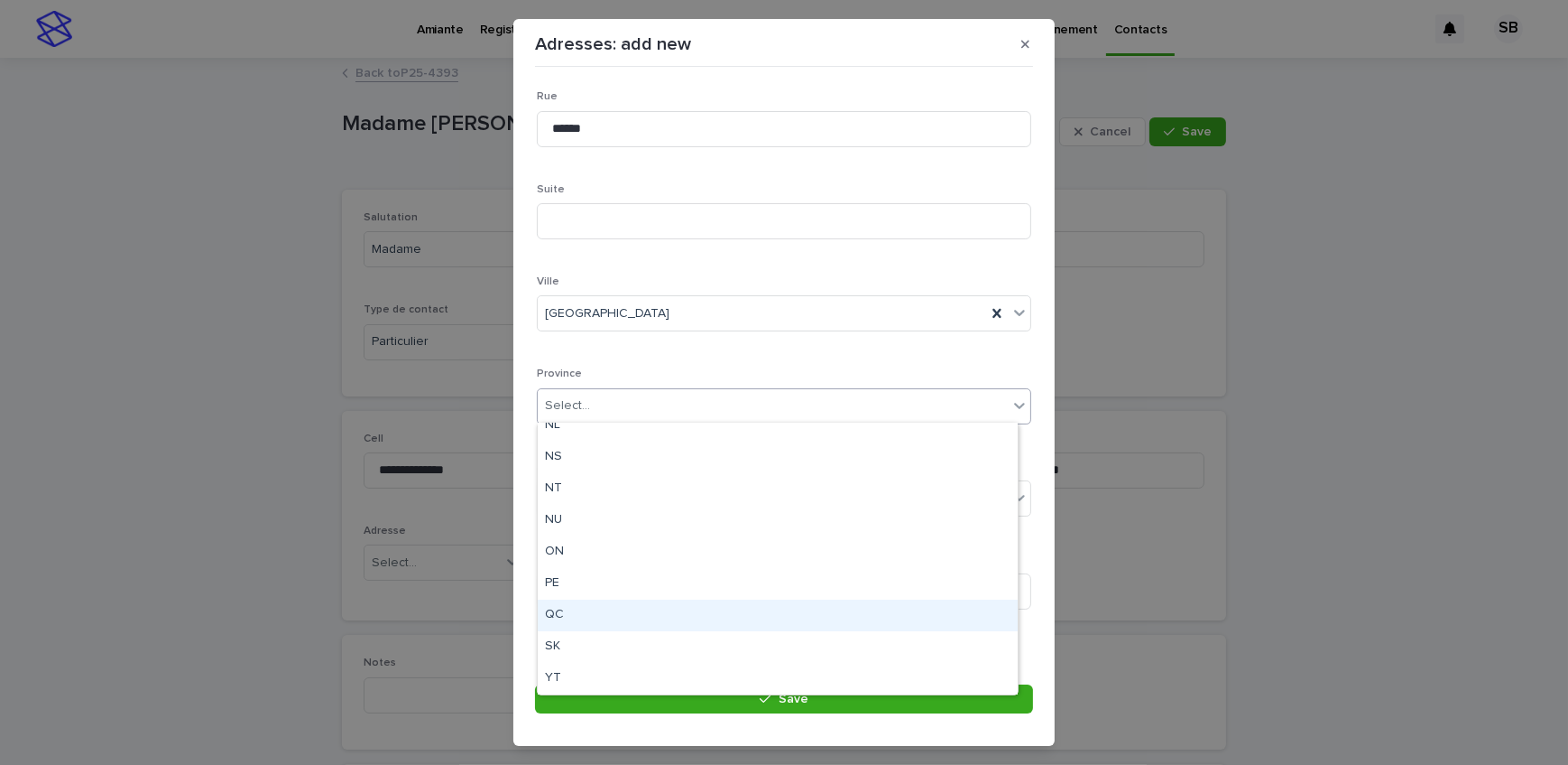
click at [602, 604] on div "QC" at bounding box center [778, 615] width 480 height 31
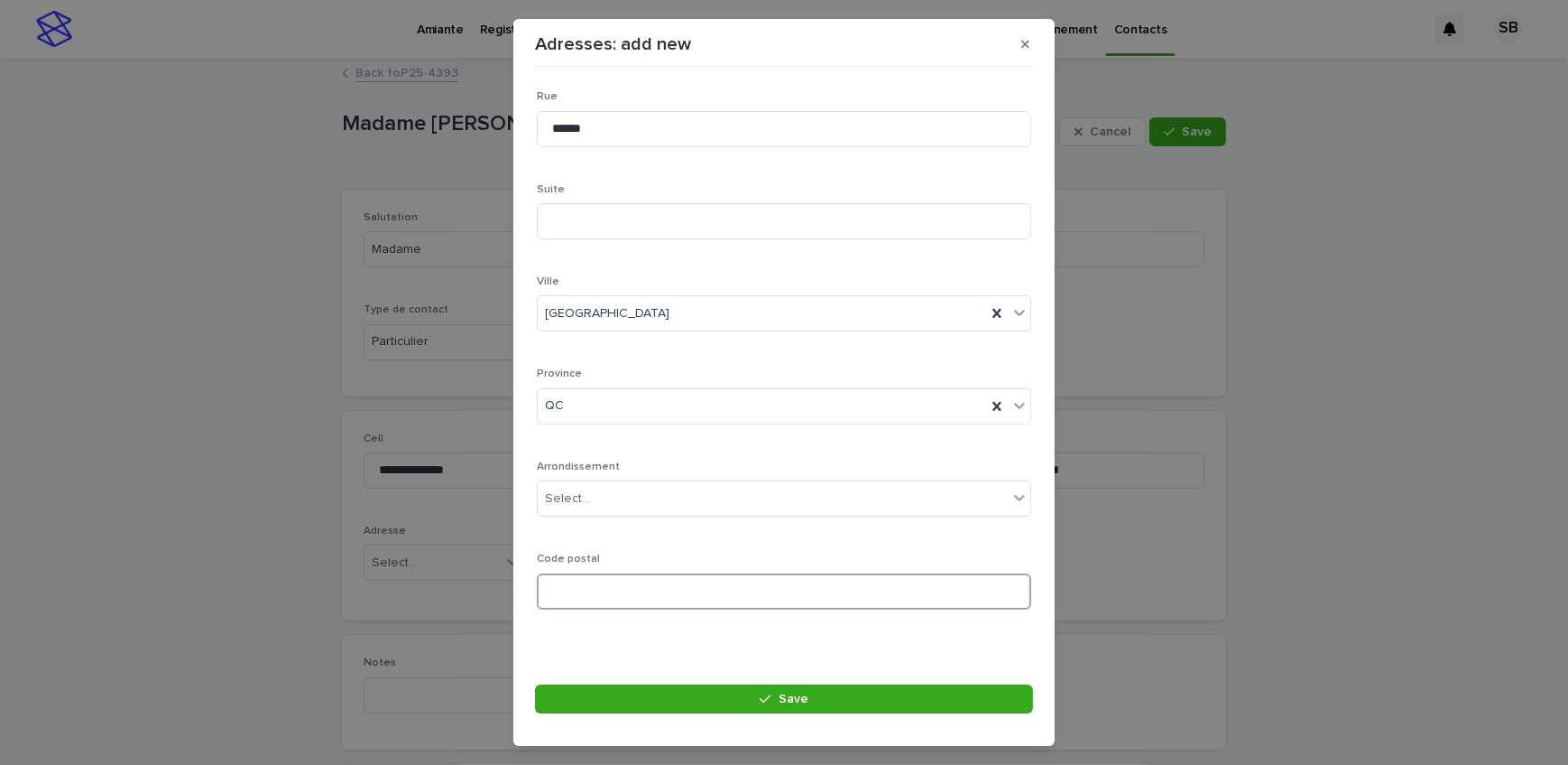
paste input "*******"
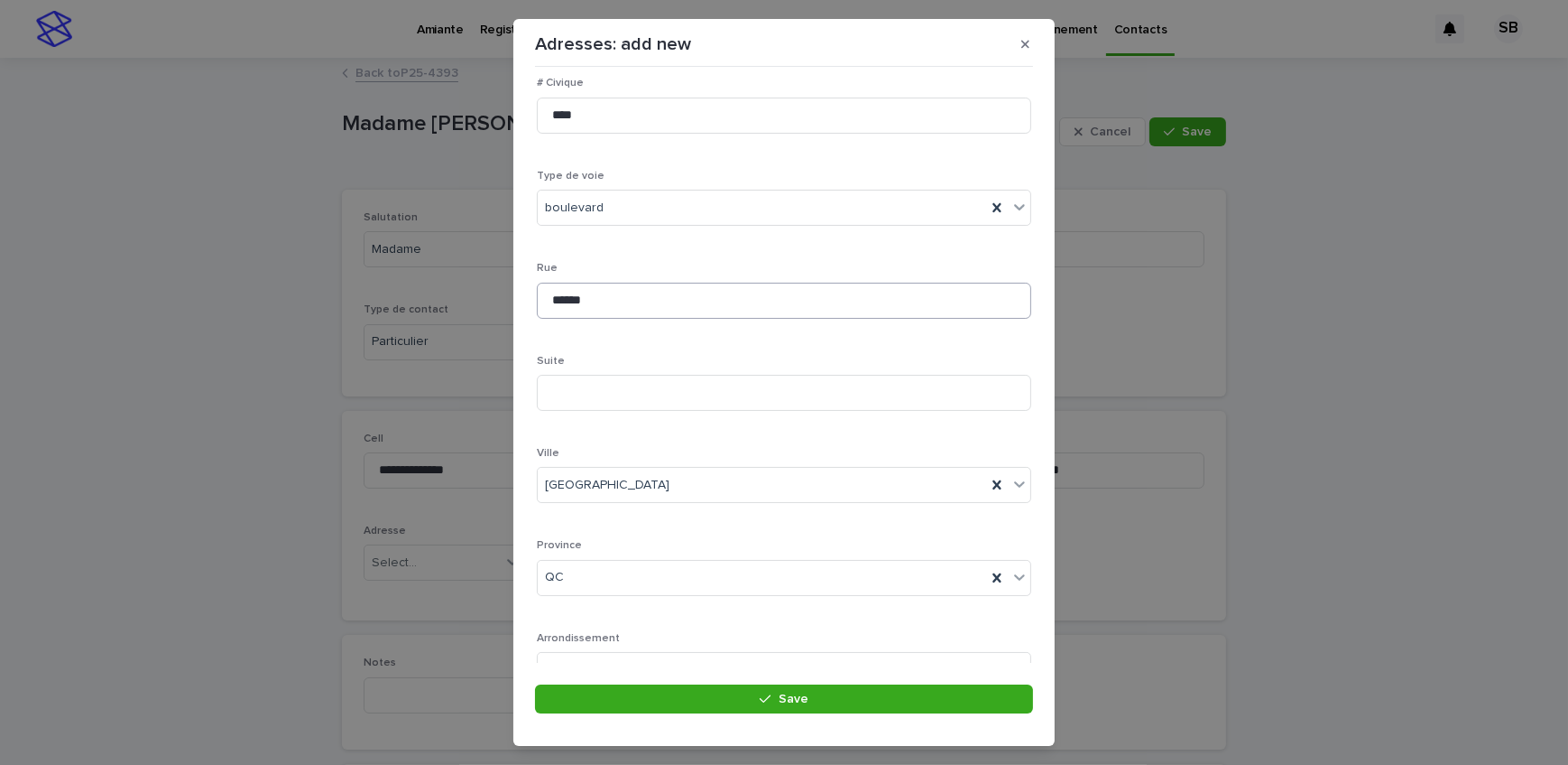
scroll to position [18, 0]
type input "*******"
click at [612, 453] on input at bounding box center [784, 466] width 495 height 36
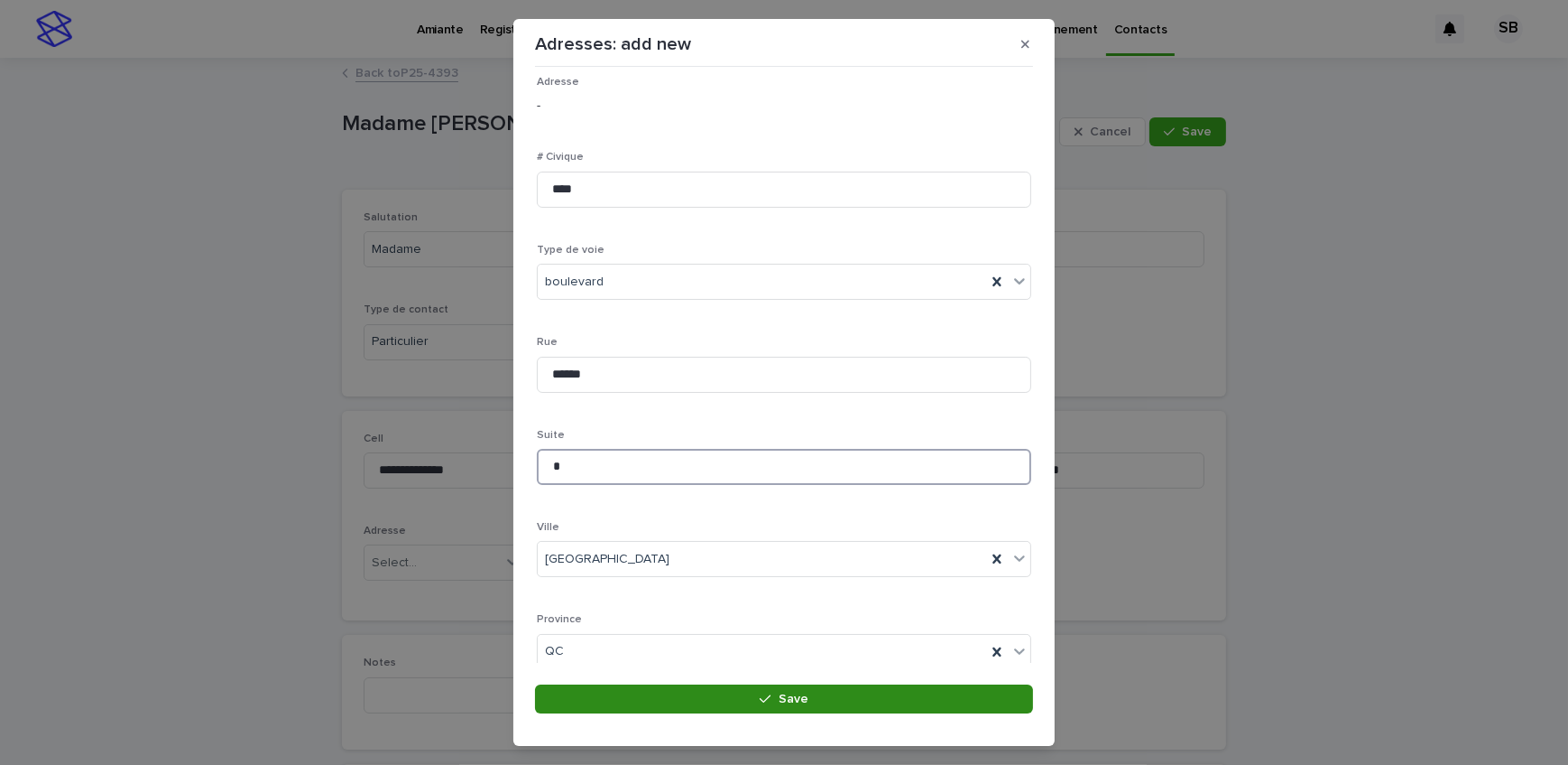
type input "*"
click at [610, 685] on button "Save" at bounding box center [784, 699] width 498 height 29
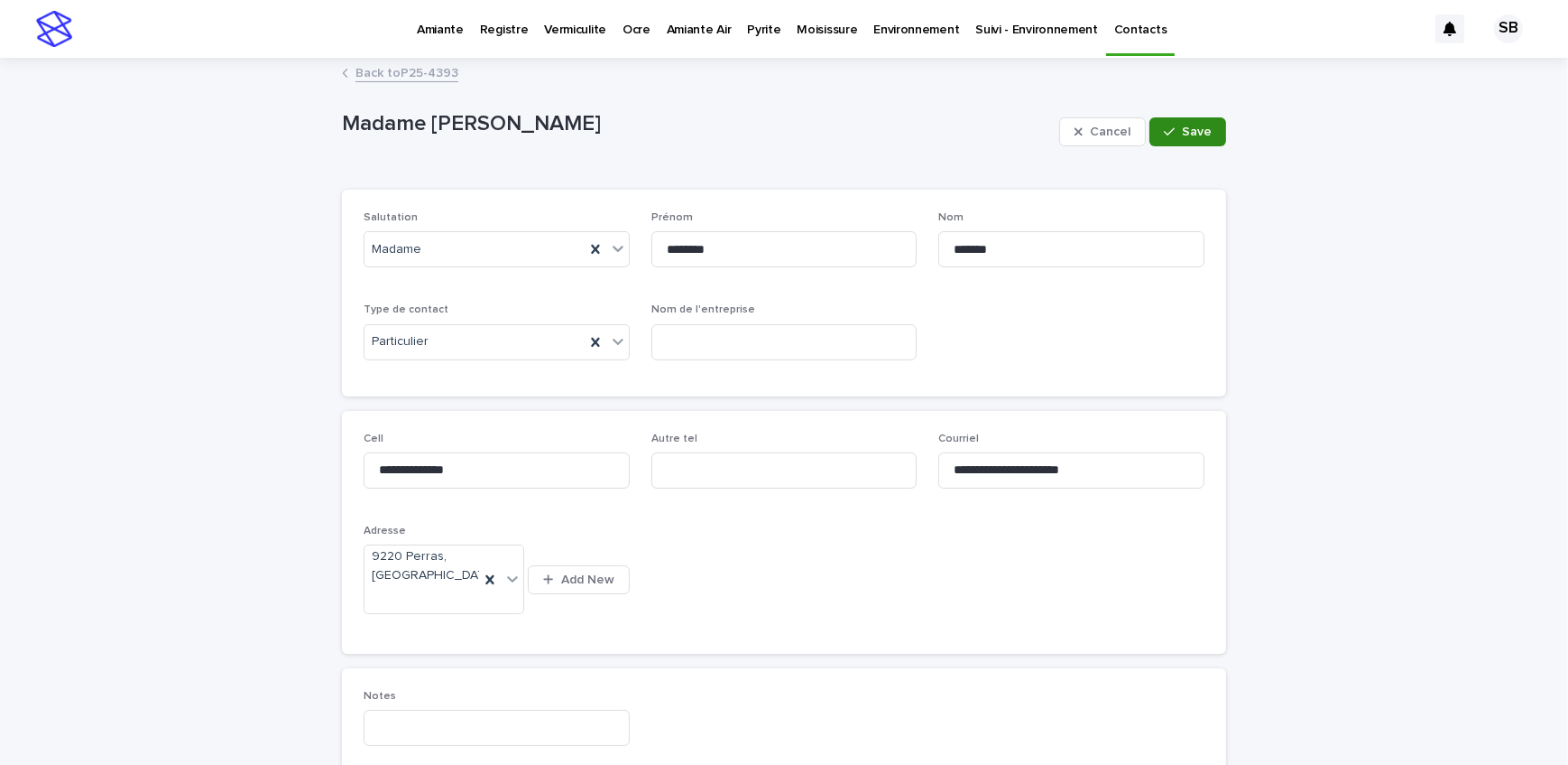
click at [1186, 129] on span "Save" at bounding box center [1197, 132] width 29 height 13
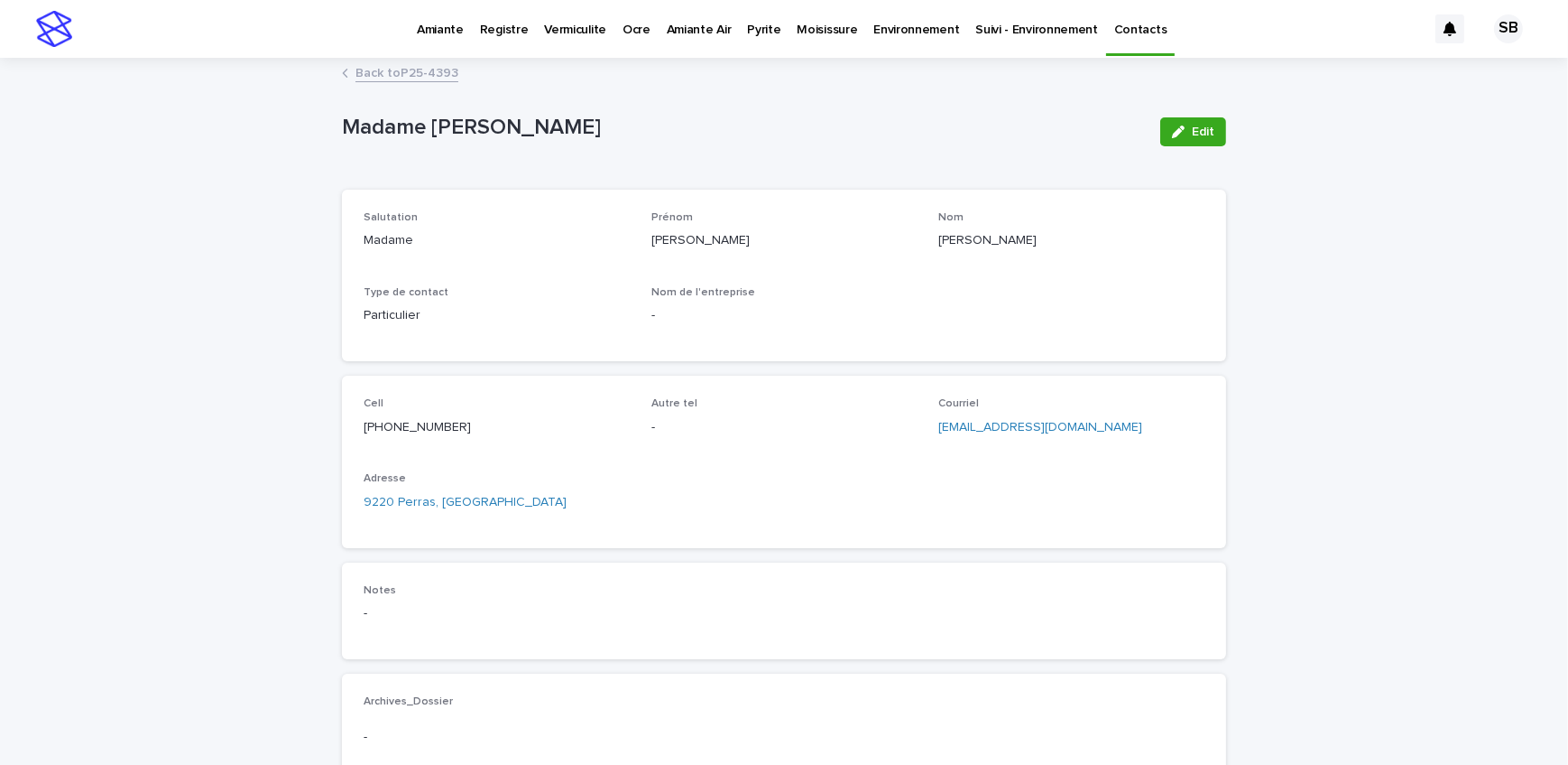
click at [406, 72] on link "Back to P25-4393" at bounding box center [407, 72] width 103 height 21
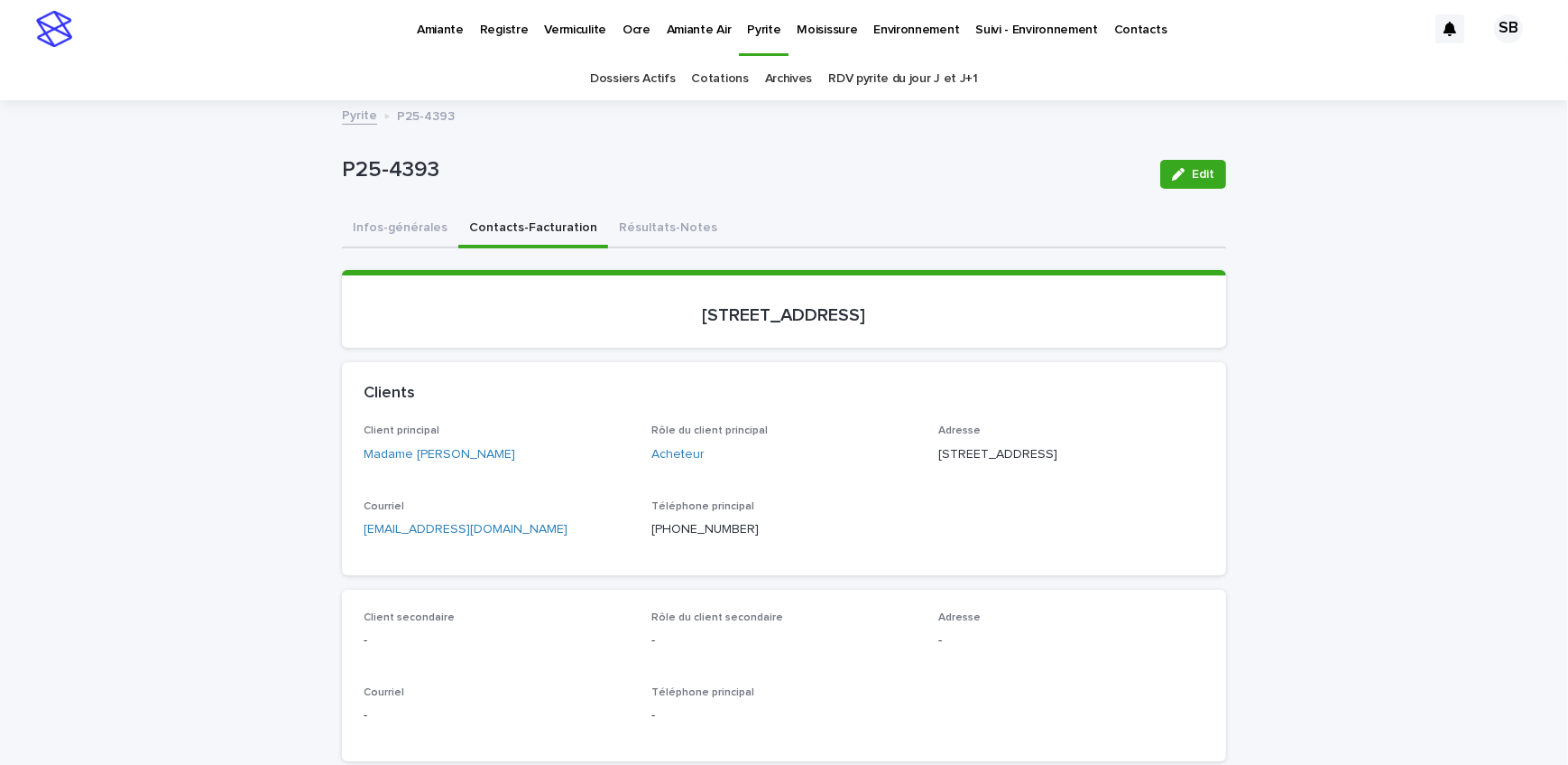
drag, startPoint x: 271, startPoint y: 359, endPoint x: 57, endPoint y: 444, distance: 230.3
click at [364, 114] on link "Pyrite" at bounding box center [359, 114] width 35 height 21
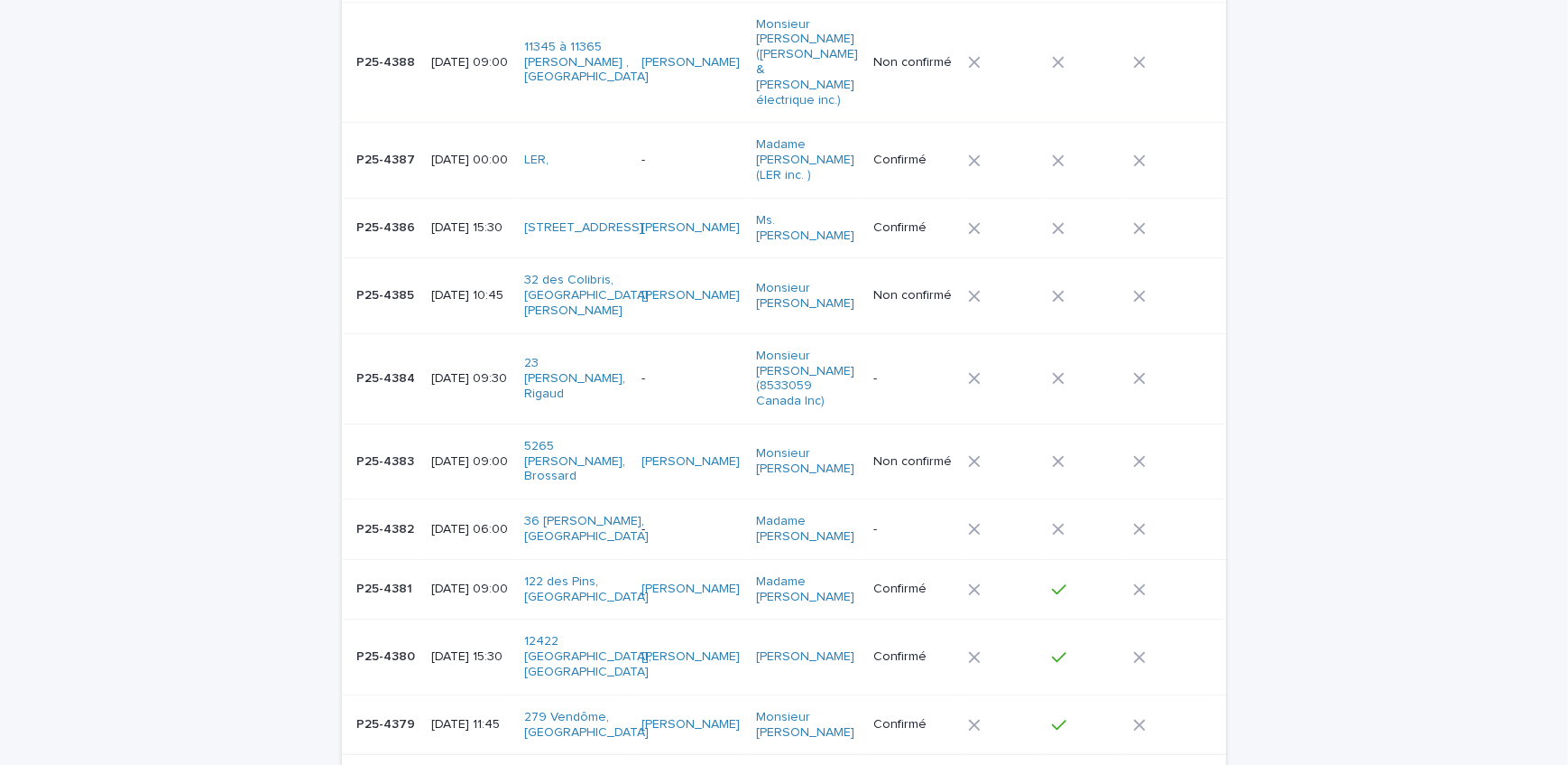
scroll to position [656, 0]
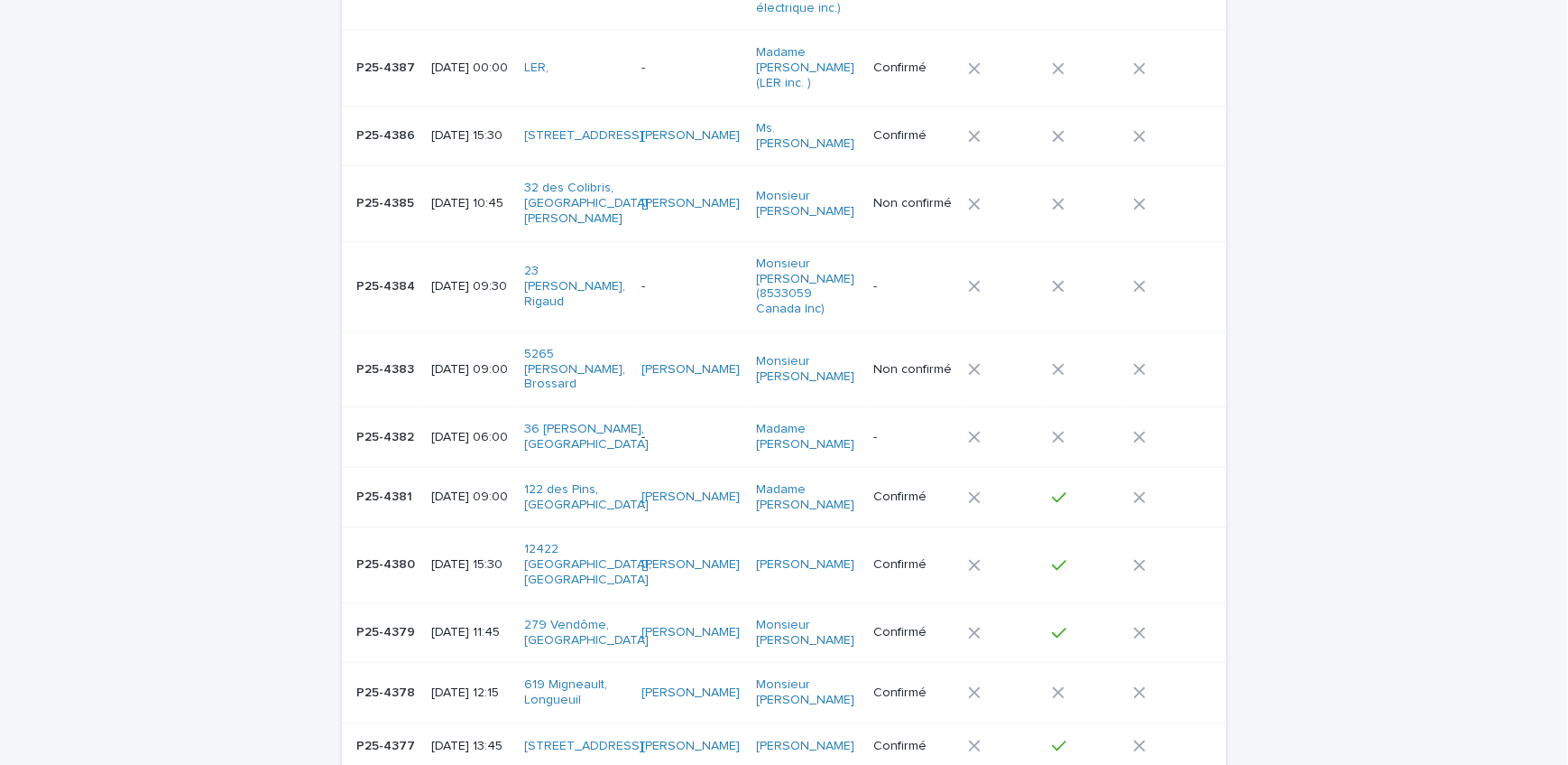
click at [387, 682] on p "P25-4378" at bounding box center [388, 691] width 63 height 19
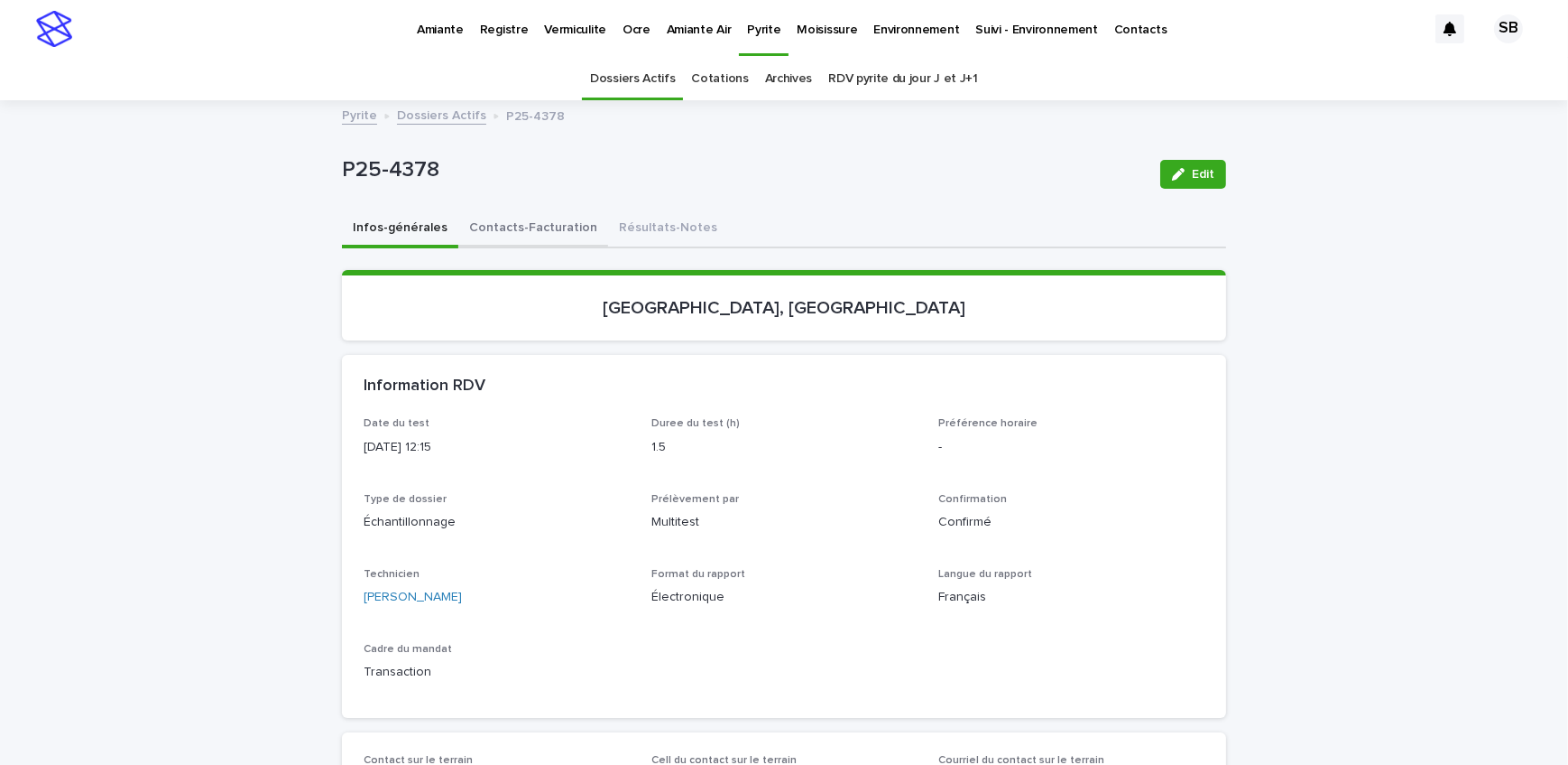
click at [556, 240] on button "Contacts-Facturation" at bounding box center [533, 229] width 150 height 38
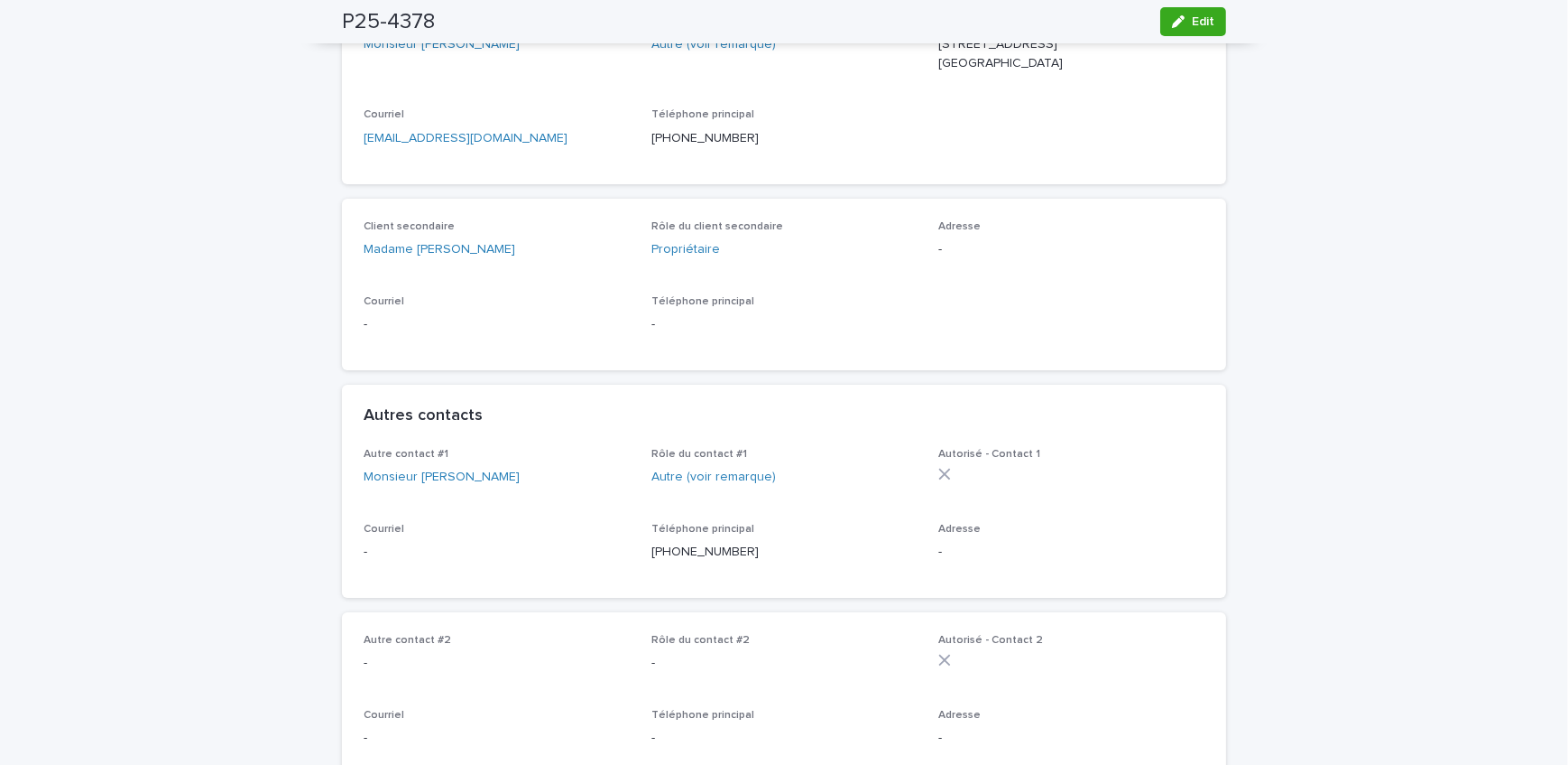
scroll to position [163, 0]
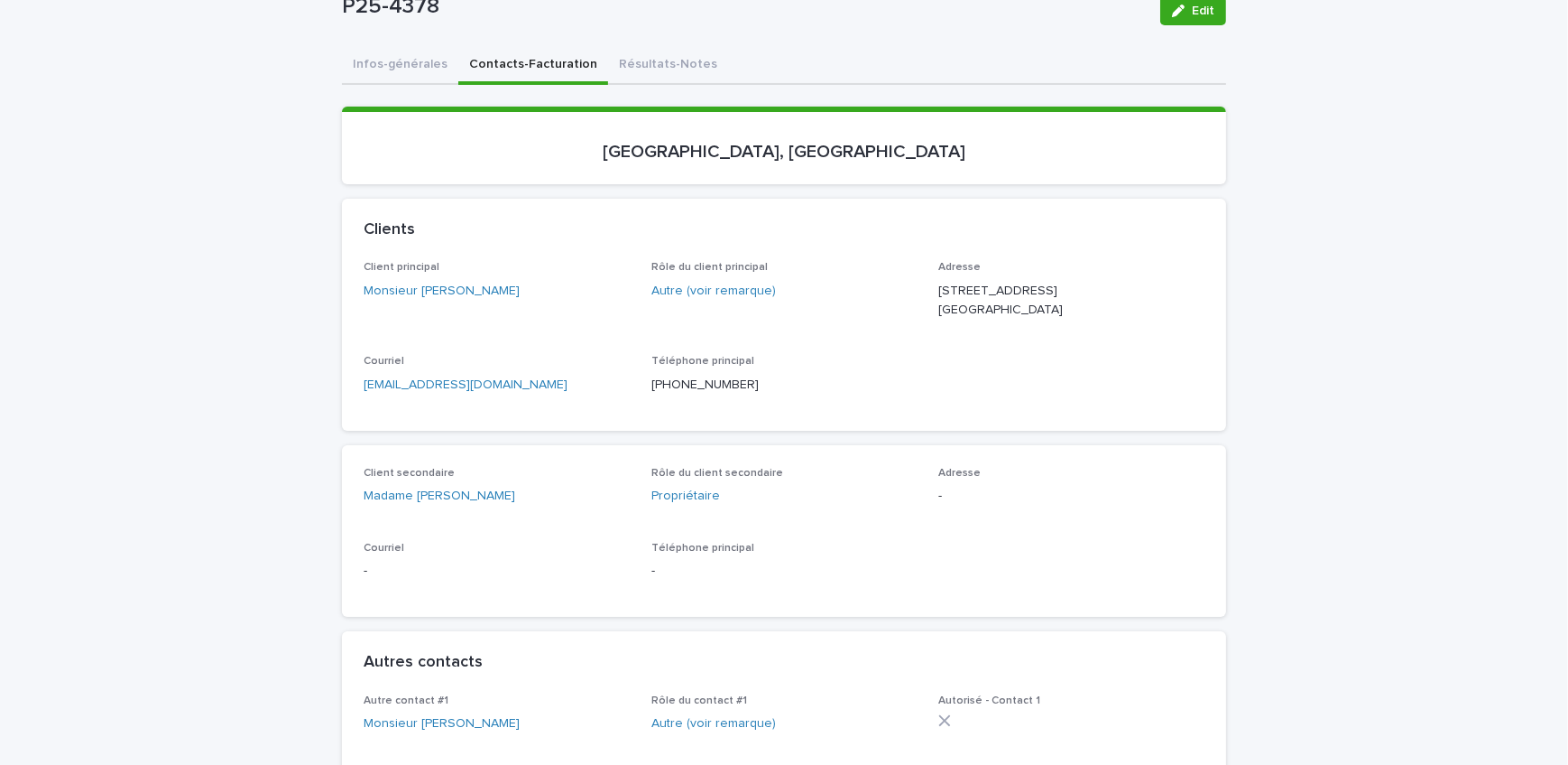
drag, startPoint x: 380, startPoint y: 412, endPoint x: 310, endPoint y: 419, distance: 70.3
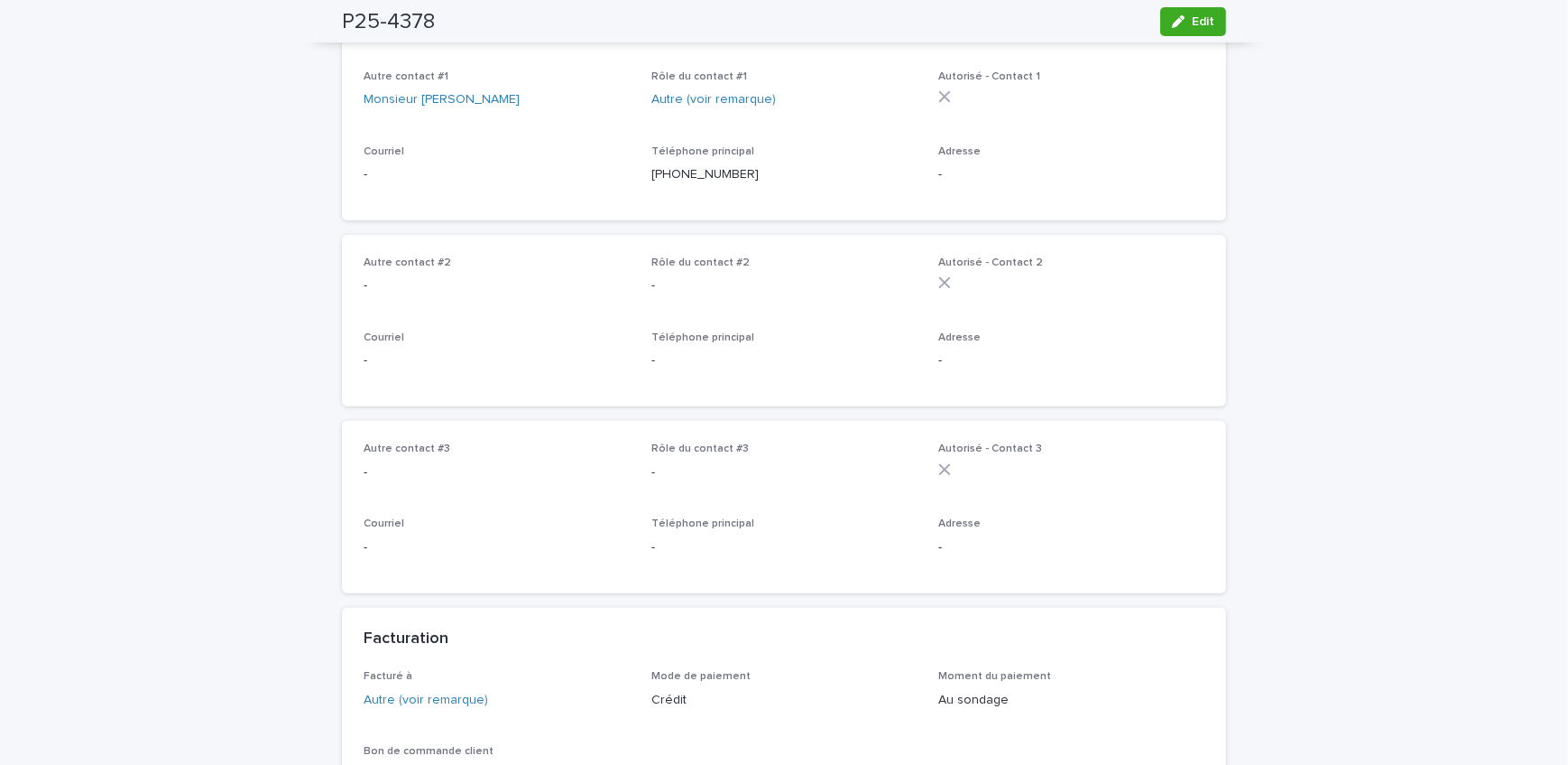
scroll to position [984, 0]
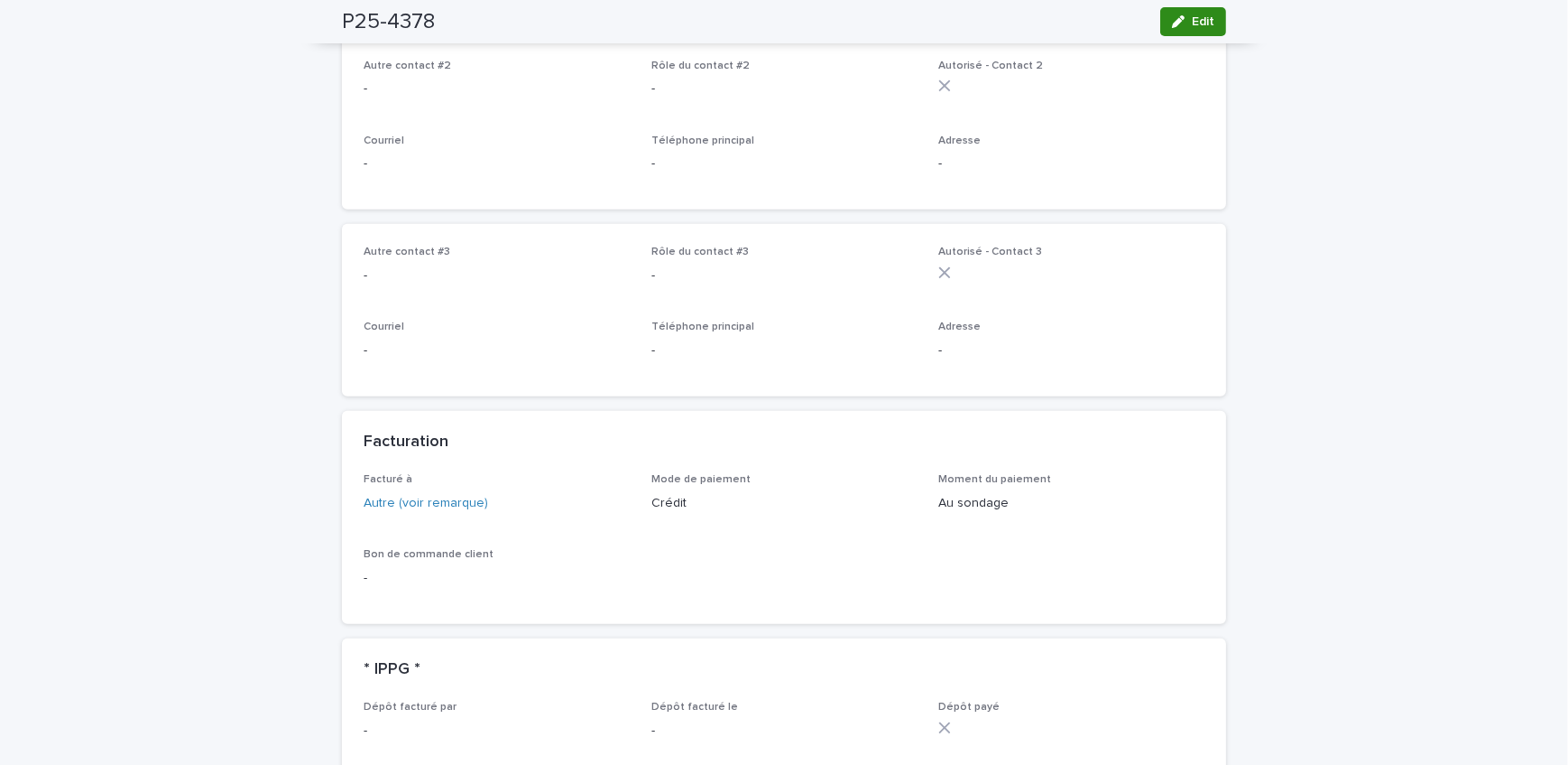
click at [1185, 25] on div "button" at bounding box center [1182, 22] width 20 height 13
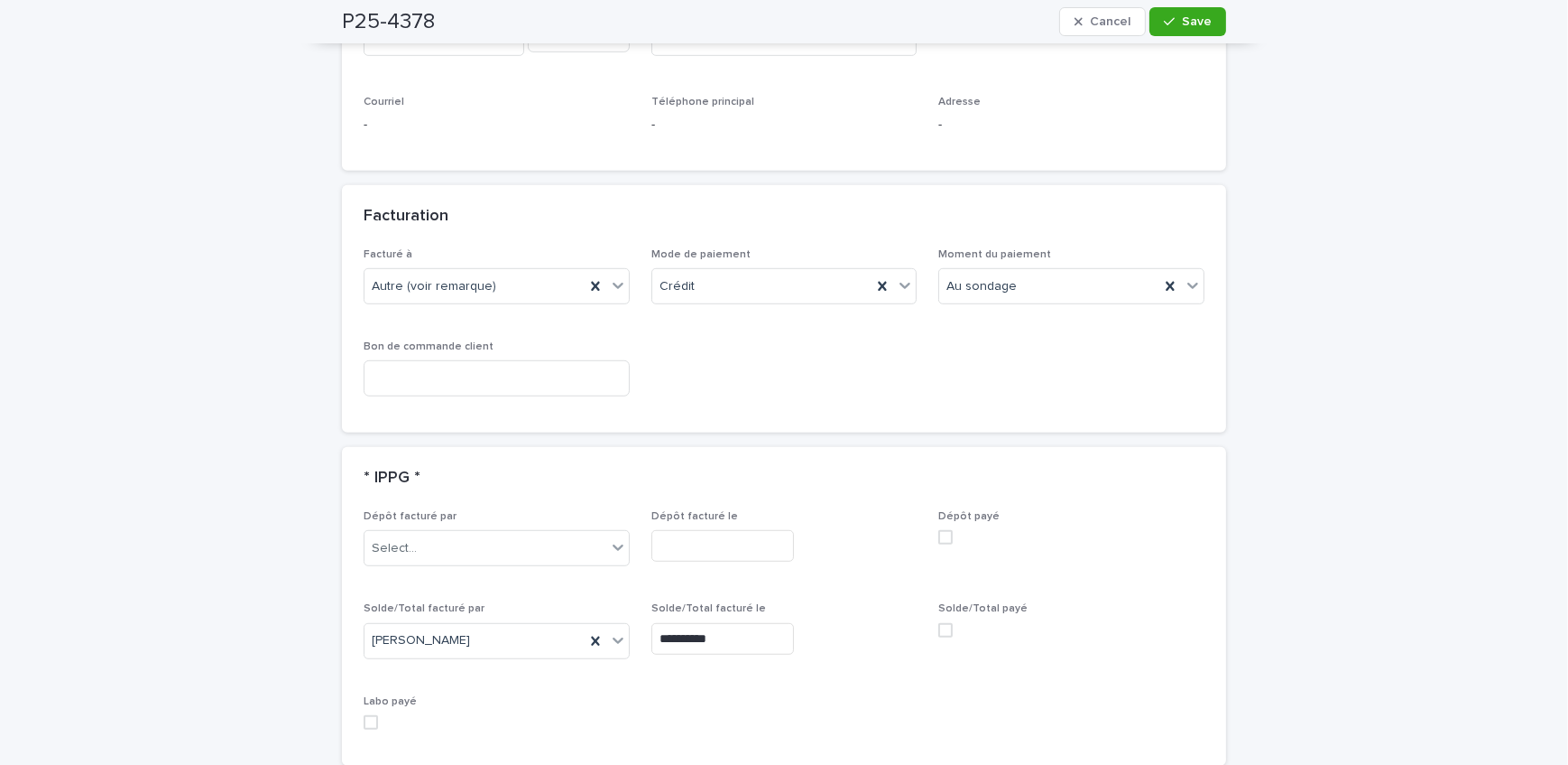
scroll to position [1395, 0]
click at [942, 627] on span at bounding box center [946, 630] width 15 height 15
click at [1182, 22] on span "Save" at bounding box center [1197, 22] width 29 height 13
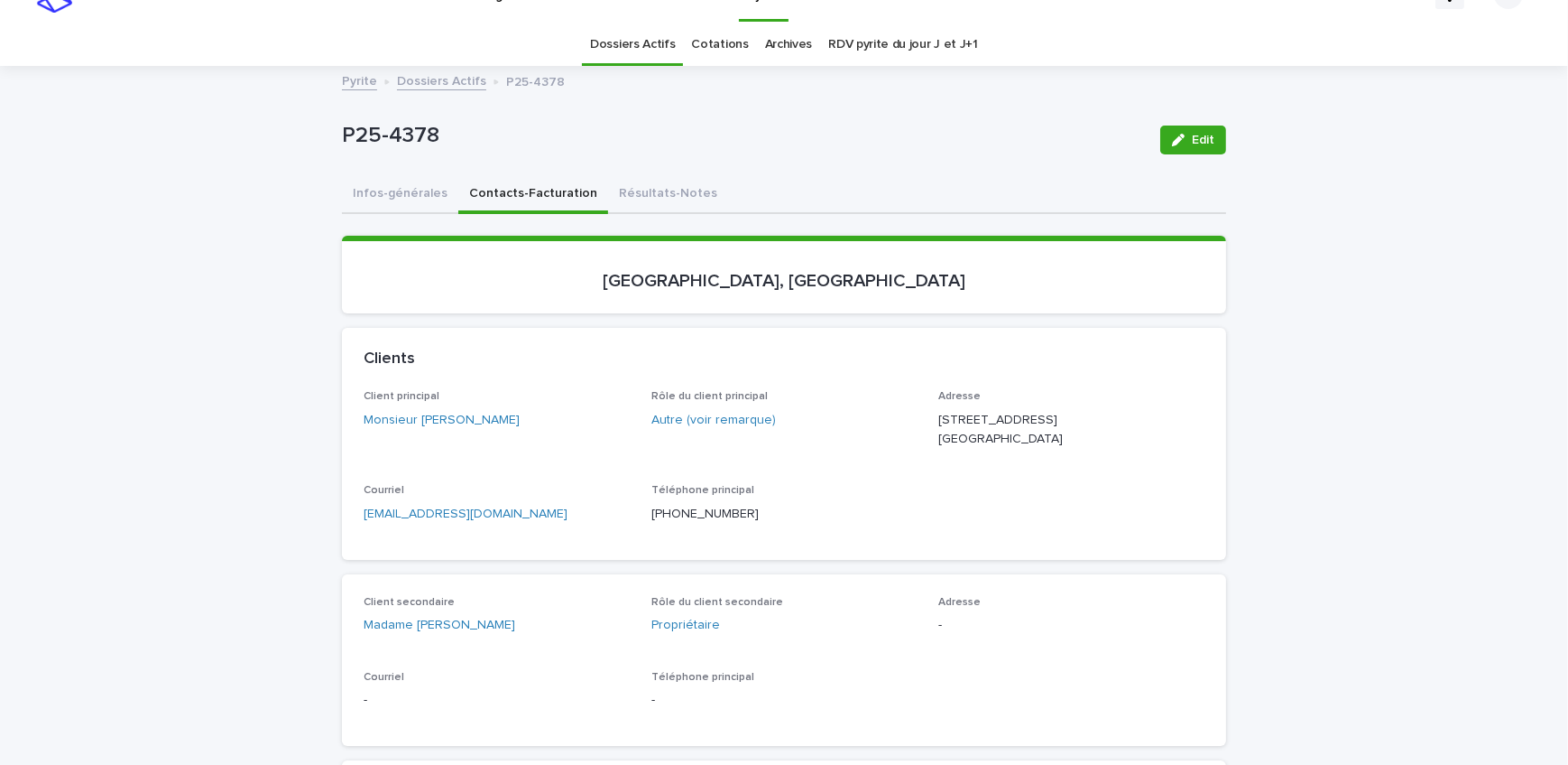
scroll to position [0, 0]
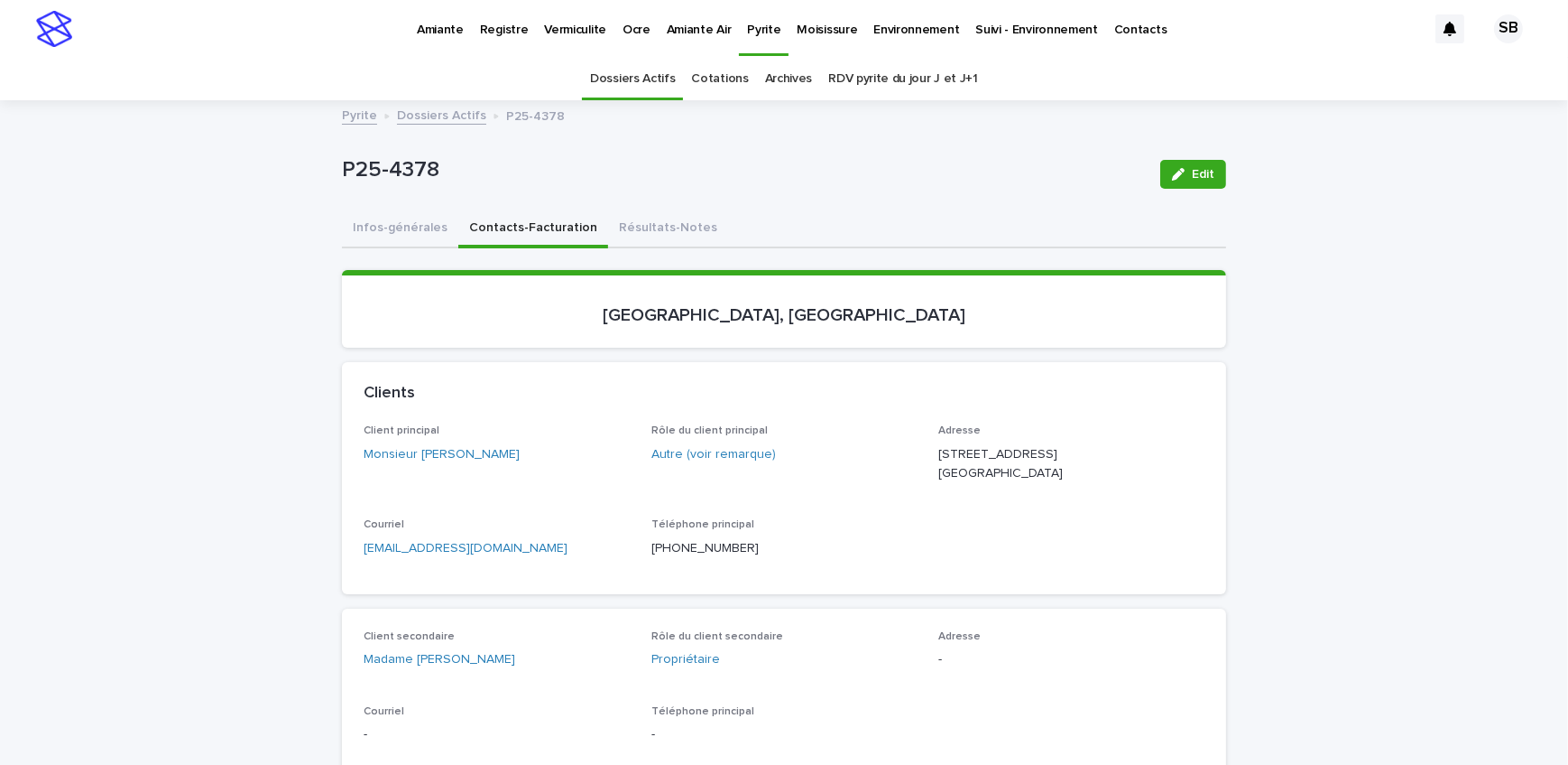
click at [458, 114] on link "Dossiers Actifs" at bounding box center [441, 114] width 89 height 21
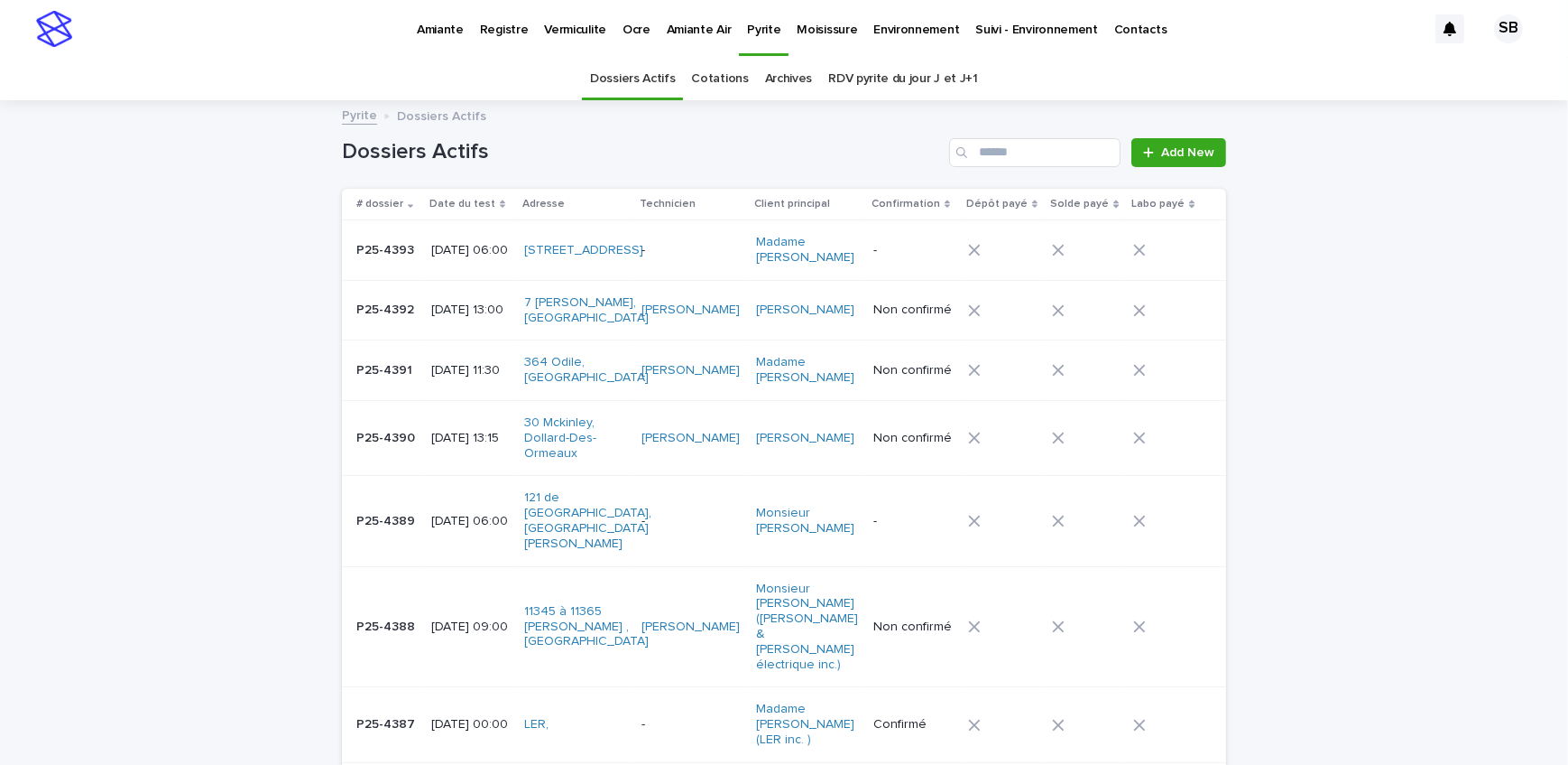
scroll to position [57, 0]
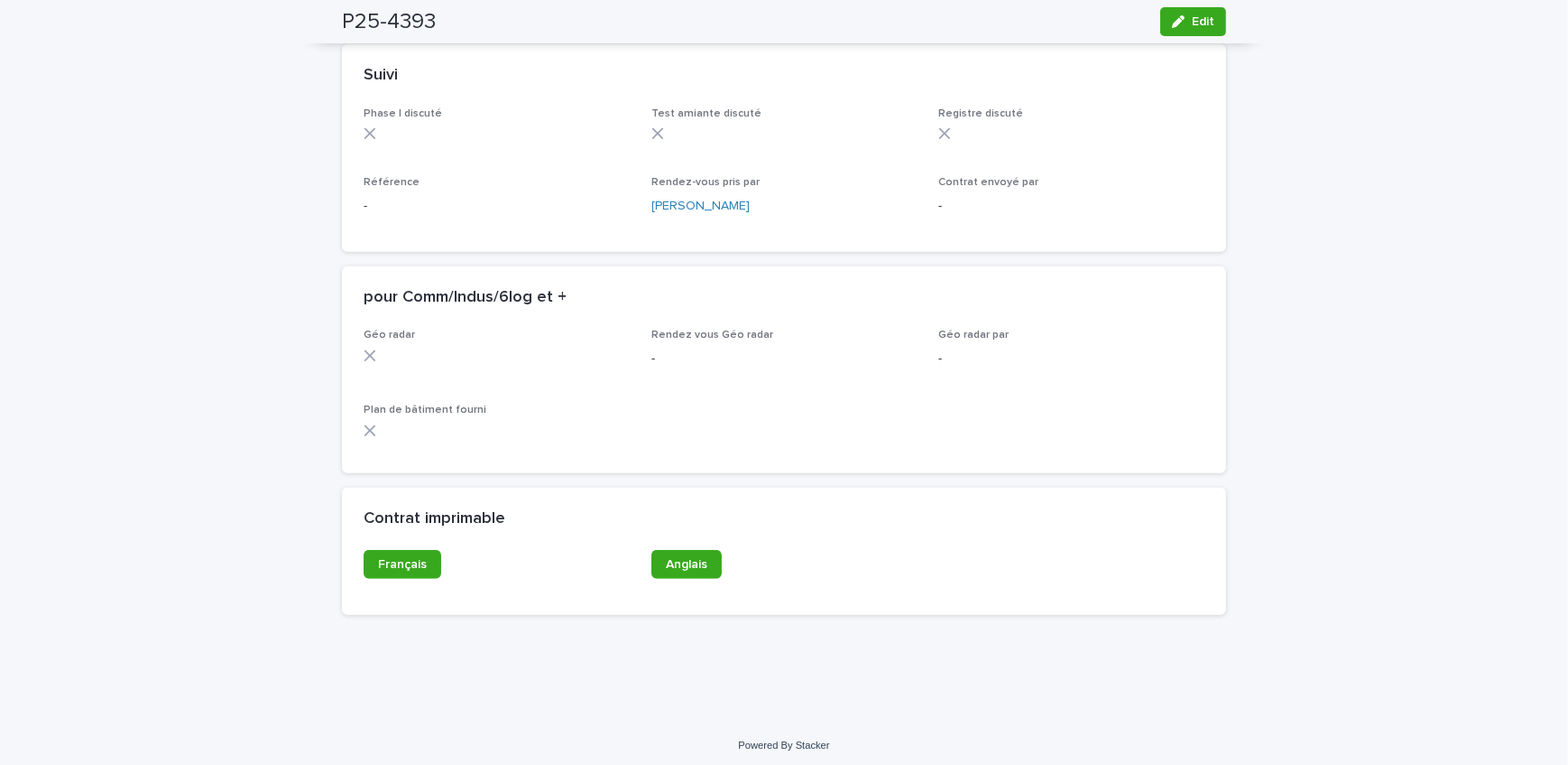
scroll to position [1465, 0]
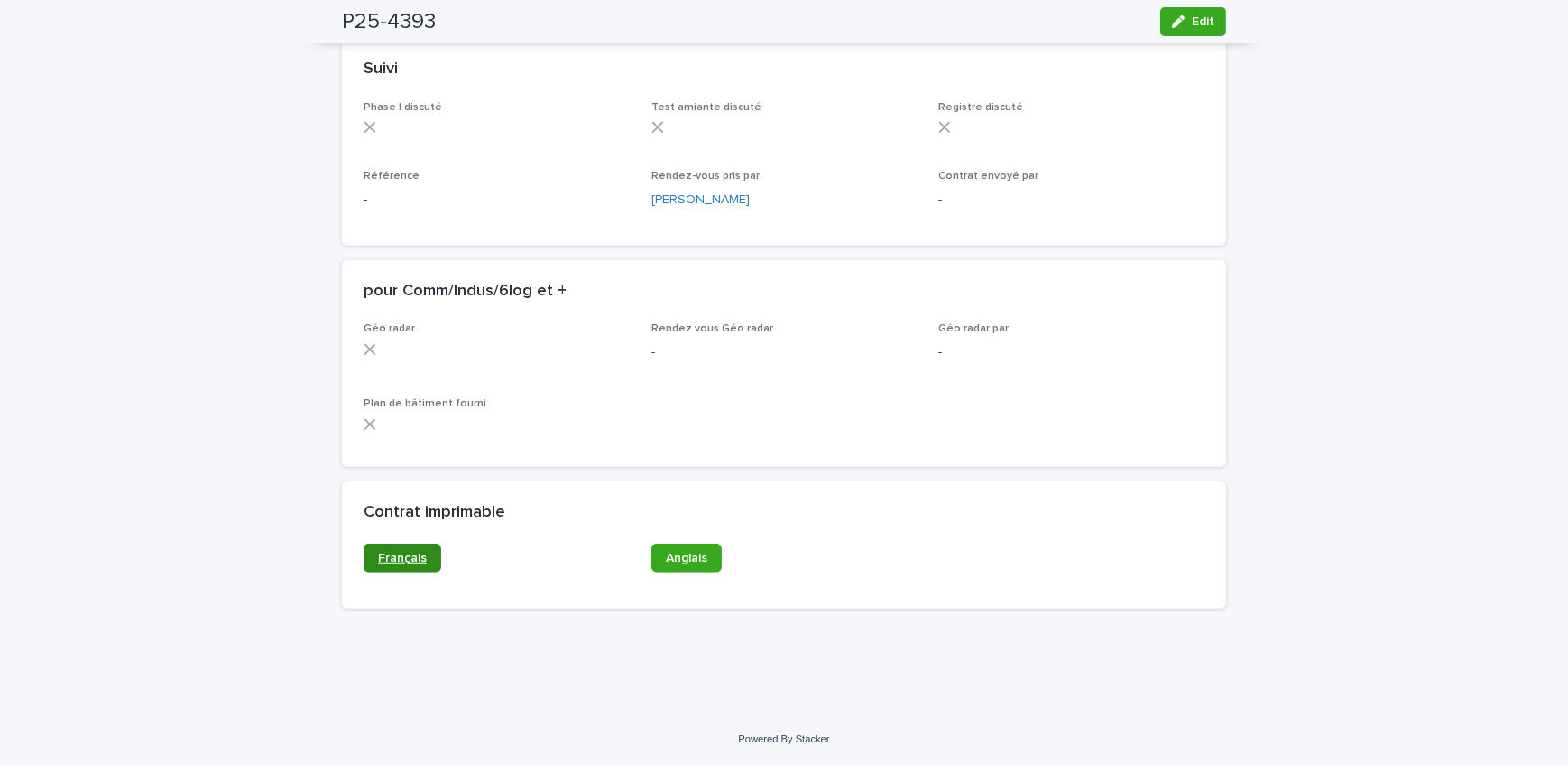
click at [418, 558] on span "Français" at bounding box center [402, 559] width 49 height 13
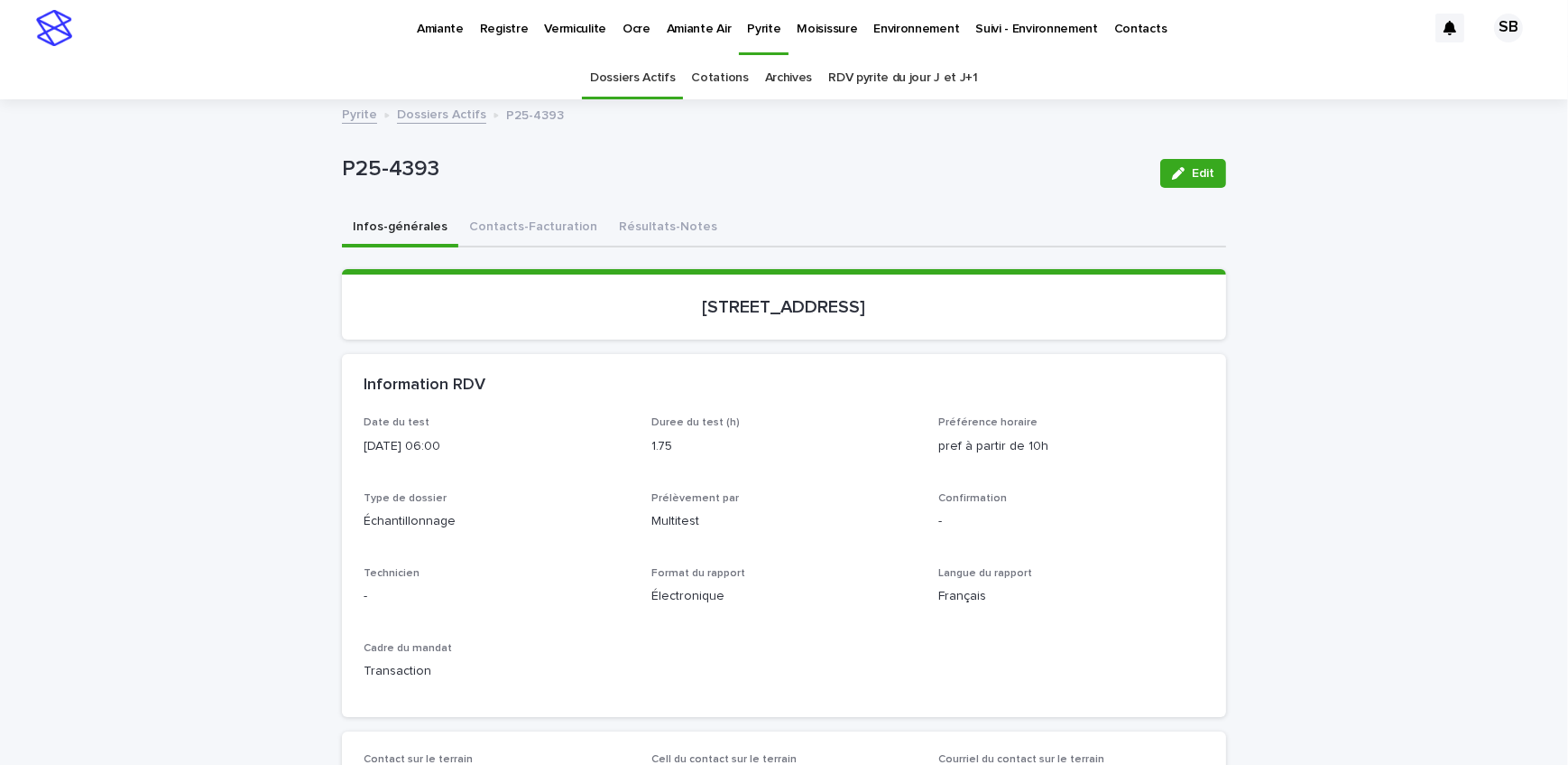
scroll to position [0, 0]
click at [558, 238] on button "Contacts-Facturation" at bounding box center [533, 229] width 150 height 38
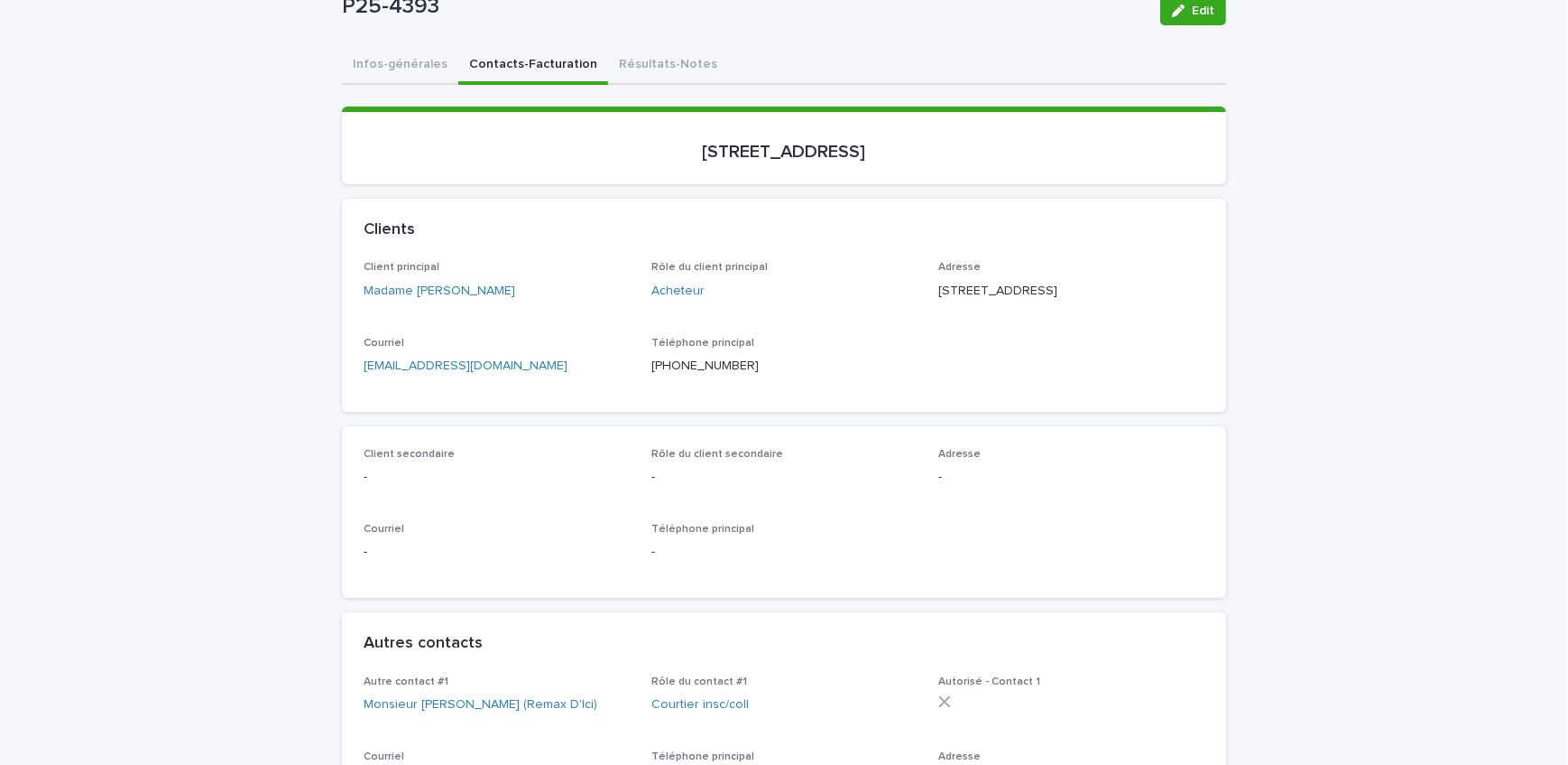
scroll to position [574, 0]
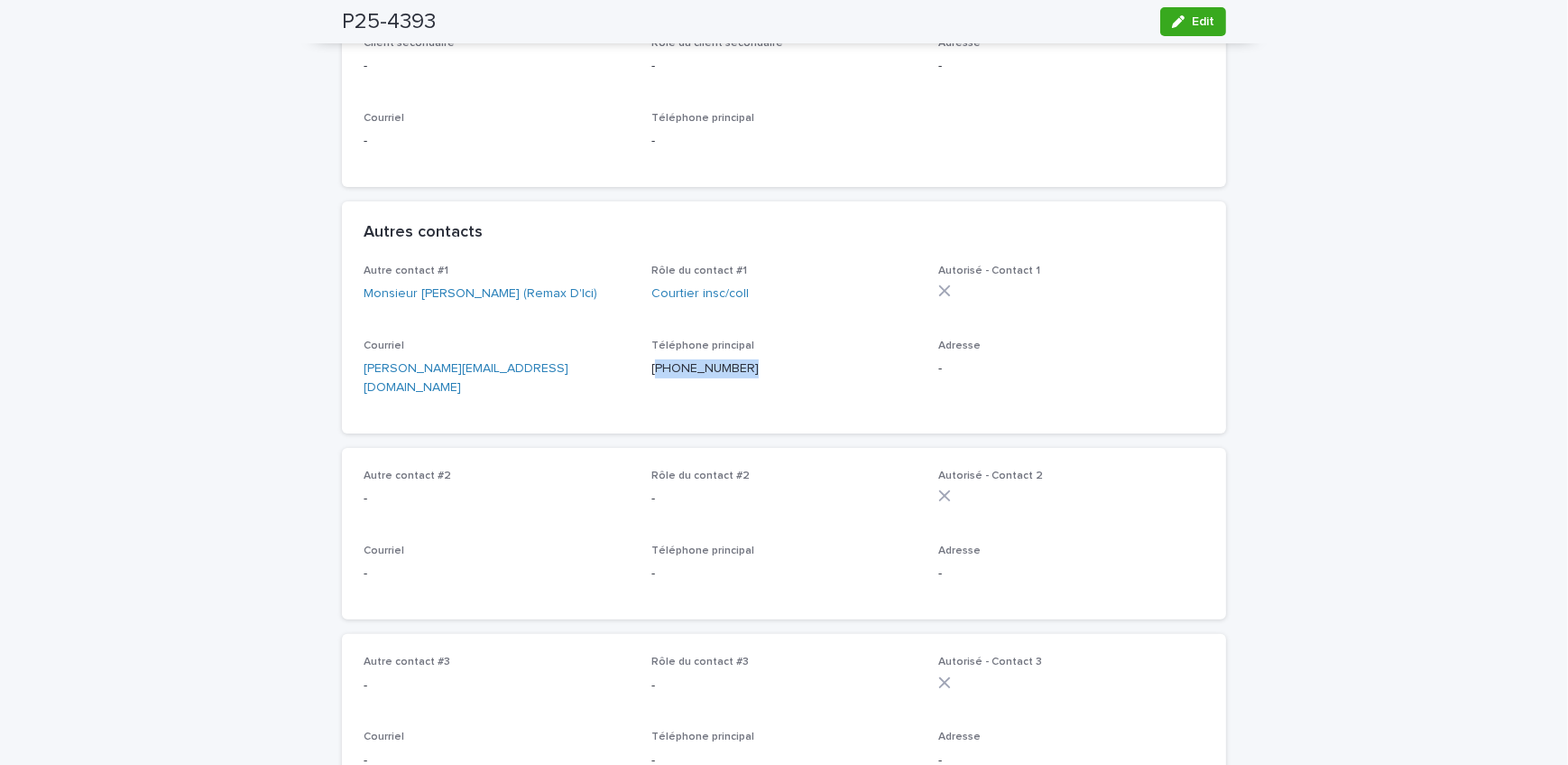
drag, startPoint x: 749, startPoint y: 383, endPoint x: 649, endPoint y: 391, distance: 100.3
click at [651, 378] on p "[PHONE_NUMBER]" at bounding box center [784, 369] width 266 height 19
copy p "450) 585-9500"
click at [559, 503] on p "-" at bounding box center [497, 499] width 266 height 19
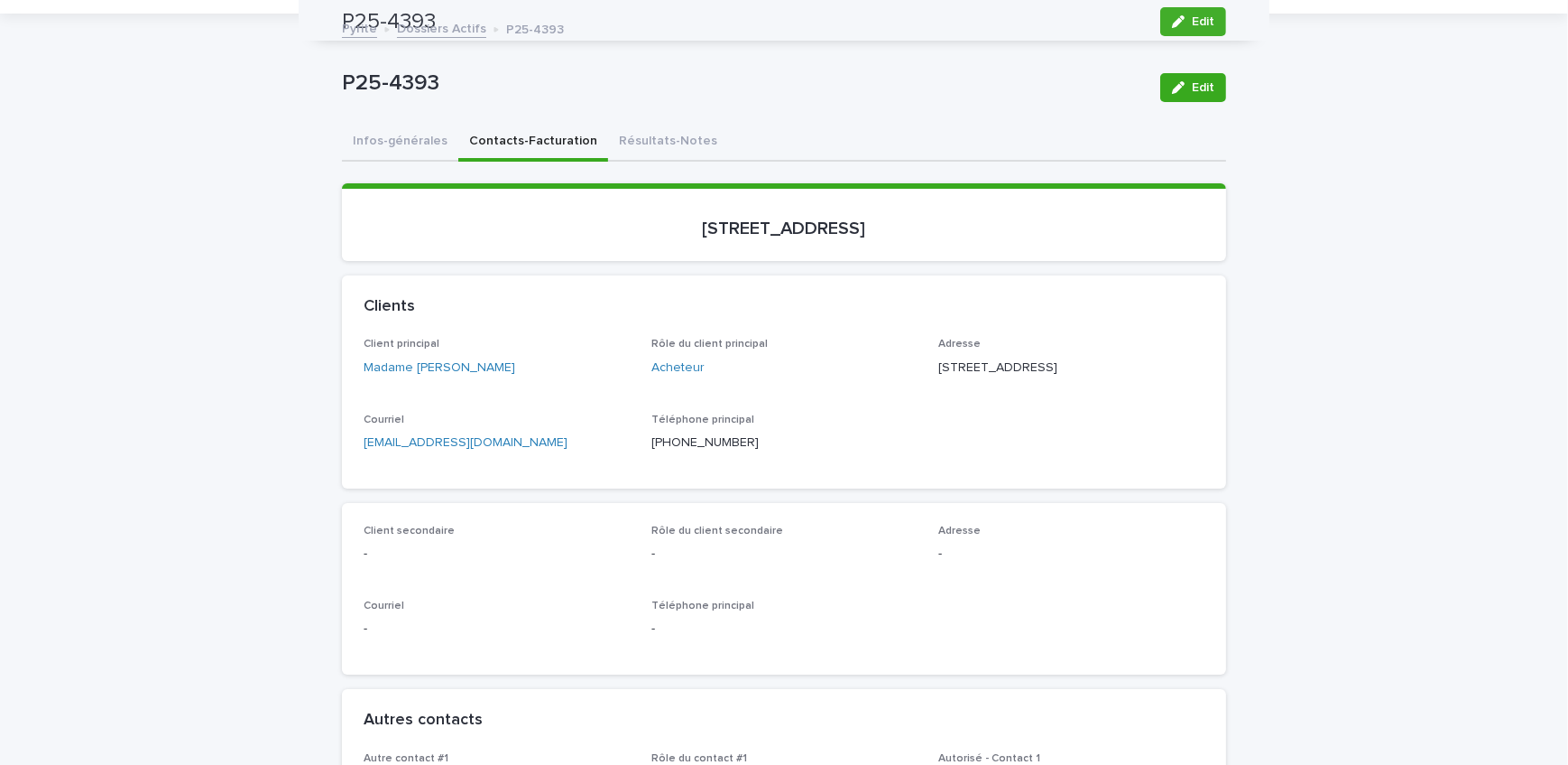
scroll to position [0, 0]
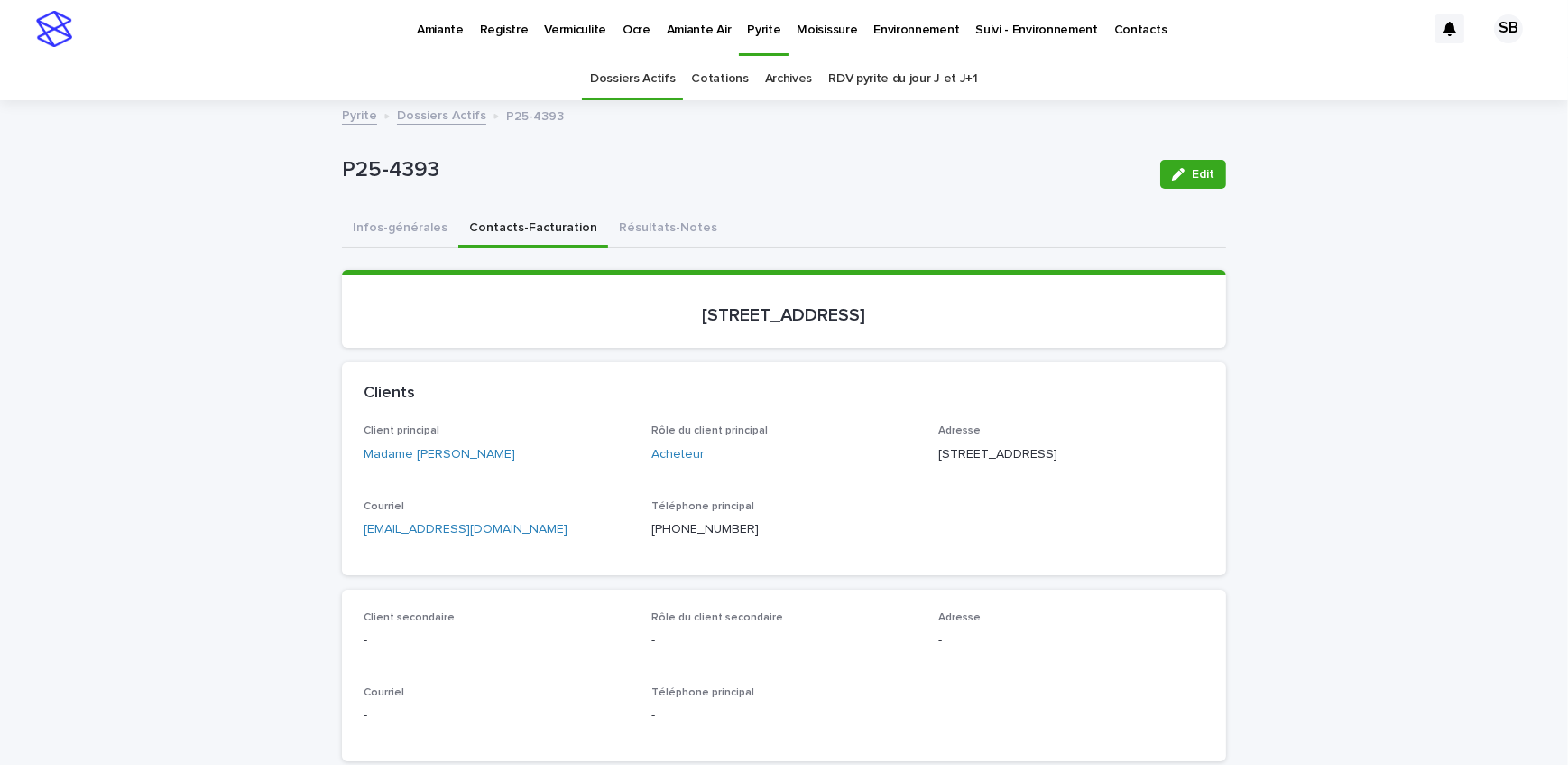
click at [397, 112] on link "Dossiers Actifs" at bounding box center [441, 114] width 89 height 21
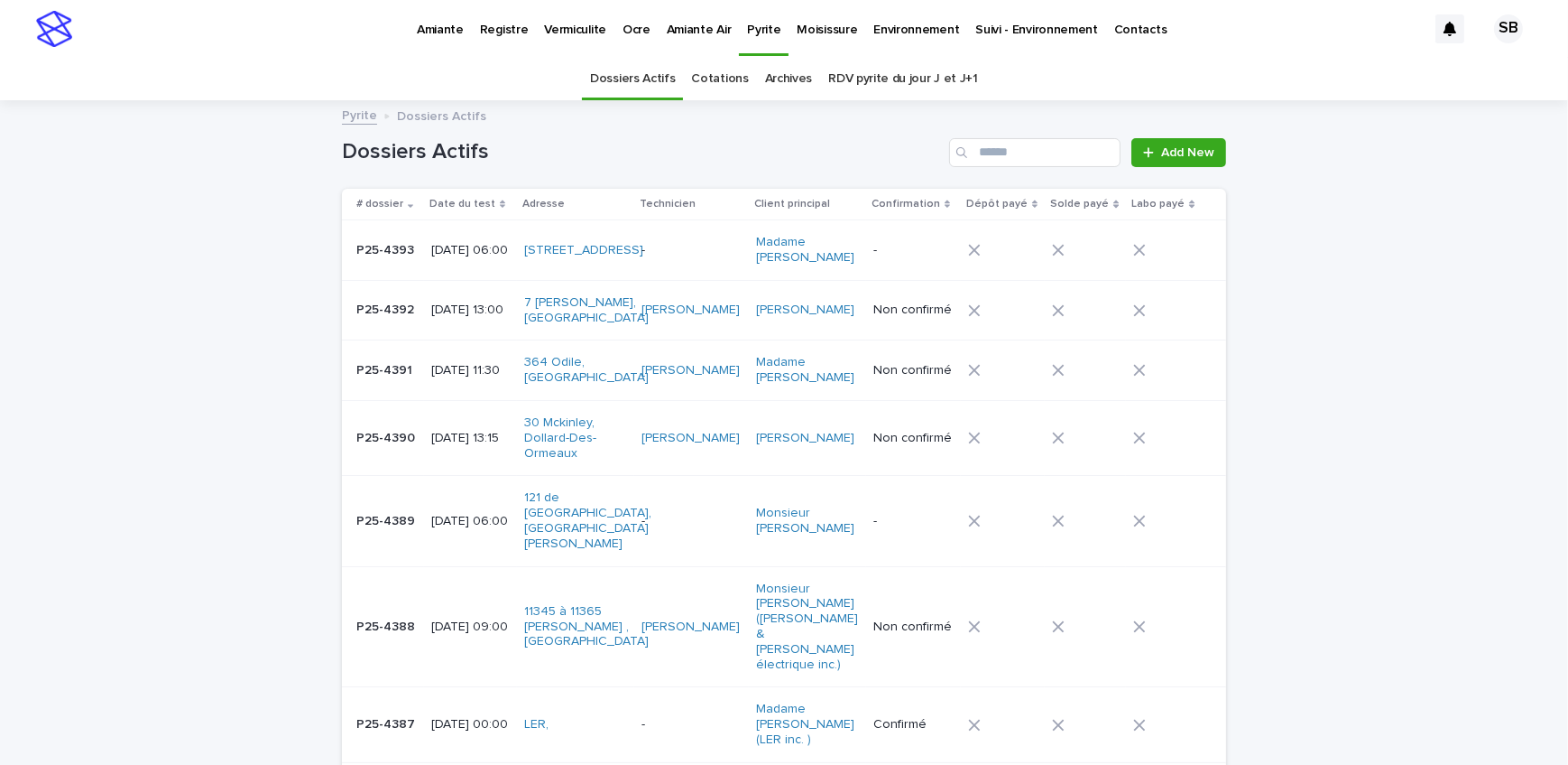
click at [433, 265] on div "[DATE] 06:00" at bounding box center [470, 251] width 78 height 29
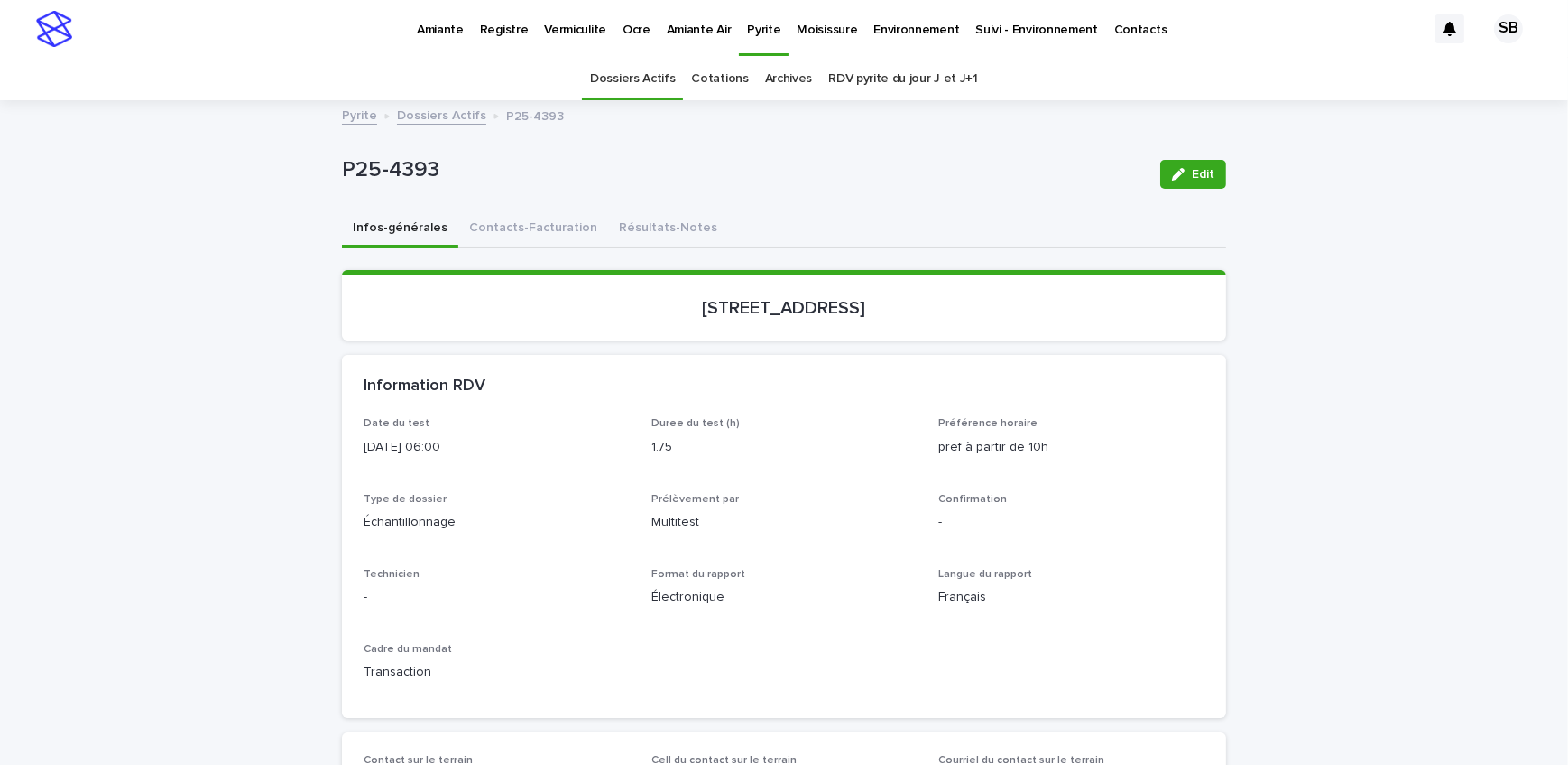
scroll to position [57, 0]
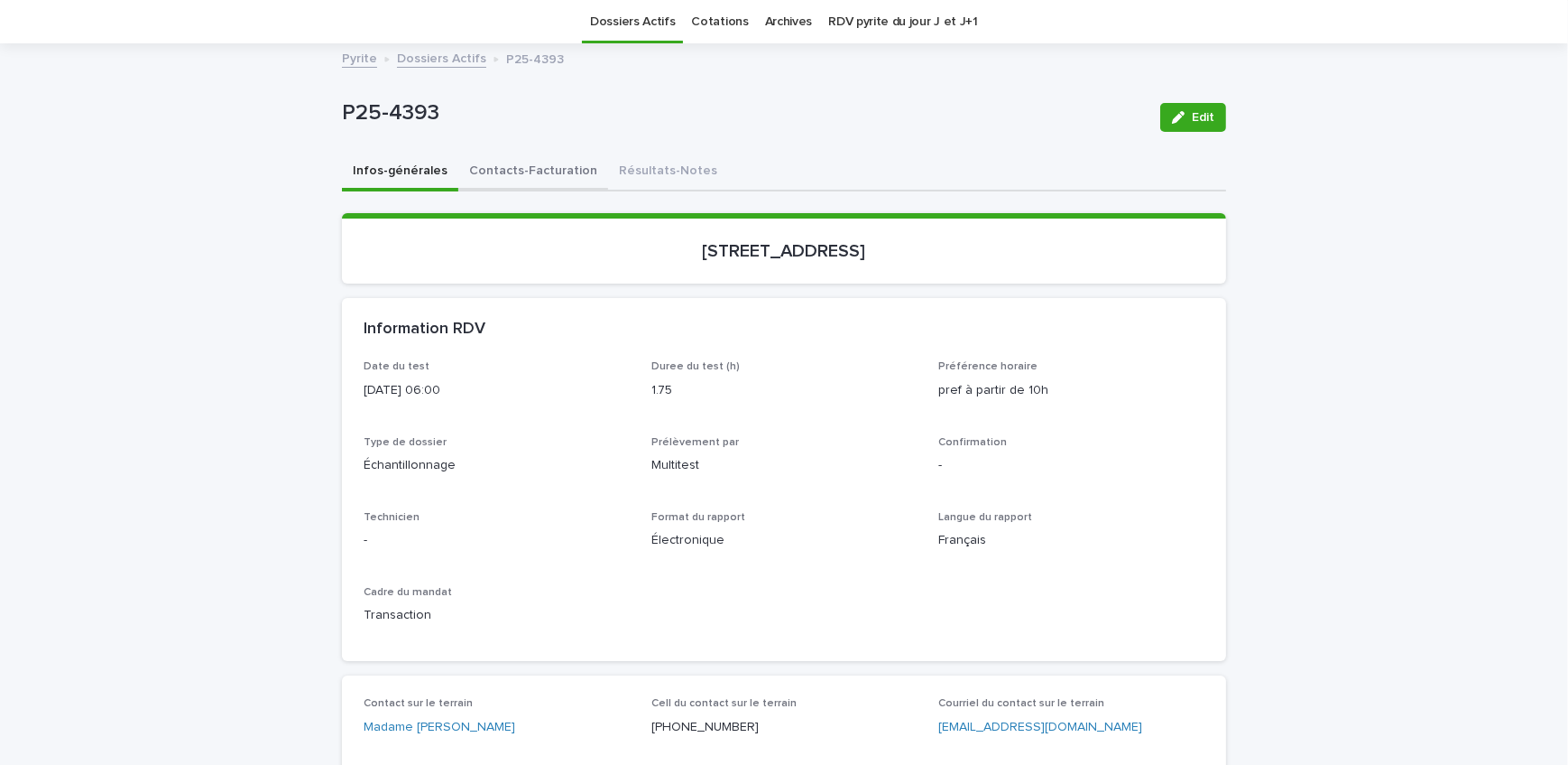
click at [502, 178] on button "Contacts-Facturation" at bounding box center [533, 172] width 150 height 38
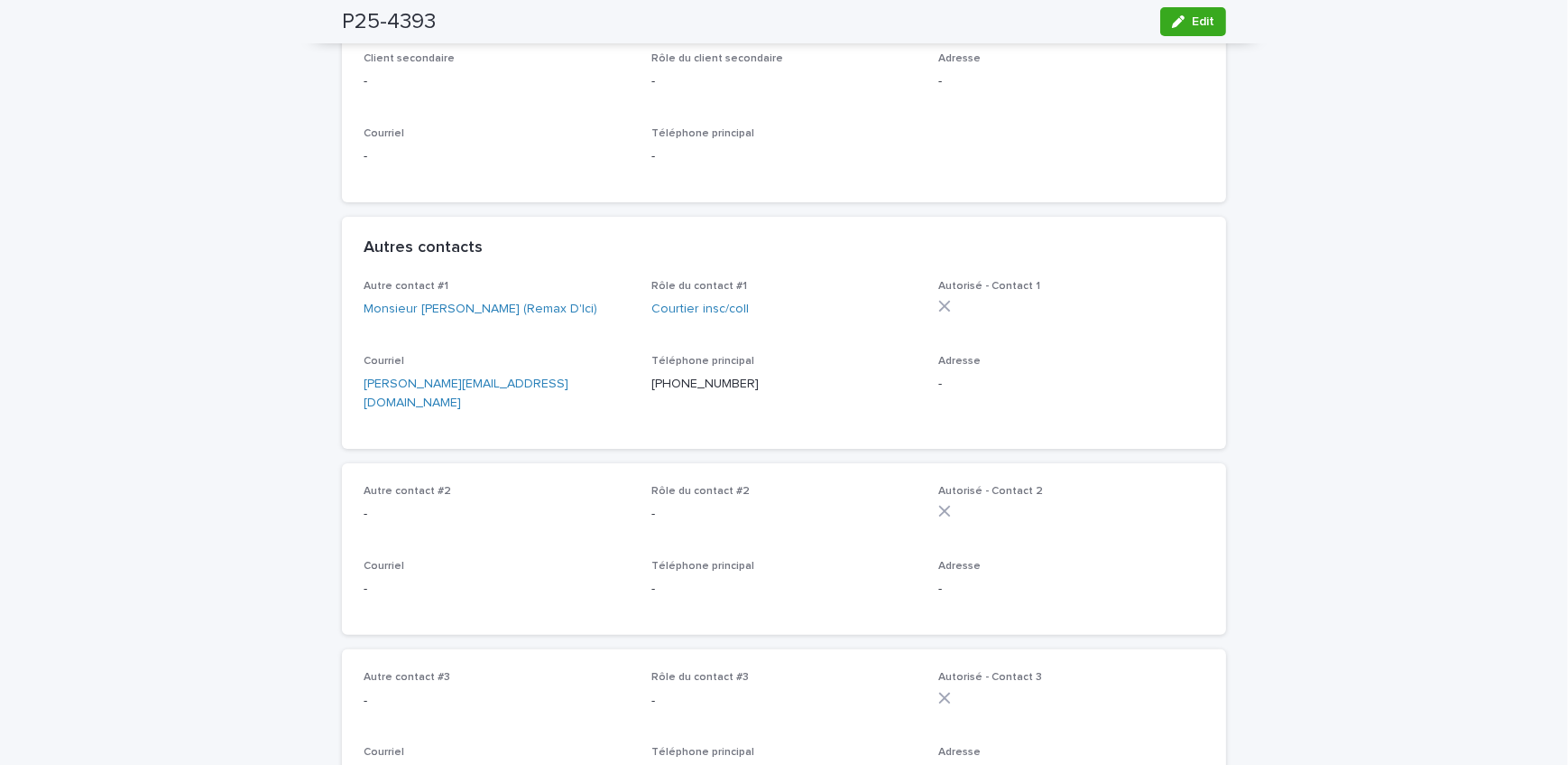
scroll to position [632, 0]
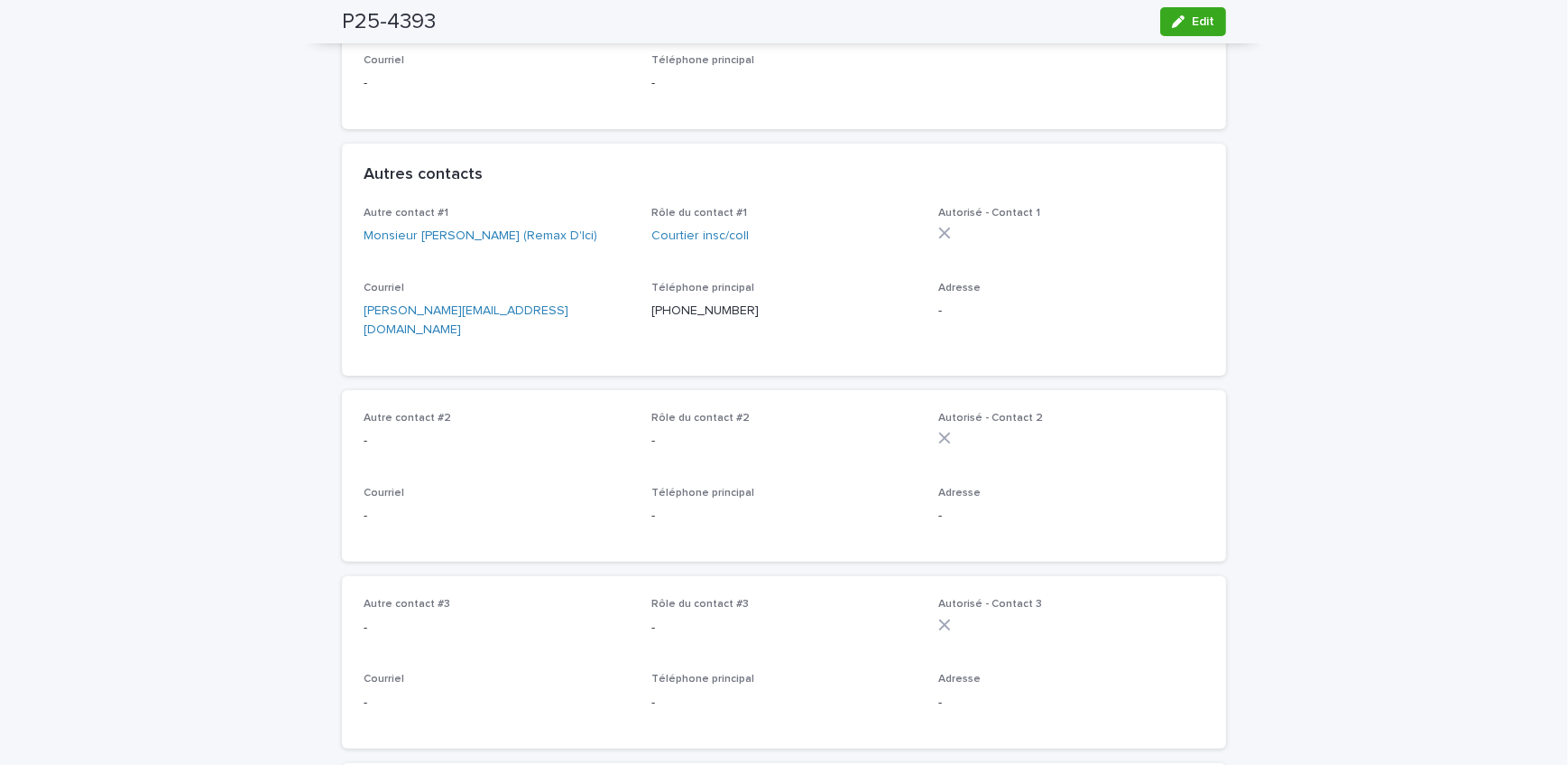
click at [484, 260] on div "Autre contact #1 Monsieur [PERSON_NAME] (Remax D'Ici)" at bounding box center [497, 233] width 266 height 53
click at [484, 245] on link "Monsieur [PERSON_NAME] (Remax D'Ici)" at bounding box center [481, 236] width 234 height 19
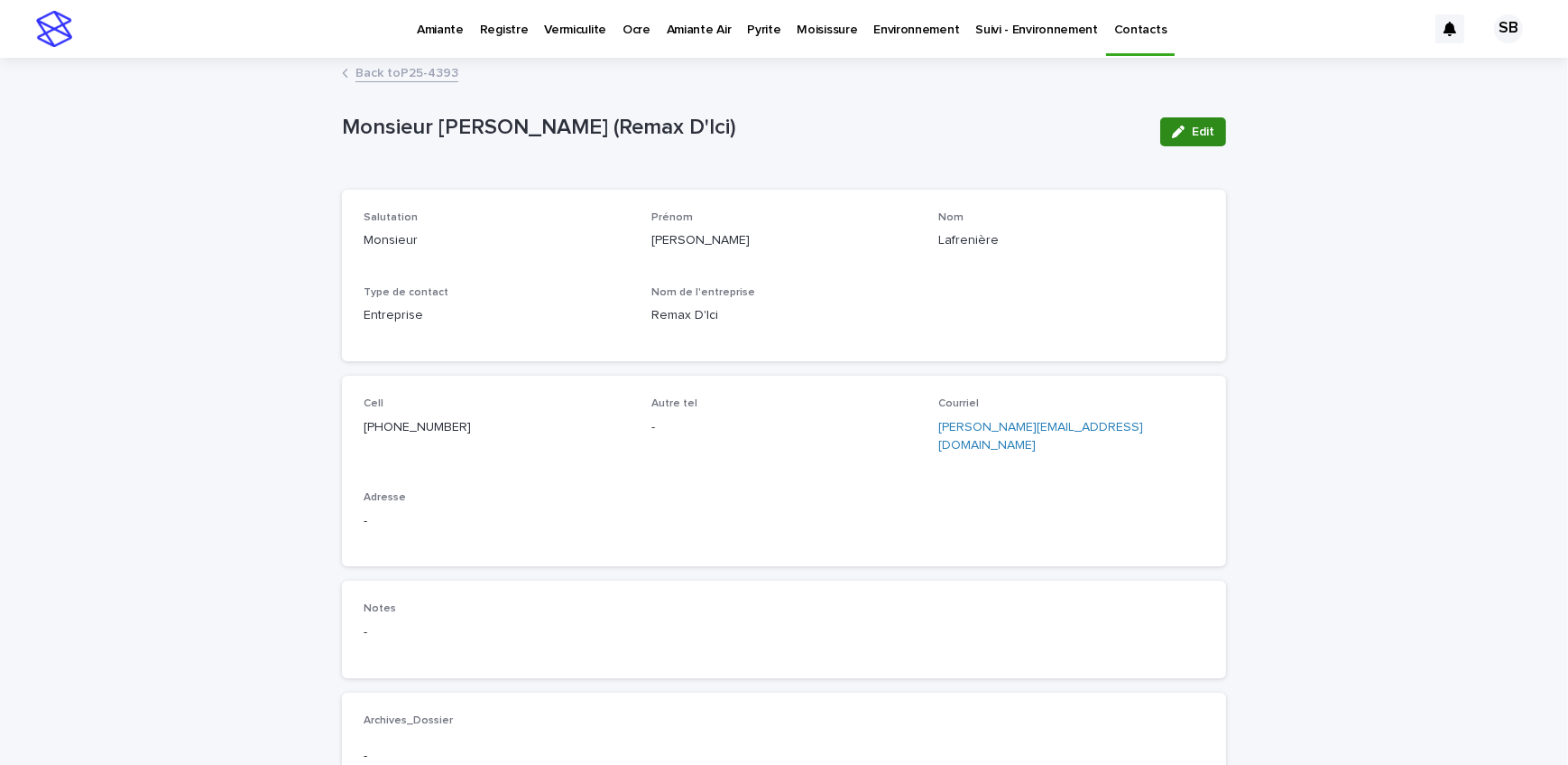
click at [1178, 130] on icon "button" at bounding box center [1178, 132] width 13 height 13
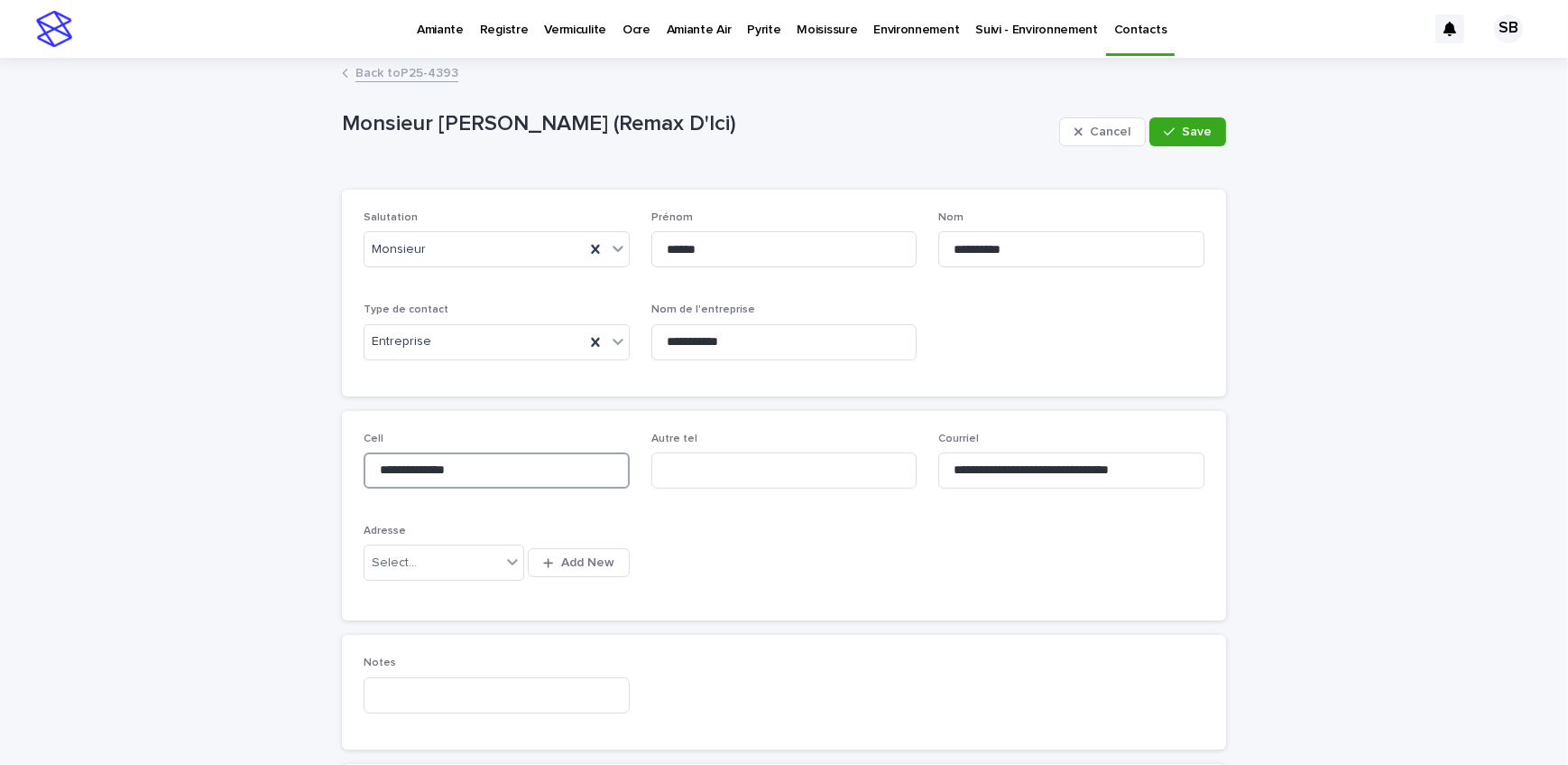
drag, startPoint x: 509, startPoint y: 473, endPoint x: 146, endPoint y: 511, distance: 365.0
click at [154, 517] on div "**********" at bounding box center [784, 523] width 1568 height 925
click at [475, 466] on input at bounding box center [497, 470] width 266 height 36
type input "**********"
click at [1182, 134] on span "Save" at bounding box center [1197, 132] width 29 height 13
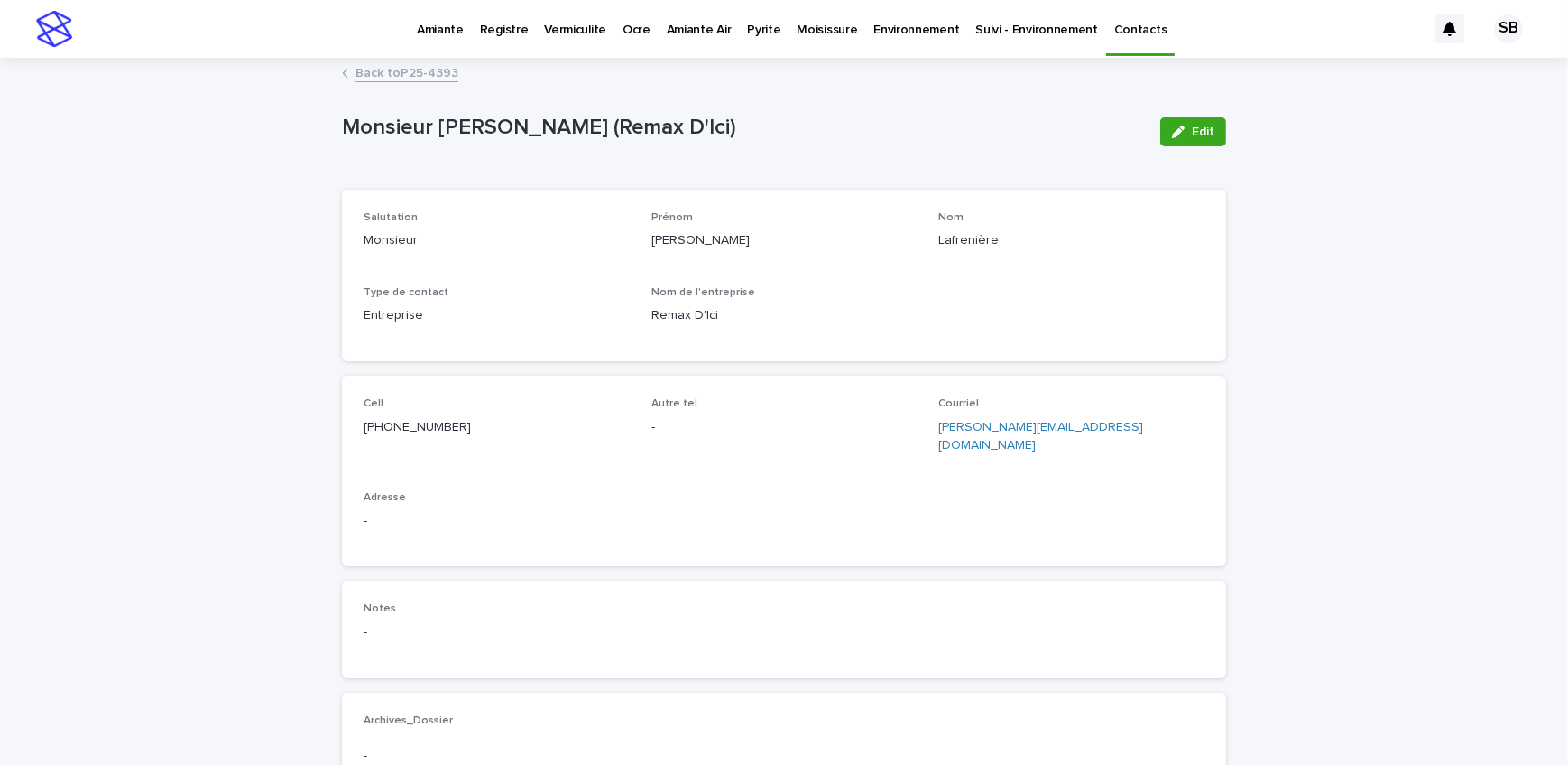
click at [415, 73] on link "Back to P25-4393" at bounding box center [407, 72] width 103 height 21
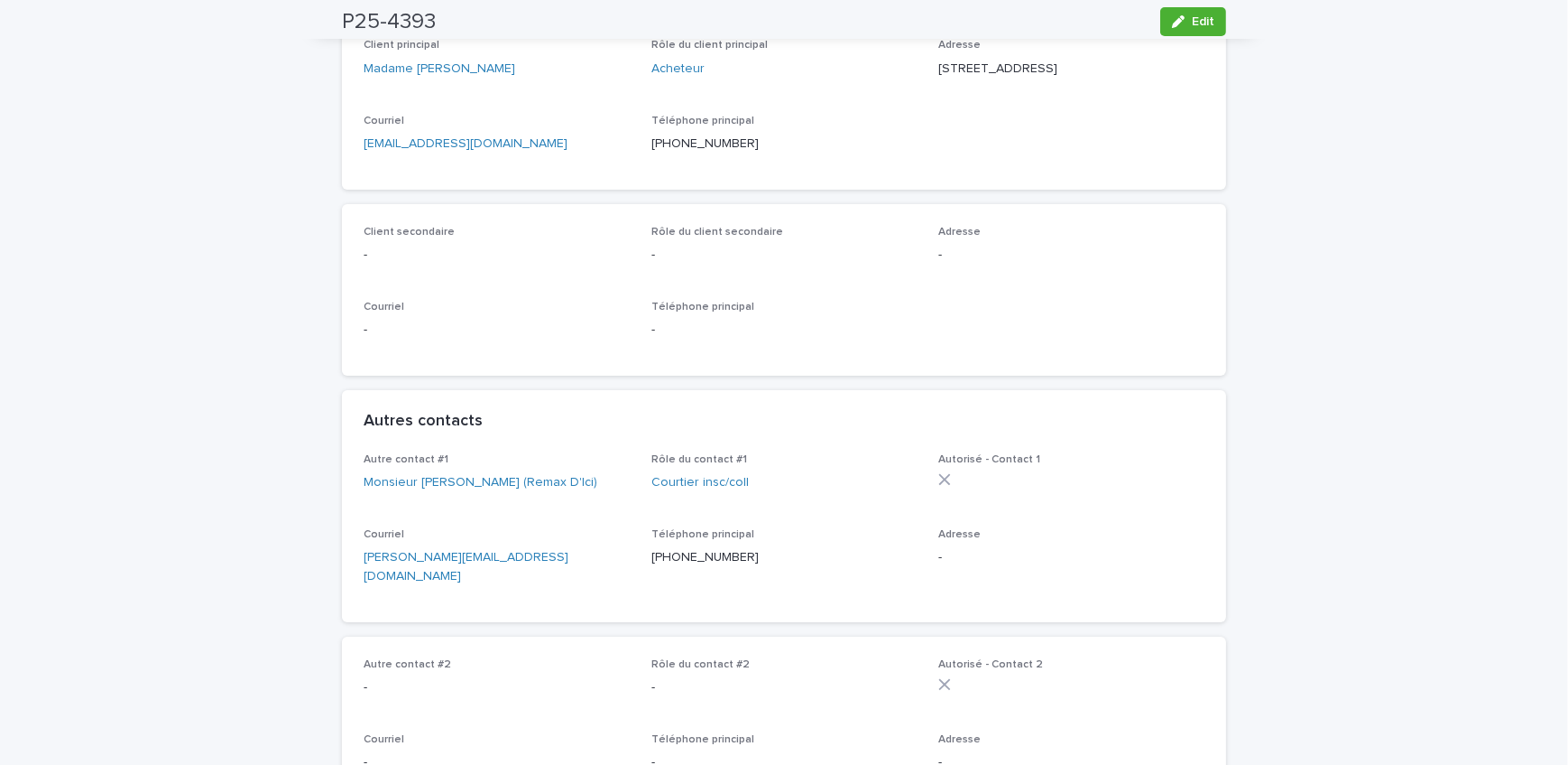
scroll to position [467, 0]
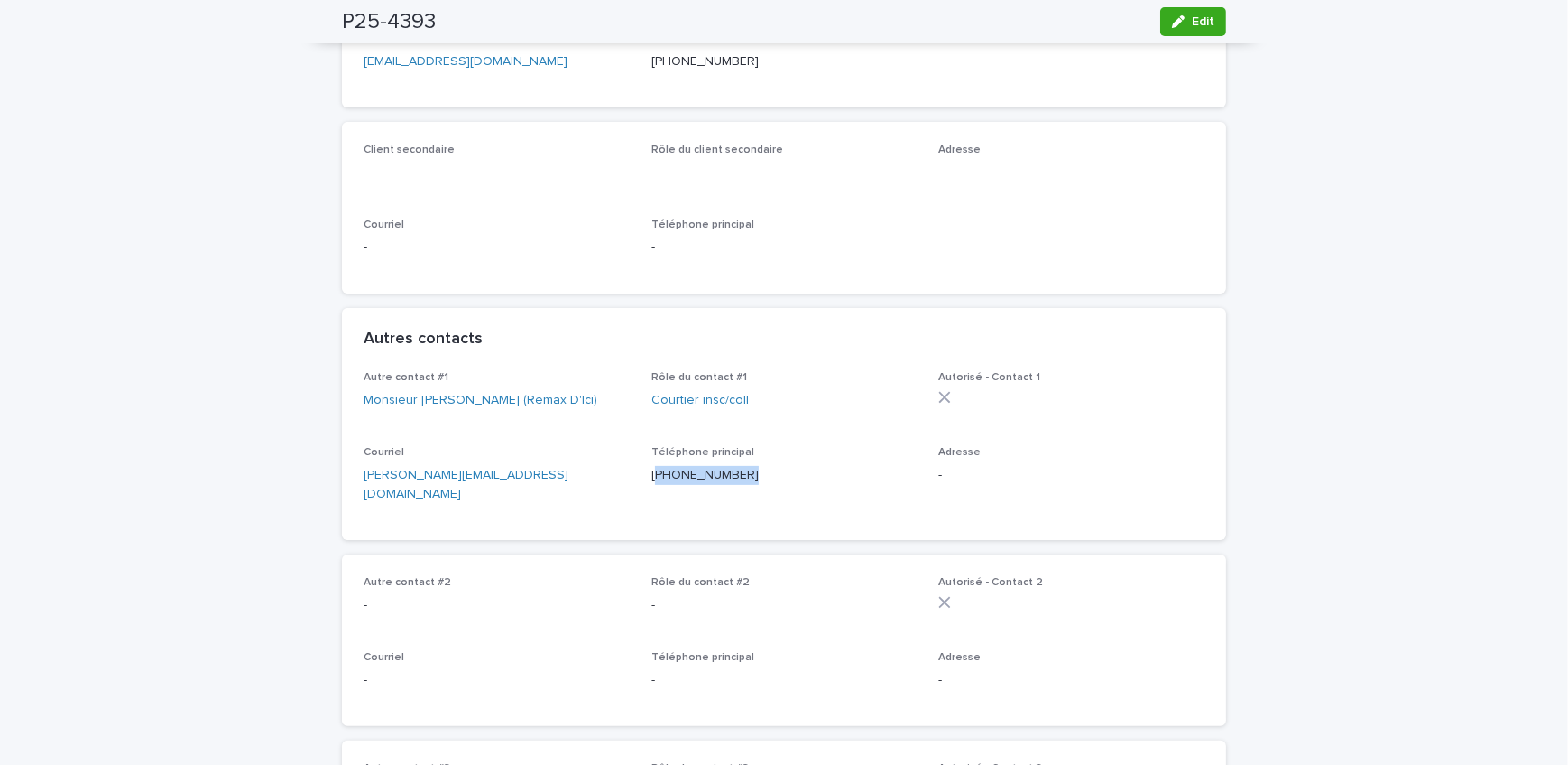
drag, startPoint x: 738, startPoint y: 499, endPoint x: 650, endPoint y: 499, distance: 88.0
click at [651, 485] on p "[PHONE_NUMBER]" at bounding box center [784, 475] width 266 height 19
copy p "514) 588-5806"
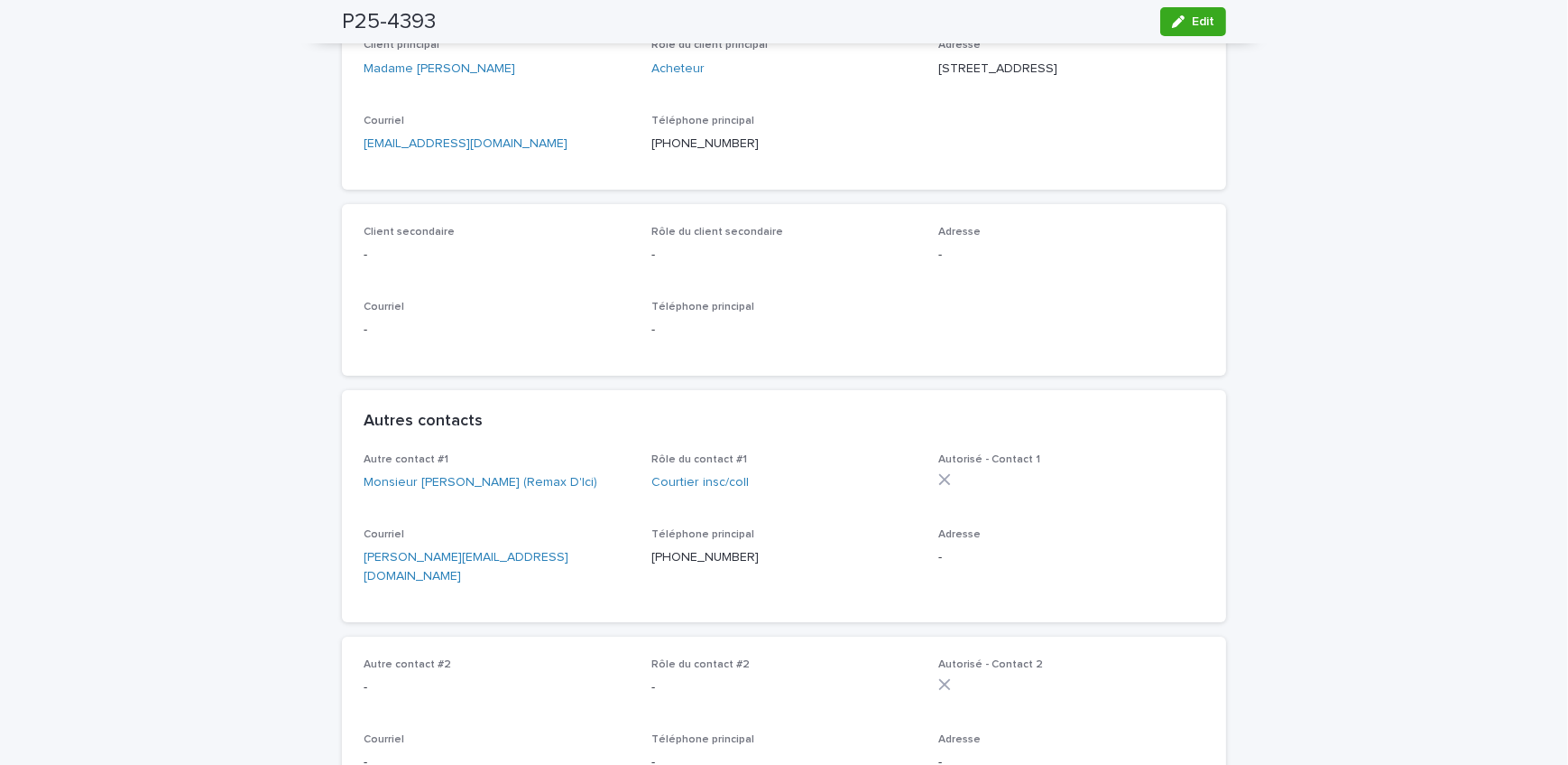
drag, startPoint x: 1189, startPoint y: 22, endPoint x: 53, endPoint y: 539, distance: 1248.1
click at [1192, 22] on span "Edit" at bounding box center [1203, 22] width 22 height 13
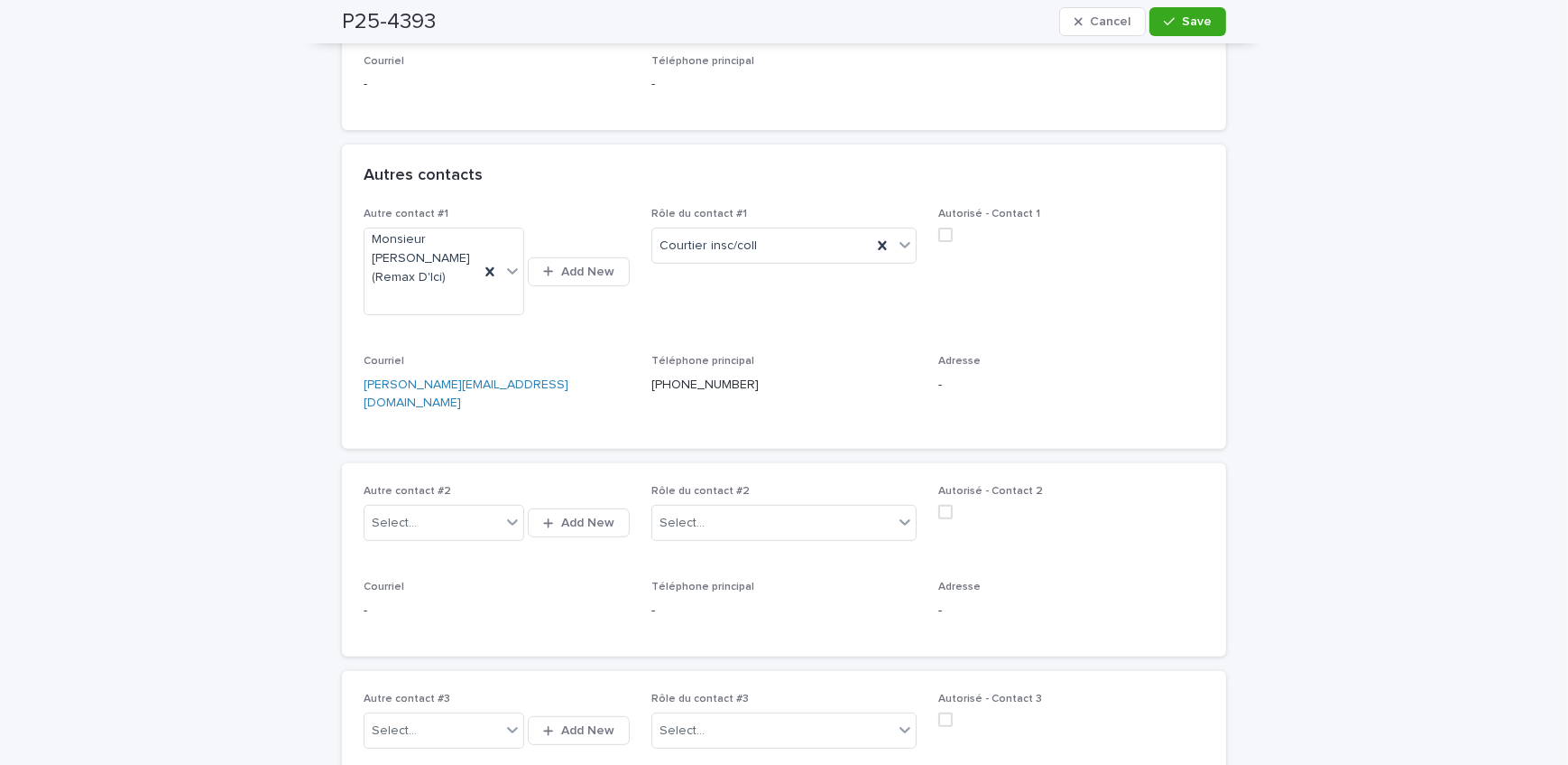
scroll to position [713, 0]
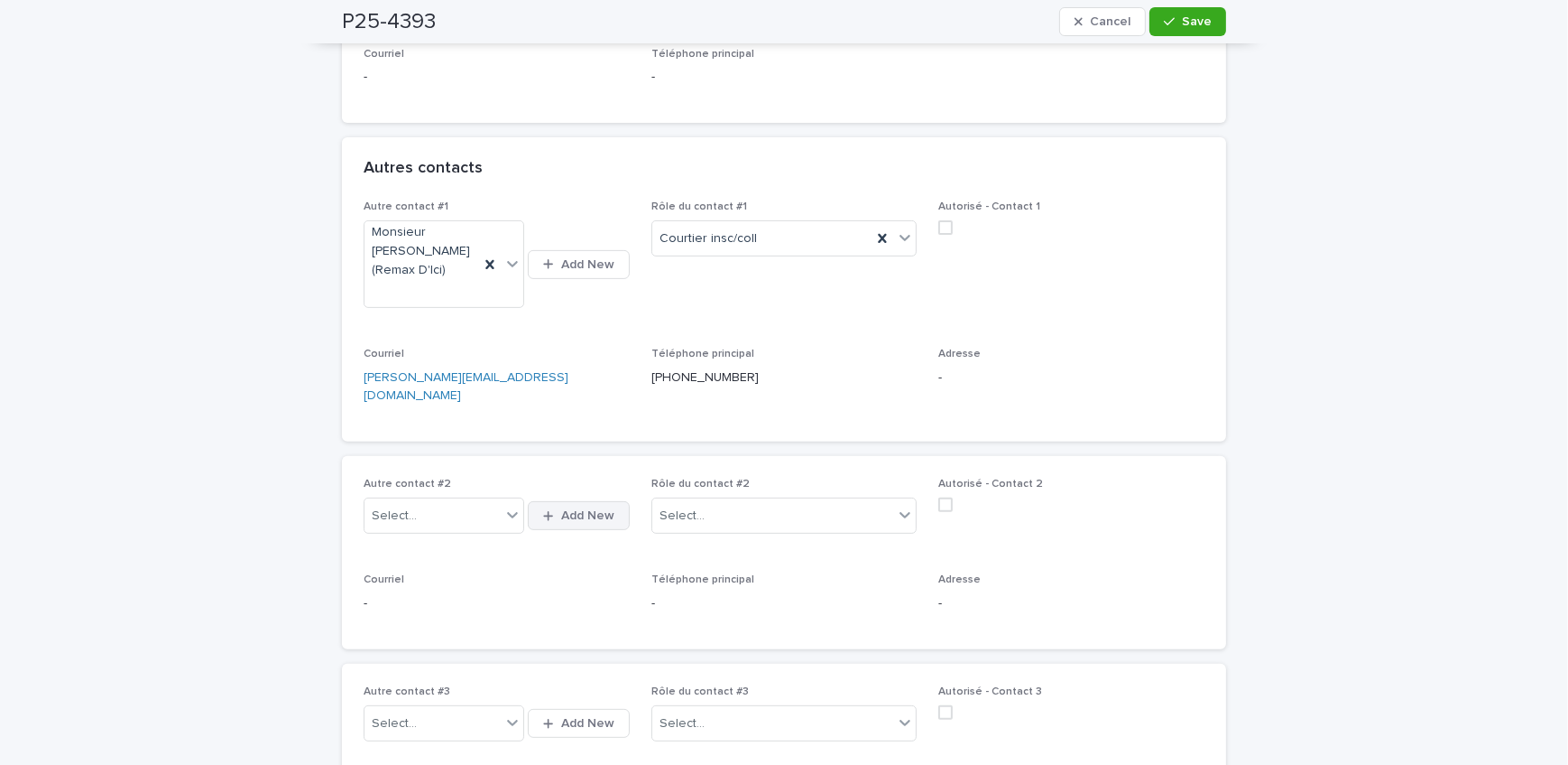
click at [544, 511] on icon "button" at bounding box center [549, 515] width 10 height 10
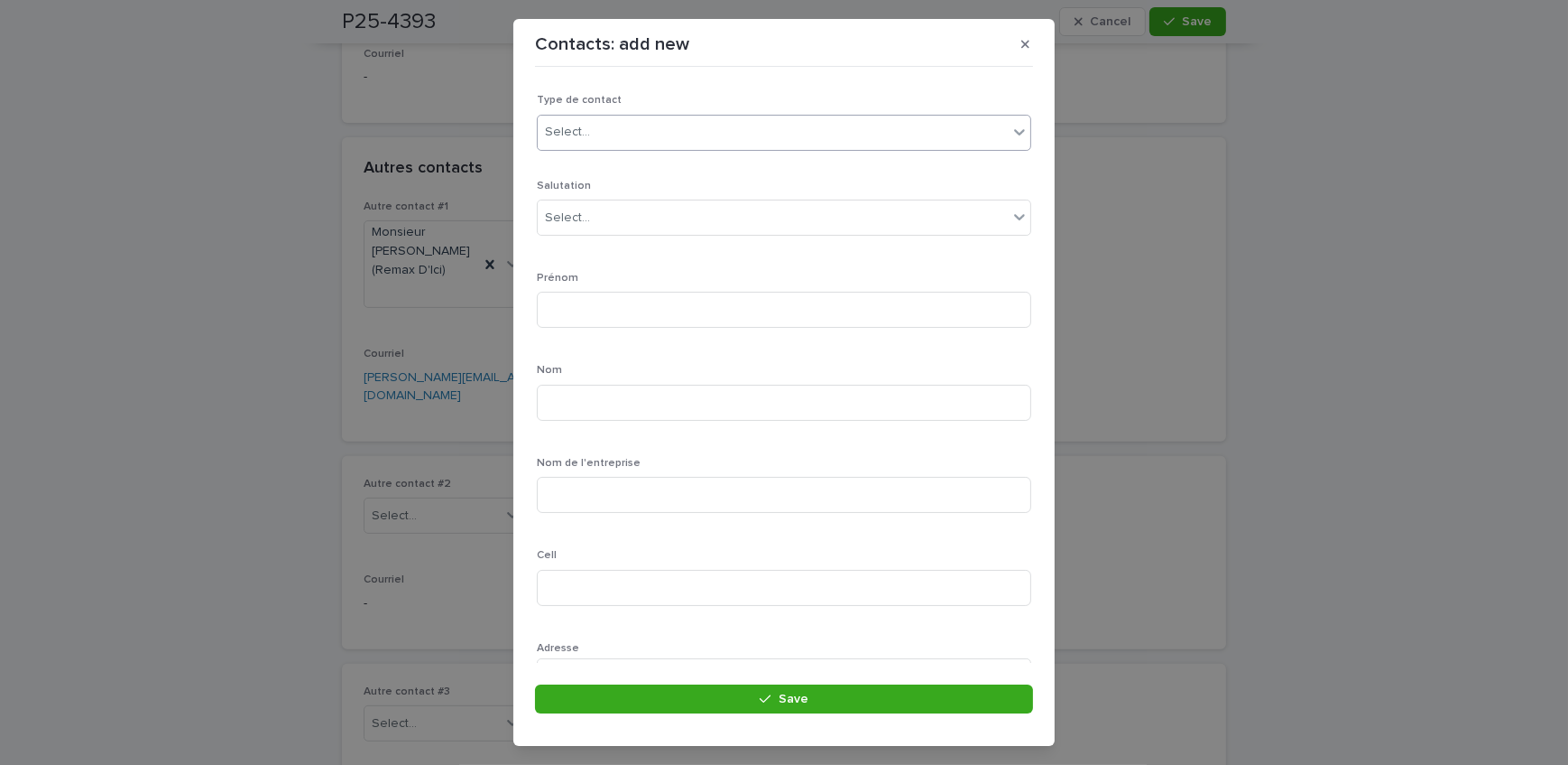
click at [585, 129] on div "Select..." at bounding box center [568, 132] width 45 height 19
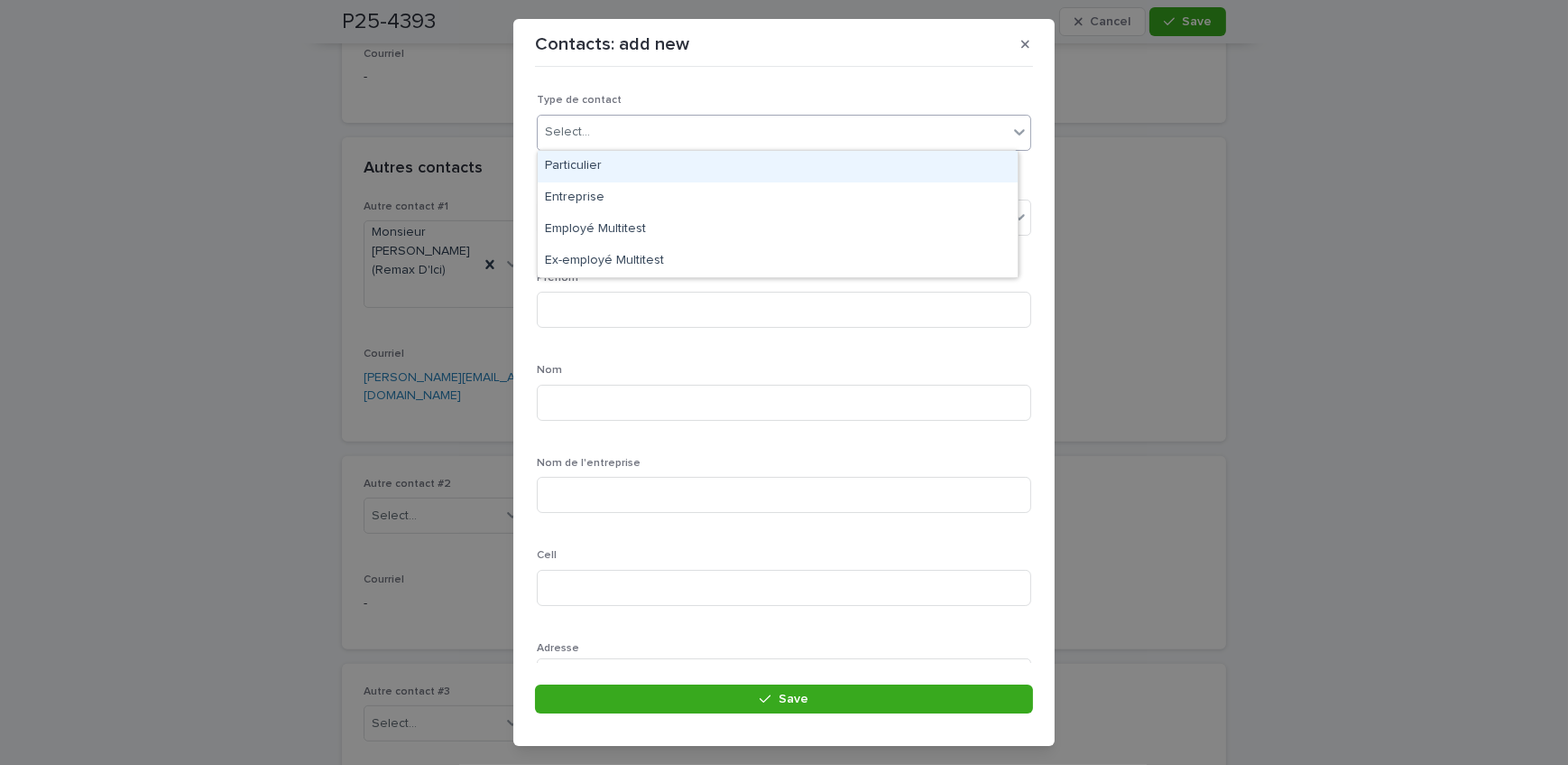
click at [592, 171] on div "Particulier" at bounding box center [778, 167] width 480 height 31
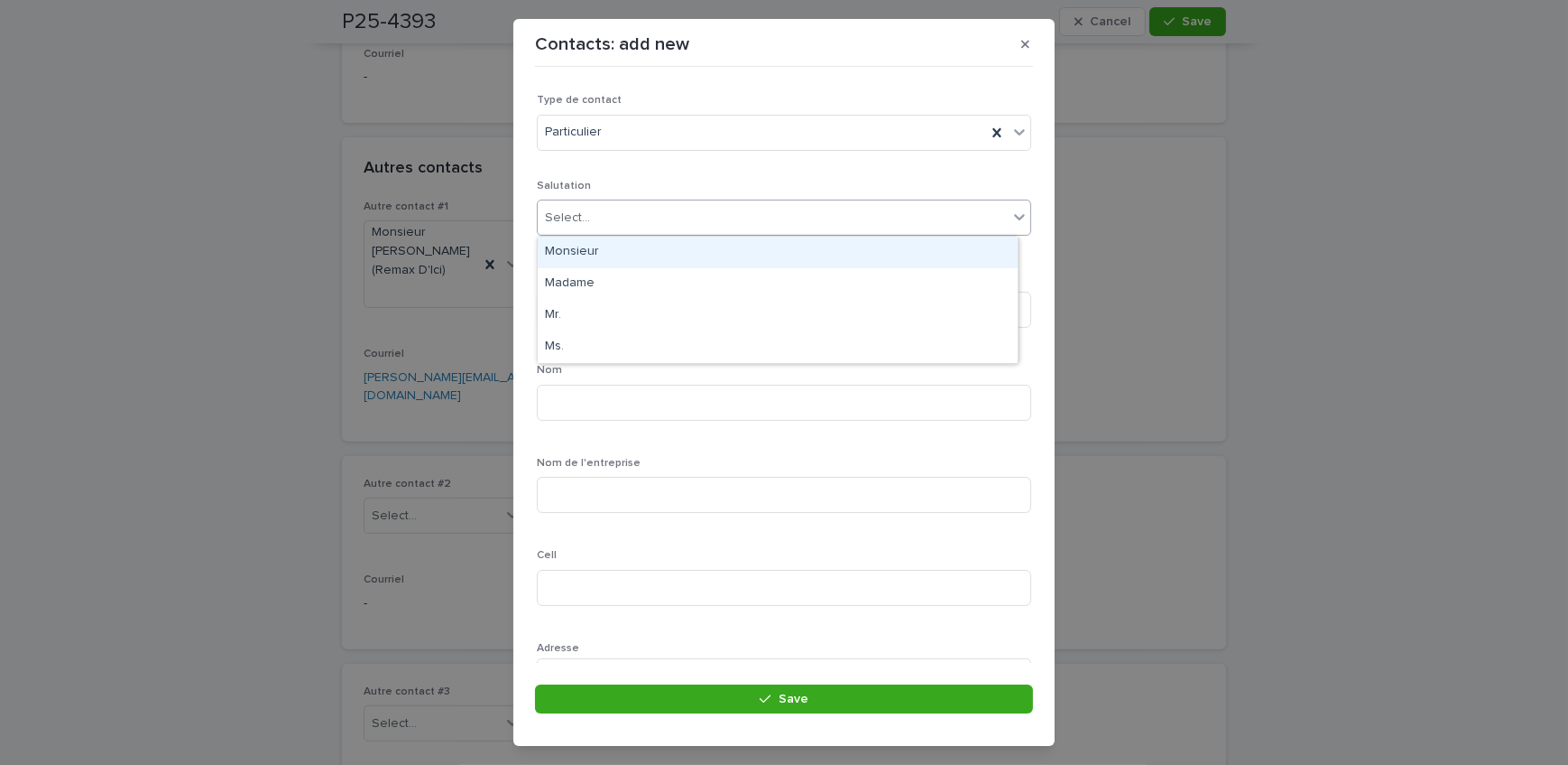
click at [588, 219] on div "Select..." at bounding box center [568, 218] width 45 height 19
click at [591, 250] on div "Monsieur" at bounding box center [778, 253] width 480 height 31
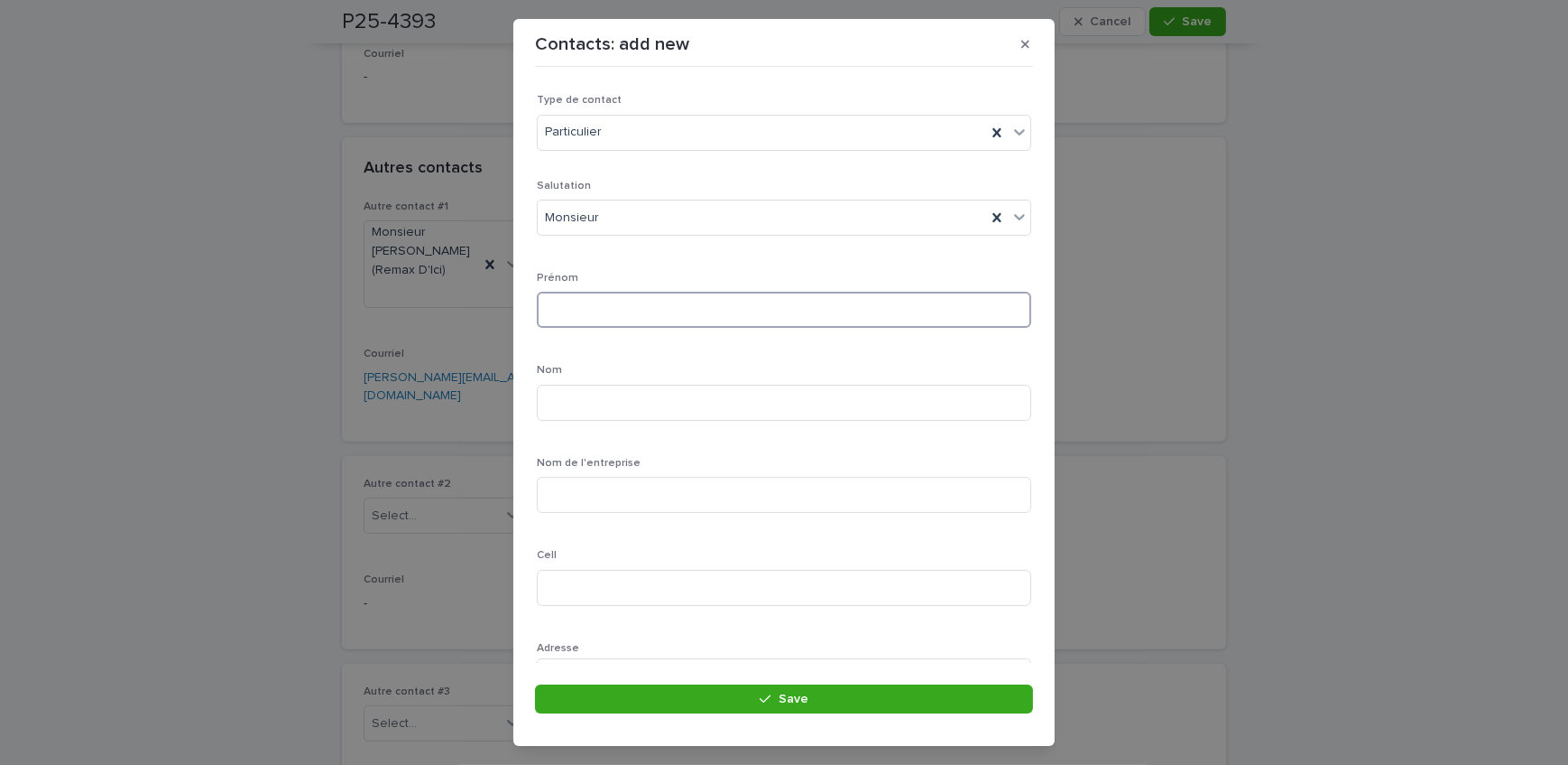
click at [589, 312] on input at bounding box center [784, 309] width 495 height 36
type input "*********"
type input "********"
click at [605, 581] on input at bounding box center [784, 587] width 495 height 36
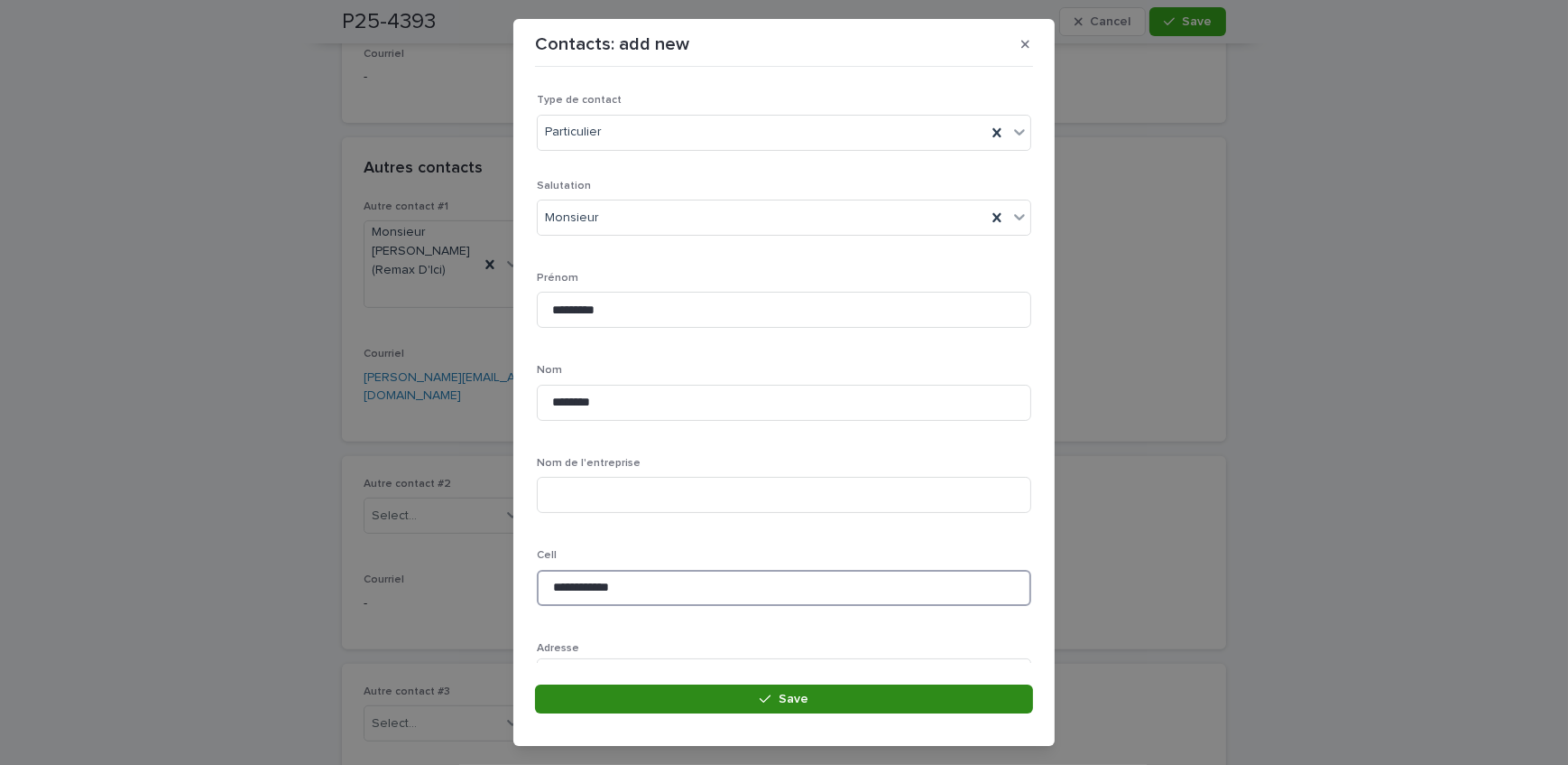
type input "**********"
click at [639, 685] on button "Save" at bounding box center [784, 699] width 498 height 29
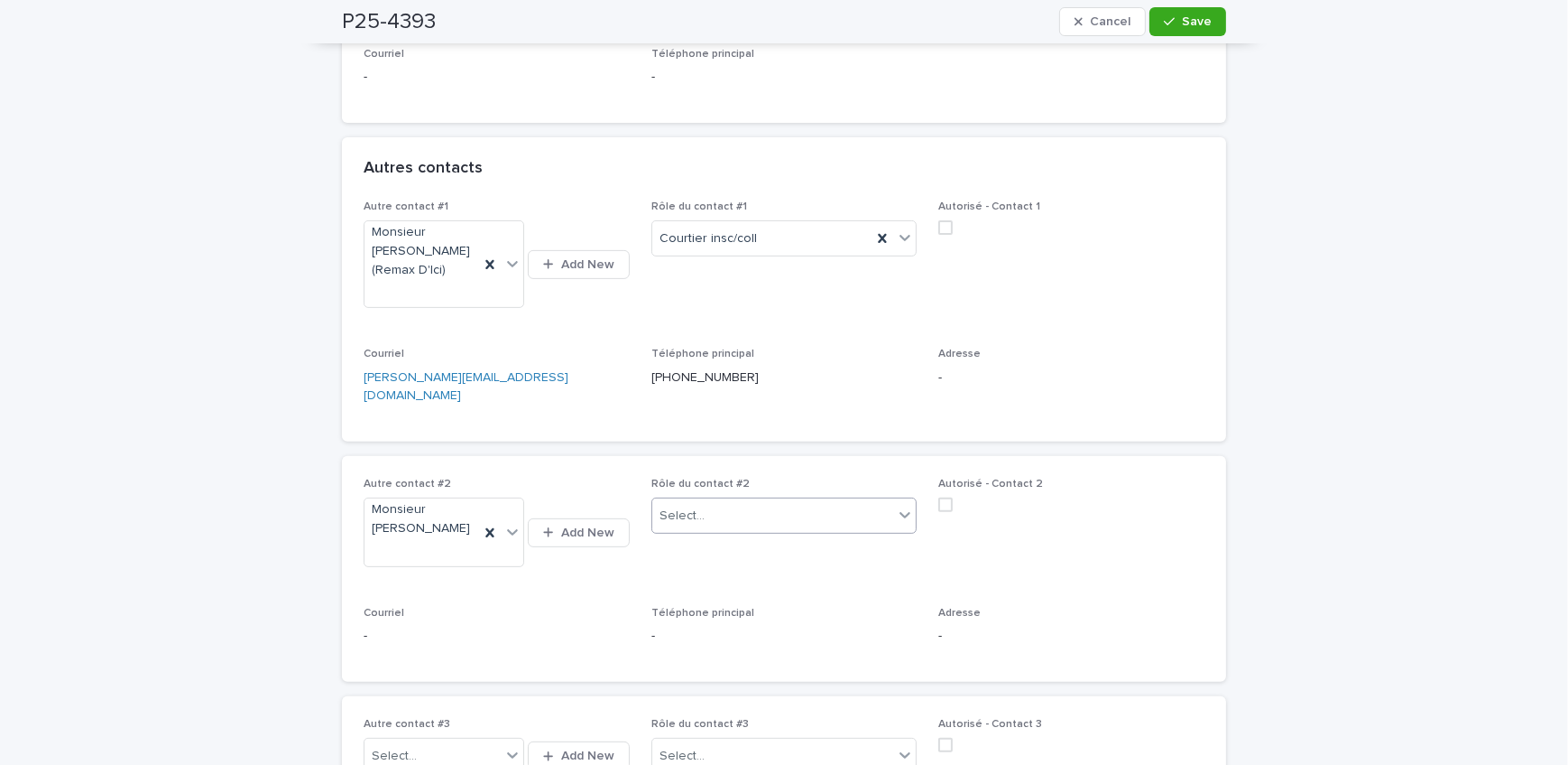
click at [752, 501] on div "Select..." at bounding box center [773, 516] width 242 height 29
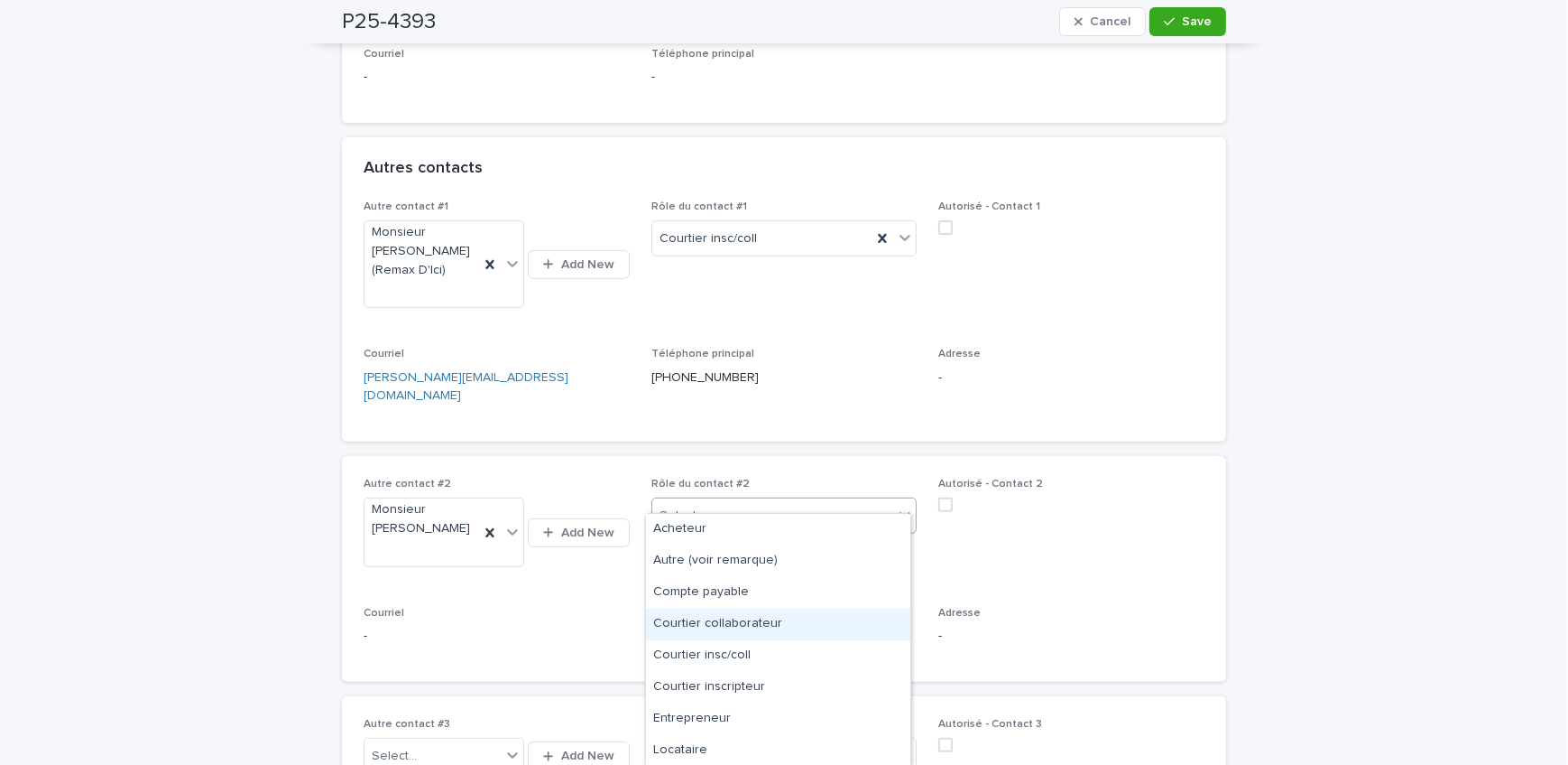
scroll to position [64, 0]
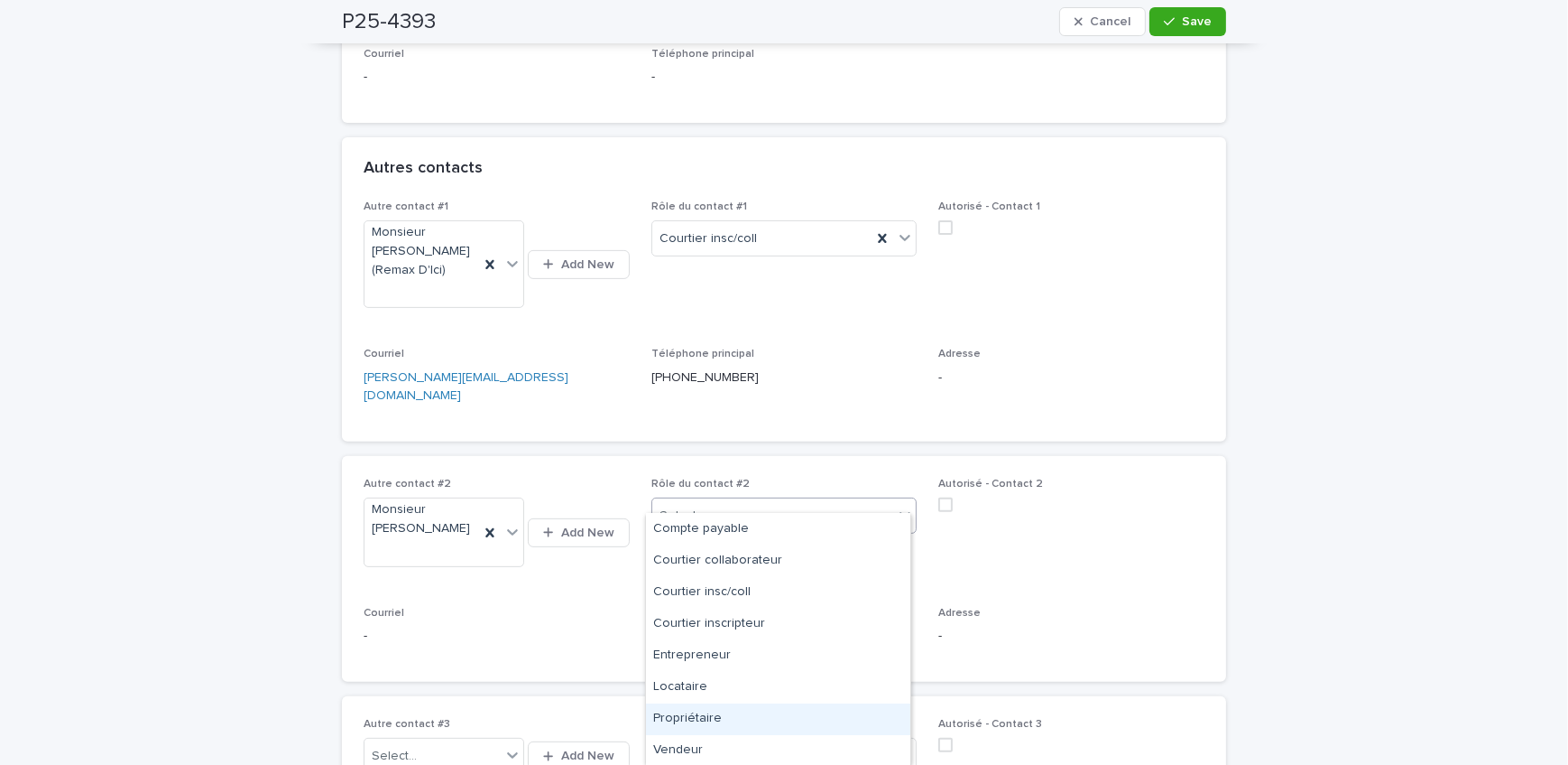
click at [758, 724] on div "Propriétaire" at bounding box center [778, 719] width 264 height 31
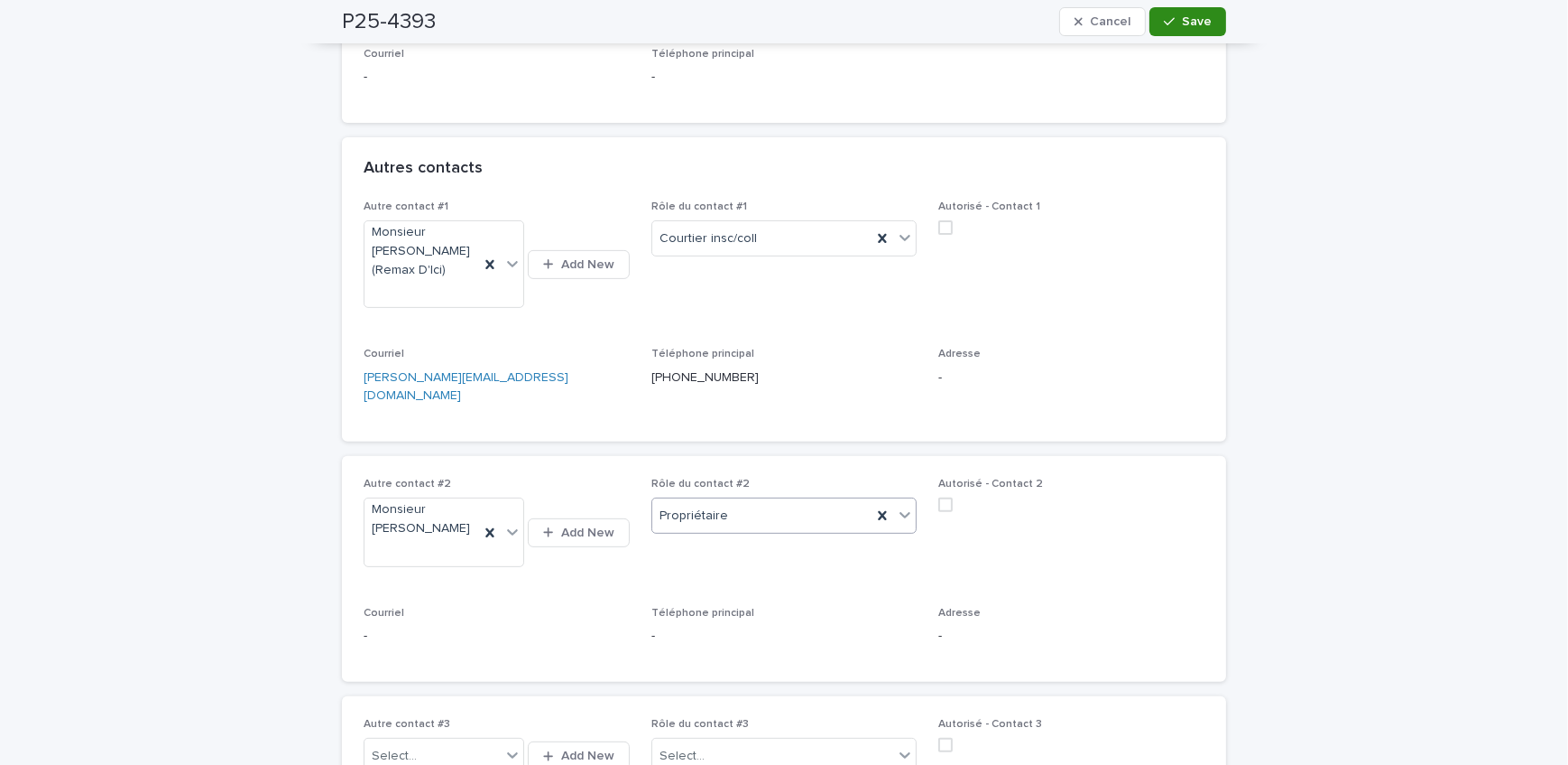
click at [1190, 29] on button "Save" at bounding box center [1188, 21] width 76 height 29
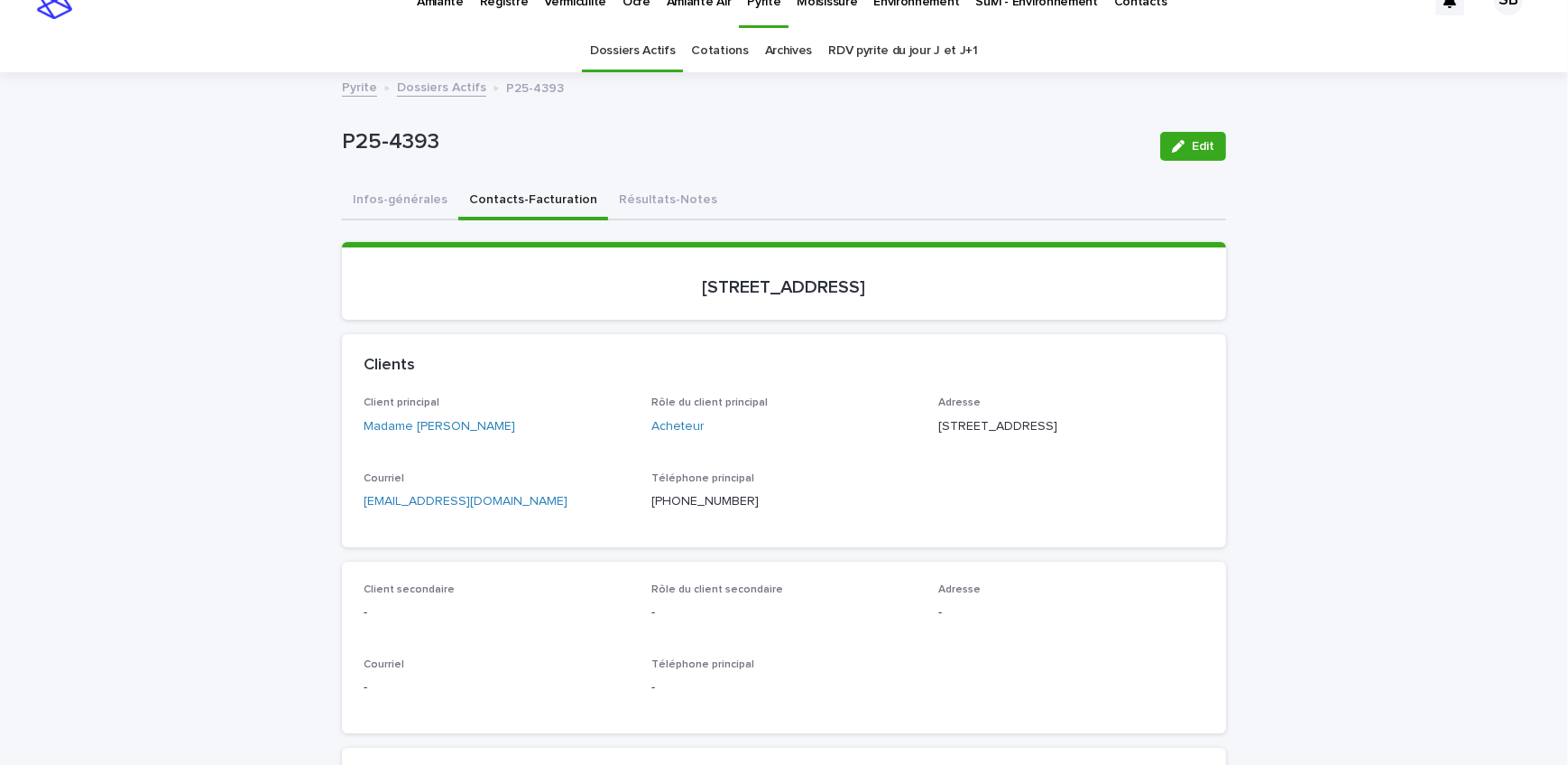
scroll to position [0, 0]
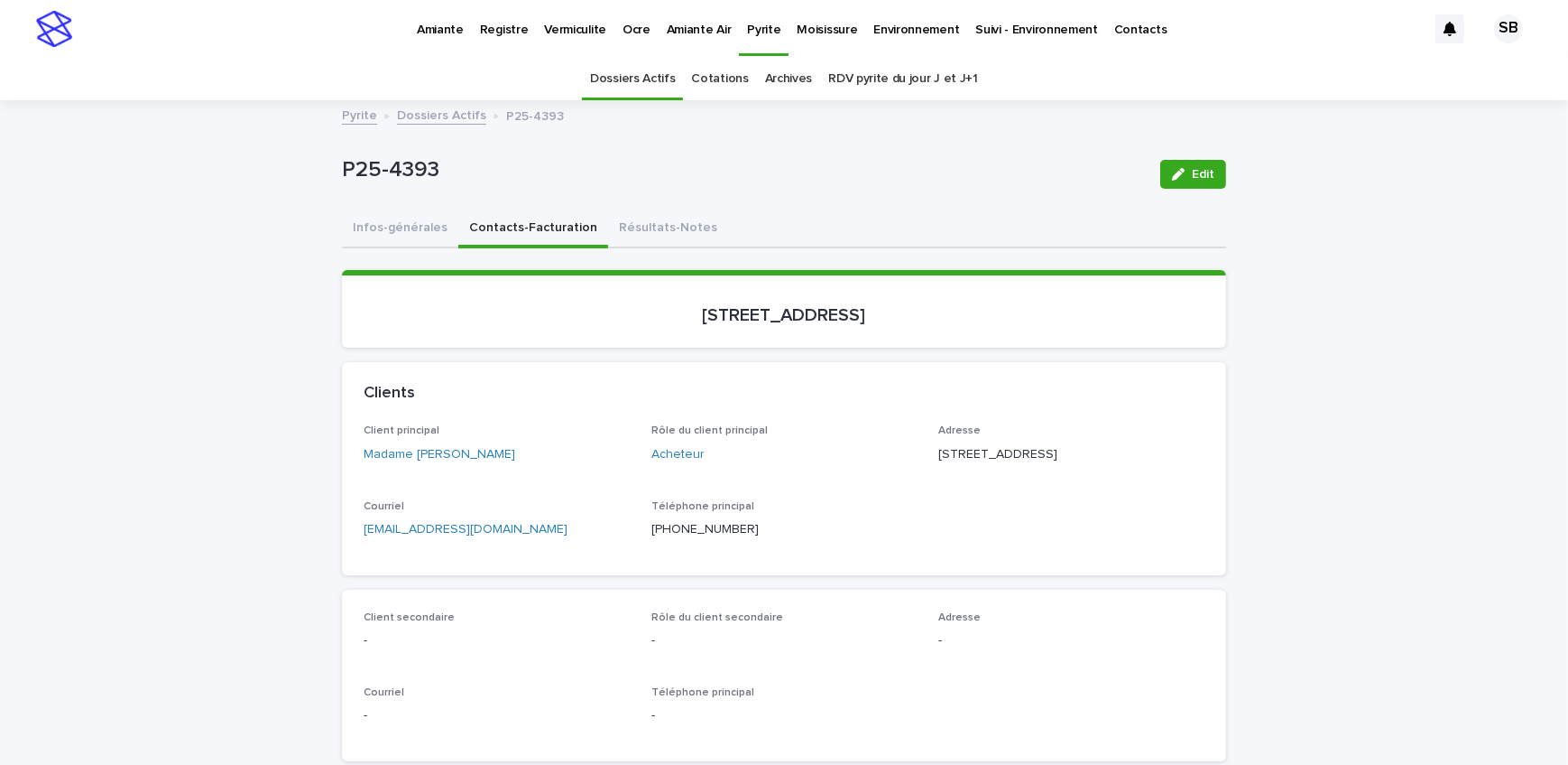
drag, startPoint x: 392, startPoint y: 232, endPoint x: 221, endPoint y: 388, distance: 231.5
click at [392, 232] on button "Infos-générales" at bounding box center [400, 229] width 116 height 38
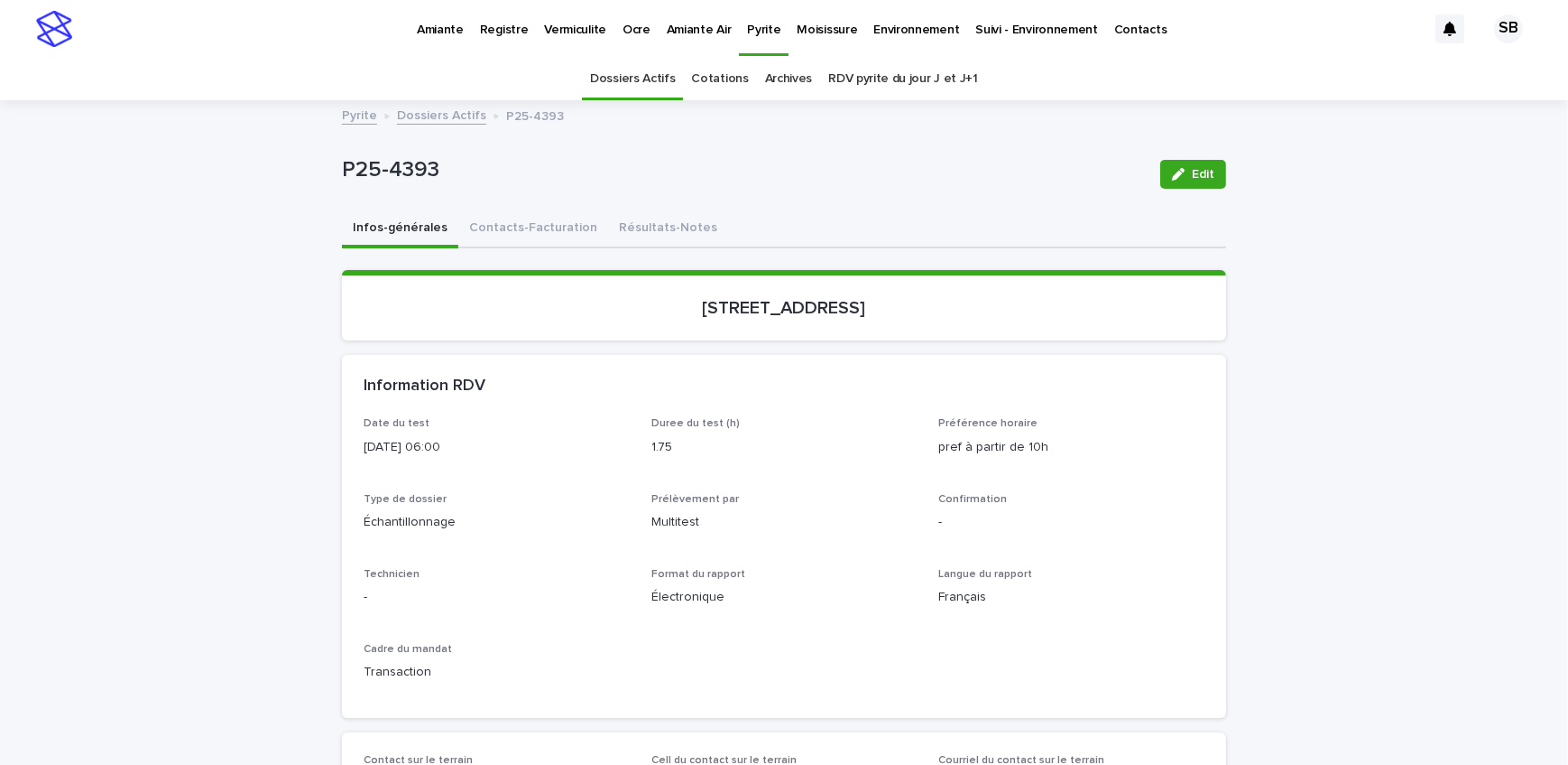
scroll to position [81, 0]
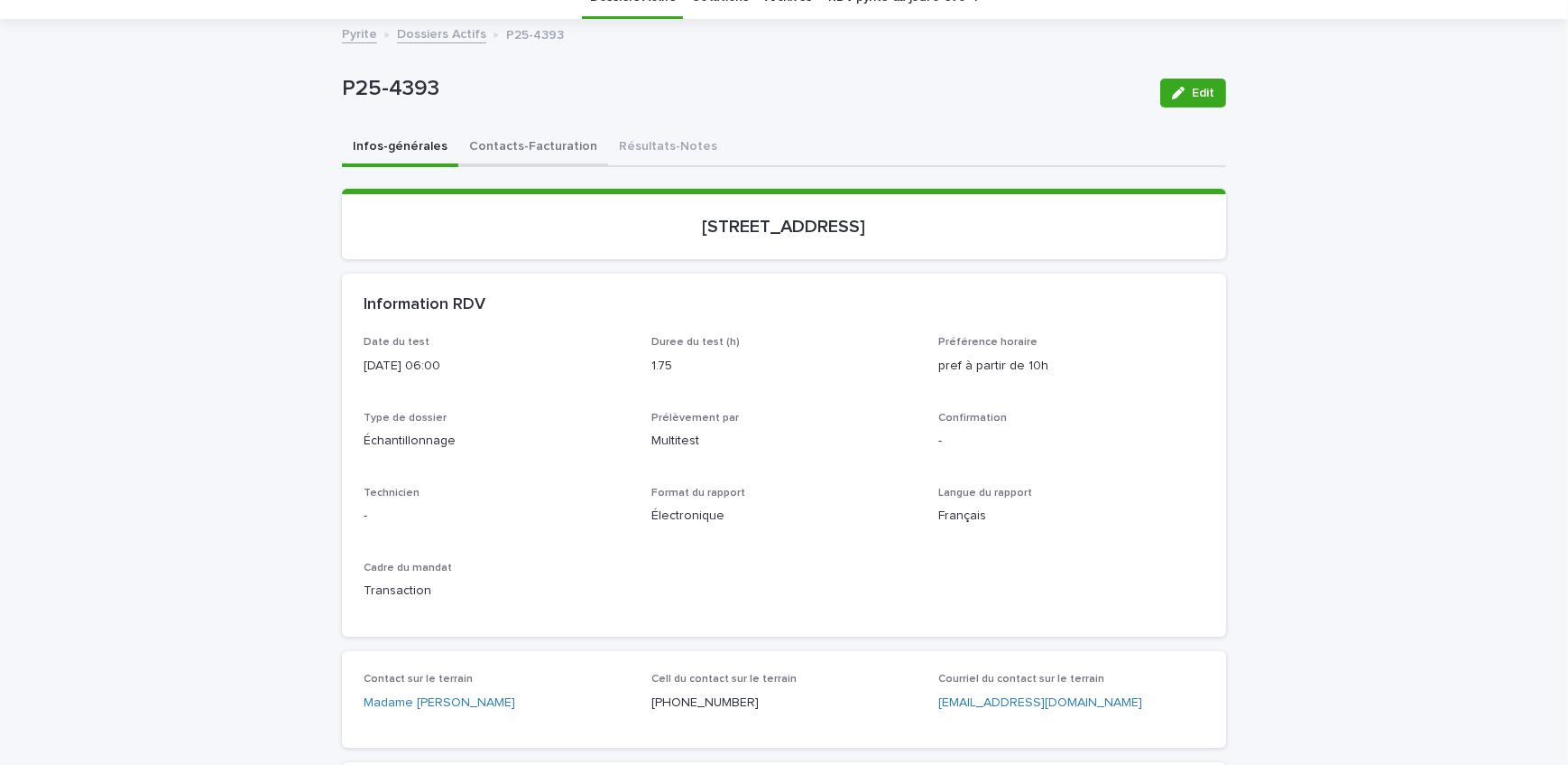
click at [548, 162] on button "Contacts-Facturation" at bounding box center [533, 147] width 150 height 38
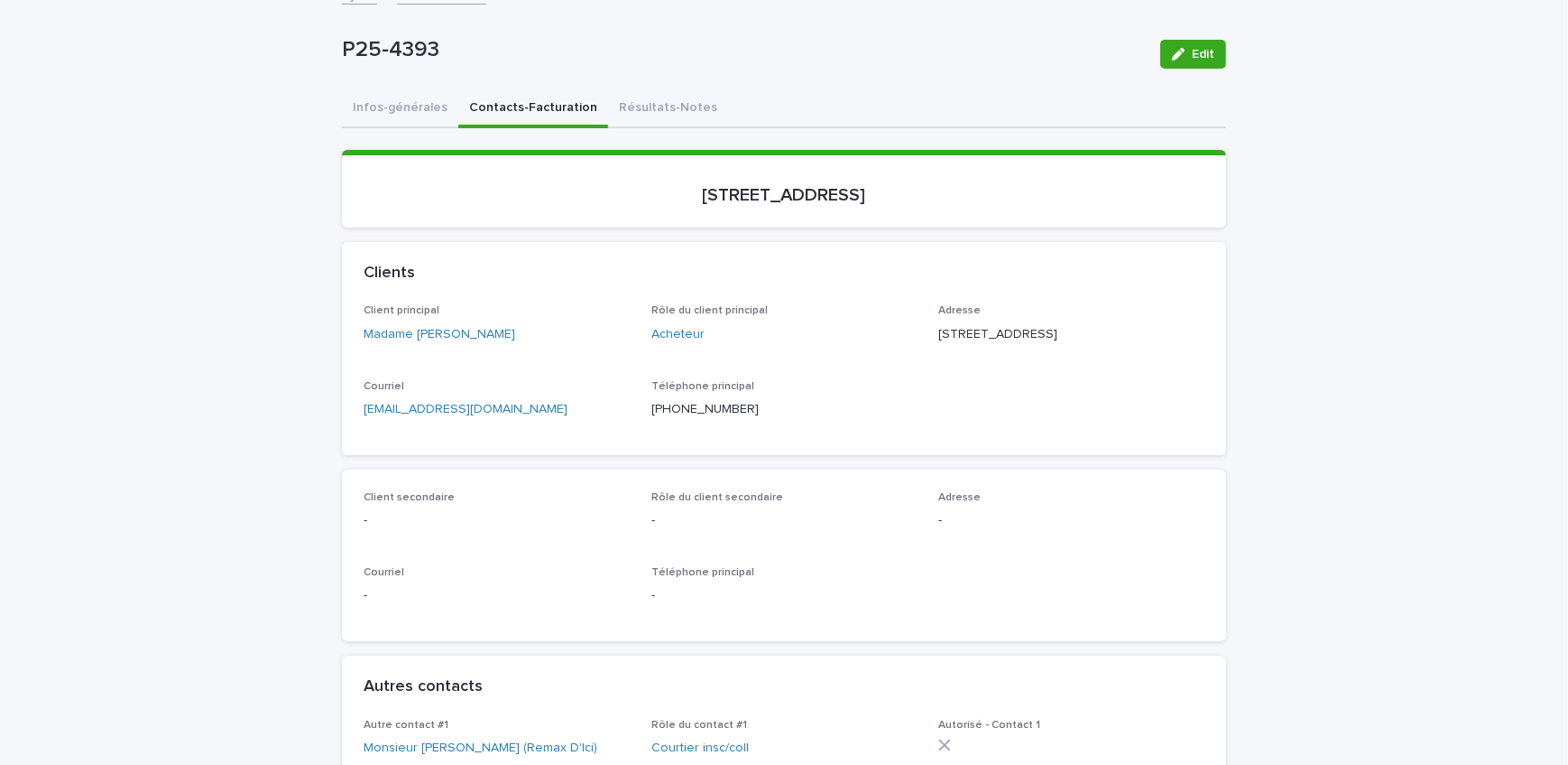
scroll to position [81, 0]
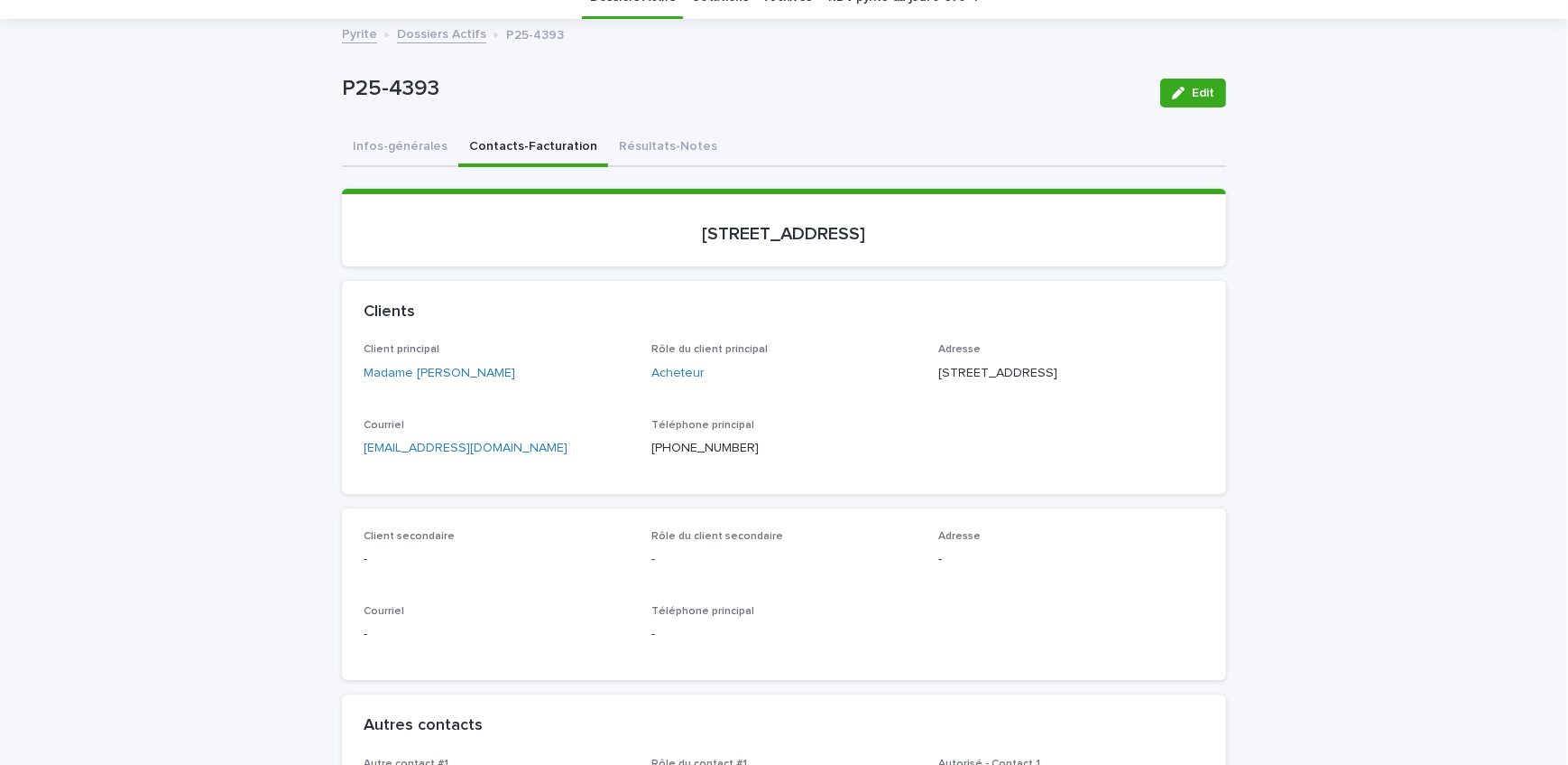
drag, startPoint x: 361, startPoint y: 144, endPoint x: 1263, endPoint y: 185, distance: 902.9
click at [361, 144] on button "Infos-générales" at bounding box center [400, 147] width 116 height 38
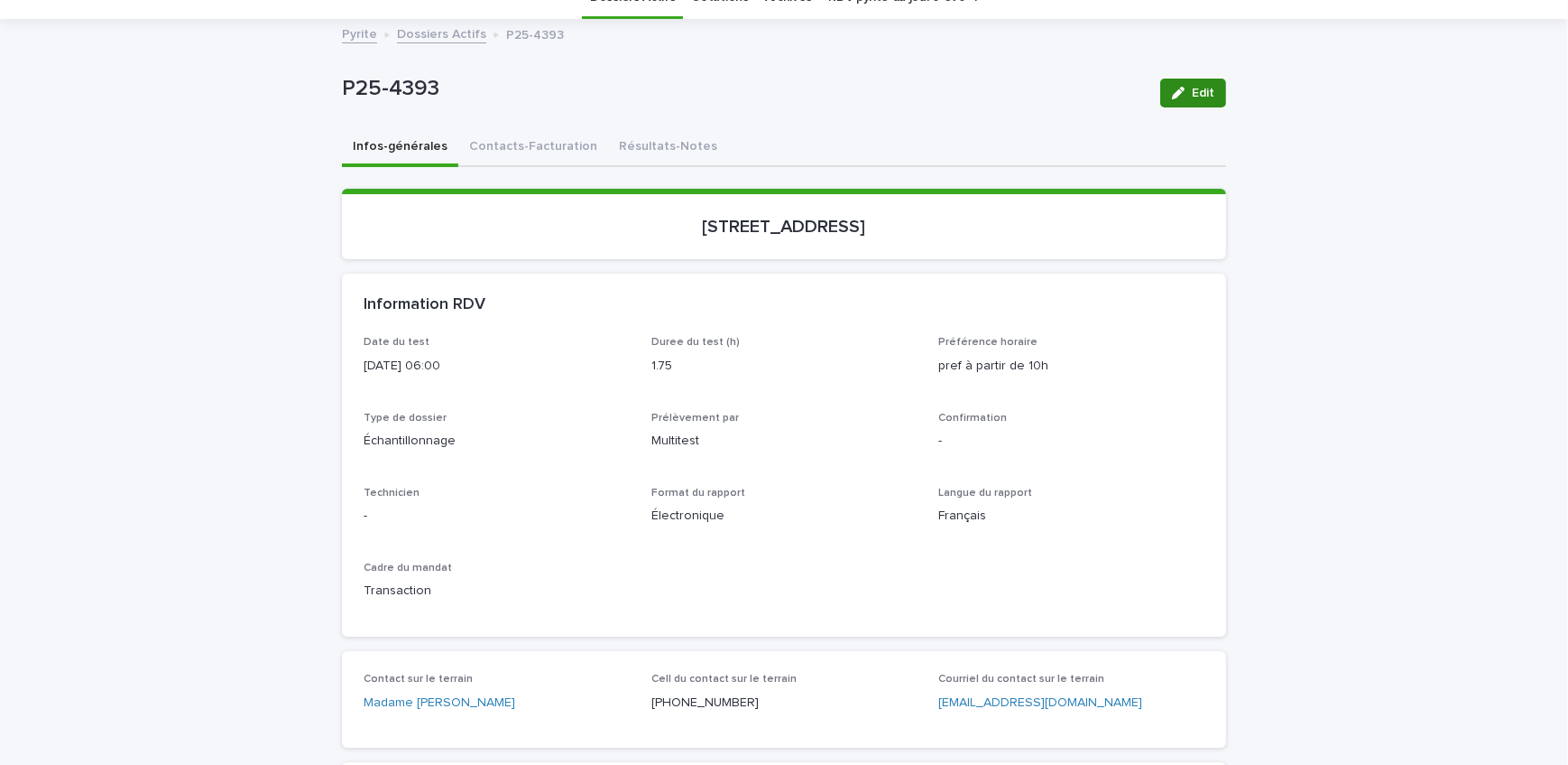
click at [1163, 86] on button "Edit" at bounding box center [1194, 92] width 66 height 29
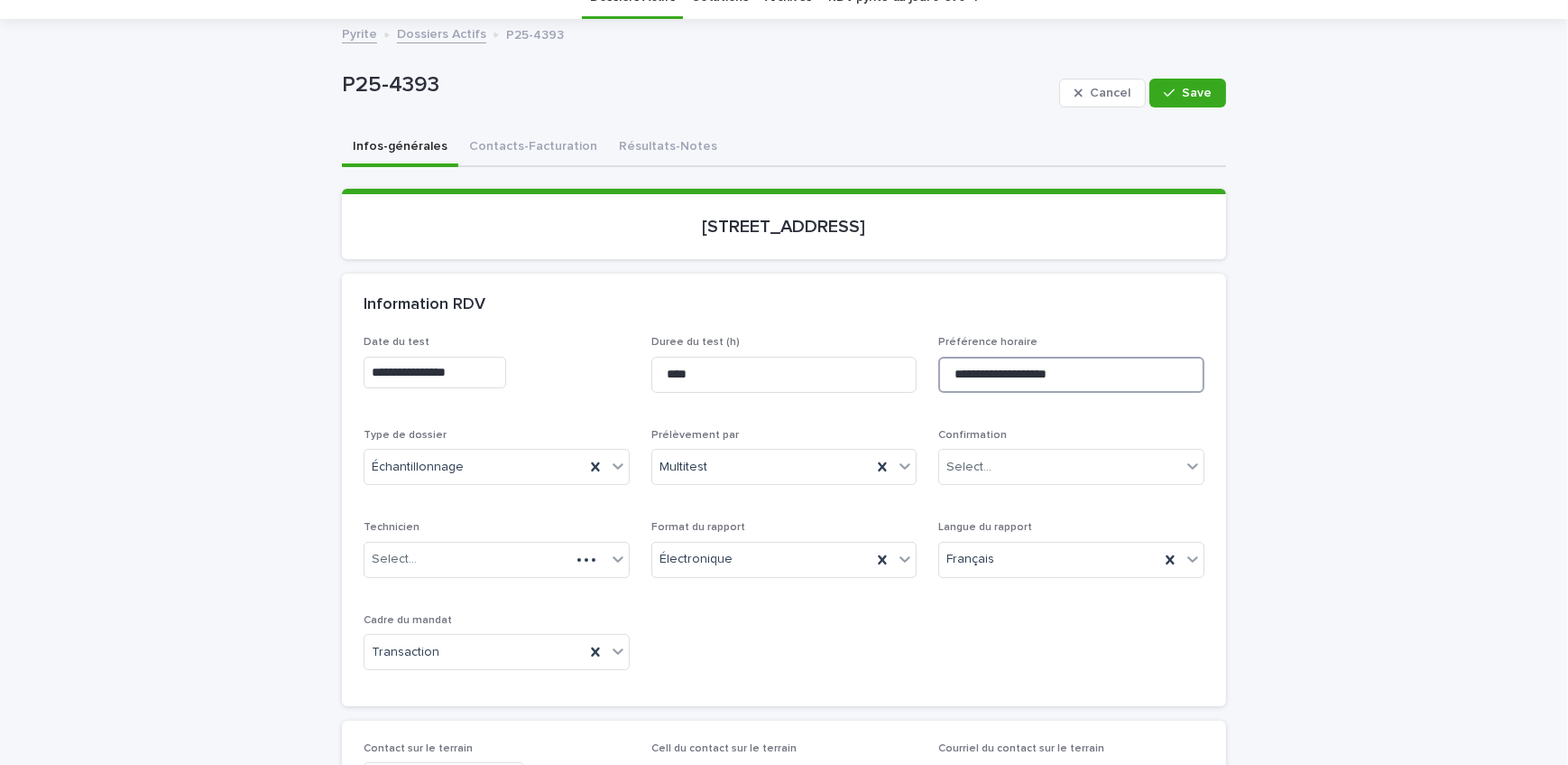
click at [1089, 373] on input "**********" at bounding box center [1071, 374] width 266 height 36
type input "**********"
click at [1174, 93] on div "button" at bounding box center [1174, 93] width 18 height 13
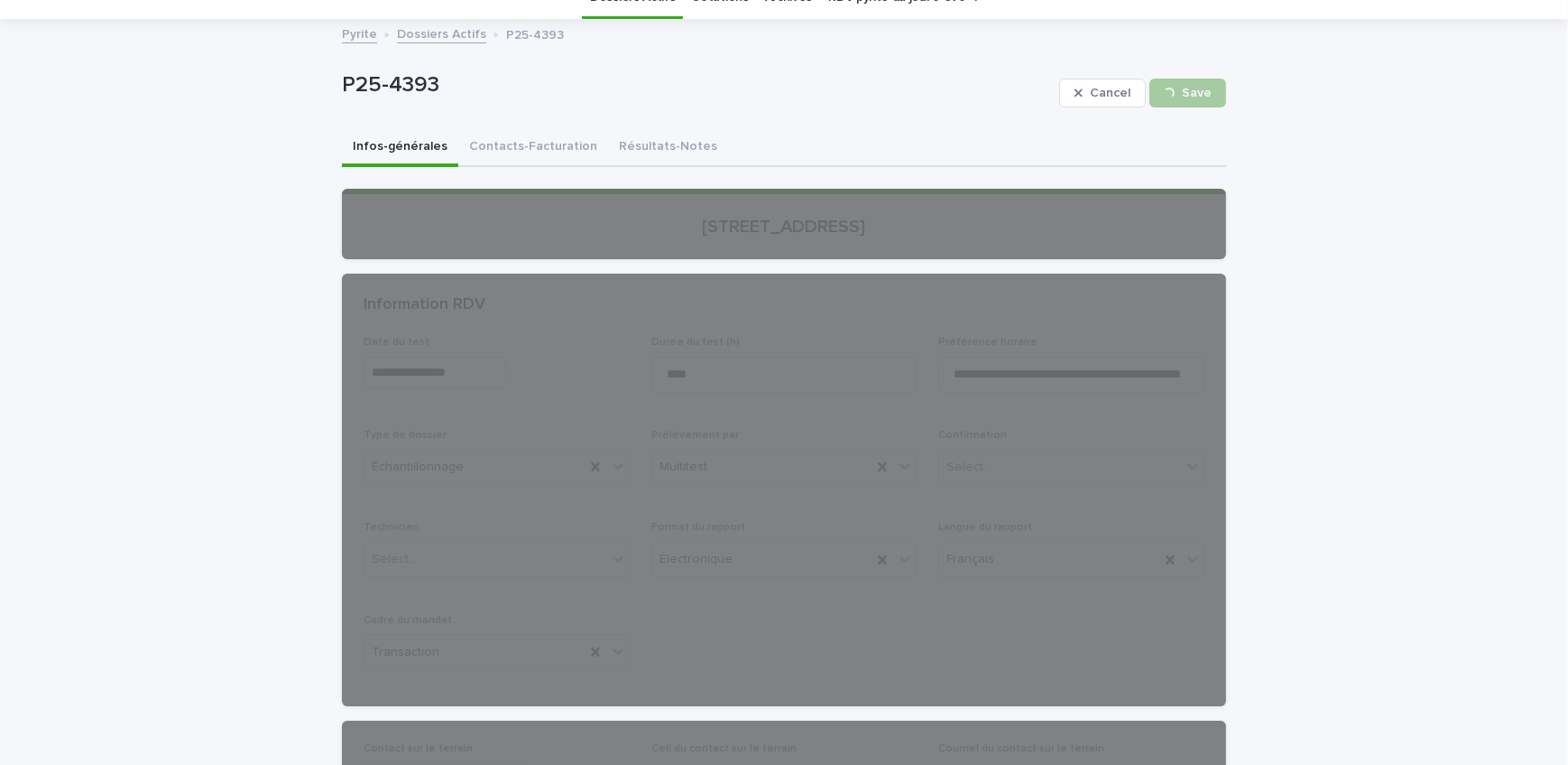
scroll to position [0, 0]
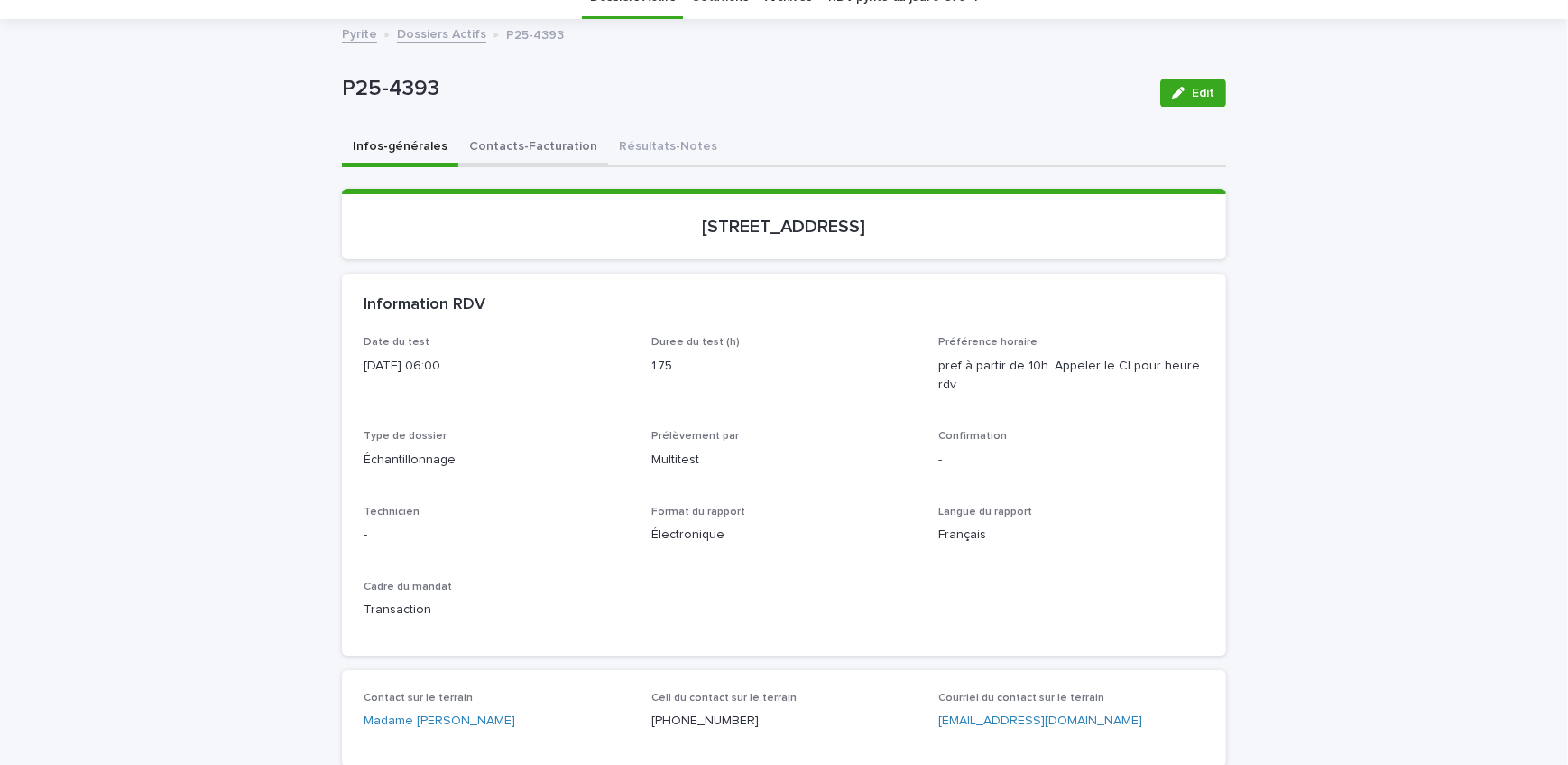
click at [561, 151] on button "Contacts-Facturation" at bounding box center [533, 147] width 150 height 38
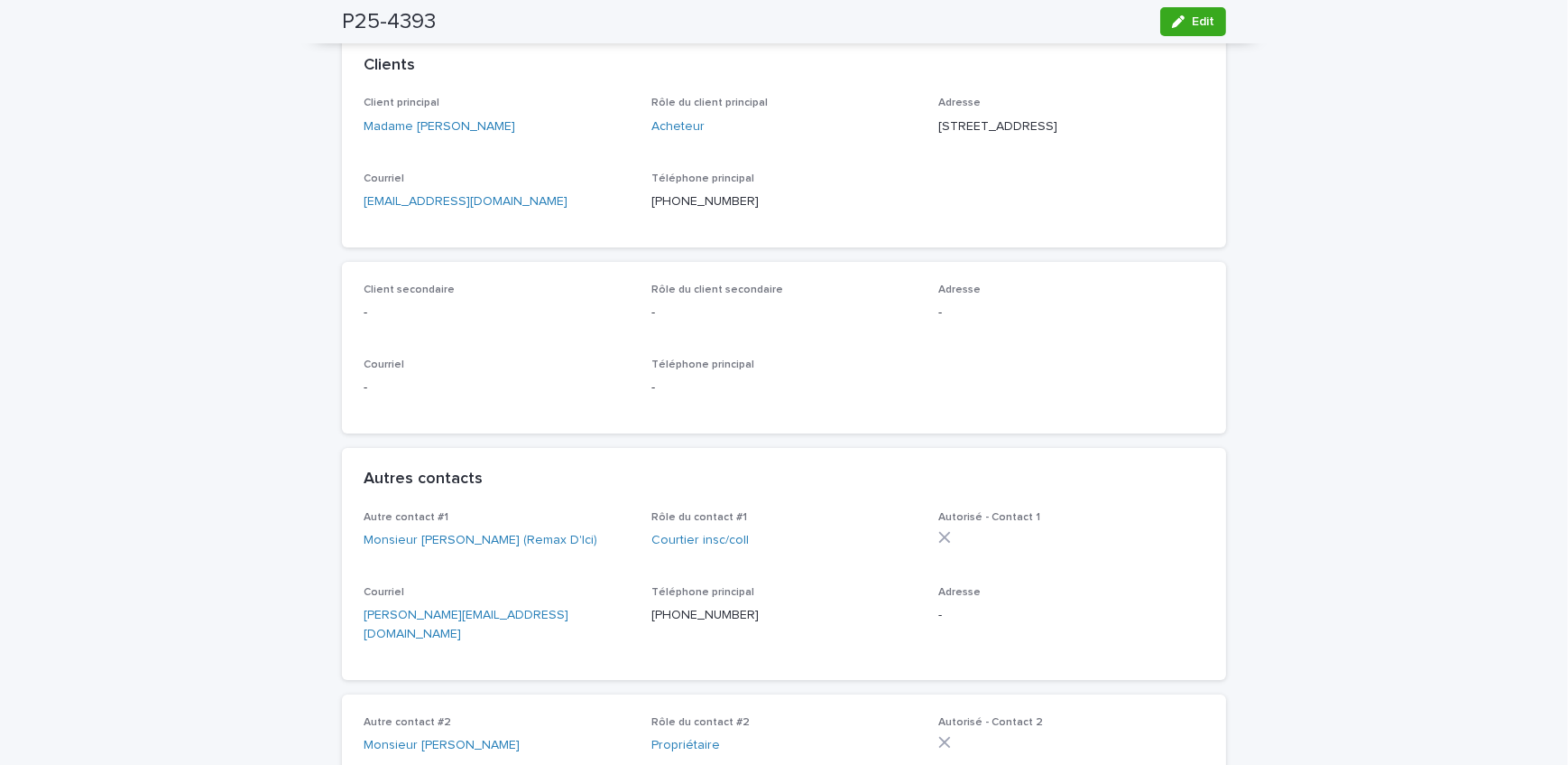
scroll to position [410, 0]
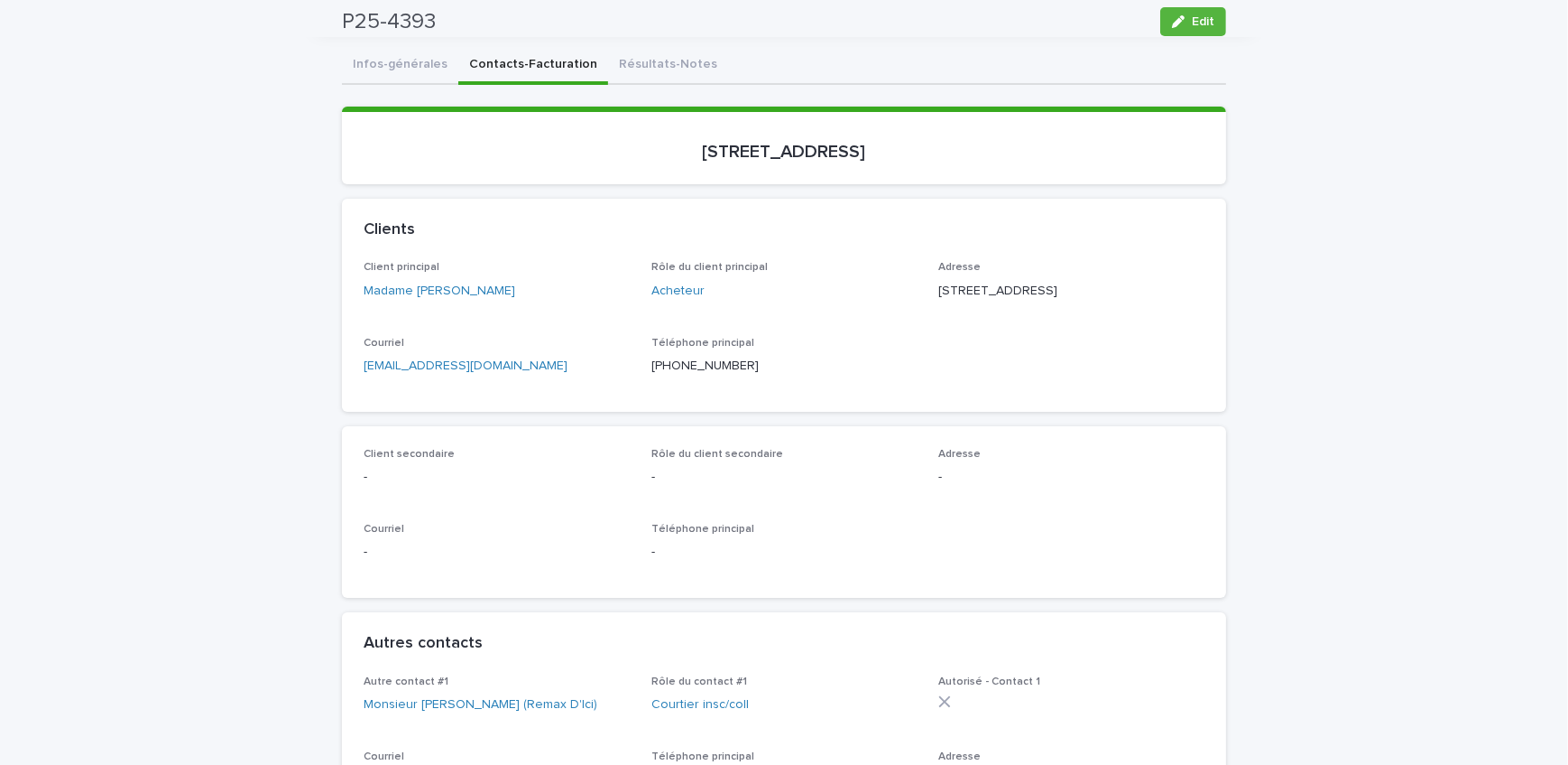
scroll to position [0, 0]
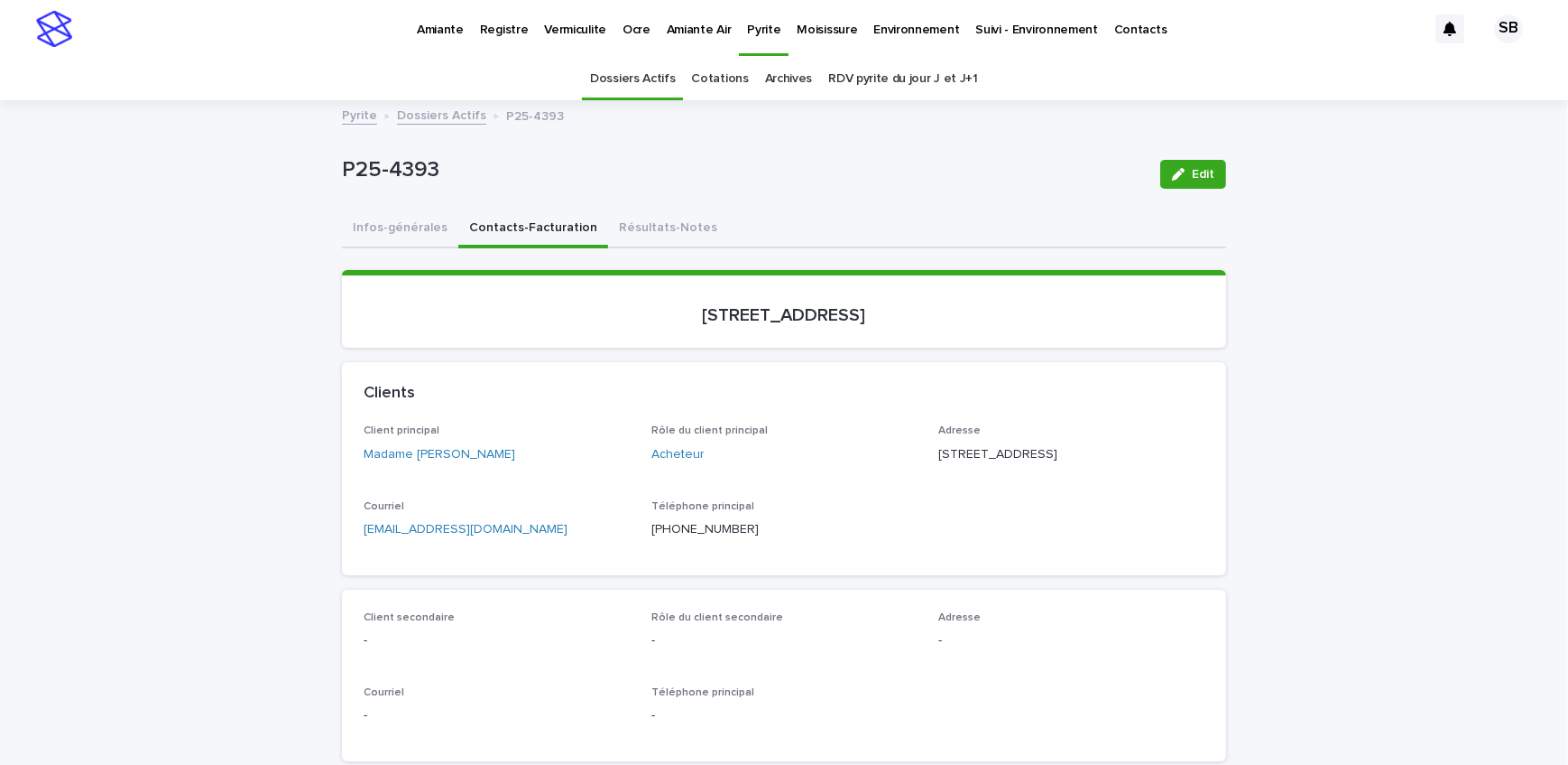
click at [747, 27] on p "Pyrite" at bounding box center [764, 18] width 33 height 38
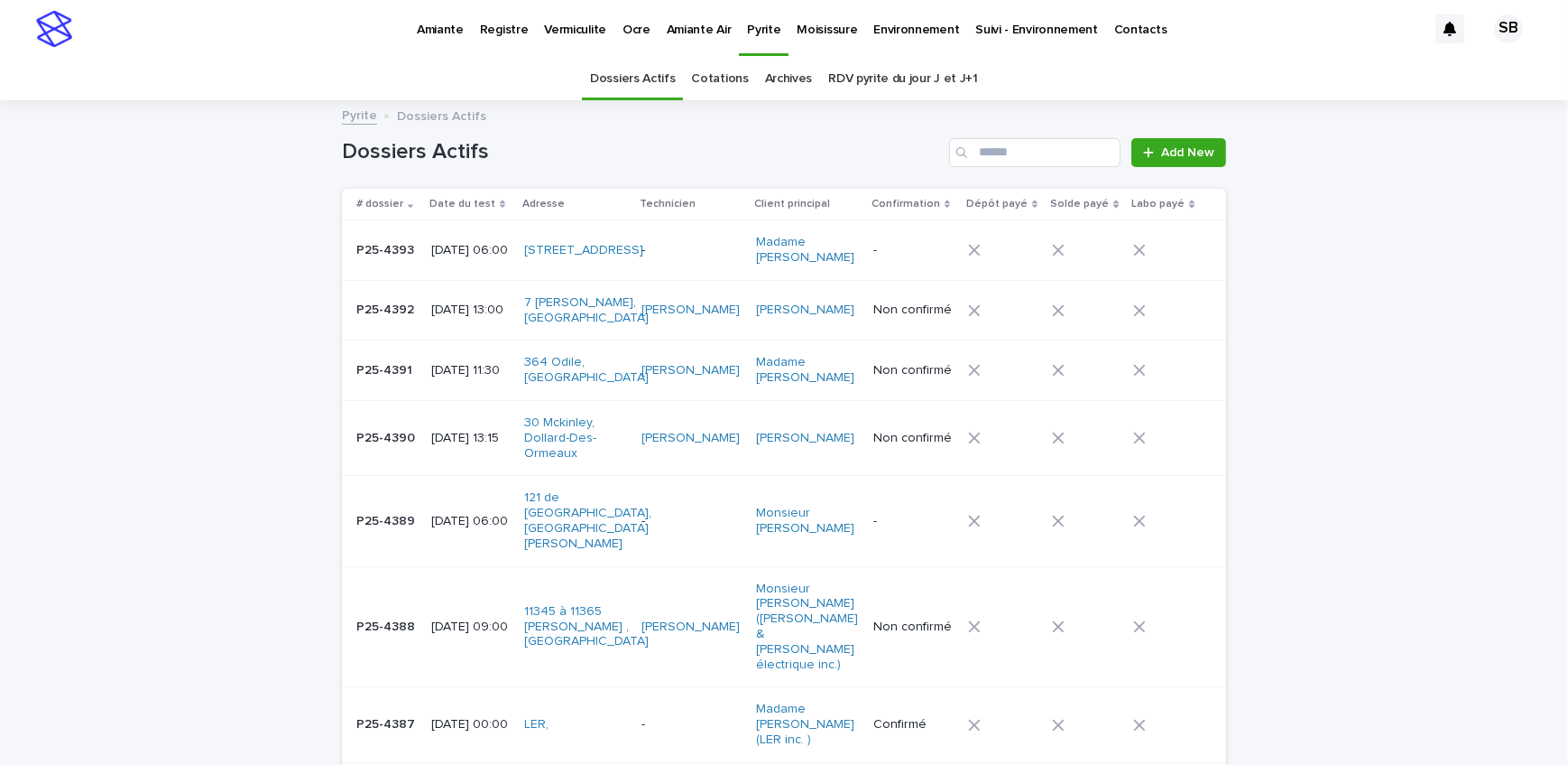
click at [560, 27] on p "Vermiculite" at bounding box center [576, 18] width 63 height 38
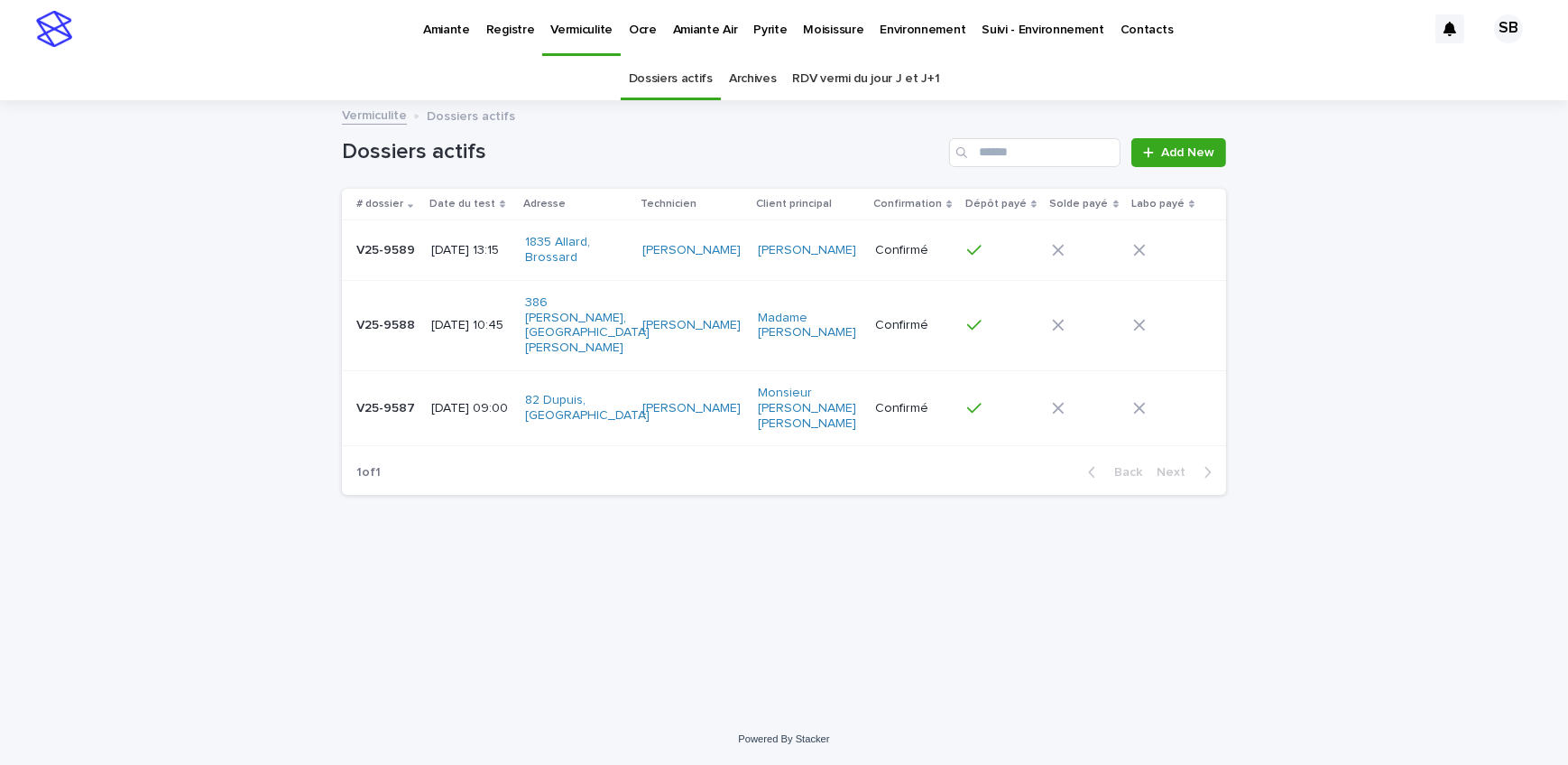
click at [418, 384] on td "V25-9587 V25-9587" at bounding box center [382, 407] width 82 height 75
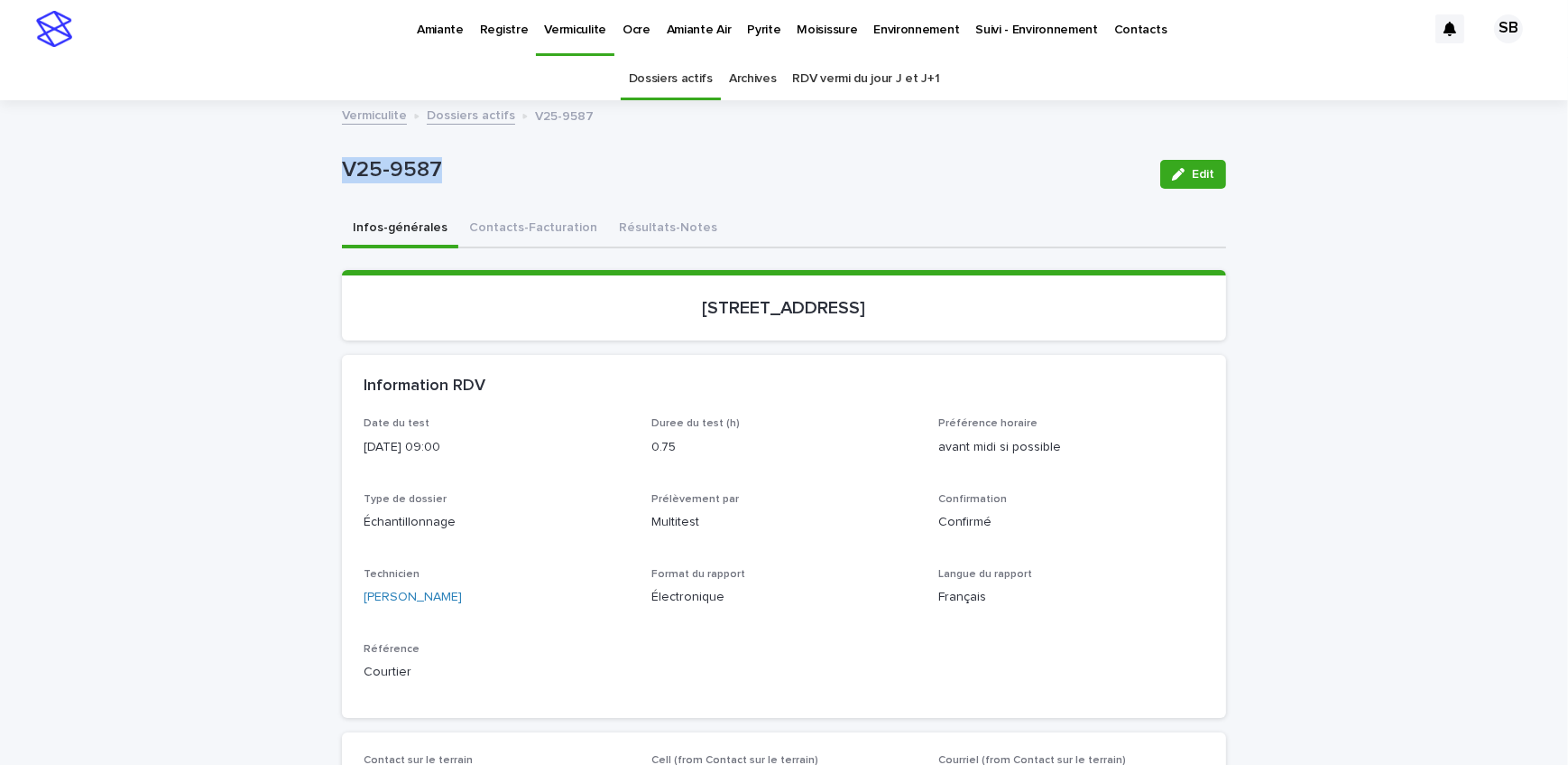
drag, startPoint x: 526, startPoint y: 179, endPoint x: 275, endPoint y: 178, distance: 251.0
copy p "V25-9587"
click at [490, 229] on button "Contacts-Facturation" at bounding box center [533, 229] width 150 height 38
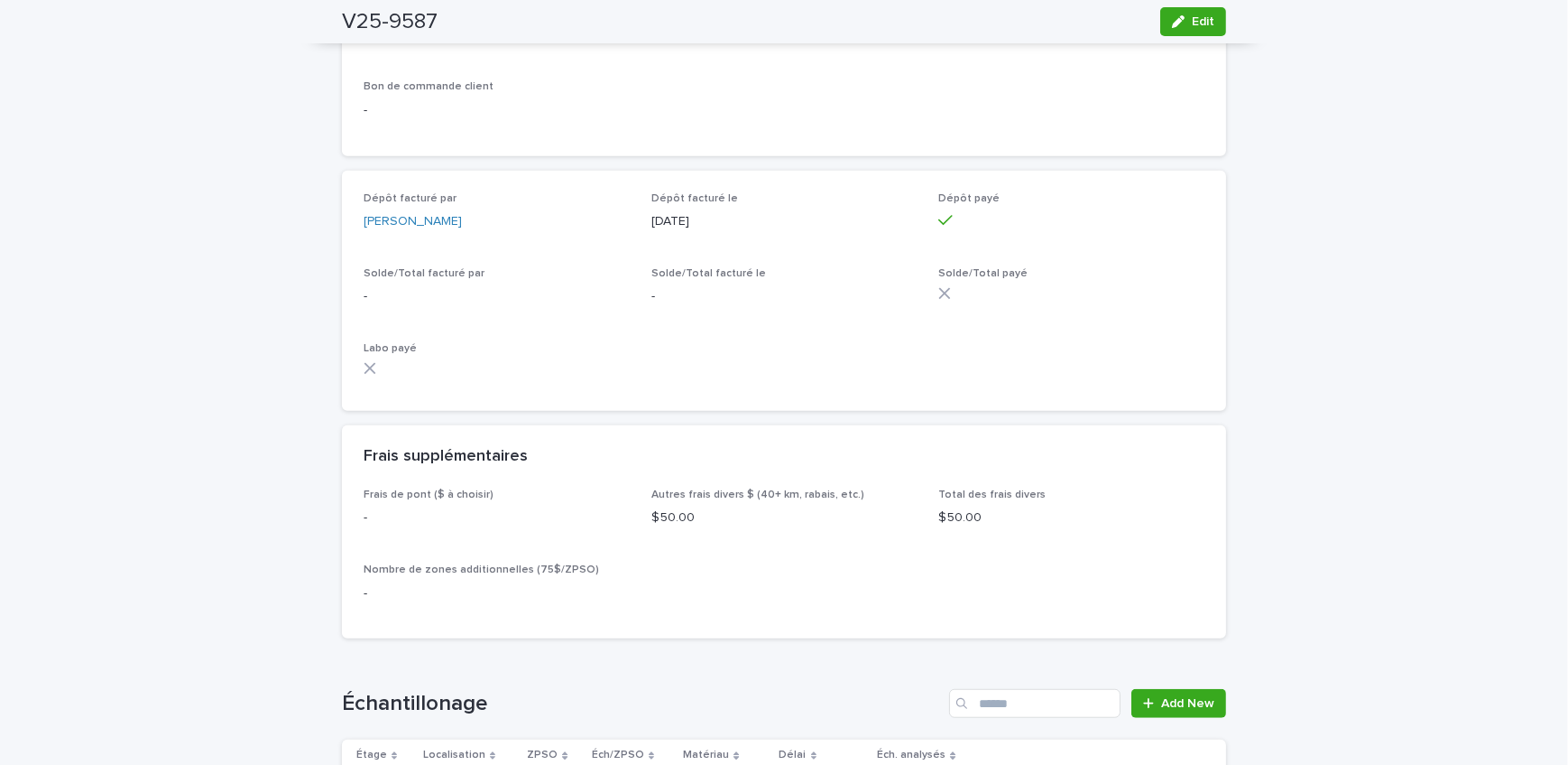
scroll to position [1772, 0]
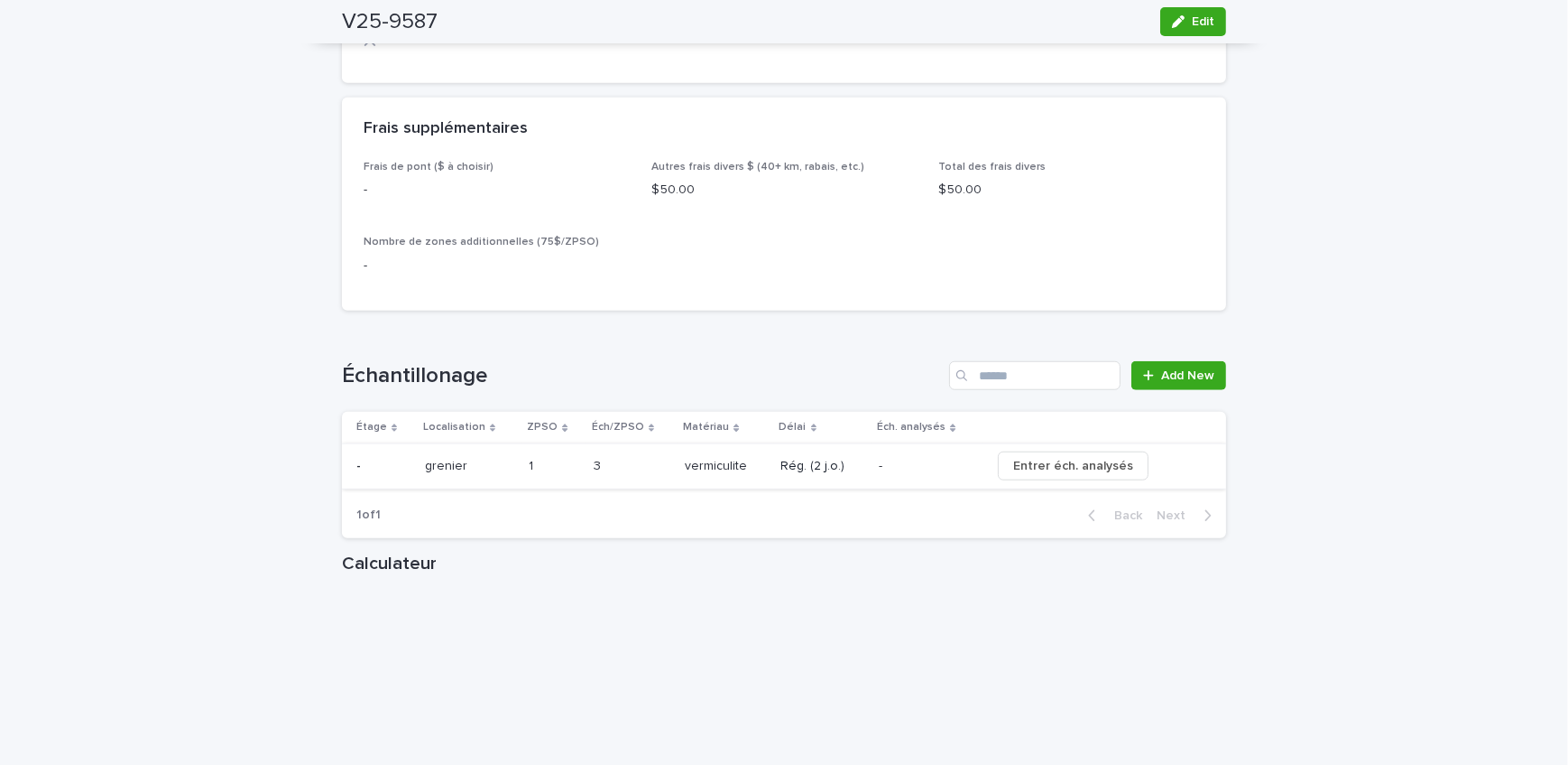
click at [1106, 480] on button "Entrer éch. analysés" at bounding box center [1073, 465] width 151 height 29
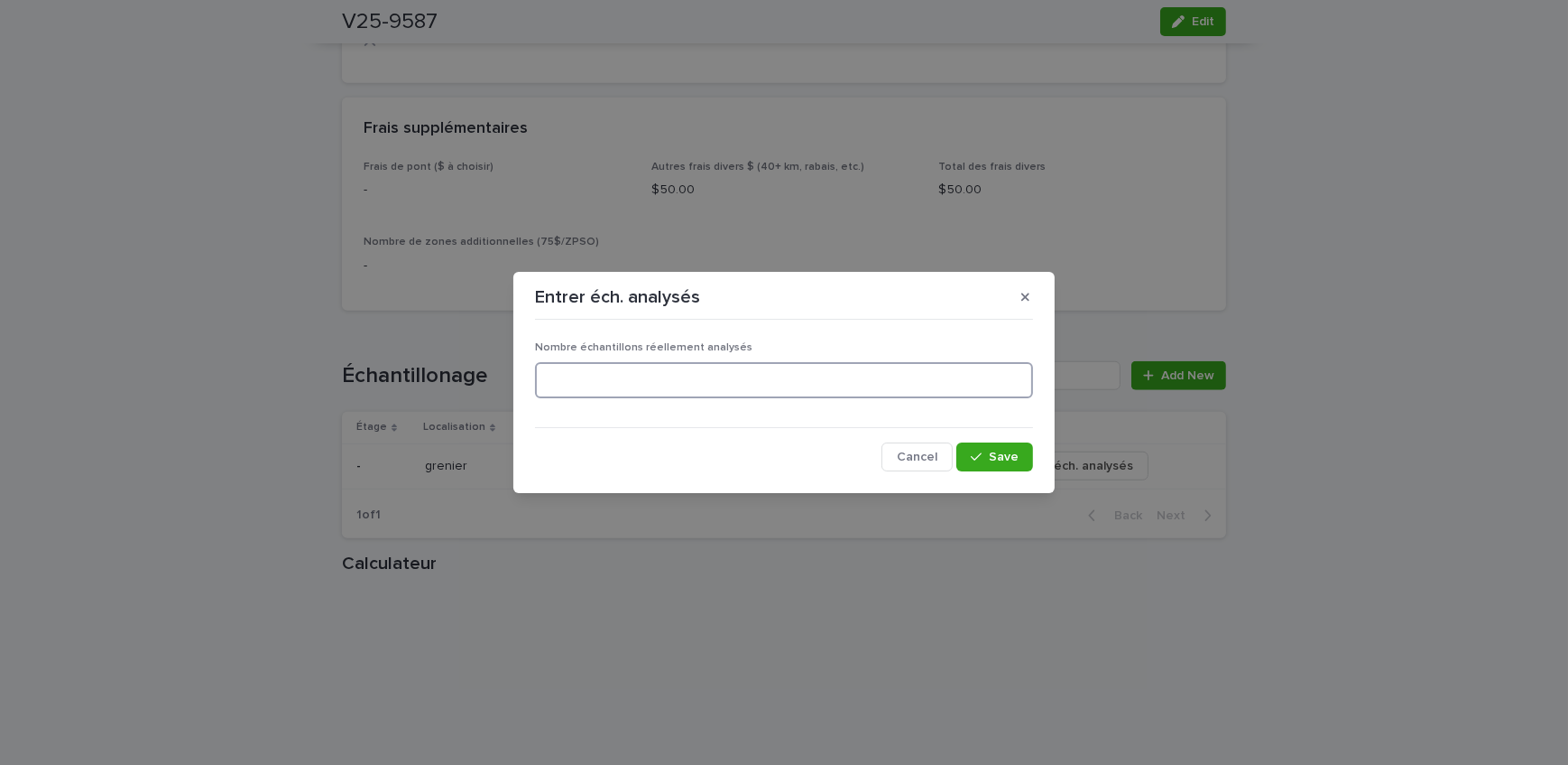
click at [731, 377] on input at bounding box center [784, 380] width 498 height 36
type input "*"
click at [1022, 451] on button "Save" at bounding box center [994, 456] width 76 height 29
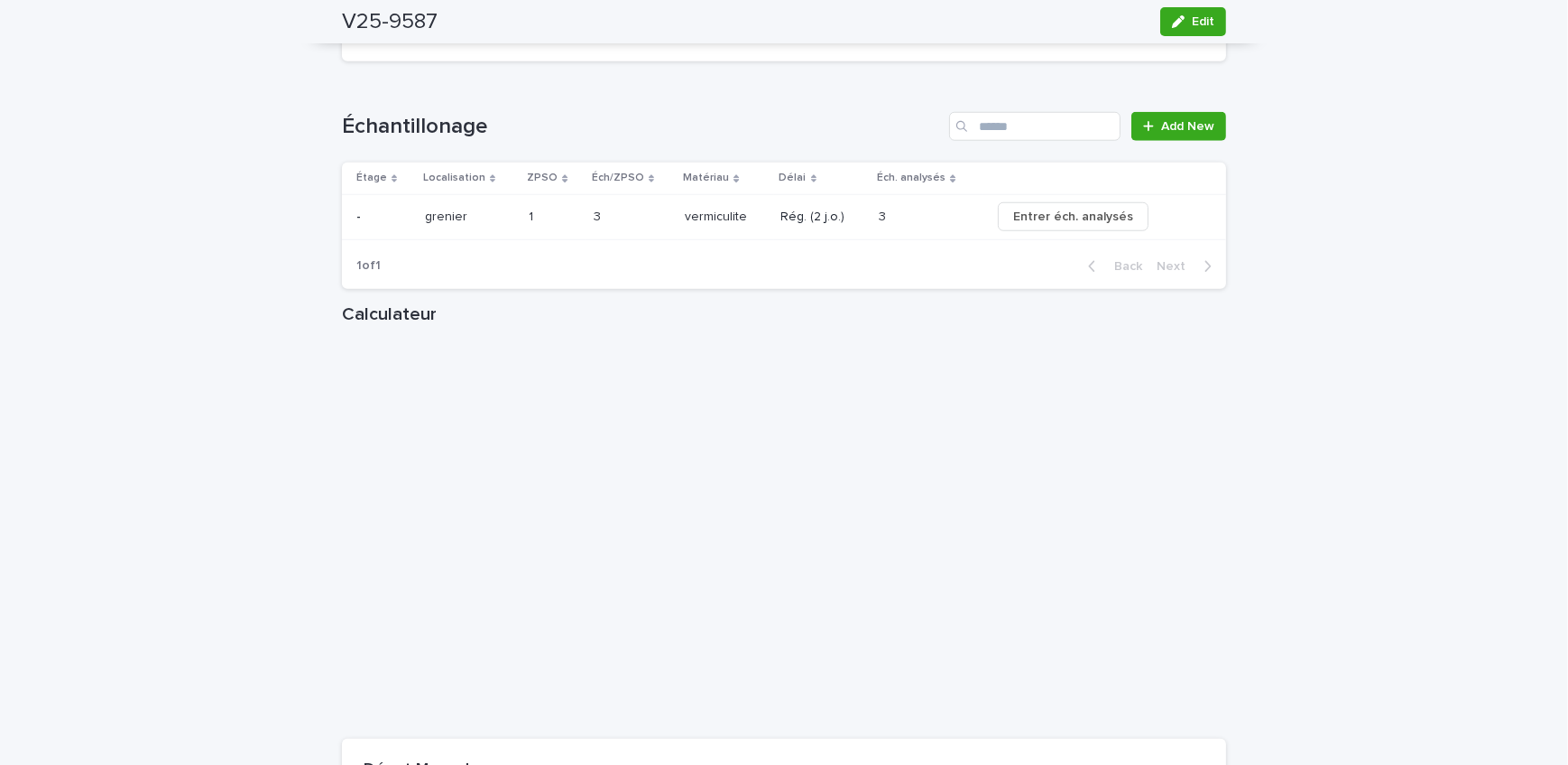
scroll to position [1854, 0]
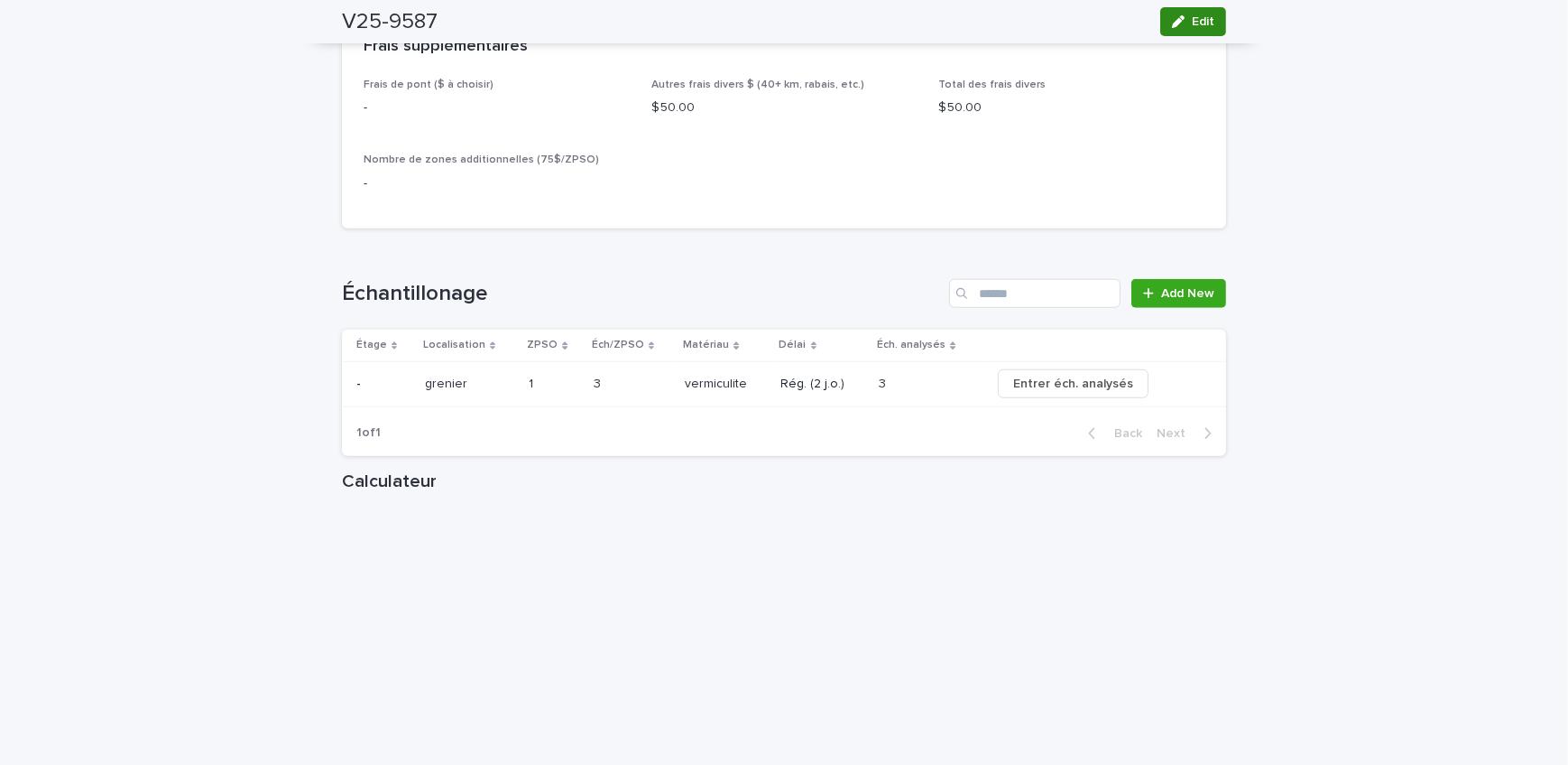
click at [1206, 30] on button "Edit" at bounding box center [1194, 21] width 66 height 29
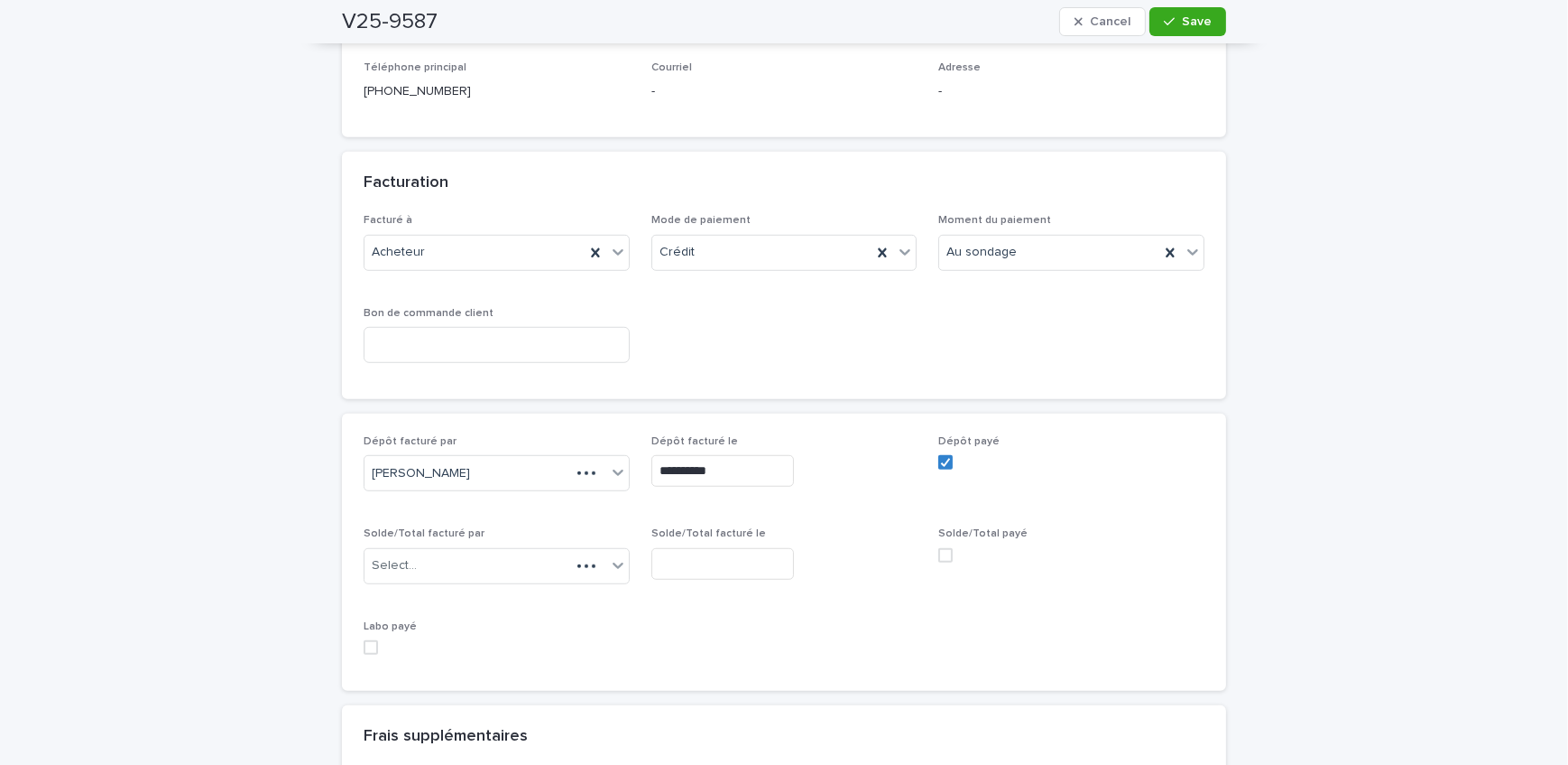
scroll to position [1528, 0]
click at [442, 551] on div "Select..." at bounding box center [486, 566] width 242 height 29
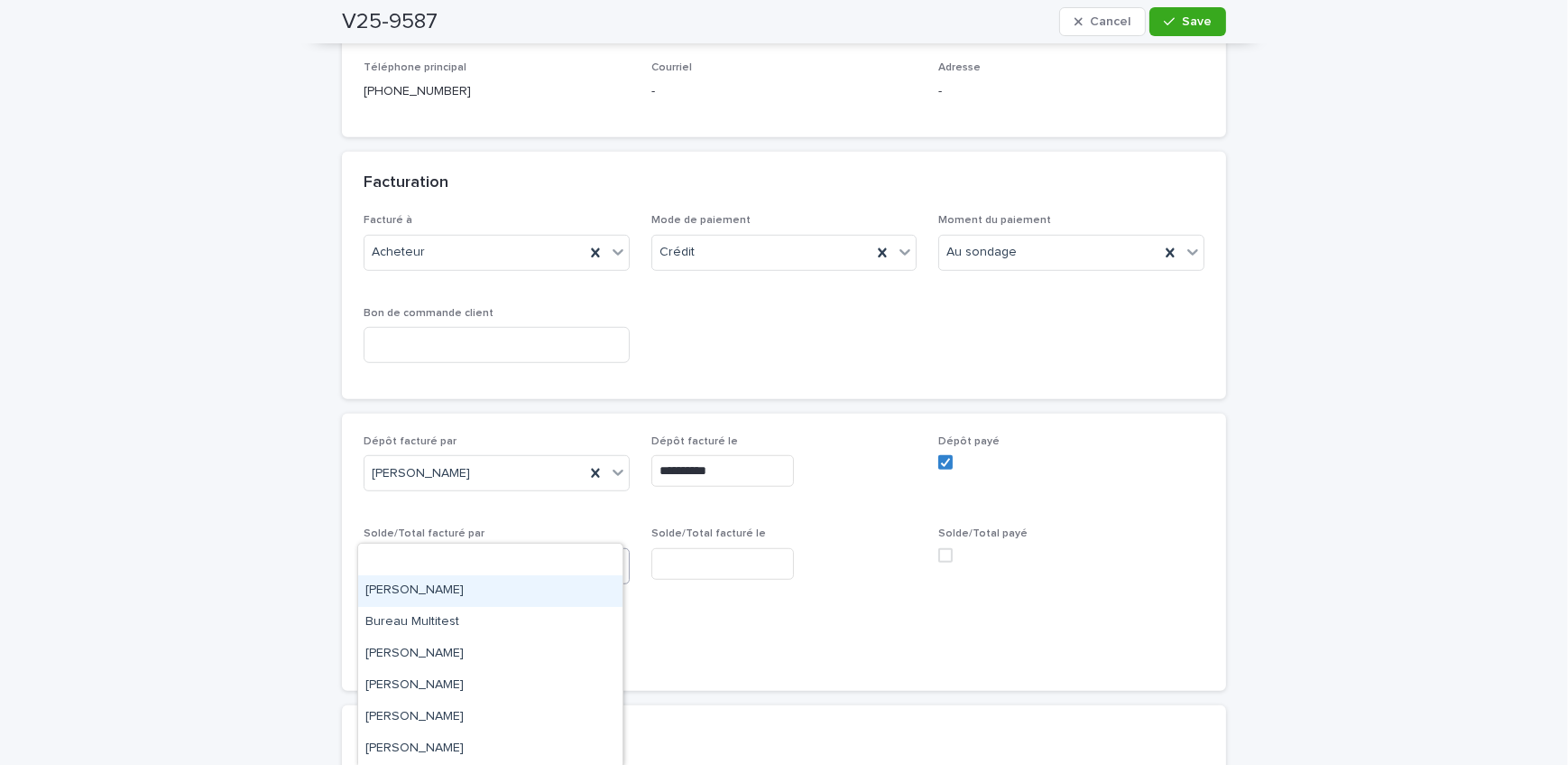
scroll to position [283, 0]
click at [462, 622] on div "[PERSON_NAME]" at bounding box center [490, 624] width 264 height 31
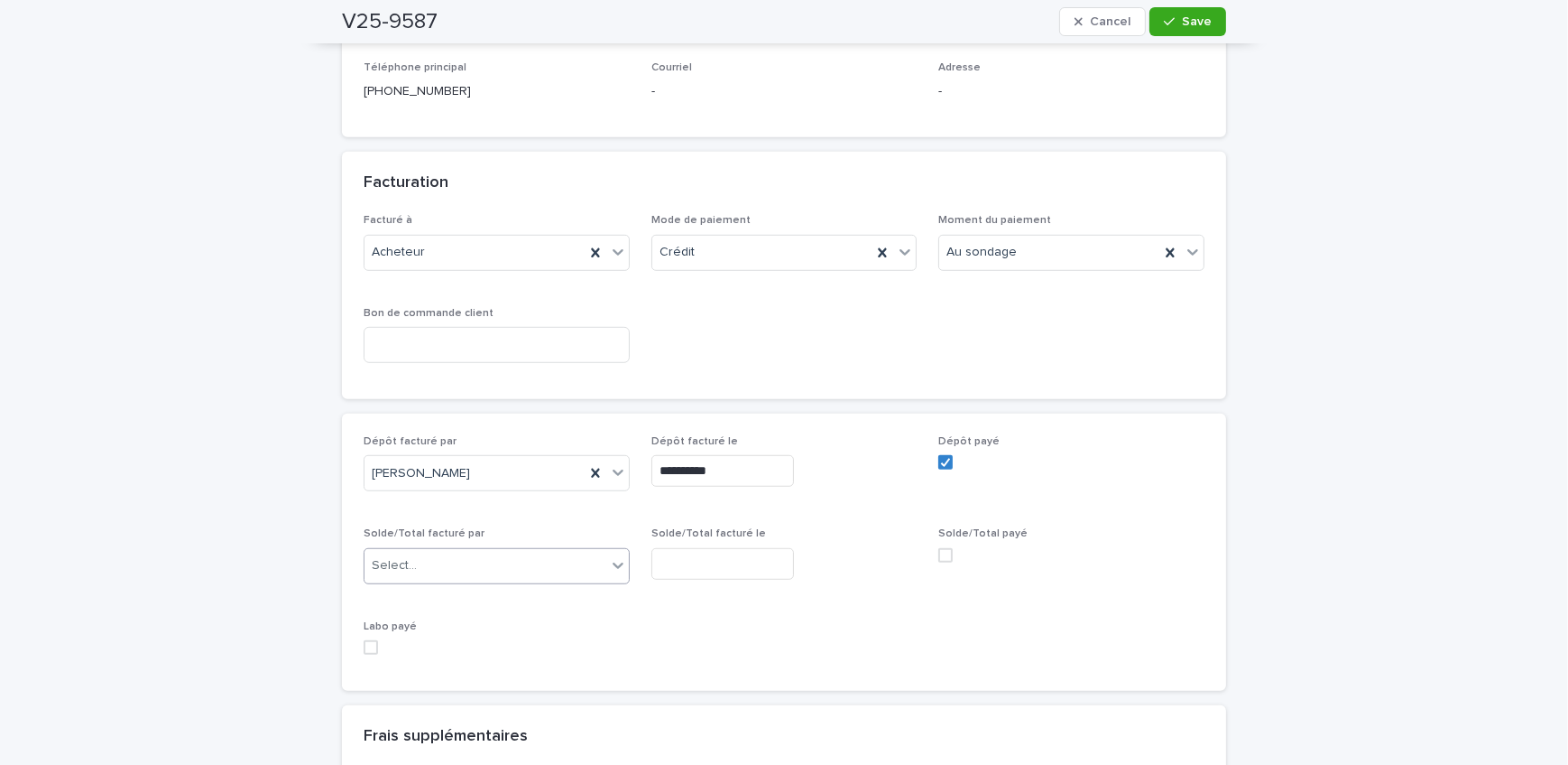
click at [741, 548] on input "text" at bounding box center [722, 564] width 143 height 31
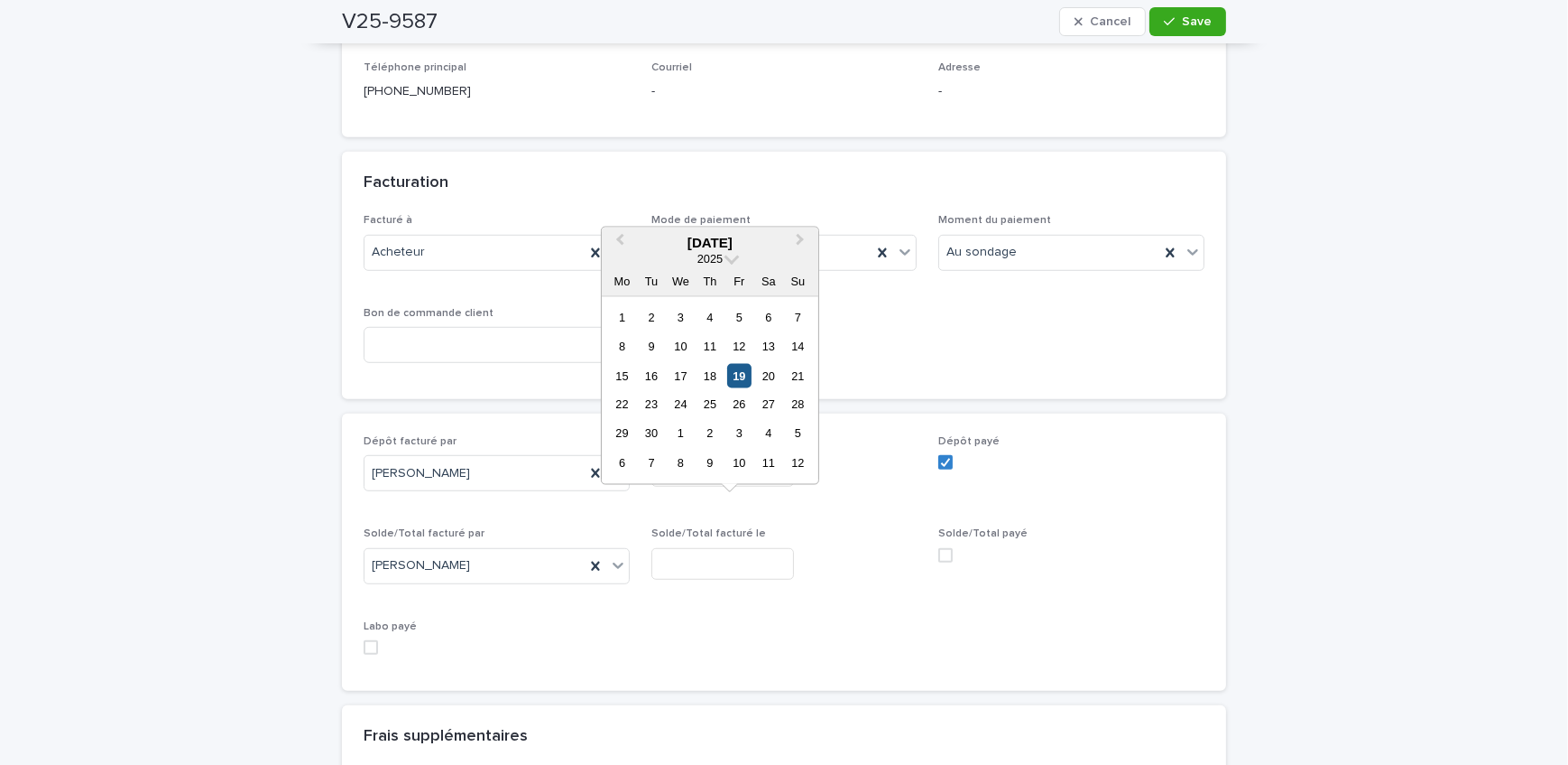
click at [731, 370] on div "19" at bounding box center [740, 375] width 24 height 24
type input "**********"
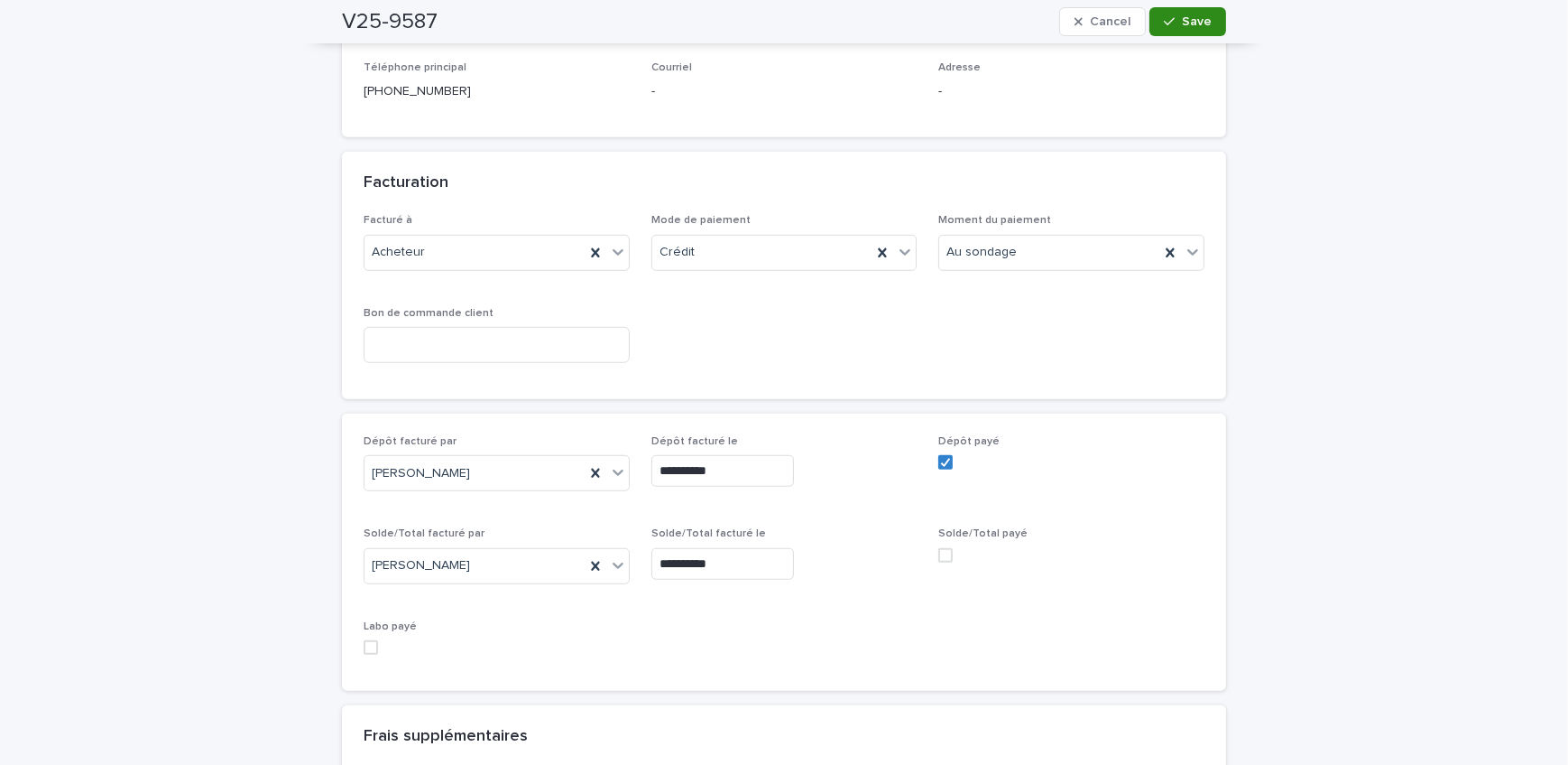
click at [1201, 25] on span "Save" at bounding box center [1197, 22] width 29 height 13
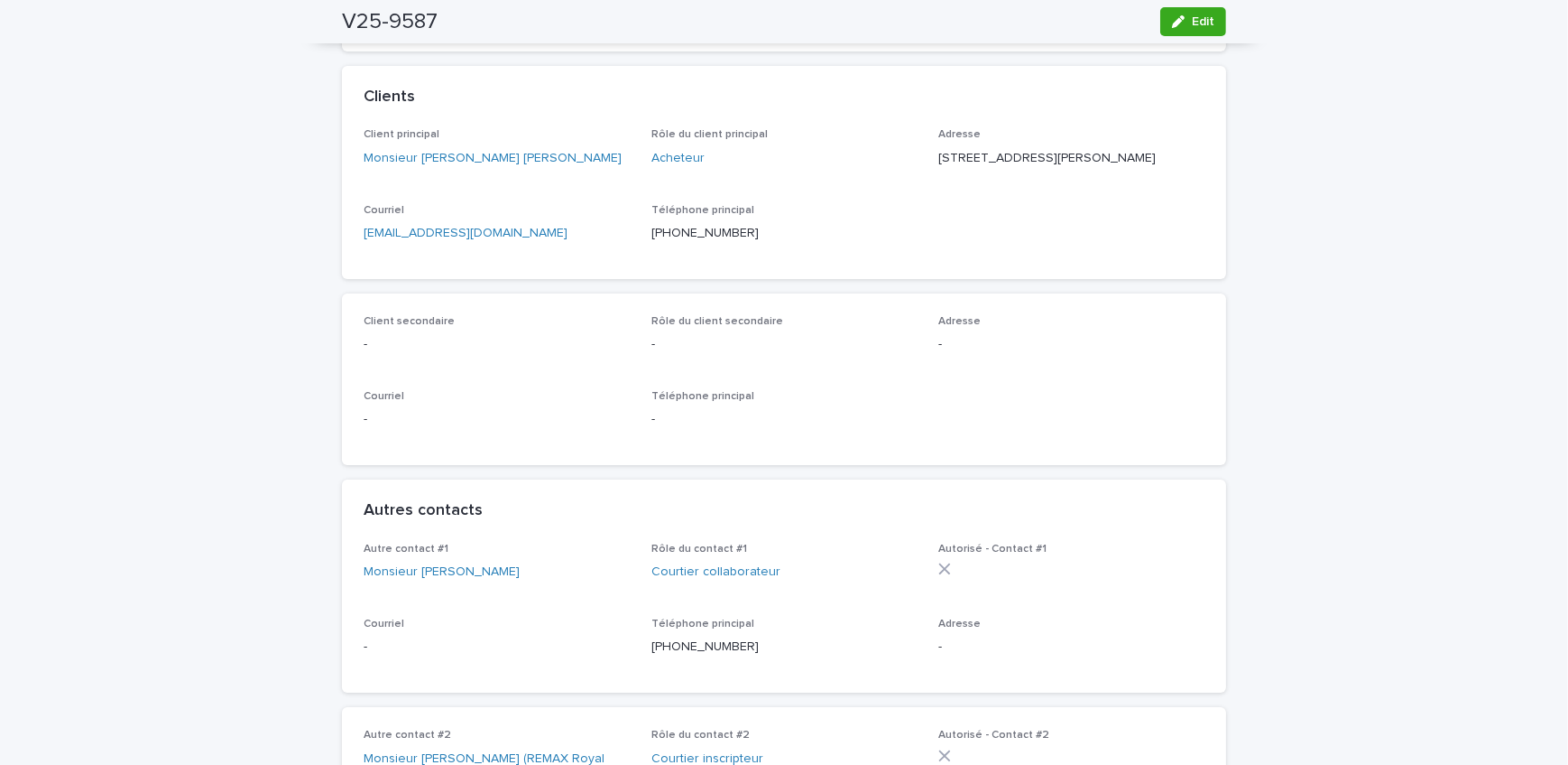
scroll to position [96, 0]
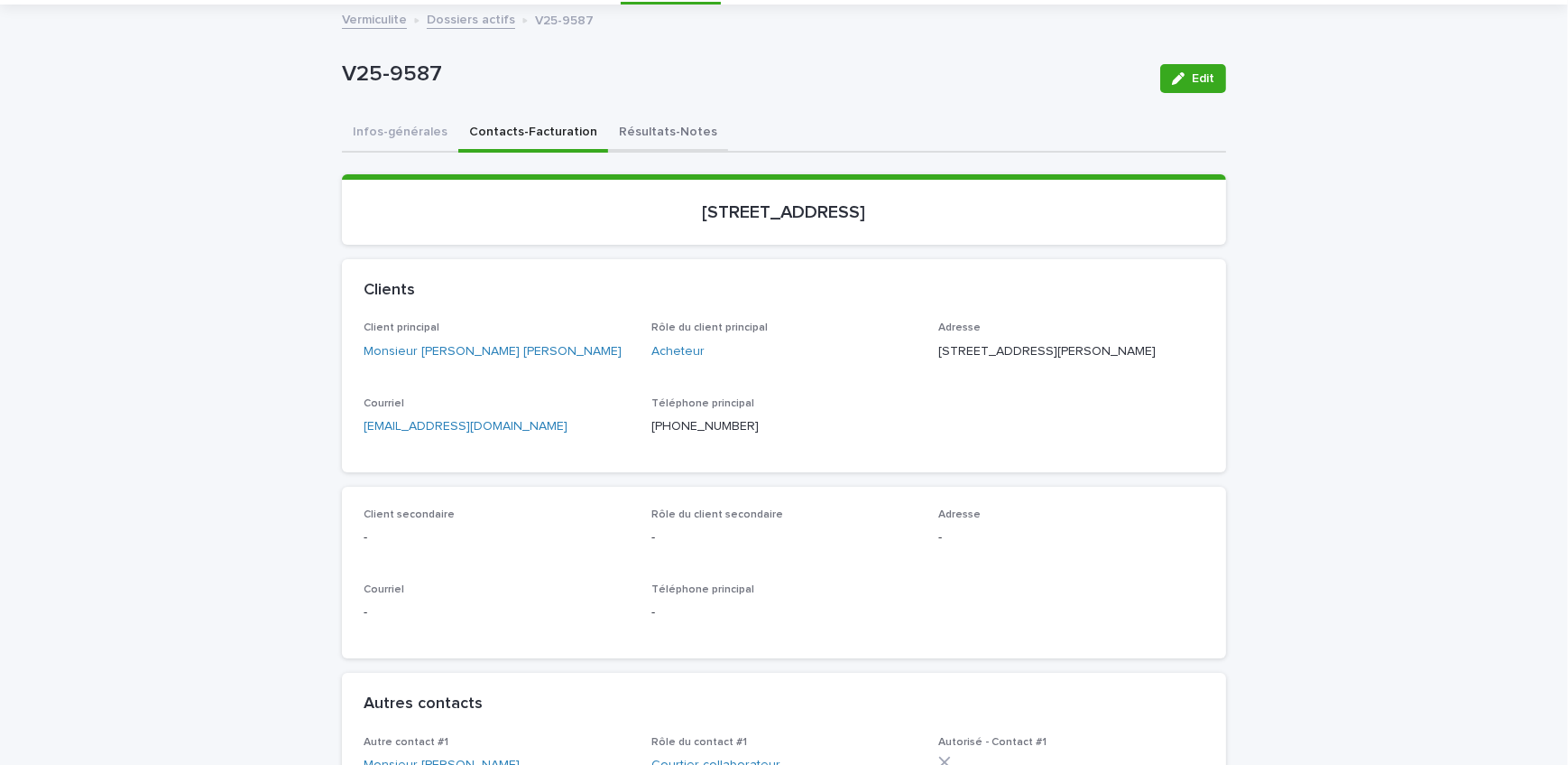
click at [672, 135] on button "Résultats-Notes" at bounding box center [668, 133] width 120 height 38
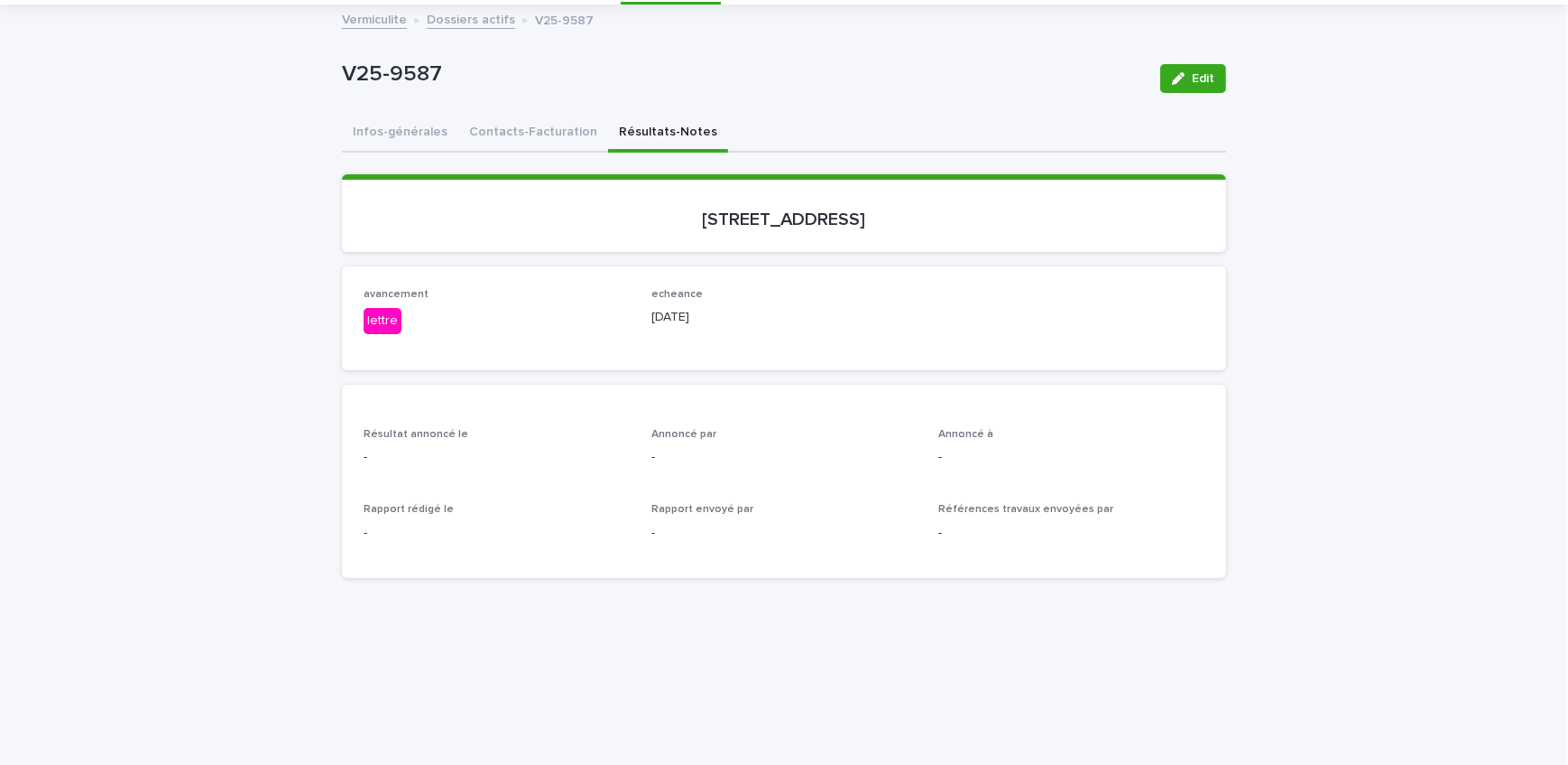
drag, startPoint x: 1180, startPoint y: 78, endPoint x: 369, endPoint y: 423, distance: 881.3
click at [1180, 77] on div "button" at bounding box center [1182, 78] width 20 height 13
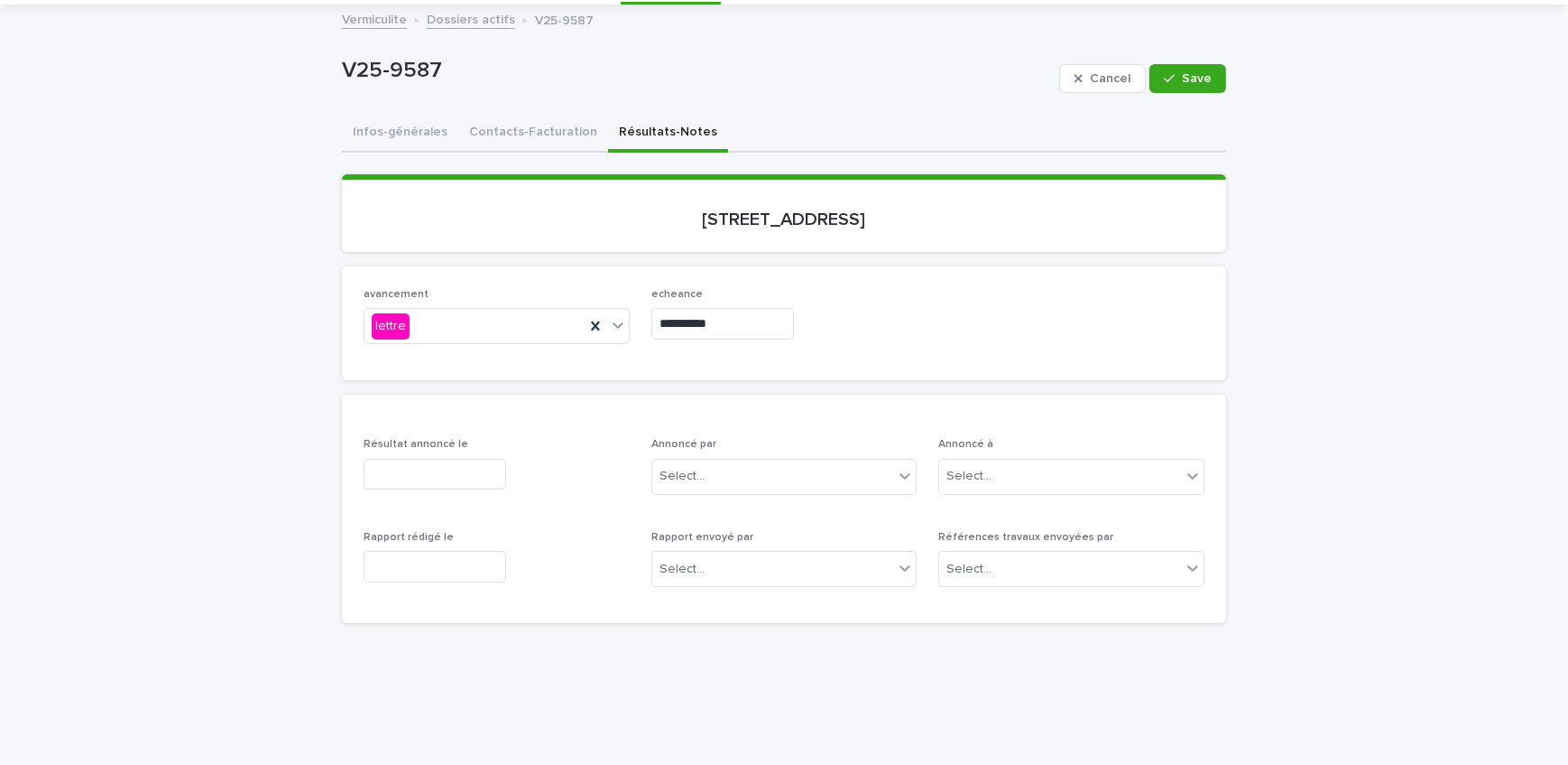
click at [413, 481] on input "text" at bounding box center [435, 475] width 143 height 31
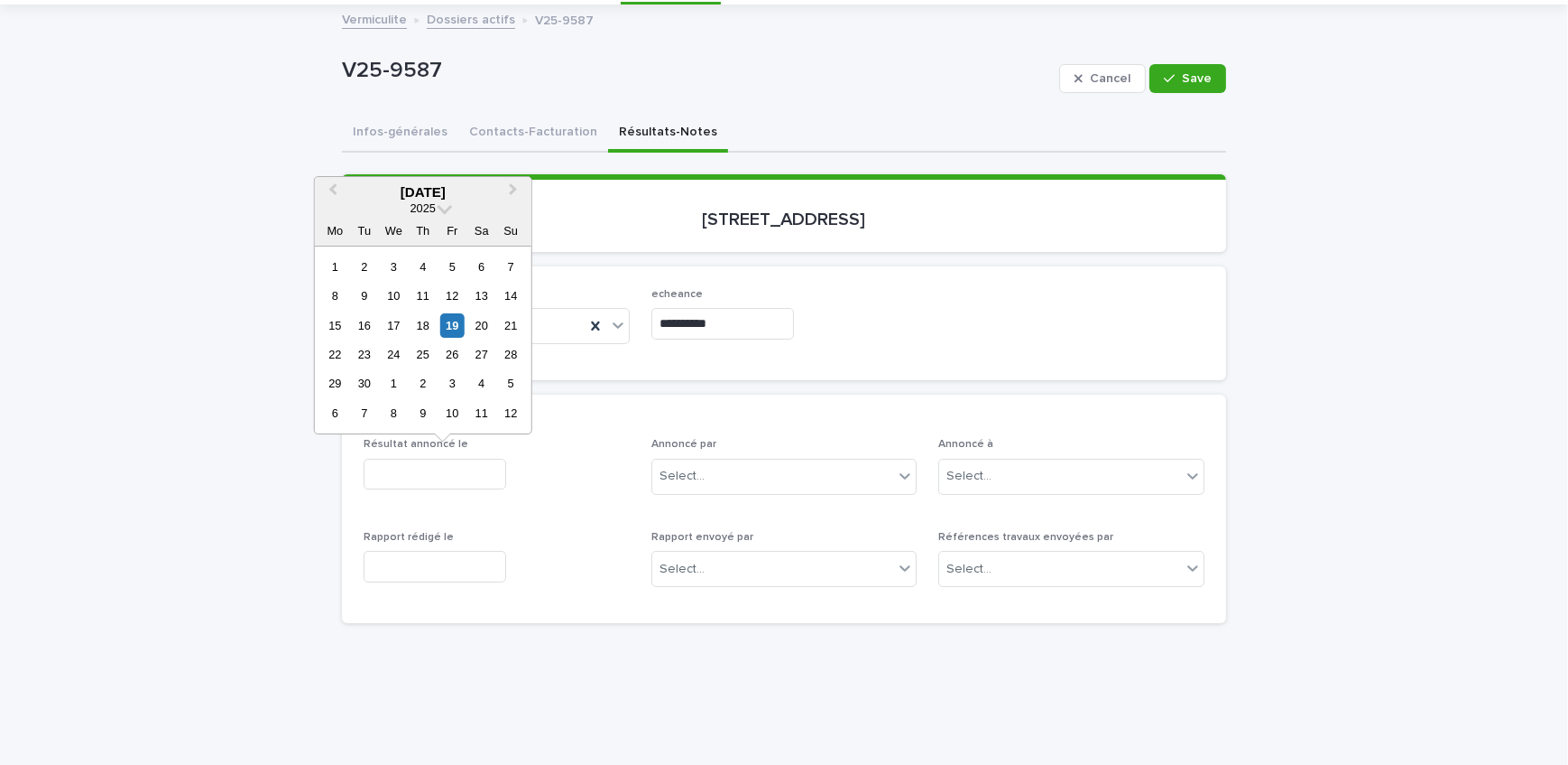
click at [451, 309] on div "8 9 10 11 12 13 14" at bounding box center [423, 295] width 205 height 29
click at [451, 331] on div "19" at bounding box center [452, 325] width 24 height 24
type input "**********"
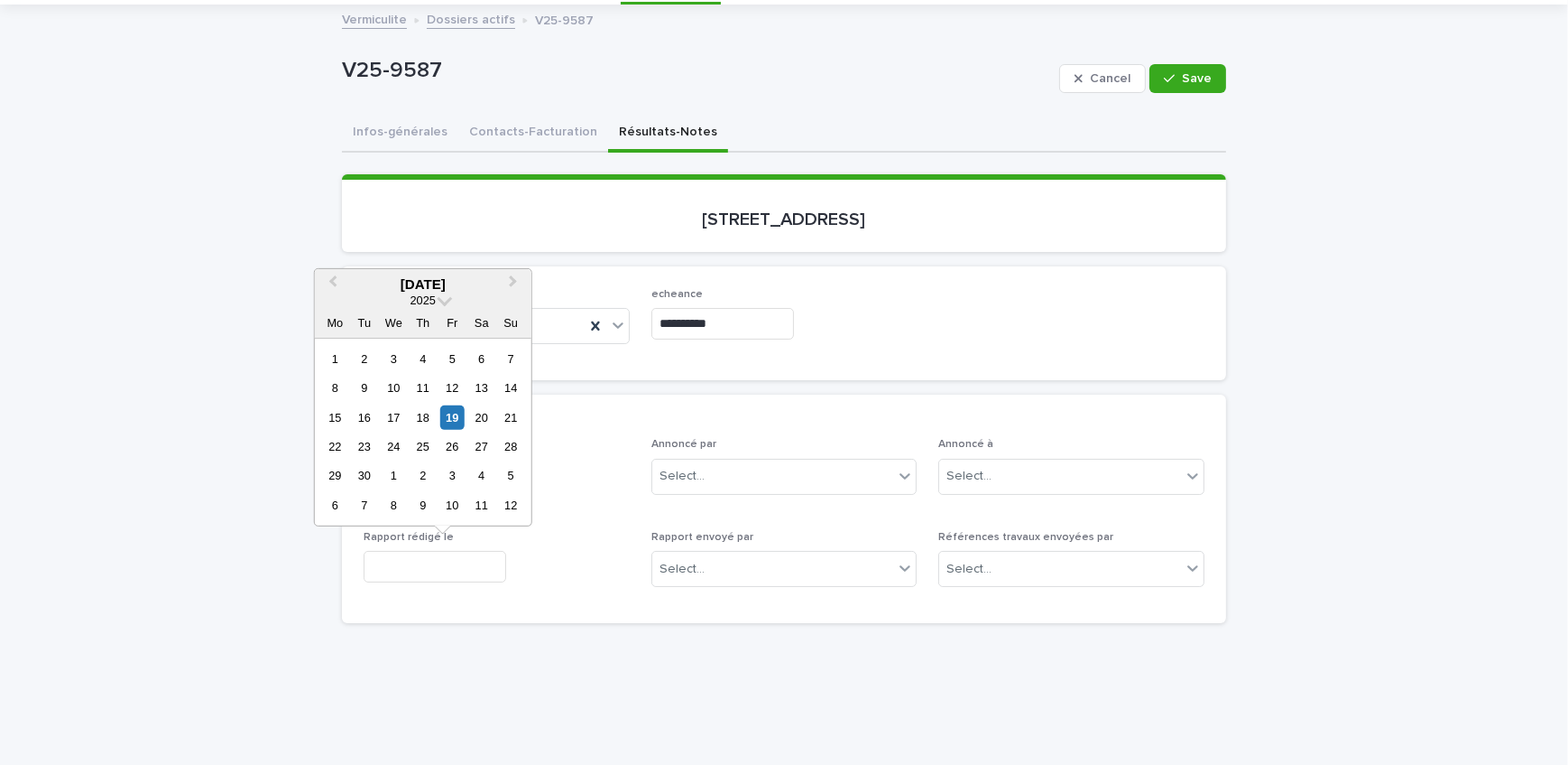
click at [437, 571] on input "text" at bounding box center [435, 567] width 143 height 31
click at [459, 426] on div "19" at bounding box center [452, 417] width 24 height 24
type input "**********"
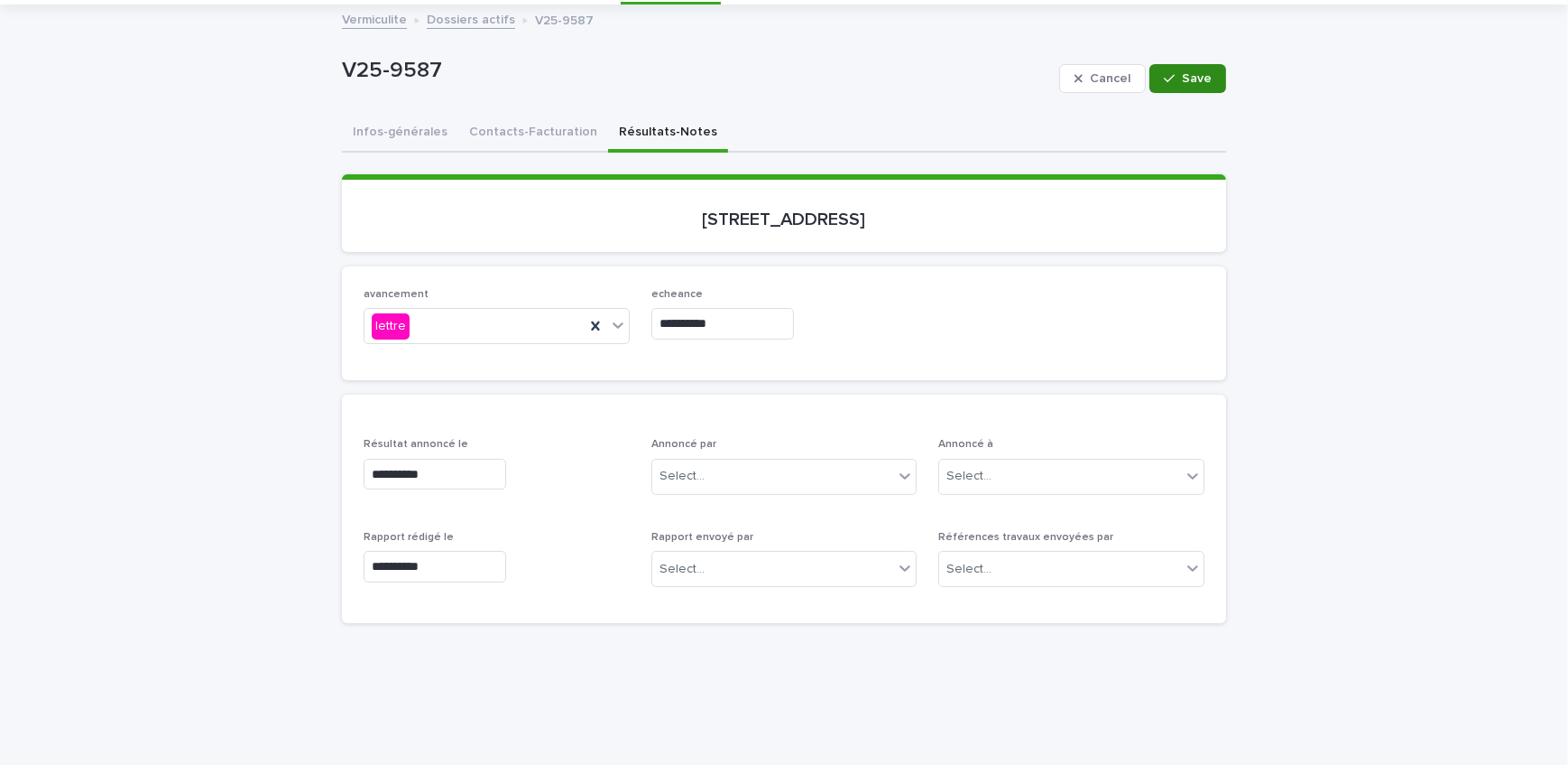
click at [1212, 68] on button "Save" at bounding box center [1188, 78] width 76 height 29
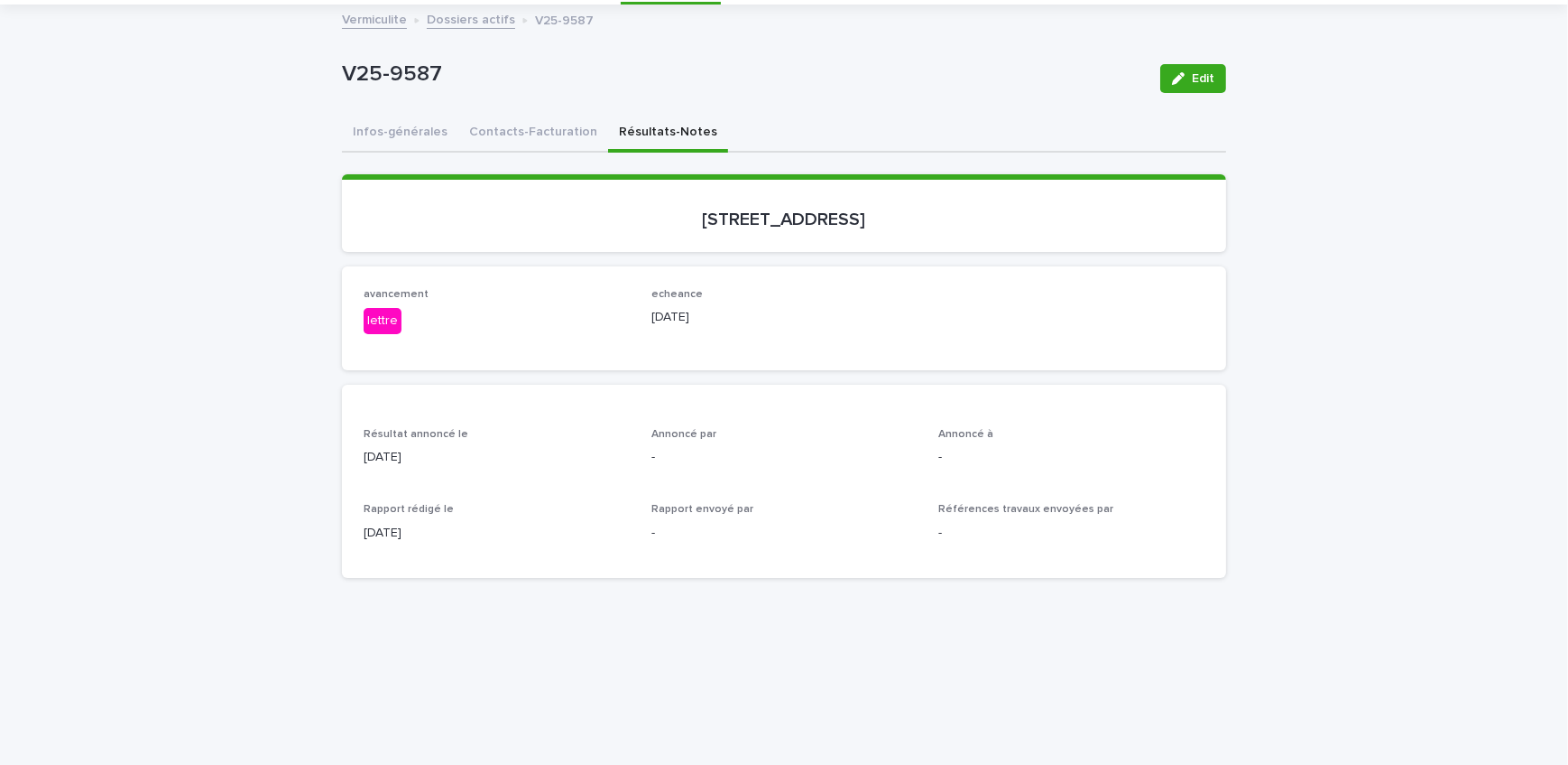
click at [191, 300] on div "Loading... Saving… Loading... Saving… V25-9587 Edit V25-9587 Edit Sorry, there …" at bounding box center [784, 713] width 1568 height 1415
click at [476, 147] on button "Contacts-Facturation" at bounding box center [533, 133] width 150 height 38
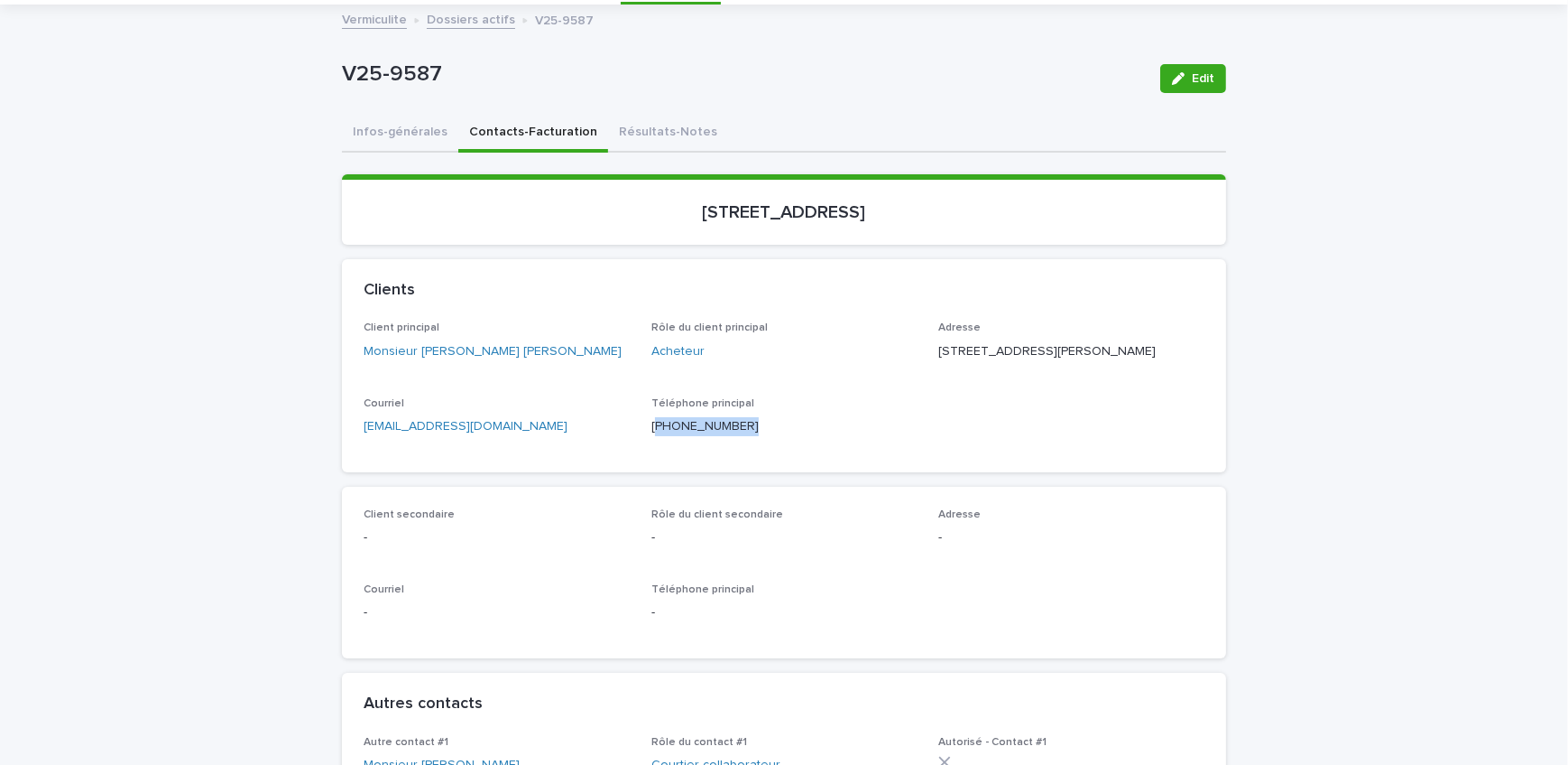
drag, startPoint x: 734, startPoint y: 446, endPoint x: 650, endPoint y: 455, distance: 84.5
click at [651, 451] on div "Téléphone principal [PHONE_NUMBER]" at bounding box center [784, 424] width 266 height 53
copy p "514) 834-4020"
click at [672, 135] on button "Résultats-Notes" at bounding box center [668, 133] width 120 height 38
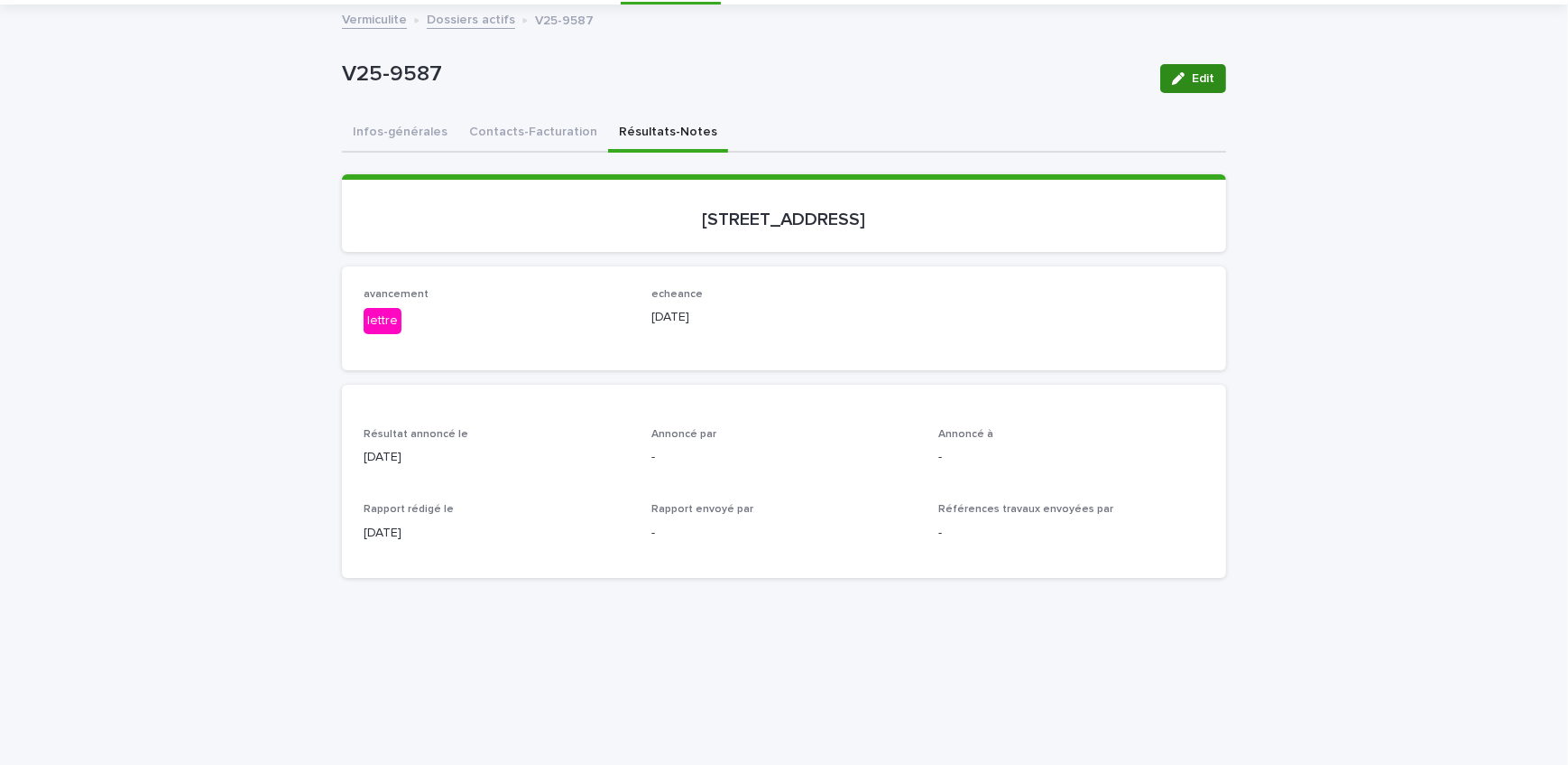
click at [1193, 72] on span "Edit" at bounding box center [1203, 78] width 22 height 13
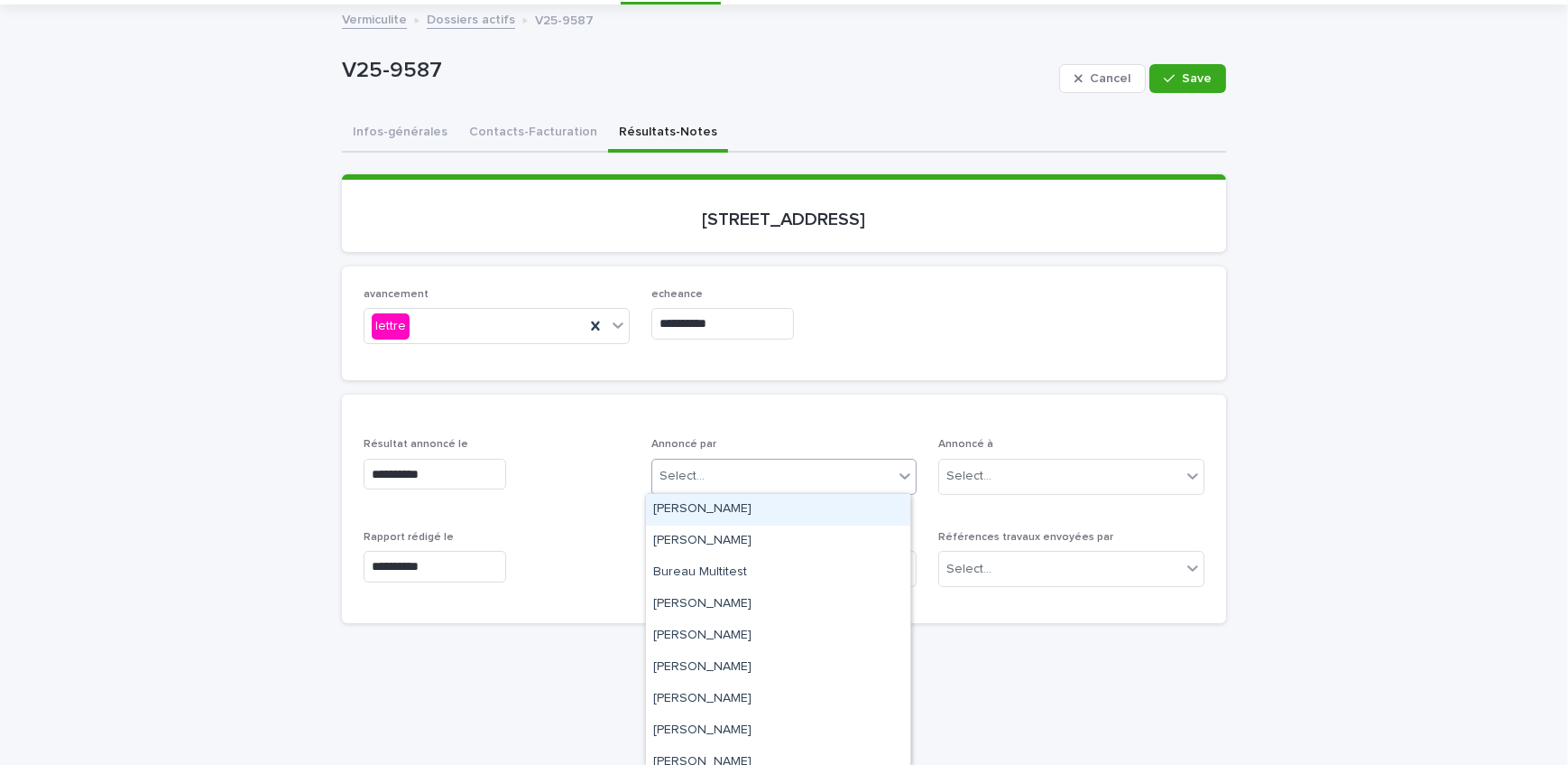
click at [722, 477] on div "Select..." at bounding box center [773, 477] width 242 height 29
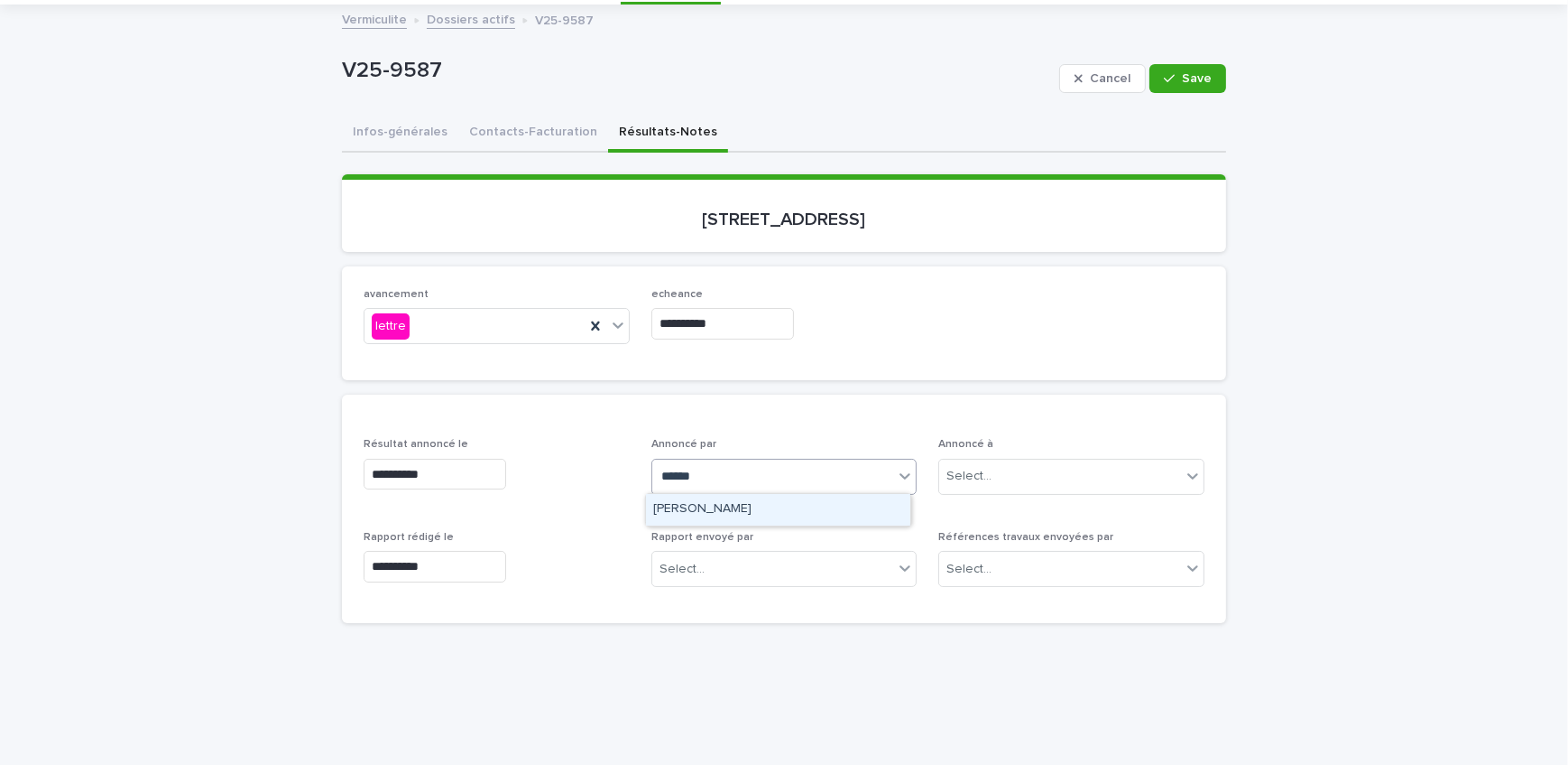
type input "*******"
click at [734, 501] on div "[PERSON_NAME]" at bounding box center [778, 510] width 264 height 31
click at [978, 475] on div "Select..." at bounding box center [969, 476] width 45 height 19
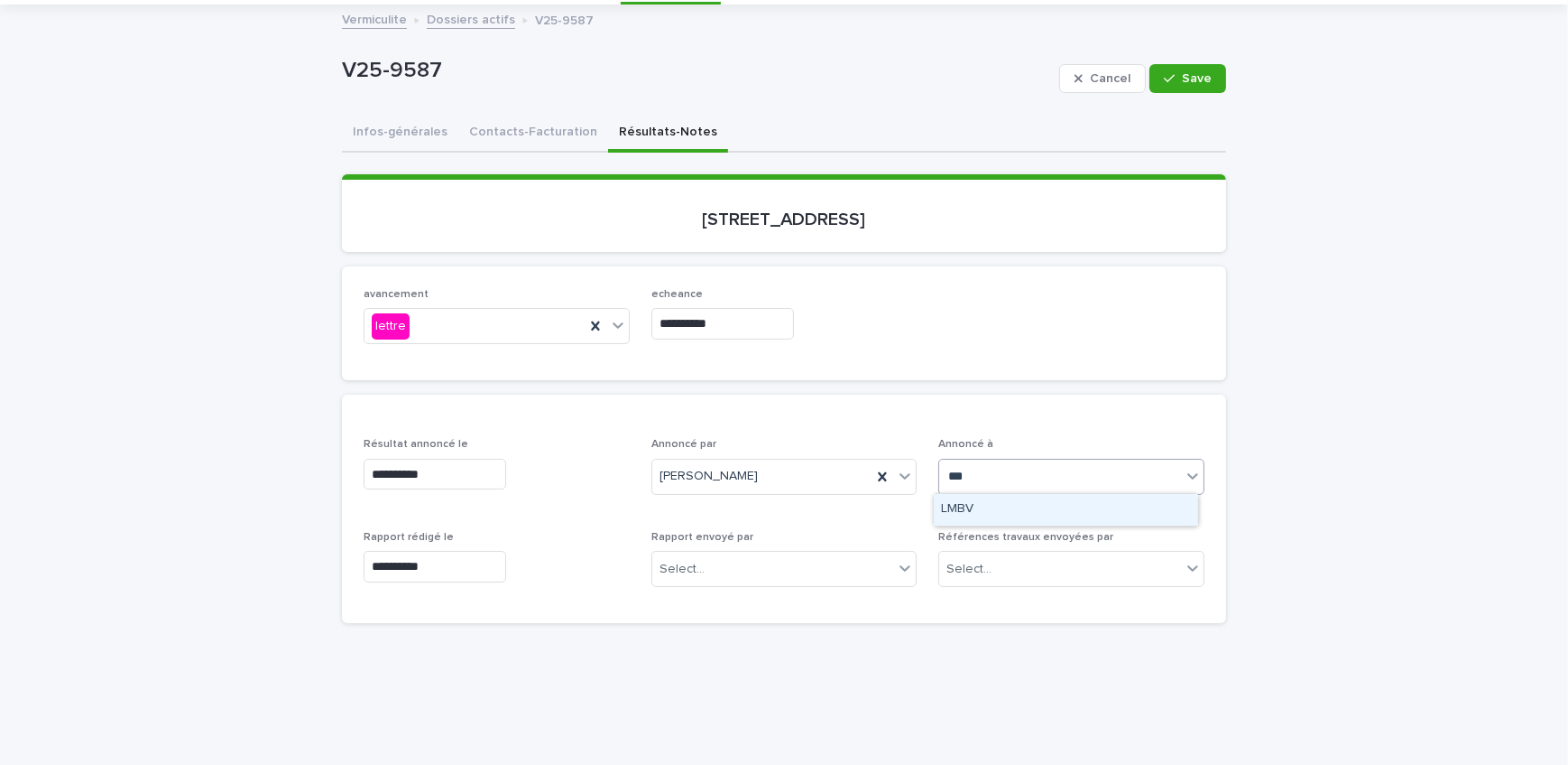
type input "****"
click at [1013, 508] on div "LMBV" at bounding box center [1066, 510] width 264 height 31
click at [1173, 81] on div "button" at bounding box center [1174, 78] width 18 height 13
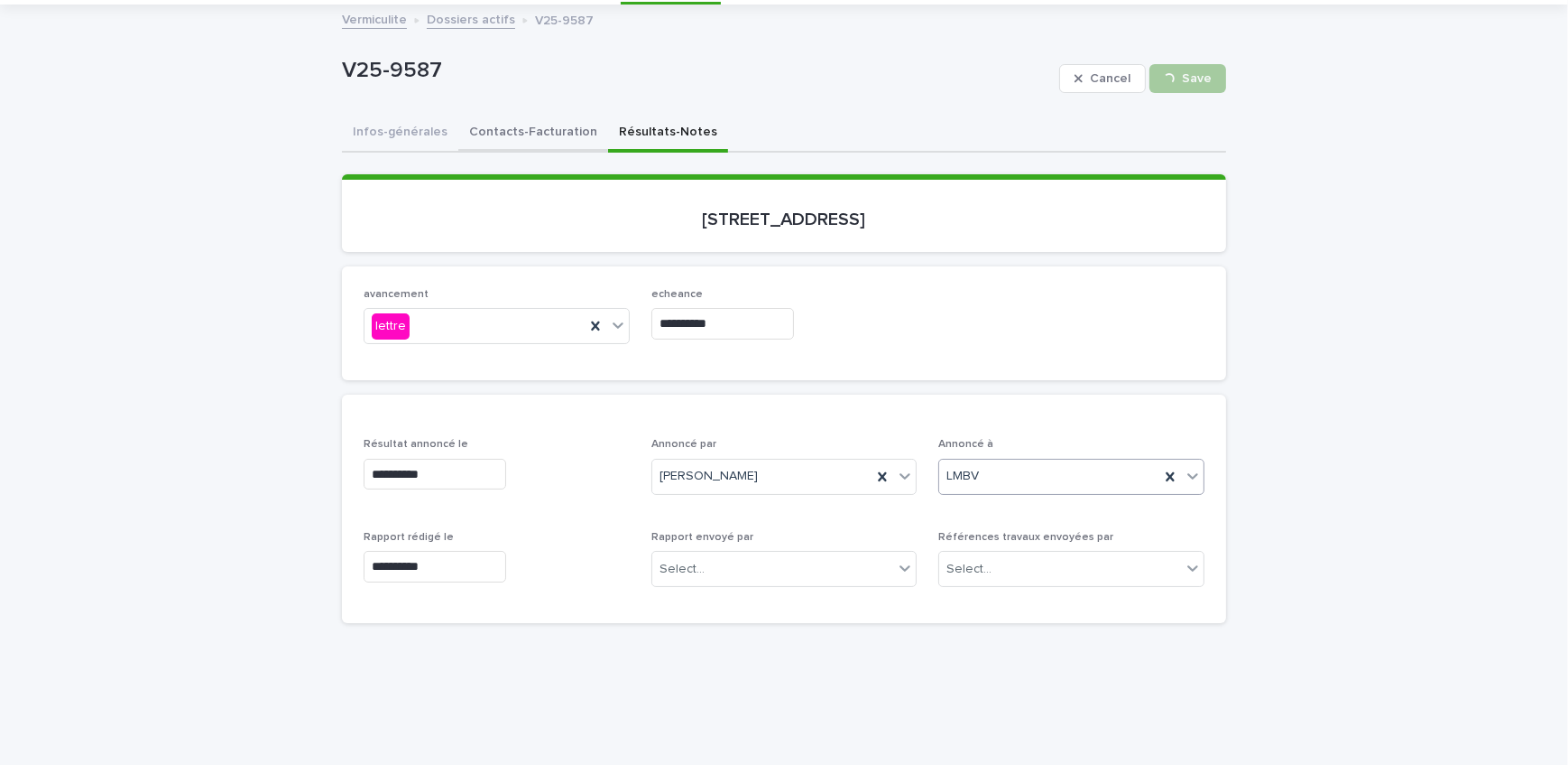
click at [516, 129] on button "Contacts-Facturation" at bounding box center [533, 133] width 150 height 38
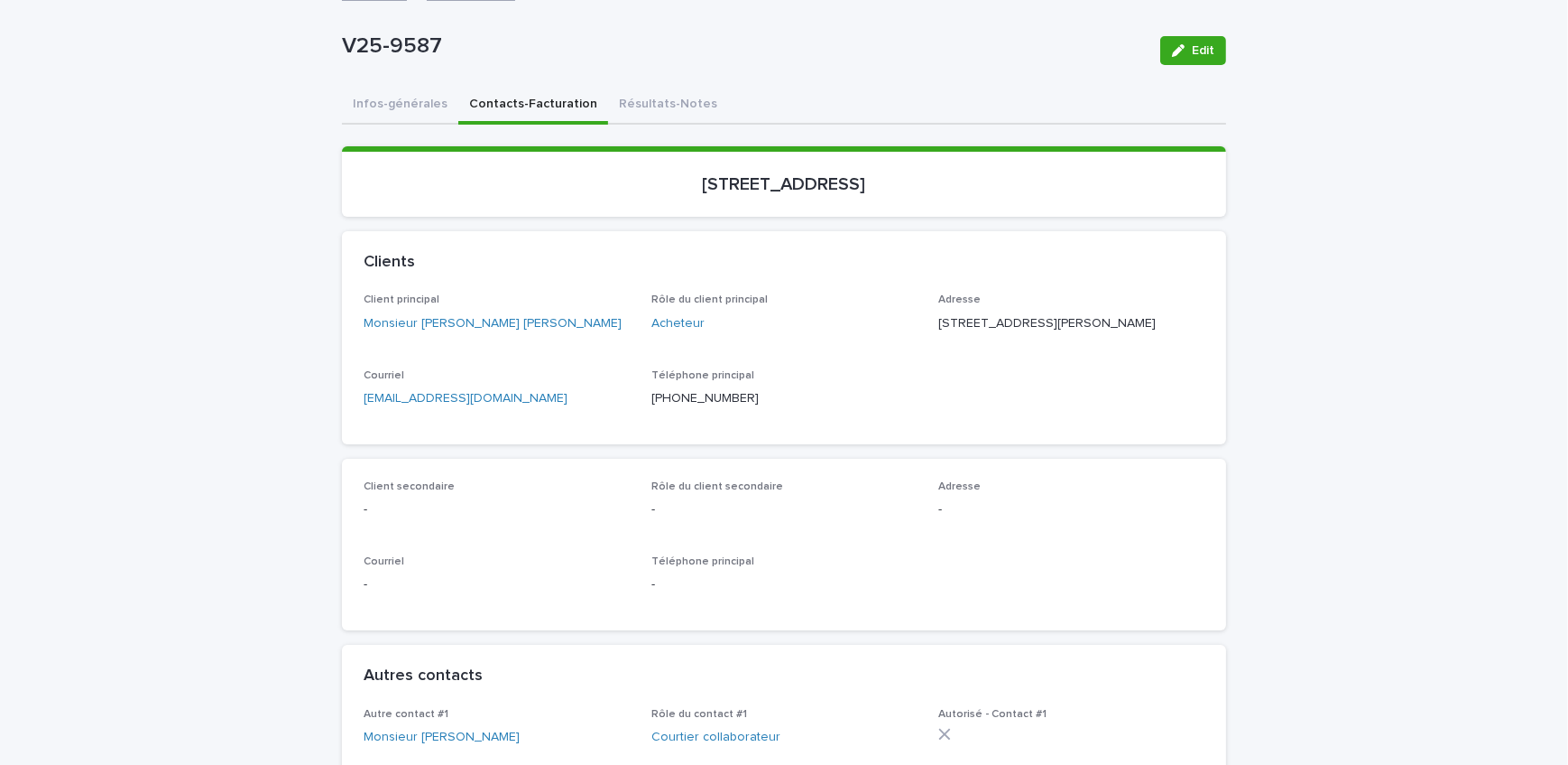
scroll to position [96, 0]
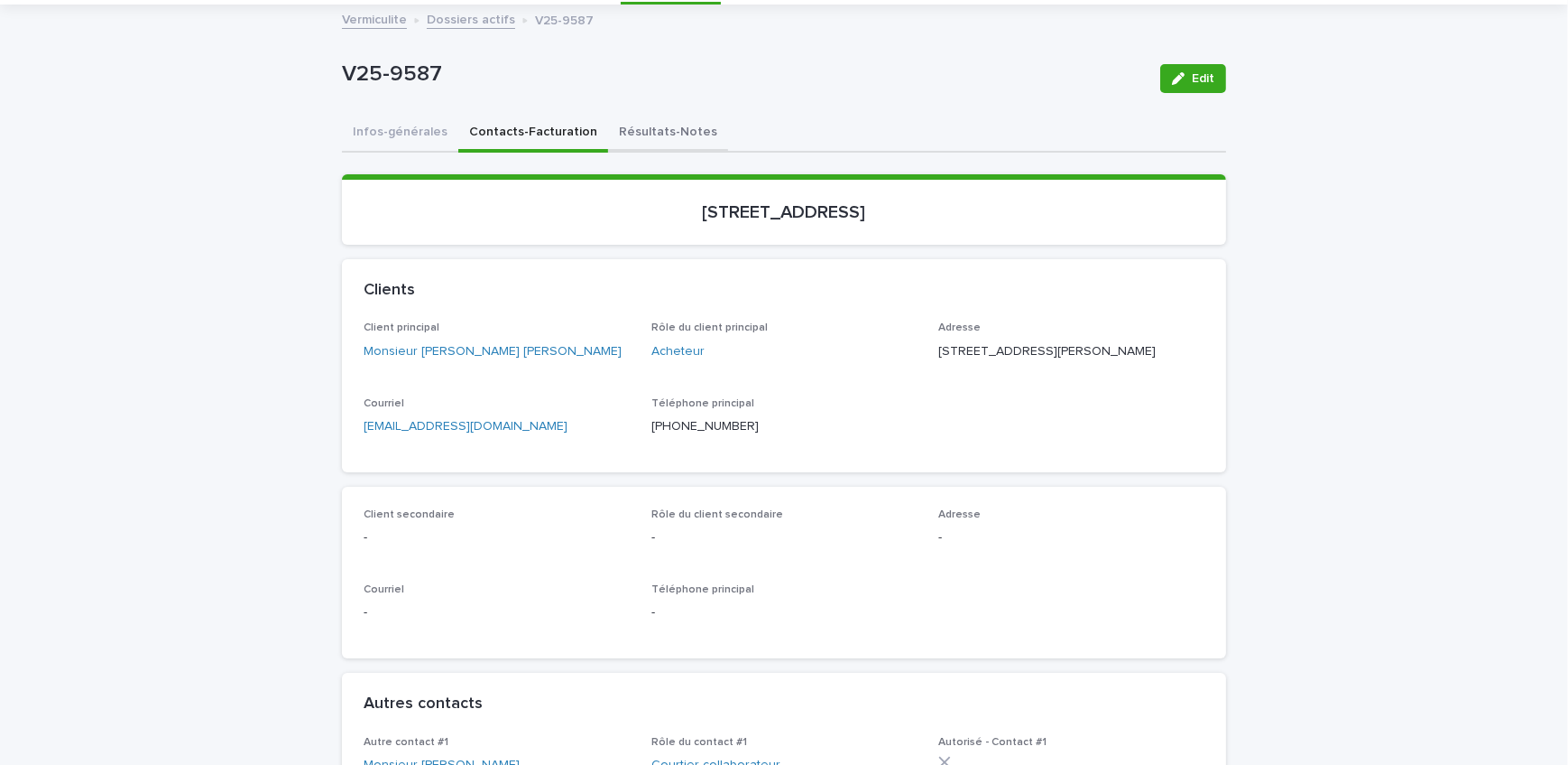
click at [608, 141] on button "Résultats-Notes" at bounding box center [668, 133] width 120 height 38
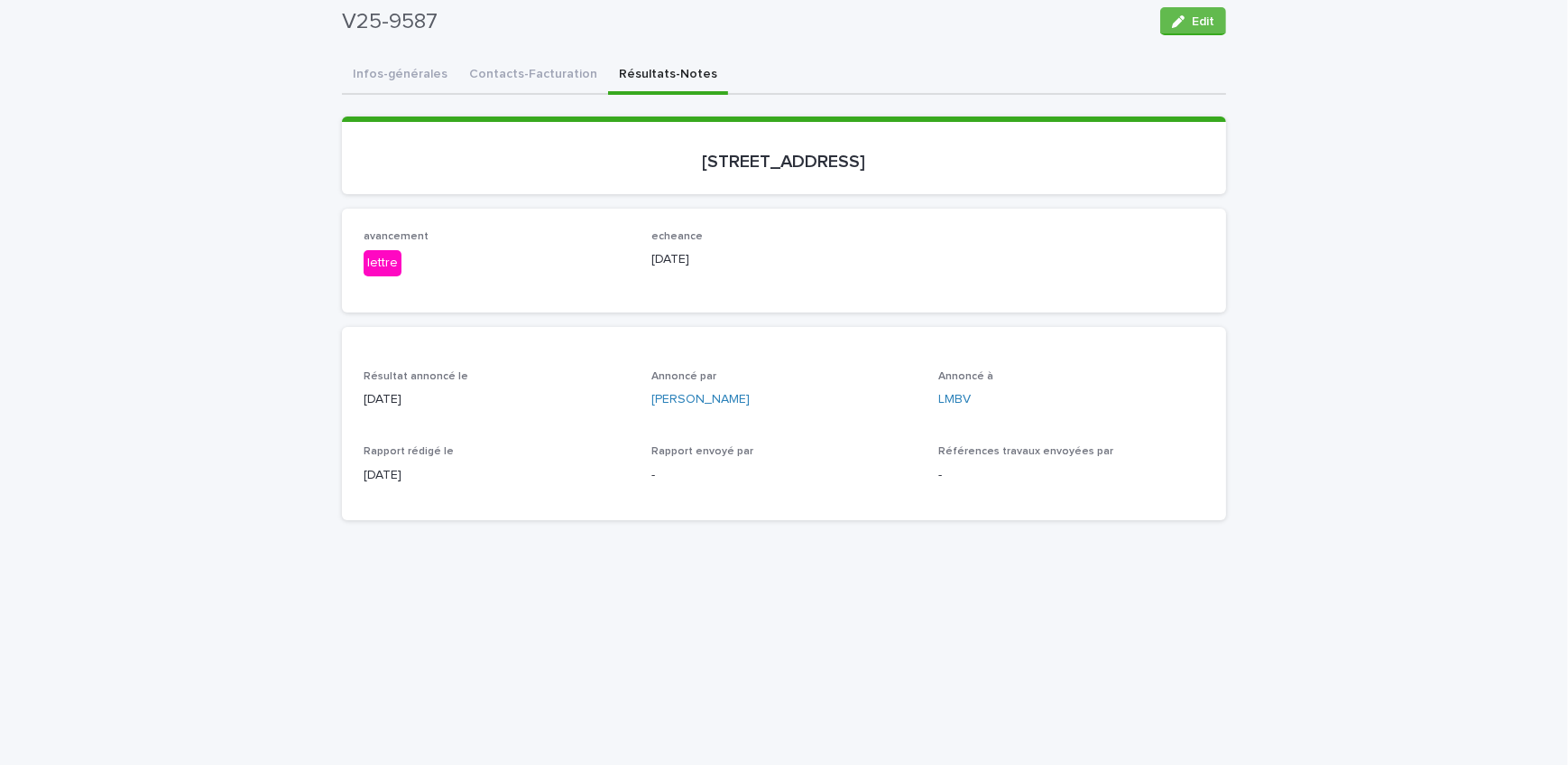
scroll to position [14, 0]
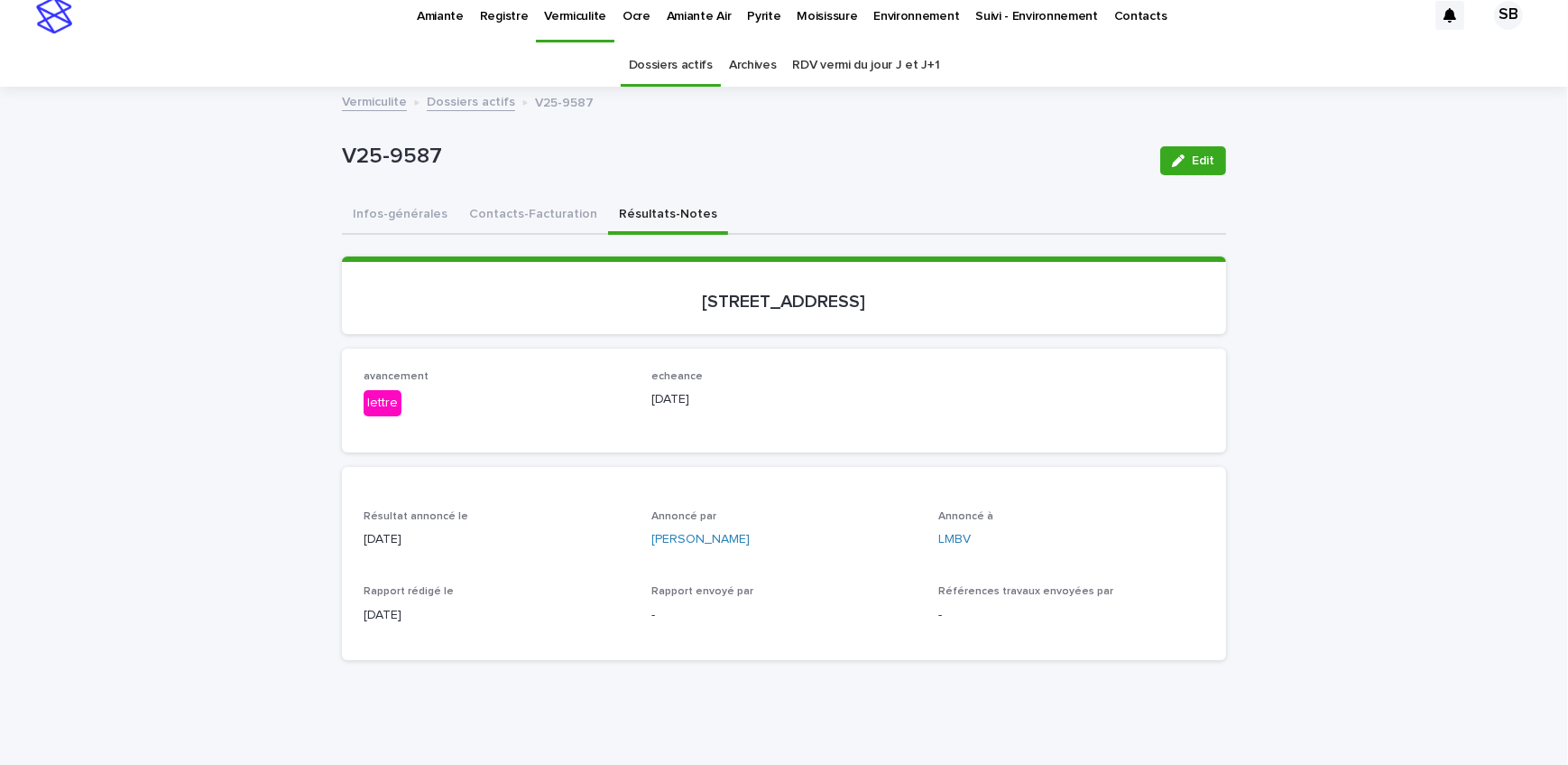
click at [464, 94] on link "Dossiers actifs" at bounding box center [471, 100] width 88 height 21
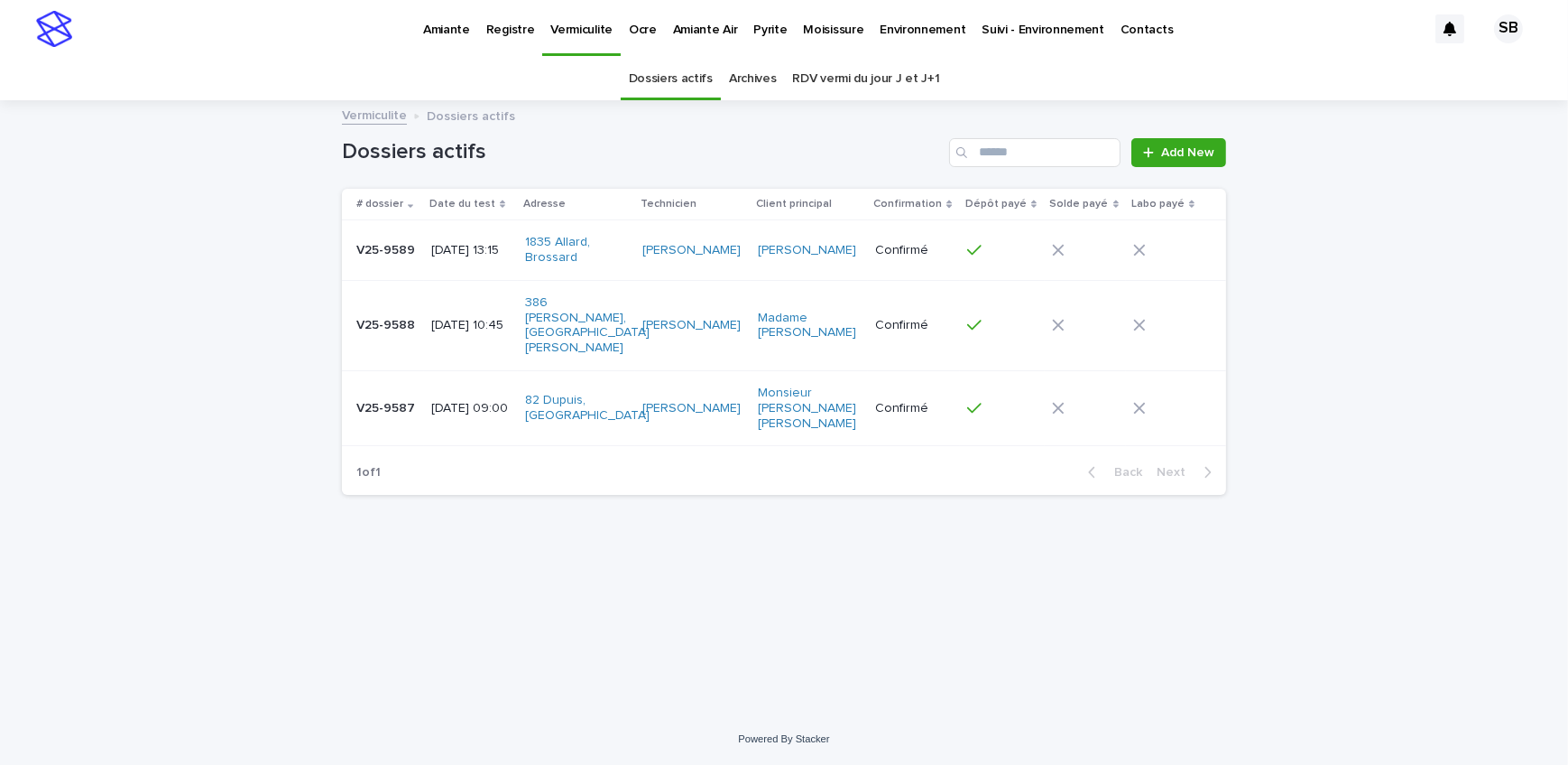
click at [232, 165] on div "Loading... Saving… Loading... Saving… Dossiers actifs Add New # dossier Date du…" at bounding box center [784, 407] width 1568 height 611
click at [411, 334] on td "V25-9588 V25-9588" at bounding box center [382, 325] width 82 height 90
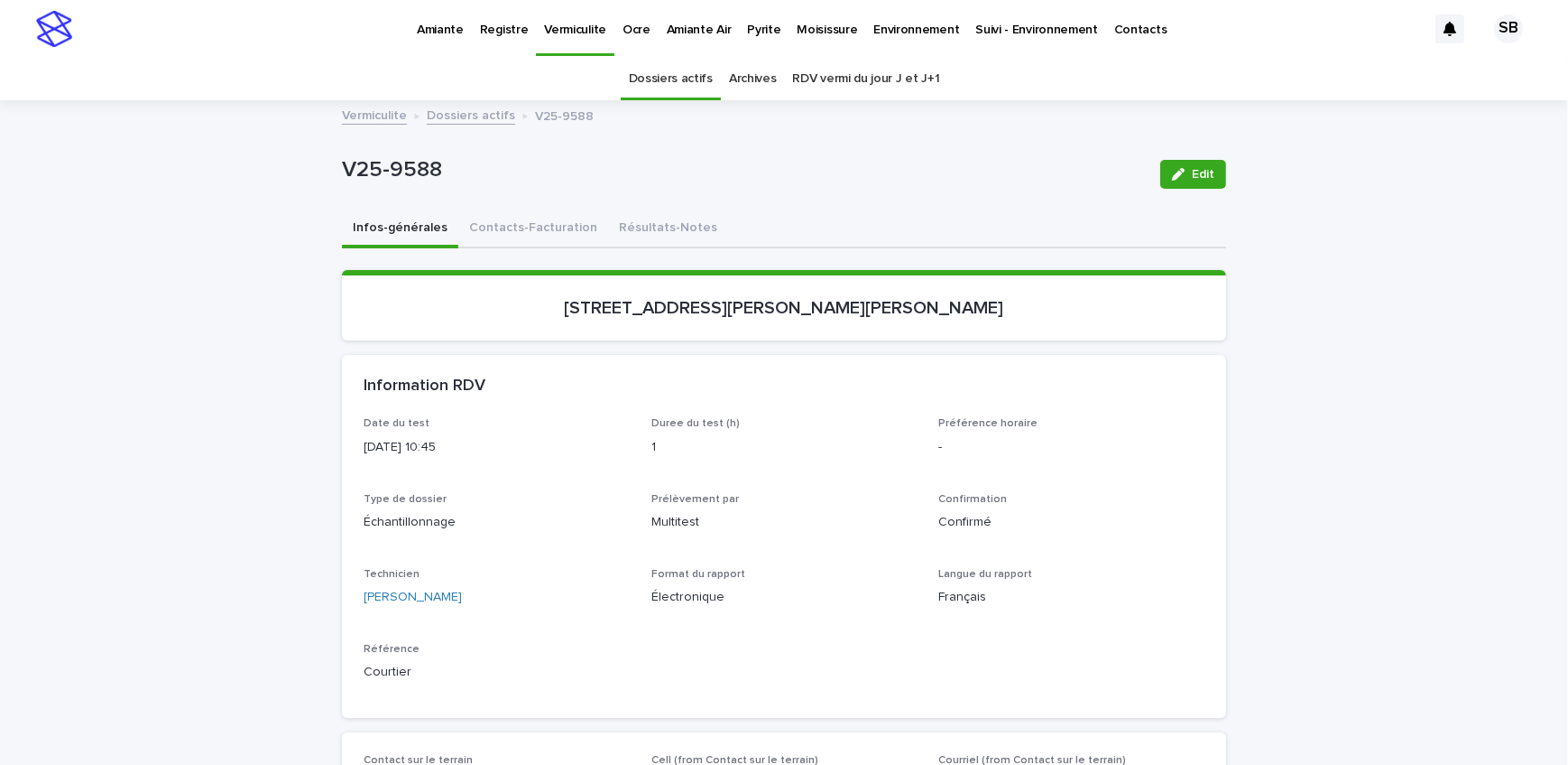
click at [612, 234] on button "Résultats-Notes" at bounding box center [668, 229] width 120 height 38
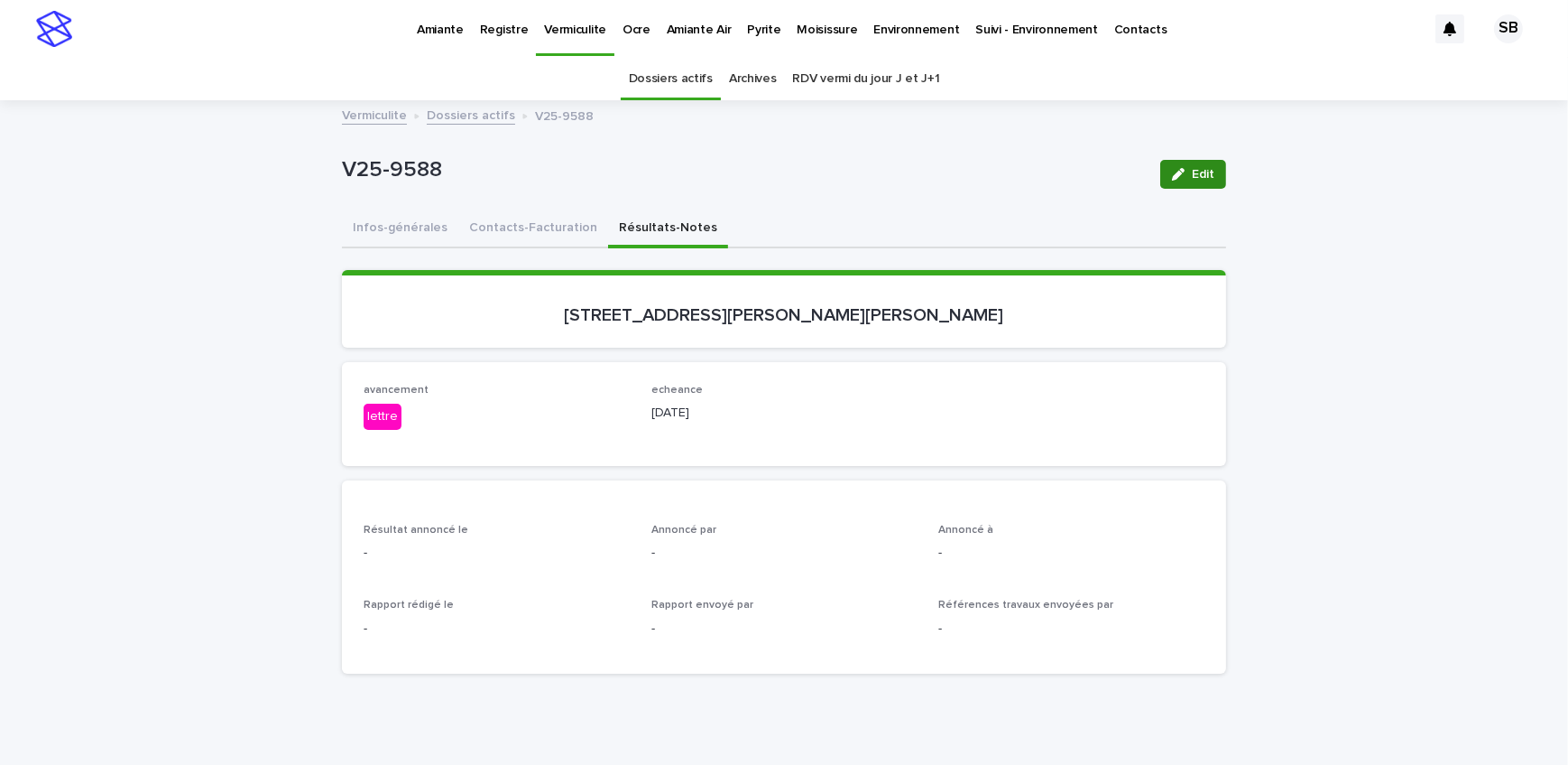
click at [1173, 175] on icon "button" at bounding box center [1178, 174] width 13 height 13
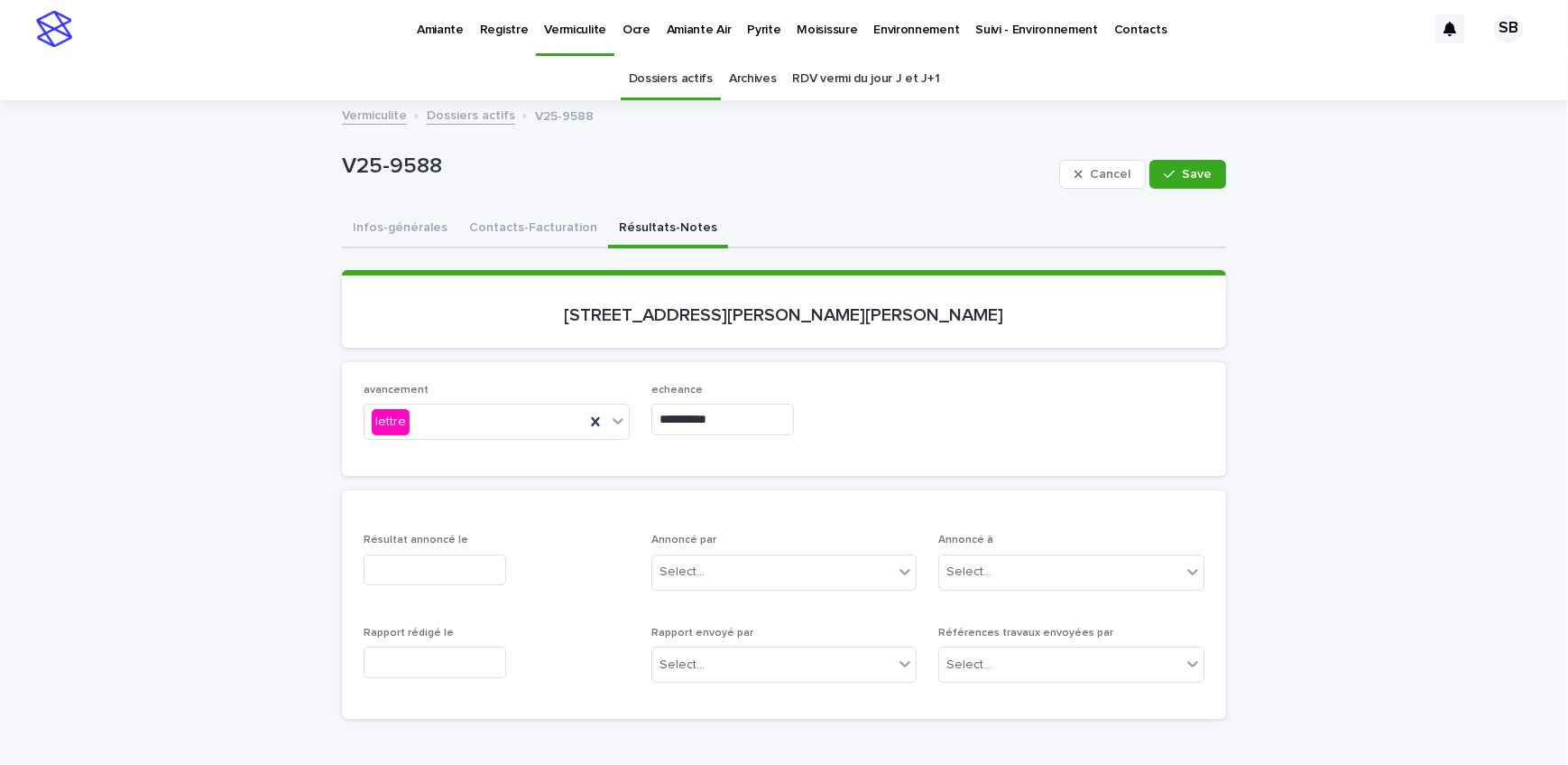
click at [441, 564] on input "text" at bounding box center [435, 570] width 143 height 31
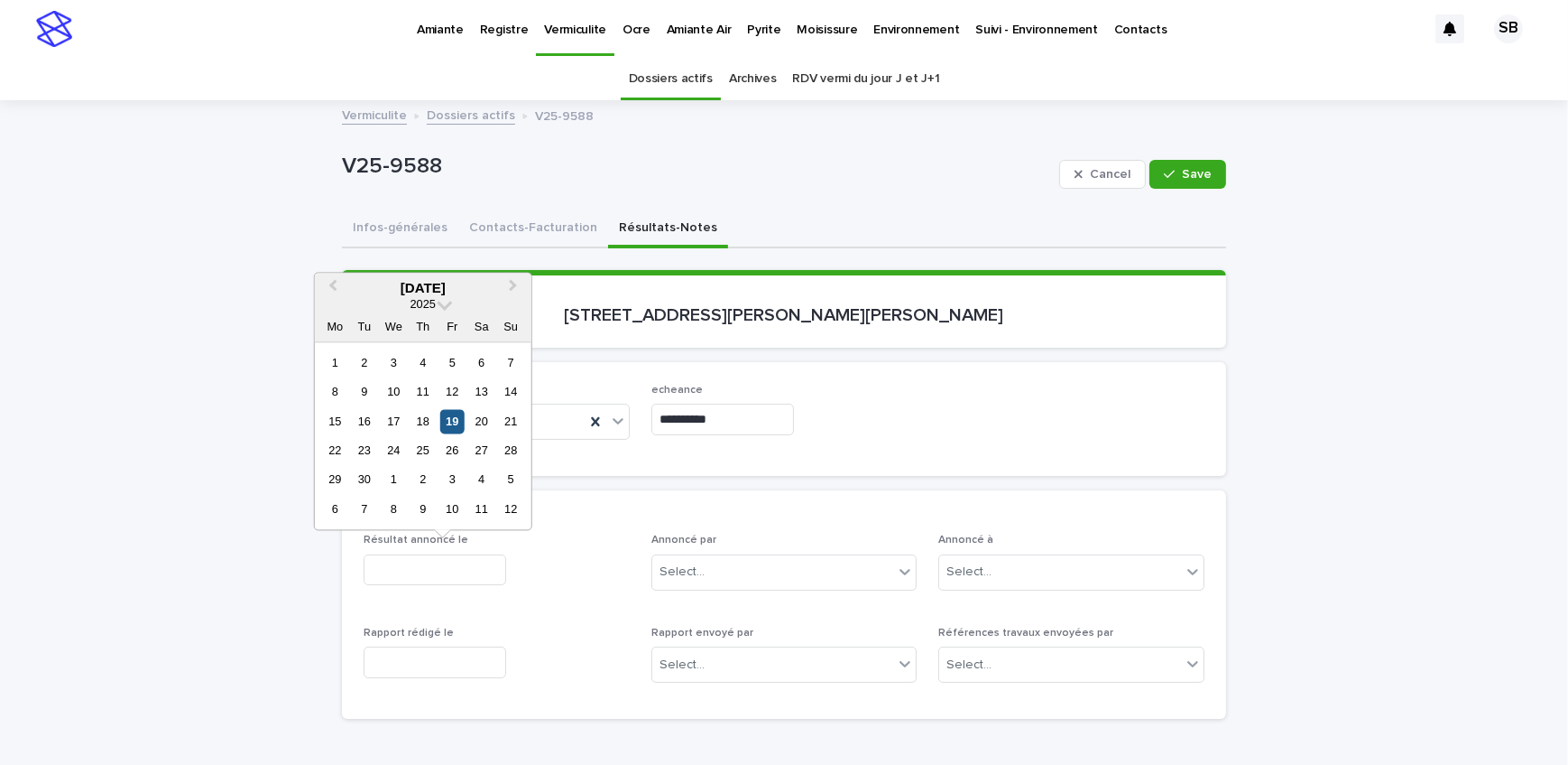
click at [446, 429] on div "19" at bounding box center [452, 421] width 24 height 24
type input "**********"
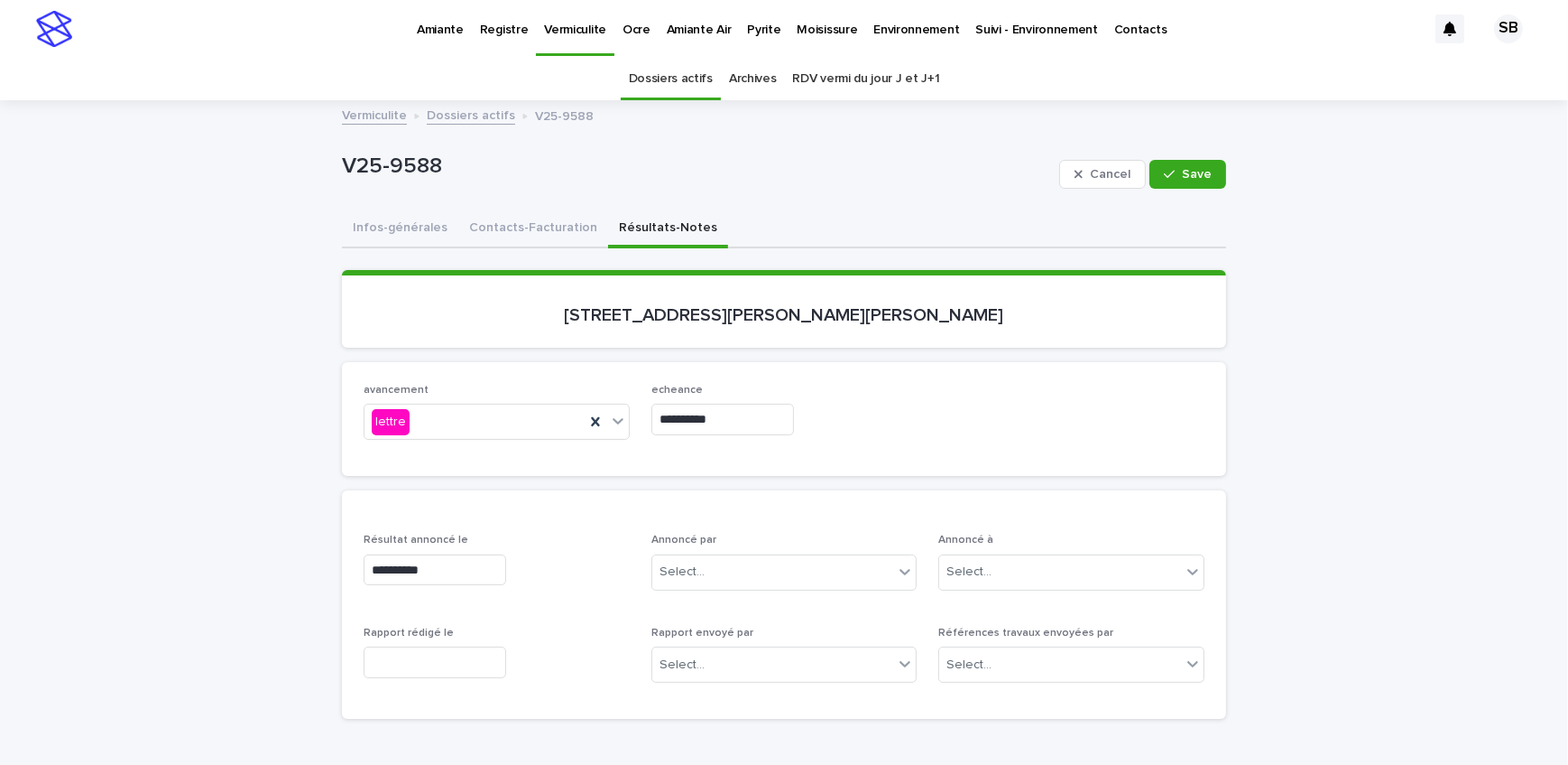
click at [424, 664] on input "text" at bounding box center [435, 662] width 143 height 31
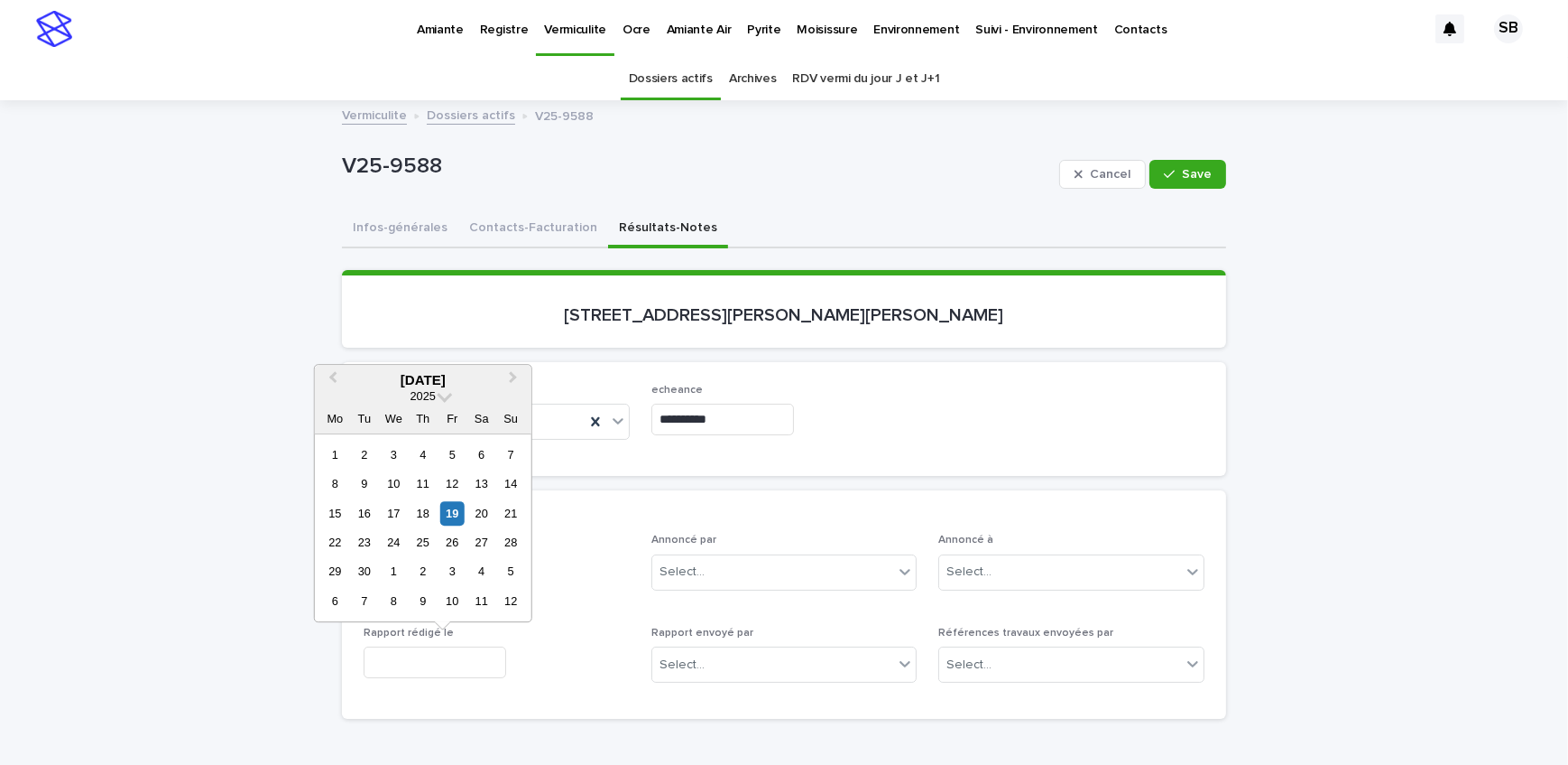
click at [455, 514] on div "19" at bounding box center [452, 513] width 24 height 24
type input "**********"
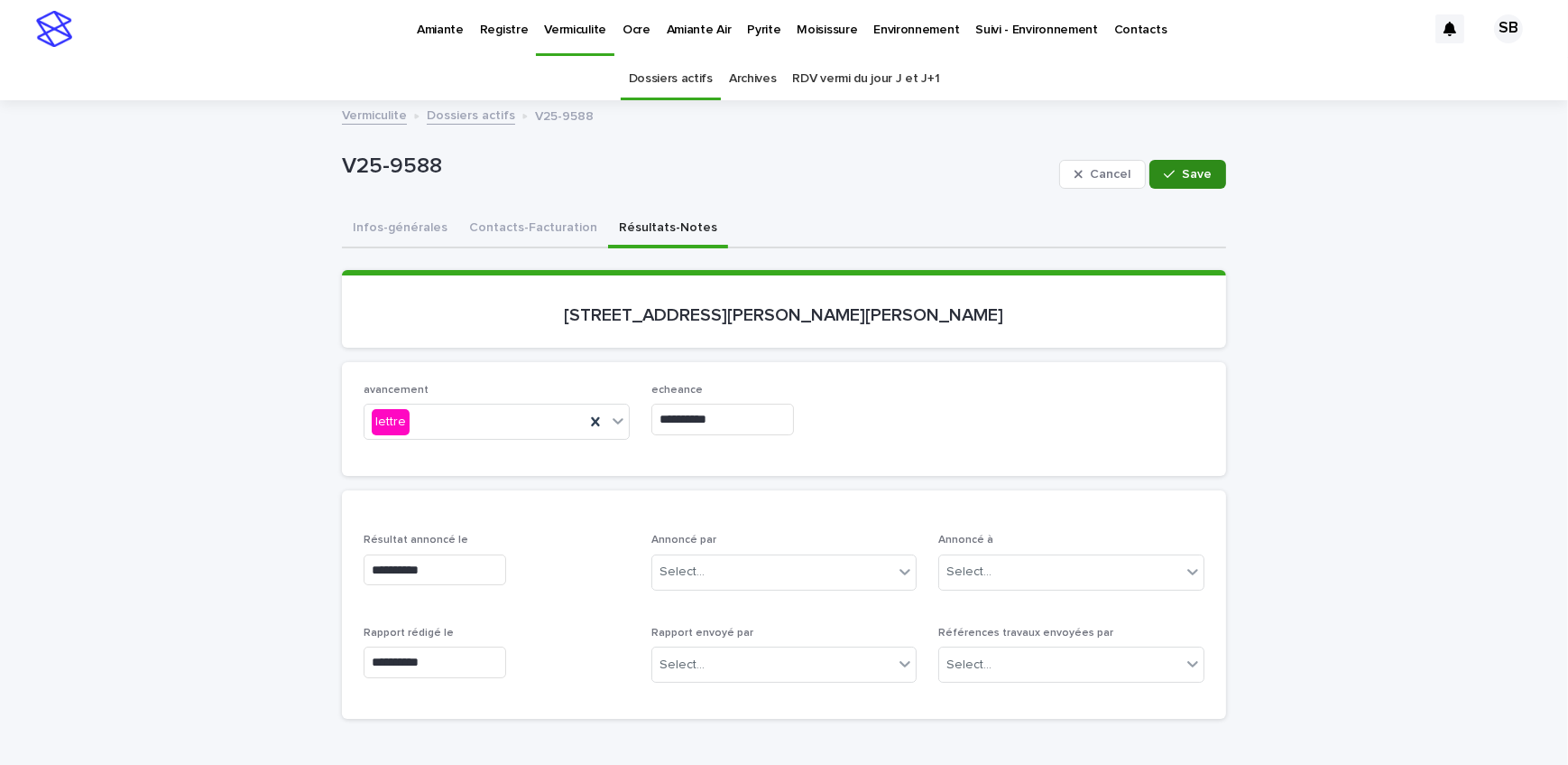
click at [1200, 173] on span "Save" at bounding box center [1197, 174] width 29 height 13
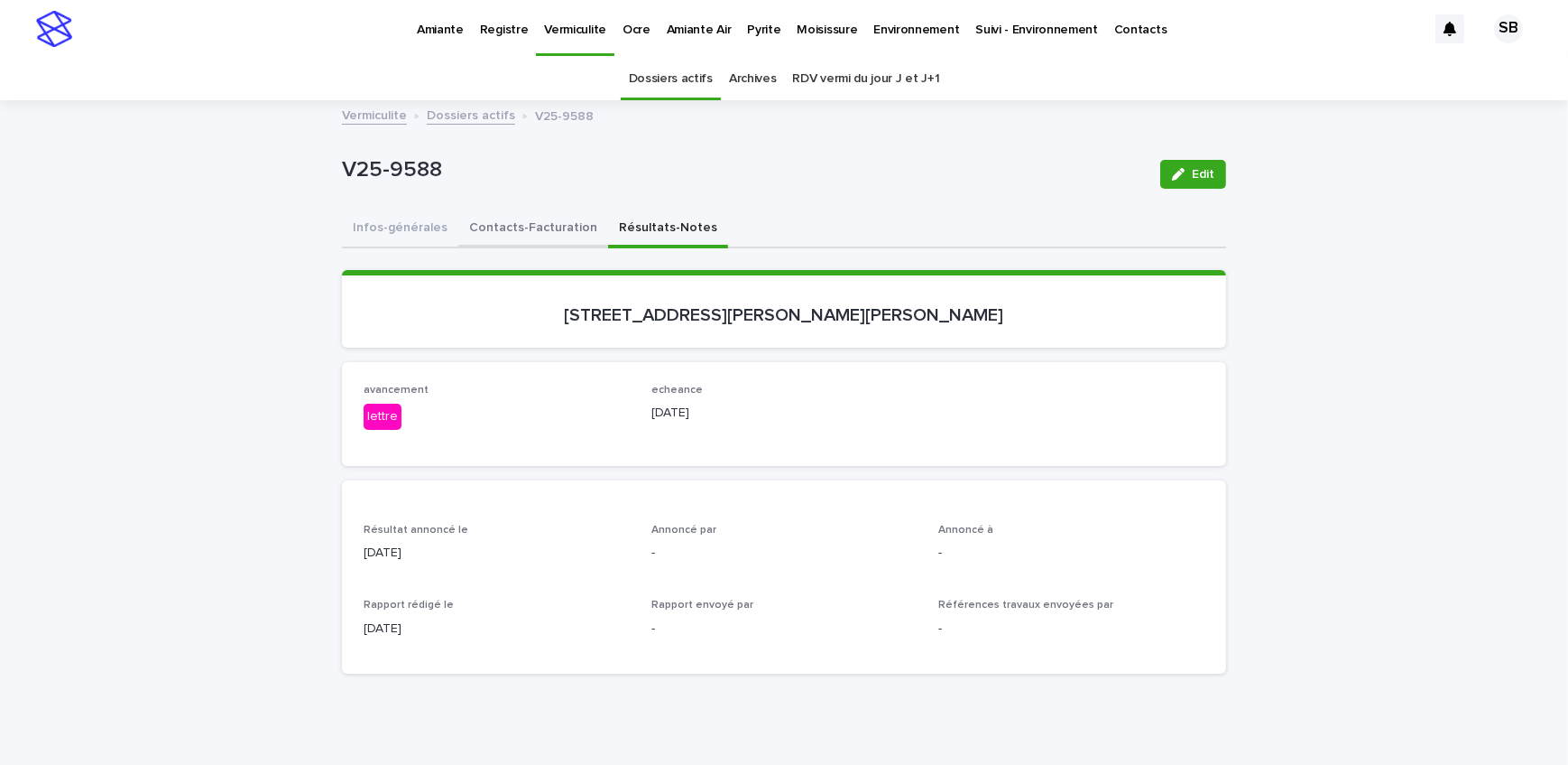
click at [478, 222] on button "Contacts-Facturation" at bounding box center [533, 229] width 150 height 38
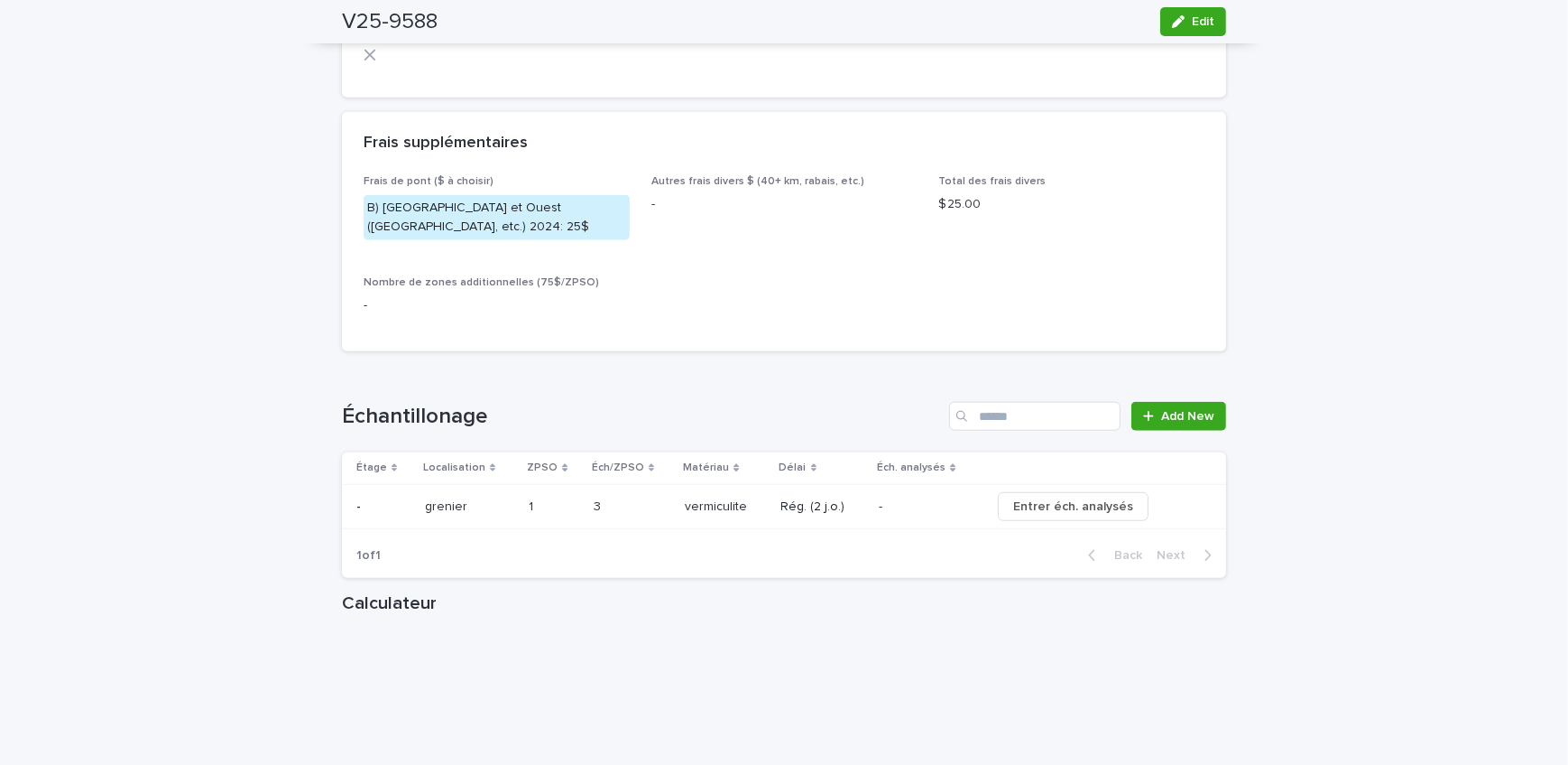
scroll to position [1806, 0]
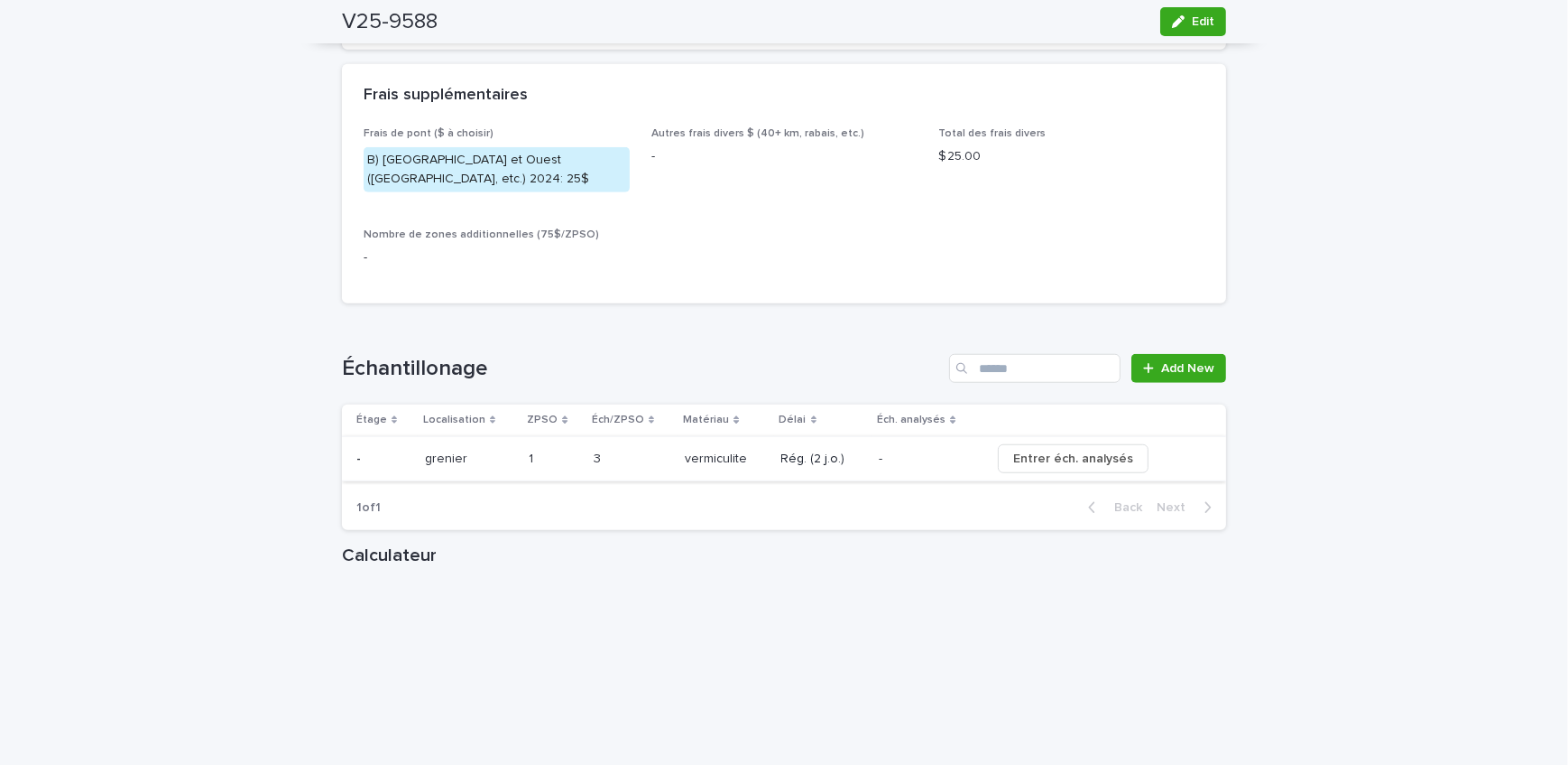
click at [1088, 469] on button "Entrer éch. analysés" at bounding box center [1073, 458] width 151 height 29
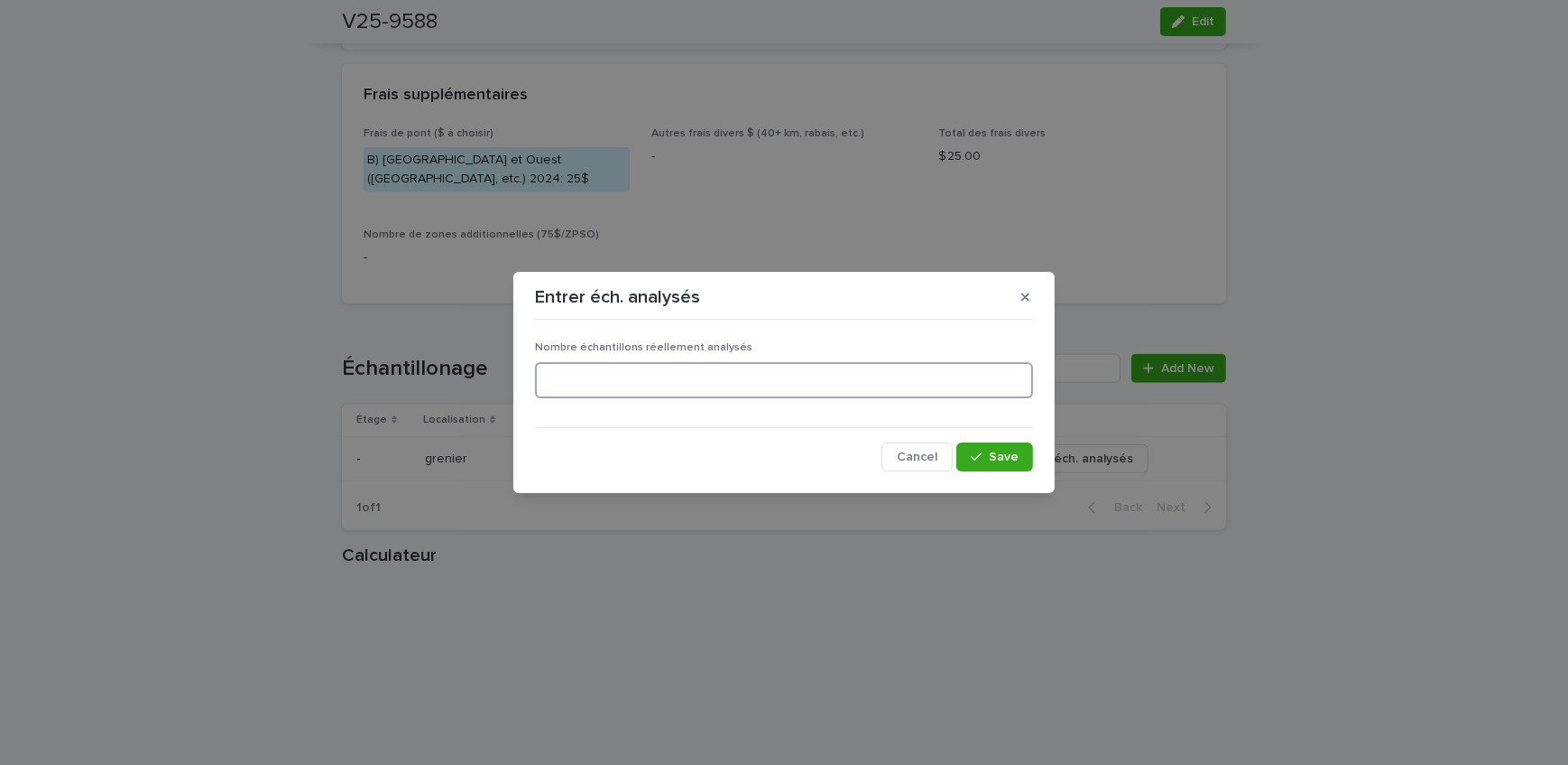
click at [775, 373] on input at bounding box center [784, 380] width 498 height 36
type input "*"
click at [971, 457] on button "Save" at bounding box center [994, 456] width 76 height 29
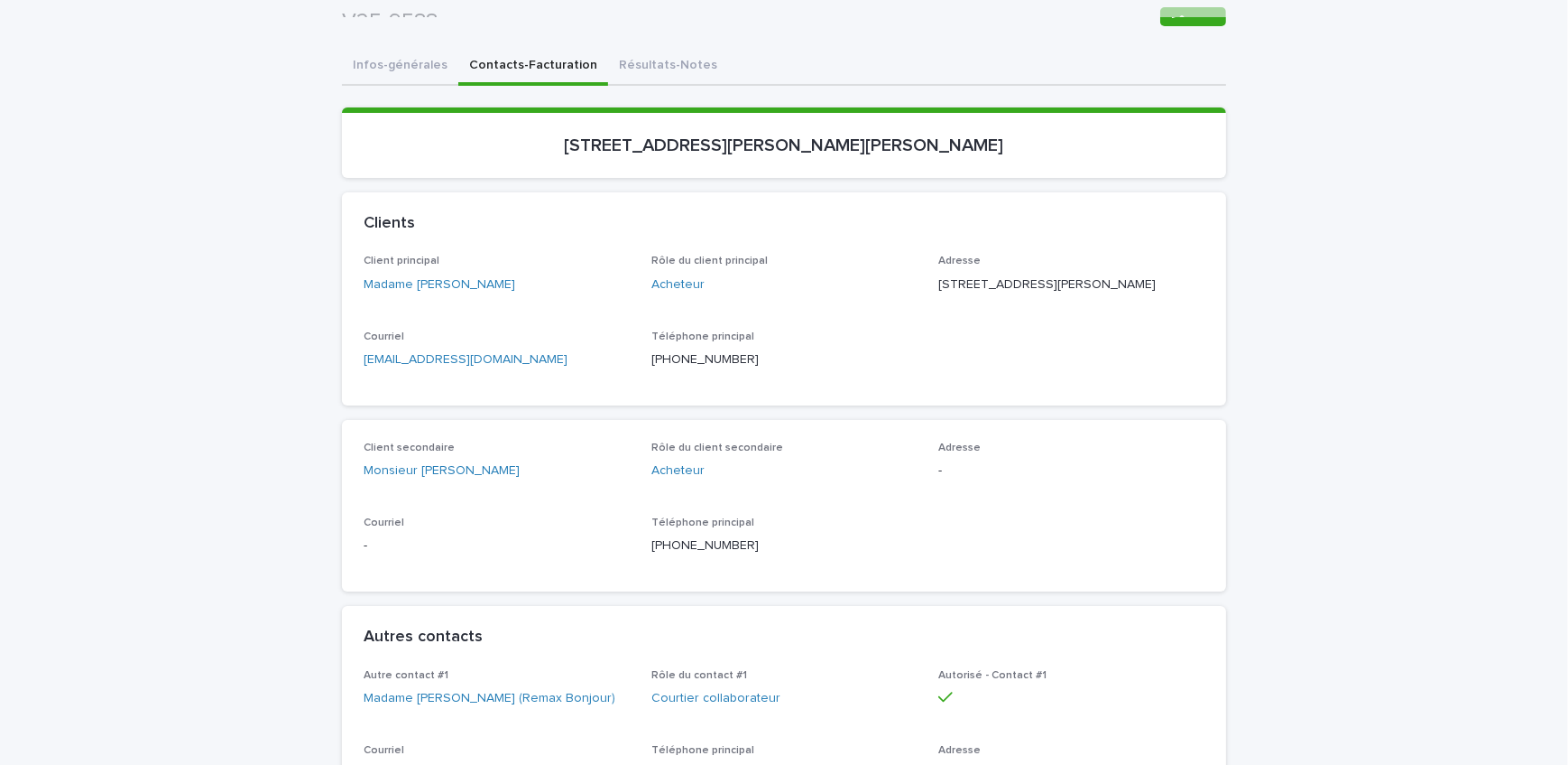
scroll to position [0, 0]
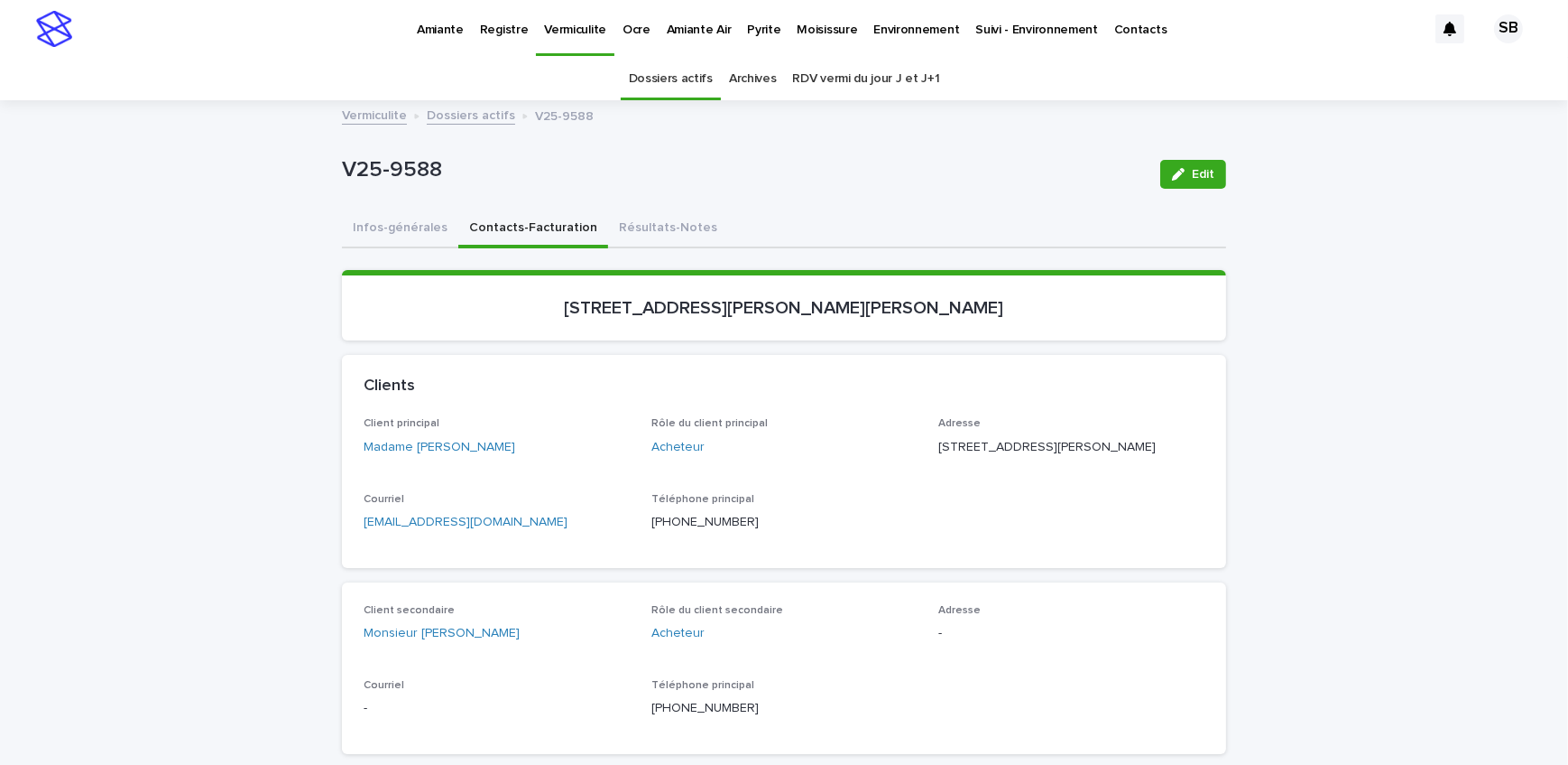
click at [747, 29] on p "Pyrite" at bounding box center [764, 18] width 33 height 38
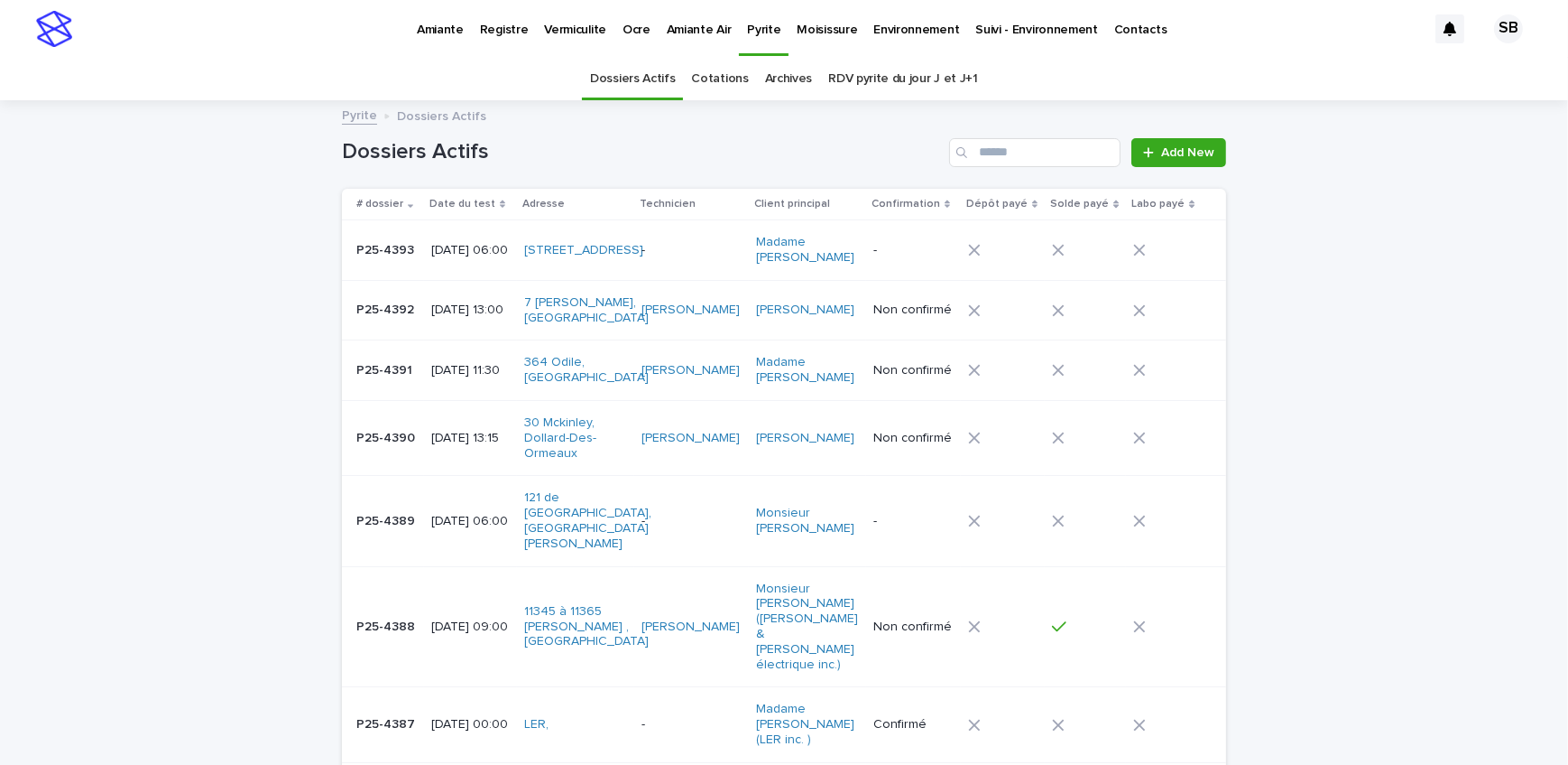
click at [587, 32] on p "Vermiculite" at bounding box center [576, 18] width 63 height 38
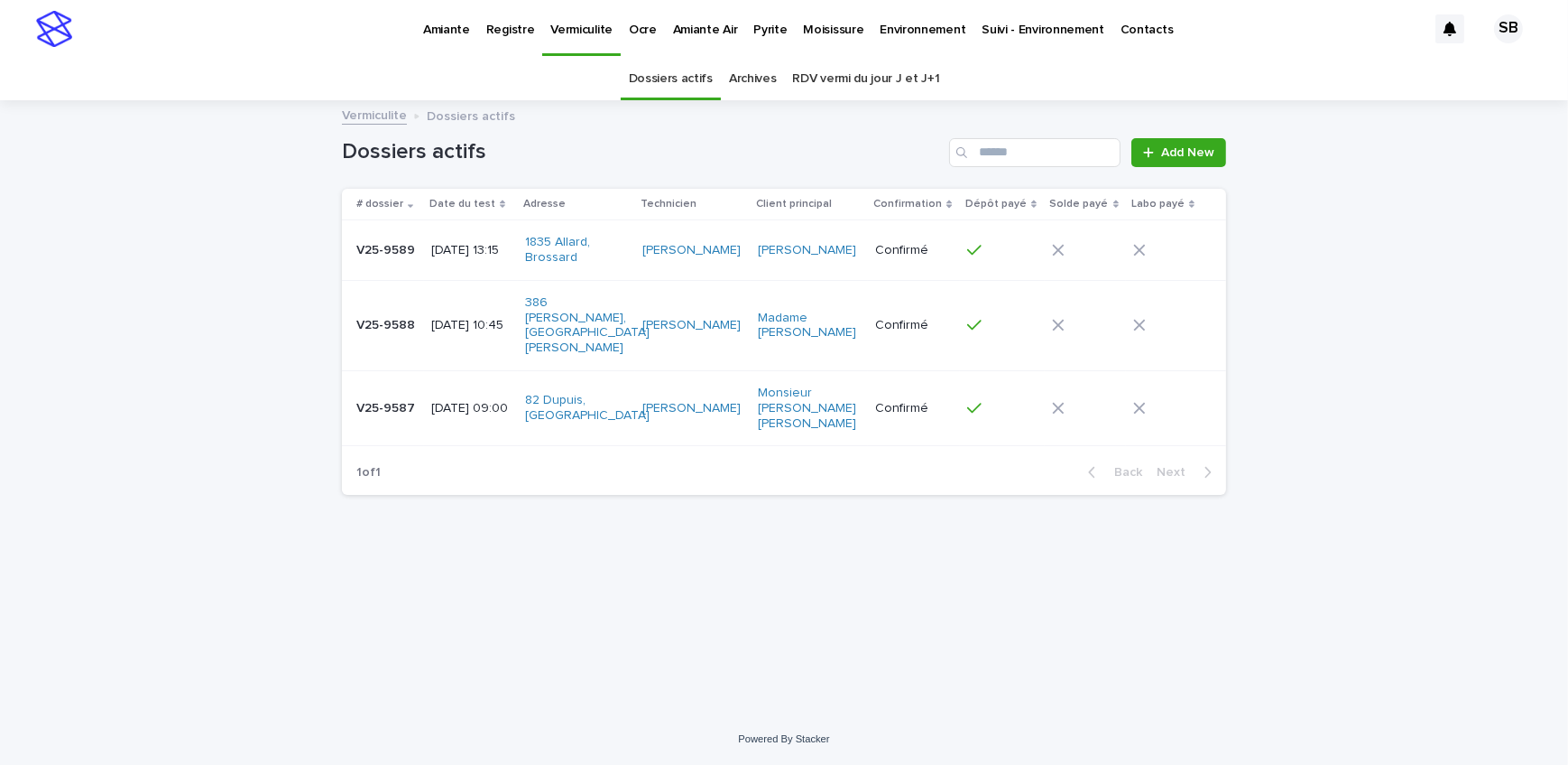
click at [392, 331] on div "V25-9588 V25-9588" at bounding box center [387, 325] width 61 height 29
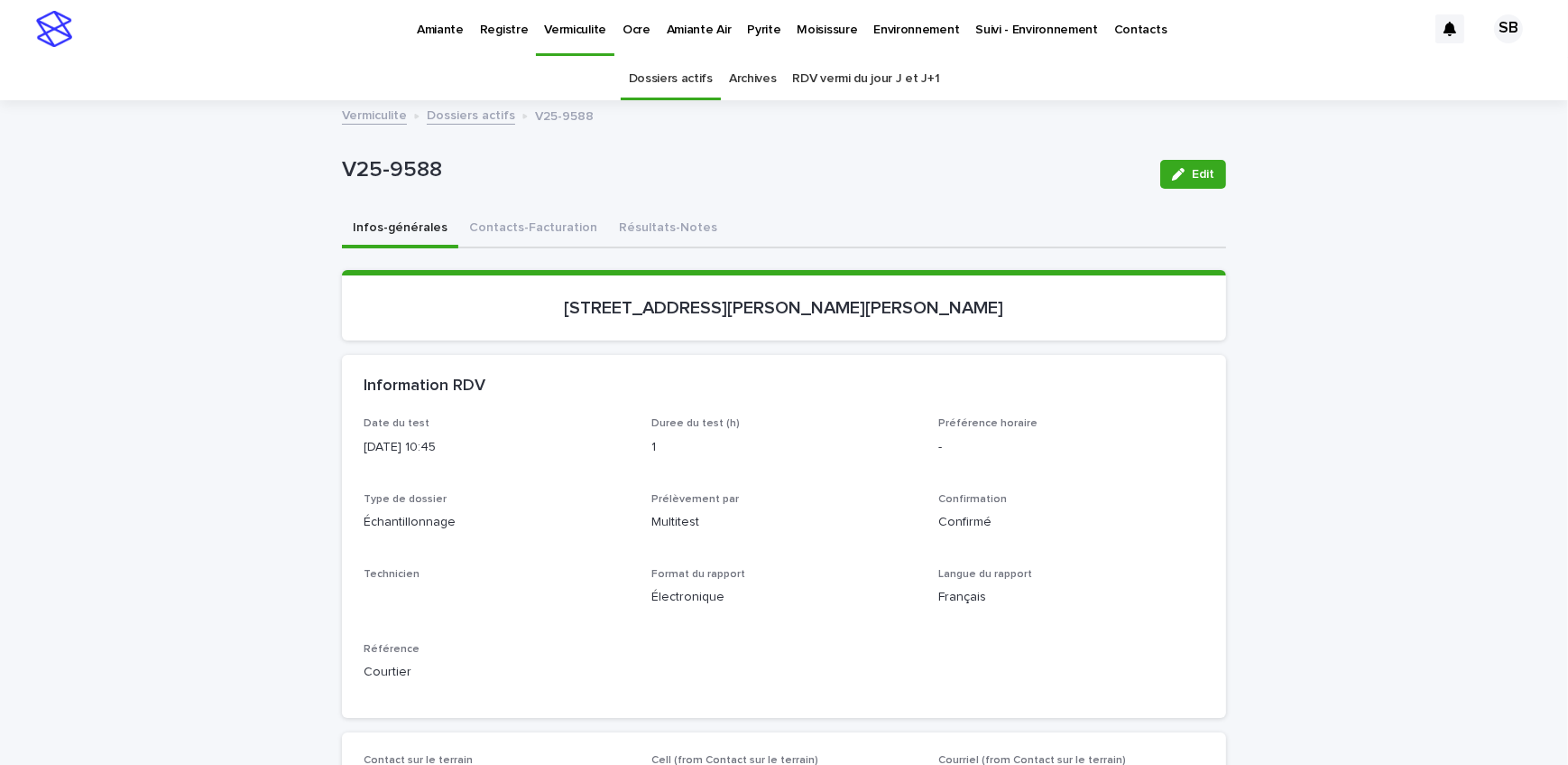
scroll to position [57, 0]
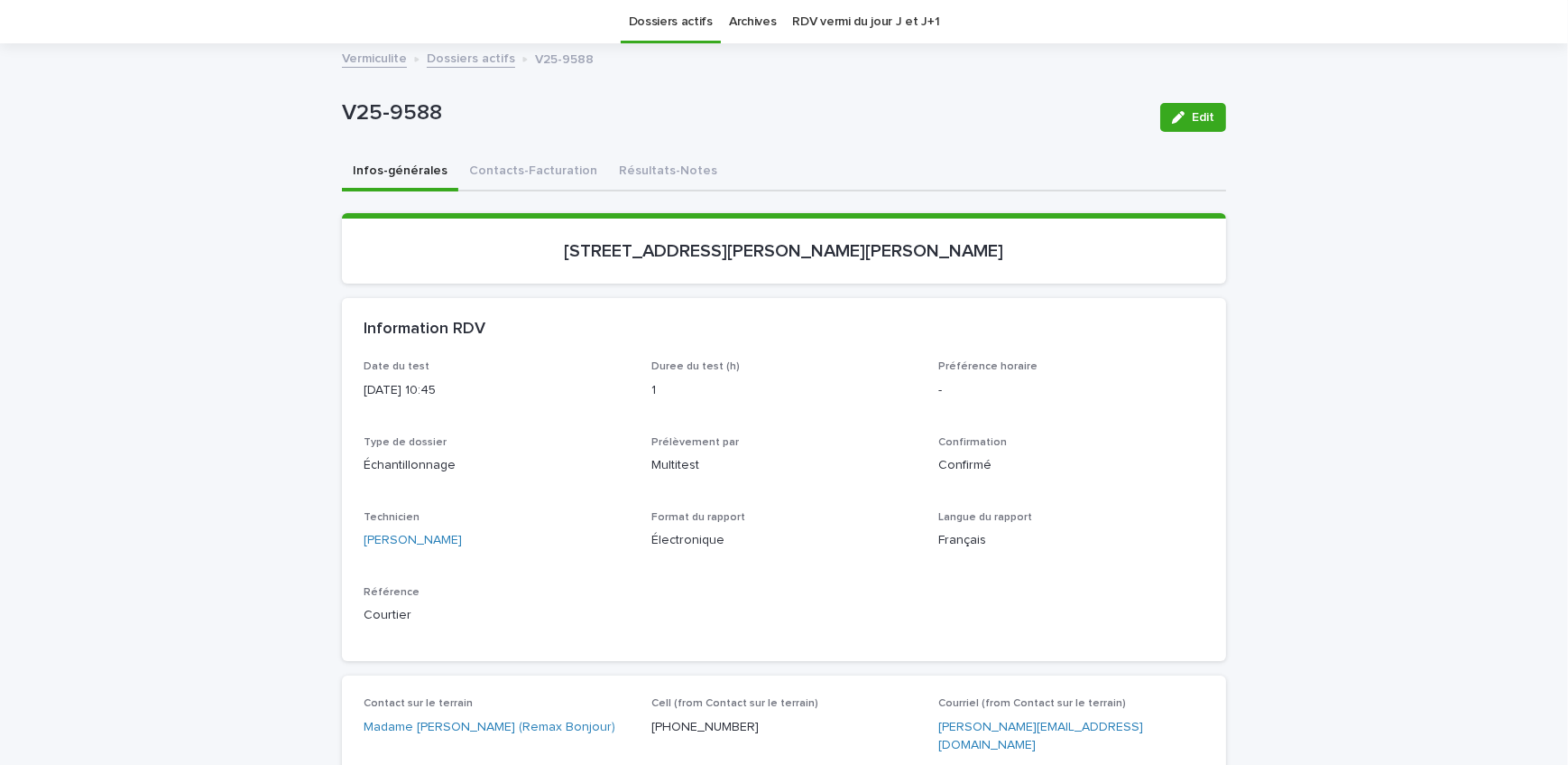
click at [659, 230] on section "[STREET_ADDRESS][PERSON_NAME][PERSON_NAME]" at bounding box center [784, 248] width 884 height 70
click at [614, 162] on button "Résultats-Notes" at bounding box center [668, 172] width 120 height 38
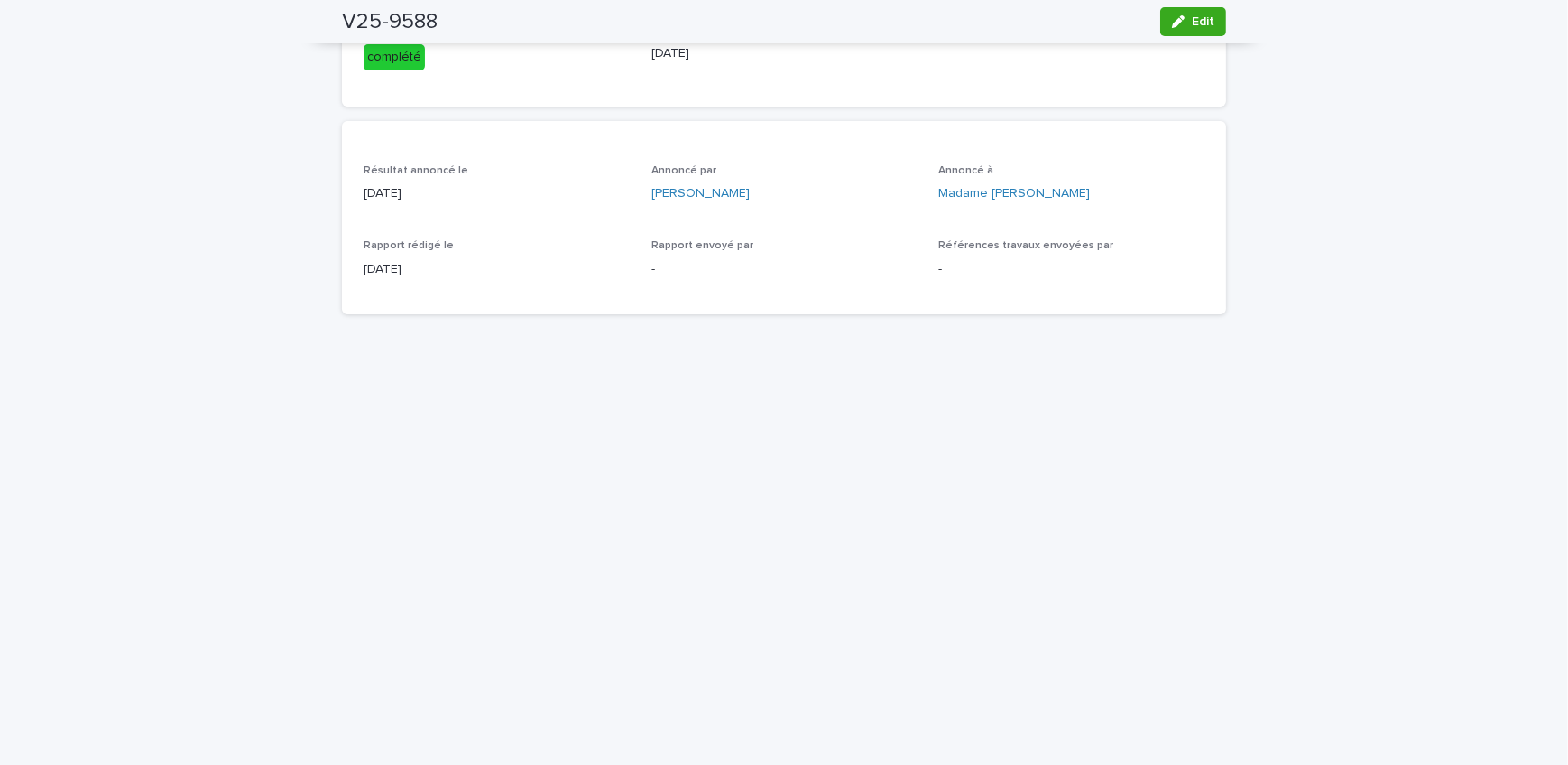
scroll to position [385, 0]
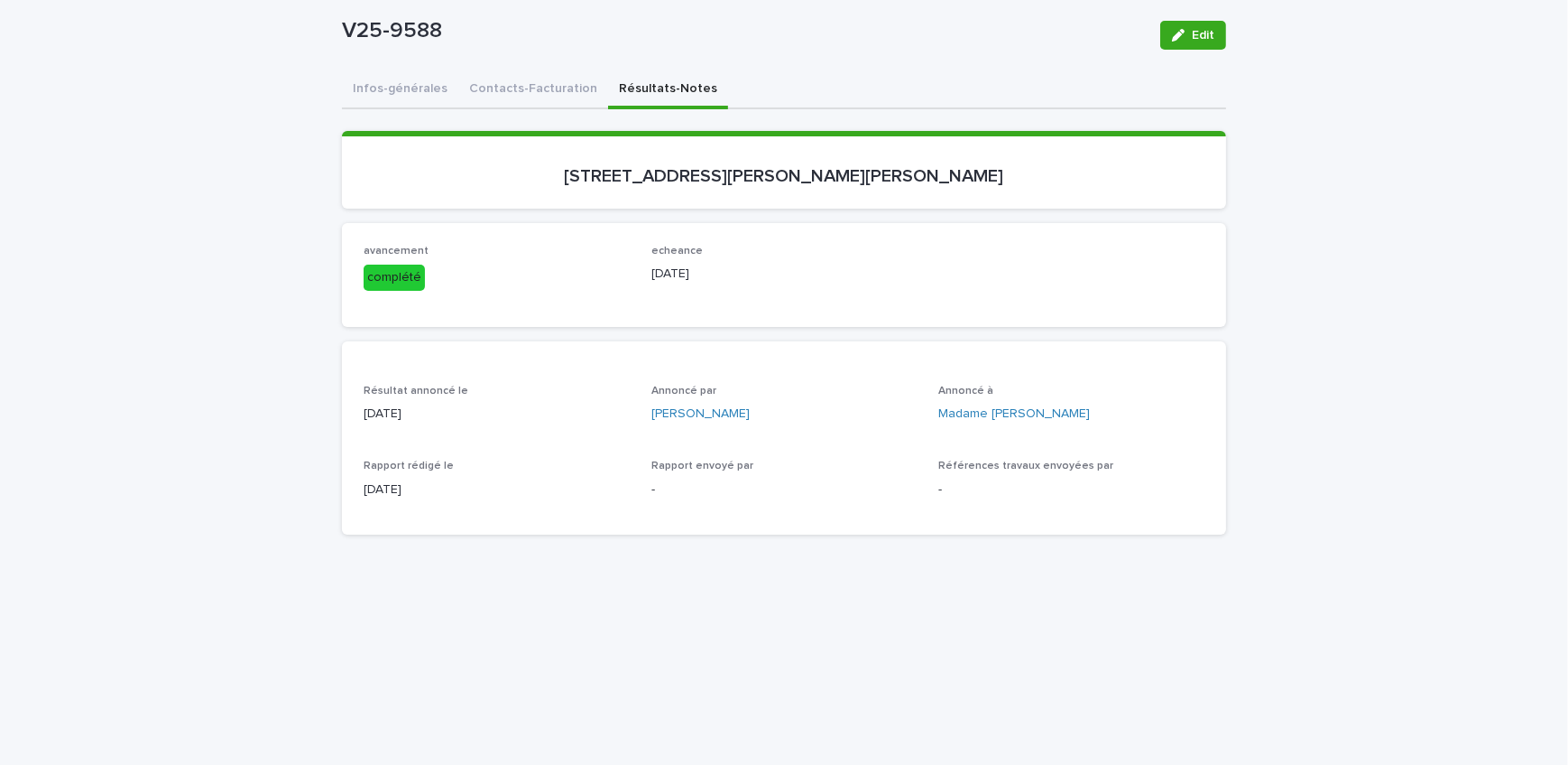
drag, startPoint x: 1176, startPoint y: 34, endPoint x: 836, endPoint y: 208, distance: 381.9
click at [1176, 34] on icon "button" at bounding box center [1178, 35] width 13 height 13
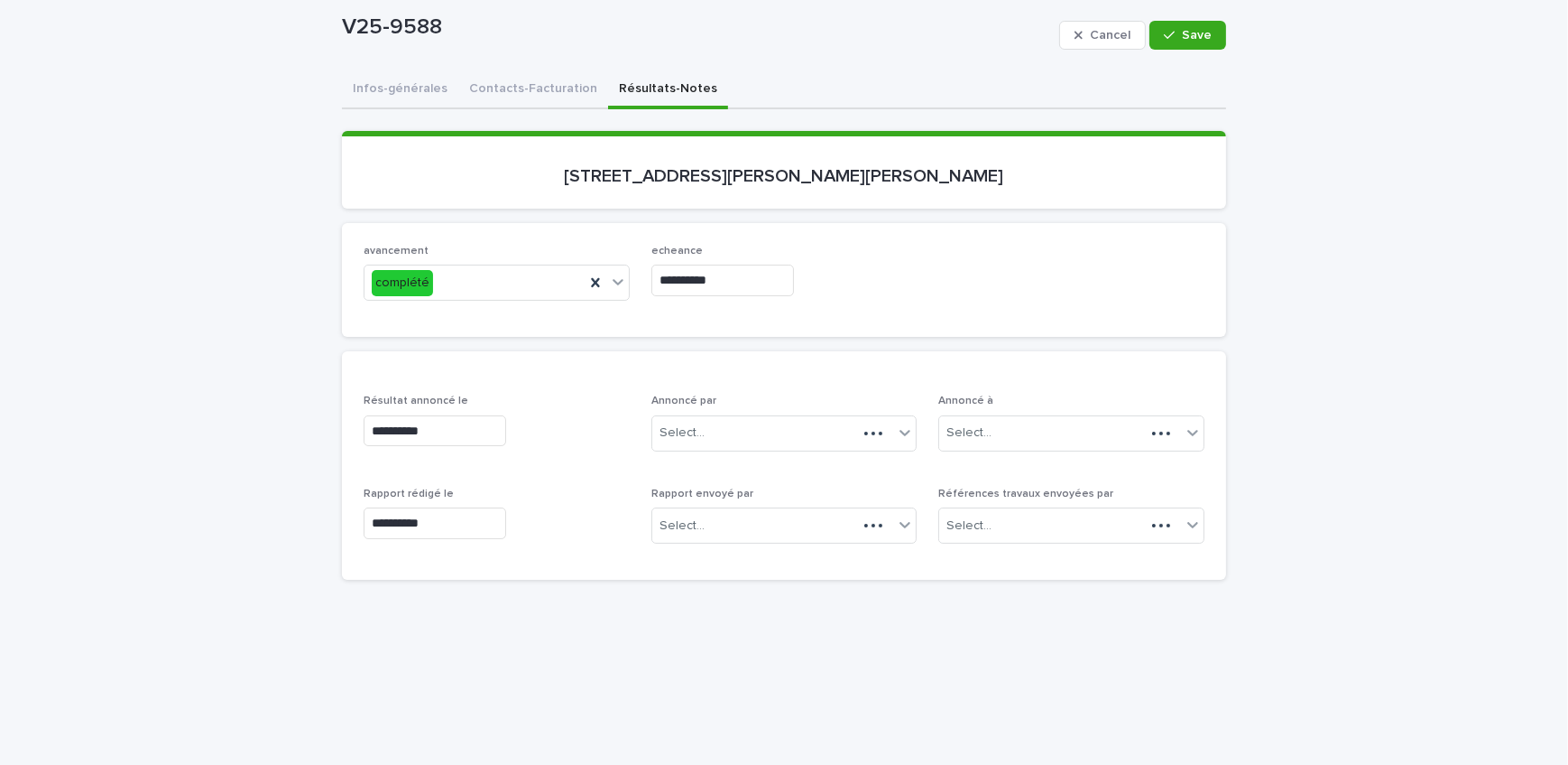
scroll to position [161, 0]
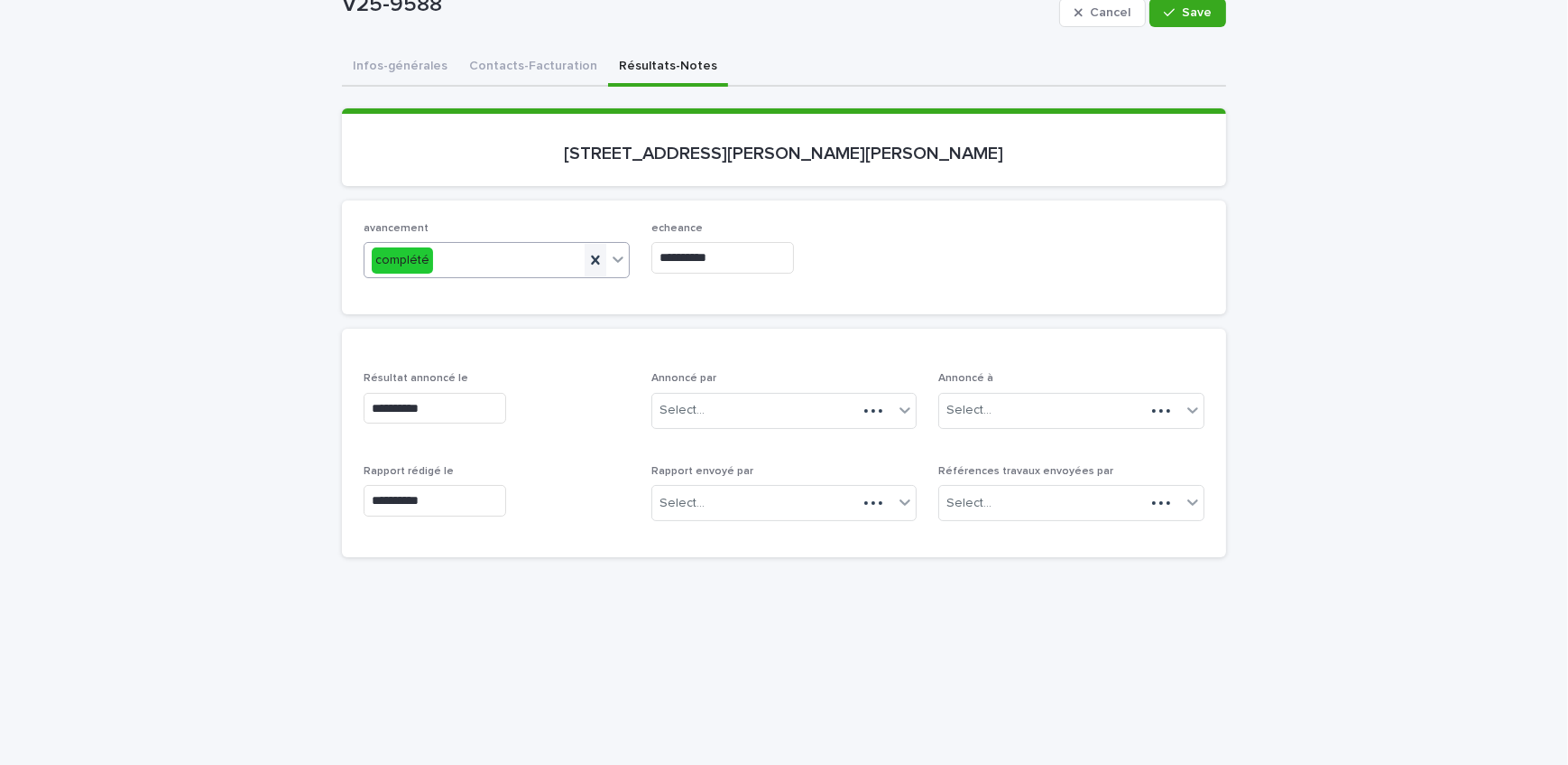
click at [594, 264] on icon at bounding box center [596, 260] width 18 height 18
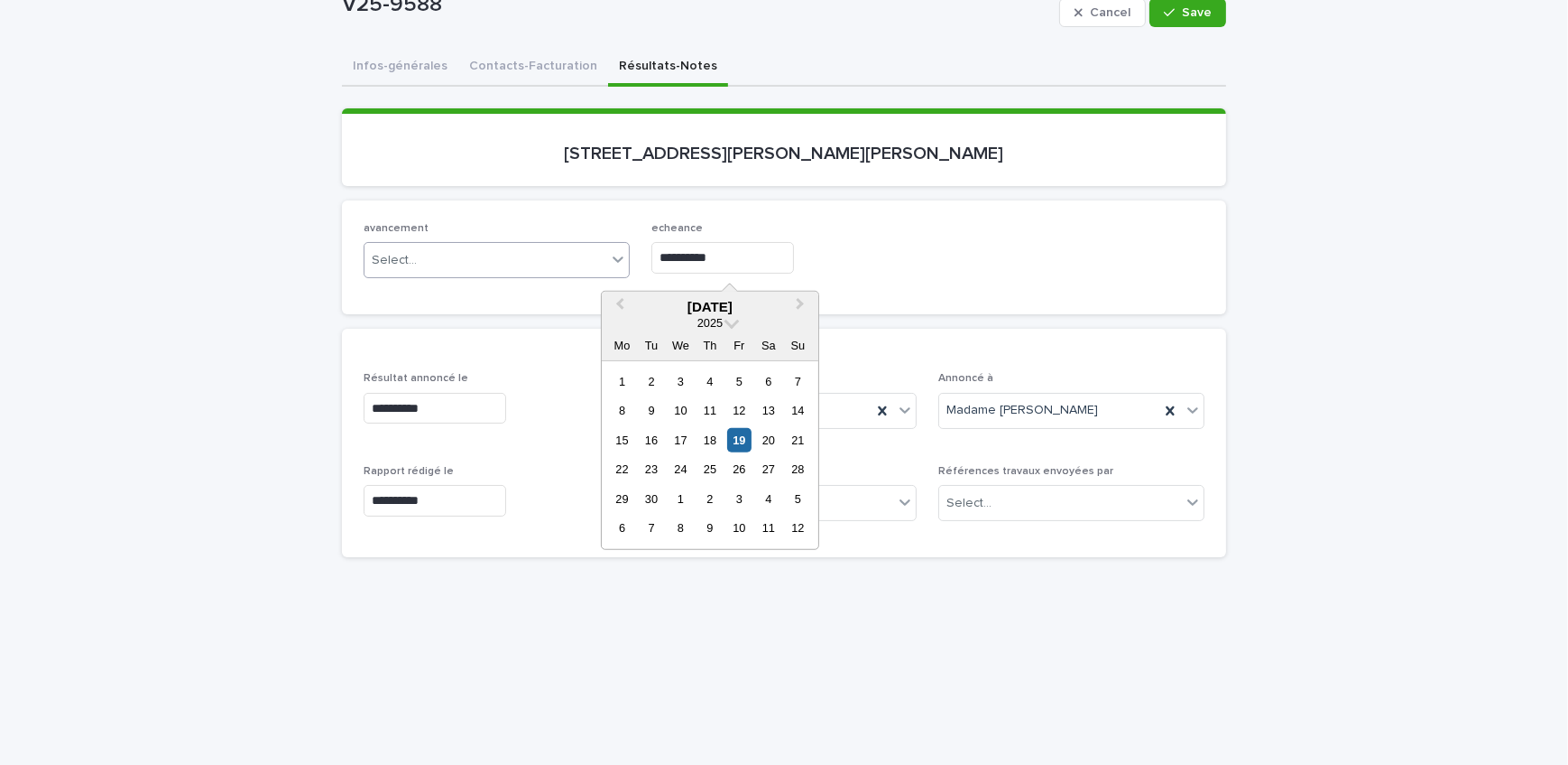
drag, startPoint x: 488, startPoint y: 243, endPoint x: 426, endPoint y: 245, distance: 62.0
click at [426, 245] on div "**********" at bounding box center [784, 257] width 841 height 70
click at [848, 238] on div "echeance" at bounding box center [784, 255] width 266 height 66
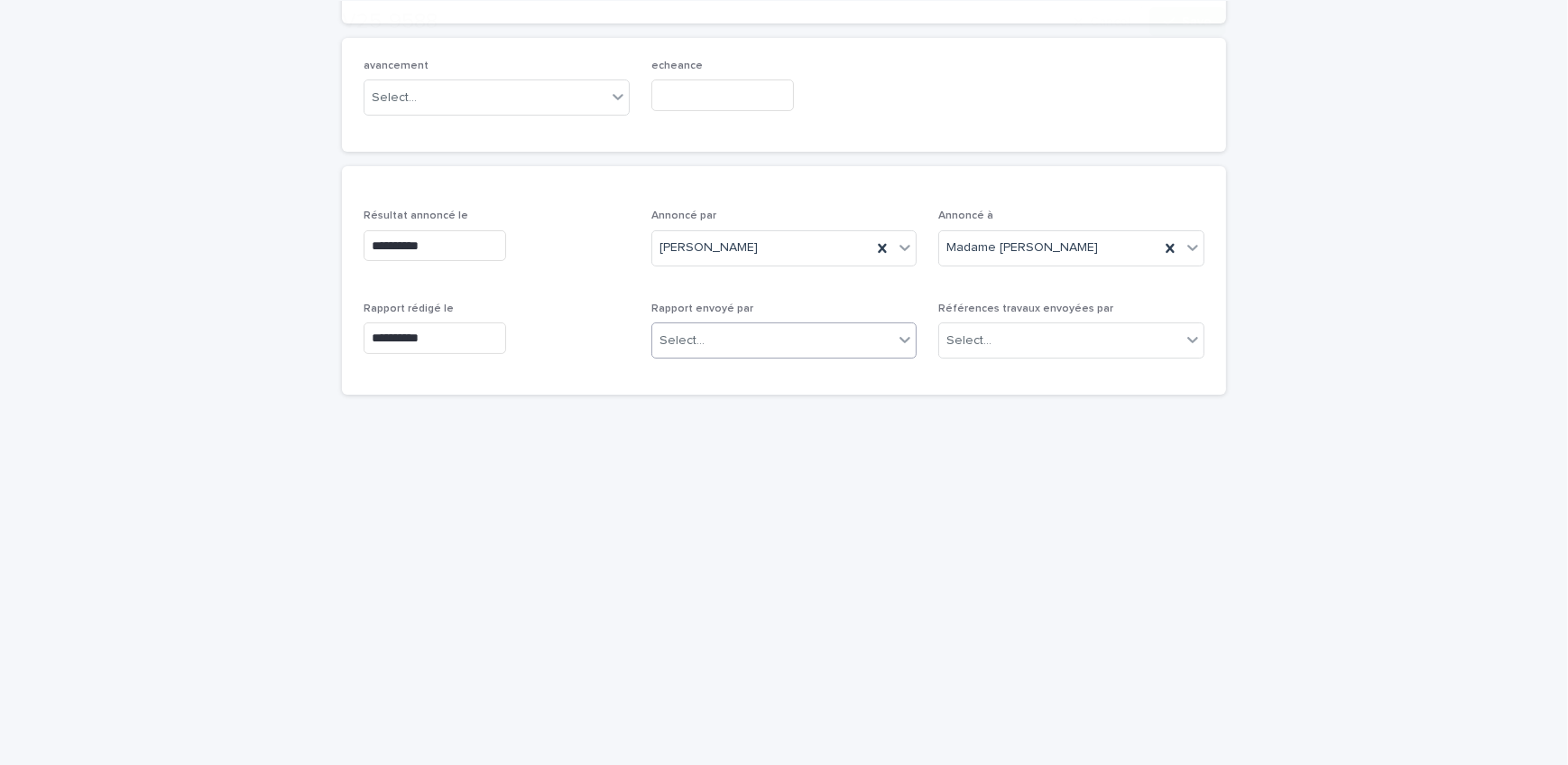
scroll to position [325, 0]
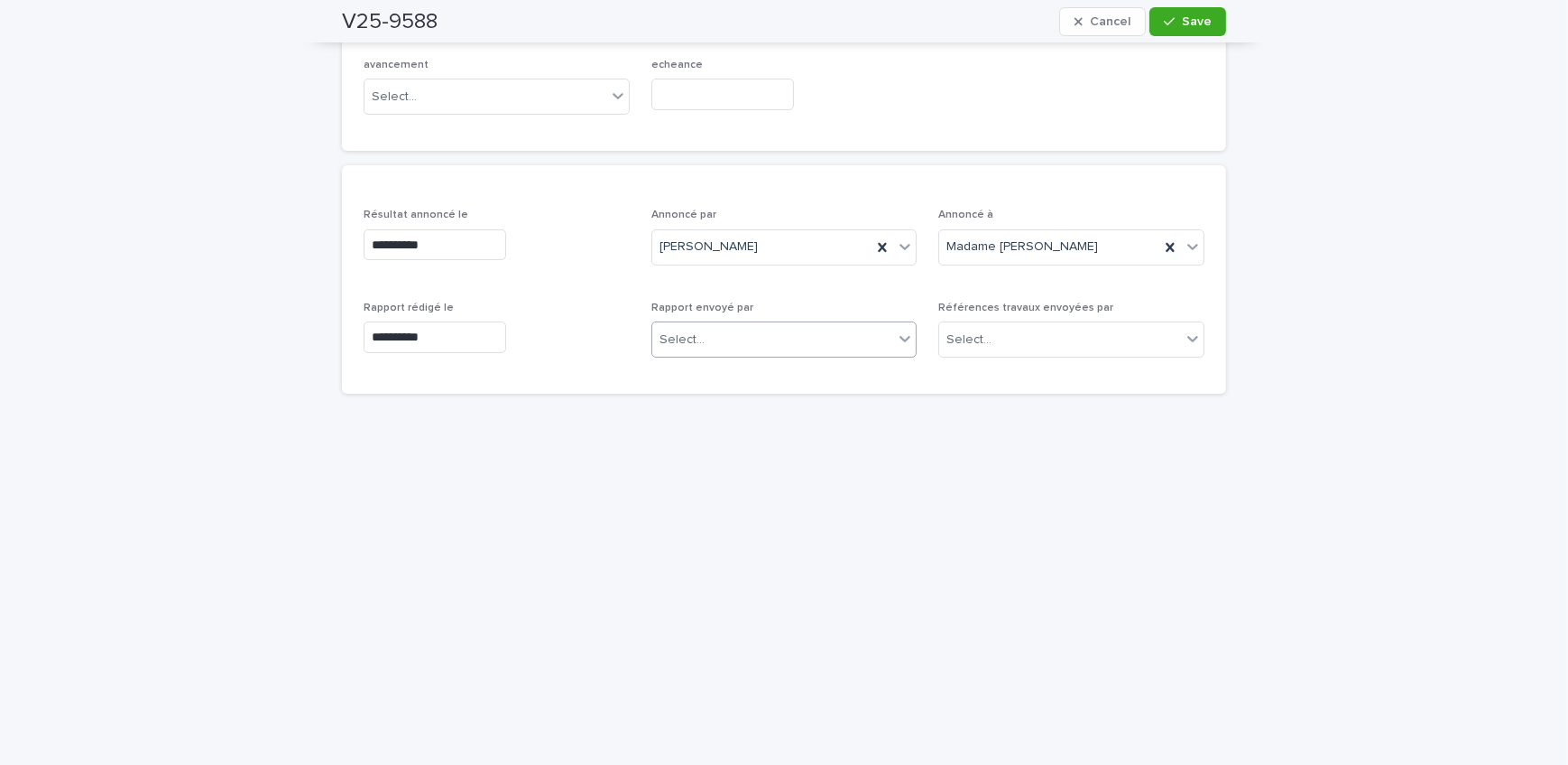
click at [831, 330] on div "Select..." at bounding box center [773, 340] width 242 height 29
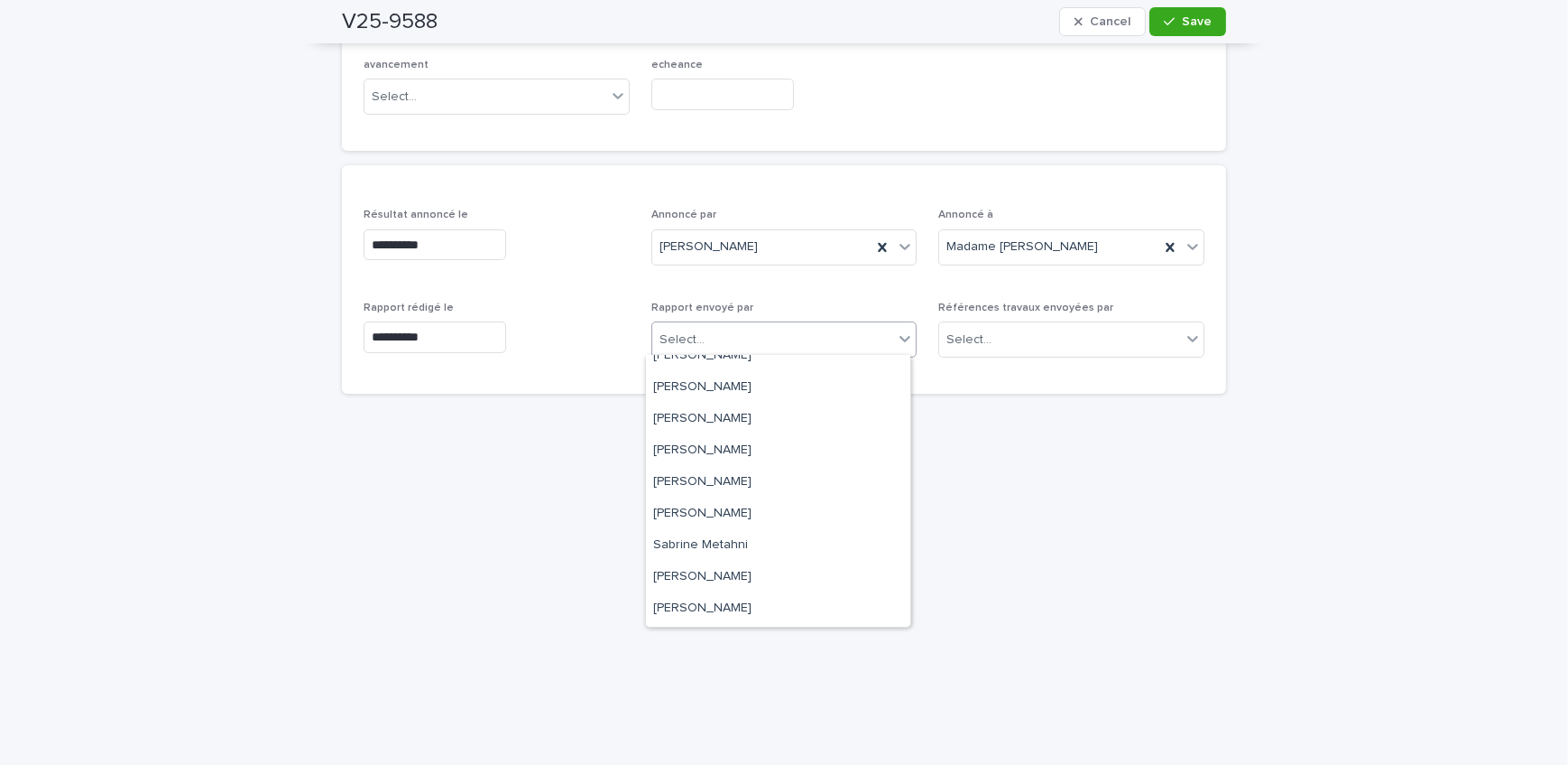
scroll to position [235, 0]
click at [802, 479] on div "[PERSON_NAME]" at bounding box center [778, 484] width 264 height 31
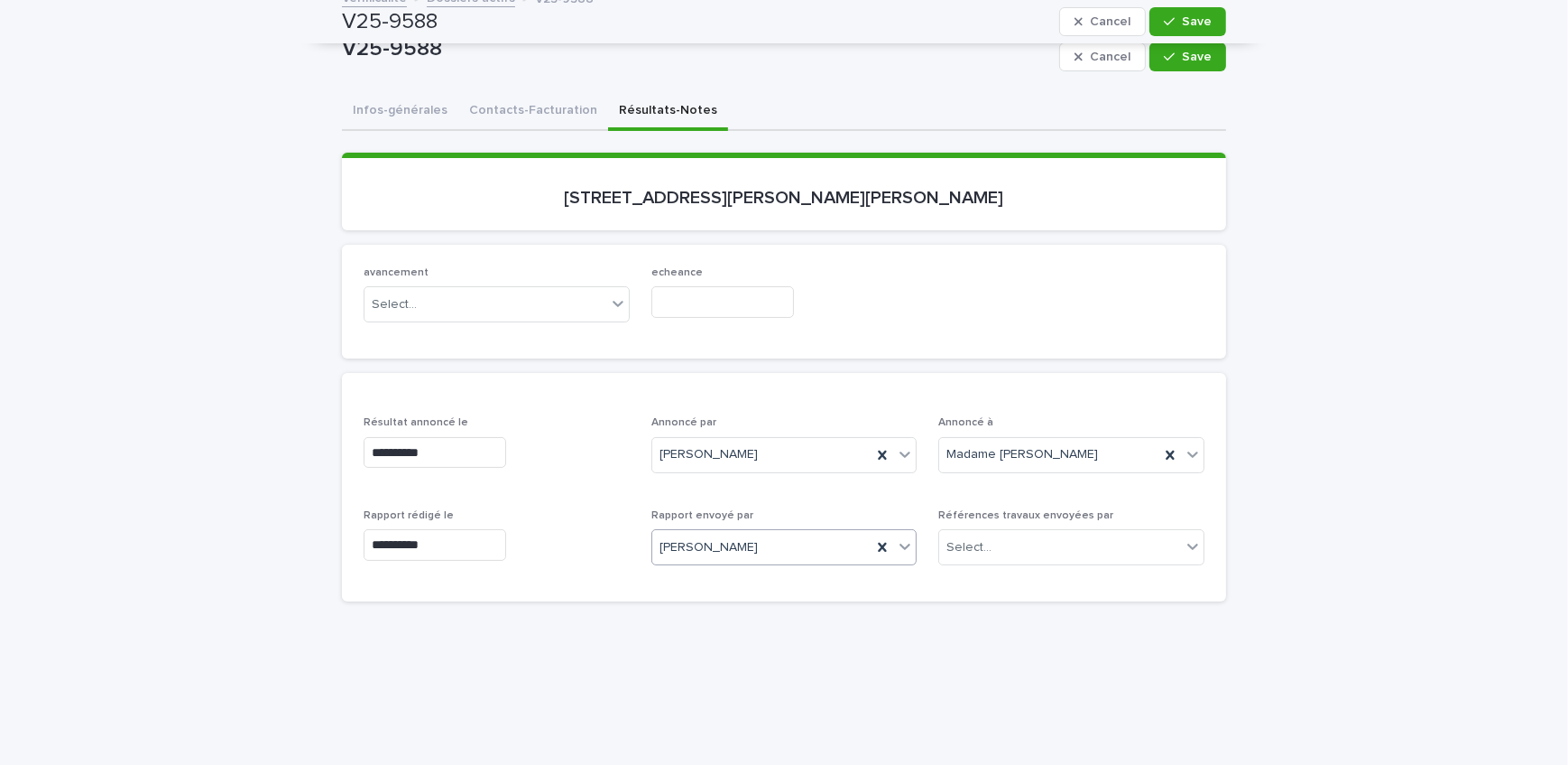
scroll to position [79, 0]
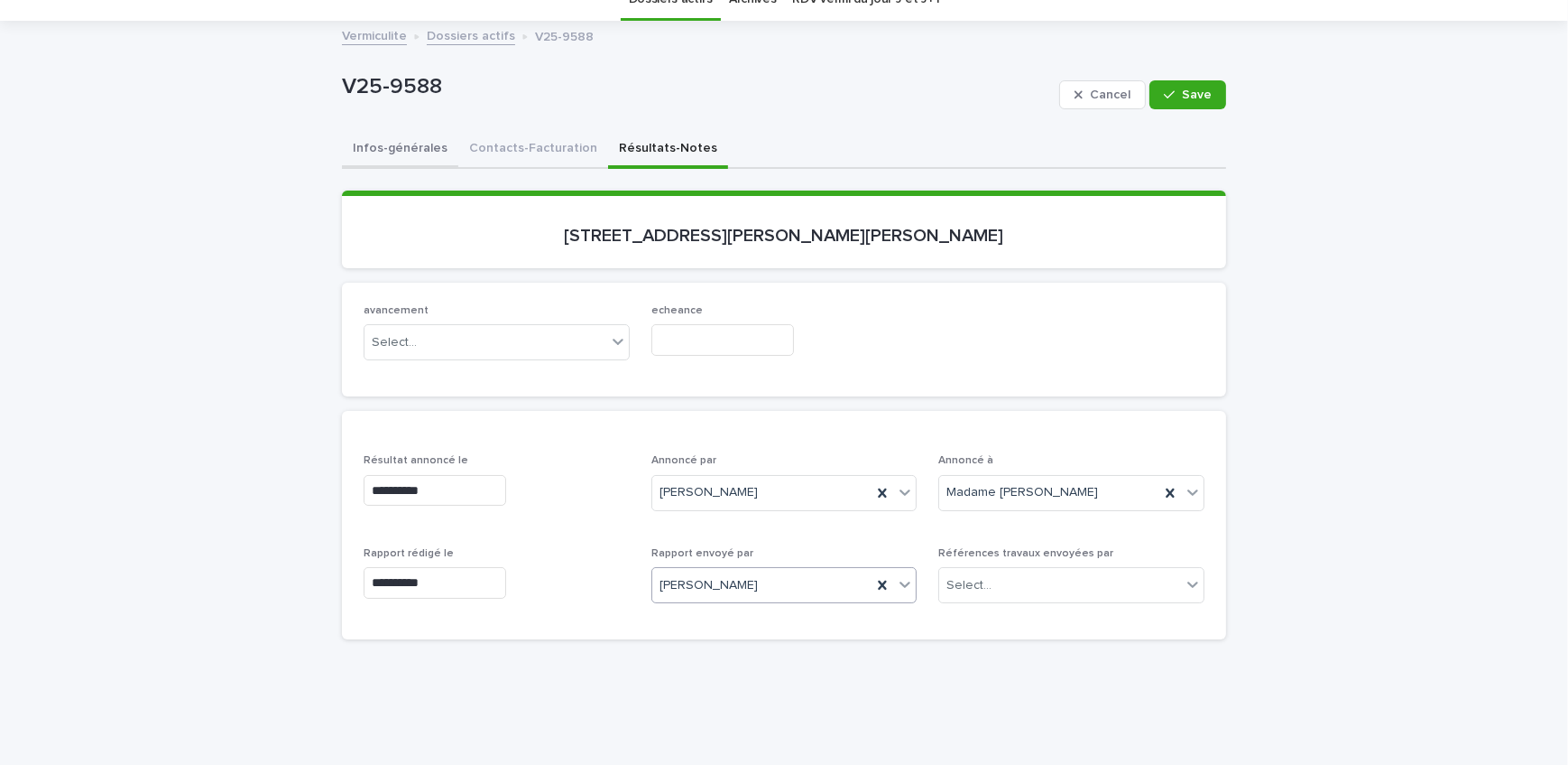
click at [377, 147] on button "Infos-générales" at bounding box center [400, 149] width 116 height 38
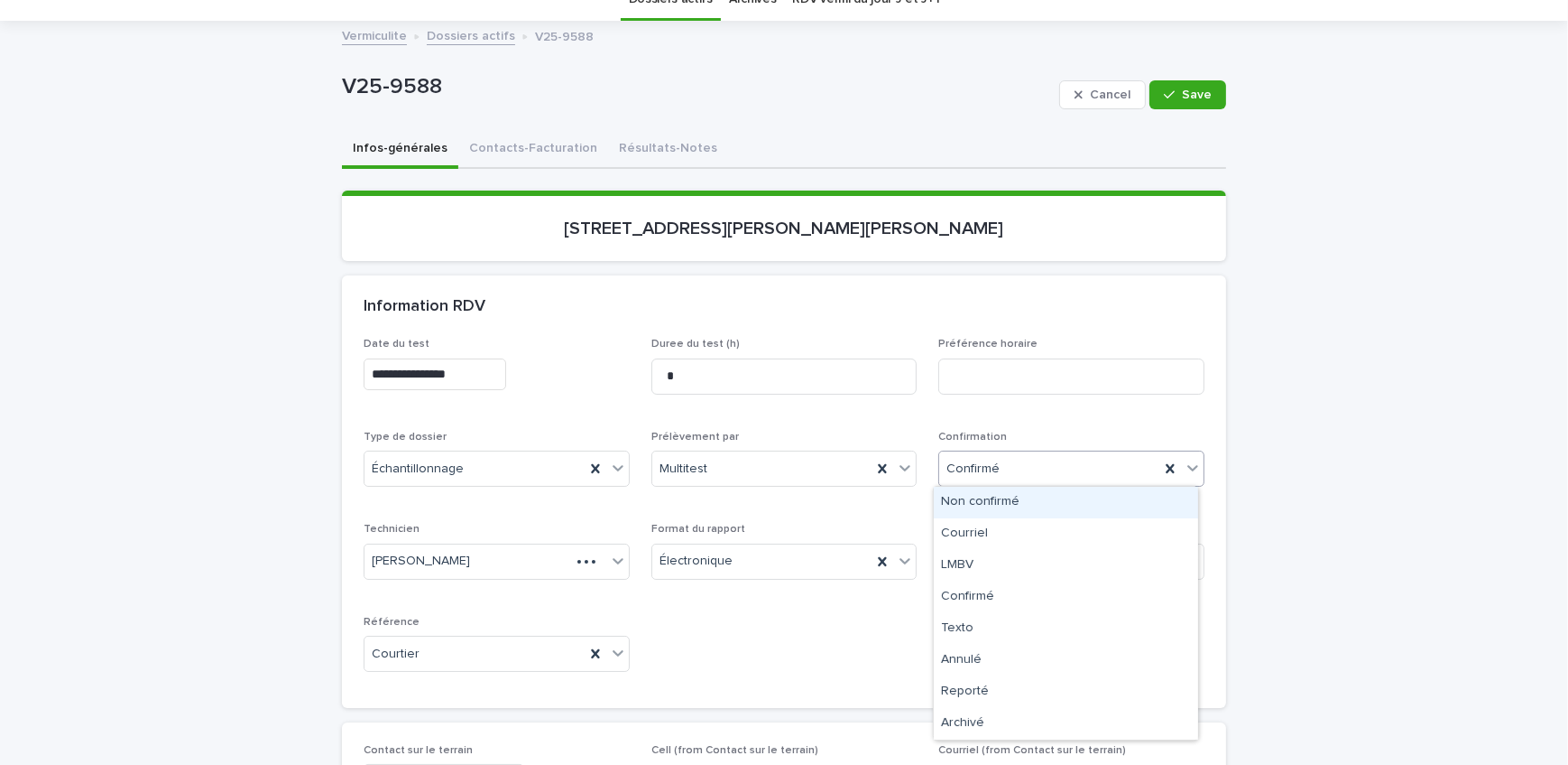
click at [1023, 475] on div "Confirmé" at bounding box center [1049, 469] width 220 height 29
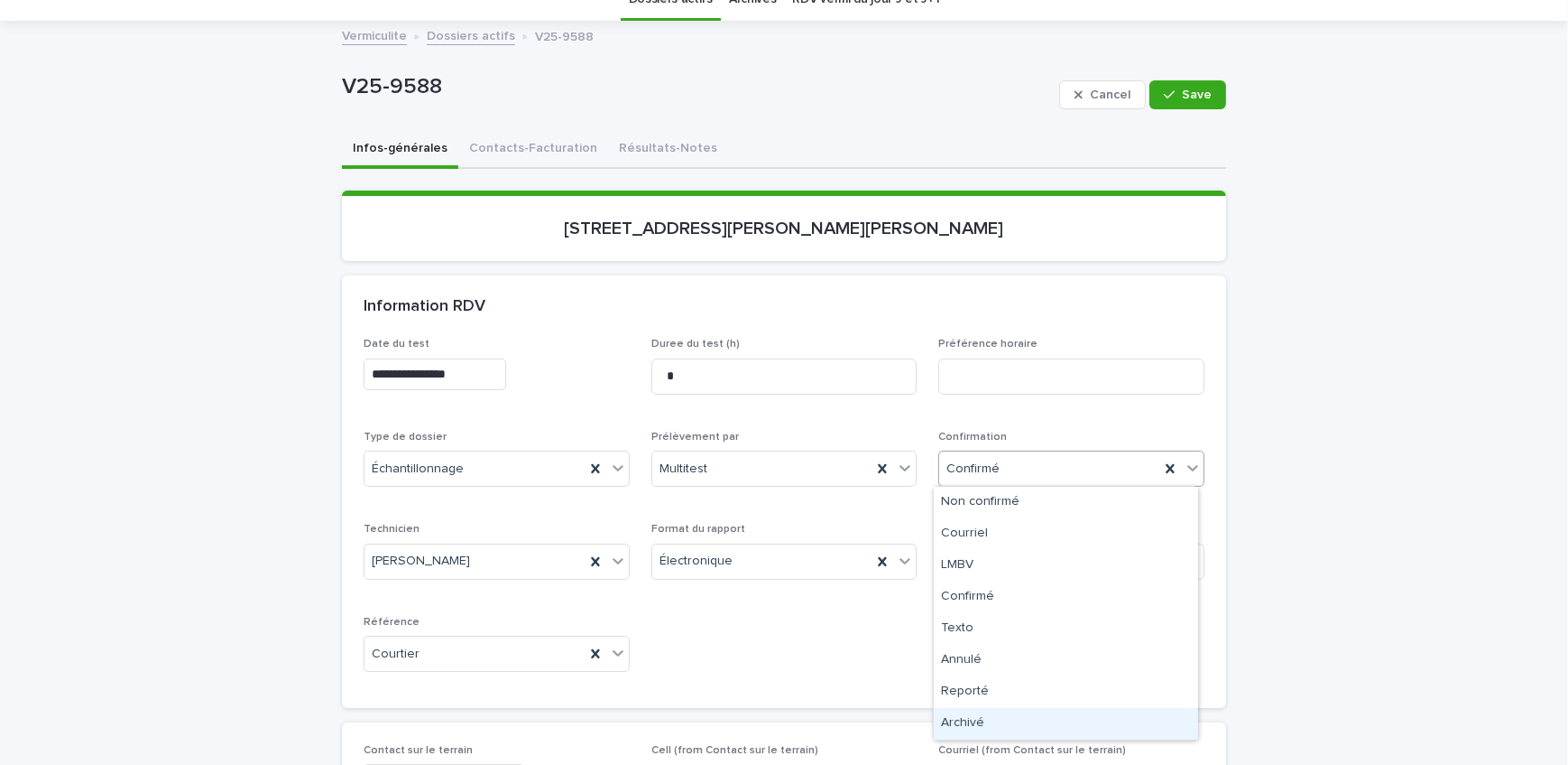
click at [1017, 713] on div "Archivé" at bounding box center [1066, 724] width 264 height 31
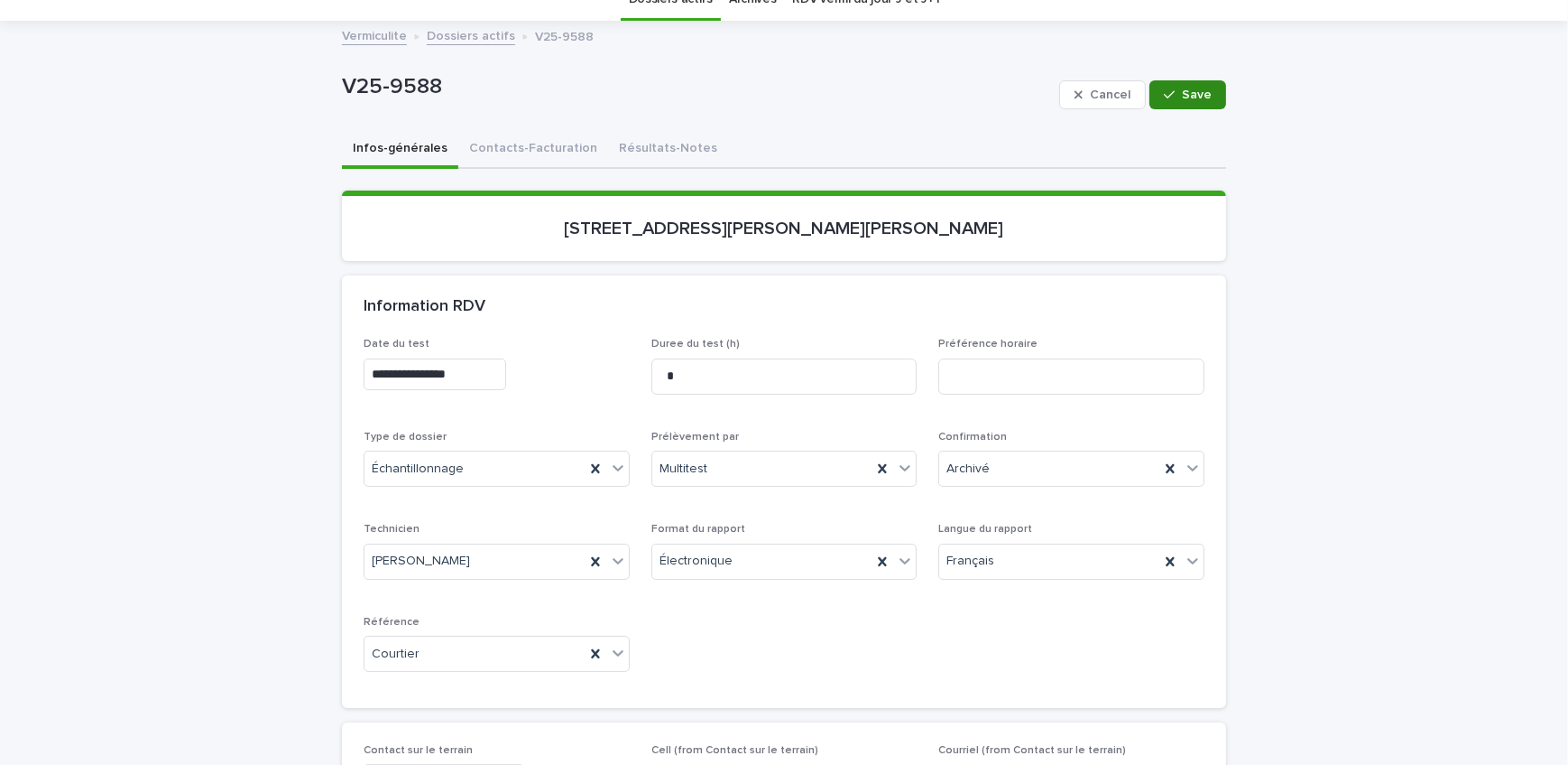
click at [1173, 95] on div "button" at bounding box center [1174, 95] width 18 height 13
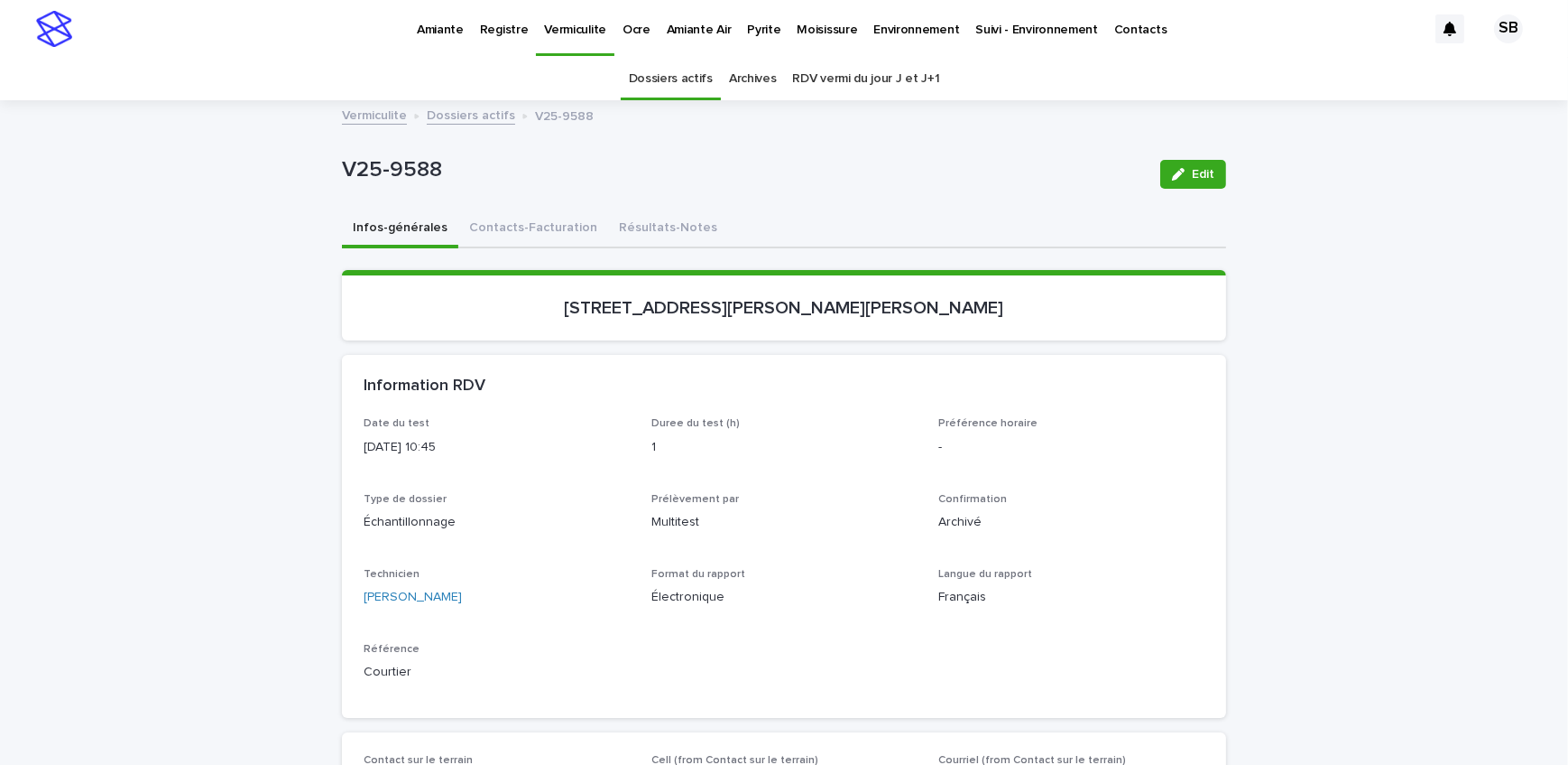
click at [485, 114] on link "Dossiers actifs" at bounding box center [471, 114] width 88 height 21
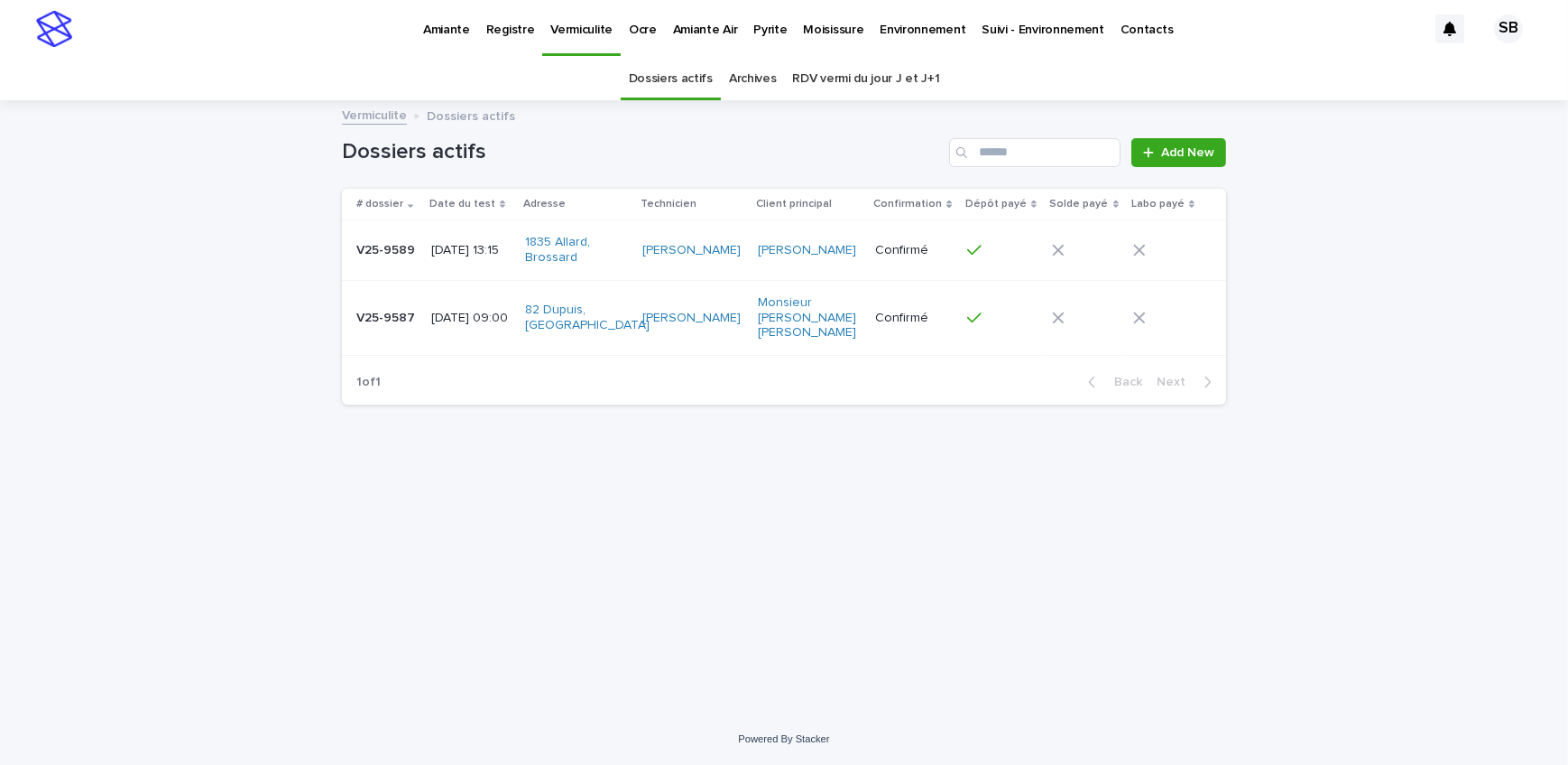
click at [461, 311] on p "[DATE] 09:00" at bounding box center [471, 318] width 79 height 16
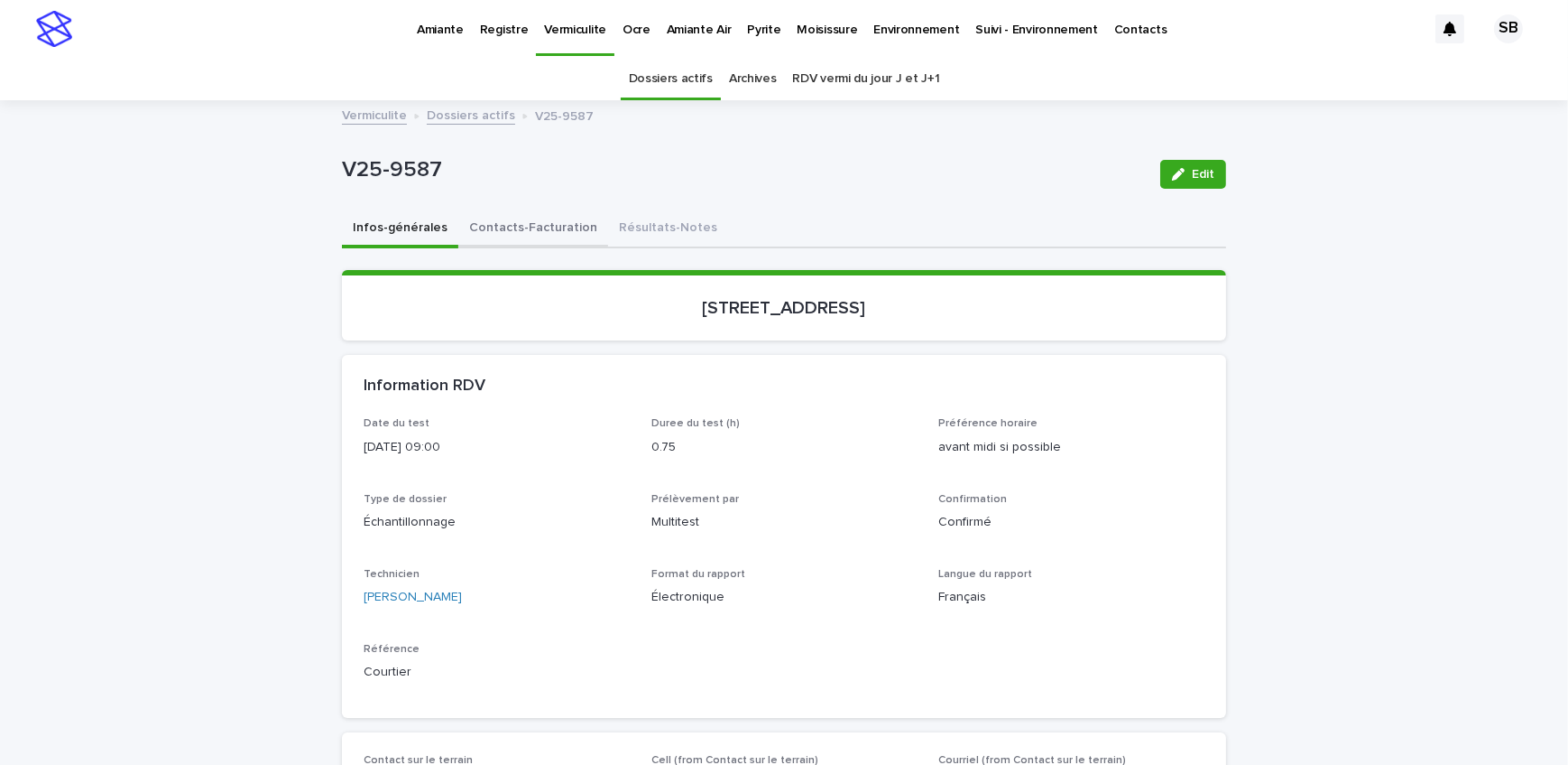
click at [497, 232] on button "Contacts-Facturation" at bounding box center [533, 229] width 150 height 38
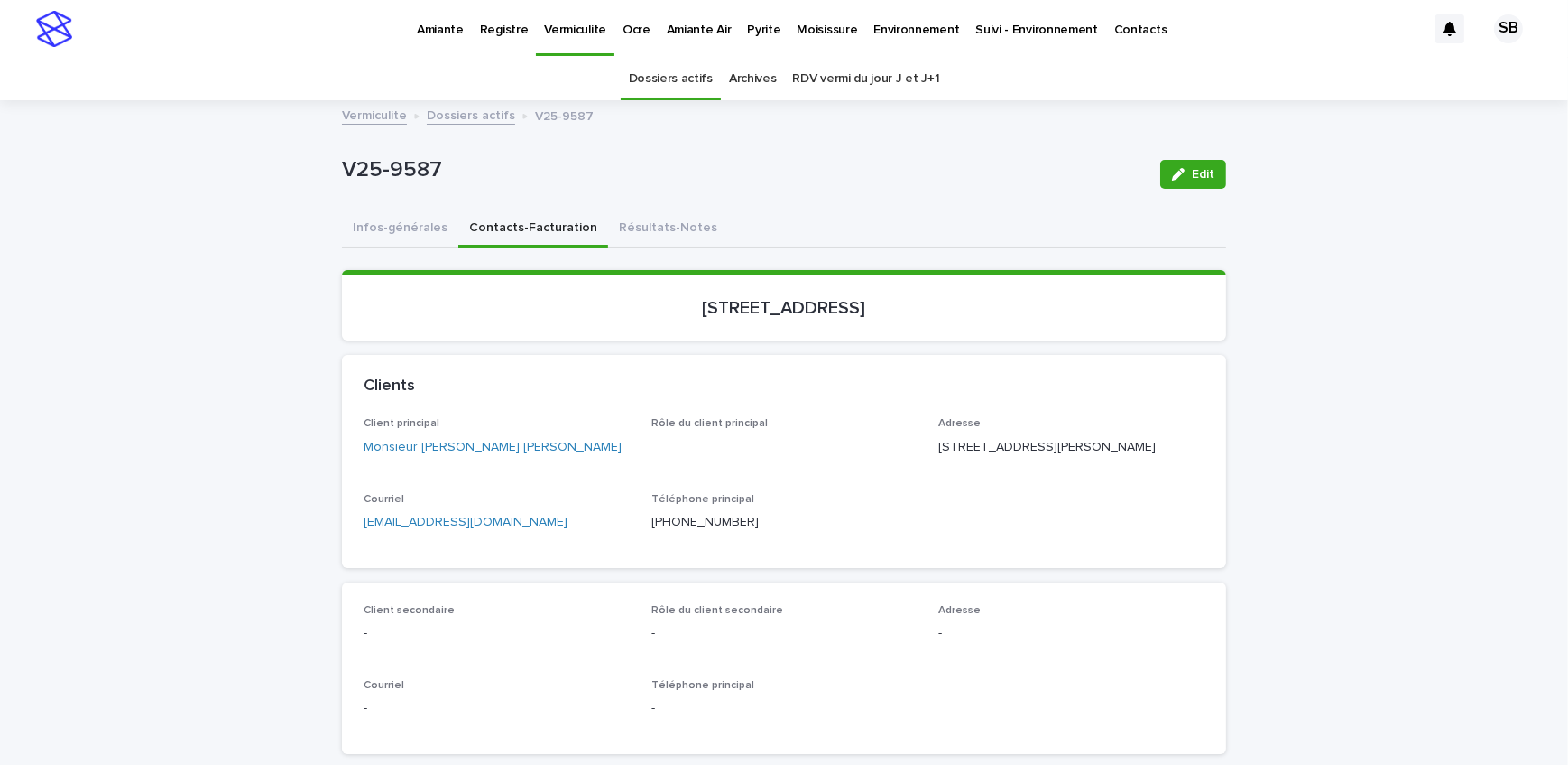
click at [435, 108] on link "Dossiers actifs" at bounding box center [471, 114] width 88 height 21
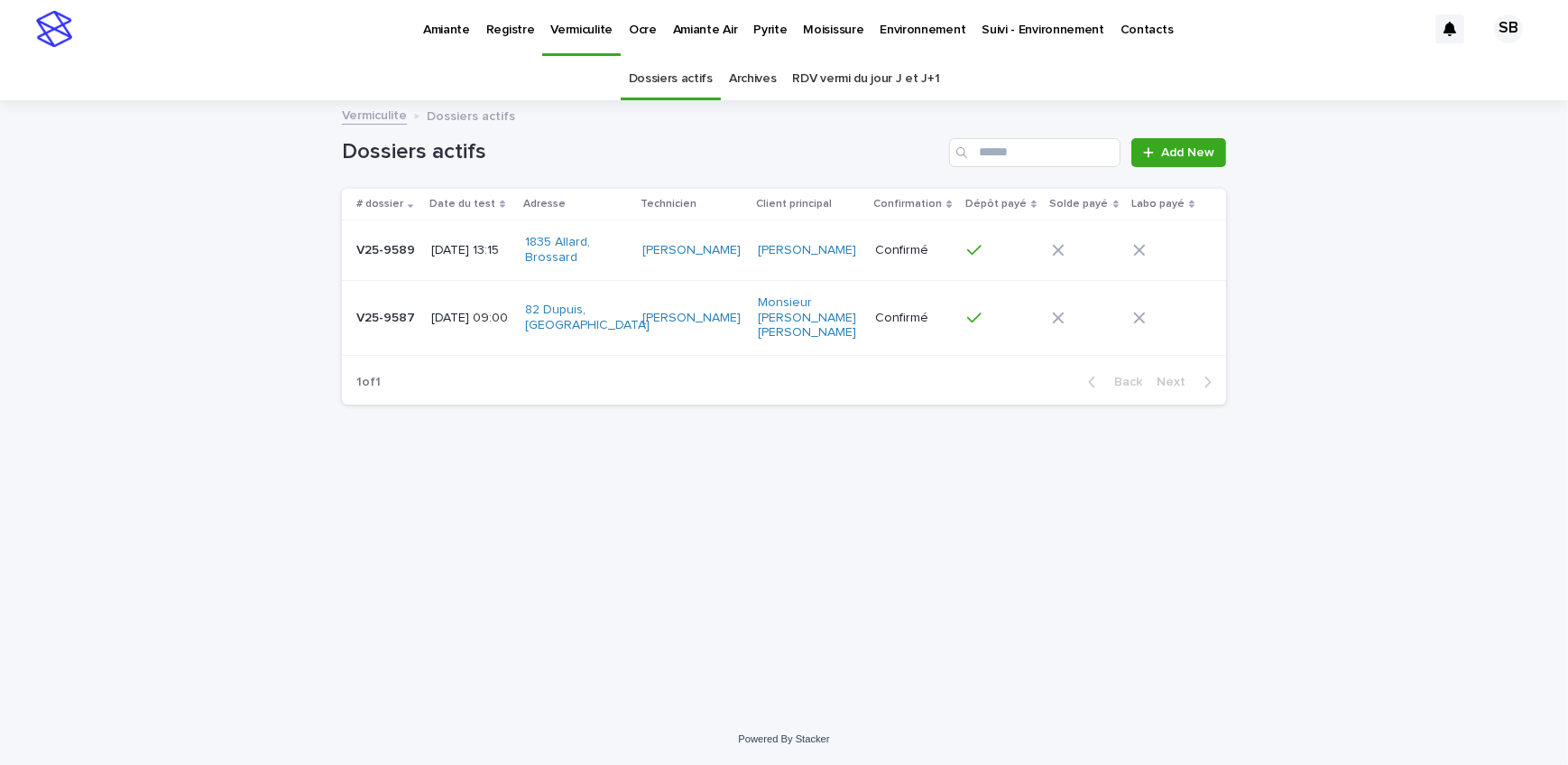
click at [455, 35] on p "Amiante" at bounding box center [446, 18] width 47 height 38
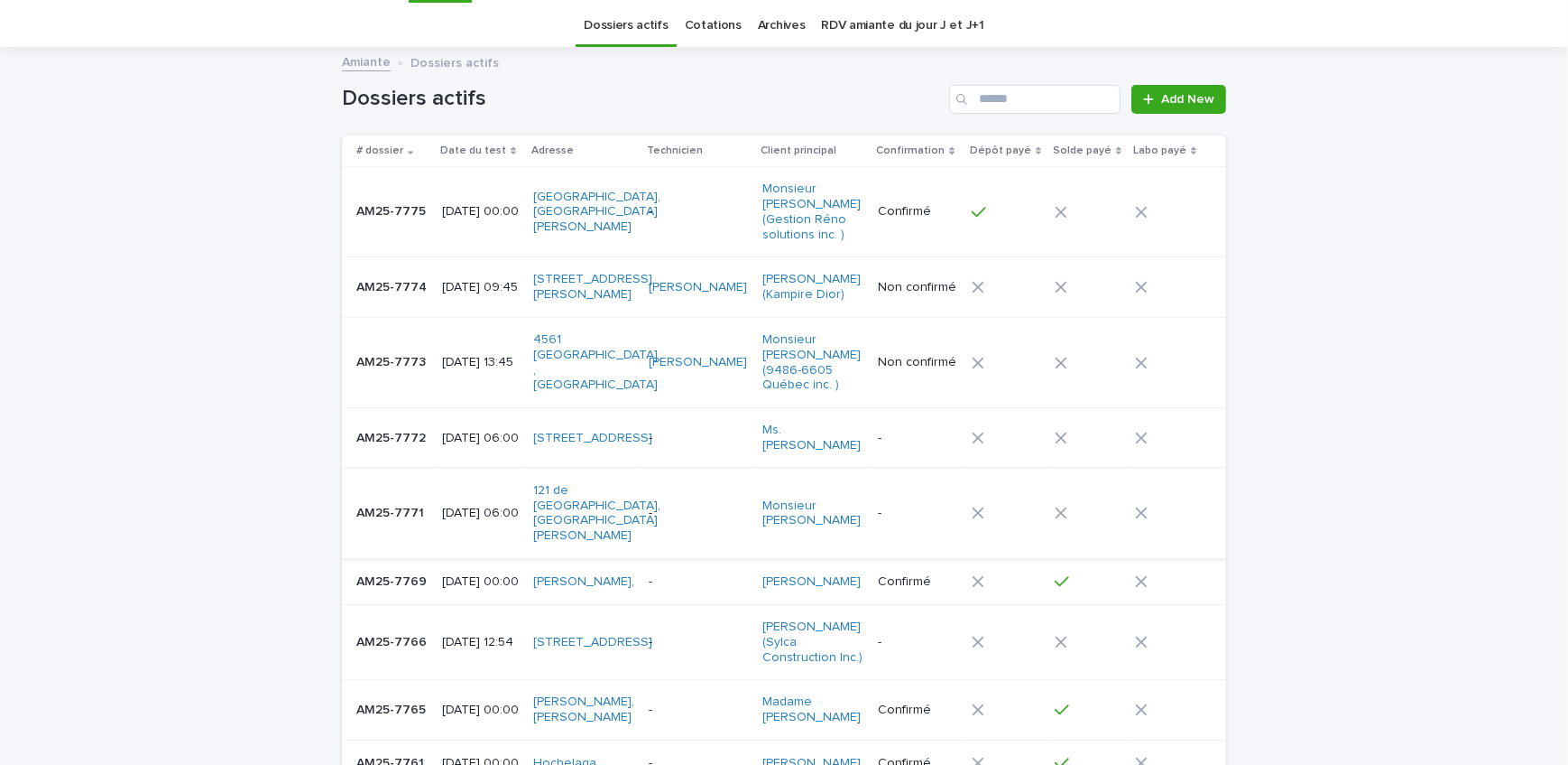
scroll to position [81, 0]
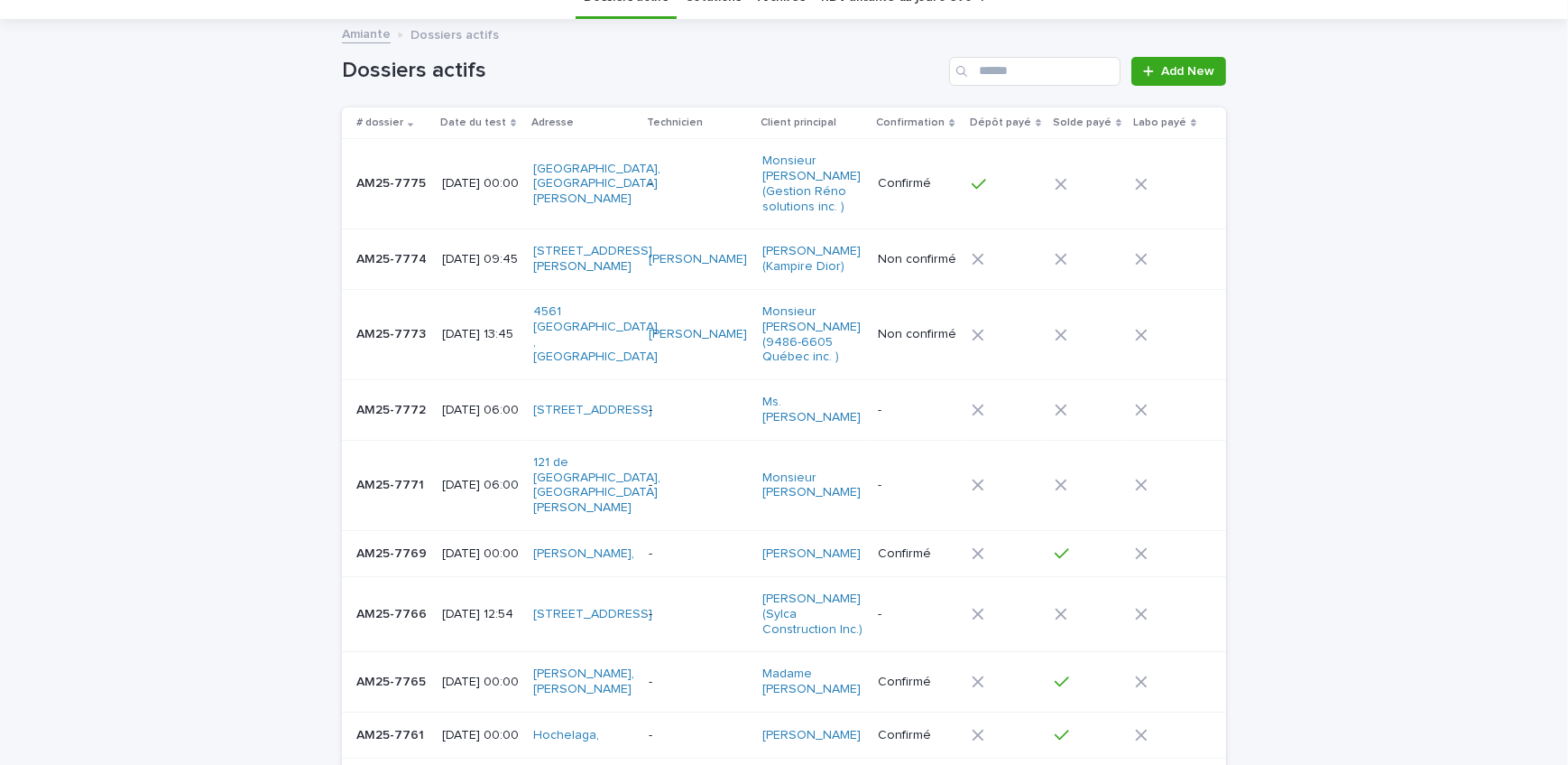
click at [411, 337] on div "AM25-7773 AM25-7773" at bounding box center [392, 335] width 71 height 29
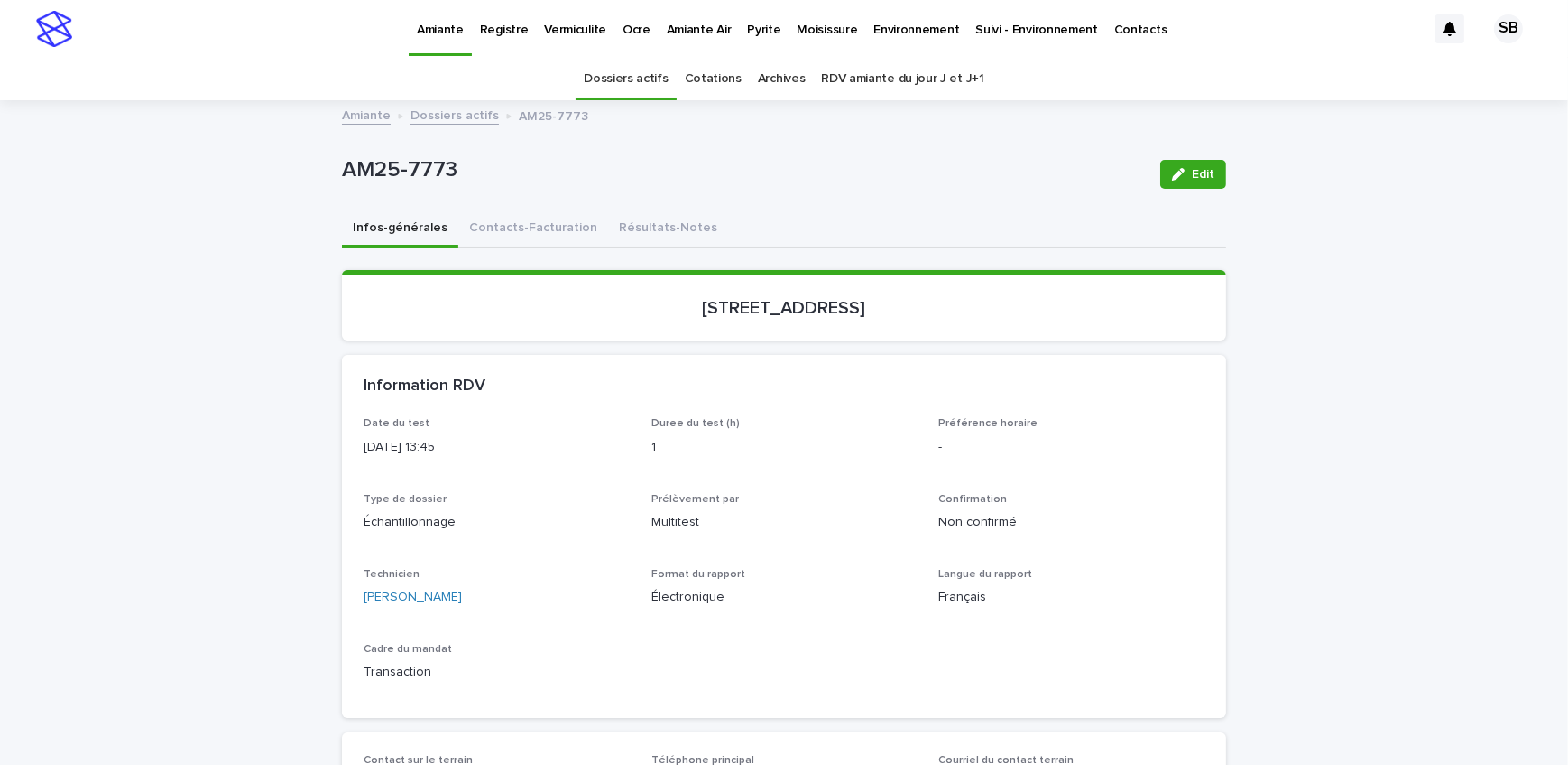
scroll to position [328, 0]
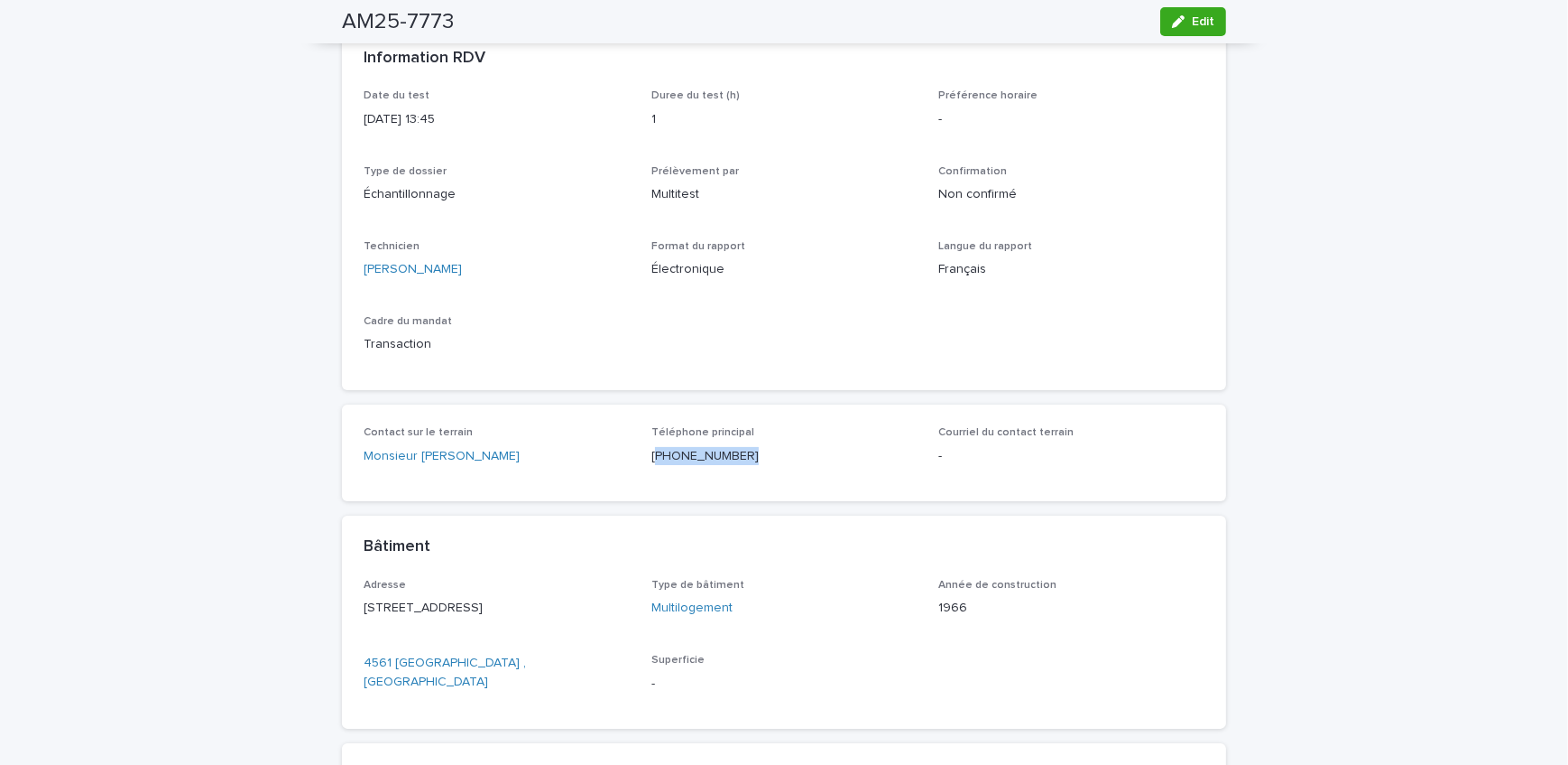
drag, startPoint x: 732, startPoint y: 459, endPoint x: 649, endPoint y: 468, distance: 83.5
click at [651, 468] on div "Téléphone principal [PHONE_NUMBER]" at bounding box center [784, 453] width 266 height 53
copy p "514) 567-9484"
click at [199, 320] on div "Loading... Saving… Loading... Saving… AM25-7773 Edit AM25-7773 Edit Sorry, ther…" at bounding box center [784, 468] width 1568 height 1388
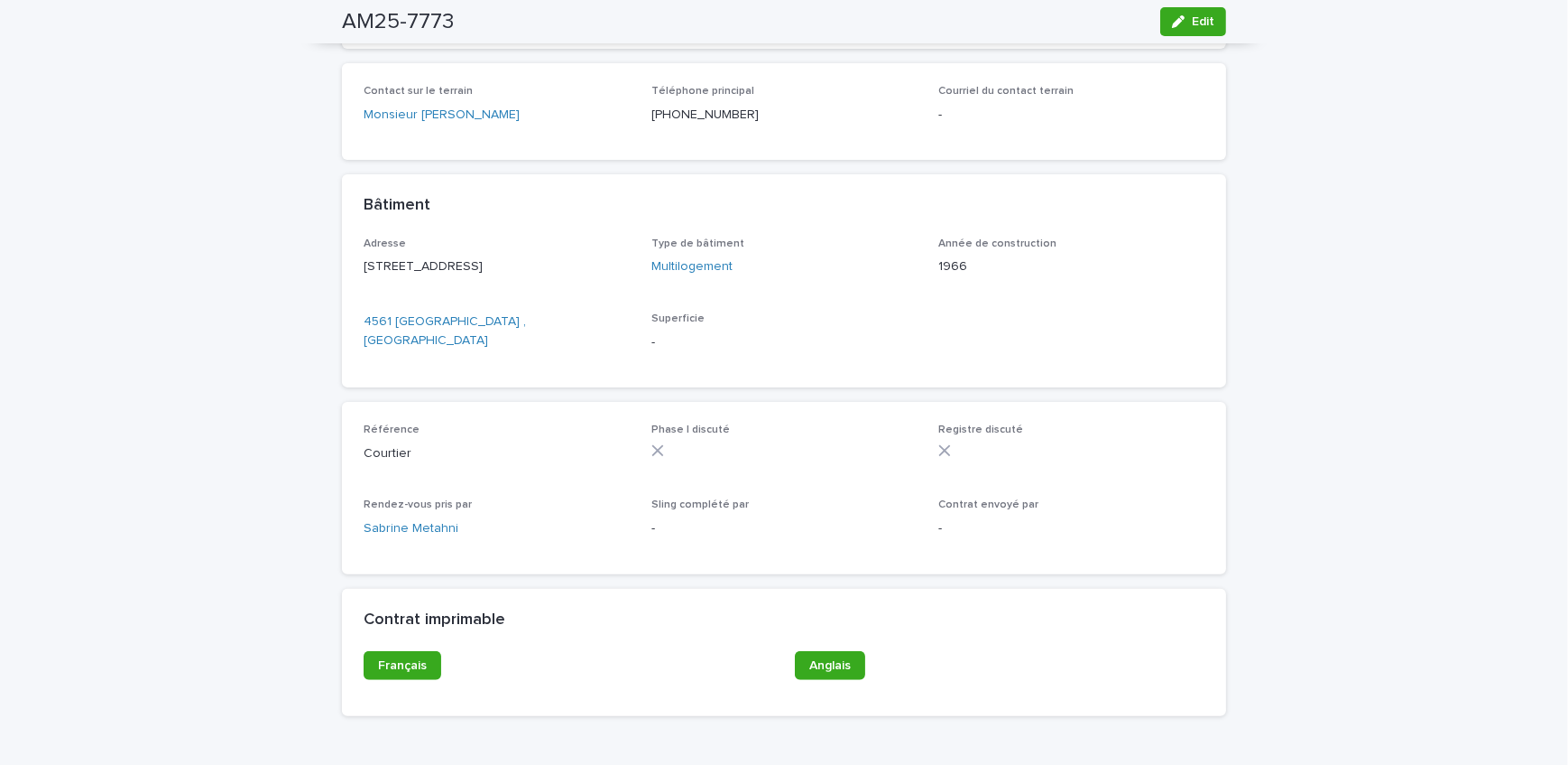
scroll to position [794, 0]
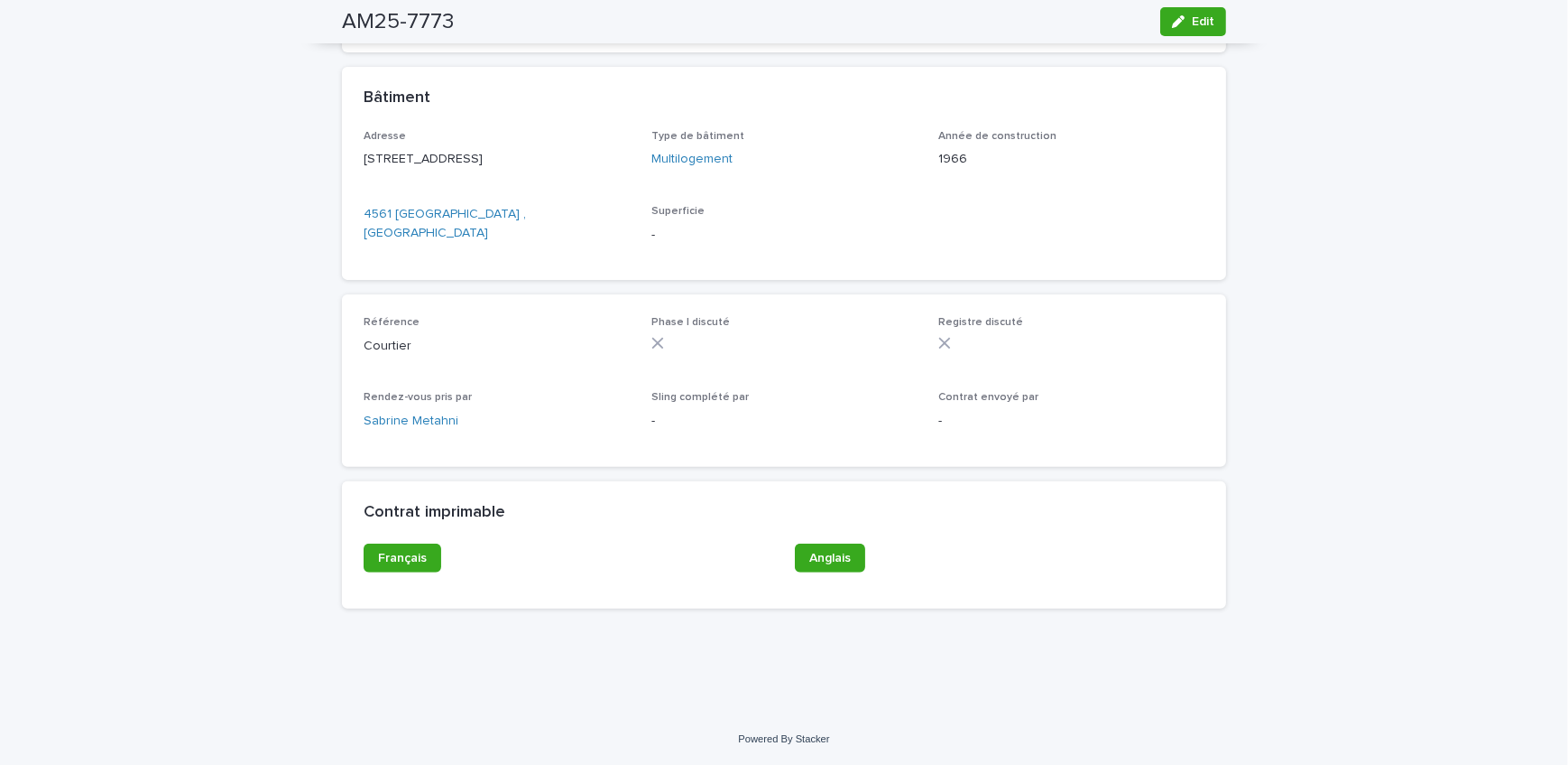
click at [241, 359] on div "Loading... Saving… Loading... Saving… AM25-7773 Edit AM25-7773 Edit Sorry, ther…" at bounding box center [784, 19] width 1568 height 1388
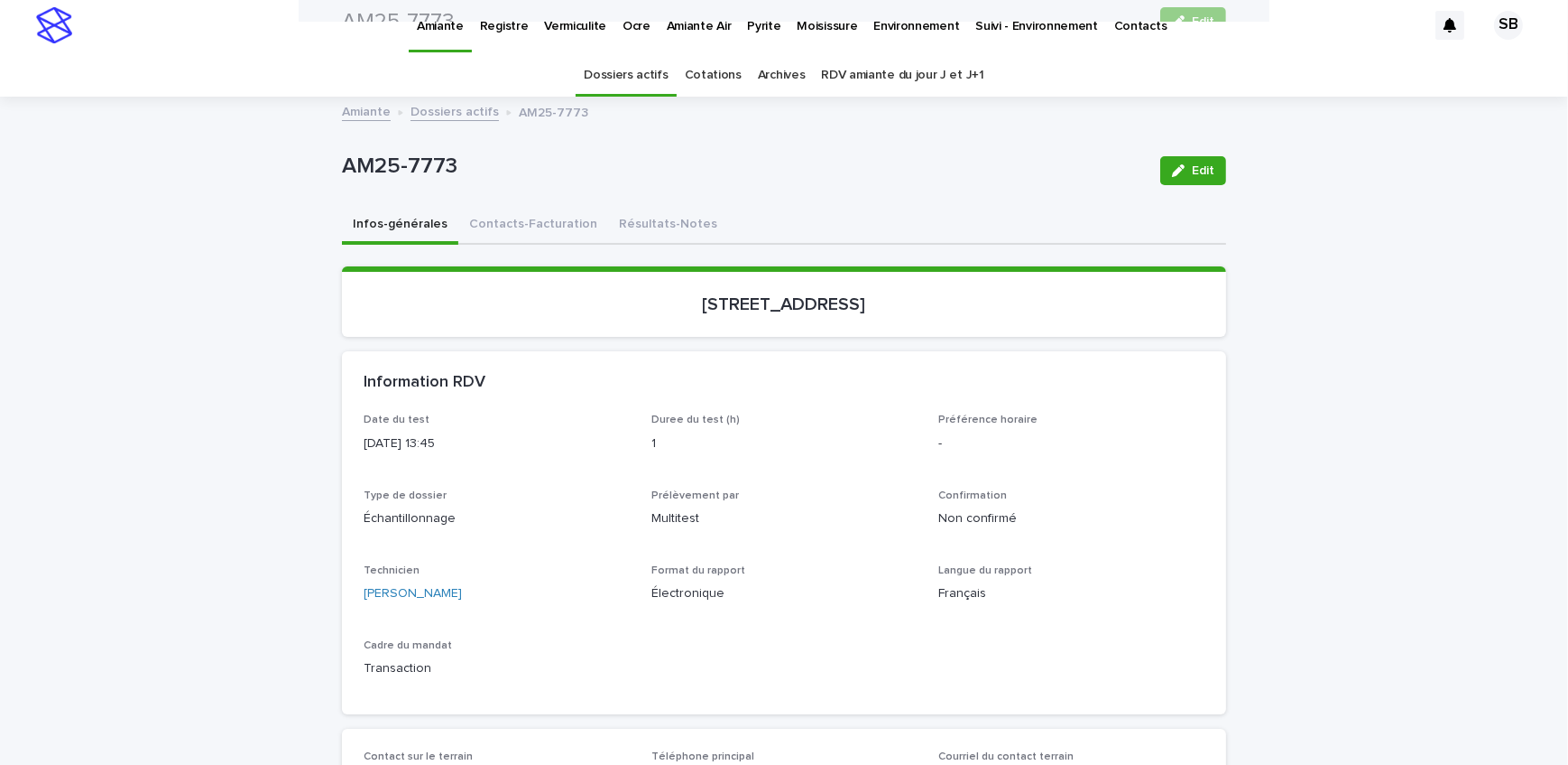
scroll to position [0, 0]
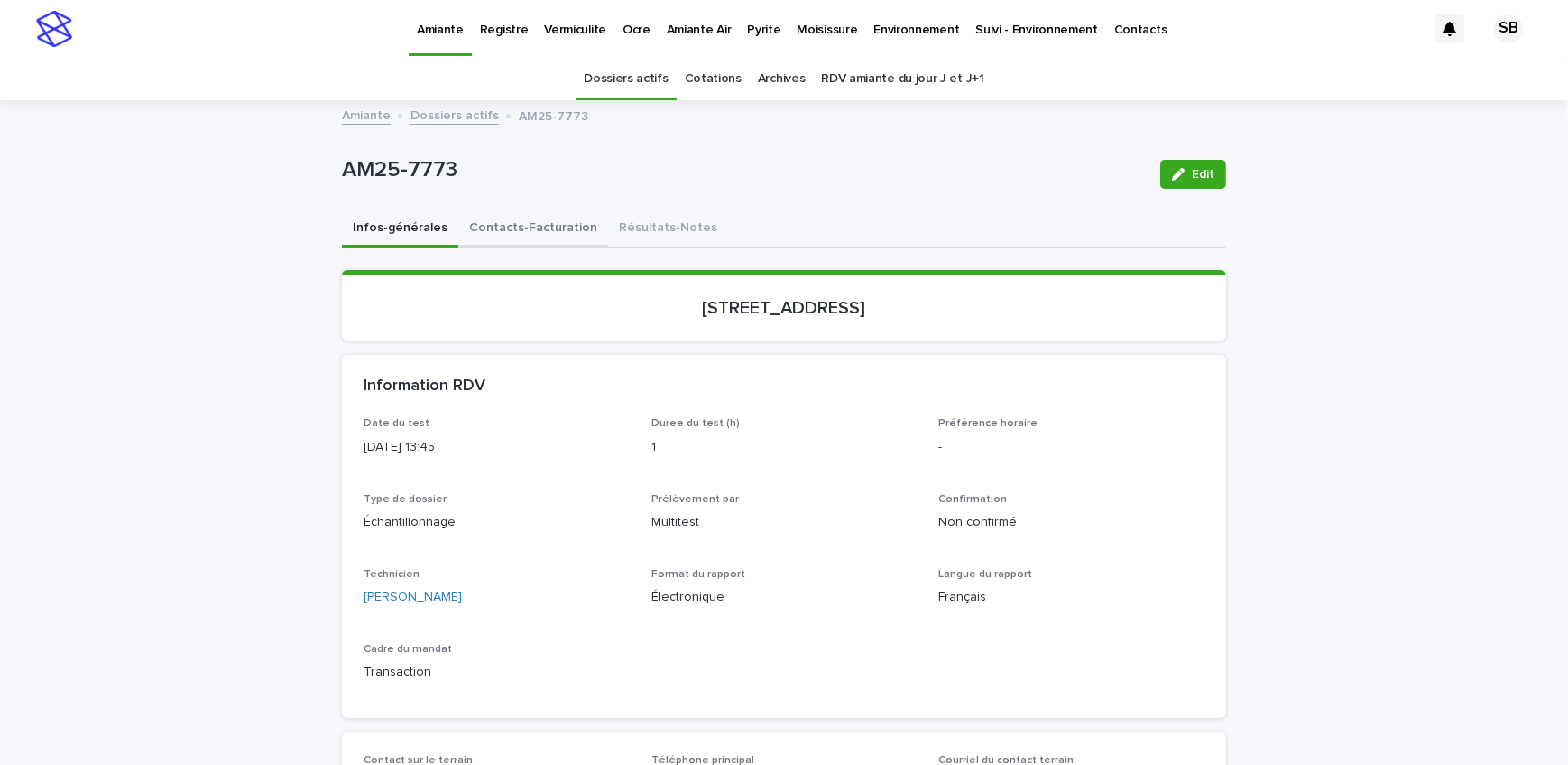
click at [514, 230] on button "Contacts-Facturation" at bounding box center [533, 229] width 150 height 38
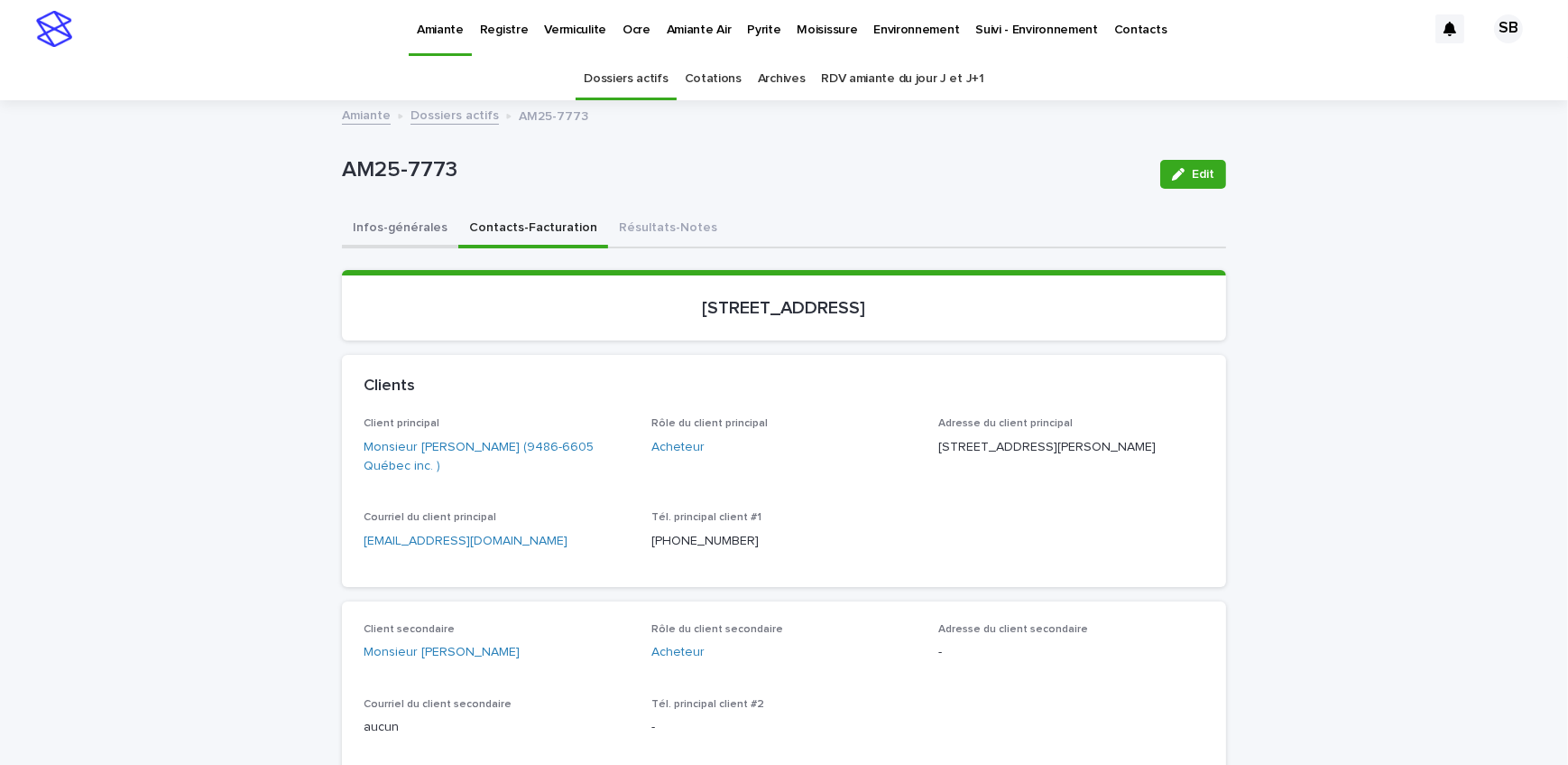
click at [411, 233] on button "Infos-générales" at bounding box center [400, 229] width 116 height 38
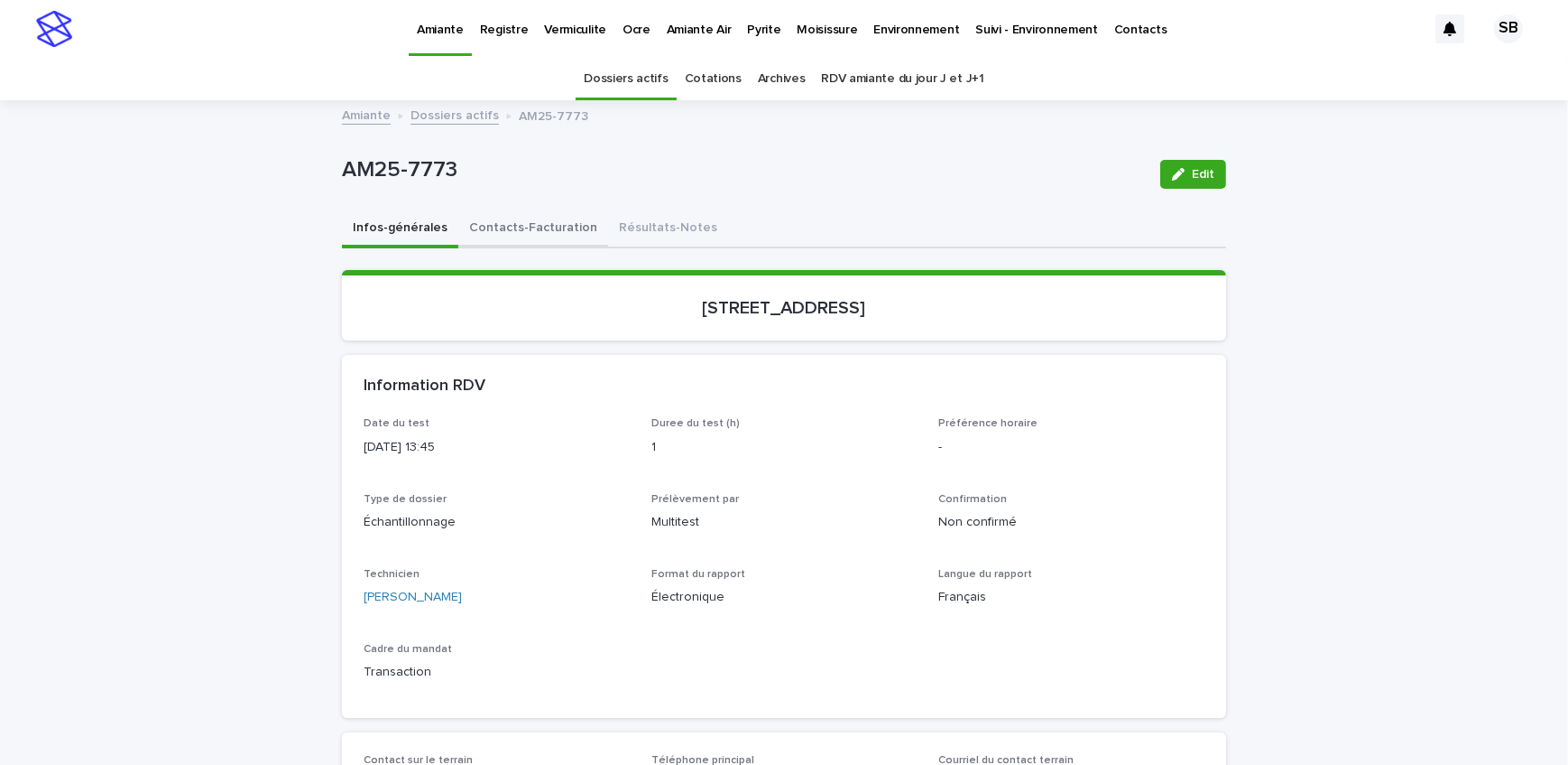
click at [549, 230] on button "Contacts-Facturation" at bounding box center [533, 229] width 150 height 38
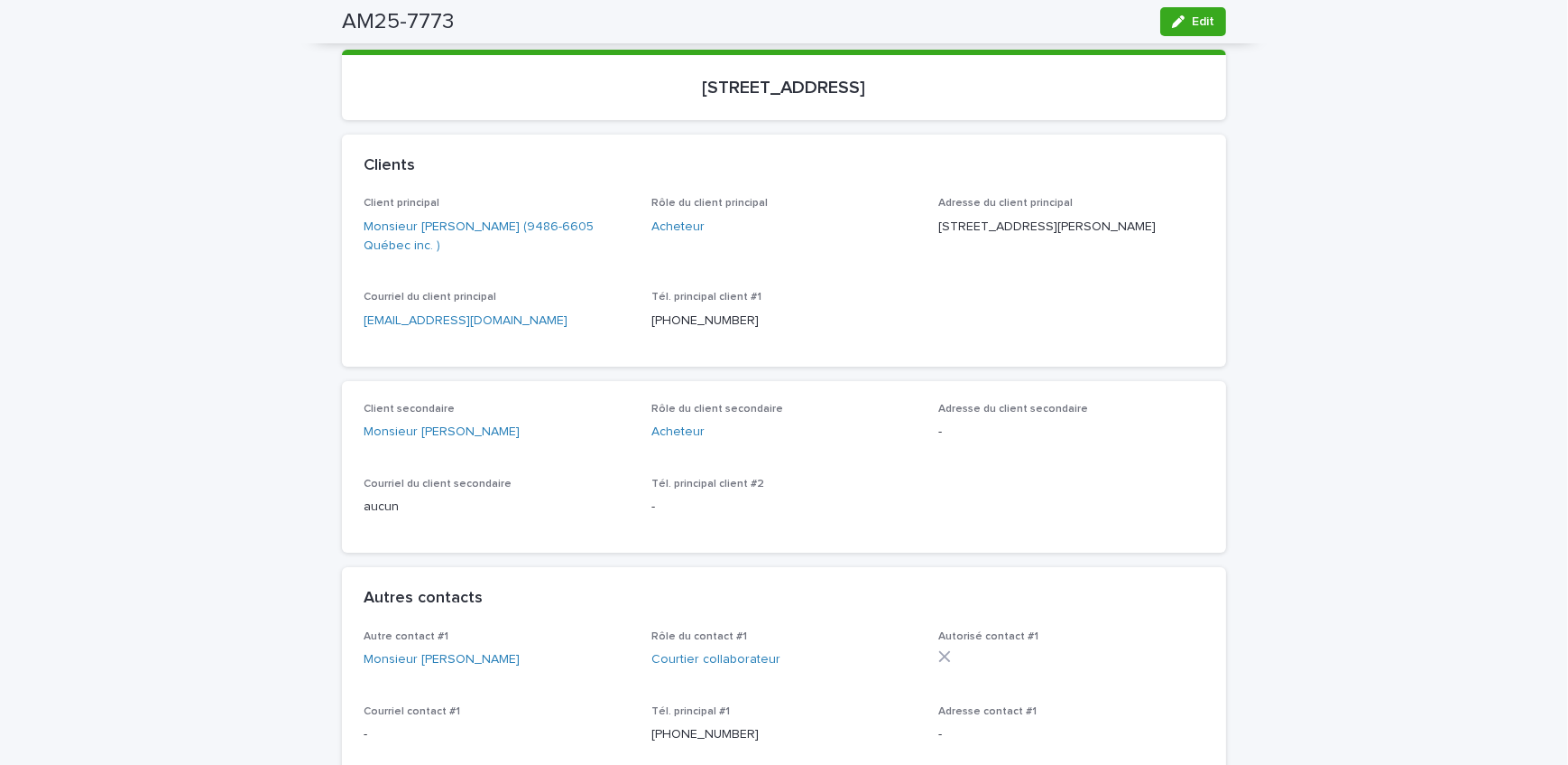
scroll to position [81, 0]
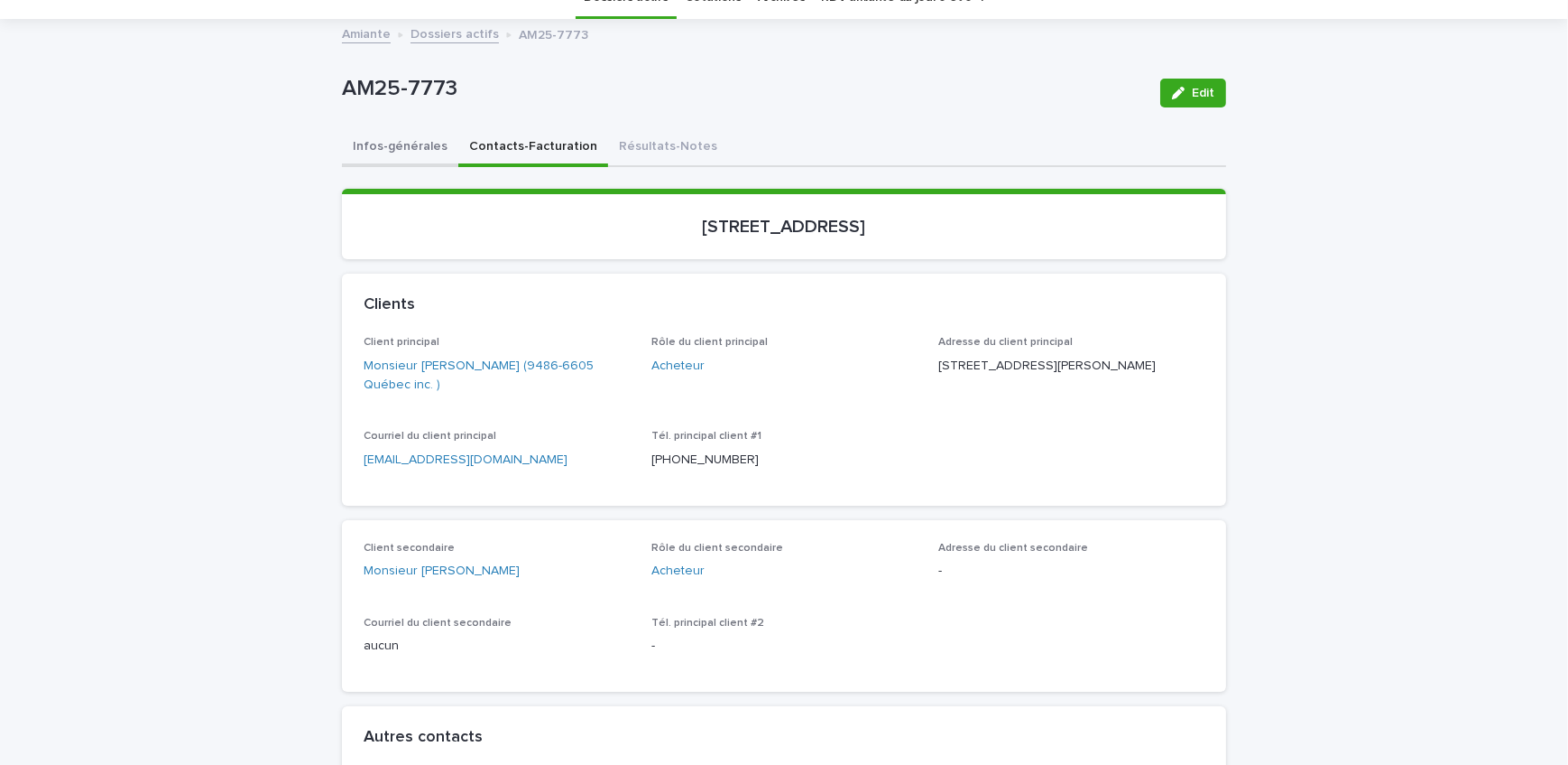
click at [368, 162] on button "Infos-générales" at bounding box center [400, 147] width 116 height 38
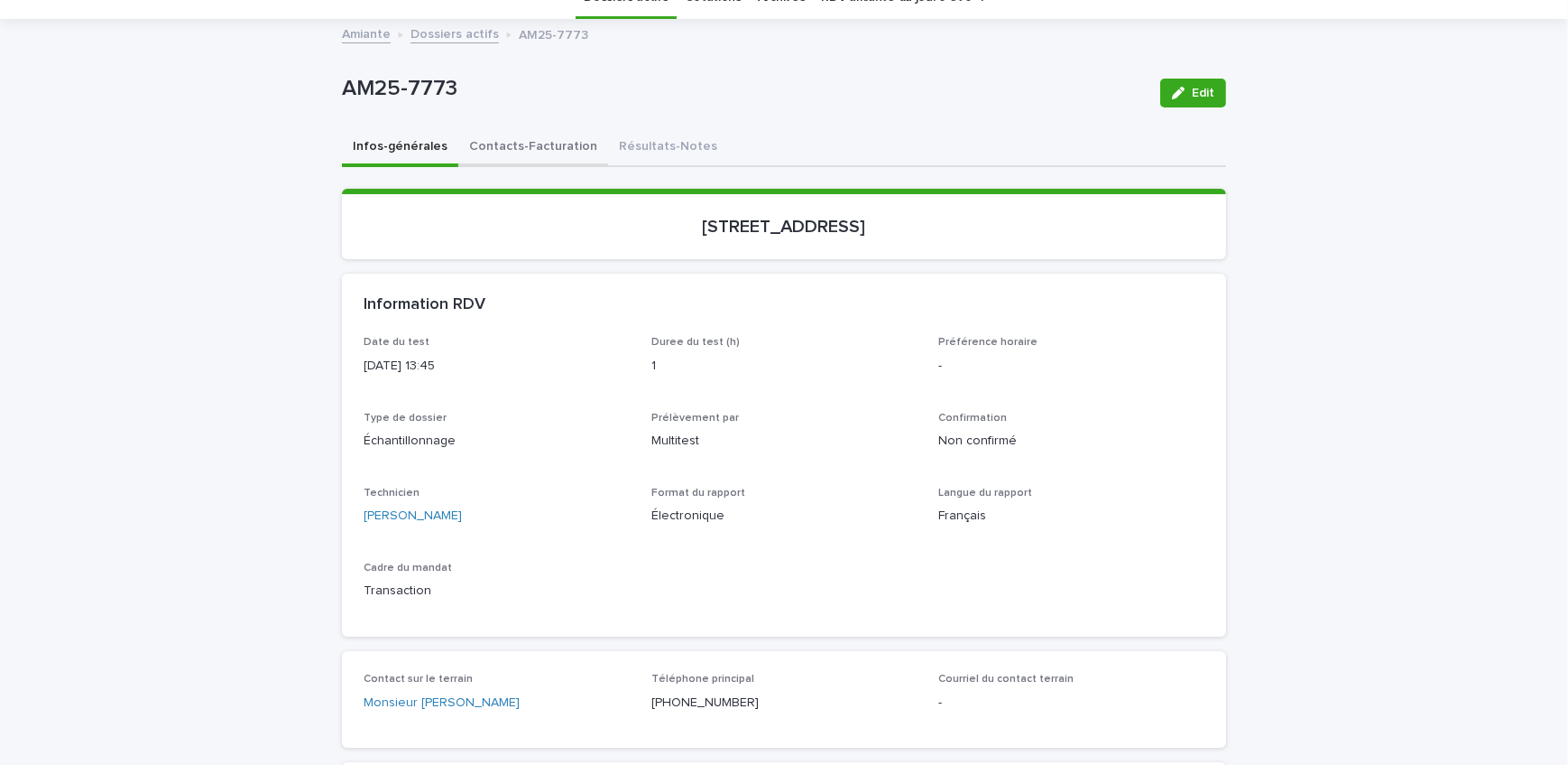
click at [529, 157] on button "Contacts-Facturation" at bounding box center [533, 147] width 150 height 38
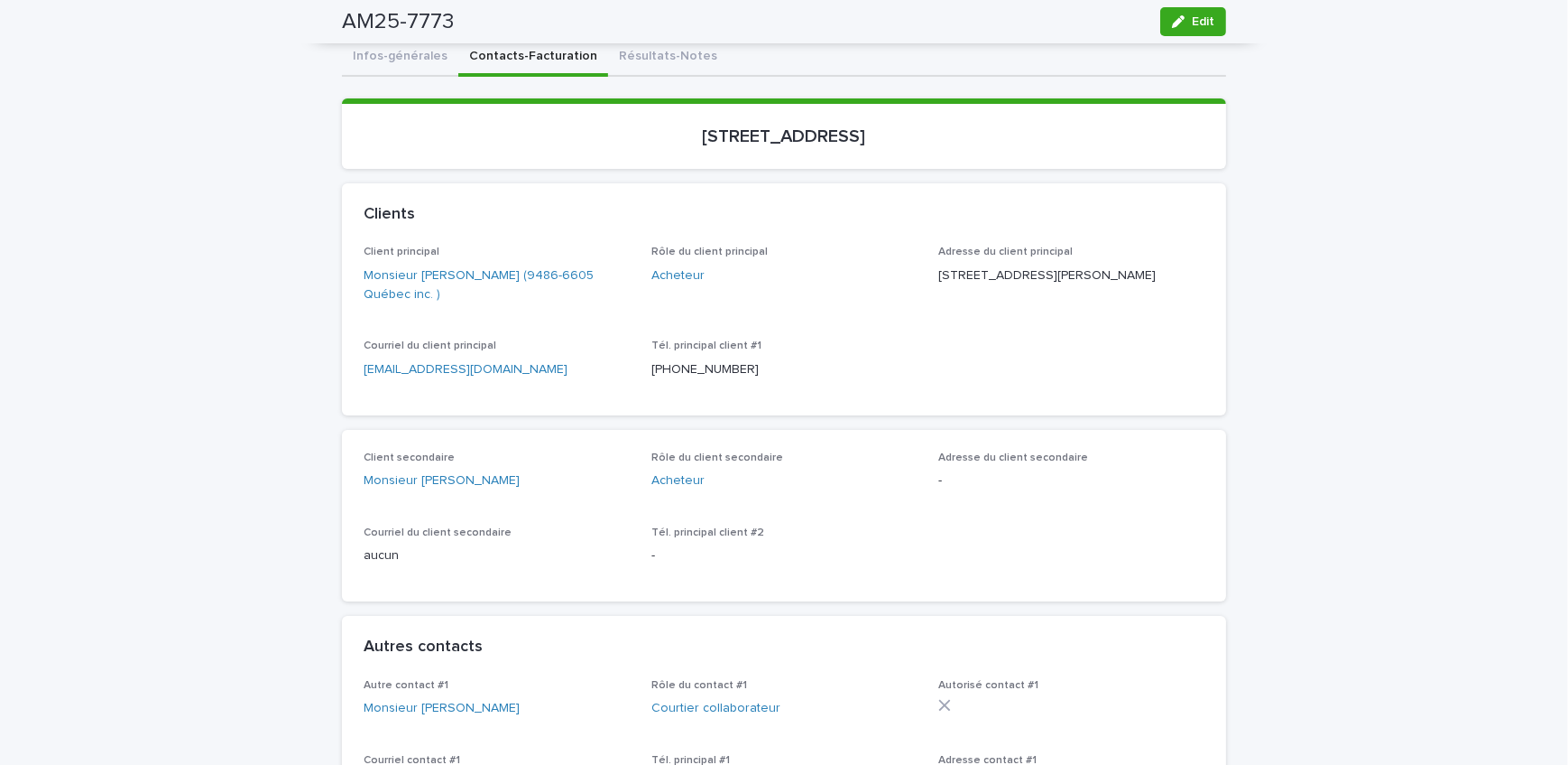
scroll to position [163, 0]
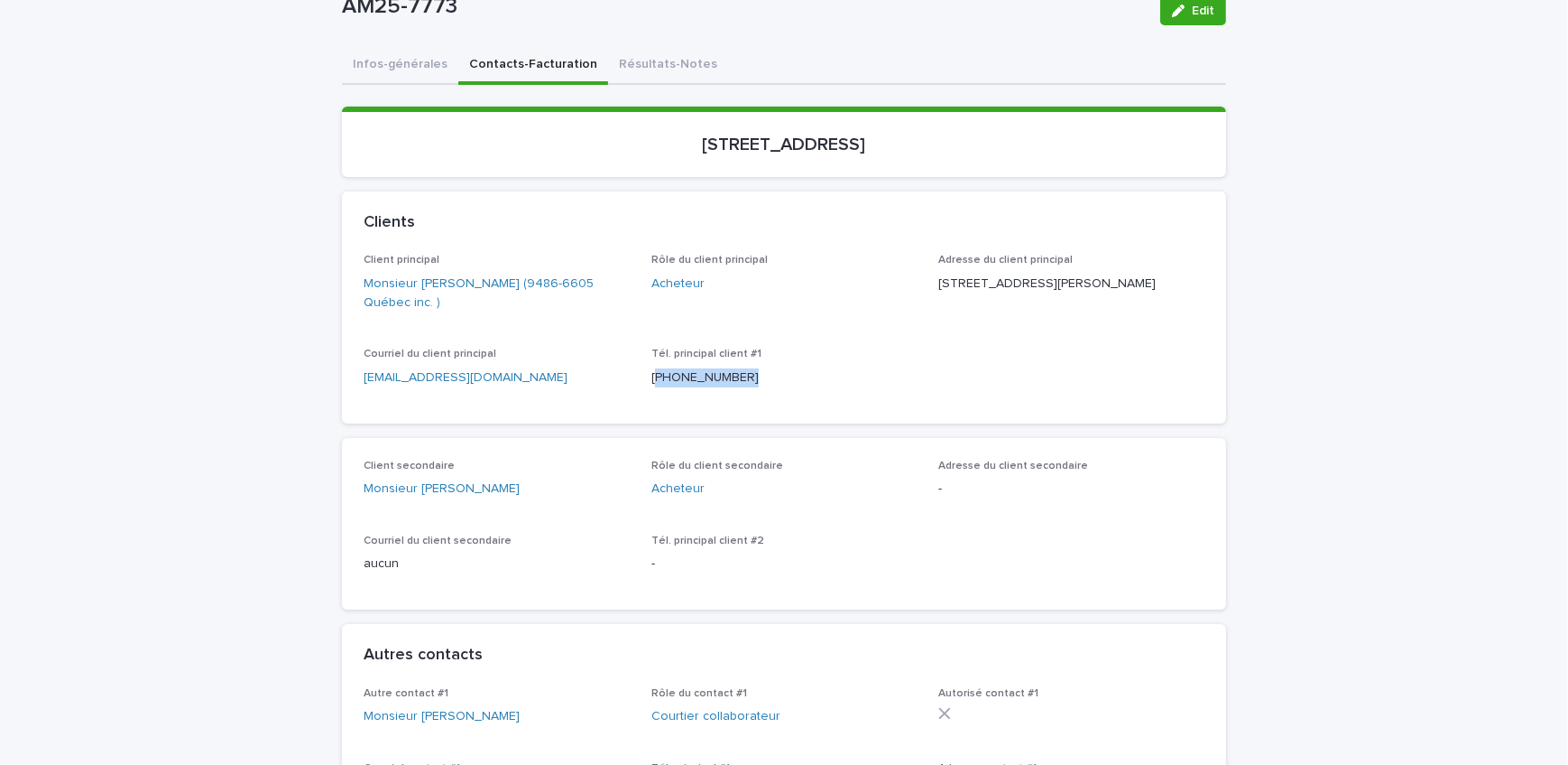
drag, startPoint x: 731, startPoint y: 379, endPoint x: 649, endPoint y: 390, distance: 82.7
click at [651, 390] on div "Tél. principal client #[PHONE_NUMBER]" at bounding box center [784, 374] width 266 height 53
copy p "514) 746-8194"
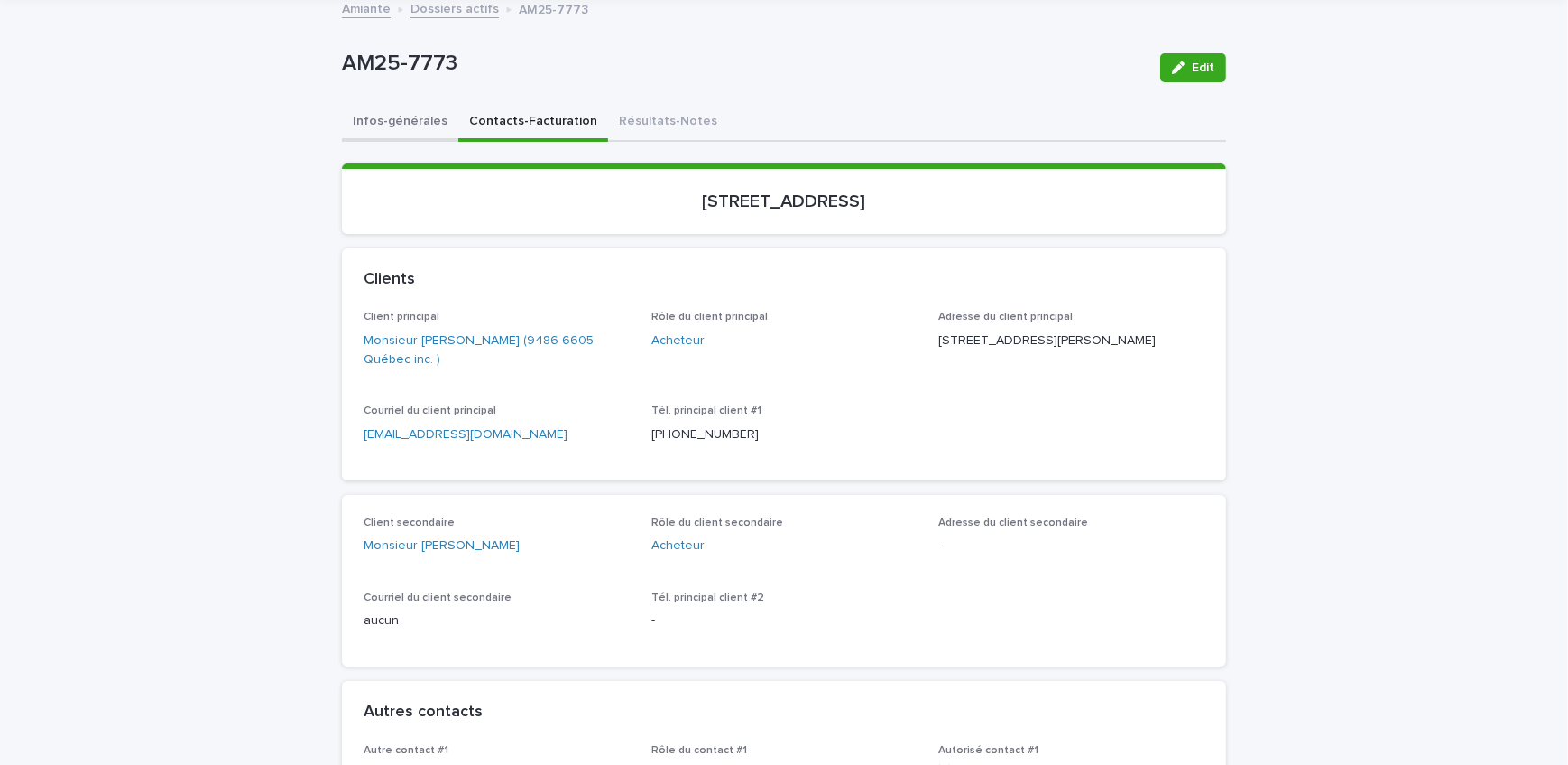
scroll to position [81, 0]
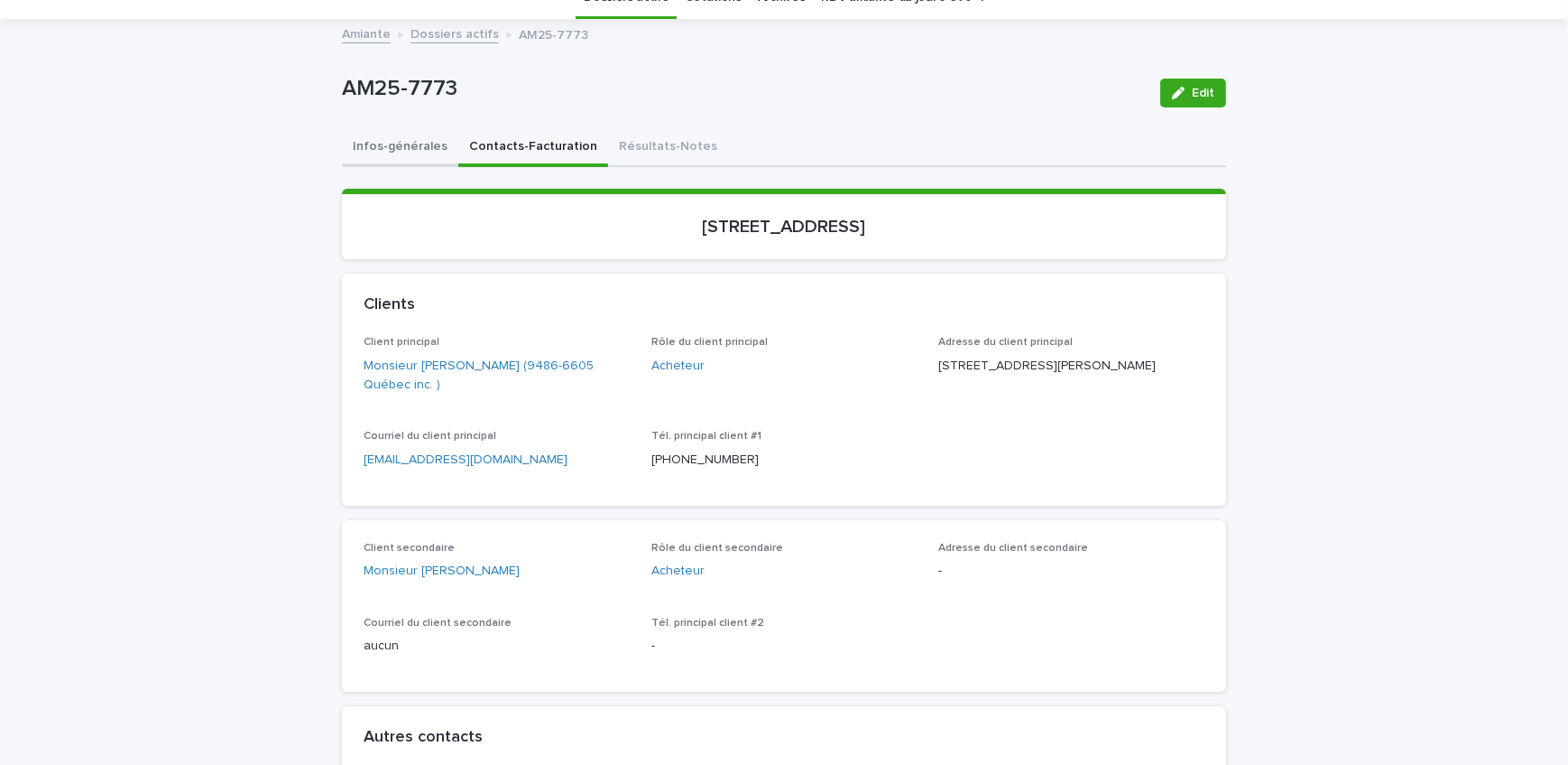
click at [397, 135] on button "Infos-générales" at bounding box center [400, 147] width 116 height 38
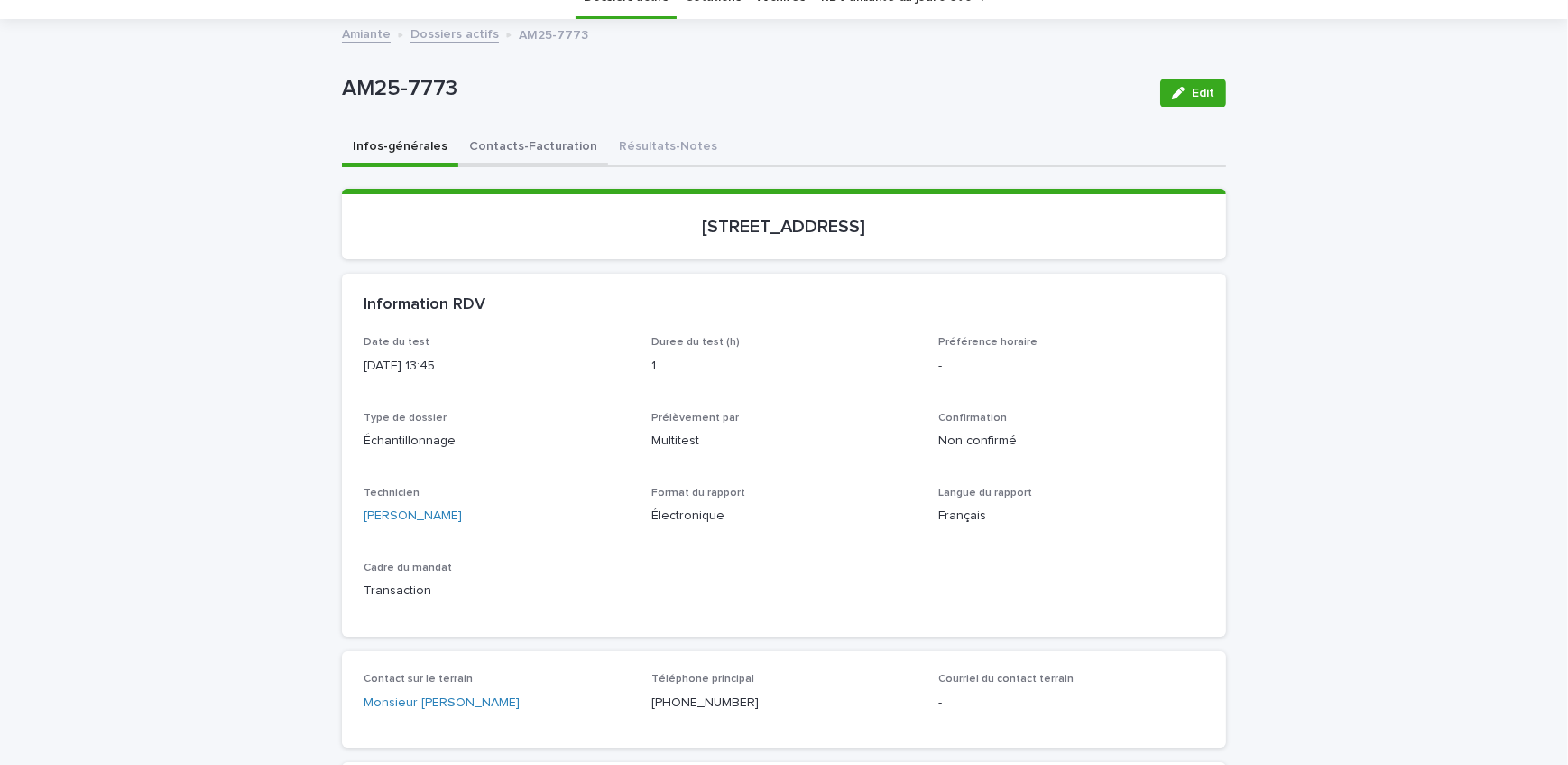
click at [543, 148] on button "Contacts-Facturation" at bounding box center [533, 147] width 150 height 38
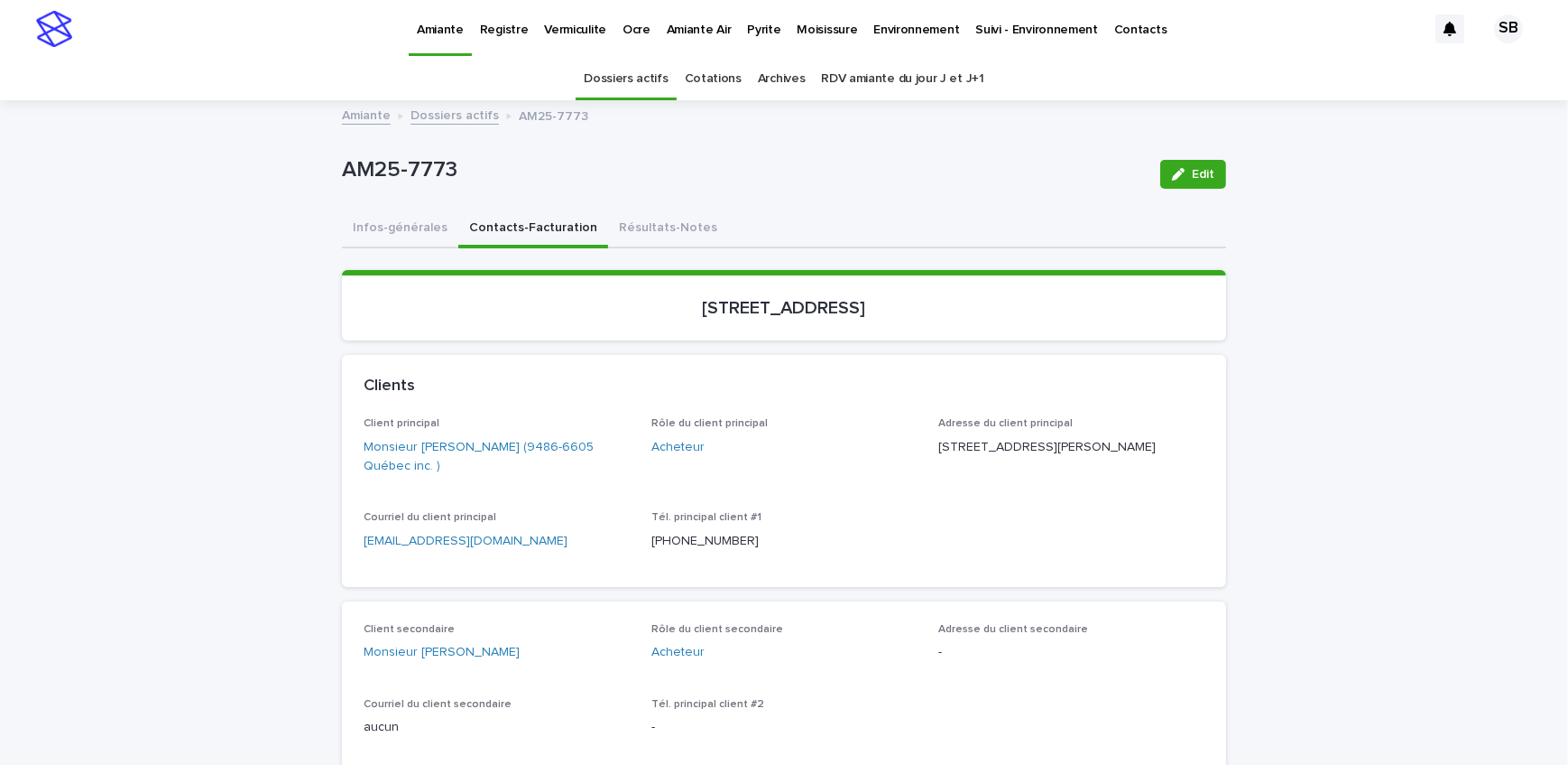
scroll to position [81, 0]
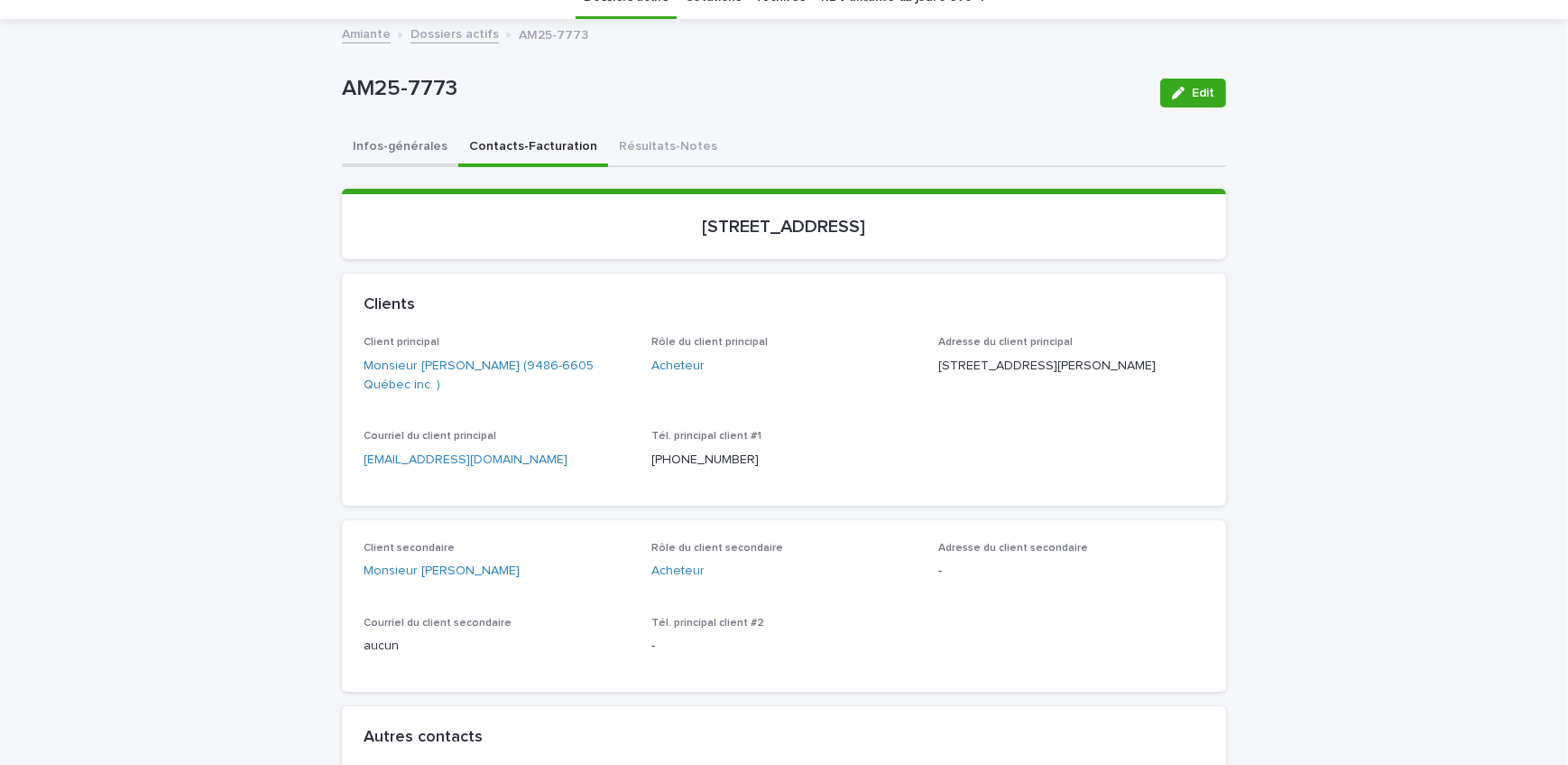
click at [429, 155] on button "Infos-générales" at bounding box center [400, 147] width 116 height 38
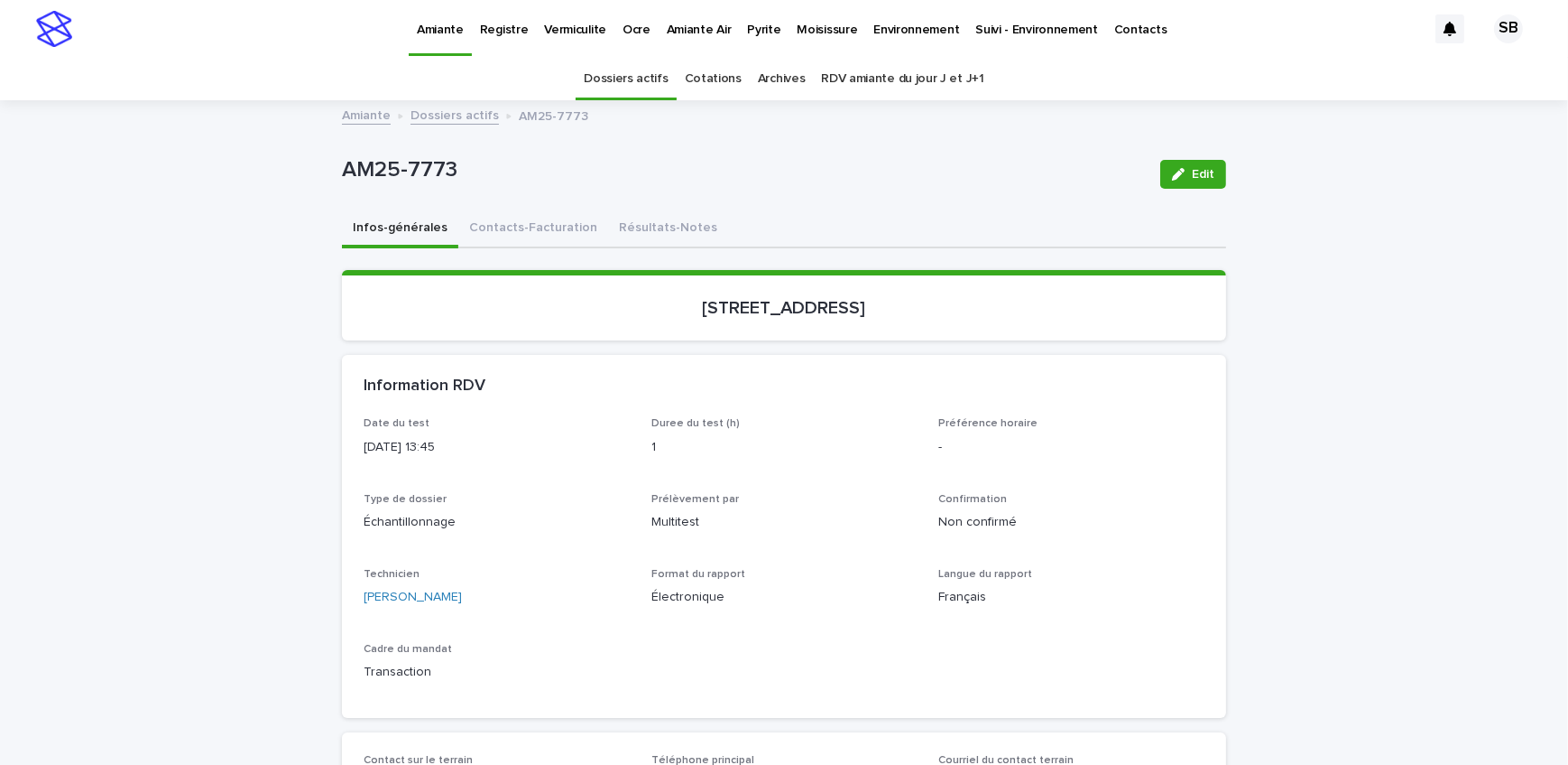
click at [556, 222] on button "Contacts-Facturation" at bounding box center [533, 229] width 150 height 38
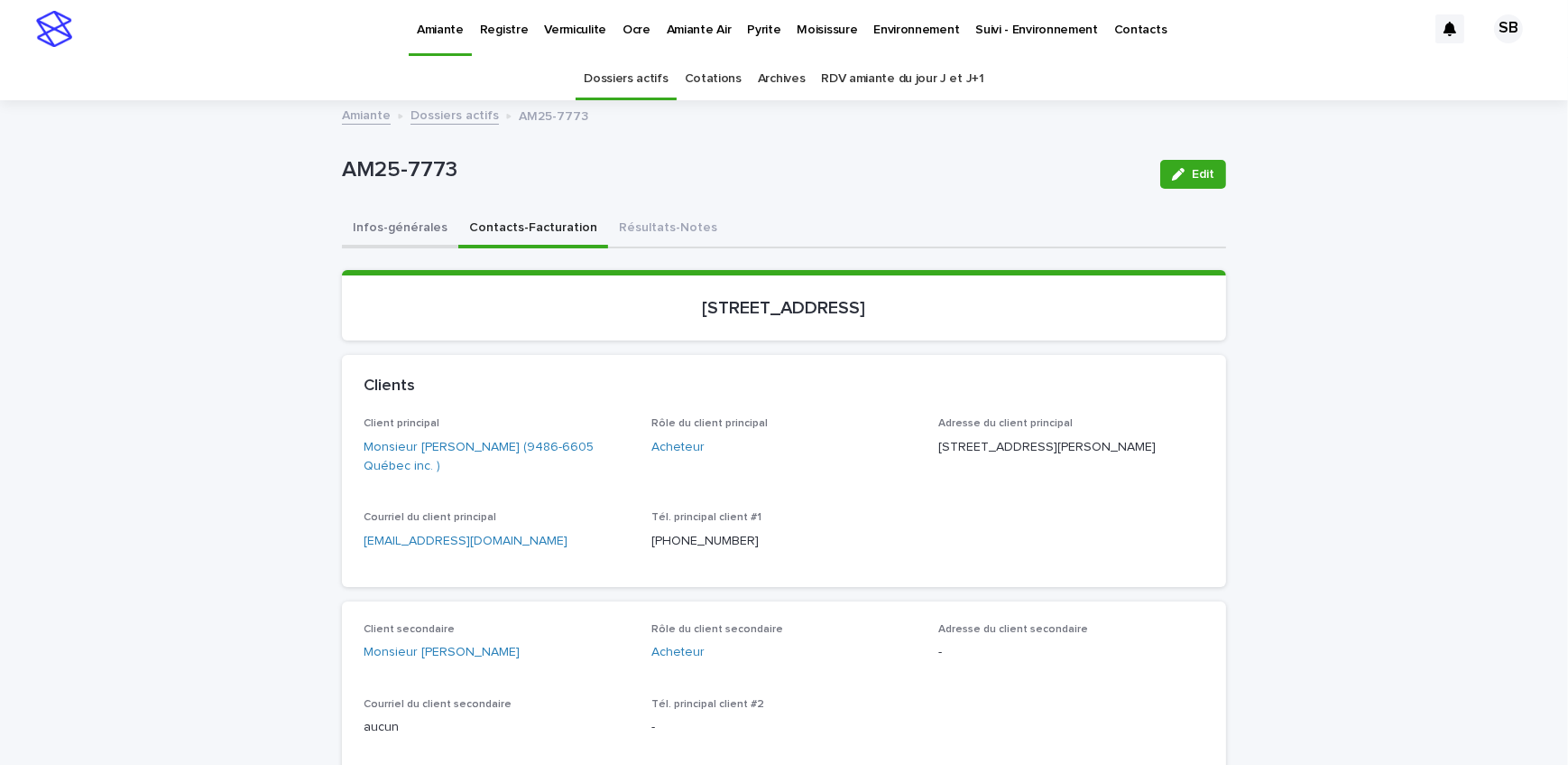
click at [438, 223] on button "Infos-générales" at bounding box center [400, 229] width 116 height 38
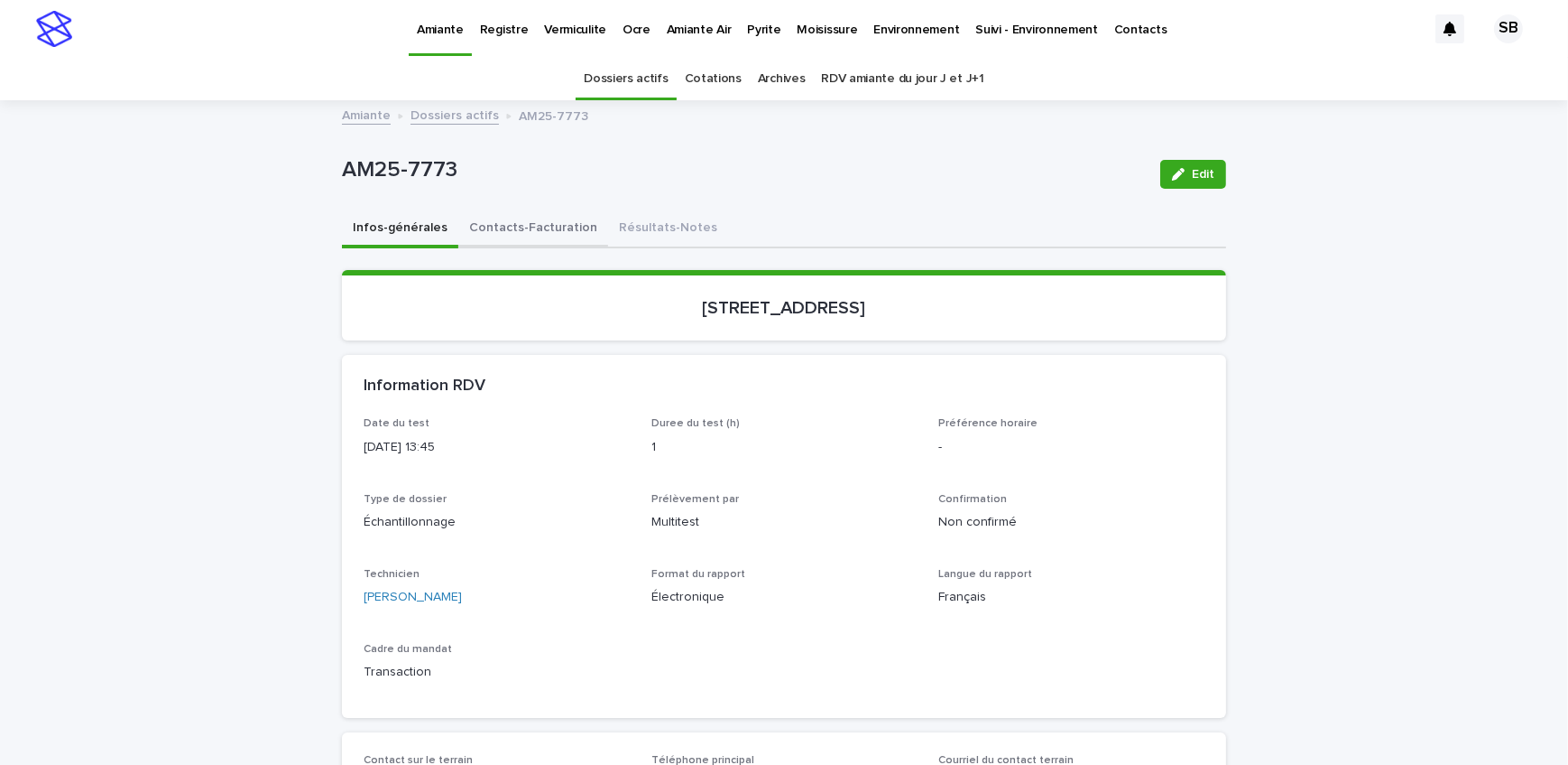
click at [498, 229] on button "Contacts-Facturation" at bounding box center [533, 229] width 150 height 38
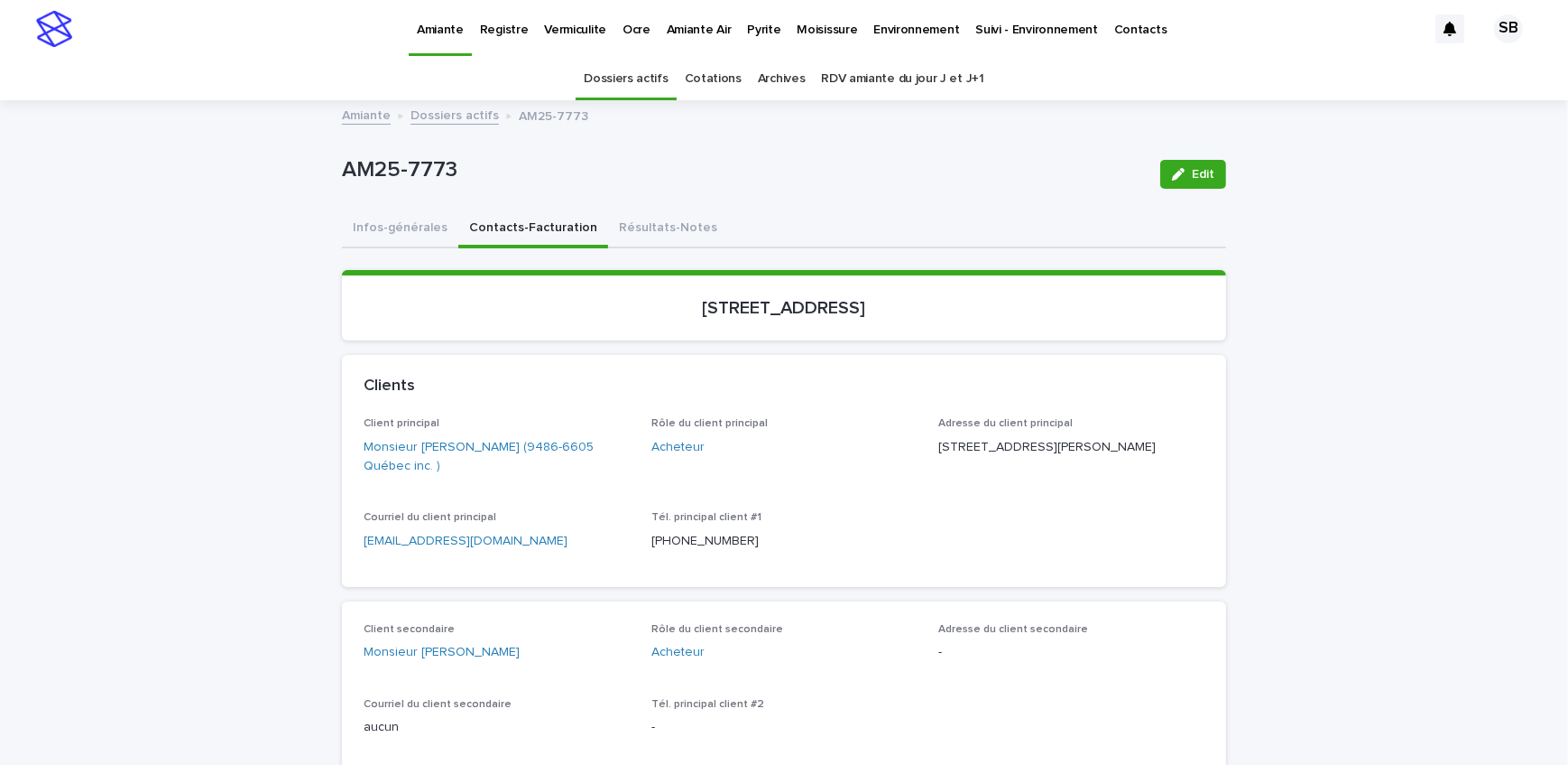
click at [480, 106] on link "Dossiers actifs" at bounding box center [455, 114] width 88 height 21
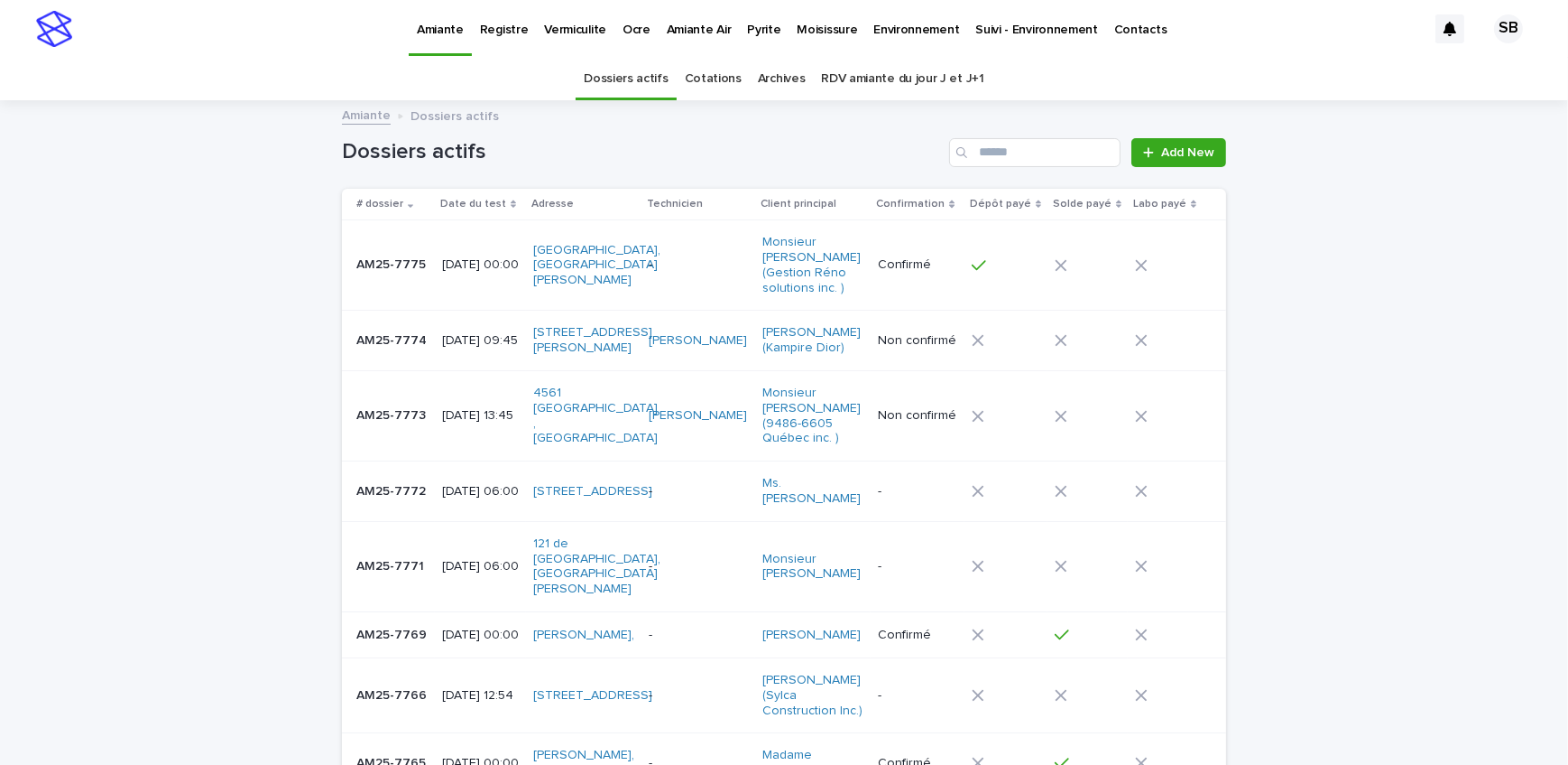
click at [411, 357] on td "AM25-7774 AM25-7774" at bounding box center [388, 341] width 93 height 61
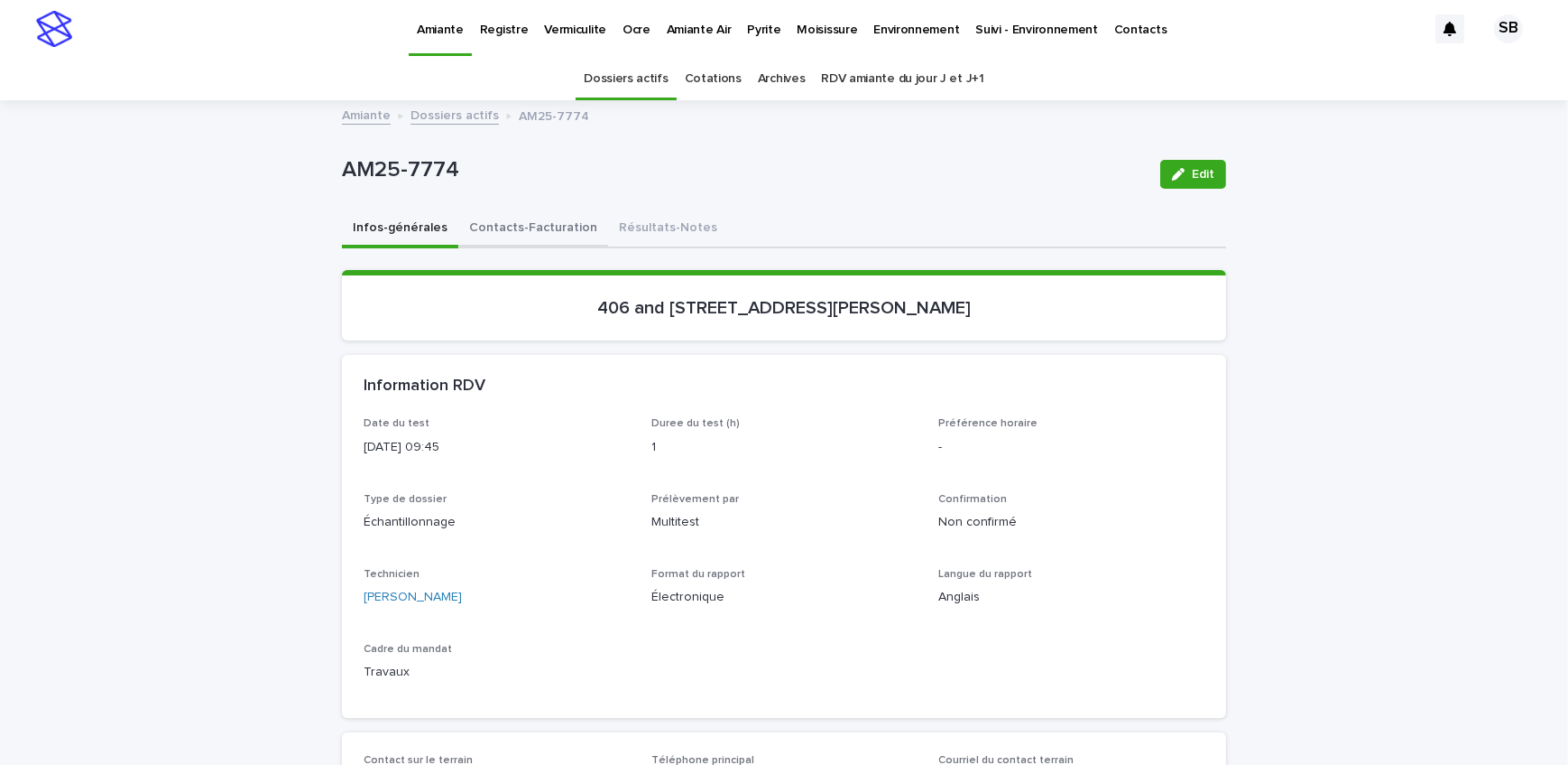
drag, startPoint x: 549, startPoint y: 222, endPoint x: 36, endPoint y: 645, distance: 664.9
click at [549, 222] on button "Contacts-Facturation" at bounding box center [533, 229] width 150 height 38
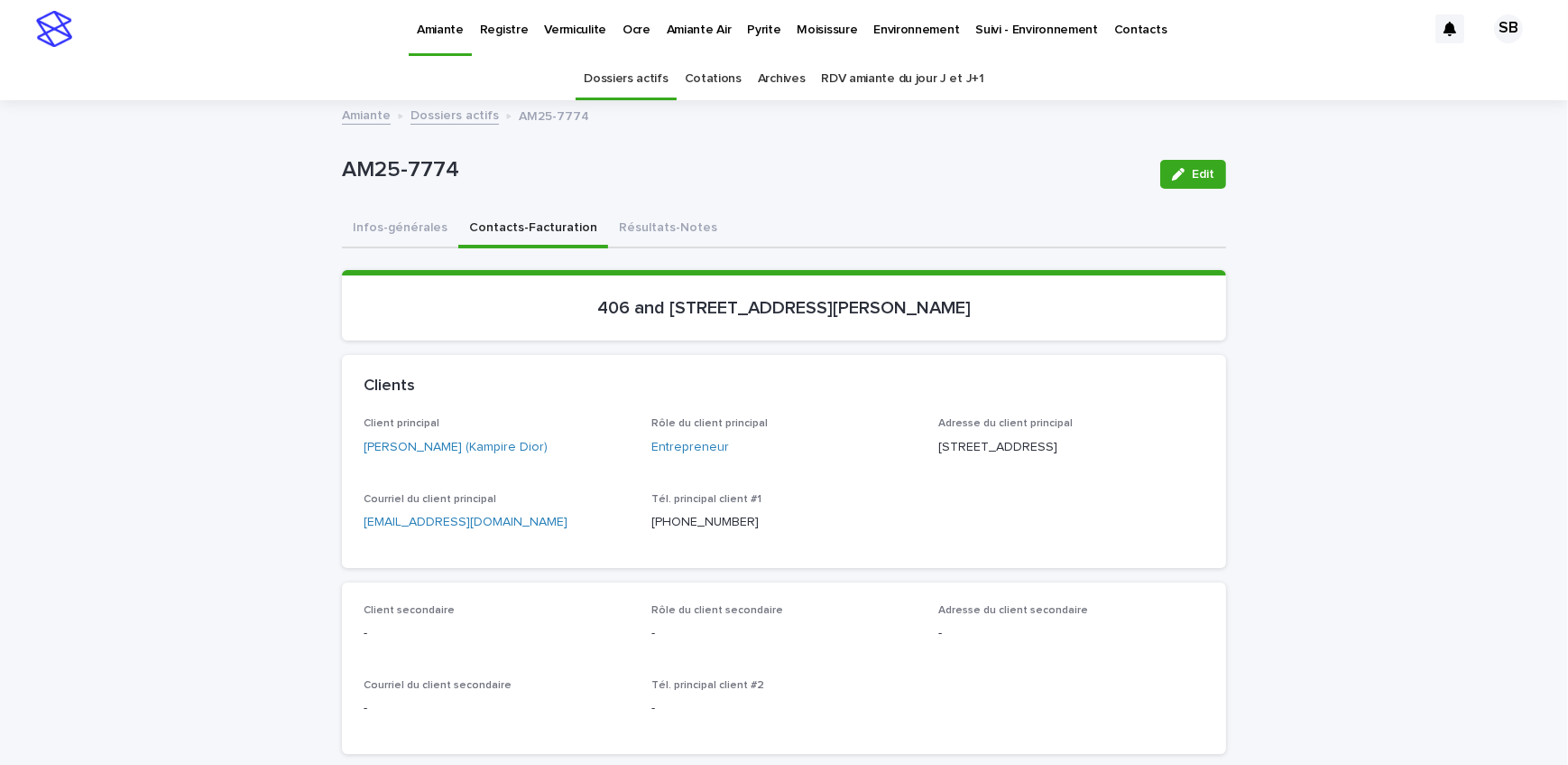
click at [460, 112] on link "Dossiers actifs" at bounding box center [455, 114] width 88 height 21
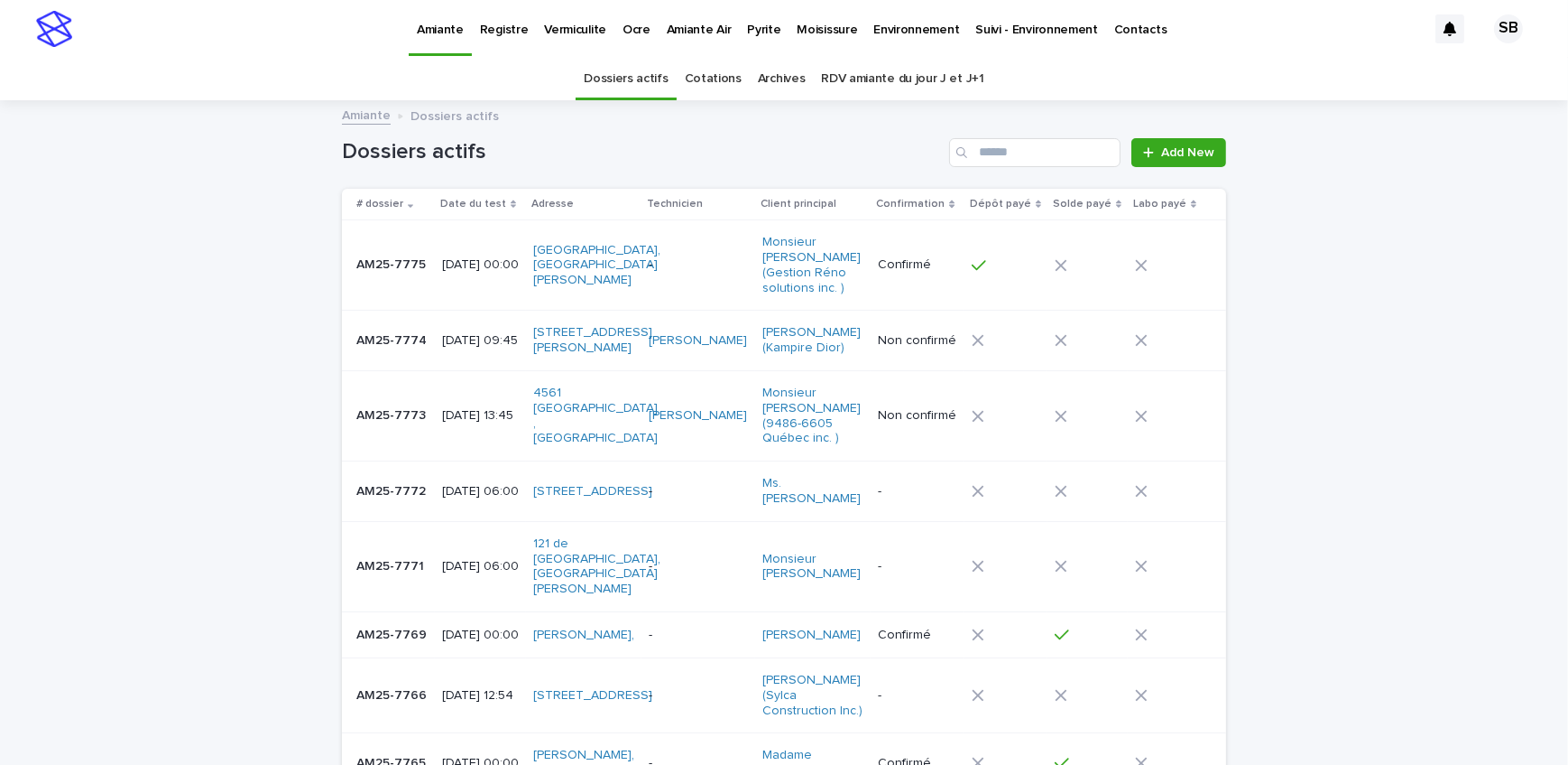
scroll to position [57, 0]
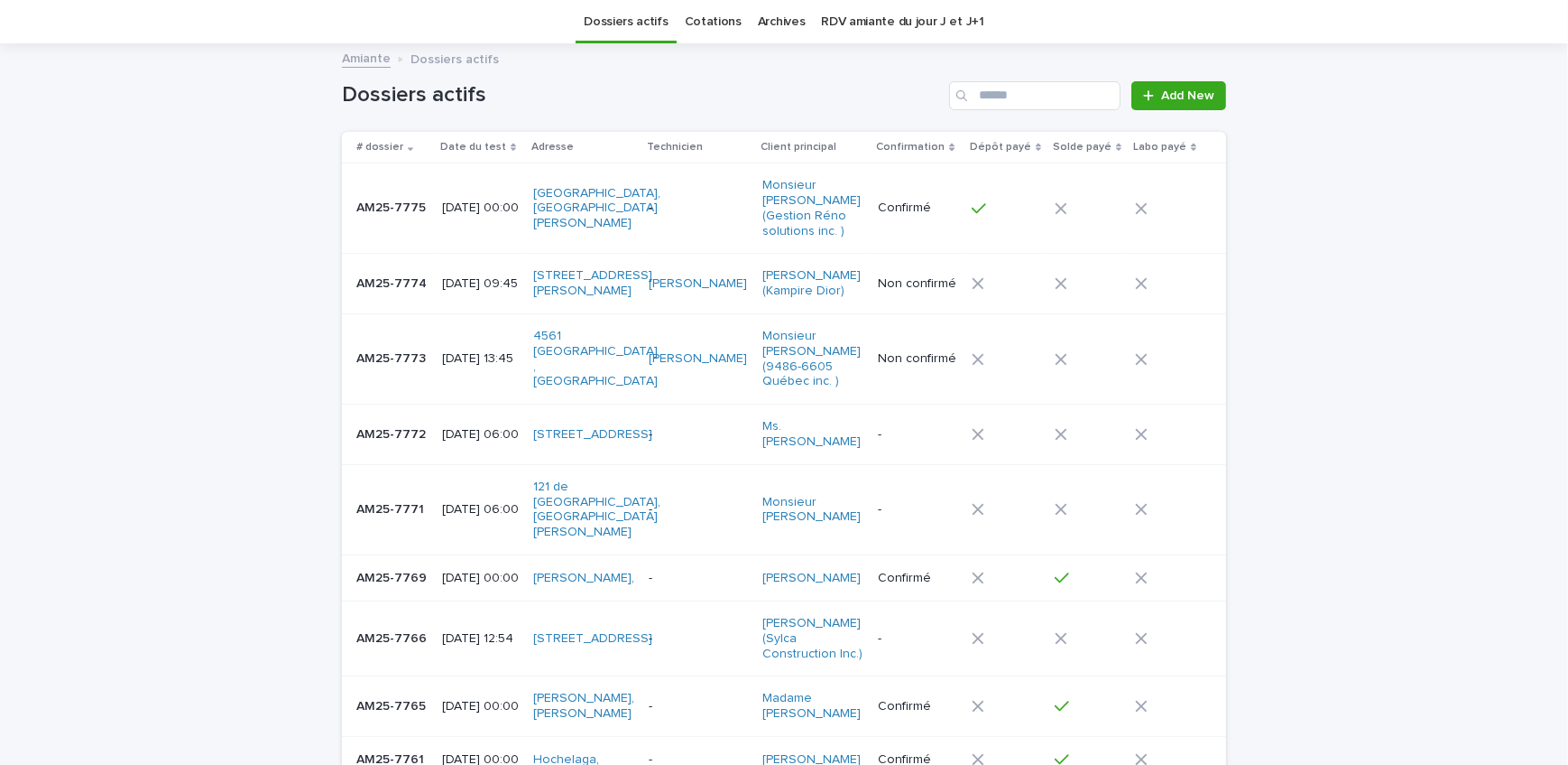
click at [435, 353] on td "[DATE] 13:45" at bounding box center [481, 359] width 92 height 90
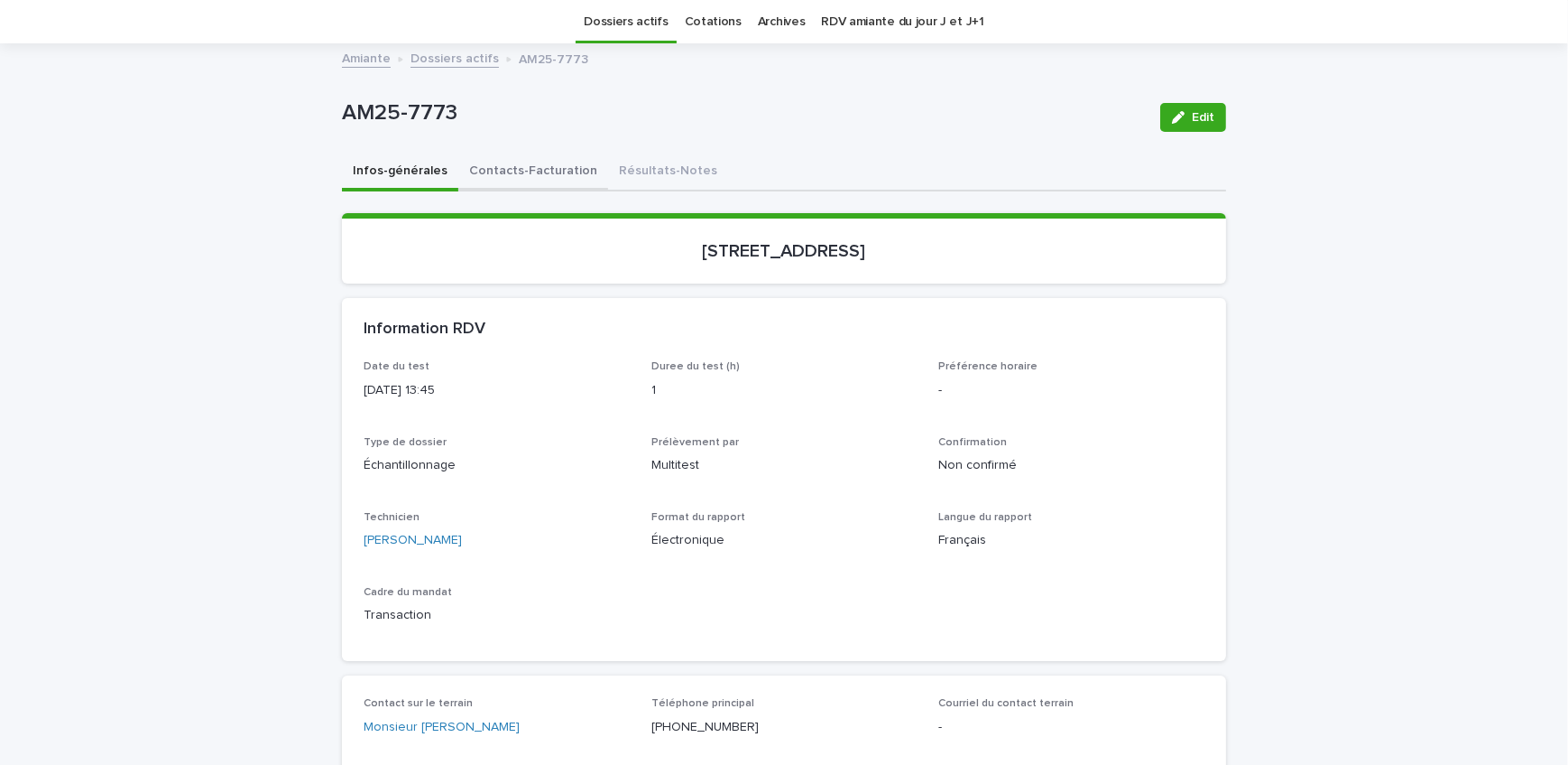
click at [474, 172] on button "Contacts-Facturation" at bounding box center [533, 172] width 150 height 38
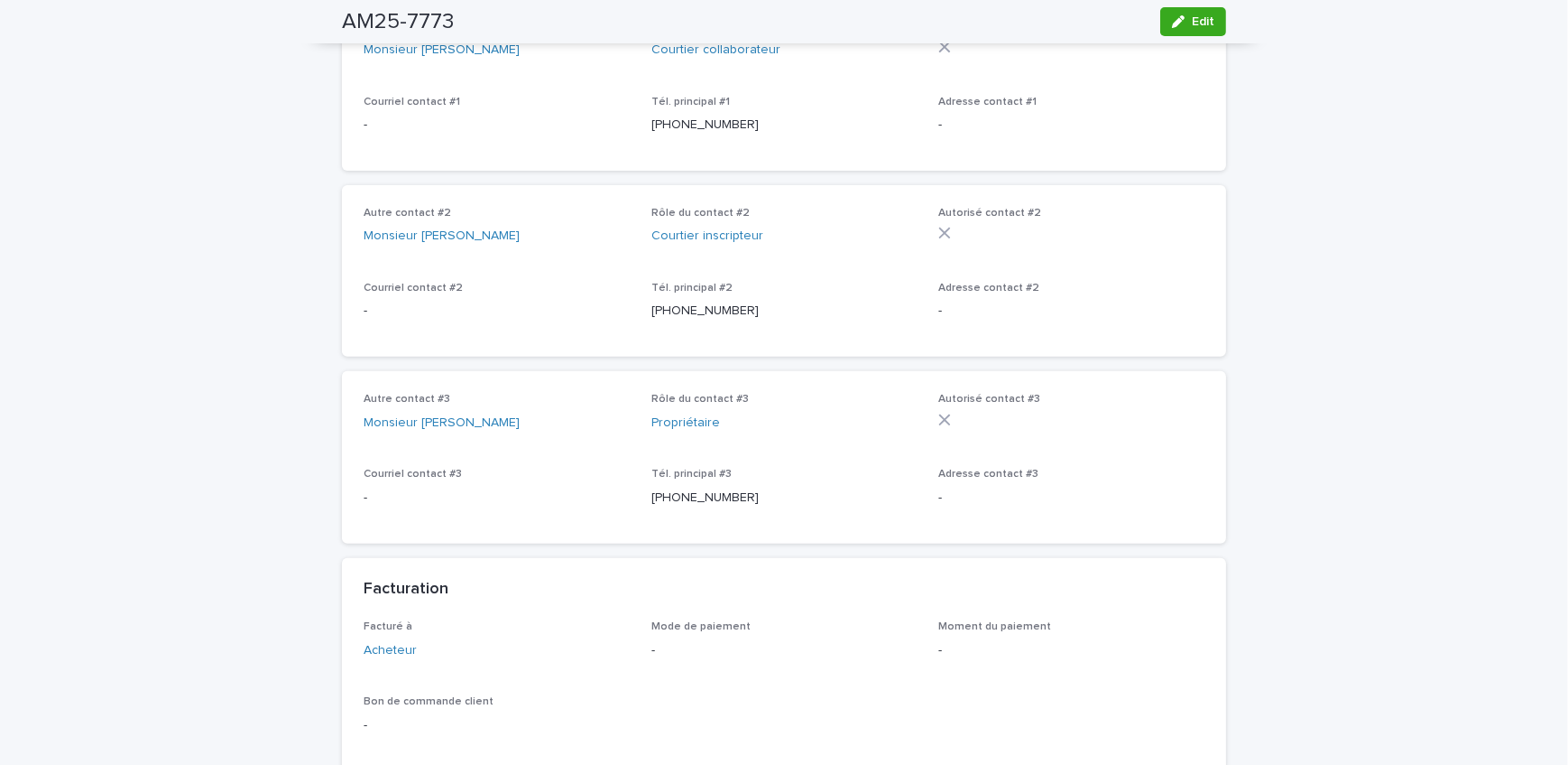
scroll to position [877, 0]
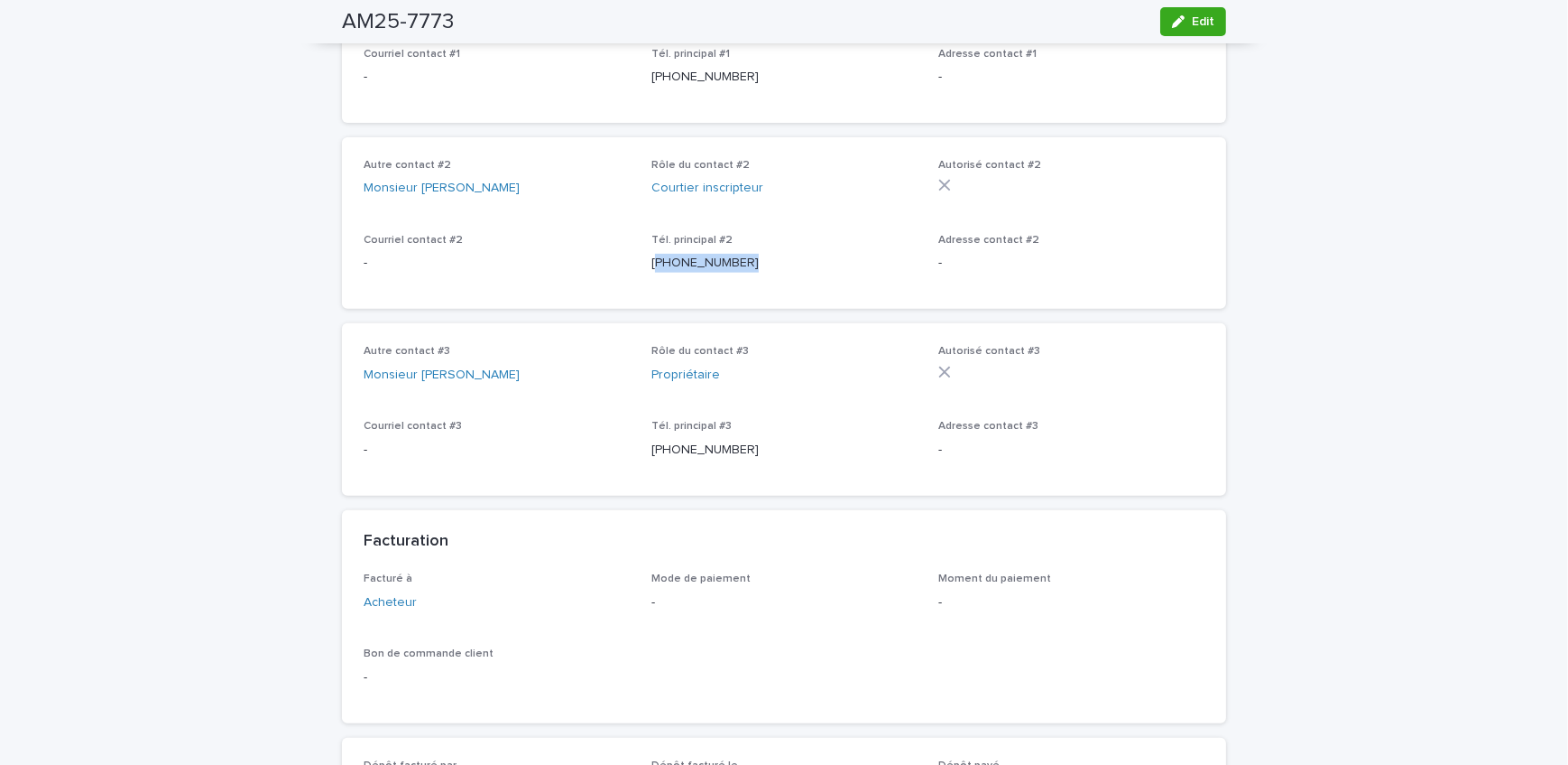
drag, startPoint x: 755, startPoint y: 270, endPoint x: 649, endPoint y: 263, distance: 106.2
click at [651, 263] on p "[PHONE_NUMBER]" at bounding box center [784, 263] width 266 height 19
copy p "514) 467-0294"
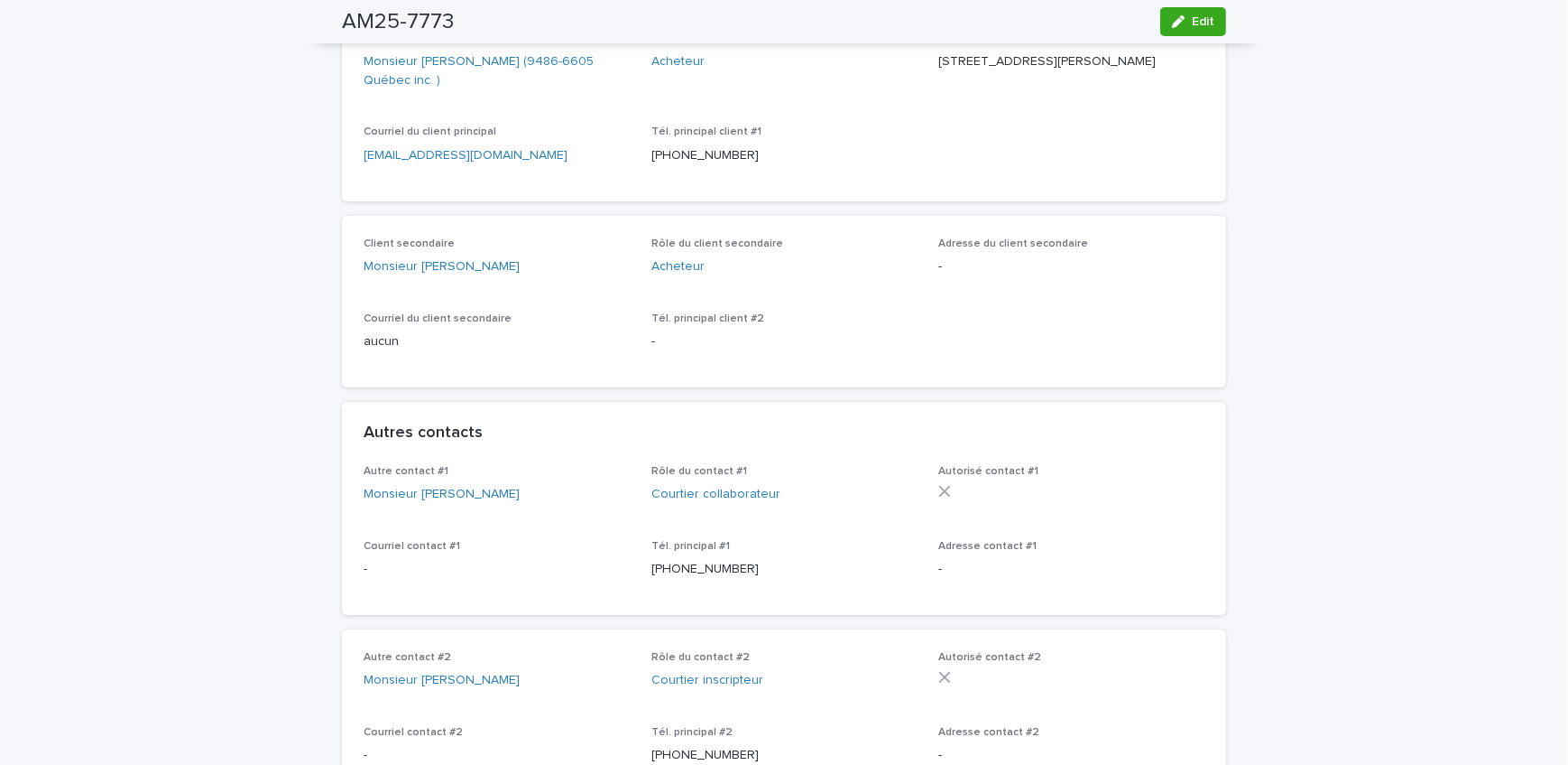
scroll to position [0, 0]
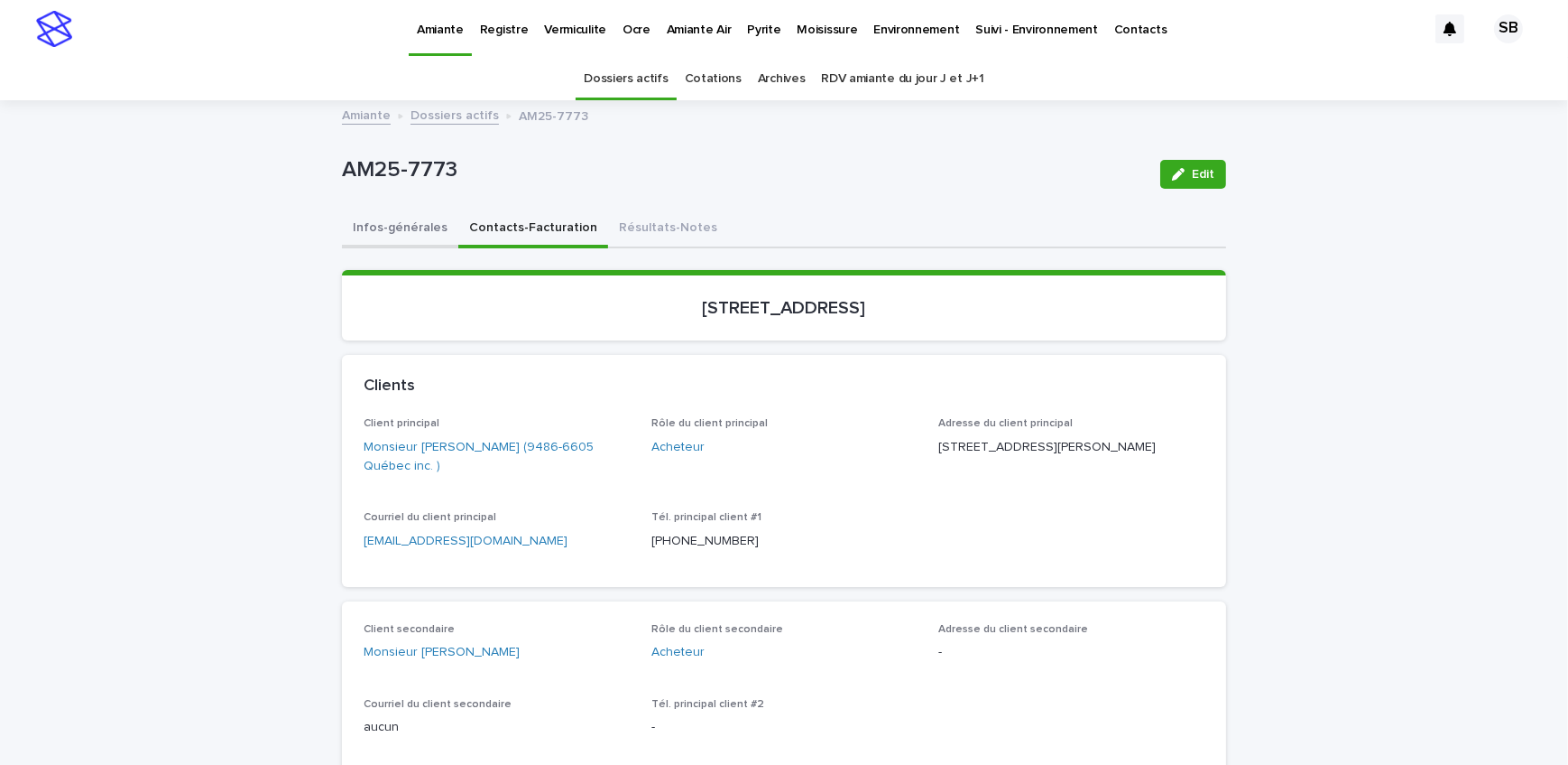
click at [380, 230] on button "Infos-générales" at bounding box center [400, 229] width 116 height 38
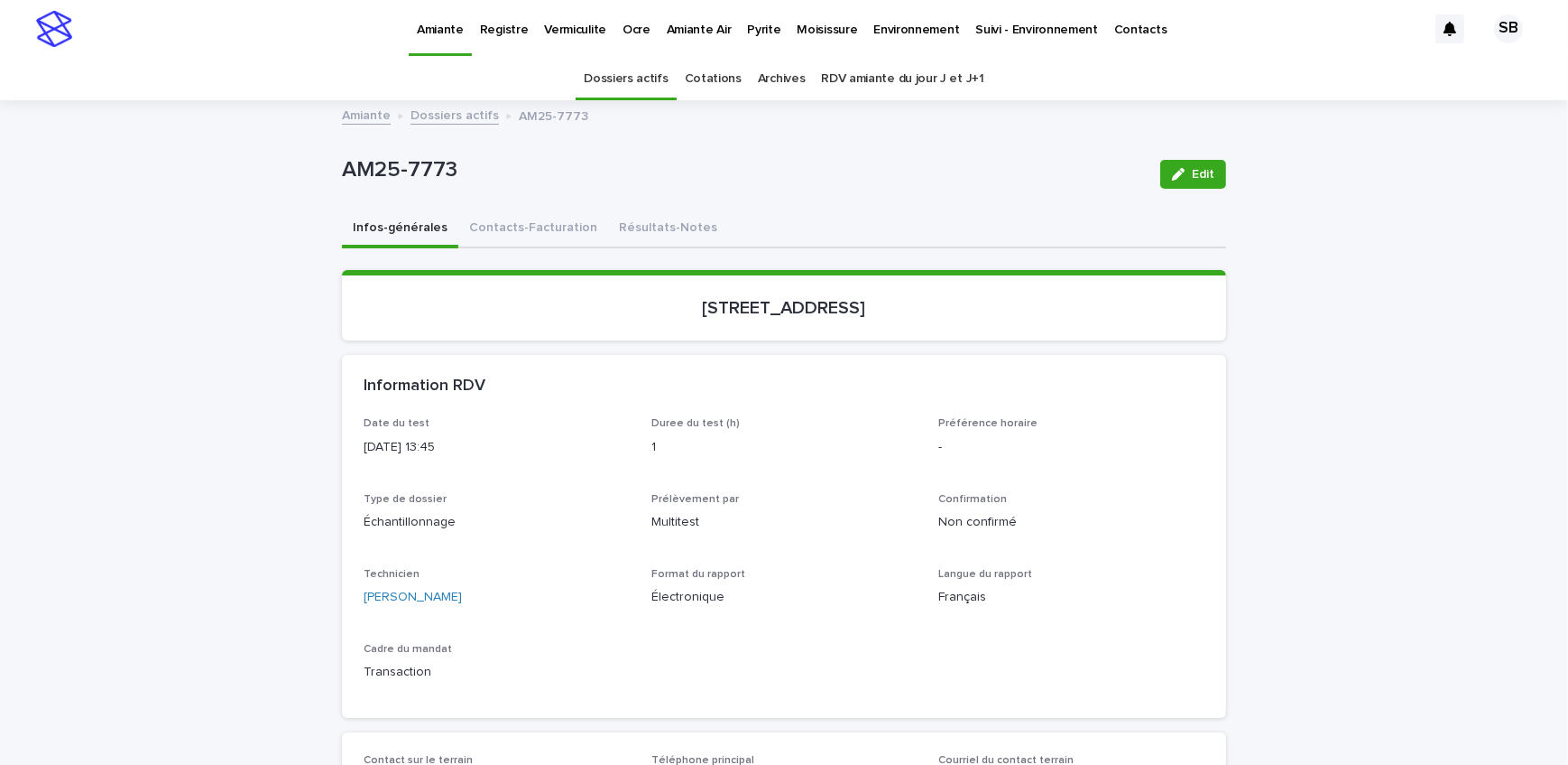
drag, startPoint x: 710, startPoint y: 218, endPoint x: 706, endPoint y: 251, distance: 33.2
click at [710, 218] on div "Infos-générales Contacts-Facturation Résultats-Notes" at bounding box center [784, 229] width 884 height 38
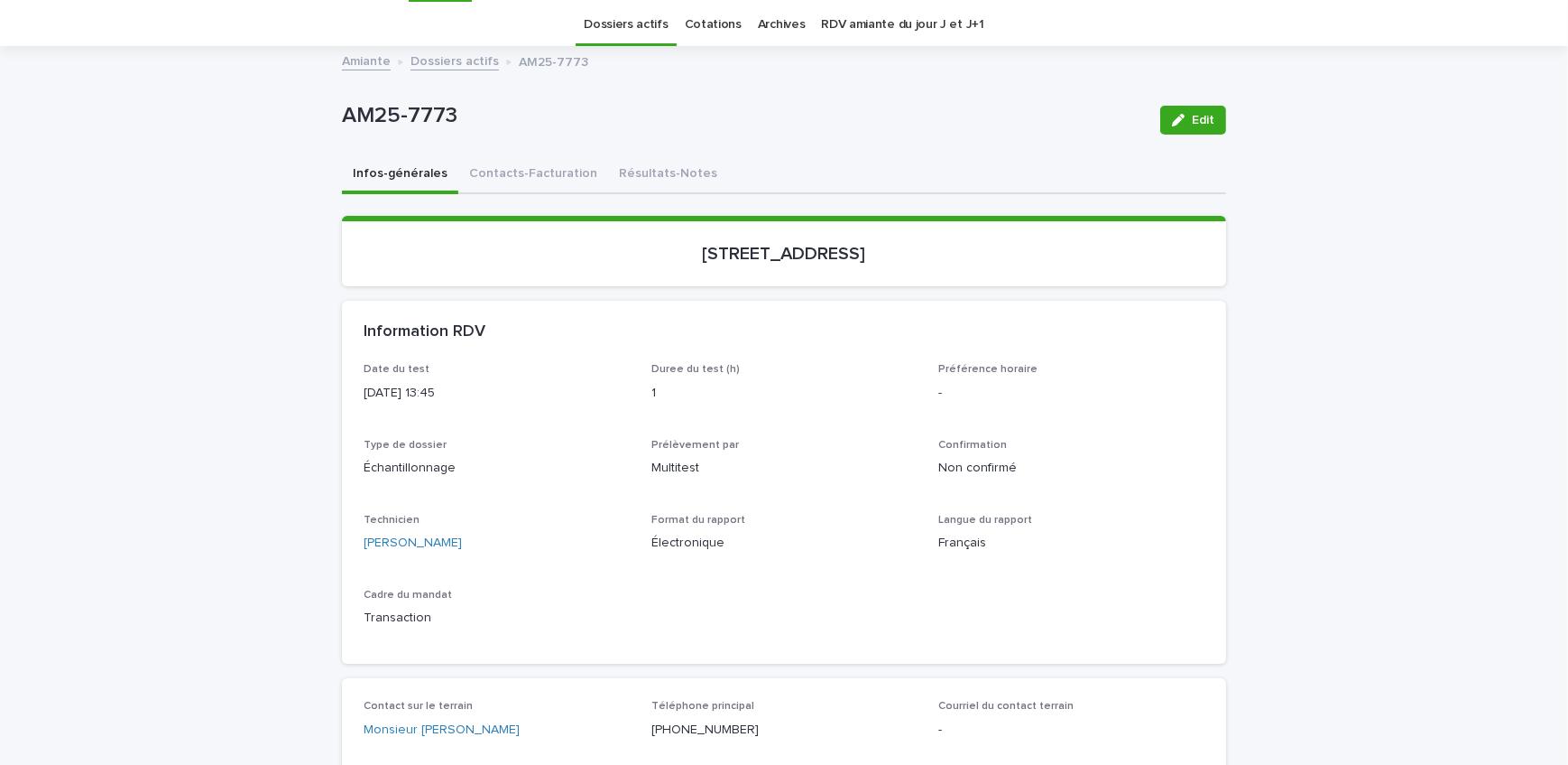
scroll to position [81, 0]
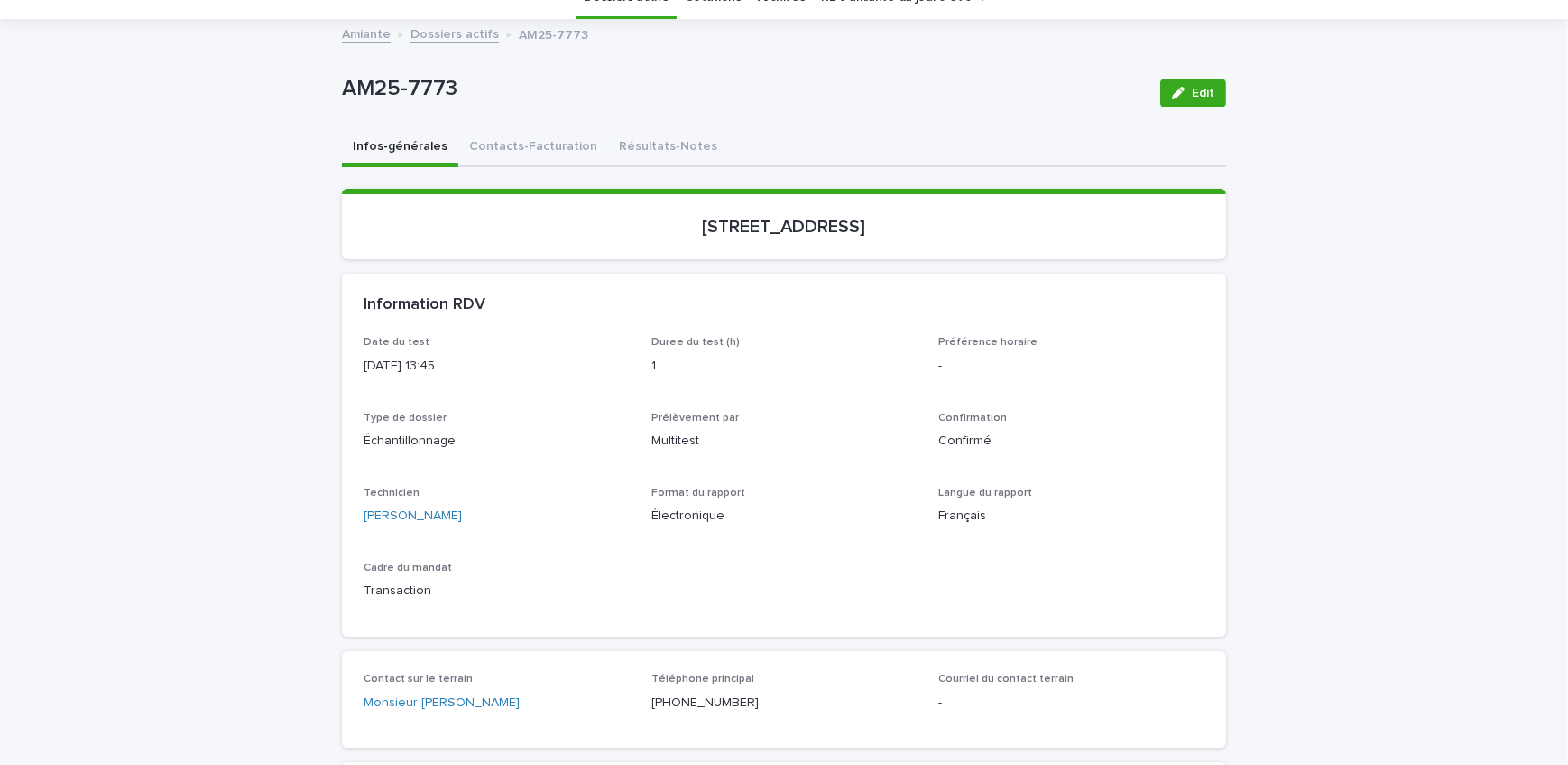
click at [213, 339] on div "Loading... Saving… Loading... Saving… AM25-7773 Edit AM25-7773 Edit Sorry, ther…" at bounding box center [784, 715] width 1568 height 1388
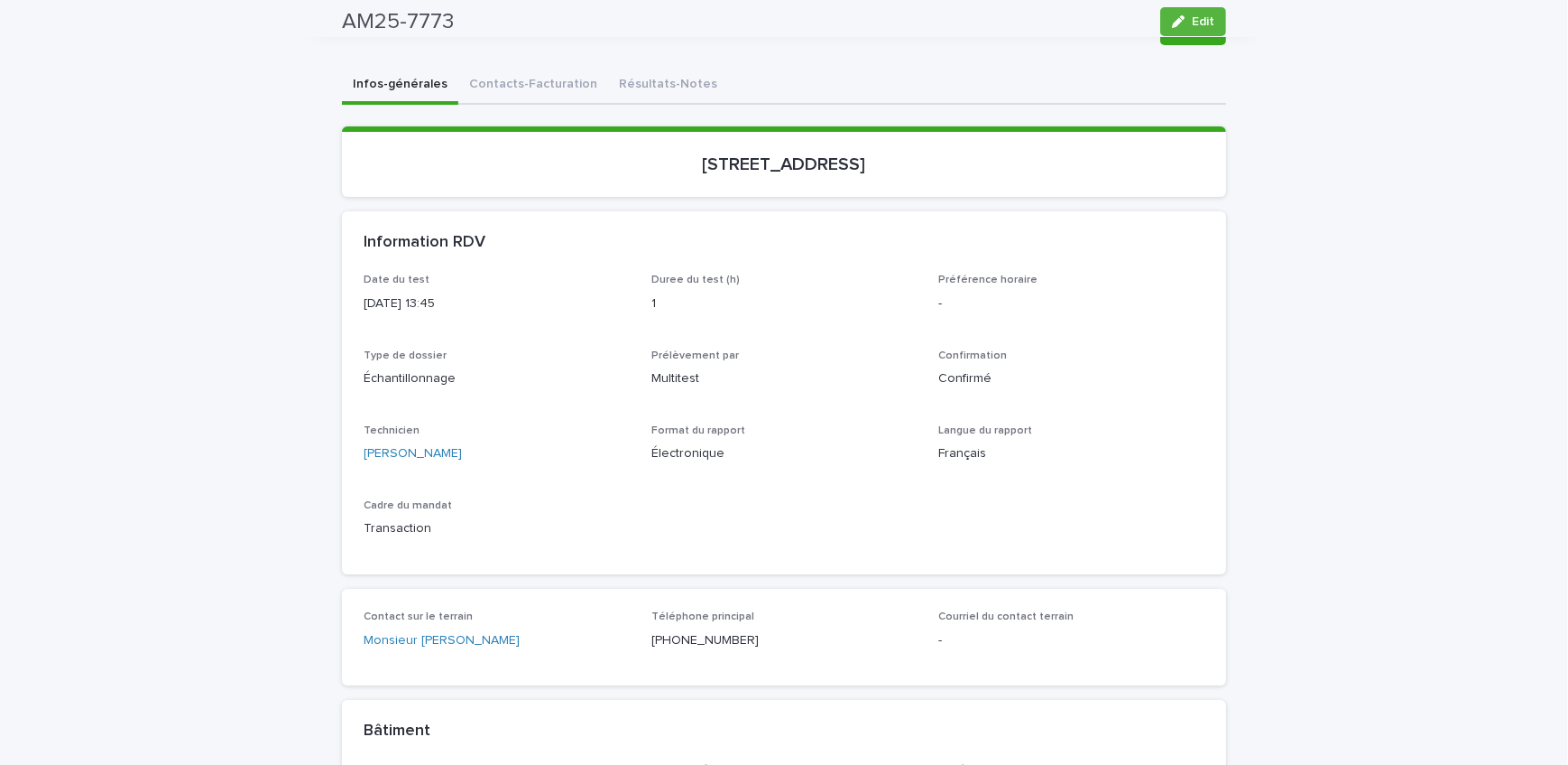
scroll to position [0, 0]
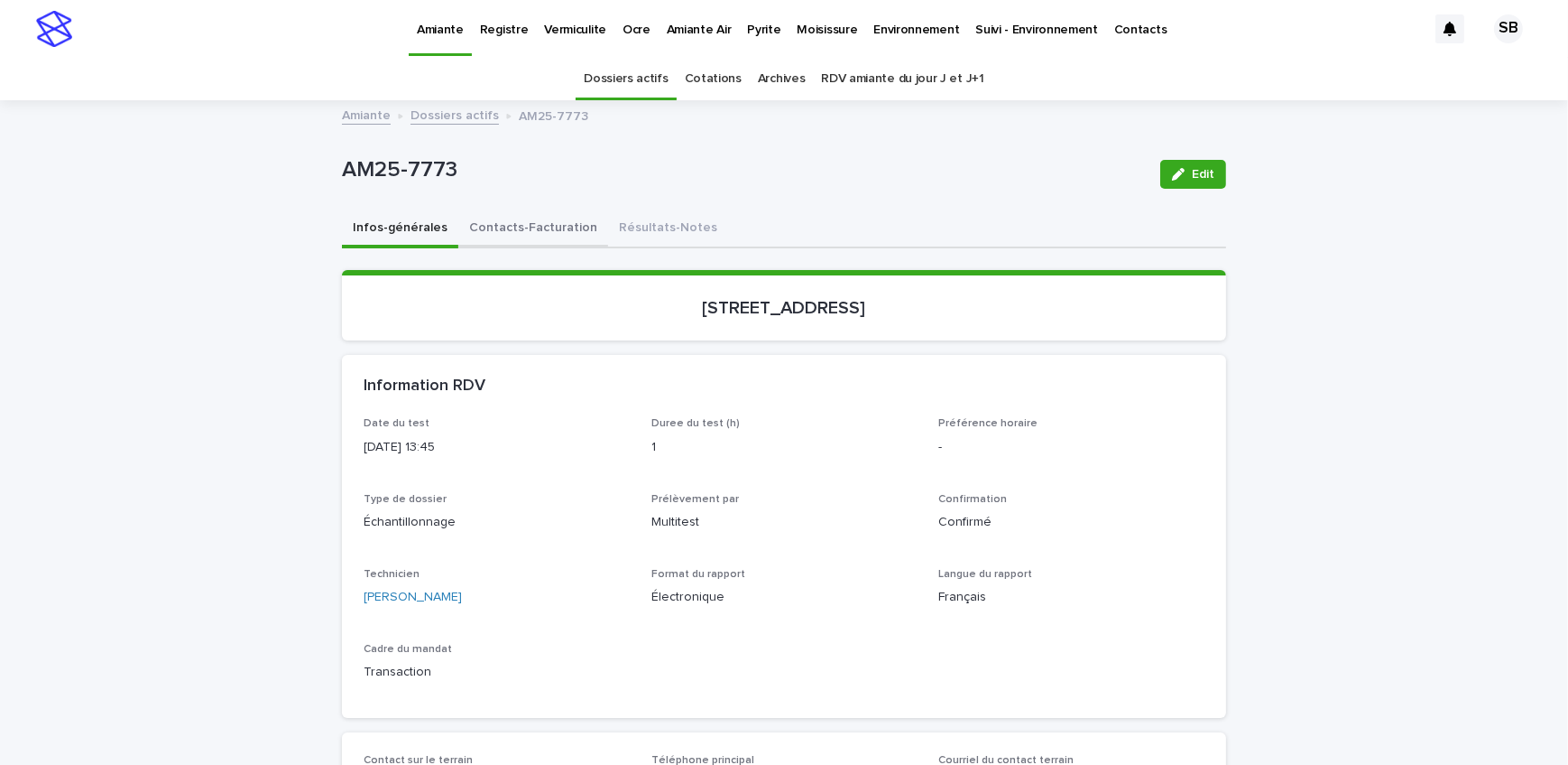
click at [559, 218] on button "Contacts-Facturation" at bounding box center [533, 229] width 150 height 38
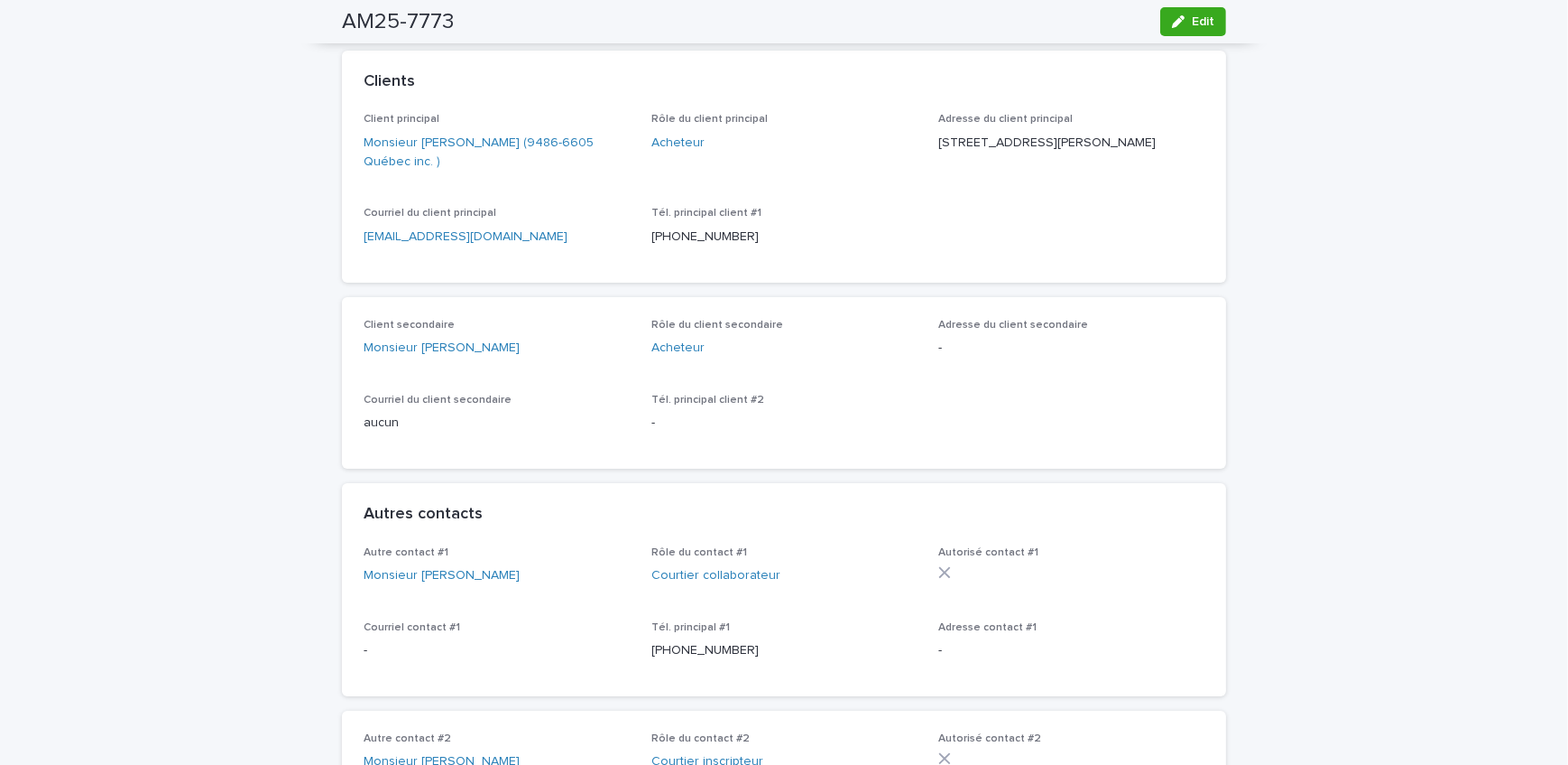
scroll to position [136, 0]
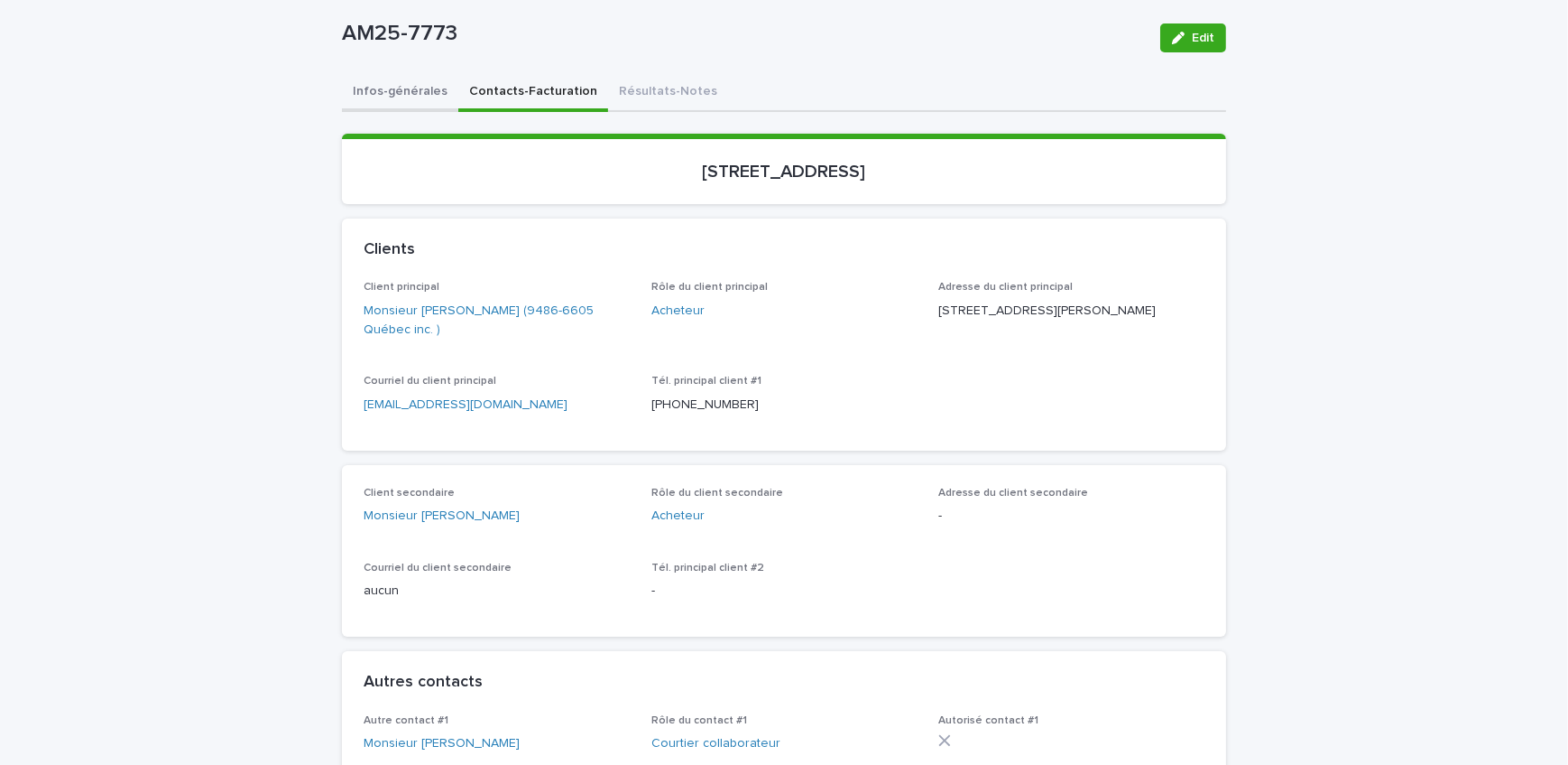
drag, startPoint x: 369, startPoint y: 99, endPoint x: 11, endPoint y: 340, distance: 431.6
click at [369, 99] on button "Infos-générales" at bounding box center [400, 92] width 116 height 38
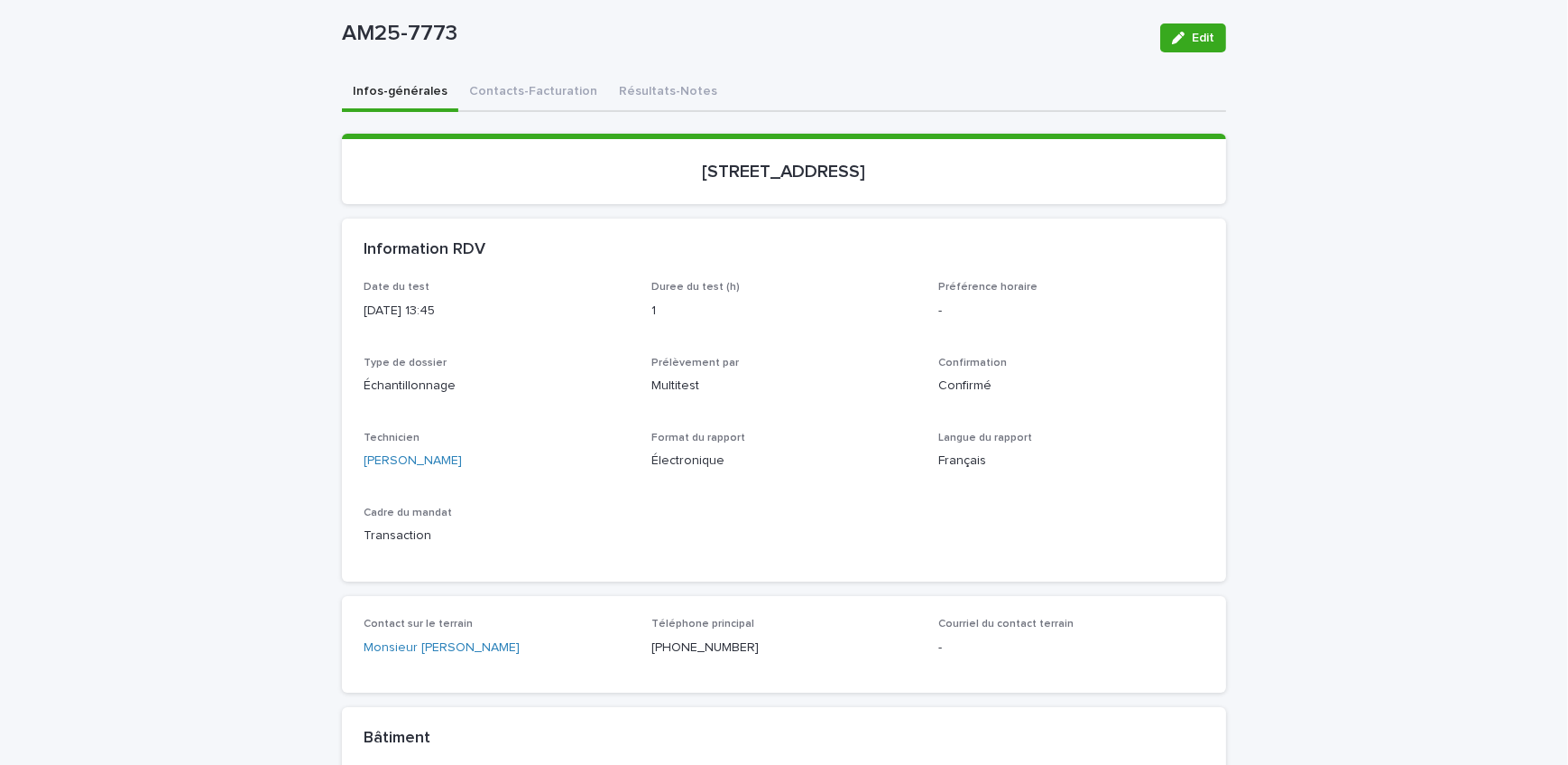
click at [224, 382] on div "Loading... Saving… Loading... Saving… AM25-7773 Edit AM25-7773 Edit Sorry, ther…" at bounding box center [784, 660] width 1568 height 1388
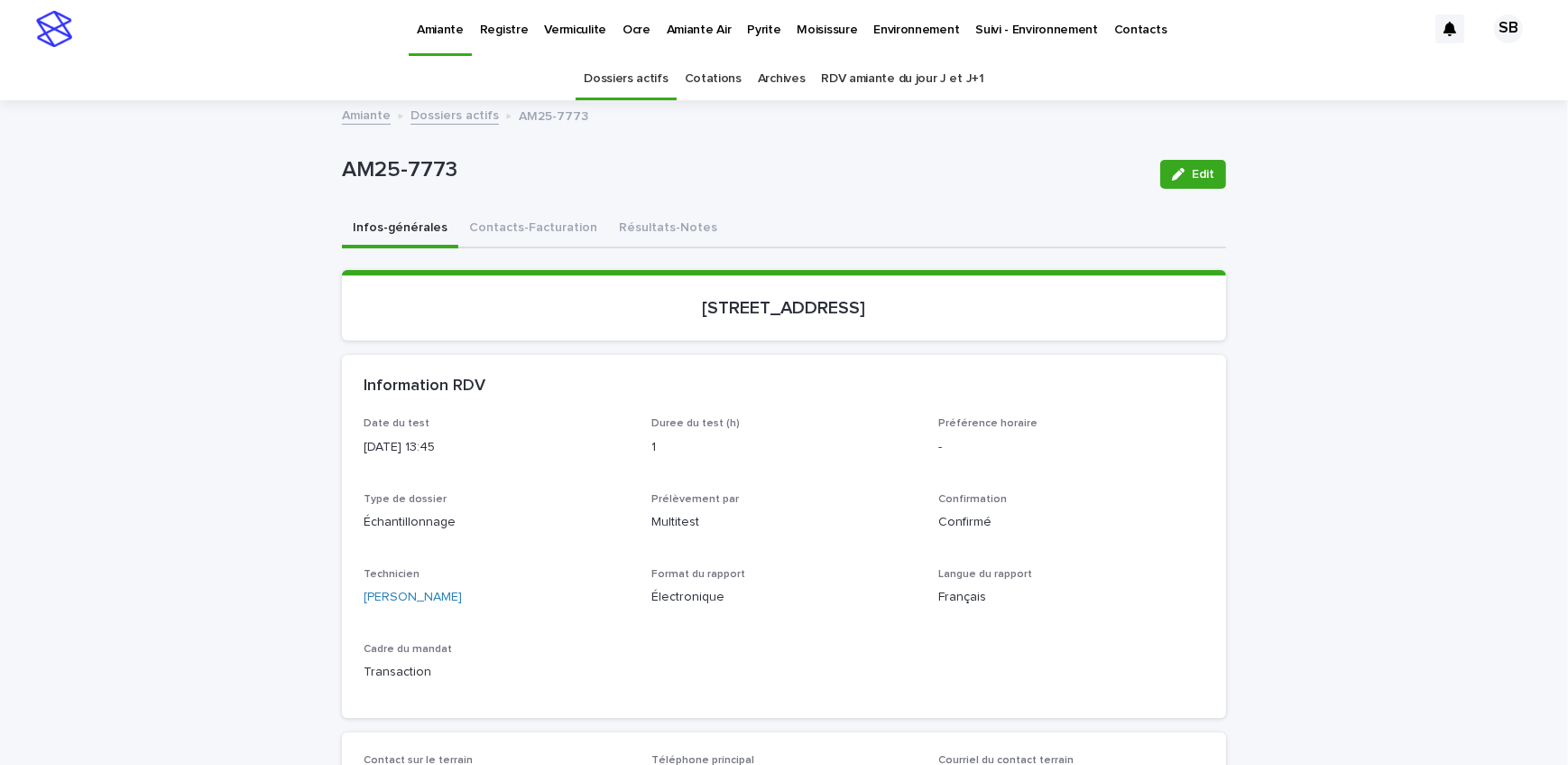
click at [572, 45] on link "Vermiculite" at bounding box center [575, 28] width 78 height 56
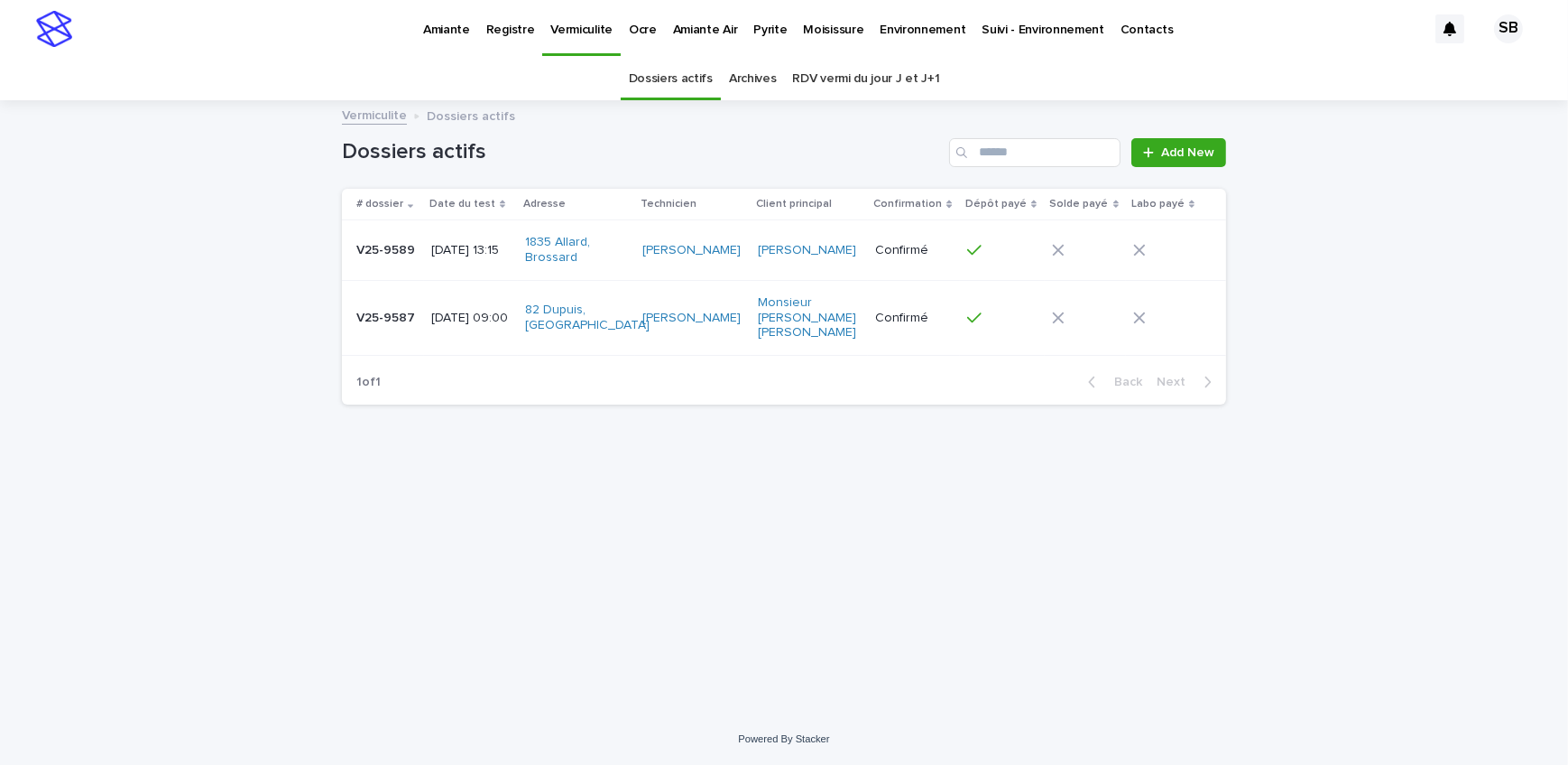
click at [479, 315] on p "[DATE] 09:00" at bounding box center [471, 318] width 79 height 16
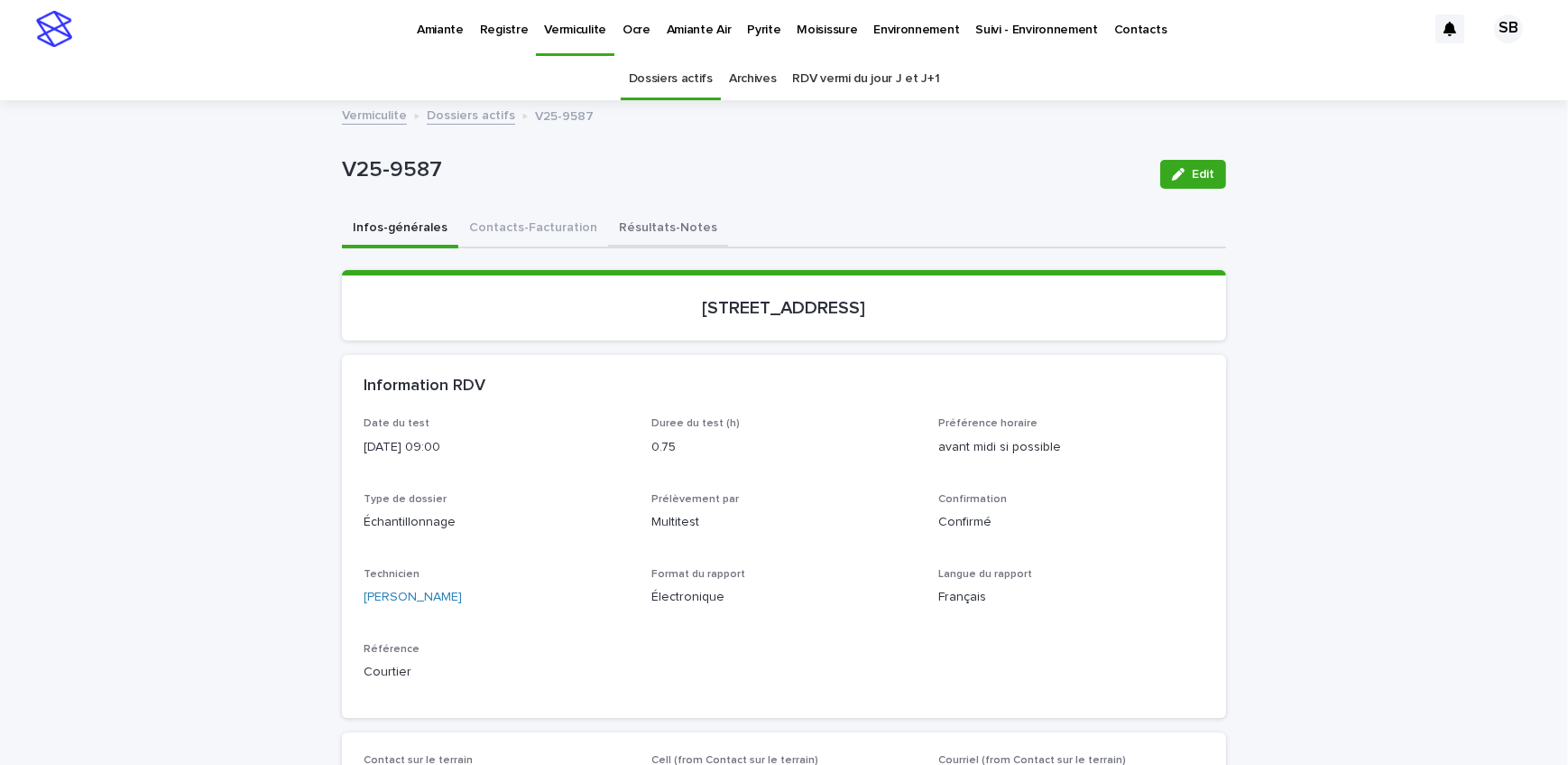
click at [626, 218] on button "Résultats-Notes" at bounding box center [668, 229] width 120 height 38
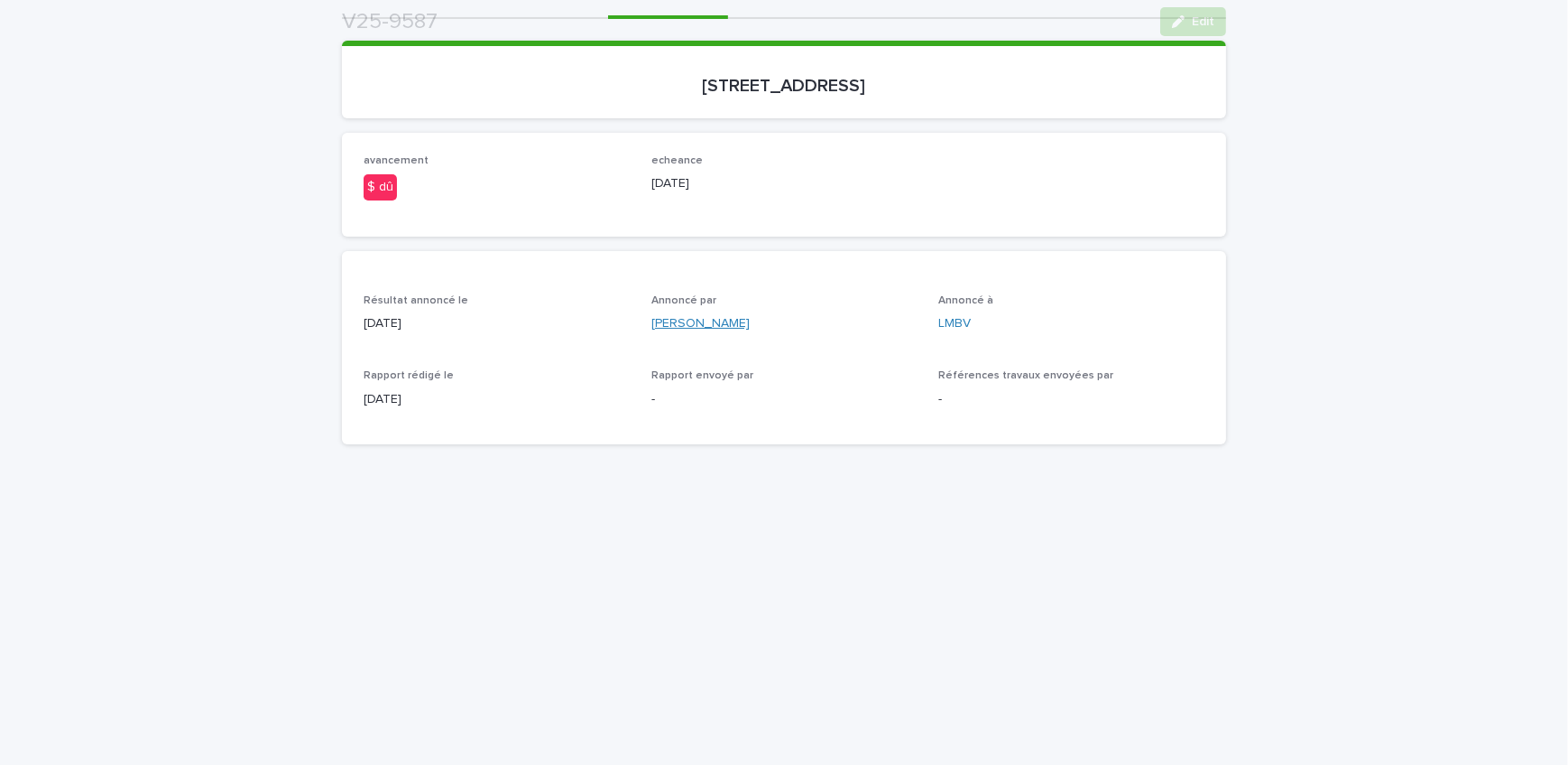
scroll to position [245, 0]
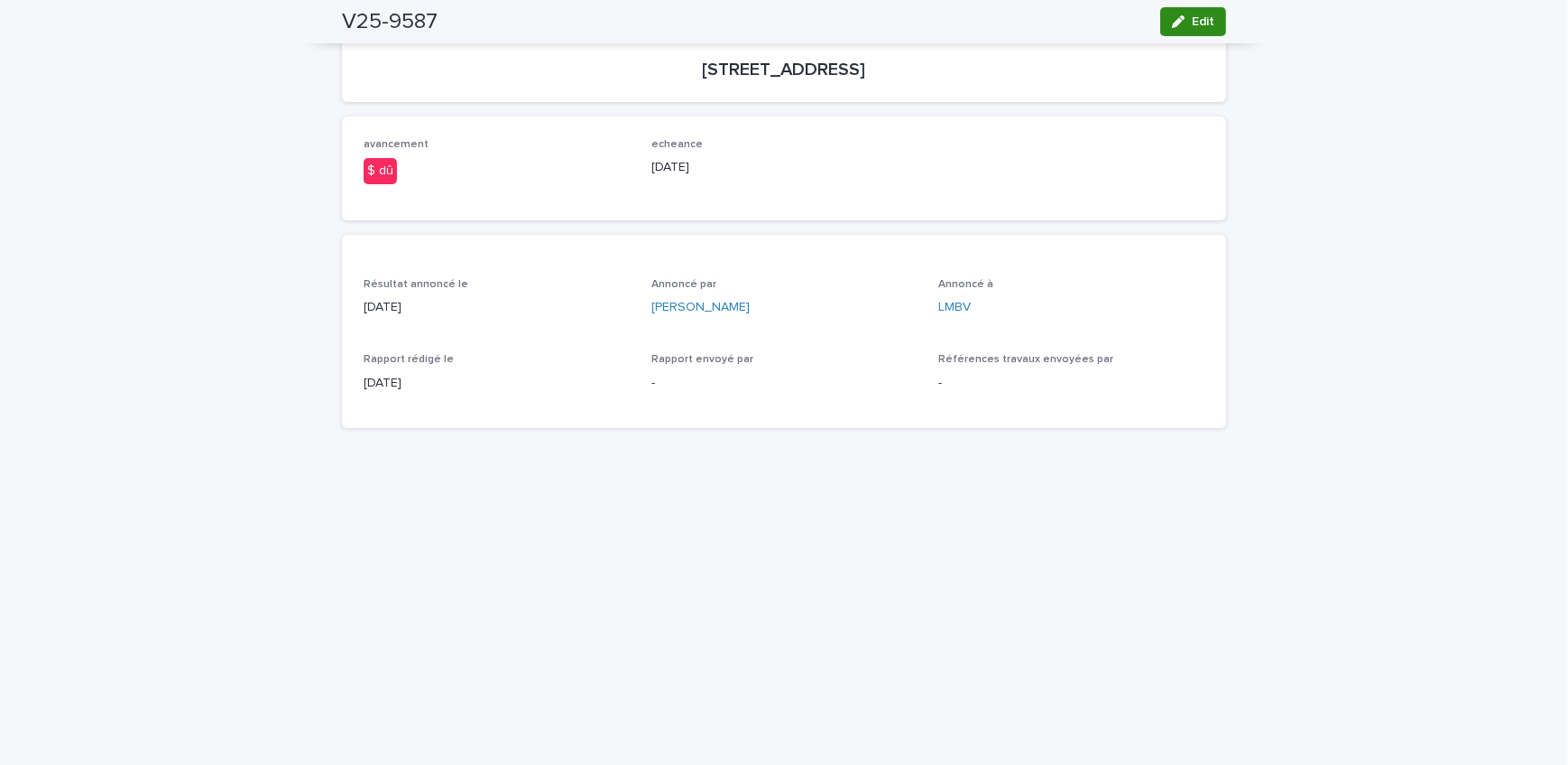
click at [1203, 16] on span "Edit" at bounding box center [1203, 22] width 22 height 13
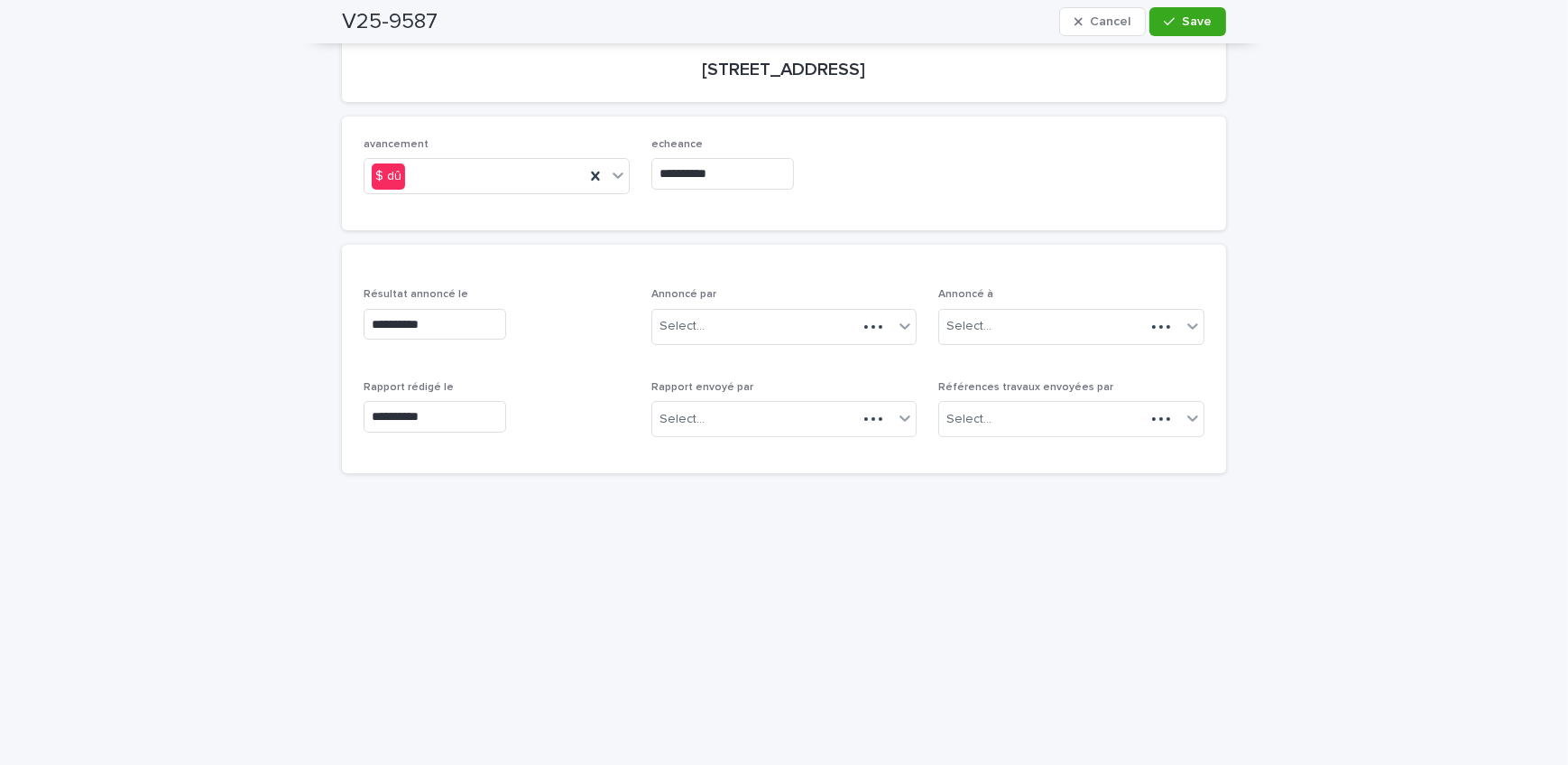
scroll to position [268, 0]
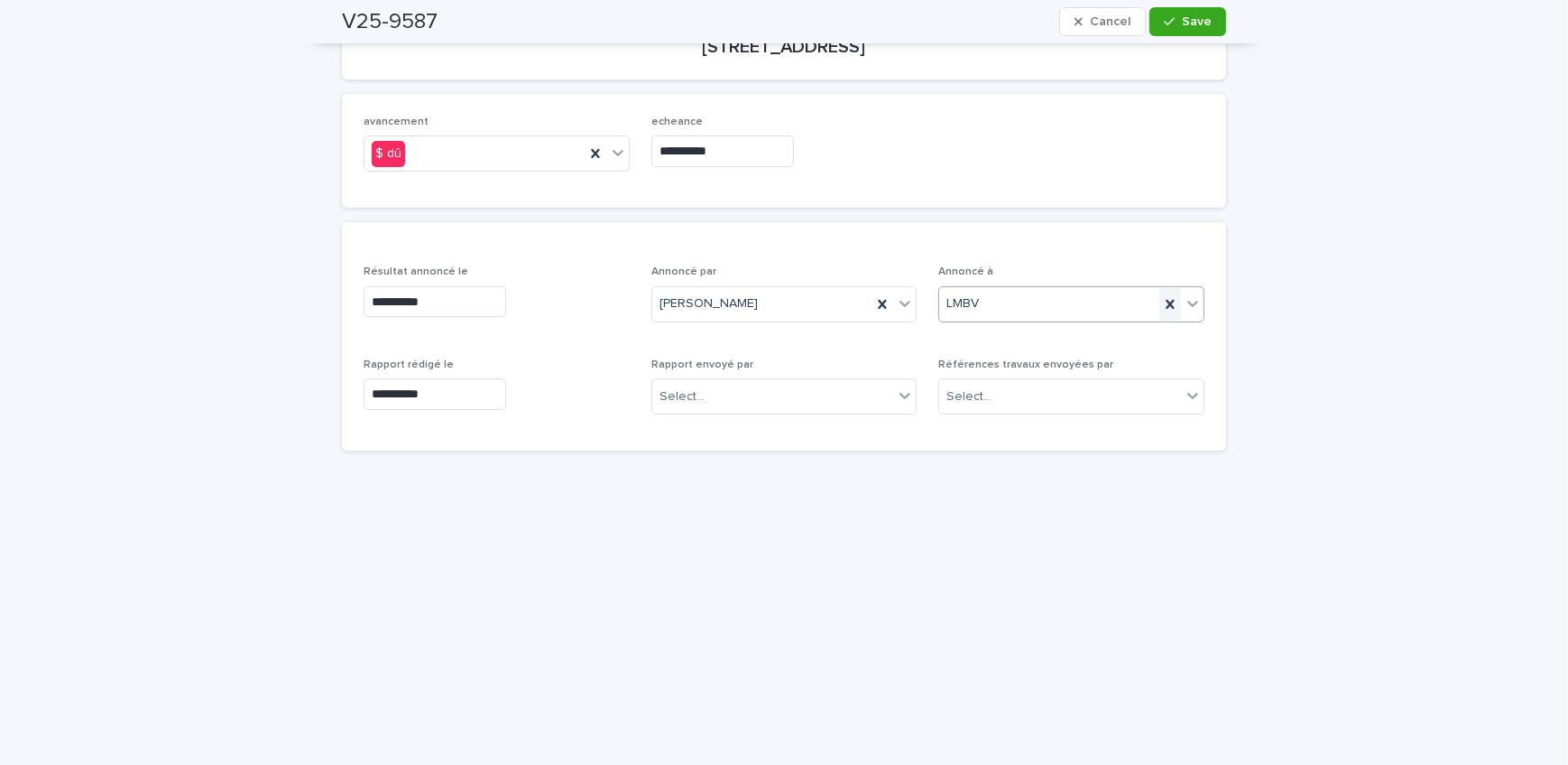
click at [1170, 307] on icon at bounding box center [1171, 304] width 18 height 18
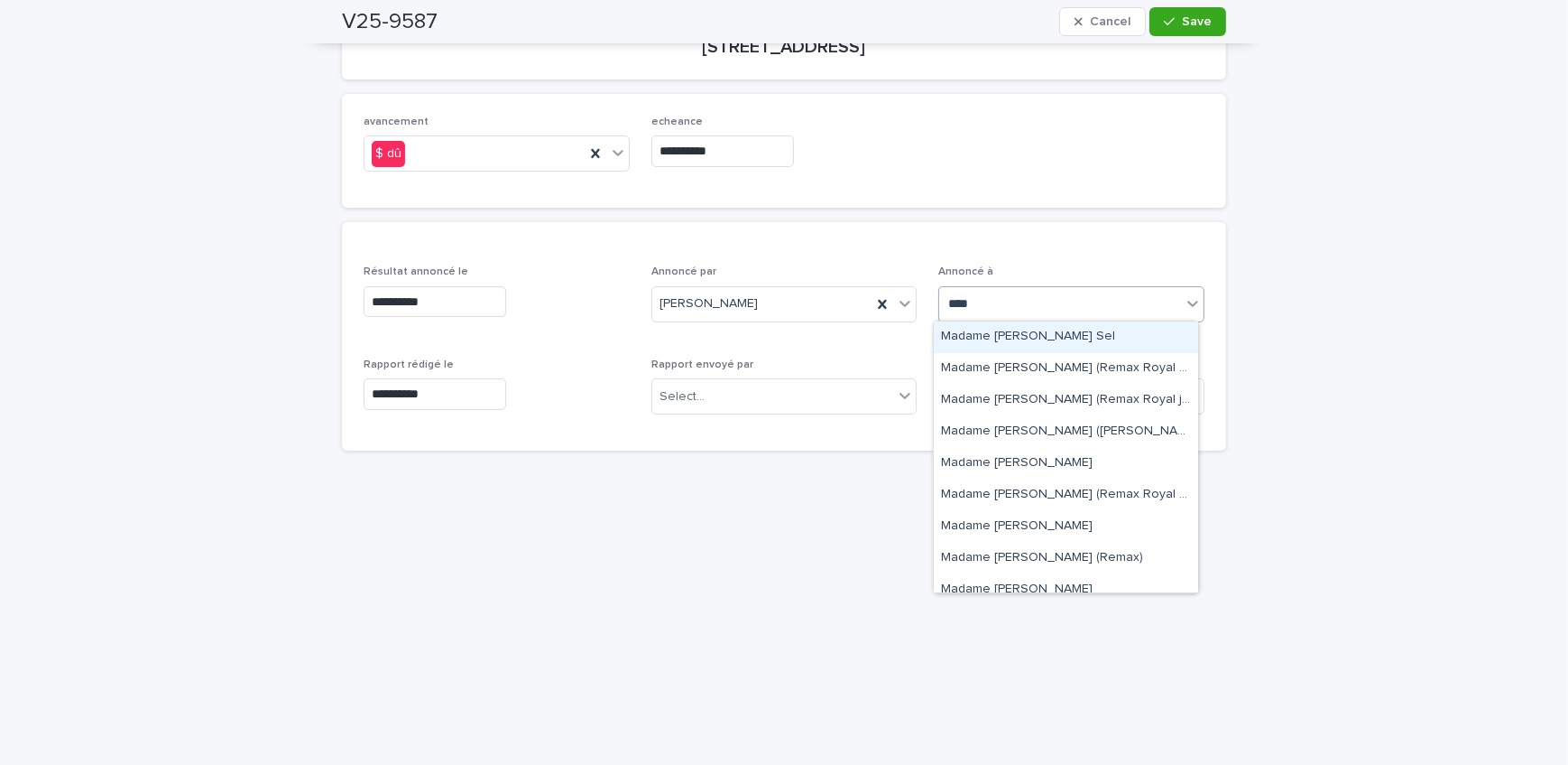
type input "*****"
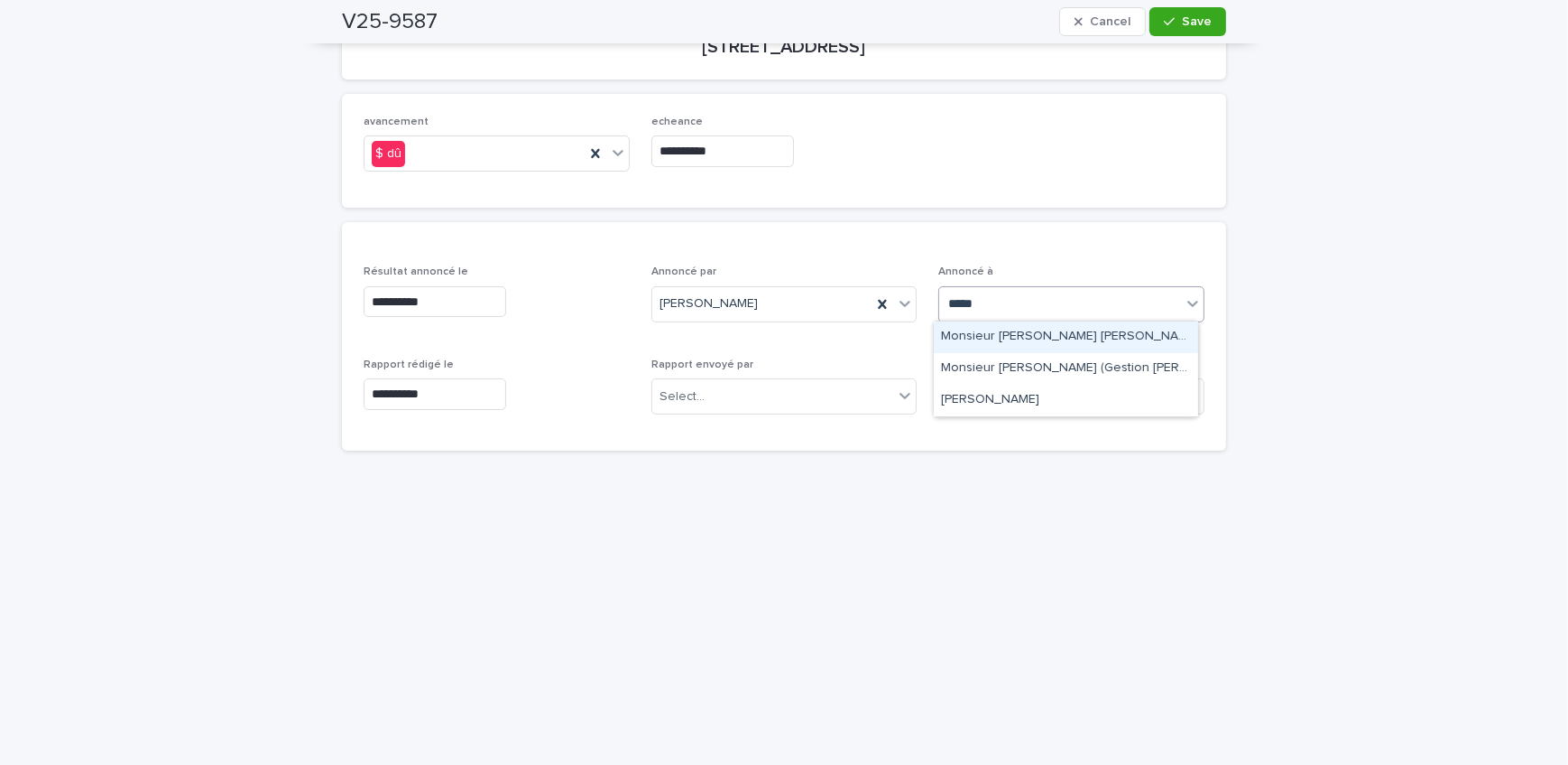
click at [1127, 344] on div "Monsieur [PERSON_NAME] [PERSON_NAME]" at bounding box center [1066, 337] width 264 height 31
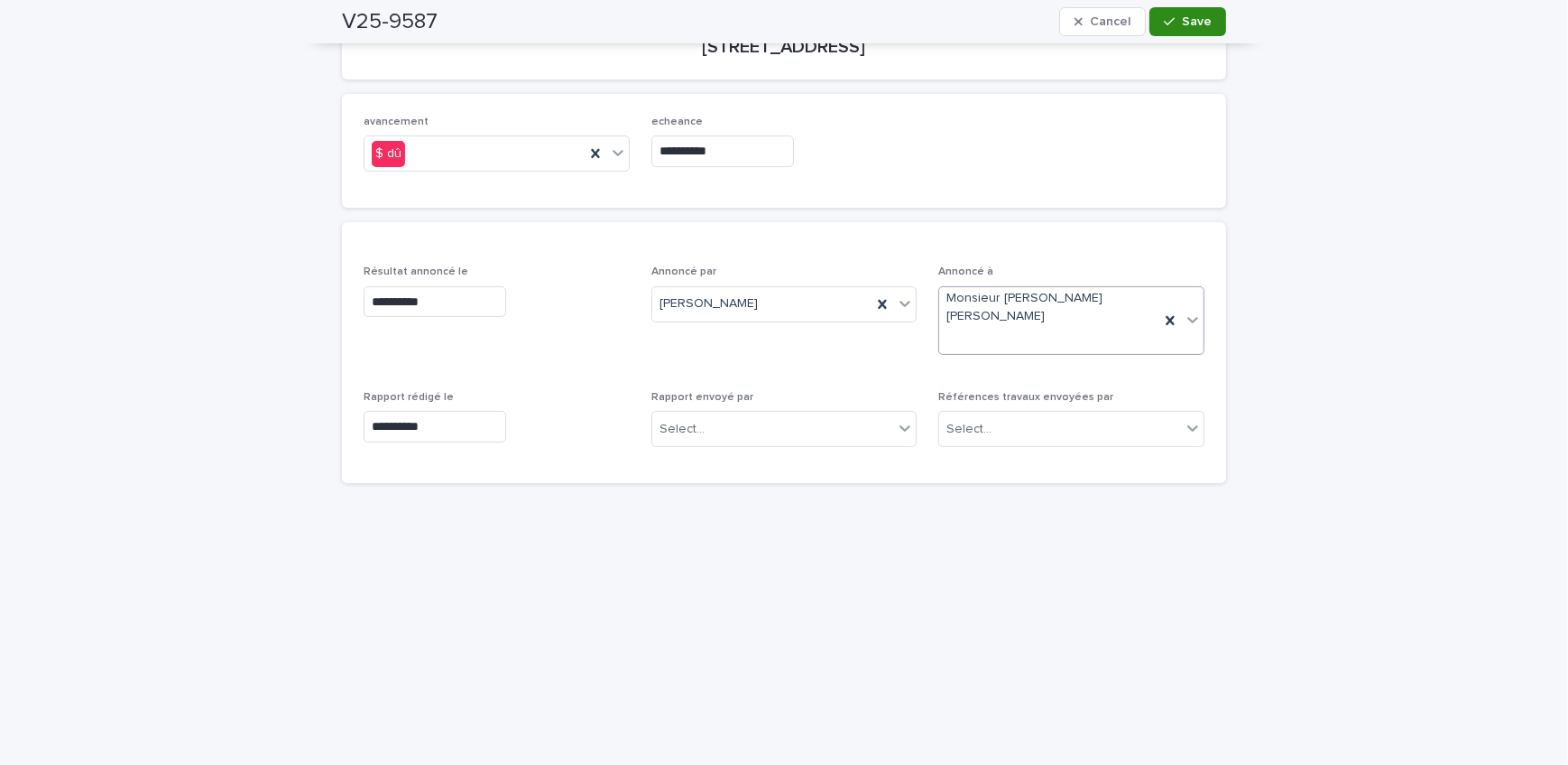
click at [1175, 18] on div "button" at bounding box center [1174, 22] width 18 height 13
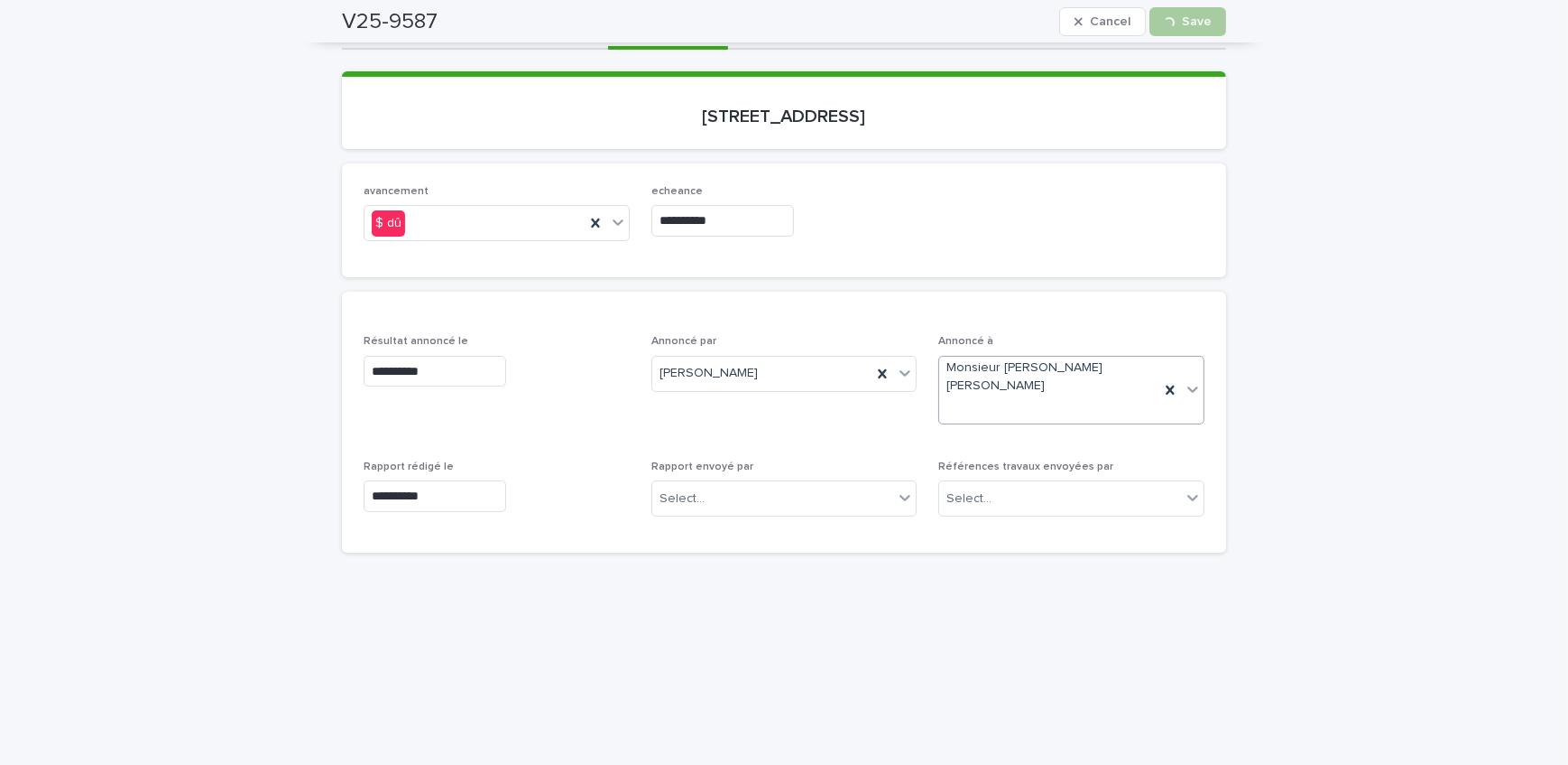
scroll to position [104, 0]
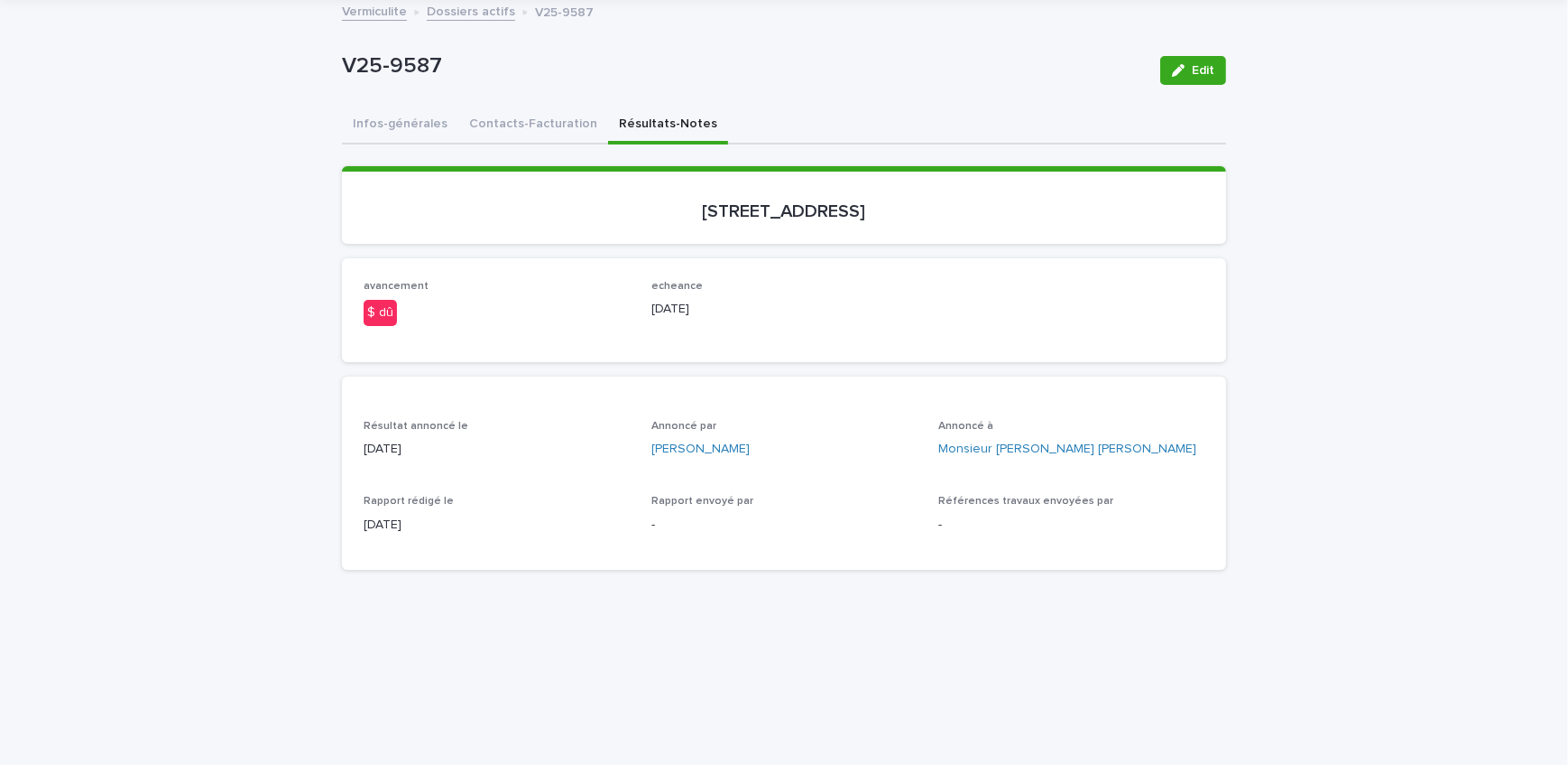
click at [537, 132] on button "Contacts-Facturation" at bounding box center [533, 125] width 150 height 38
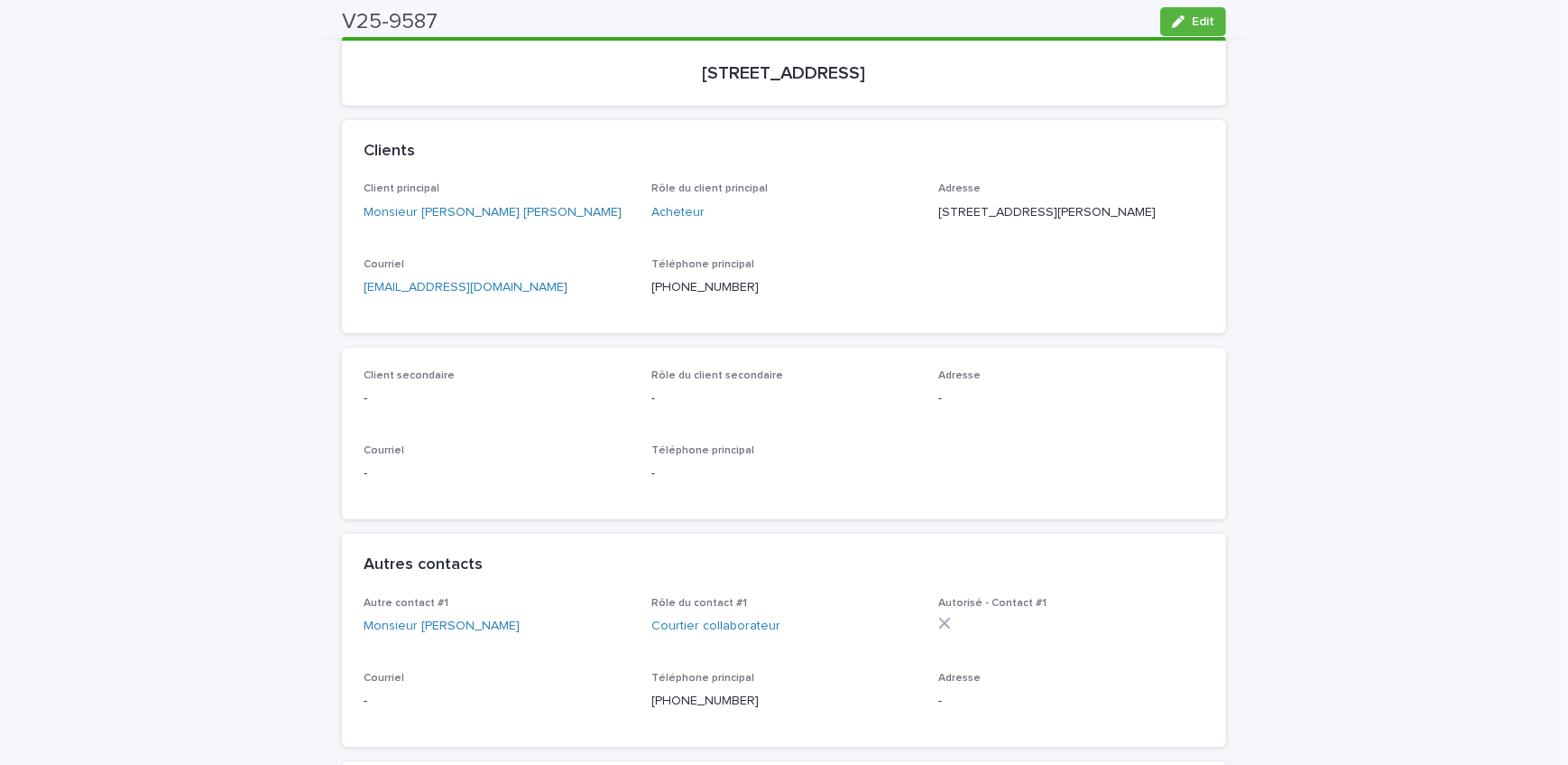
scroll to position [31, 0]
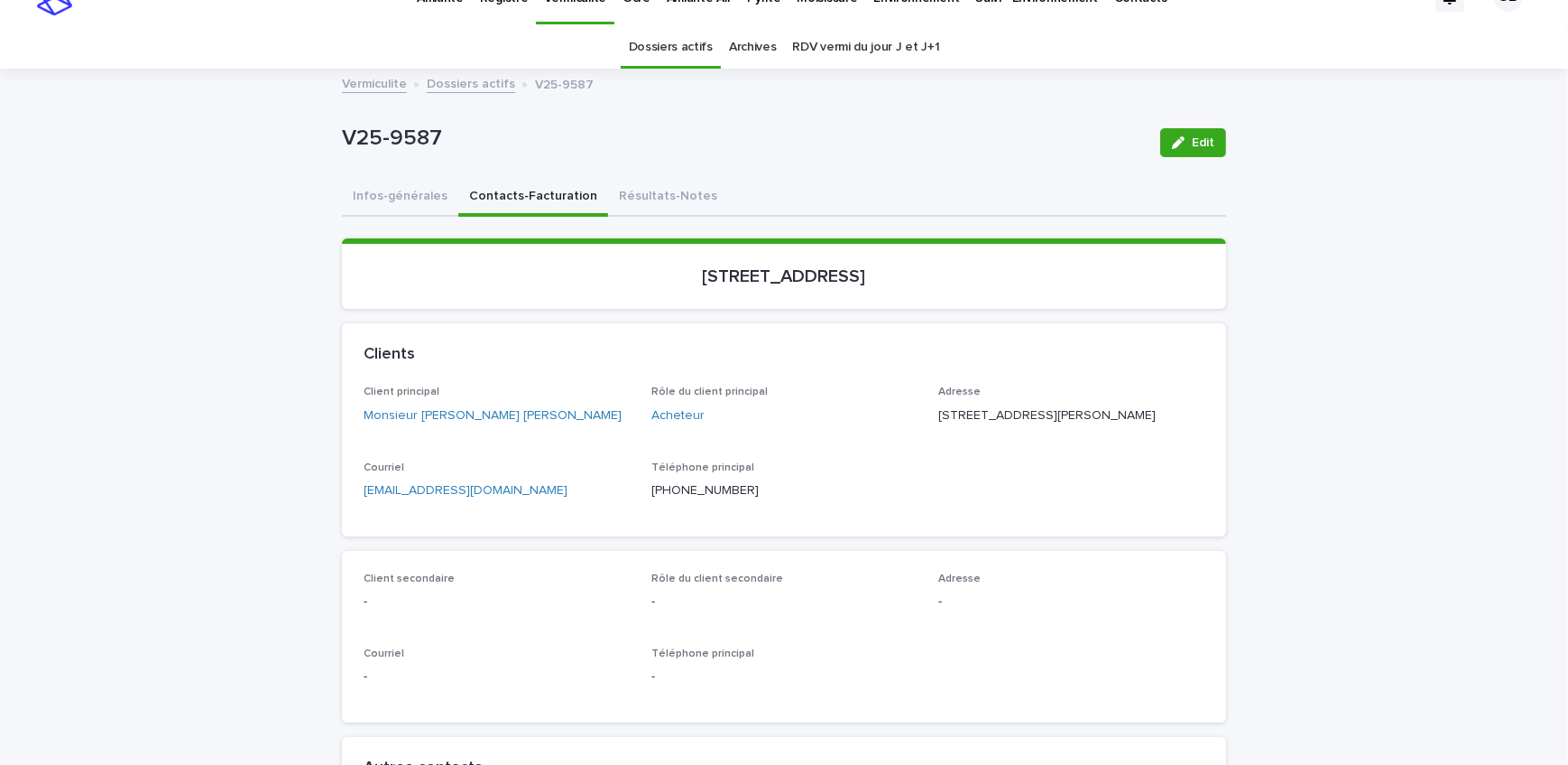
click at [687, 208] on button "Résultats-Notes" at bounding box center [668, 197] width 120 height 38
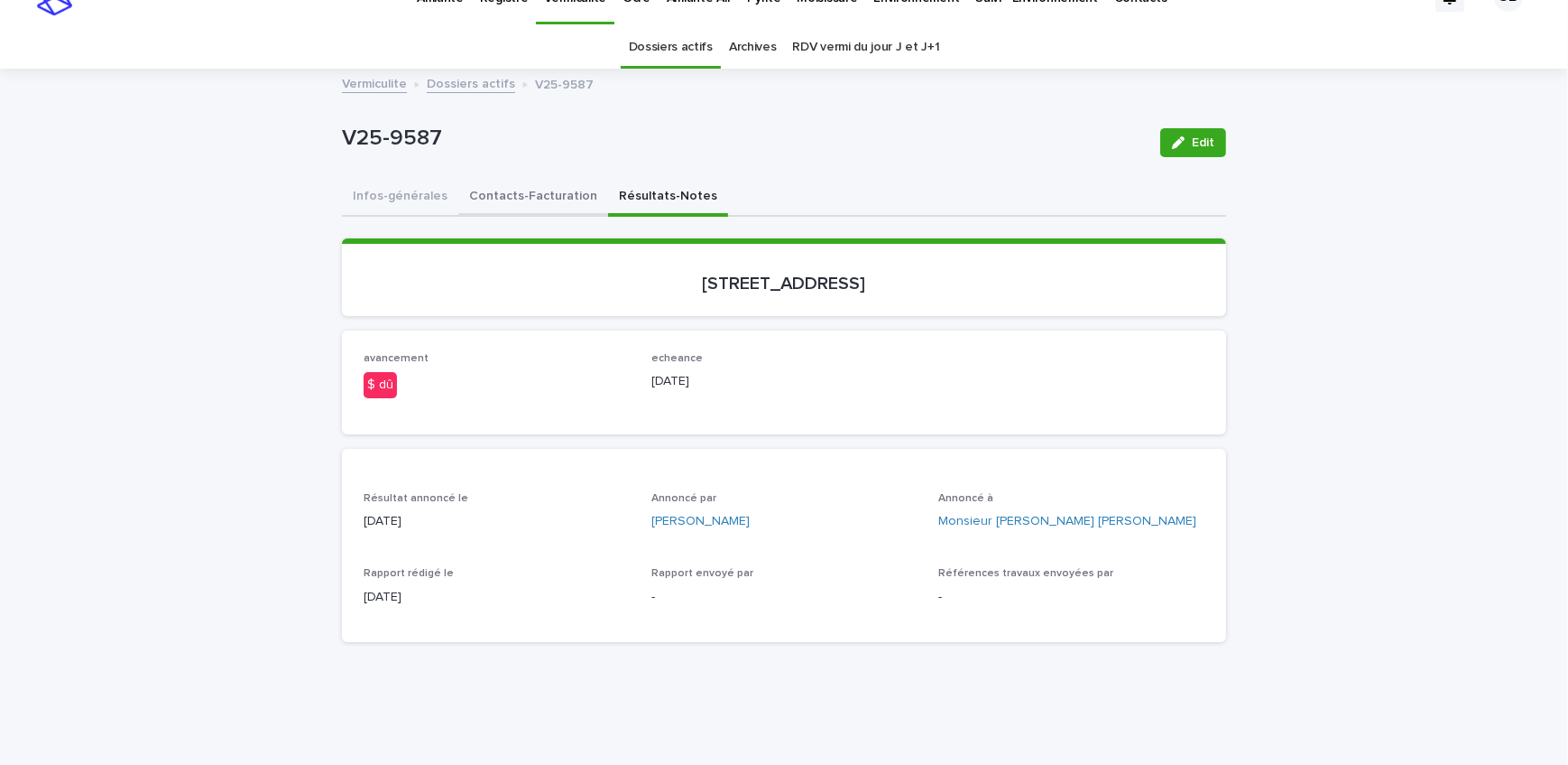
click at [545, 209] on button "Contacts-Facturation" at bounding box center [533, 197] width 150 height 38
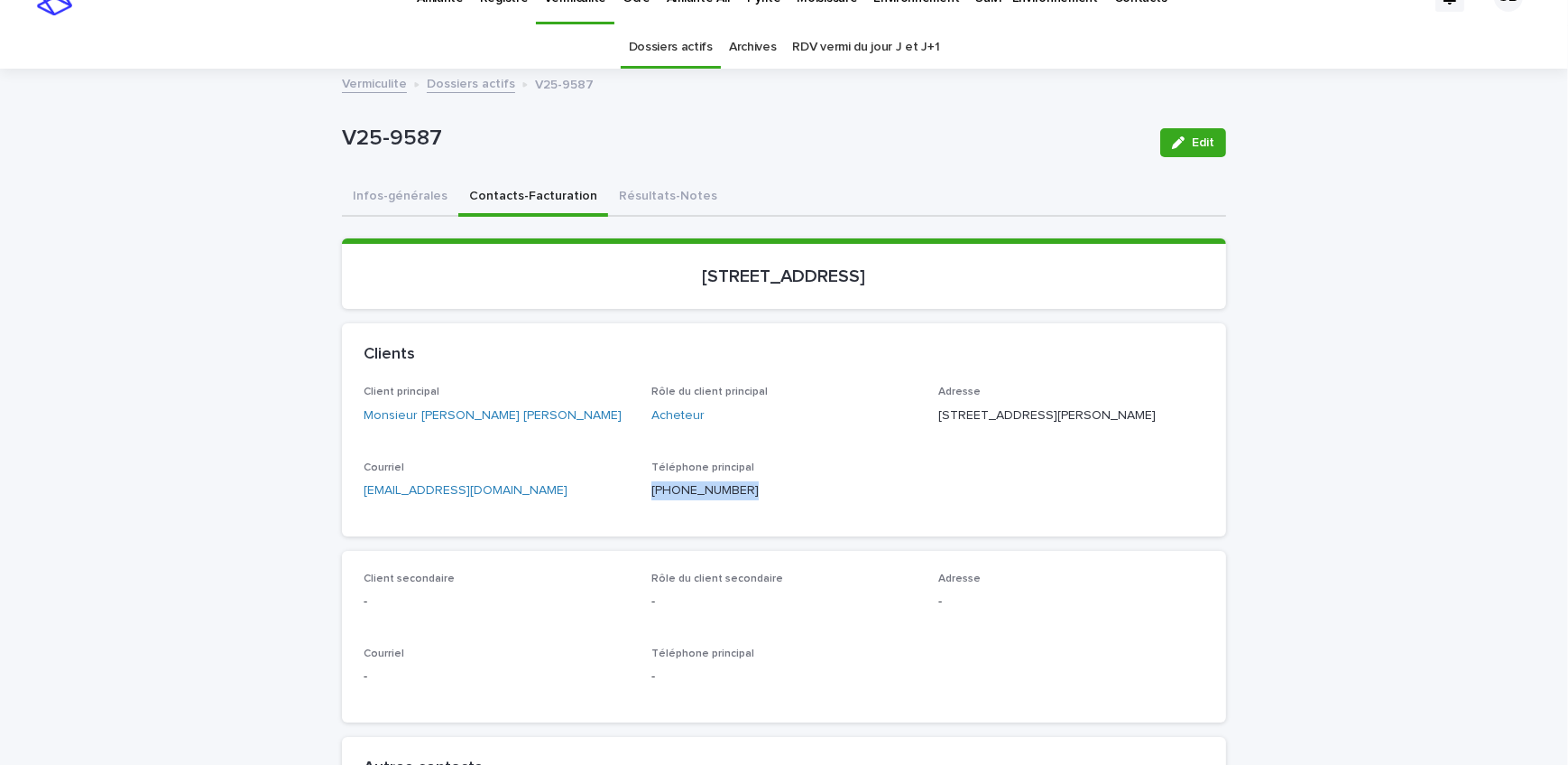
drag, startPoint x: 762, startPoint y: 508, endPoint x: 657, endPoint y: 500, distance: 105.3
click at [642, 512] on div "Client principal Monsieur [PERSON_NAME] [PERSON_NAME] Rôle du client principal …" at bounding box center [784, 449] width 841 height 128
drag, startPoint x: 396, startPoint y: 525, endPoint x: 284, endPoint y: 524, distance: 112.0
drag, startPoint x: 199, startPoint y: 359, endPoint x: 543, endPoint y: 298, distance: 349.4
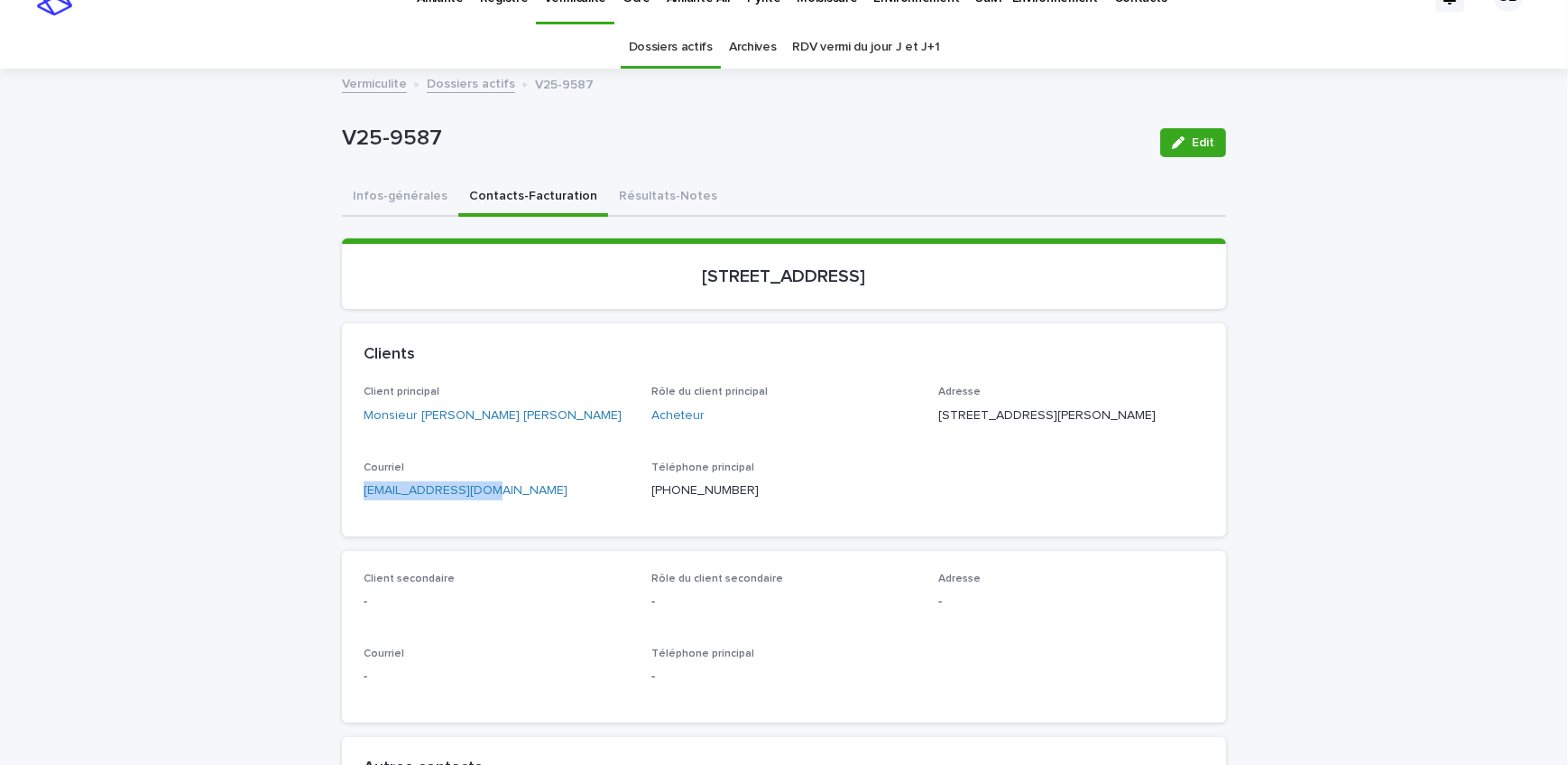
click at [646, 195] on button "Résultats-Notes" at bounding box center [668, 197] width 120 height 38
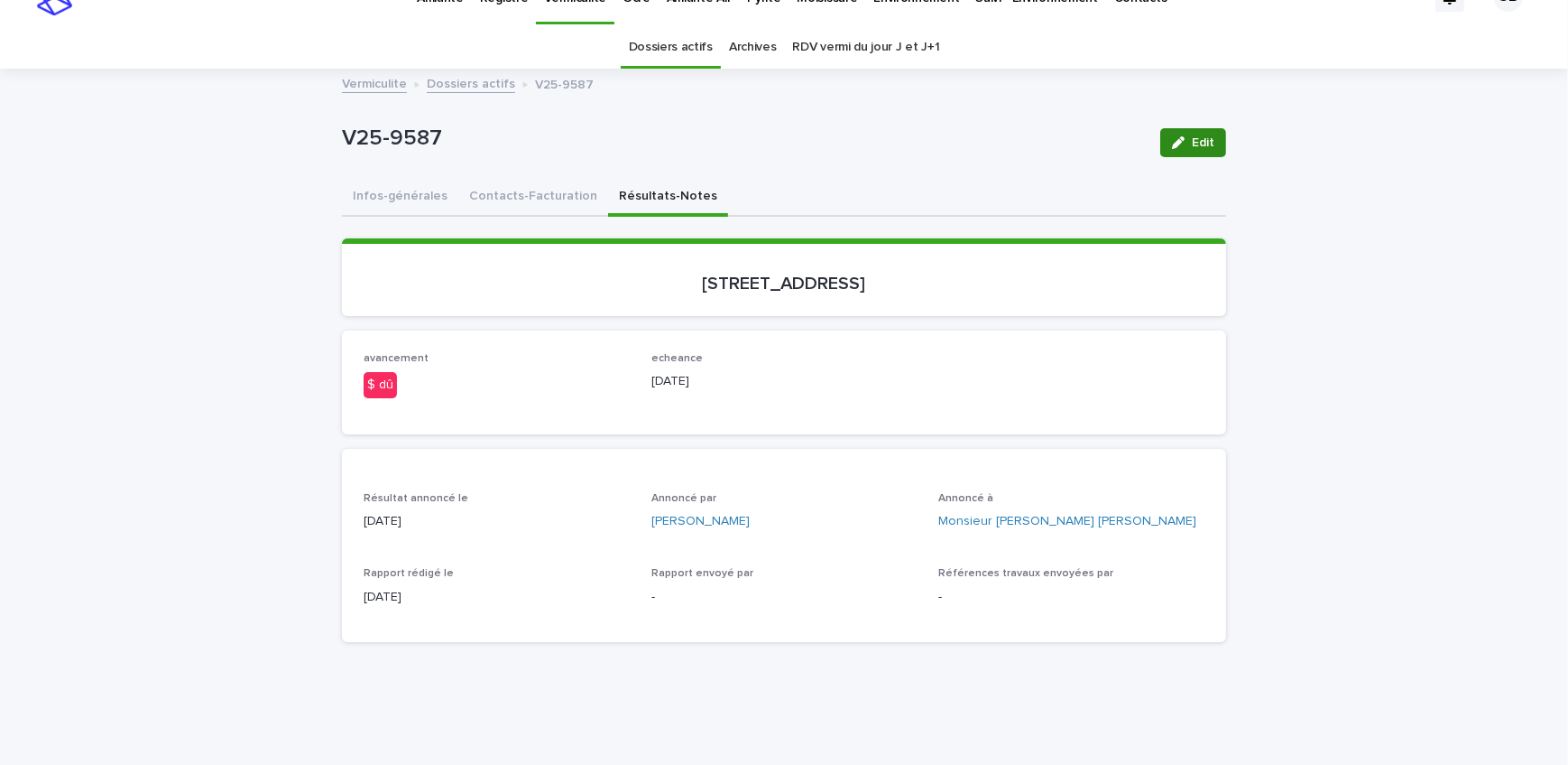
click at [1179, 145] on icon "button" at bounding box center [1178, 143] width 13 height 13
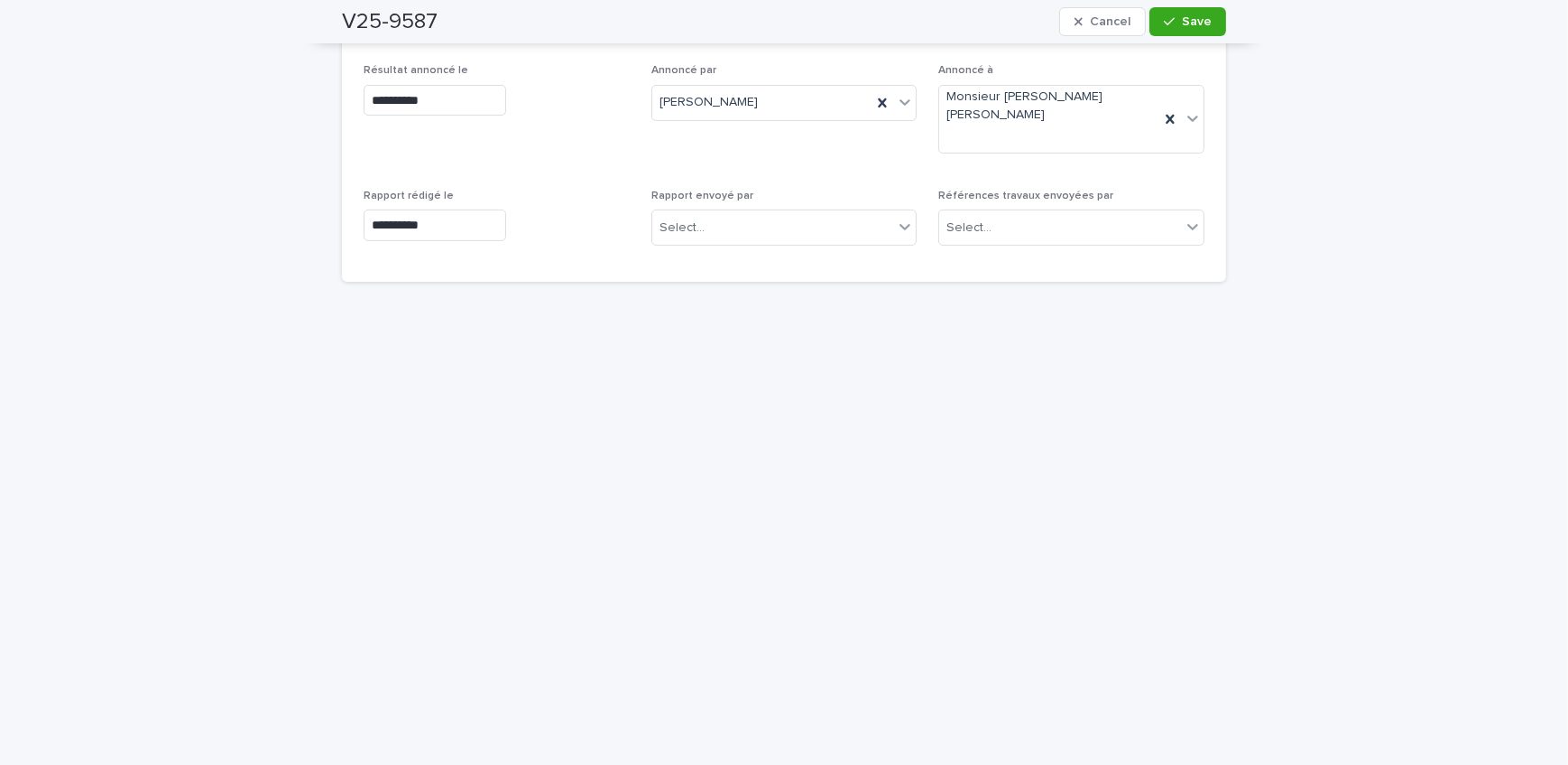
scroll to position [360, 0]
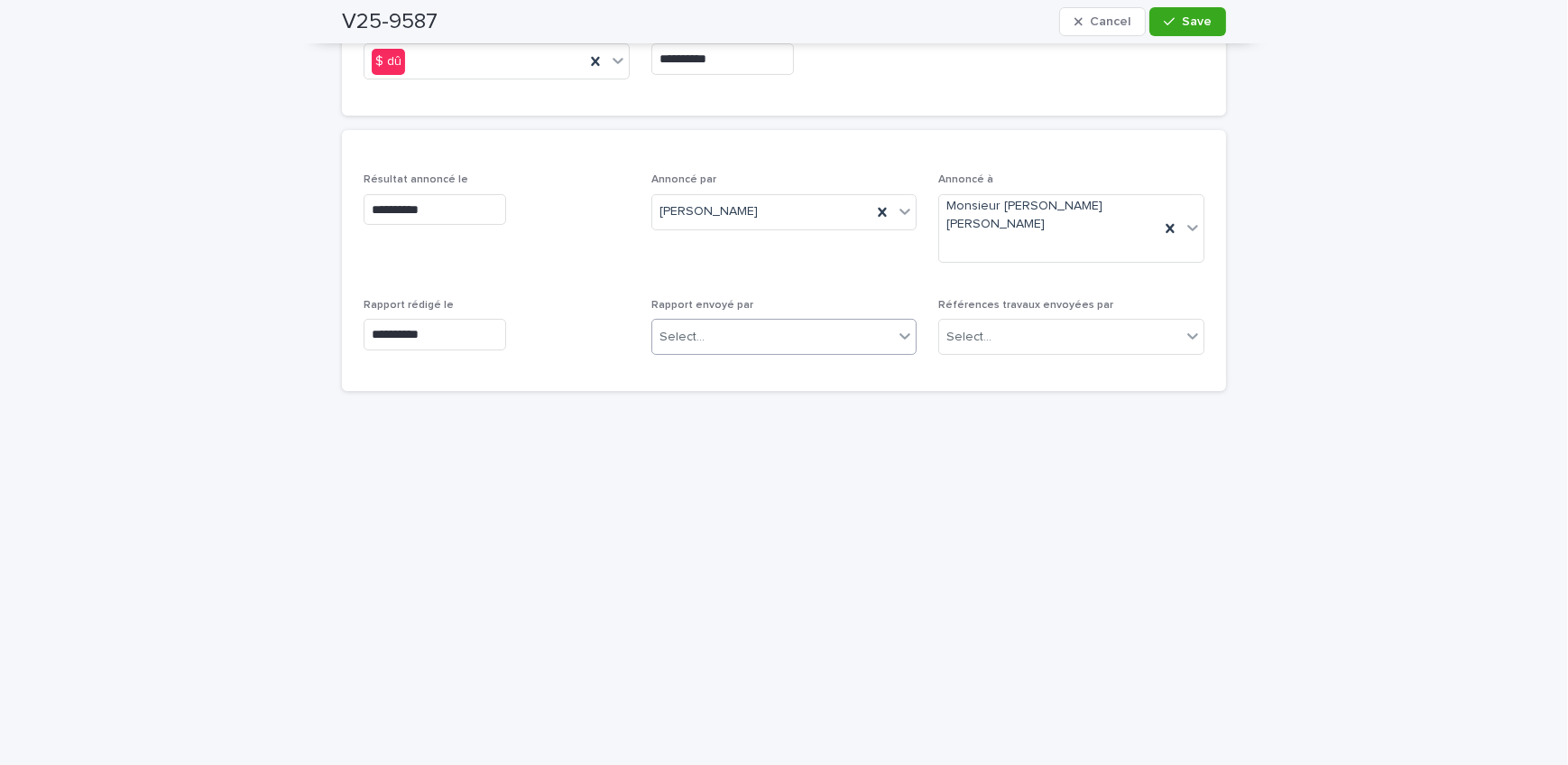
click at [749, 323] on div "Select..." at bounding box center [773, 337] width 242 height 29
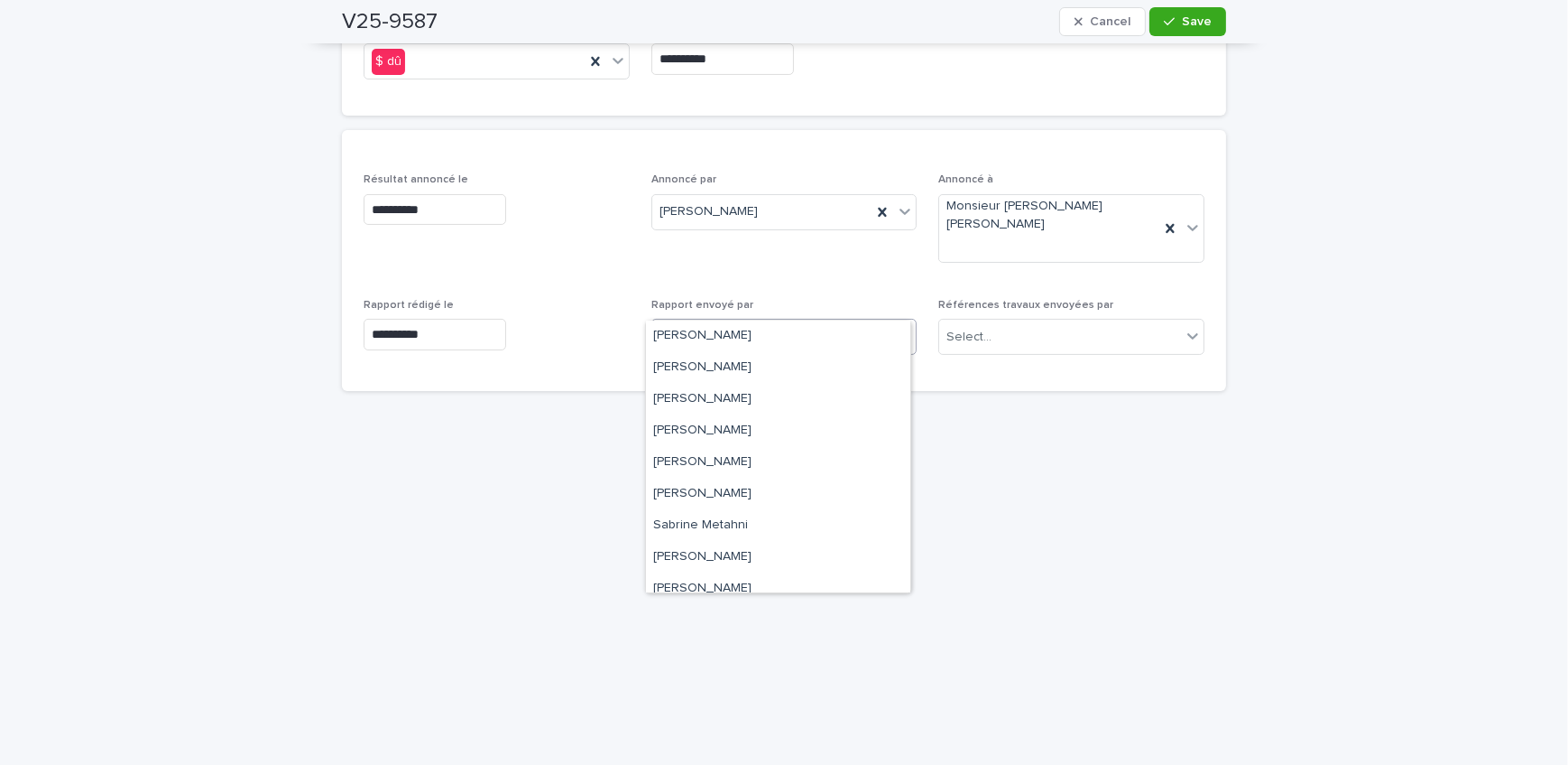
scroll to position [235, 0]
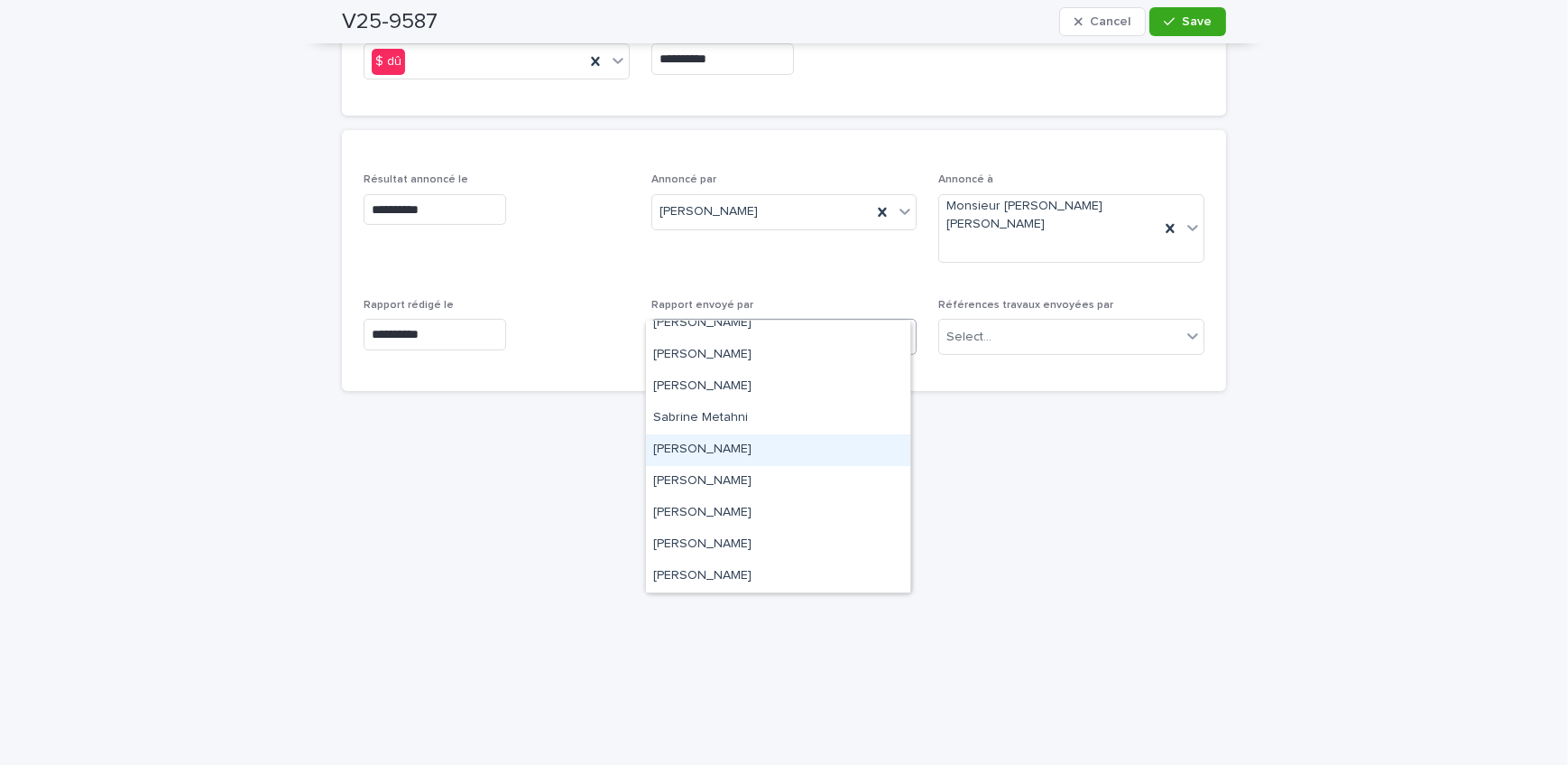
click at [744, 447] on div "[PERSON_NAME]" at bounding box center [778, 450] width 264 height 31
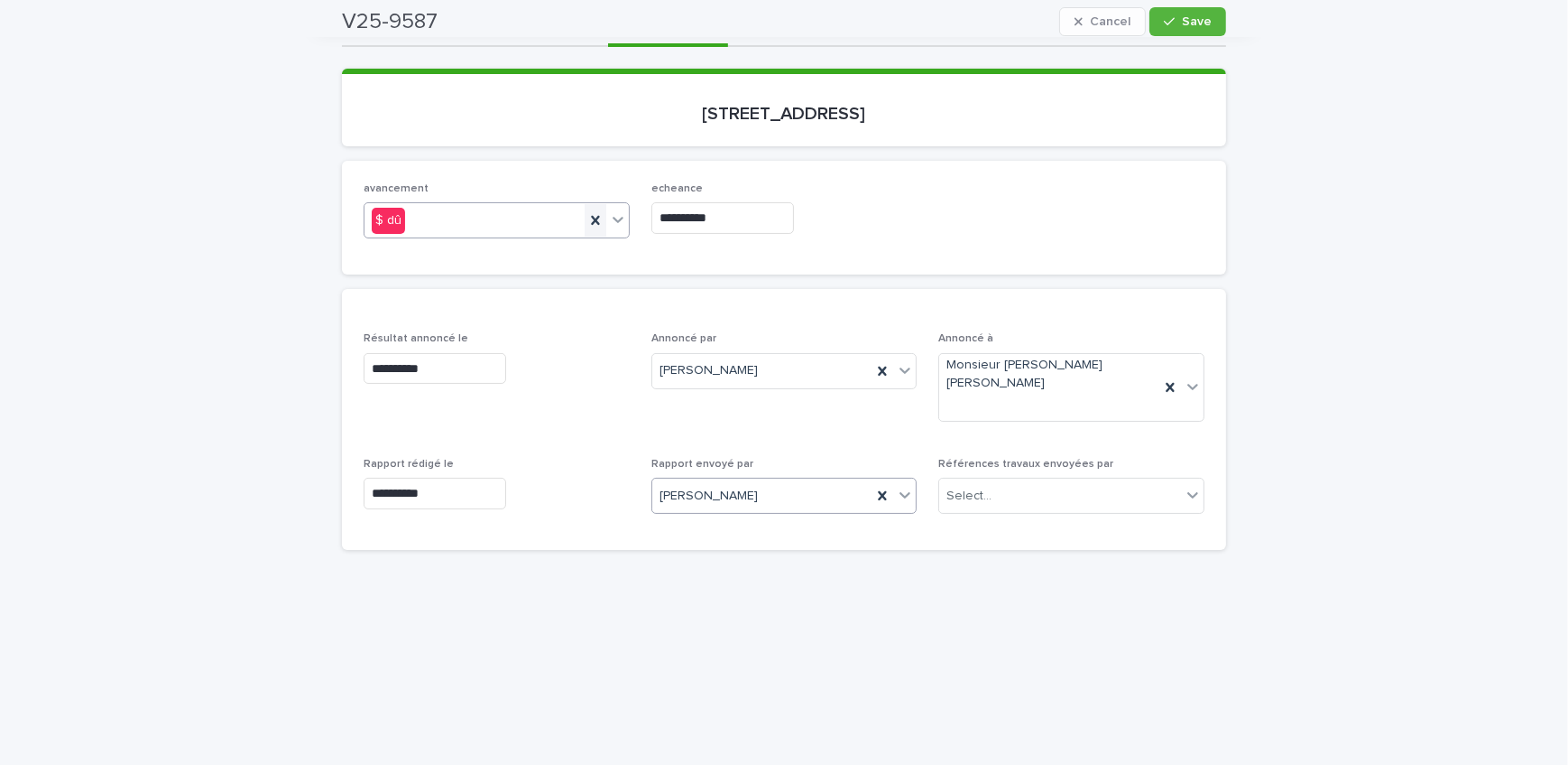
scroll to position [196, 0]
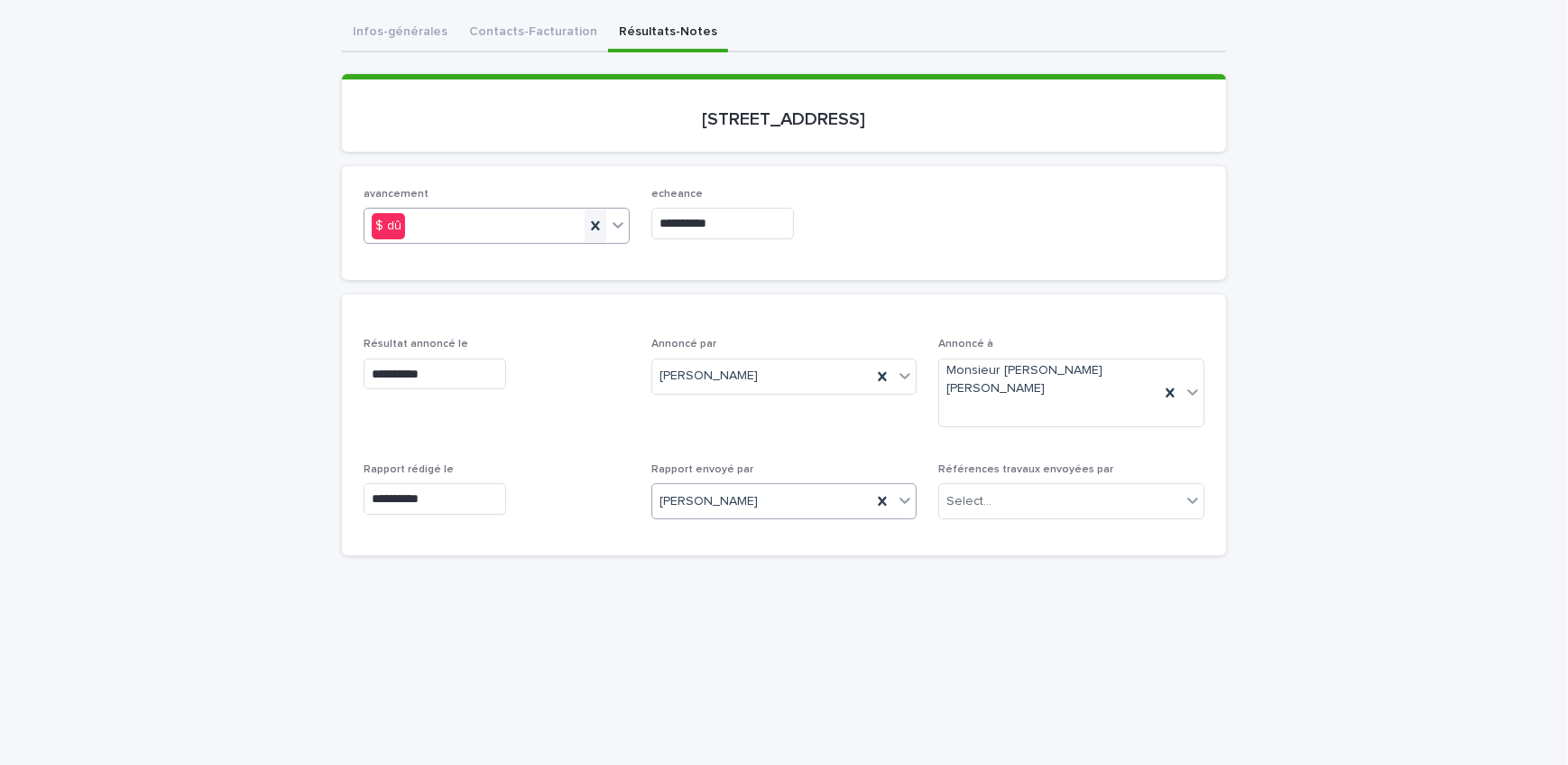
click at [587, 217] on icon at bounding box center [596, 226] width 18 height 18
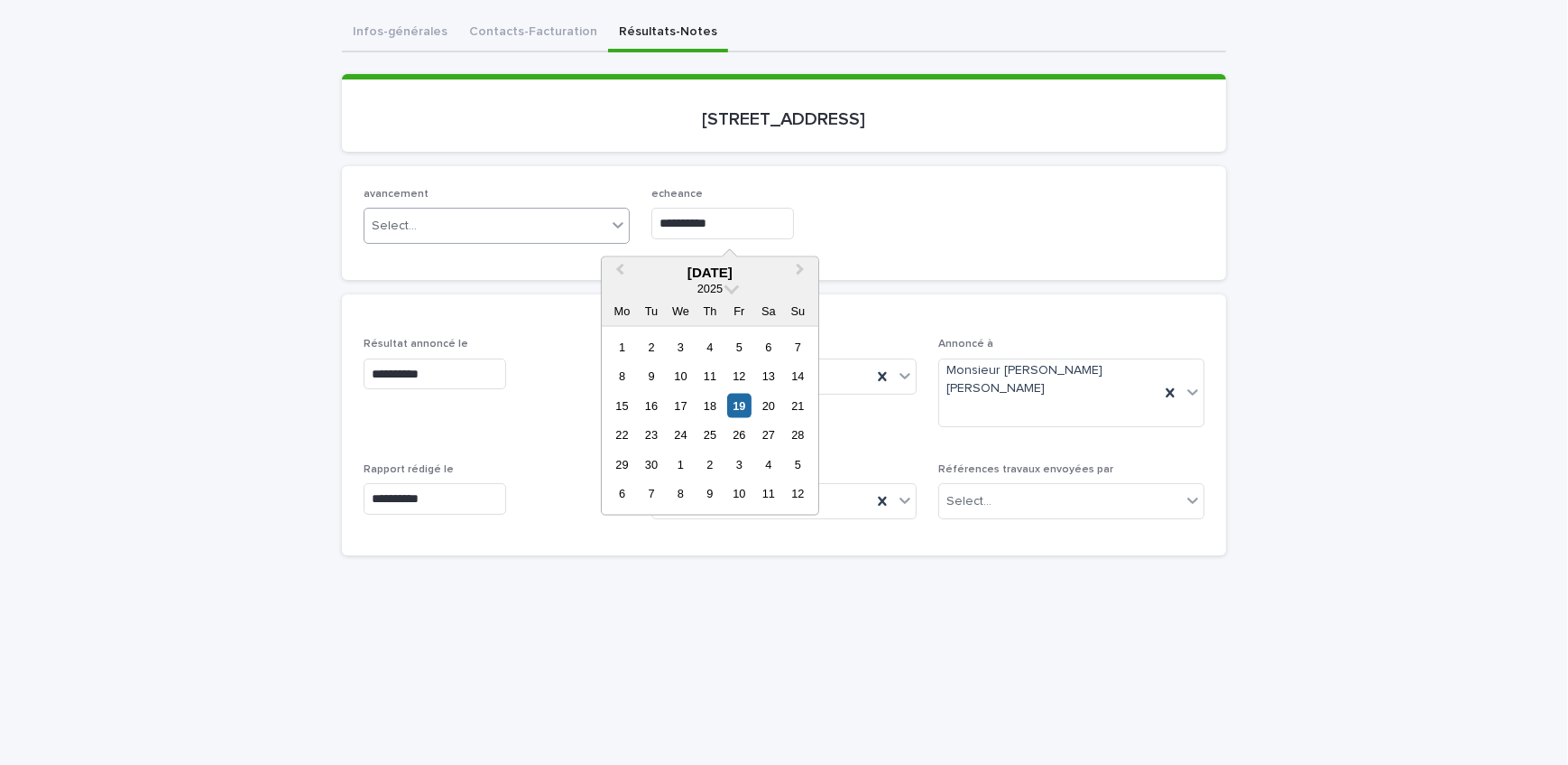
drag, startPoint x: 532, startPoint y: 217, endPoint x: 490, endPoint y: 220, distance: 42.1
click at [490, 220] on div "**********" at bounding box center [784, 223] width 841 height 70
click at [494, 34] on div "**********" at bounding box center [784, 662] width 884 height 1294
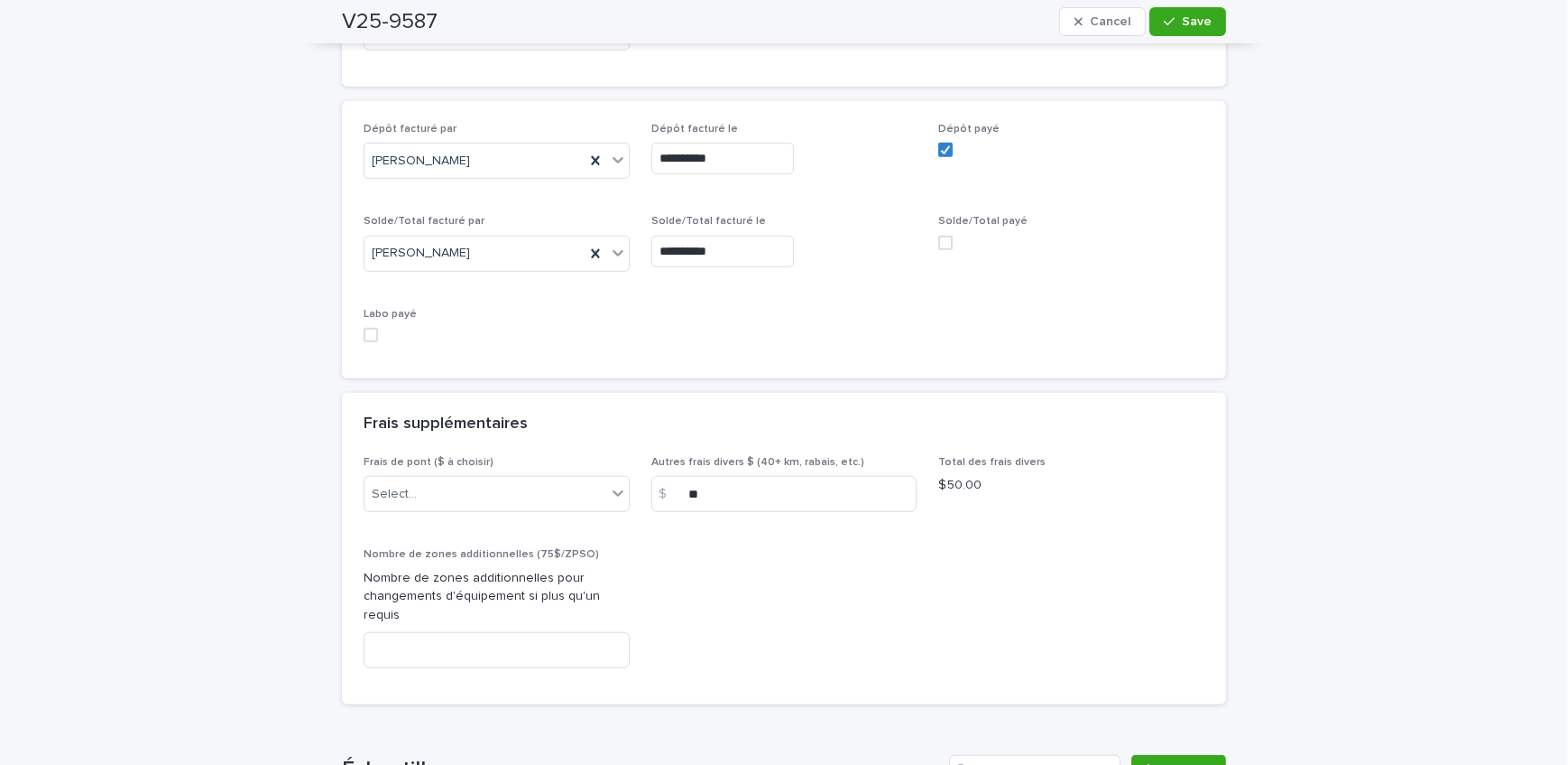
scroll to position [1846, 0]
click at [942, 230] on span at bounding box center [946, 238] width 15 height 15
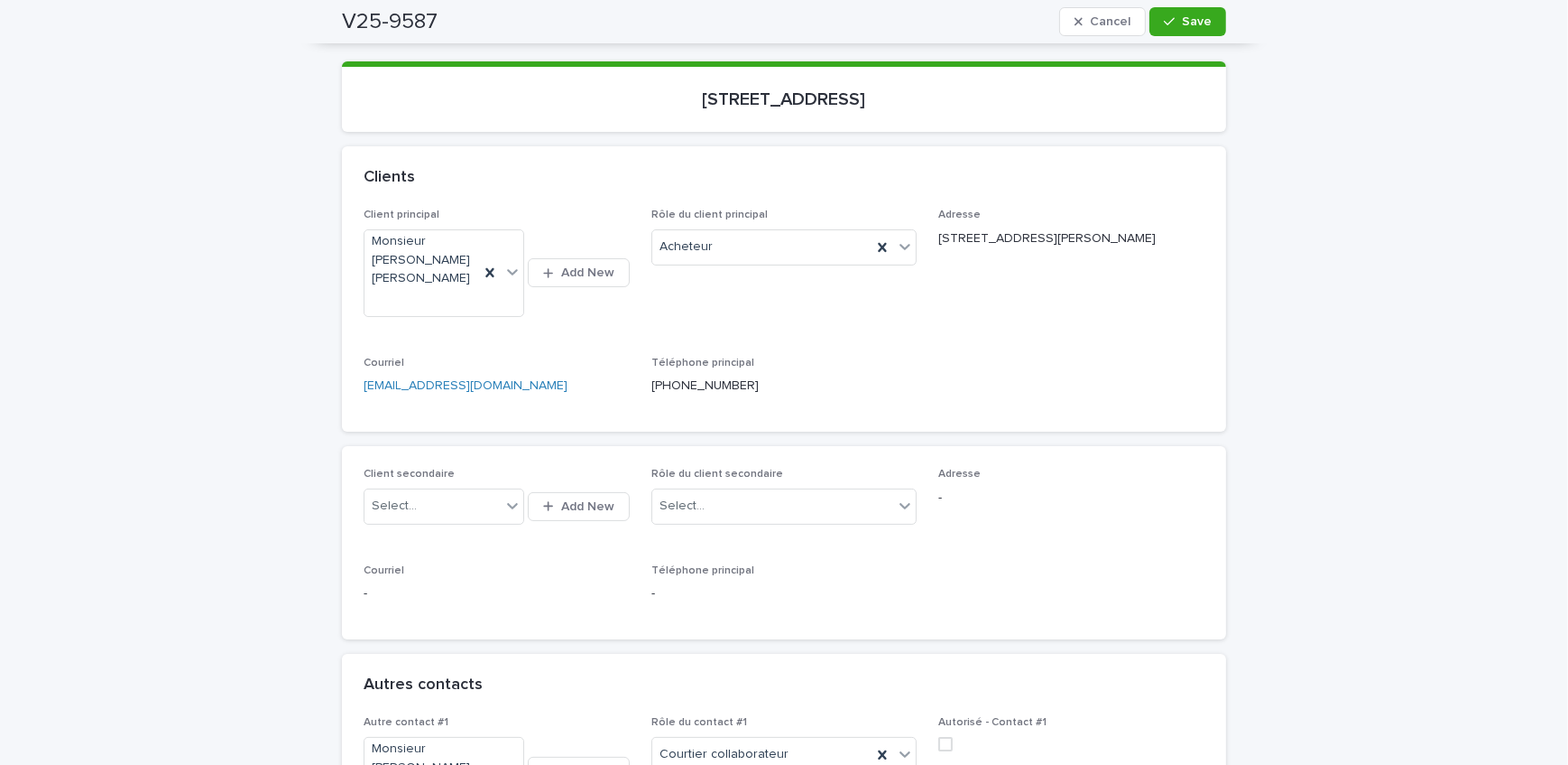
scroll to position [41, 0]
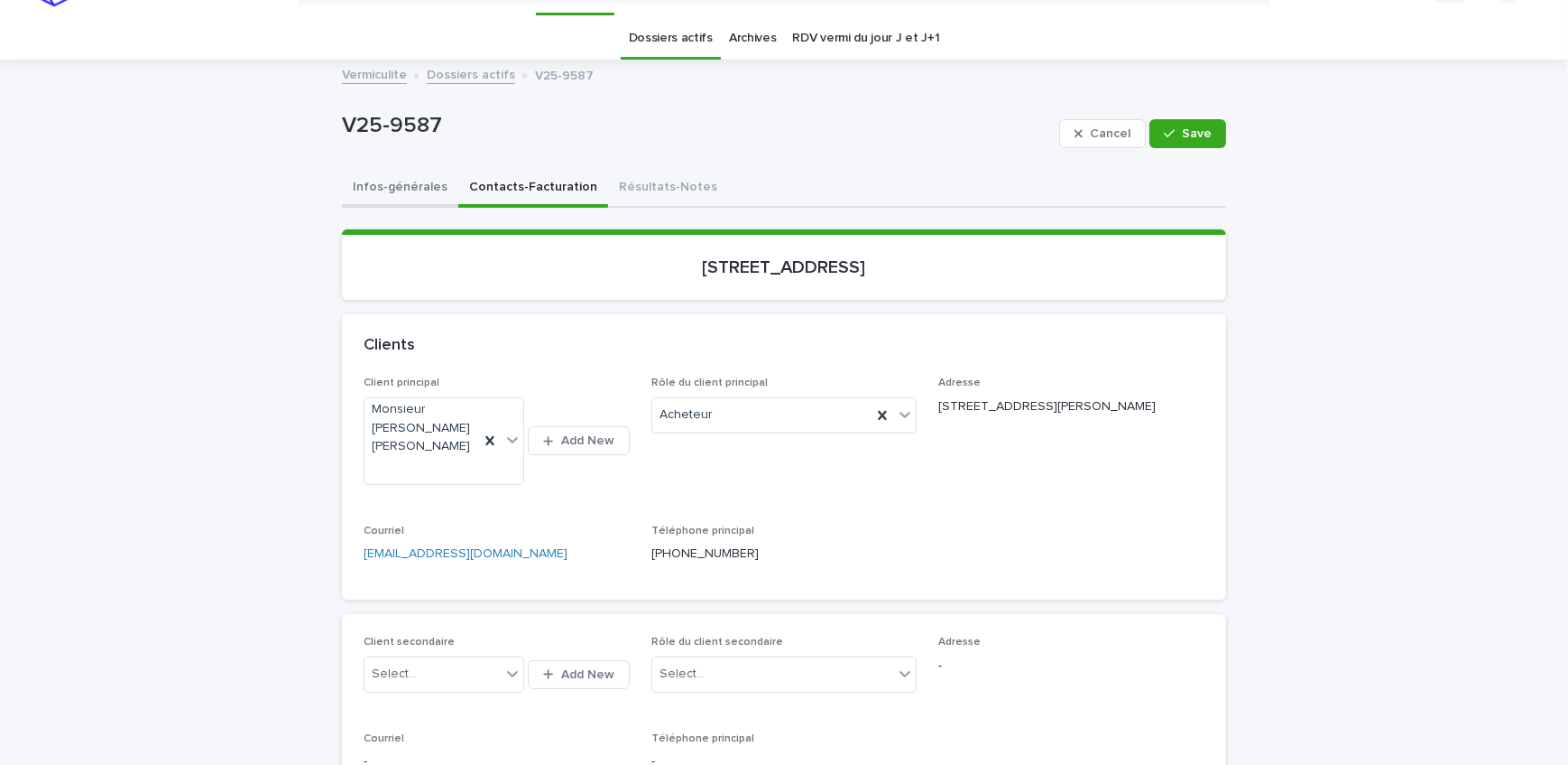
click at [395, 191] on button "Infos-générales" at bounding box center [400, 188] width 116 height 38
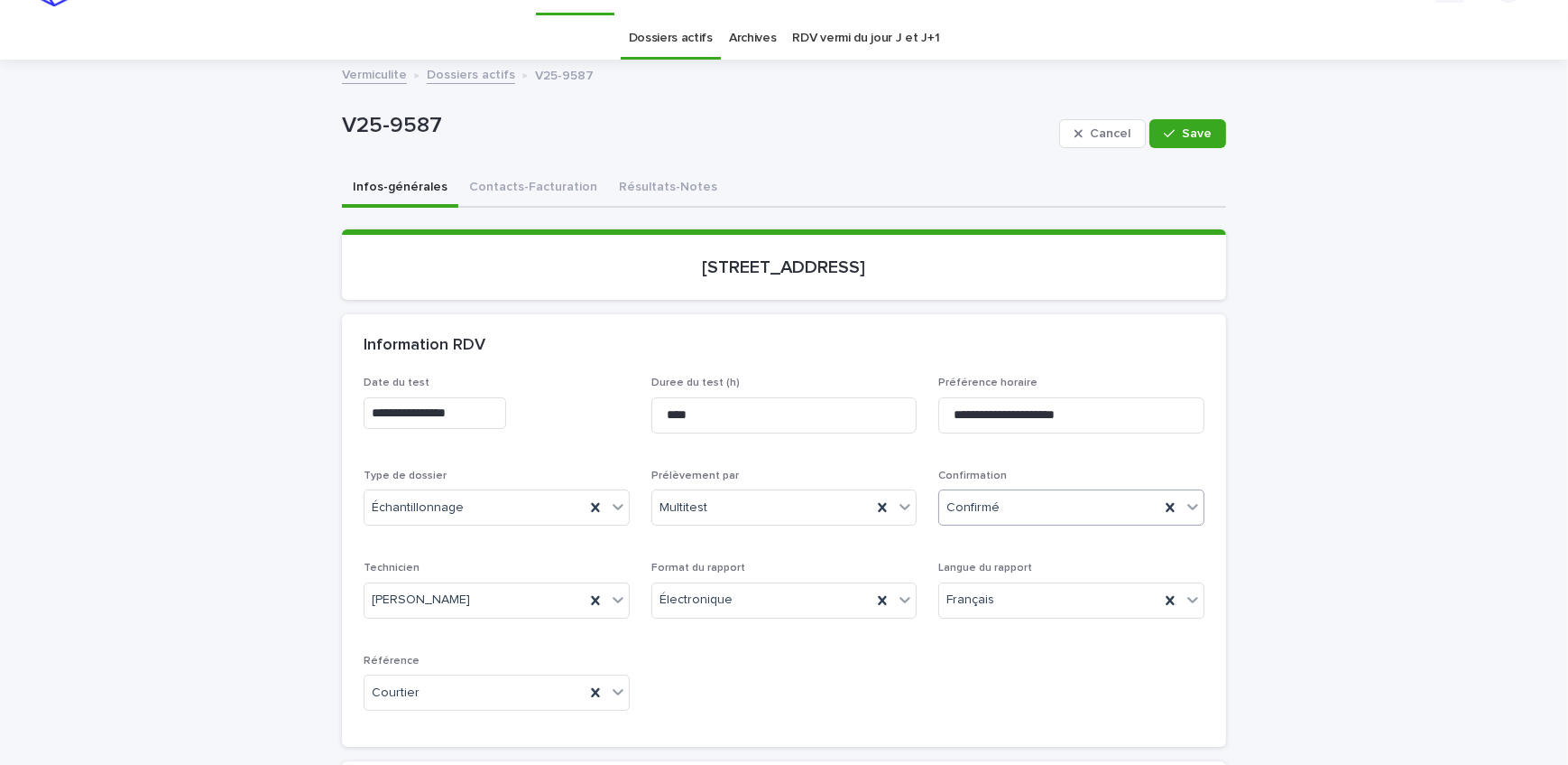
click at [1030, 513] on div "Confirmé" at bounding box center [1049, 508] width 220 height 29
click at [998, 748] on div "Archivé" at bounding box center [1066, 761] width 264 height 31
click at [1184, 138] on span "Save" at bounding box center [1197, 134] width 29 height 13
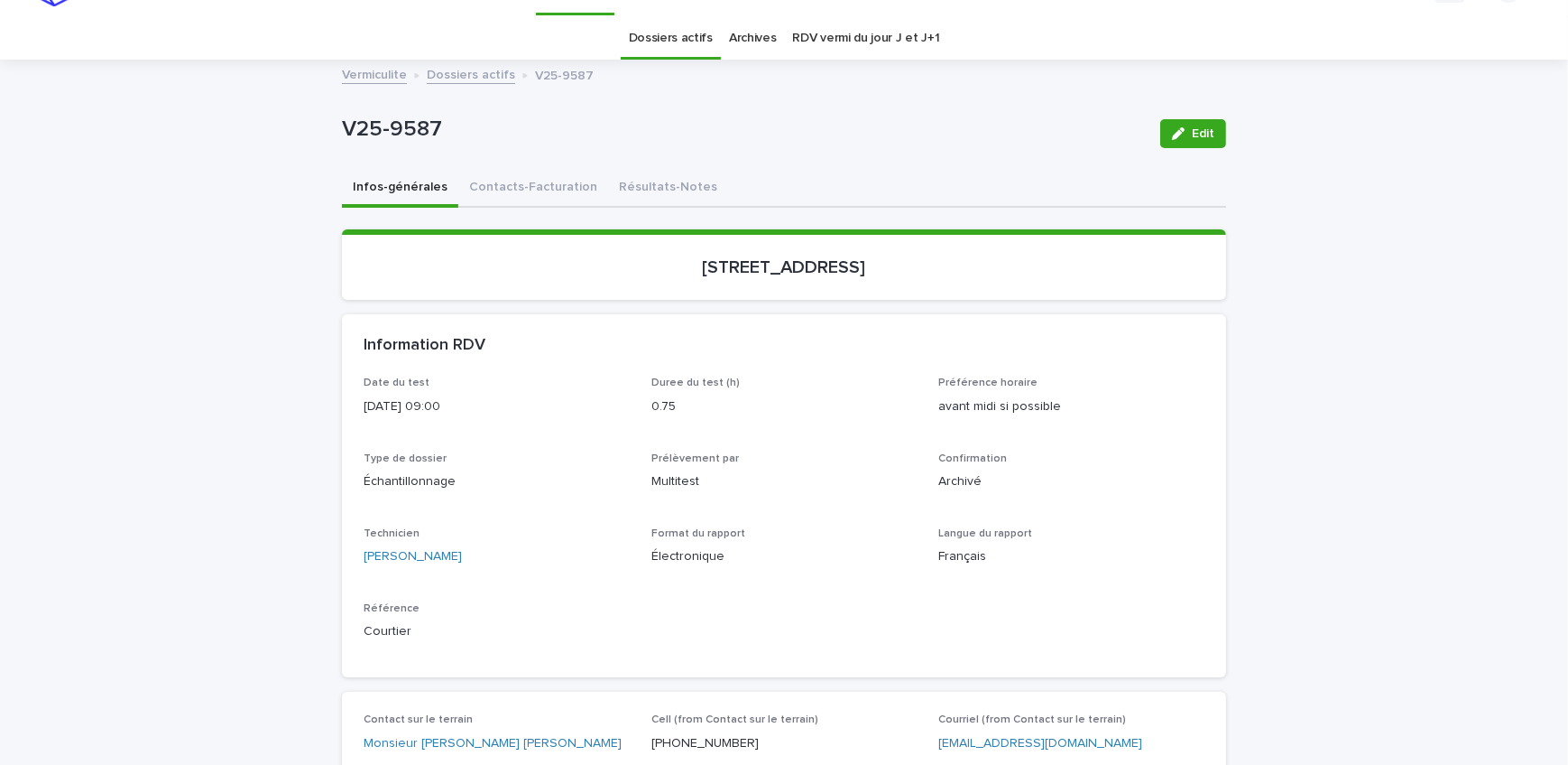
click at [451, 68] on link "Dossiers actifs" at bounding box center [471, 74] width 88 height 21
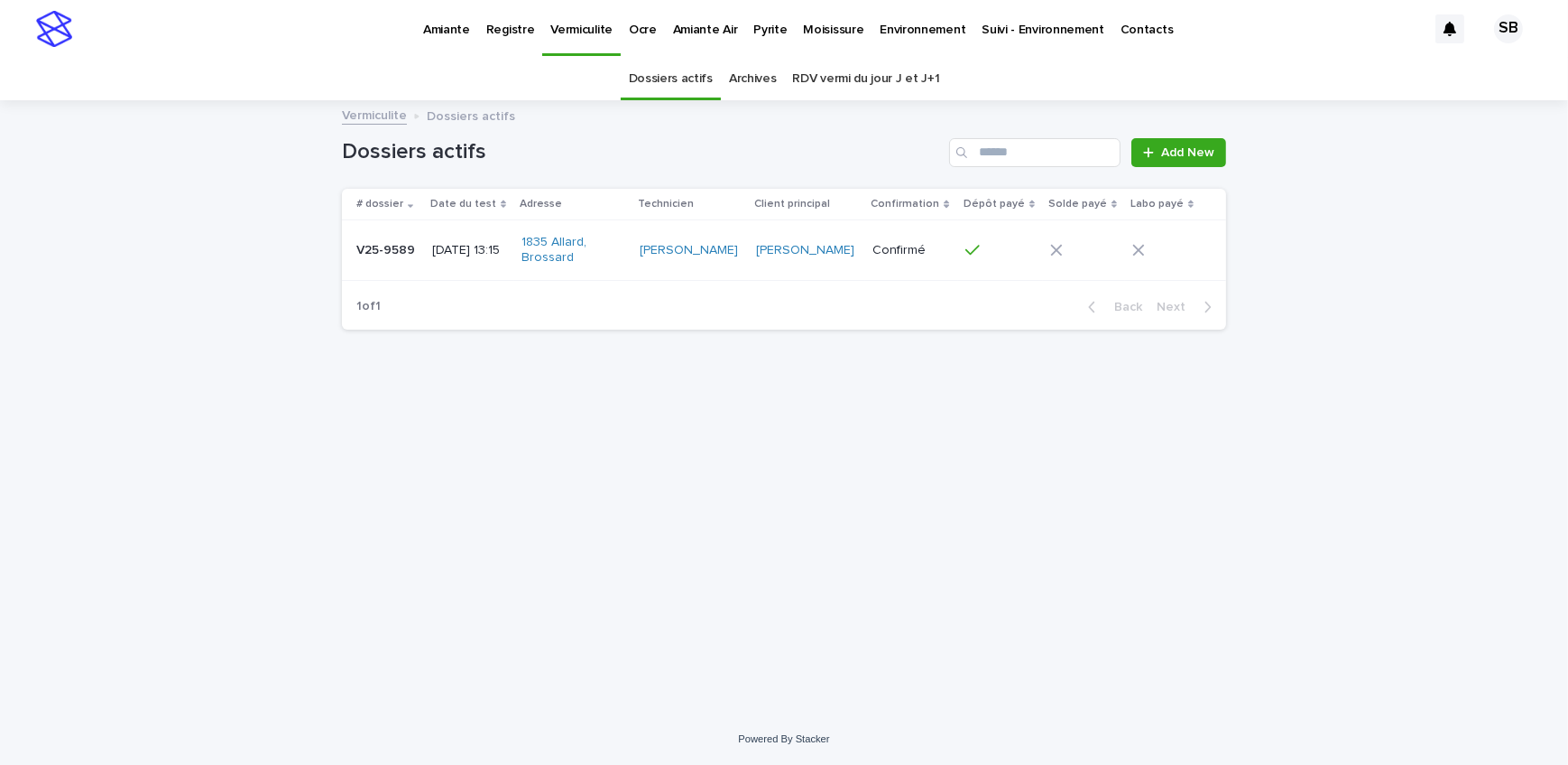
click at [434, 33] on p "Amiante" at bounding box center [446, 18] width 47 height 38
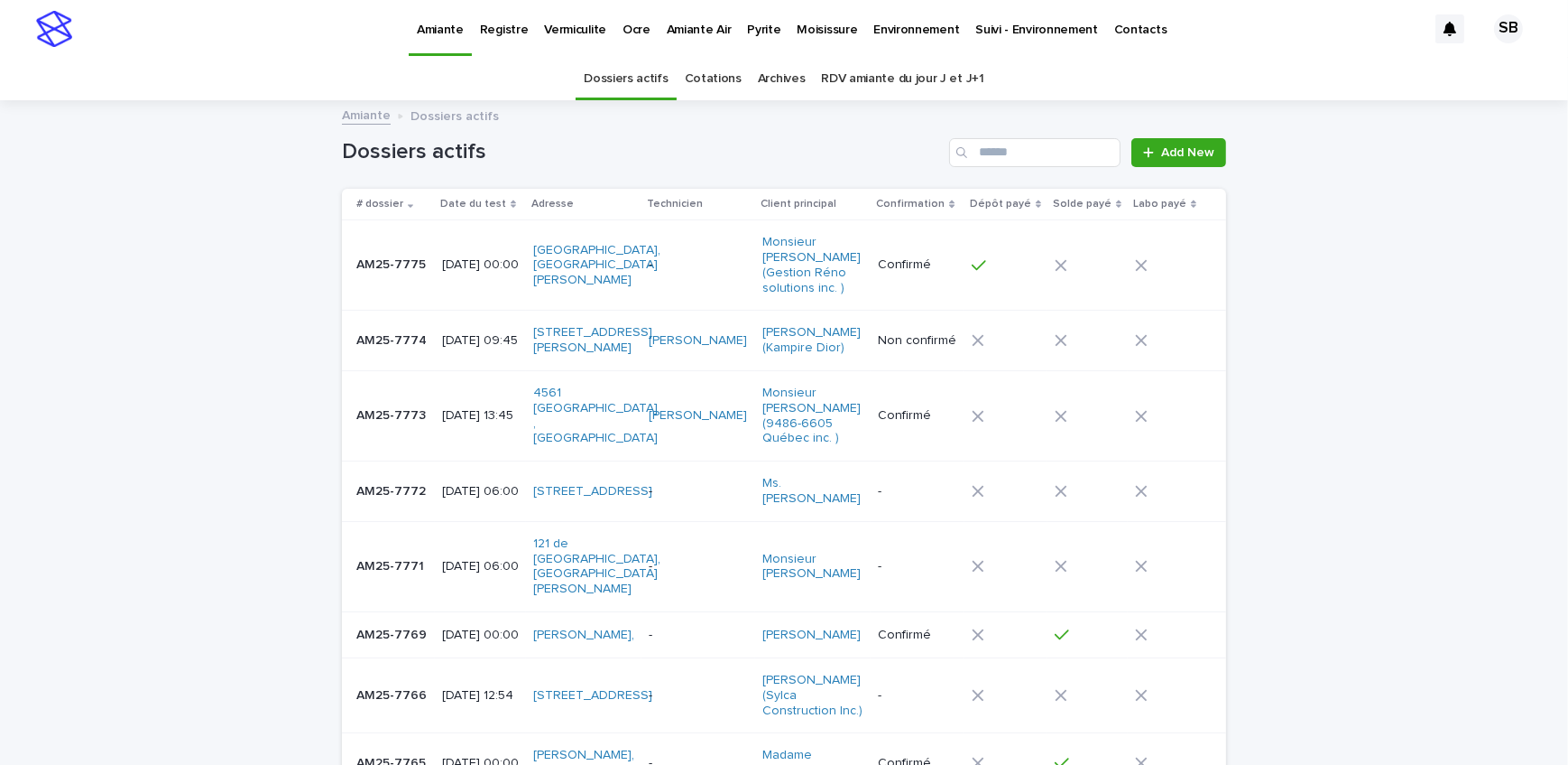
click at [388, 406] on p "AM25-7773" at bounding box center [392, 414] width 73 height 19
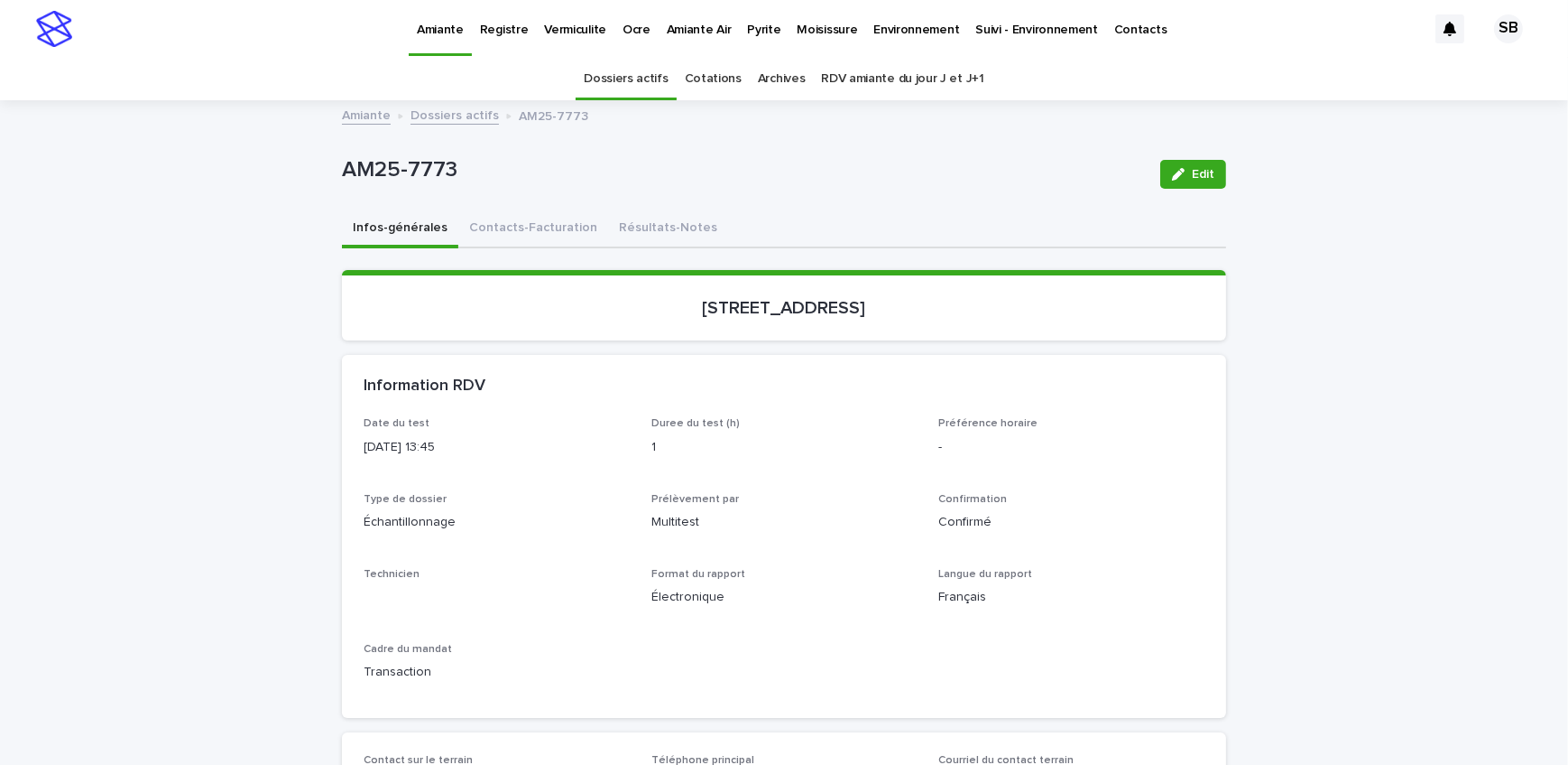
scroll to position [57, 0]
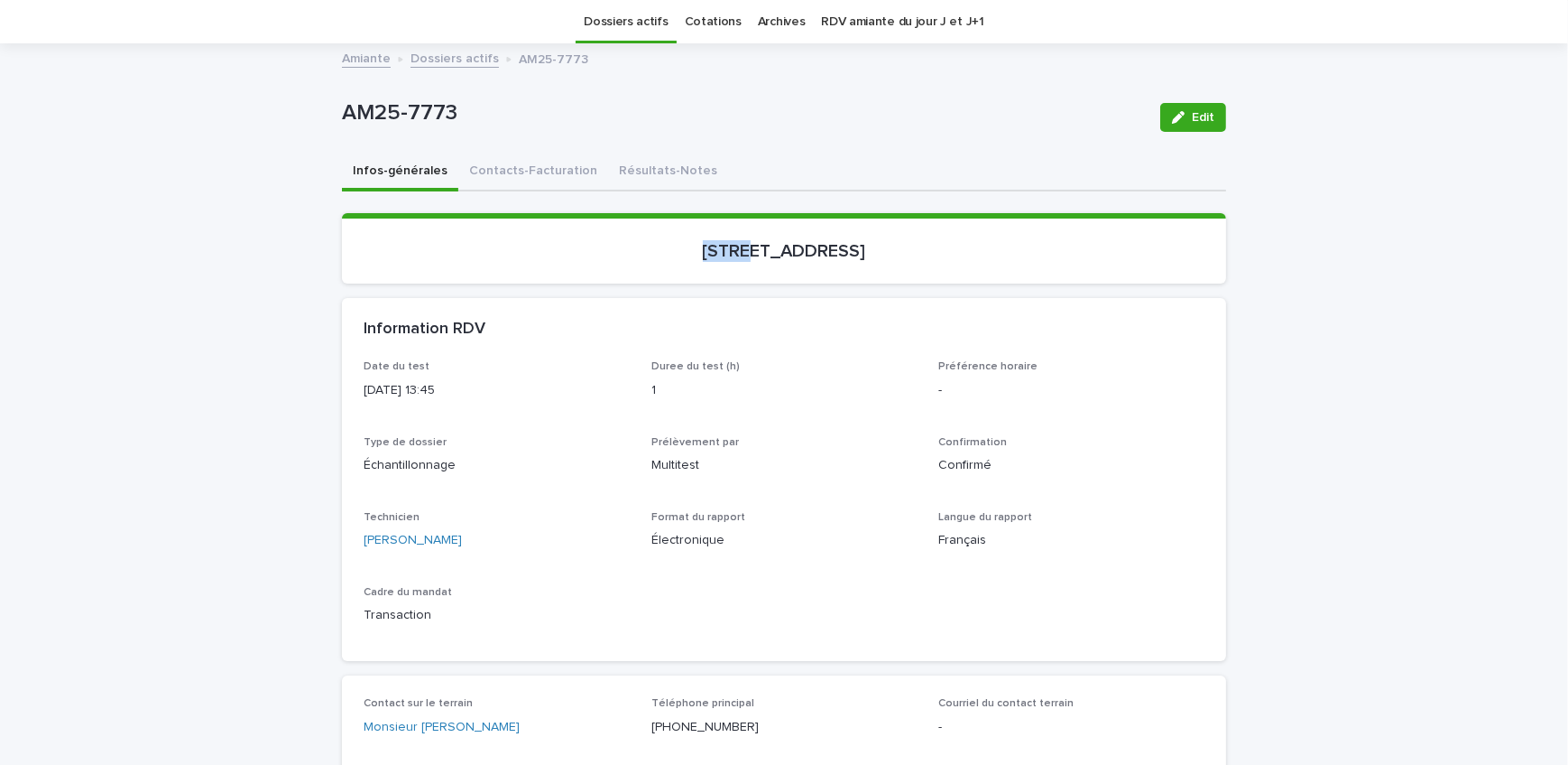
drag, startPoint x: 657, startPoint y: 264, endPoint x: 677, endPoint y: 262, distance: 20.1
click at [677, 262] on section "[STREET_ADDRESS]" at bounding box center [784, 248] width 884 height 70
copy p "4561,"
drag, startPoint x: 865, startPoint y: 245, endPoint x: 767, endPoint y: 246, distance: 98.0
click at [767, 246] on p "[STREET_ADDRESS]" at bounding box center [784, 252] width 841 height 22
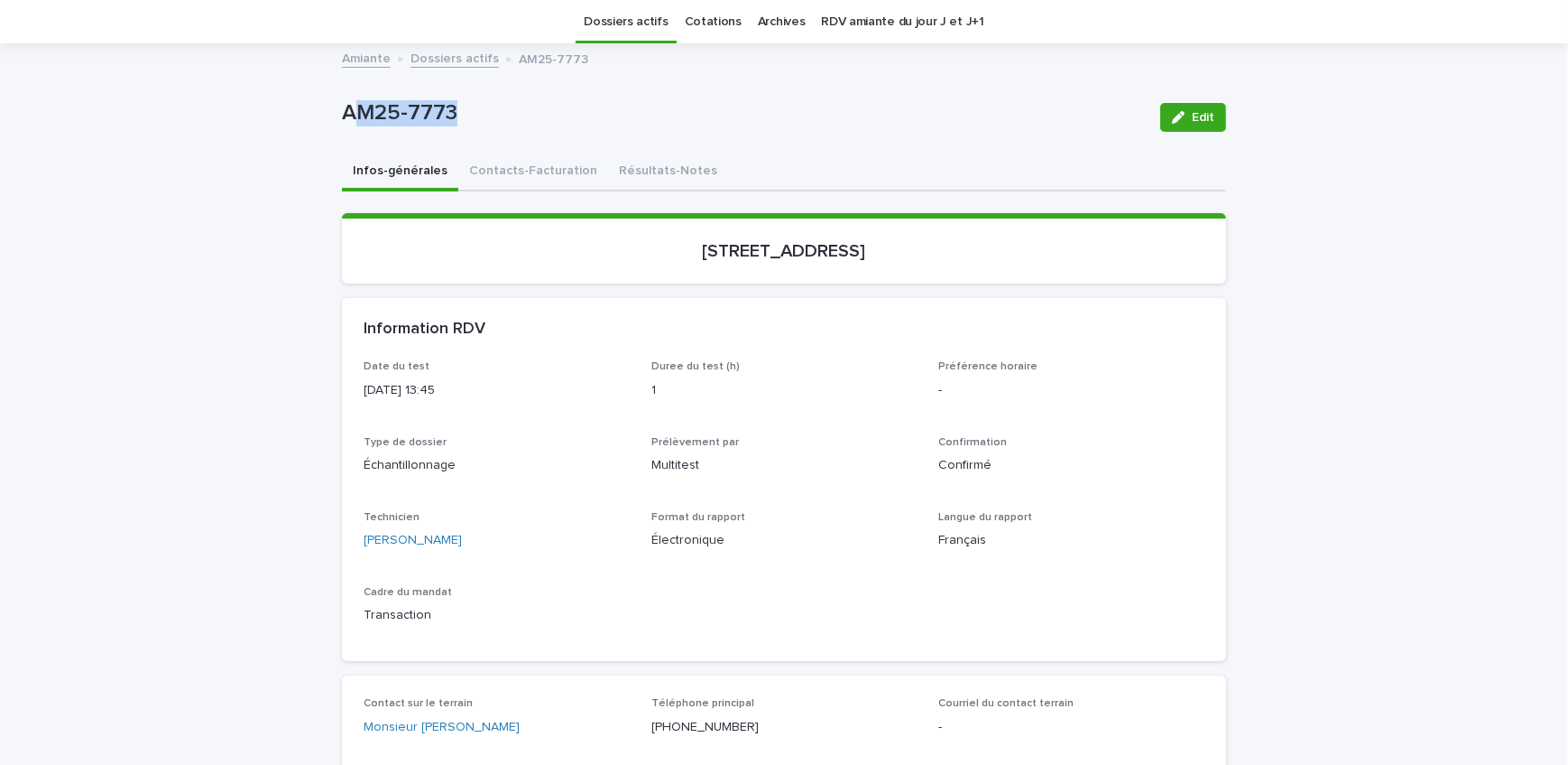
drag, startPoint x: 464, startPoint y: 115, endPoint x: 344, endPoint y: 129, distance: 120.8
click at [344, 129] on div "AM25-7773" at bounding box center [743, 117] width 804 height 33
click at [468, 134] on div "AM25-7773 Edit" at bounding box center [784, 117] width 884 height 72
drag, startPoint x: 364, startPoint y: 111, endPoint x: 224, endPoint y: 157, distance: 147.4
click at [325, 112] on div "Loading... Saving… Loading... Saving… AM25-7773 Edit AM25-7773 Edit Sorry, ther…" at bounding box center [784, 739] width 1568 height 1388
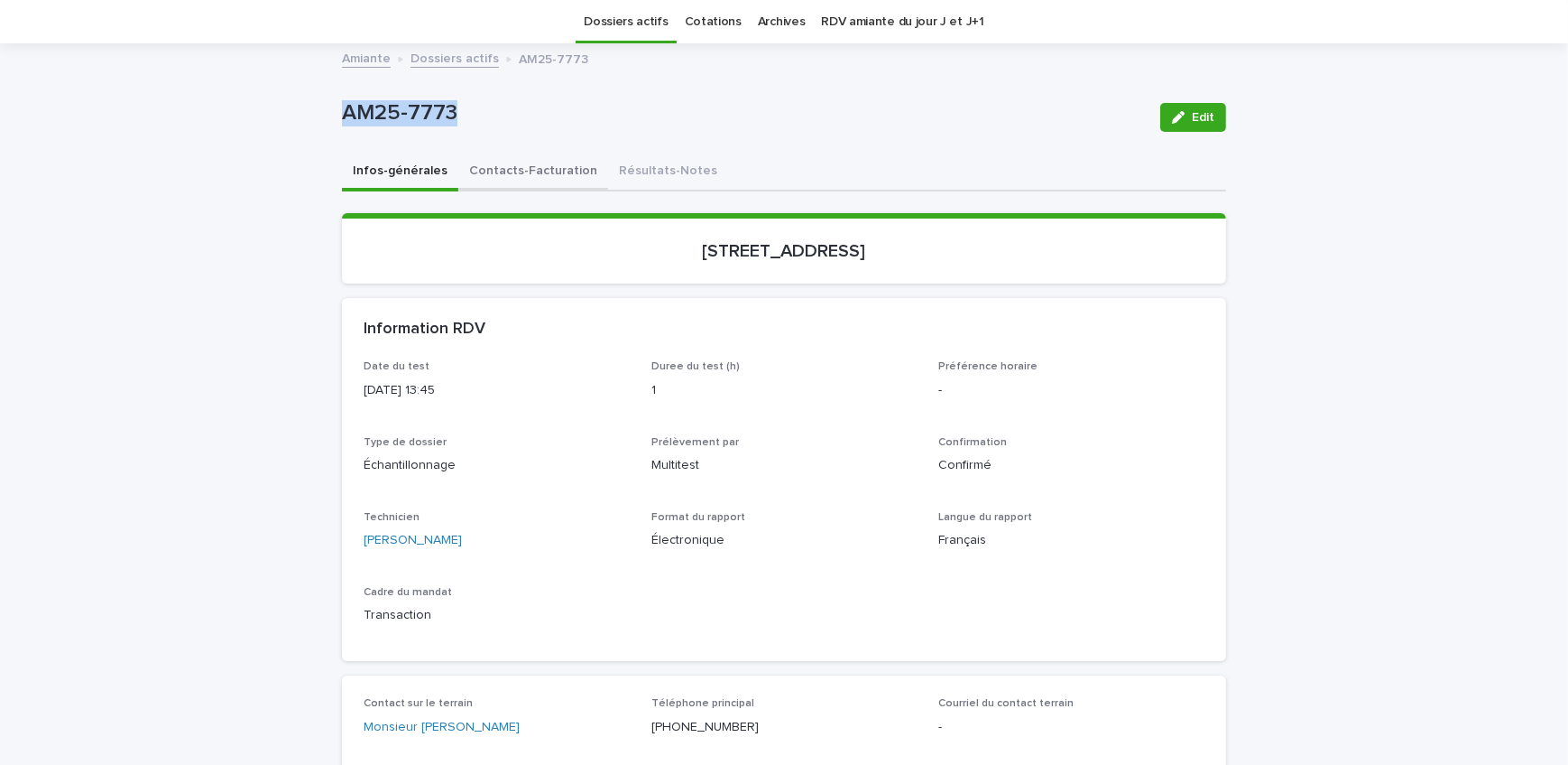
click at [487, 169] on button "Contacts-Facturation" at bounding box center [533, 172] width 150 height 38
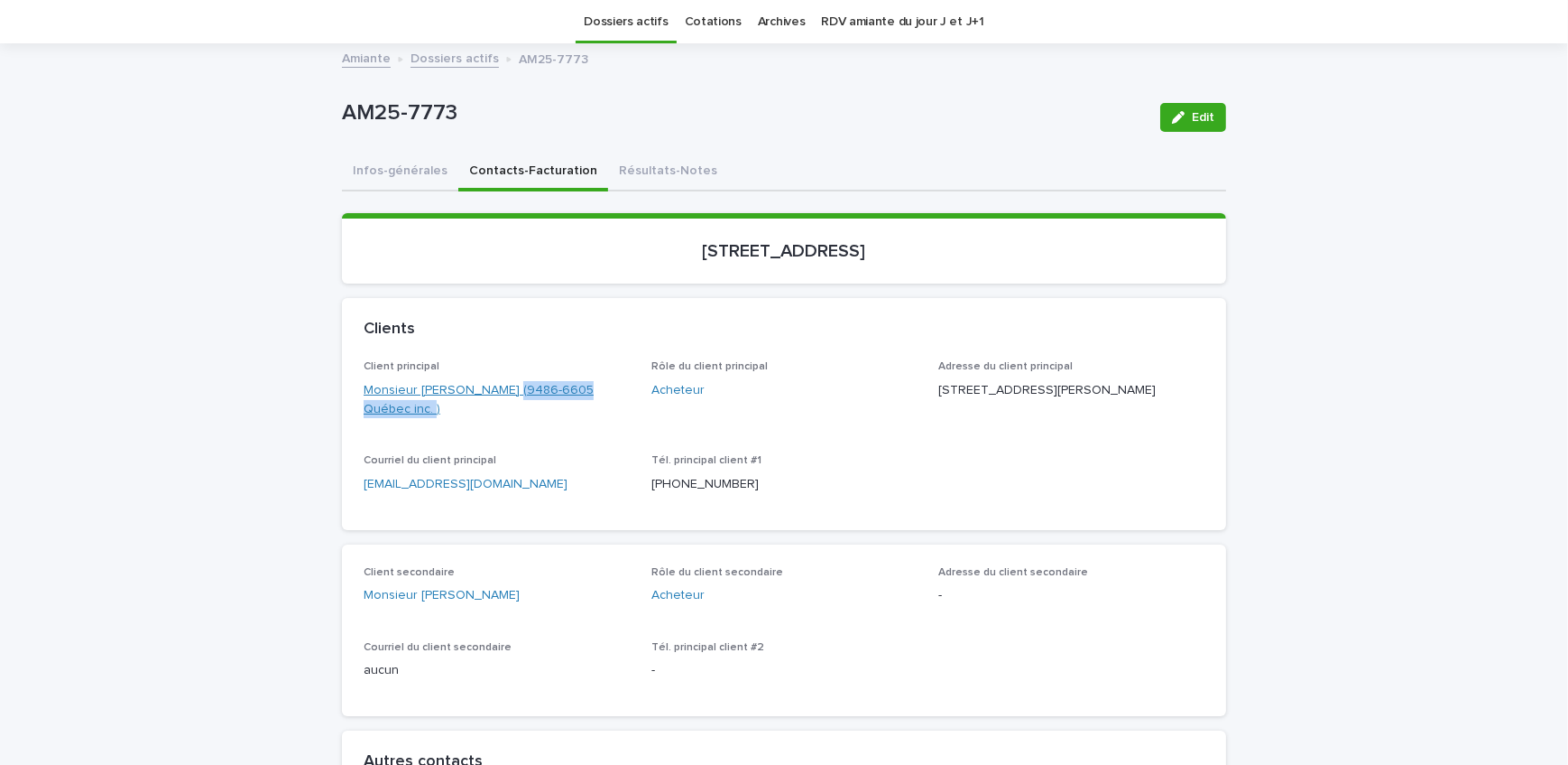
drag, startPoint x: 415, startPoint y: 431, endPoint x: 496, endPoint y: 384, distance: 93.6
click at [496, 384] on div "Client principal Monsieur [PERSON_NAME] (9486-6605 Québec inc. ) Rôle du client…" at bounding box center [784, 434] width 841 height 147
drag, startPoint x: 341, startPoint y: 392, endPoint x: 488, endPoint y: 396, distance: 147.1
click at [488, 396] on div "Client principal Monsieur [PERSON_NAME] (9486-6605 Québec inc. ) Rôle du client…" at bounding box center [784, 444] width 884 height 169
drag, startPoint x: 503, startPoint y: 598, endPoint x: 415, endPoint y: 595, distance: 88.1
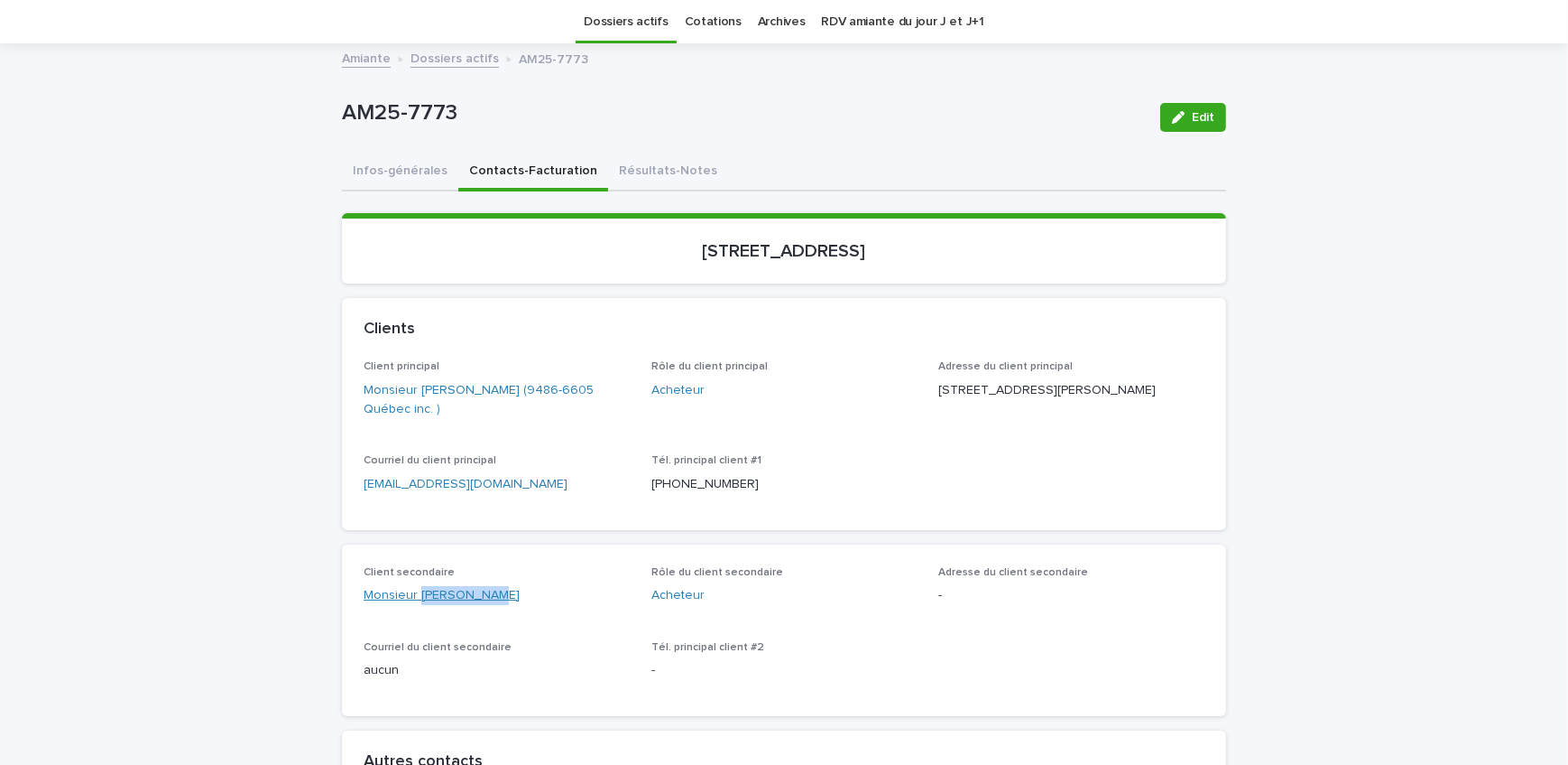
click at [415, 595] on div "Monsieur [PERSON_NAME]" at bounding box center [497, 595] width 266 height 19
drag, startPoint x: 1120, startPoint y: 389, endPoint x: 79, endPoint y: 446, distance: 1042.6
click at [927, 390] on div "Client principal Monsieur [PERSON_NAME] (9486-6605 Québec inc. ) Rôle du client…" at bounding box center [784, 434] width 841 height 147
drag, startPoint x: 982, startPoint y: 408, endPoint x: 932, endPoint y: 406, distance: 50.0
click at [939, 400] on p "[STREET_ADDRESS][PERSON_NAME]" at bounding box center [1071, 390] width 266 height 19
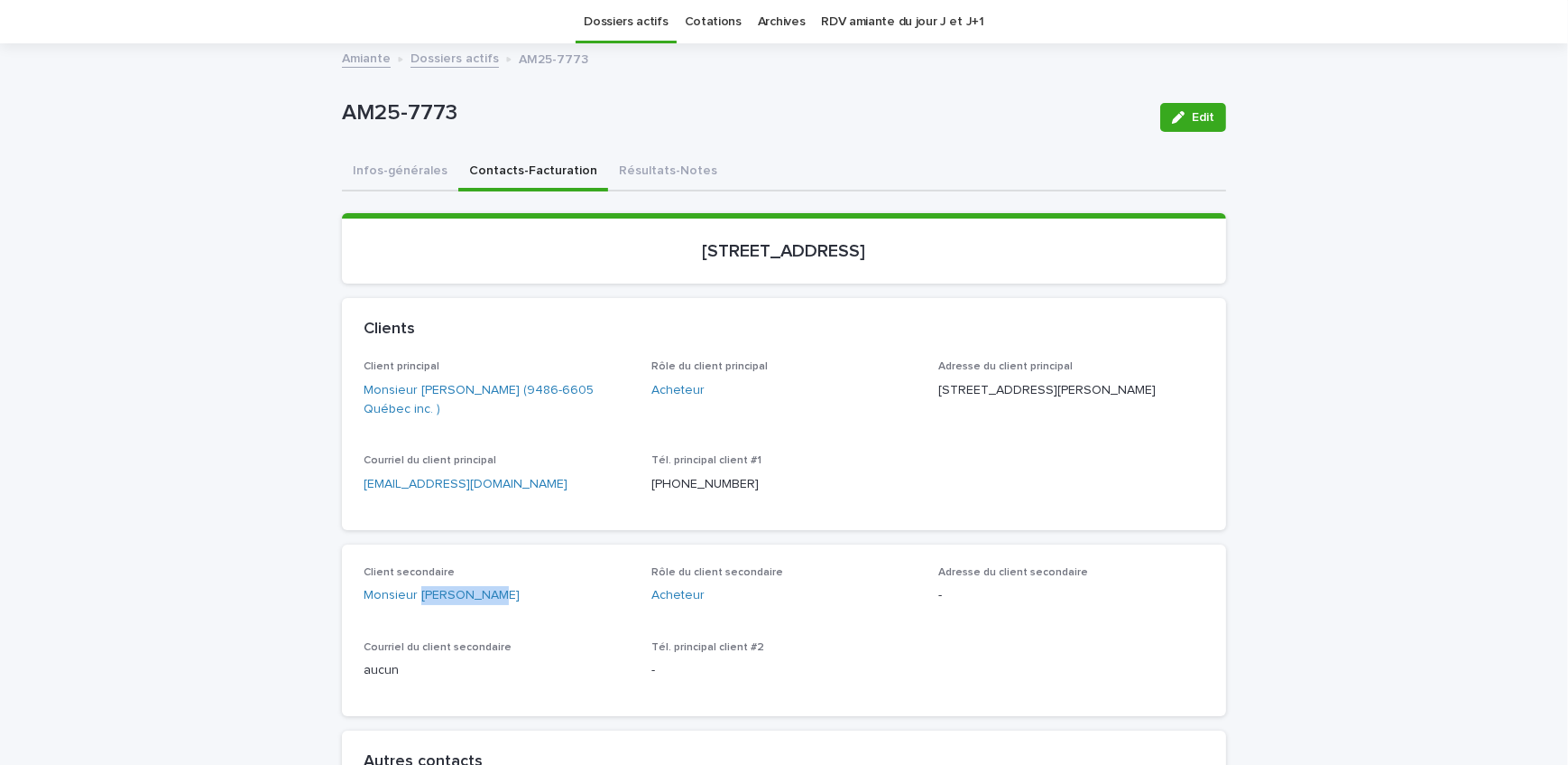
drag, startPoint x: 1042, startPoint y: 416, endPoint x: 987, endPoint y: 416, distance: 55.0
click at [987, 400] on p "[STREET_ADDRESS][PERSON_NAME]" at bounding box center [1071, 390] width 266 height 19
drag, startPoint x: 979, startPoint y: 241, endPoint x: 630, endPoint y: 251, distance: 349.1
click at [630, 251] on div "[STREET_ADDRESS]" at bounding box center [784, 249] width 841 height 25
drag, startPoint x: 443, startPoint y: 124, endPoint x: 316, endPoint y: 130, distance: 127.1
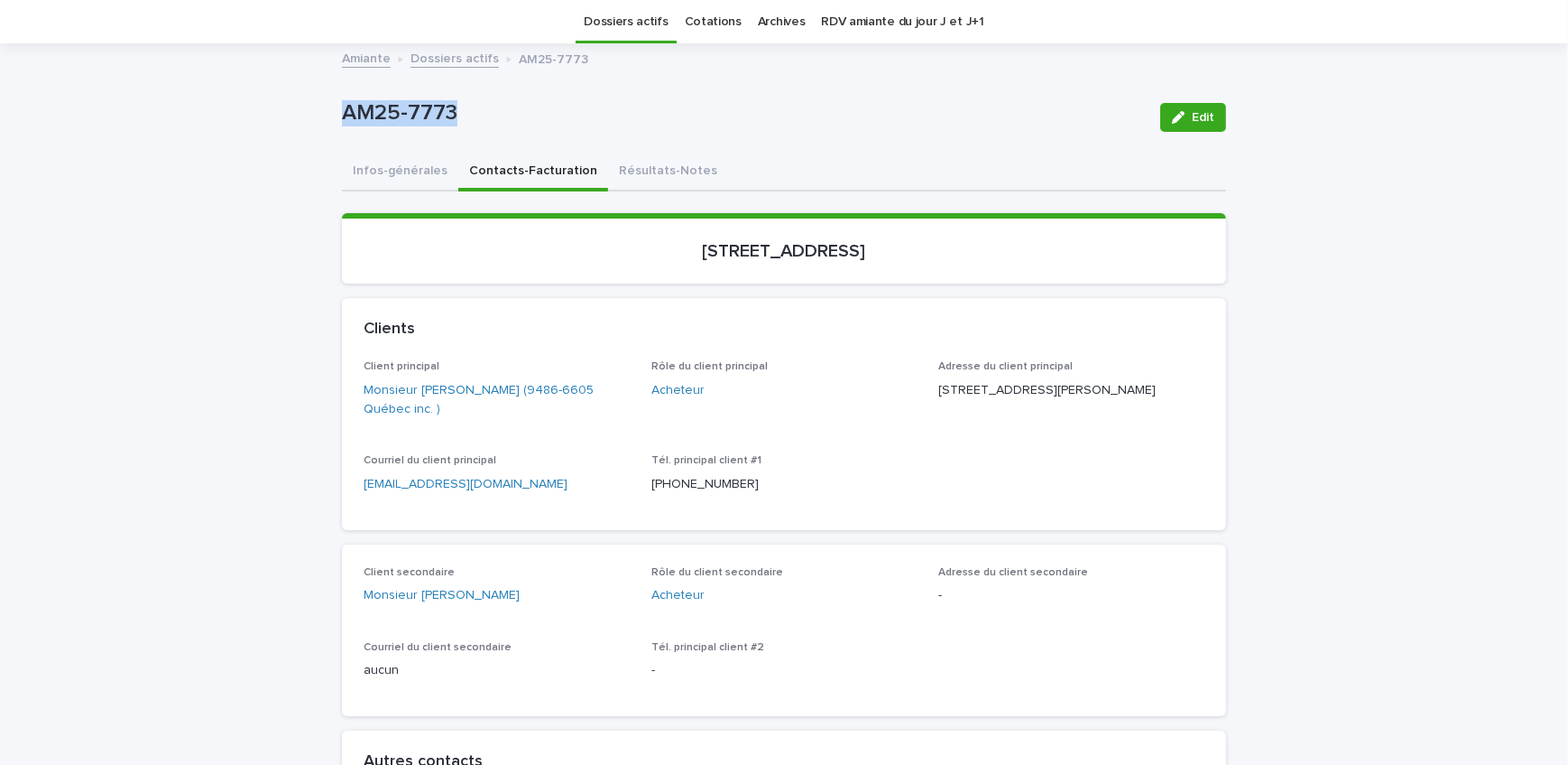
click at [342, 126] on div "AM25-7773" at bounding box center [743, 117] width 804 height 33
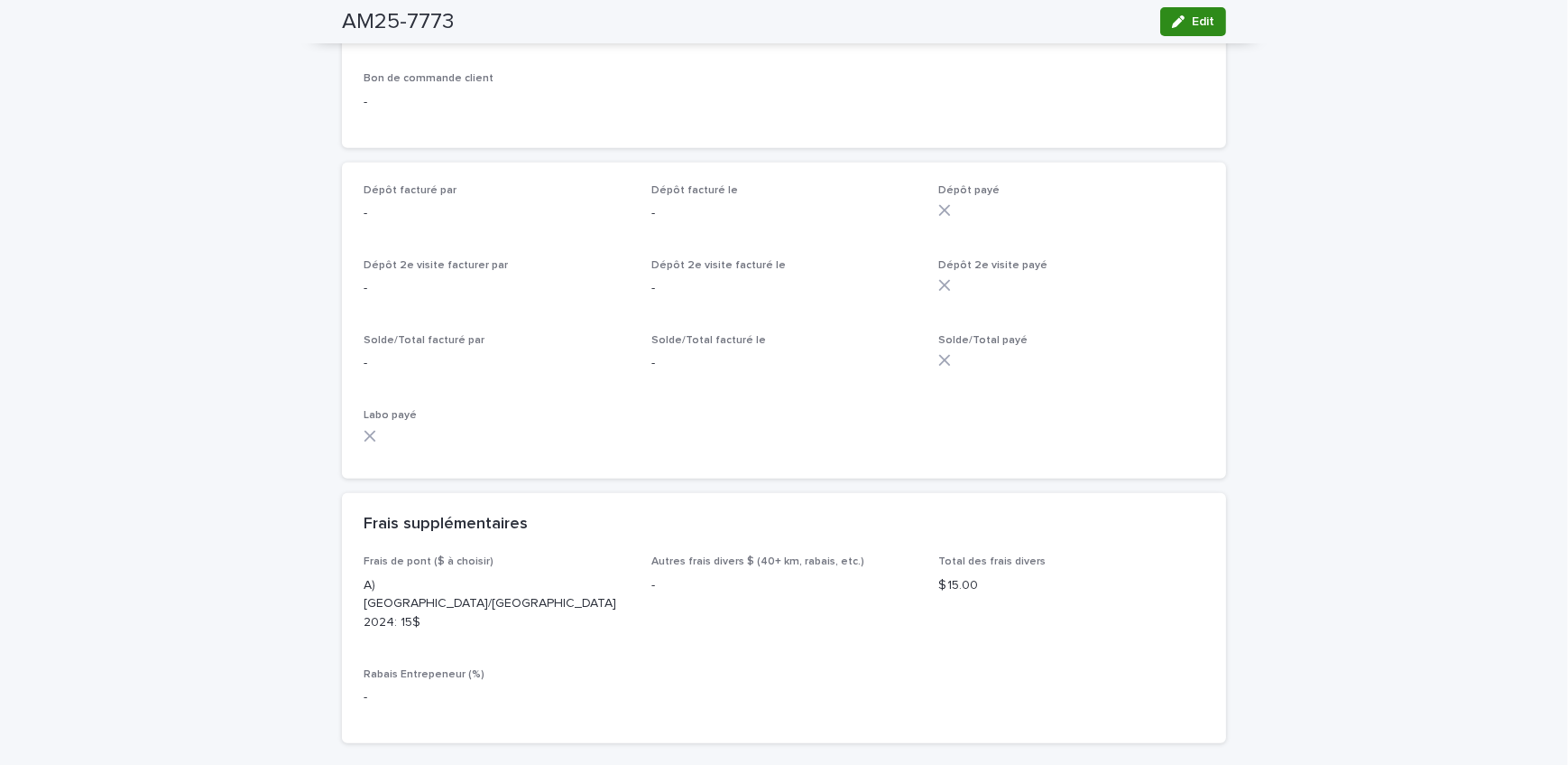
click at [1200, 18] on span "Edit" at bounding box center [1203, 22] width 22 height 13
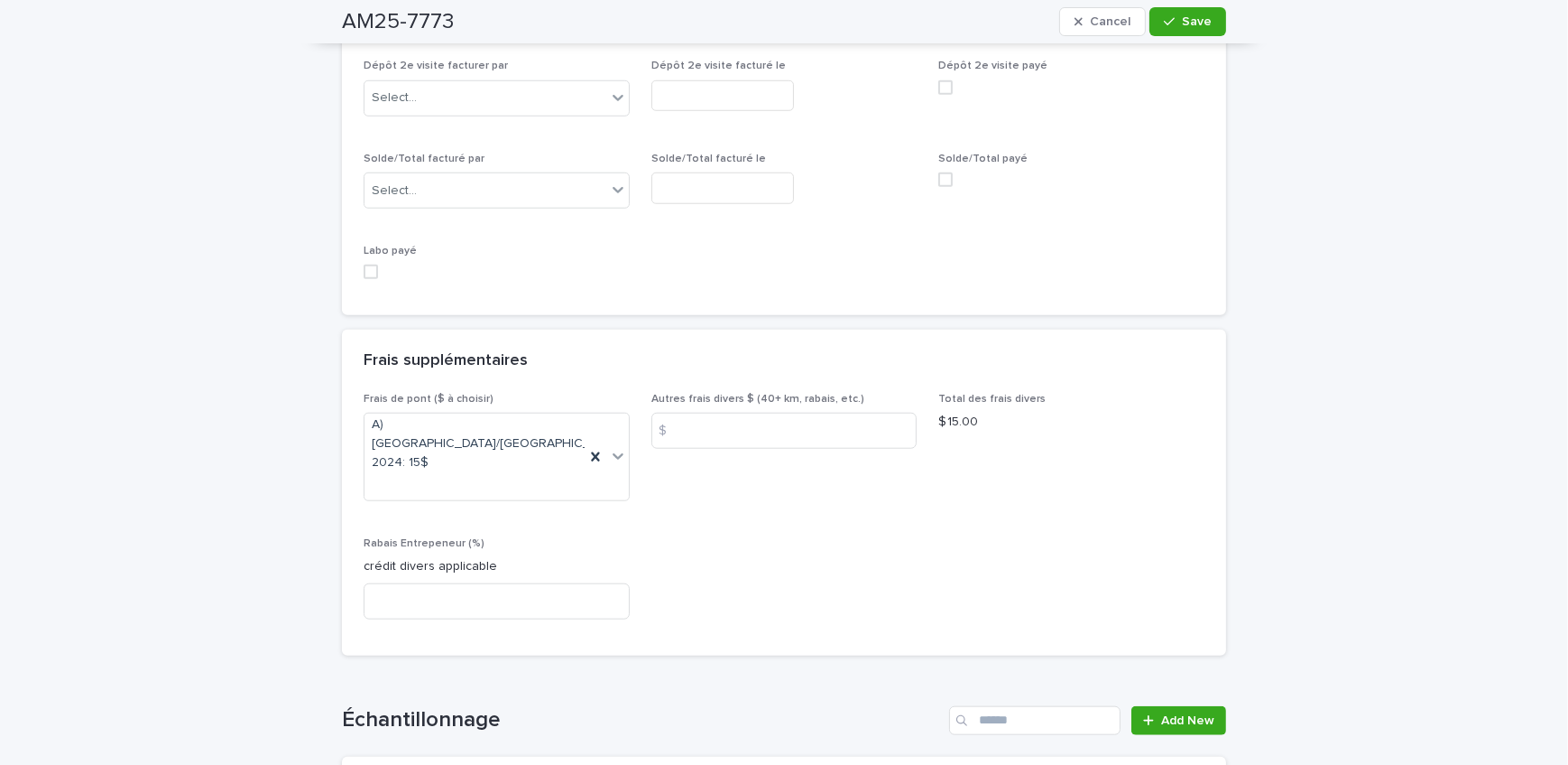
scroll to position [1833, 0]
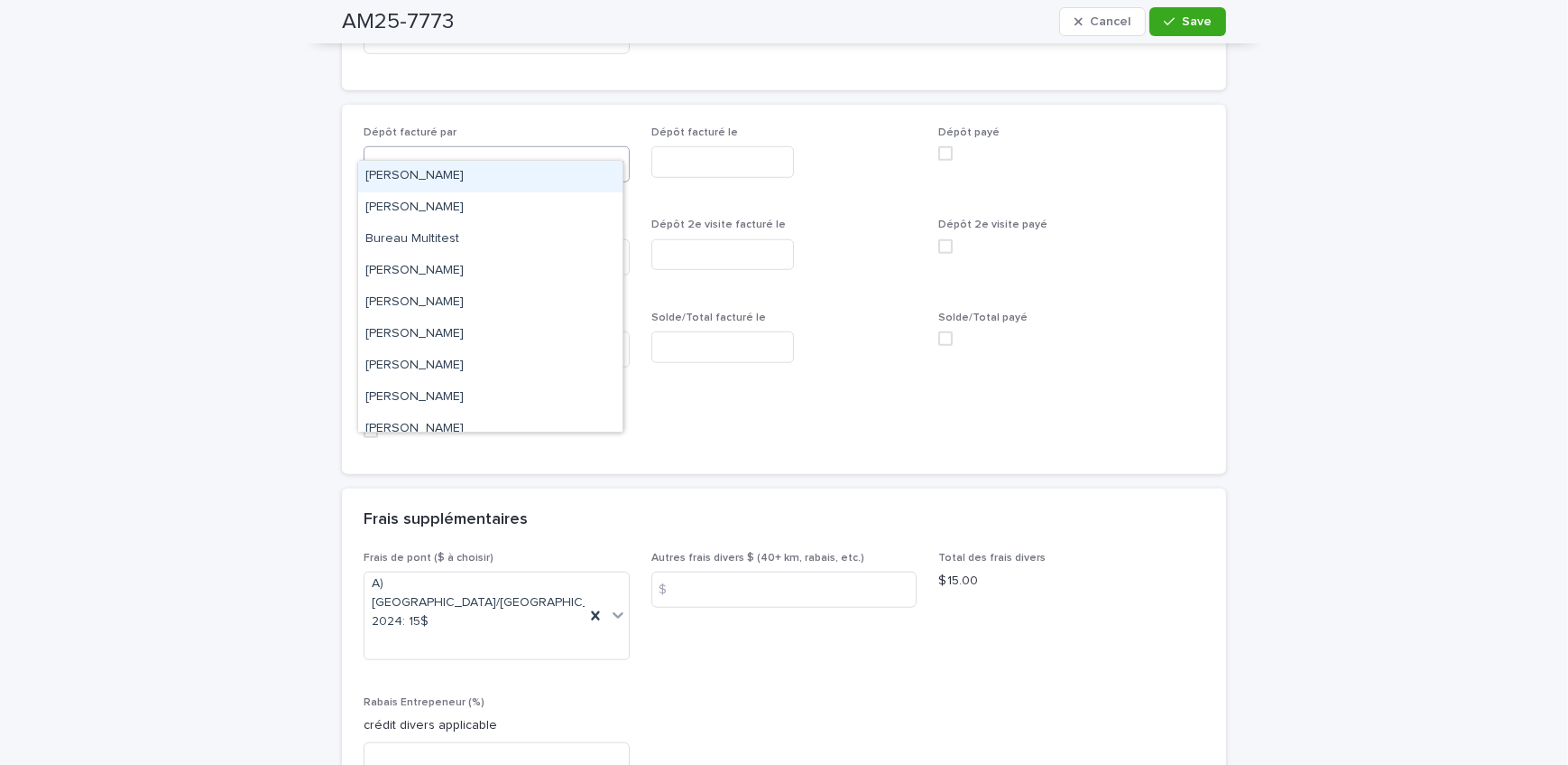
click at [536, 150] on div "Select..." at bounding box center [486, 165] width 242 height 29
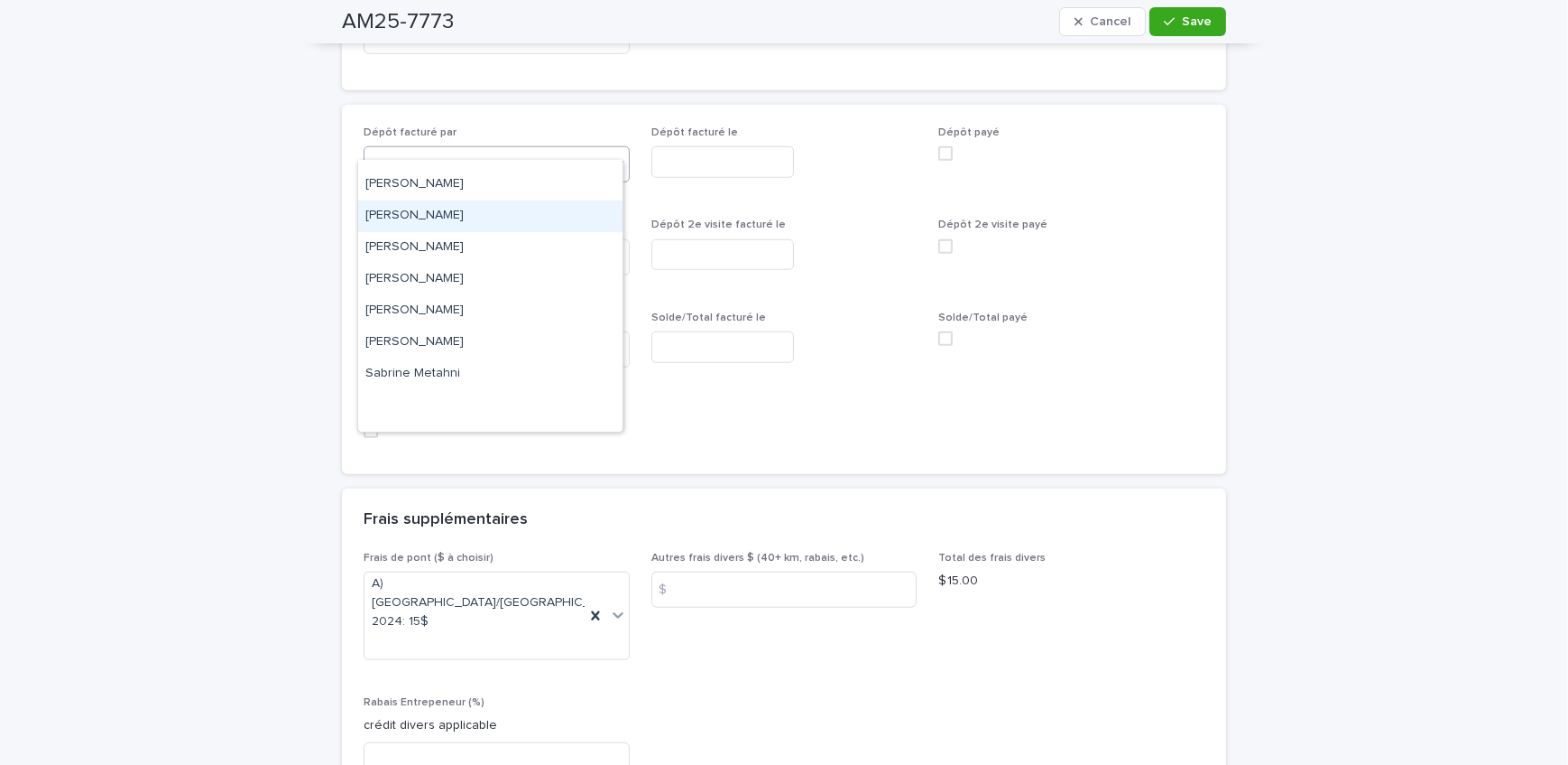
scroll to position [235, 0]
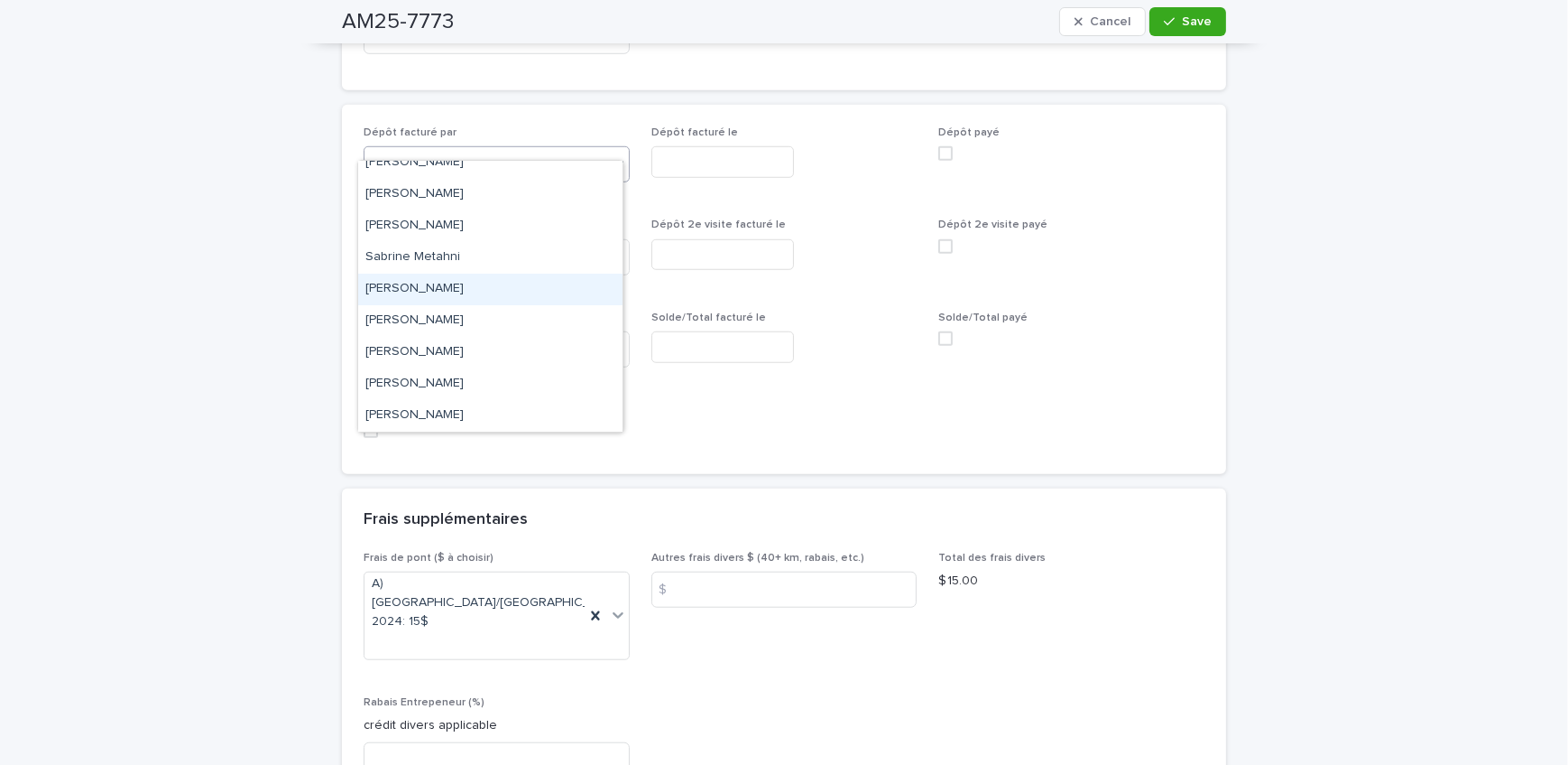
click at [480, 290] on div "[PERSON_NAME]" at bounding box center [490, 289] width 264 height 31
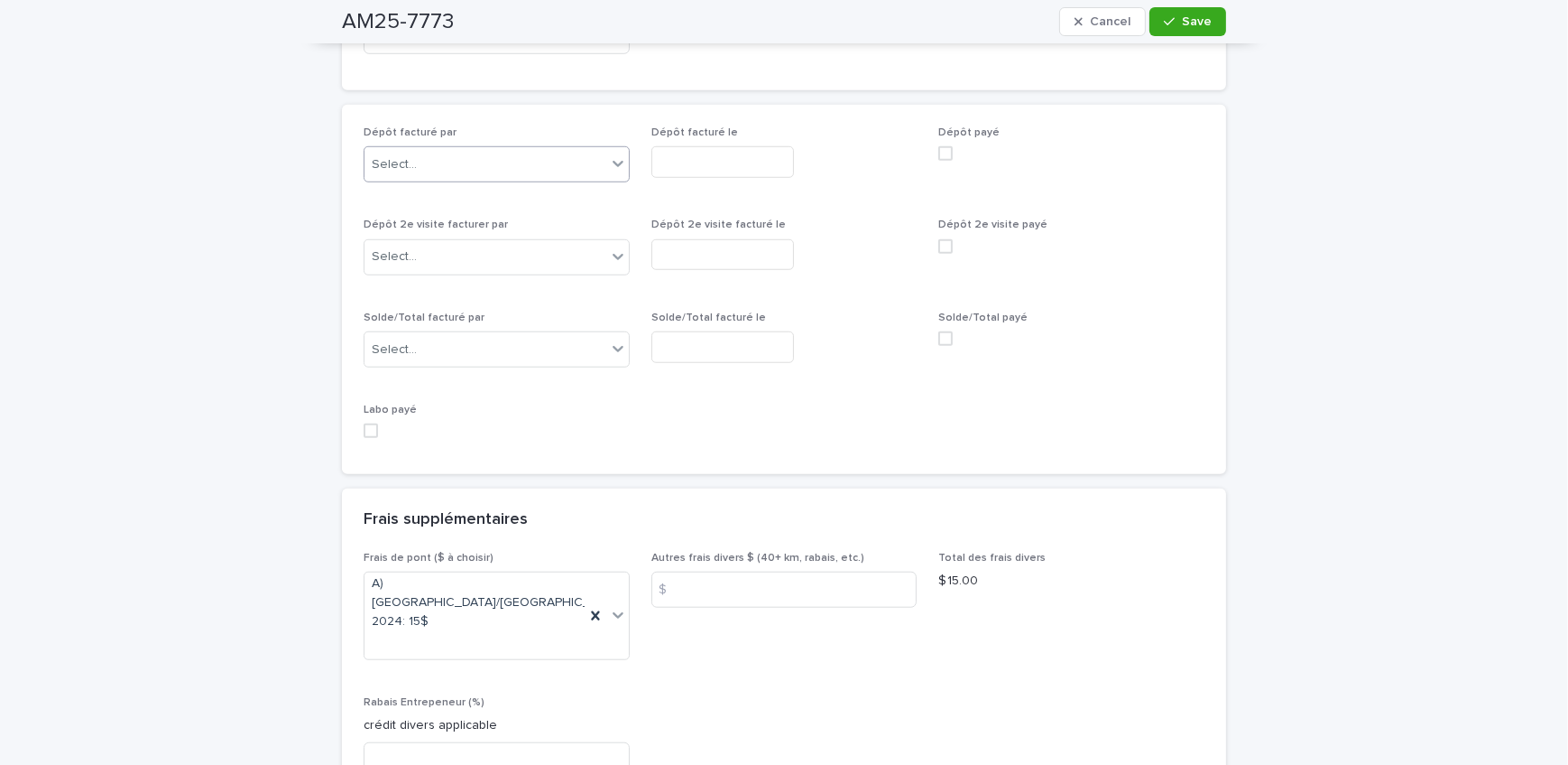
click at [709, 147] on input "text" at bounding box center [722, 162] width 143 height 31
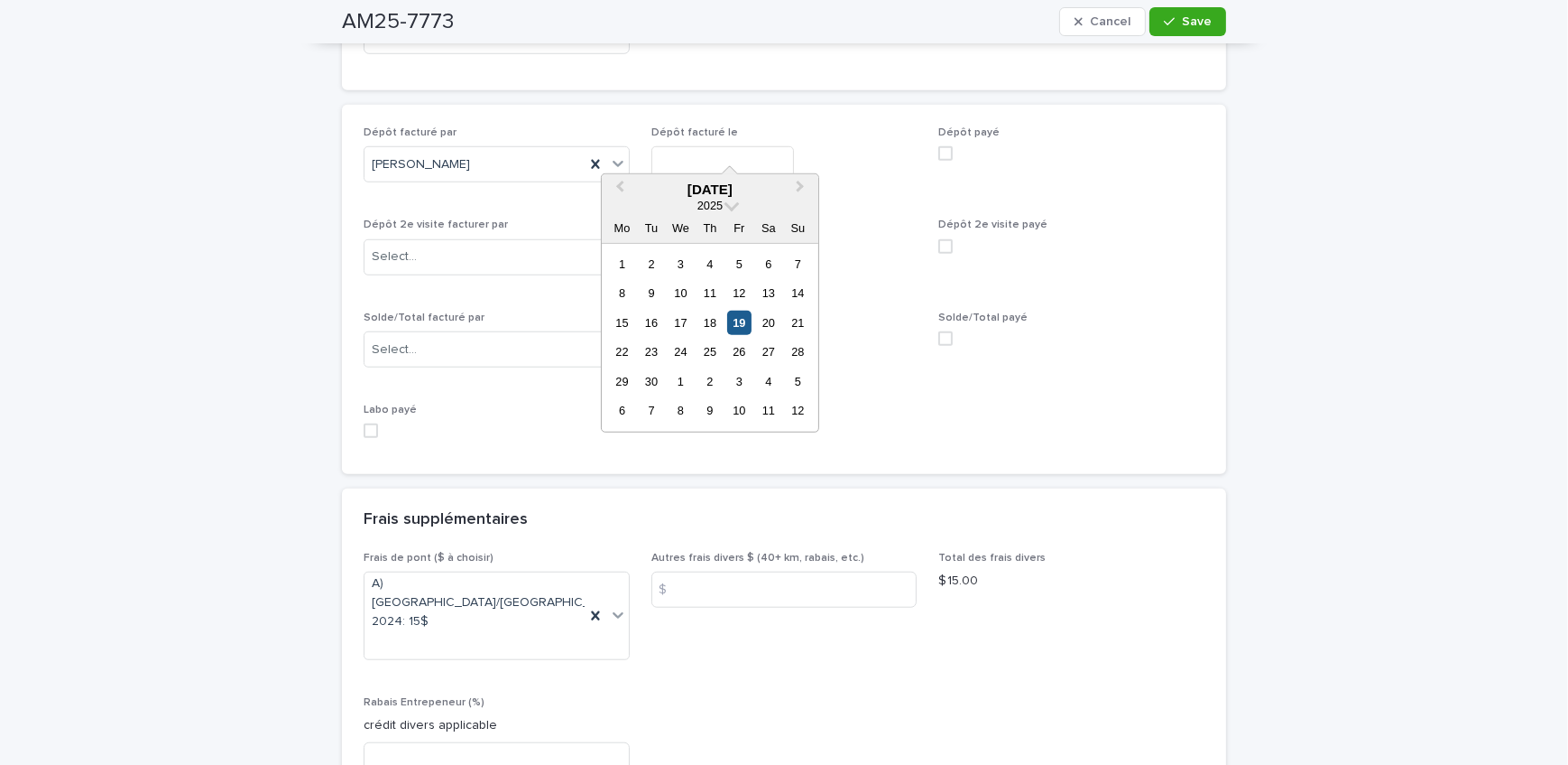
click at [732, 325] on div "19" at bounding box center [740, 323] width 24 height 24
type input "**********"
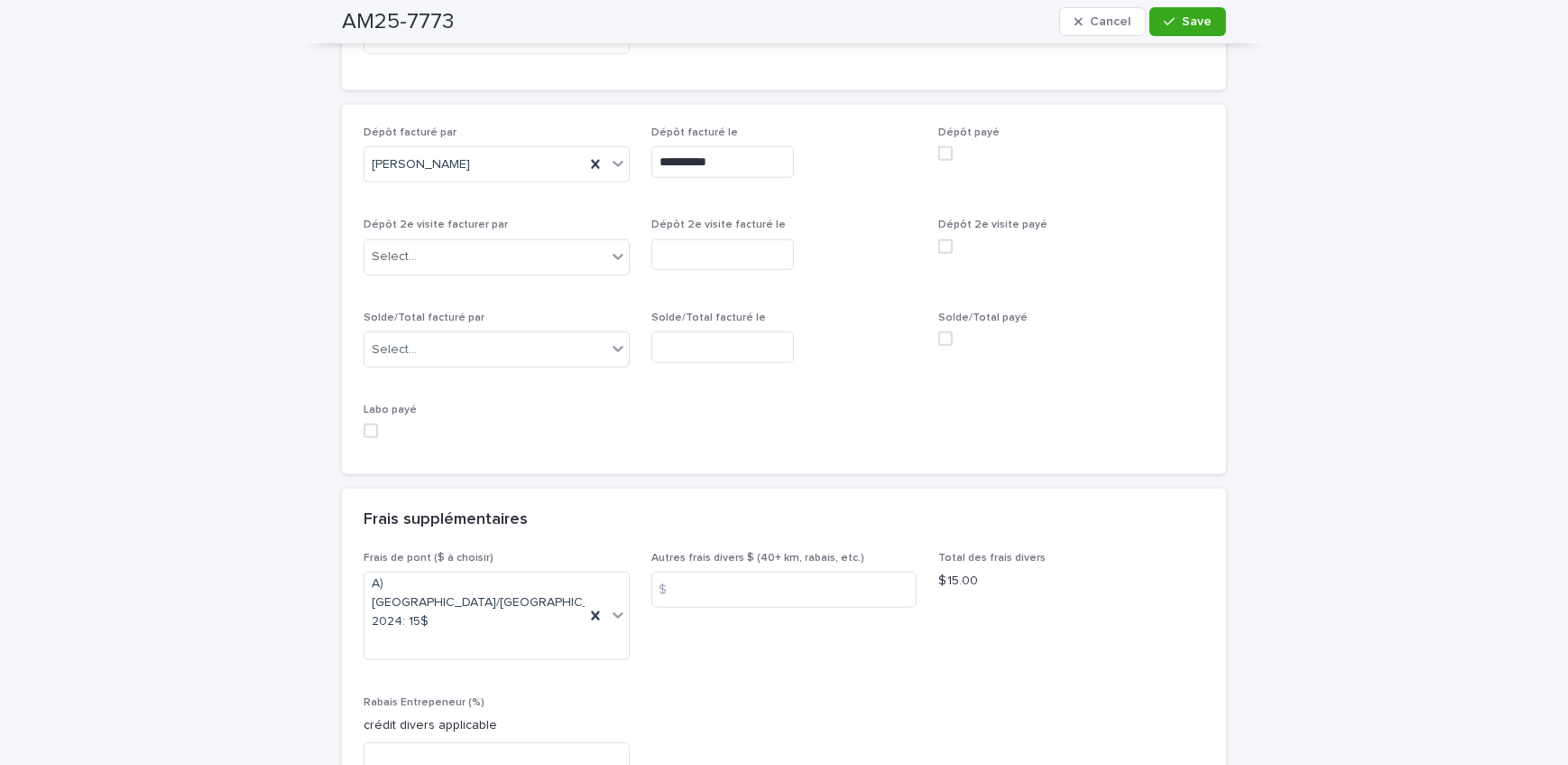
click at [943, 147] on span at bounding box center [946, 154] width 15 height 15
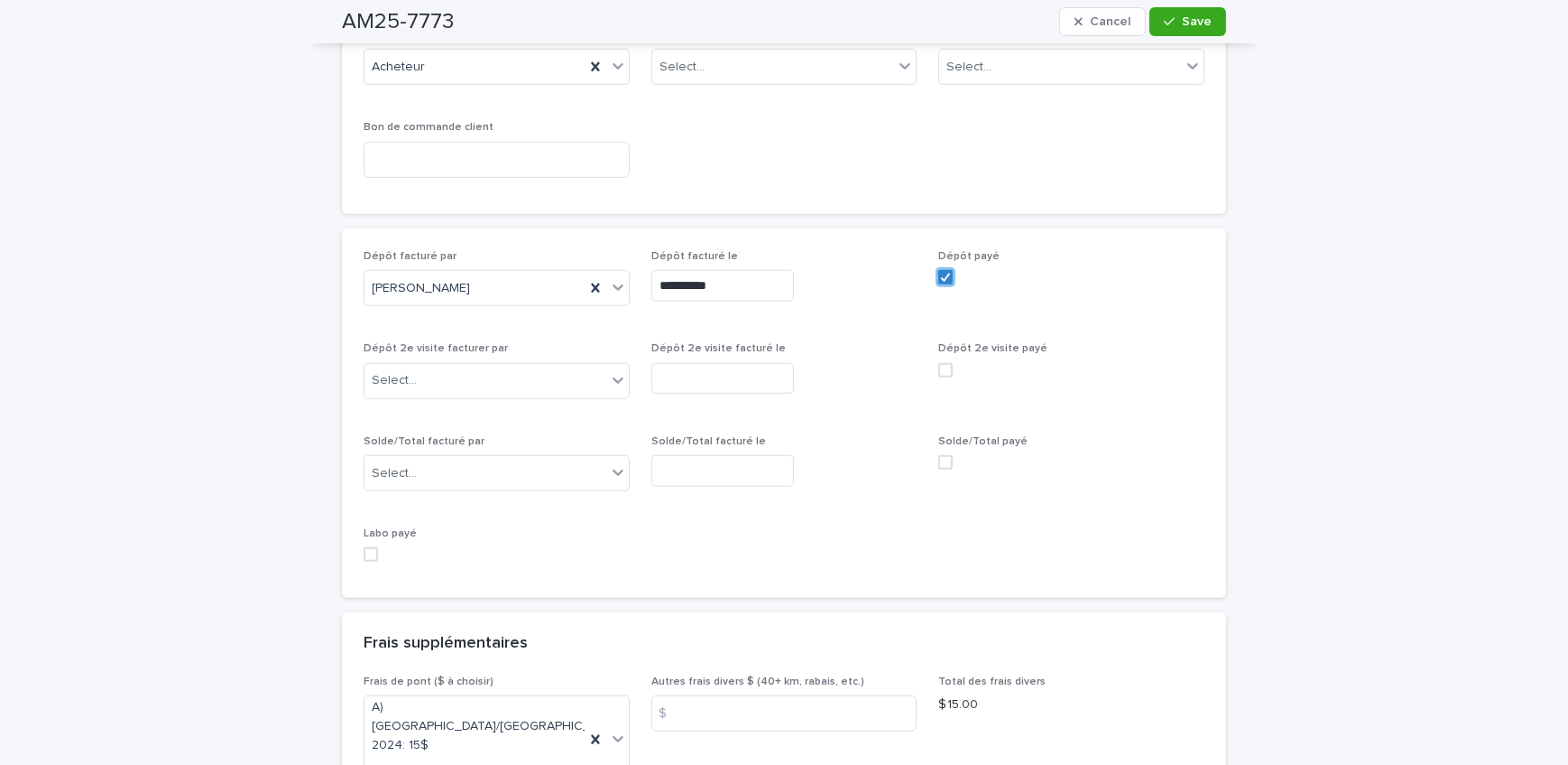
scroll to position [1669, 0]
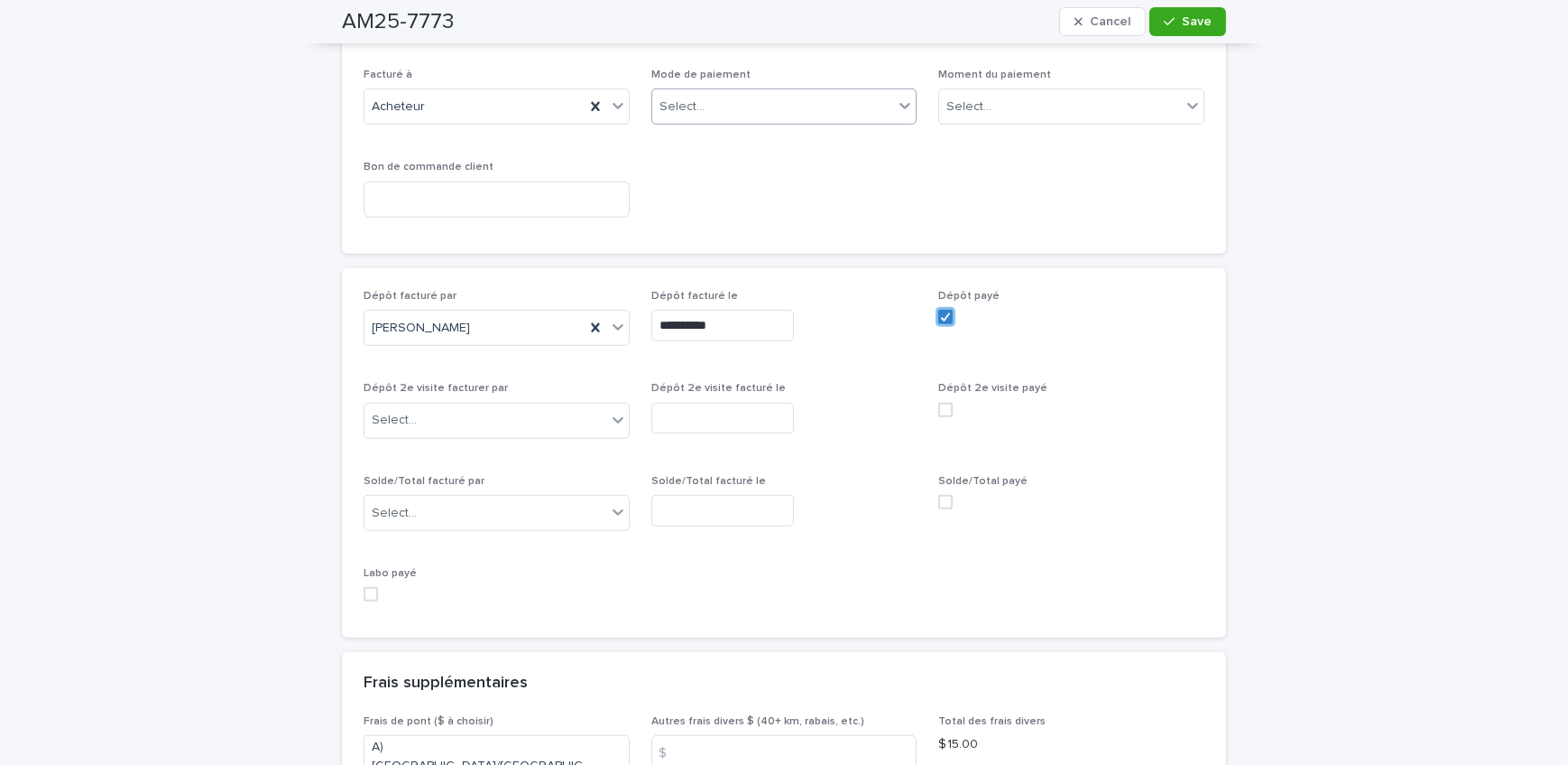
click at [770, 99] on div "Select..." at bounding box center [773, 107] width 242 height 29
click at [768, 128] on div "Crédit" at bounding box center [778, 121] width 264 height 31
click at [1172, 29] on button "Save" at bounding box center [1188, 21] width 76 height 29
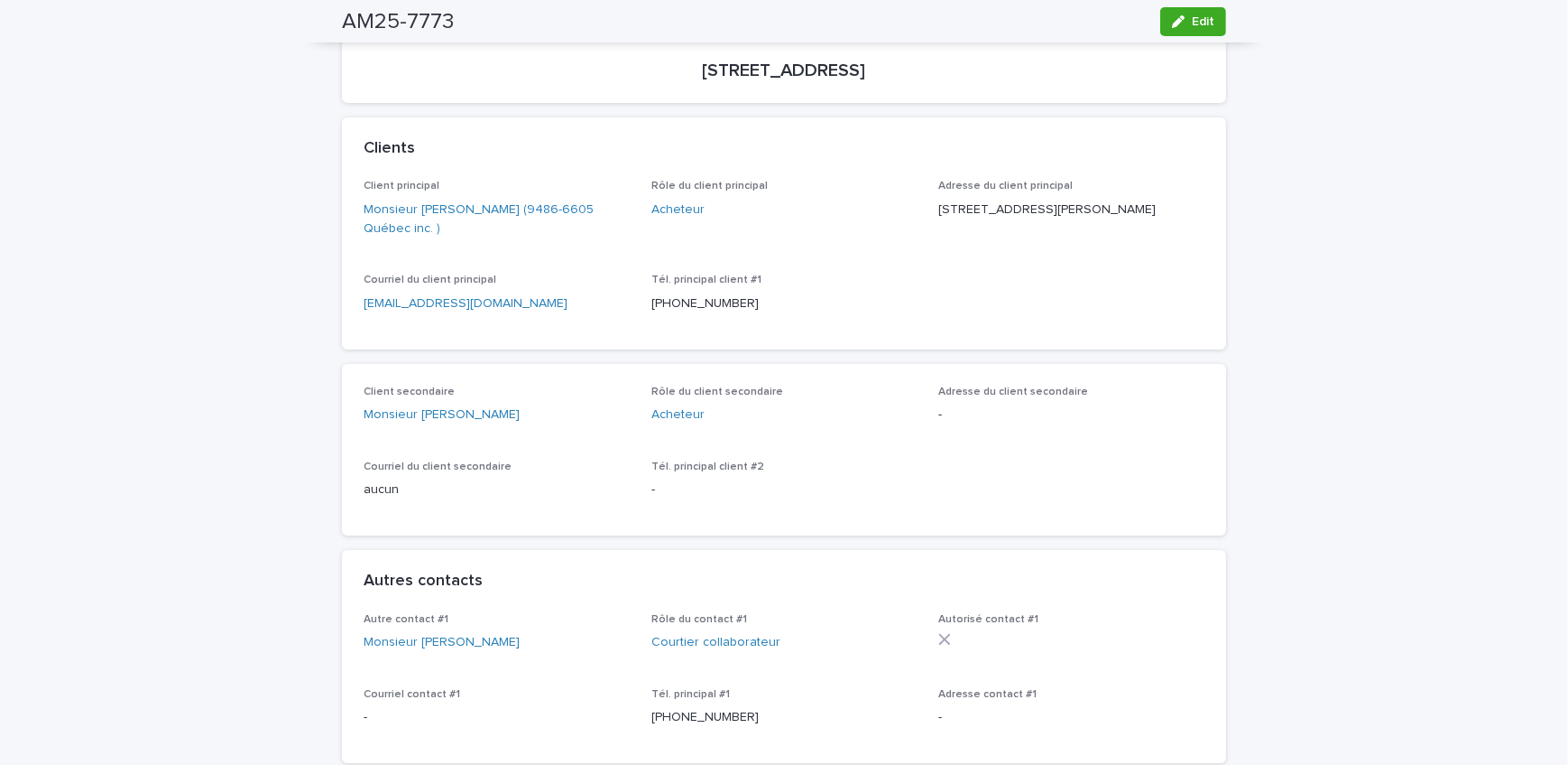
scroll to position [57, 0]
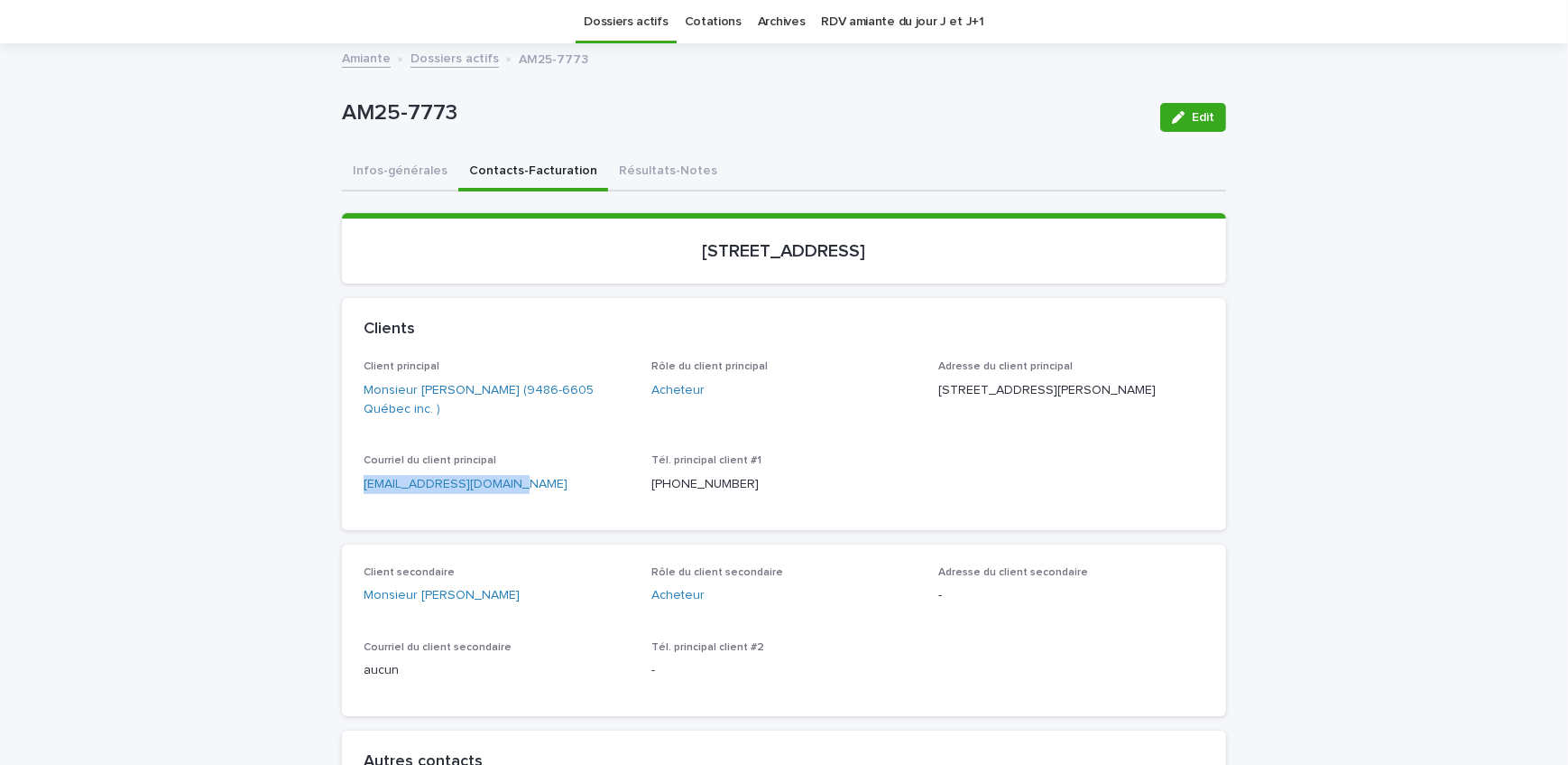
drag, startPoint x: 509, startPoint y: 494, endPoint x: 298, endPoint y: 494, distance: 211.0
click at [434, 65] on link "Dossiers actifs" at bounding box center [455, 57] width 88 height 21
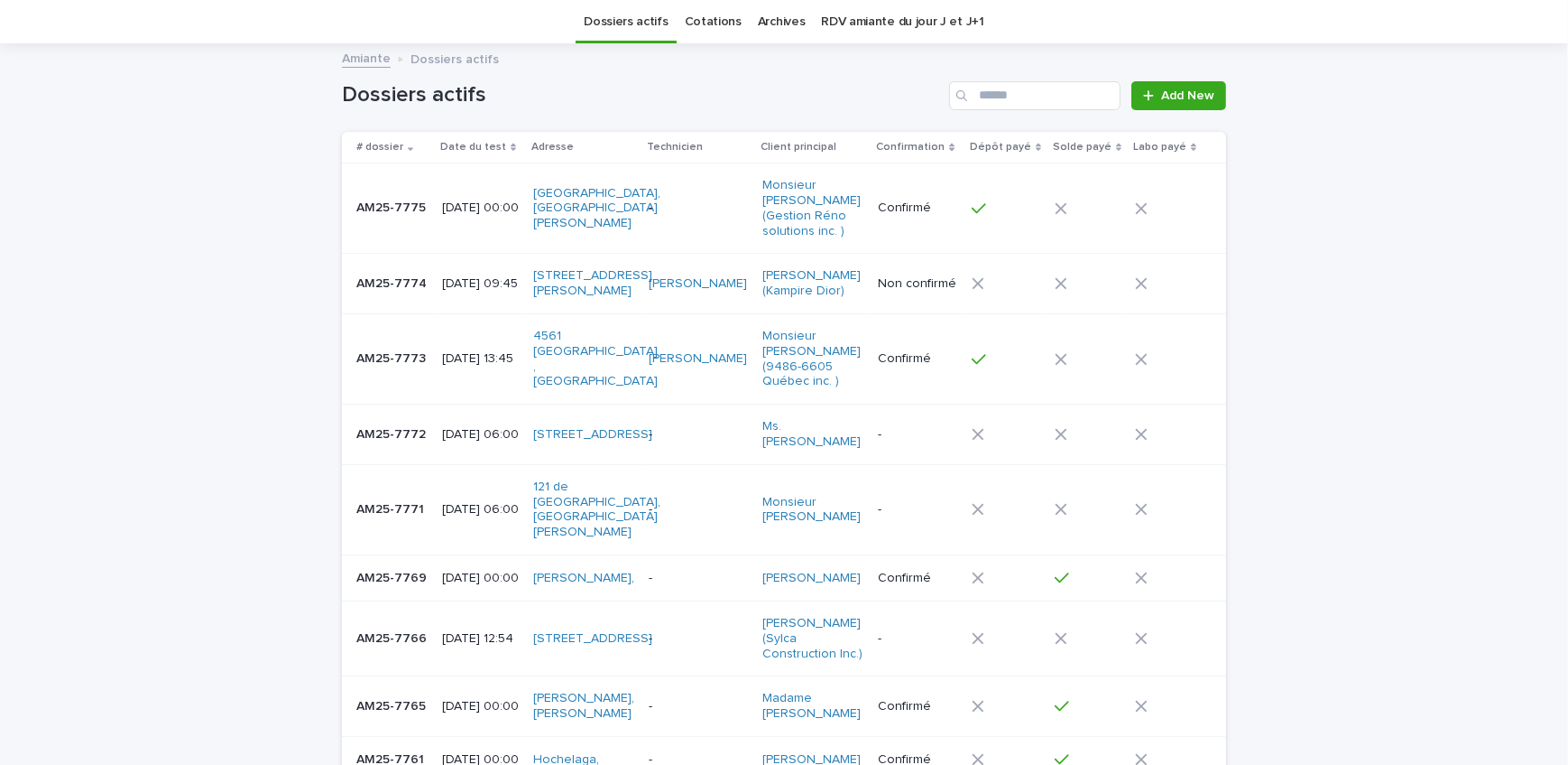
scroll to position [57, 0]
click at [412, 283] on p "AM25-7774" at bounding box center [393, 282] width 74 height 19
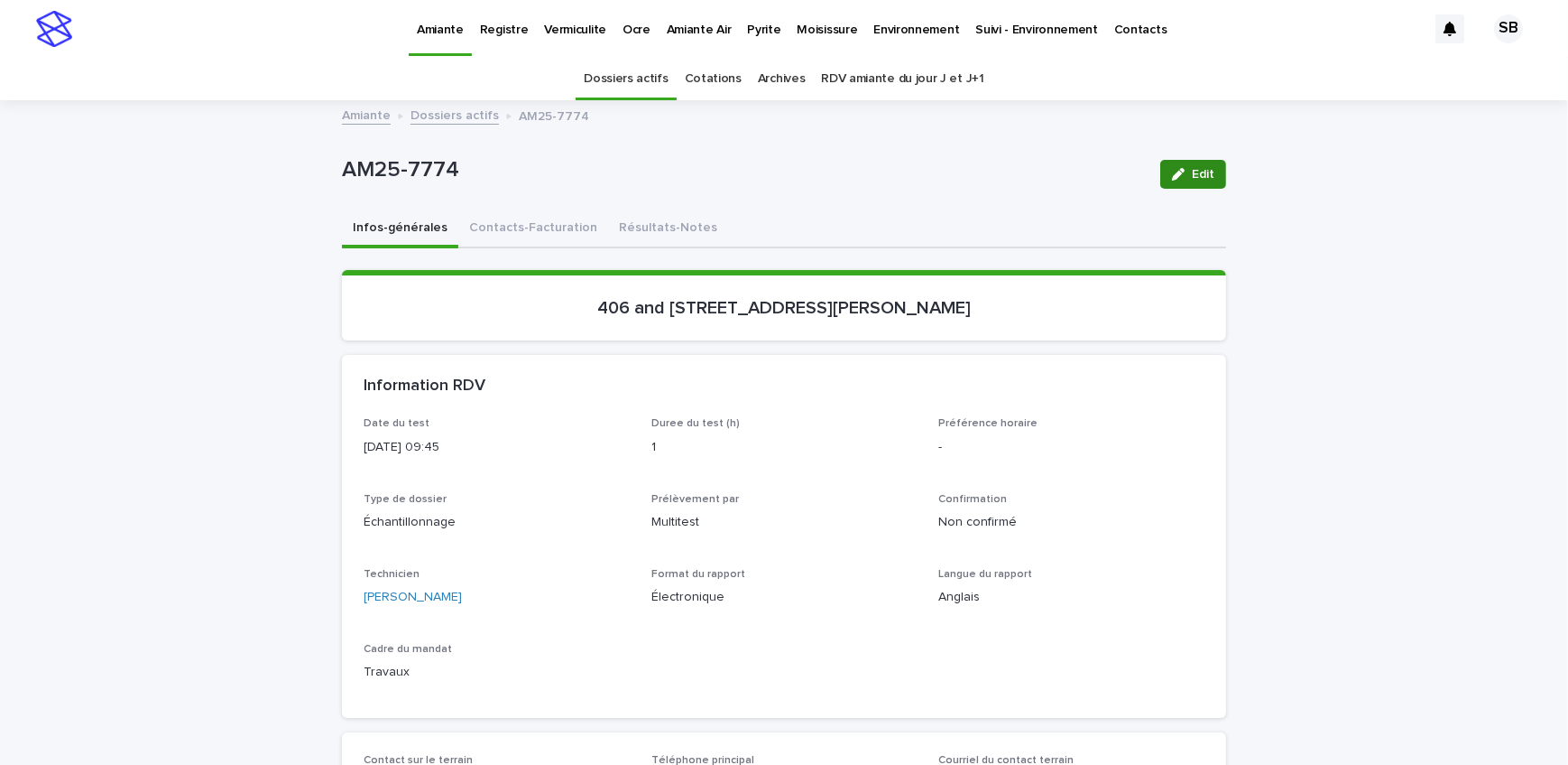
click at [1192, 169] on span "Edit" at bounding box center [1203, 174] width 22 height 13
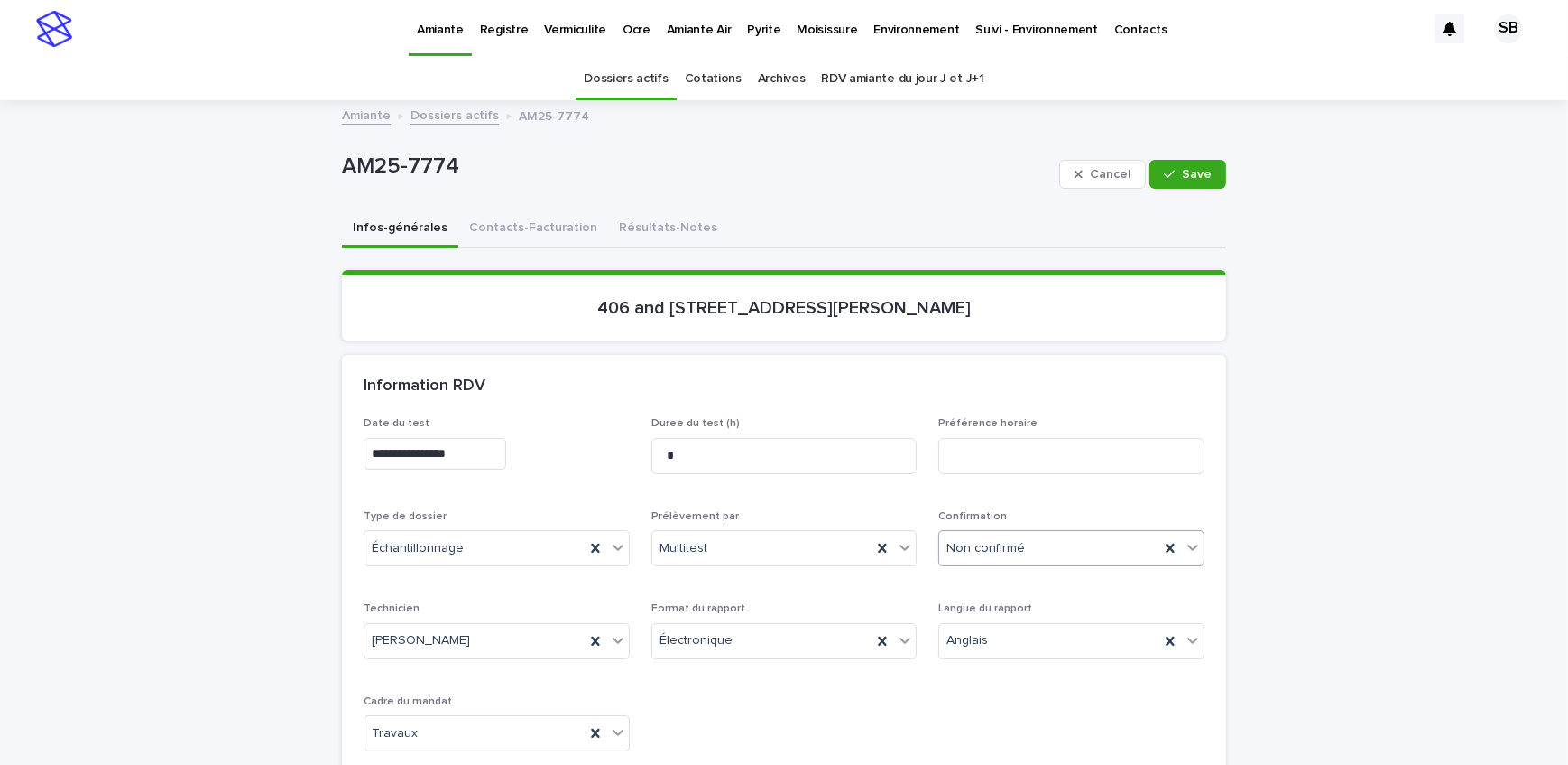
click at [1054, 535] on div "Non confirmé" at bounding box center [1049, 548] width 220 height 29
click at [1040, 668] on div "Confirmé" at bounding box center [1066, 677] width 264 height 31
click at [1200, 166] on button "Save" at bounding box center [1188, 173] width 76 height 29
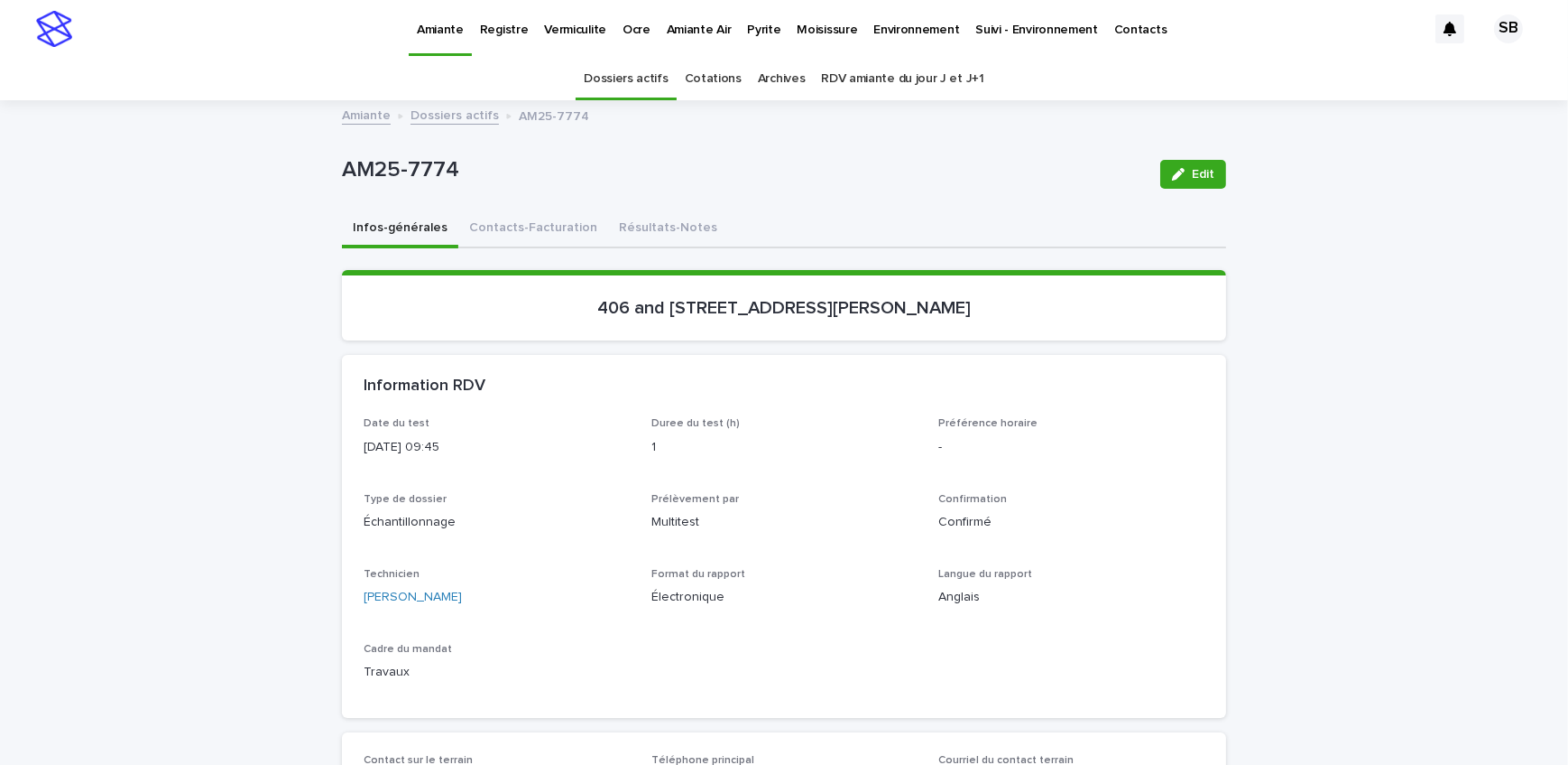
click at [464, 106] on link "Dossiers actifs" at bounding box center [455, 114] width 88 height 21
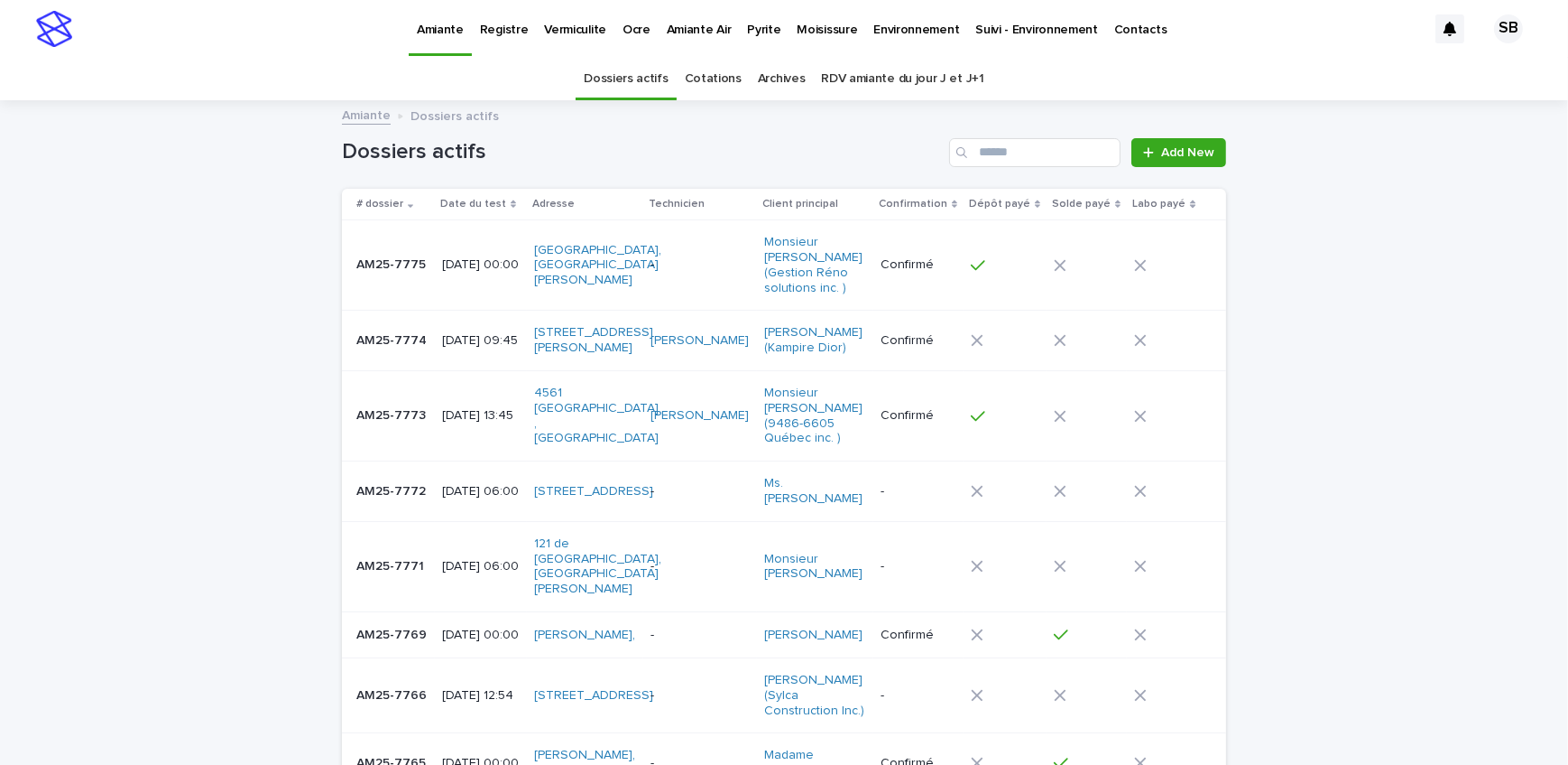
scroll to position [57, 0]
